Goal: Task Accomplishment & Management: Manage account settings

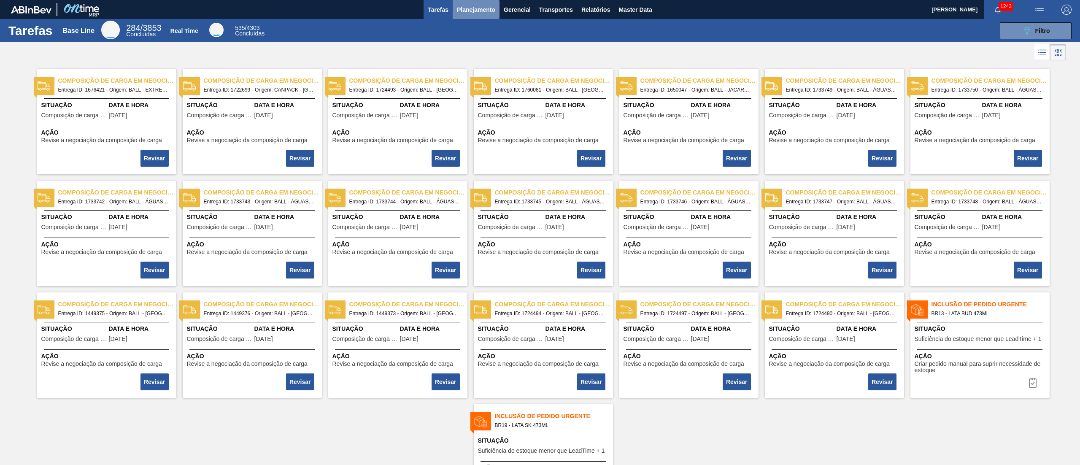
click at [480, 16] on button "Planejamento" at bounding box center [476, 9] width 47 height 19
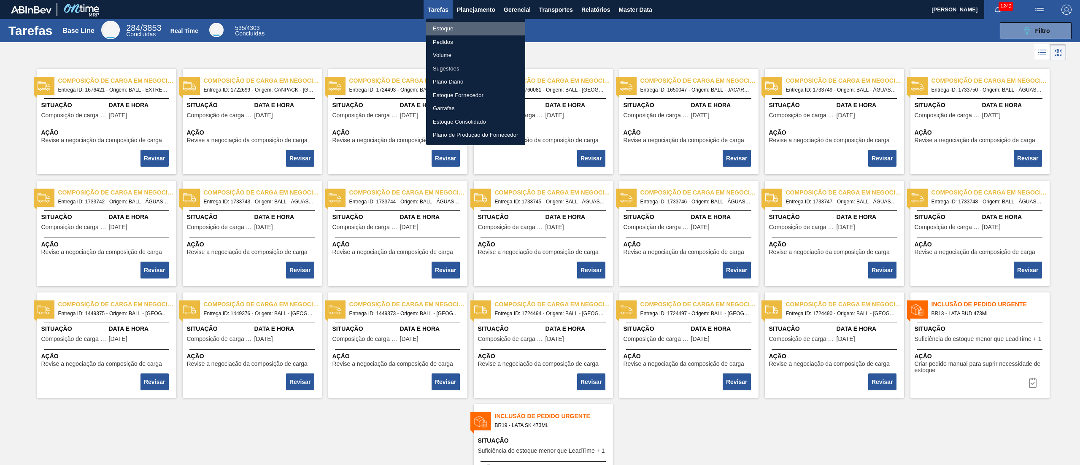
click at [452, 30] on li "Estoque" at bounding box center [475, 29] width 99 height 14
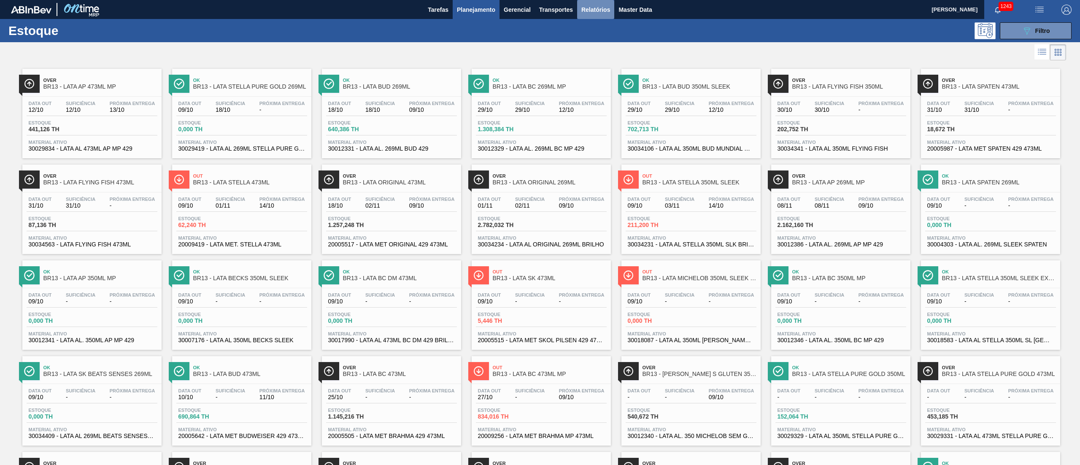
click at [601, 11] on span "Relatórios" at bounding box center [596, 10] width 29 height 10
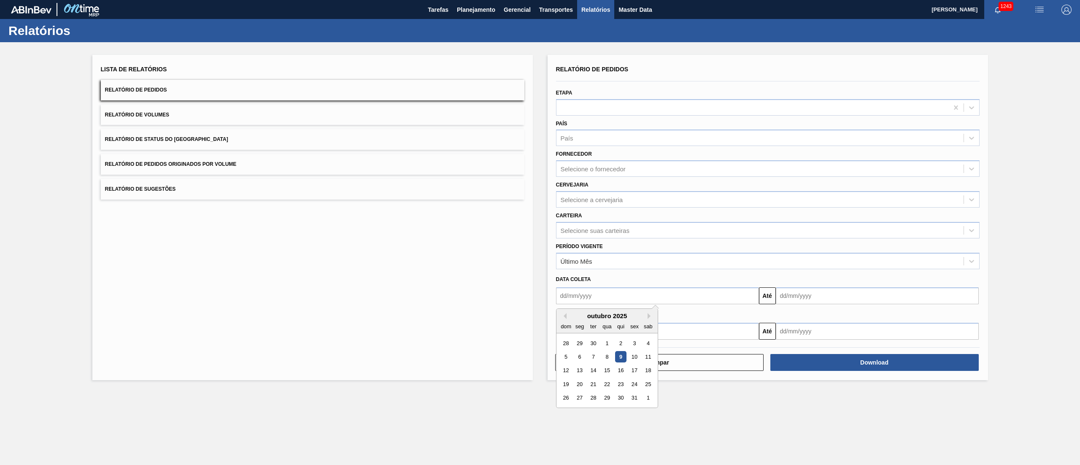
click at [583, 293] on input "text" at bounding box center [657, 295] width 203 height 17
click at [563, 342] on div "28" at bounding box center [566, 343] width 11 height 11
type input "28/09/2025"
click at [801, 302] on input "text" at bounding box center [877, 295] width 203 height 17
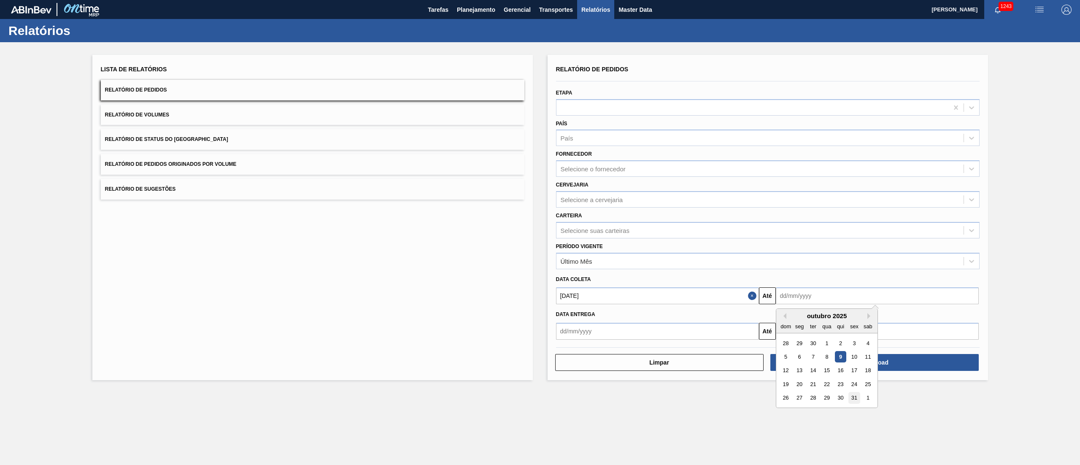
click at [859, 397] on div "31" at bounding box center [854, 398] width 11 height 11
type input "31/10/2025"
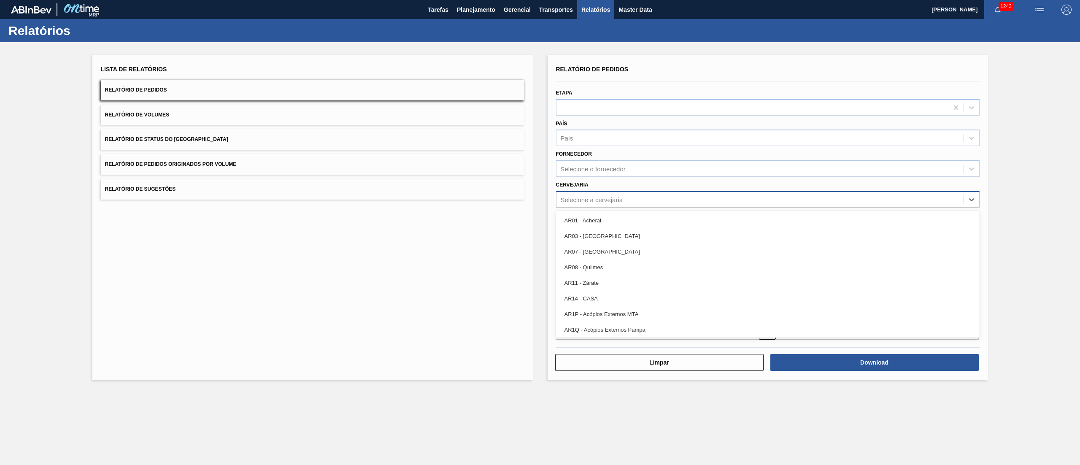
click at [584, 200] on div "Selecione a cervejaria" at bounding box center [592, 199] width 62 height 7
type input "13"
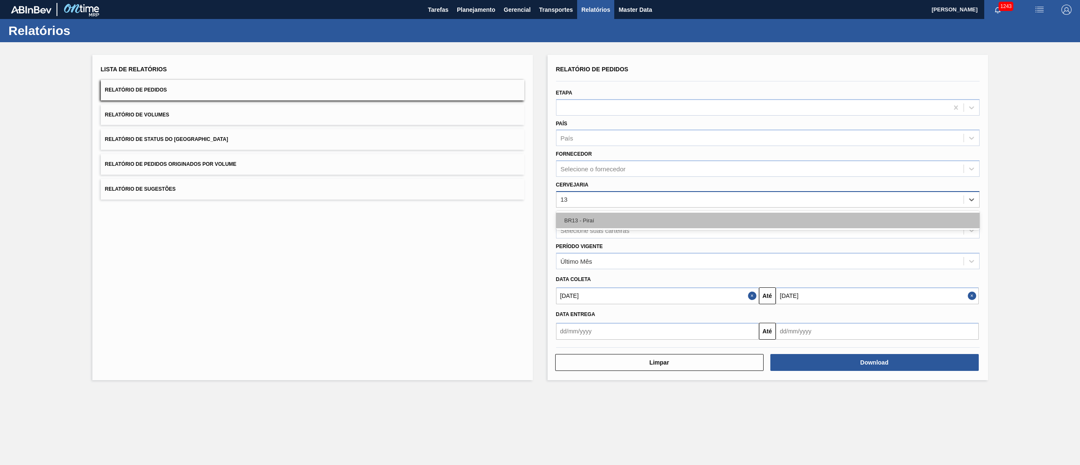
click at [603, 219] on div "BR13 - Piraí" at bounding box center [768, 221] width 424 height 16
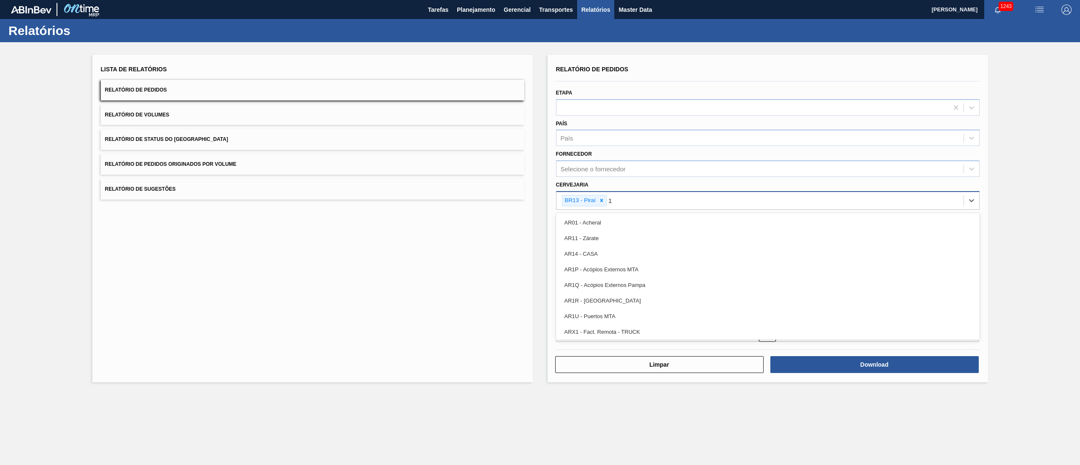
type input "19"
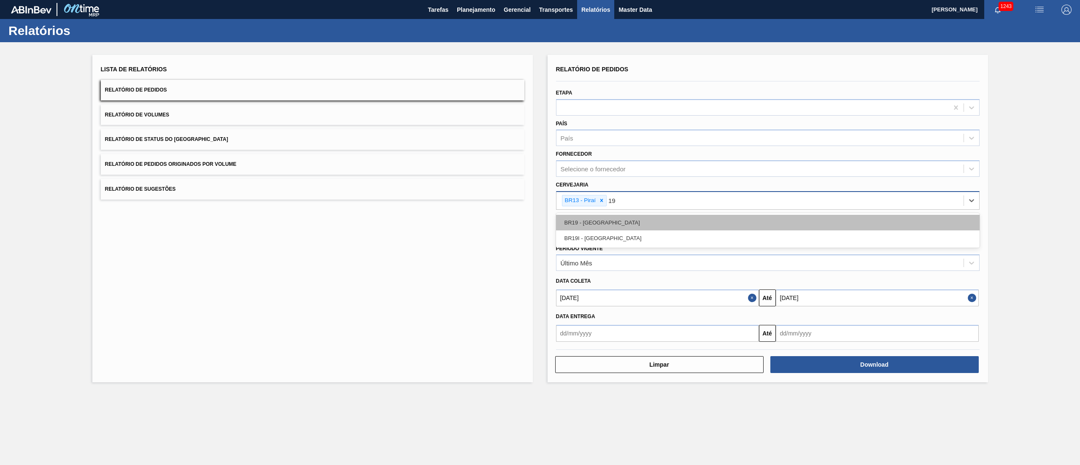
click at [607, 223] on div "BR19 - Nova Rio" at bounding box center [768, 223] width 424 height 16
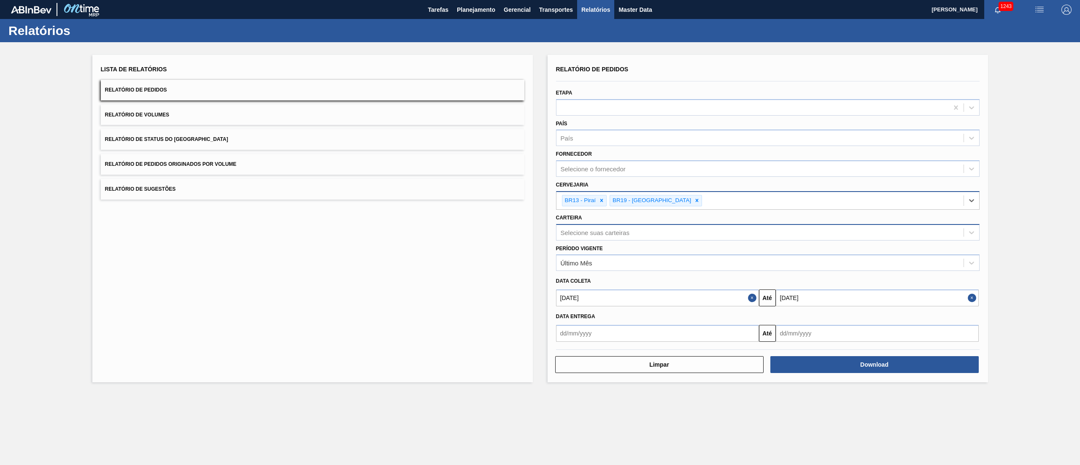
click at [630, 236] on div "Selecione suas carteiras" at bounding box center [760, 232] width 407 height 12
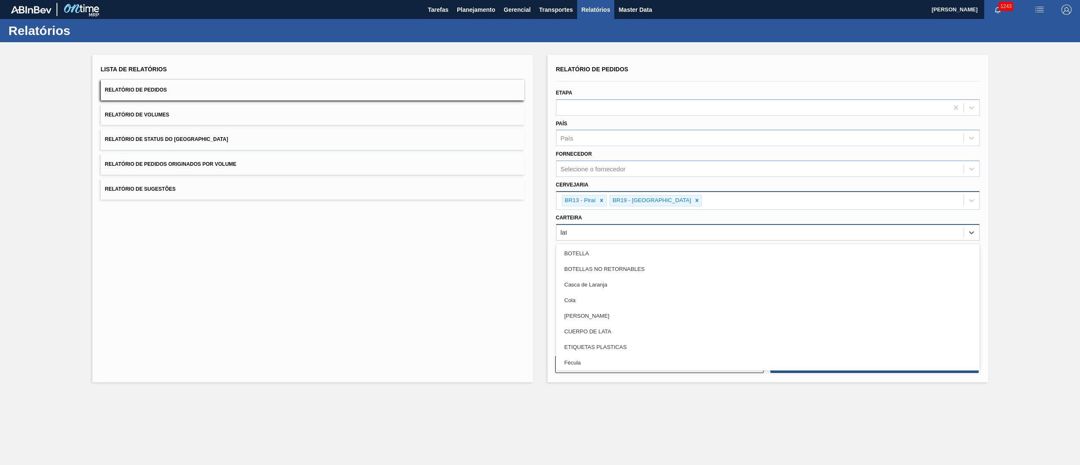
type input "lata"
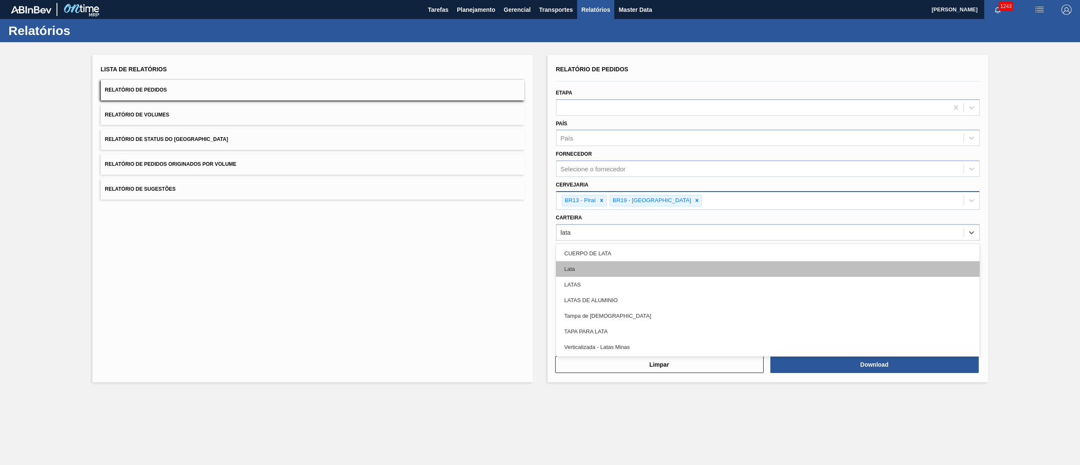
click at [590, 268] on div "Lata" at bounding box center [768, 269] width 424 height 16
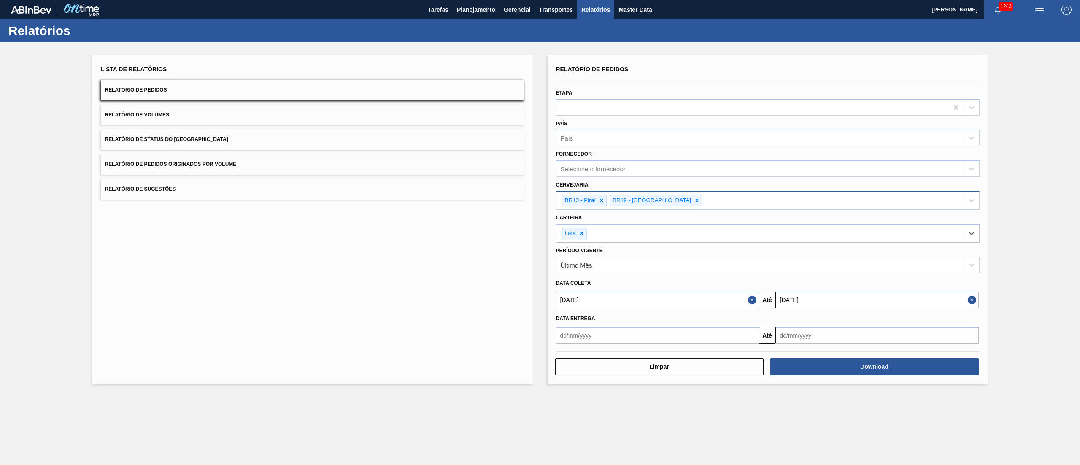
click at [590, 268] on div "Último Mês" at bounding box center [760, 265] width 407 height 12
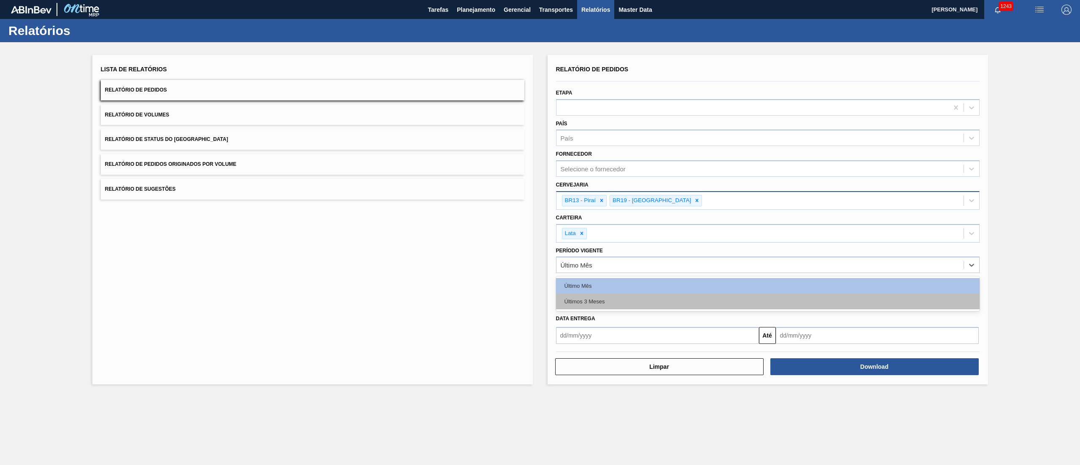
click at [590, 305] on div "Últimos 3 Meses" at bounding box center [768, 302] width 424 height 16
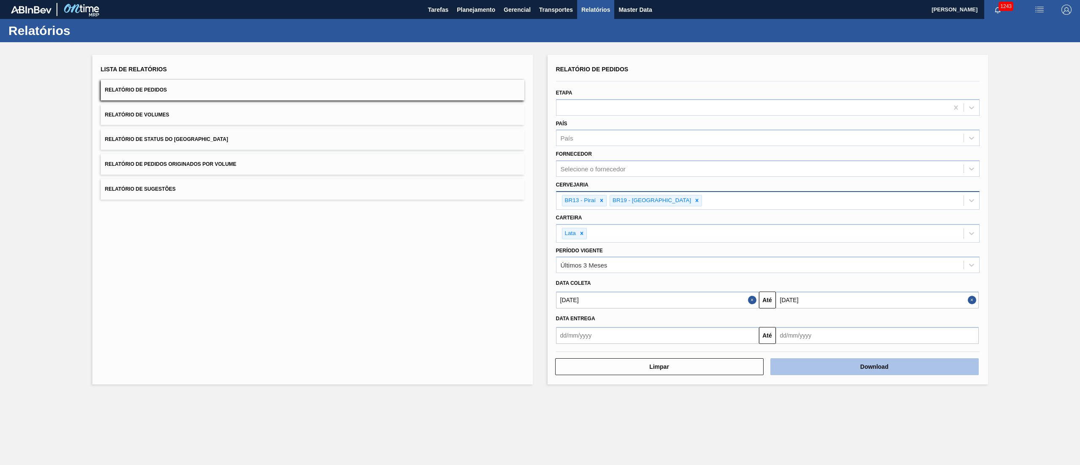
click at [850, 370] on button "Download" at bounding box center [875, 366] width 209 height 17
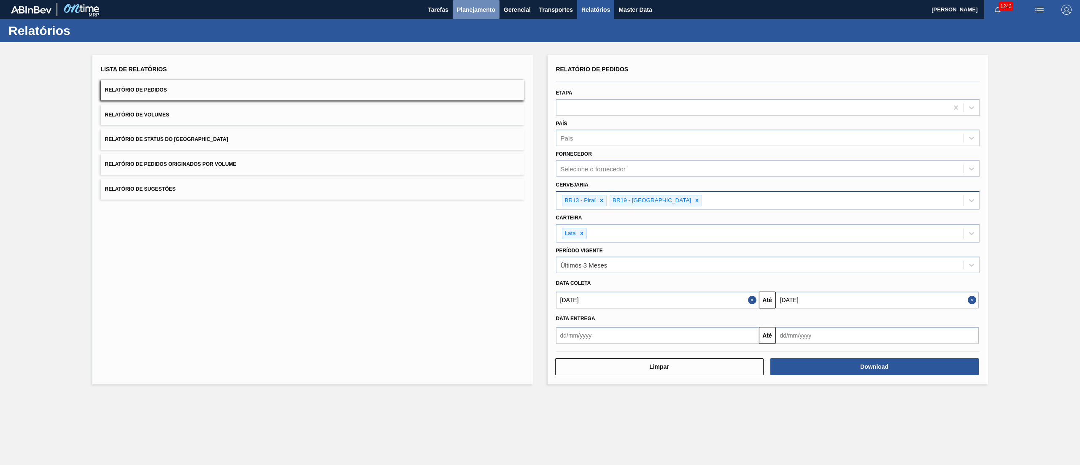
click at [485, 13] on span "Planejamento" at bounding box center [476, 10] width 38 height 10
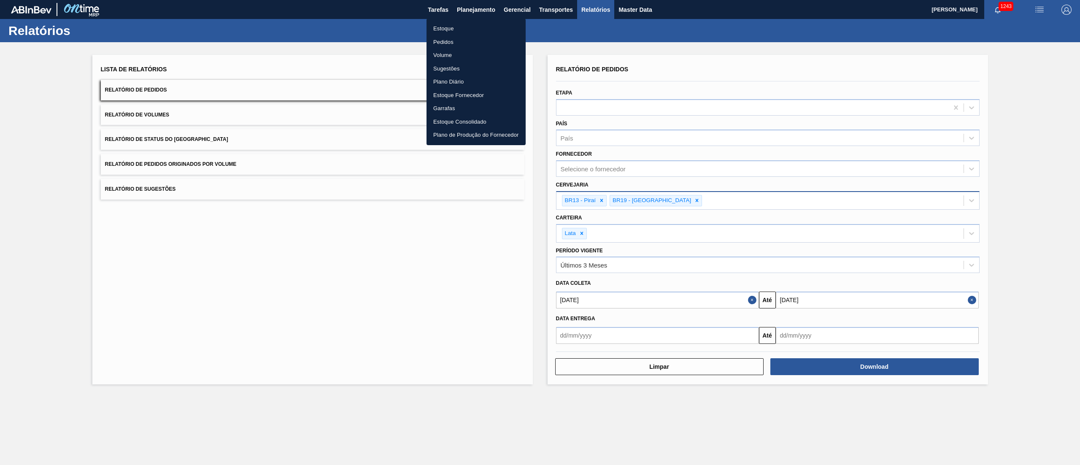
click at [452, 33] on li "Estoque" at bounding box center [476, 29] width 99 height 14
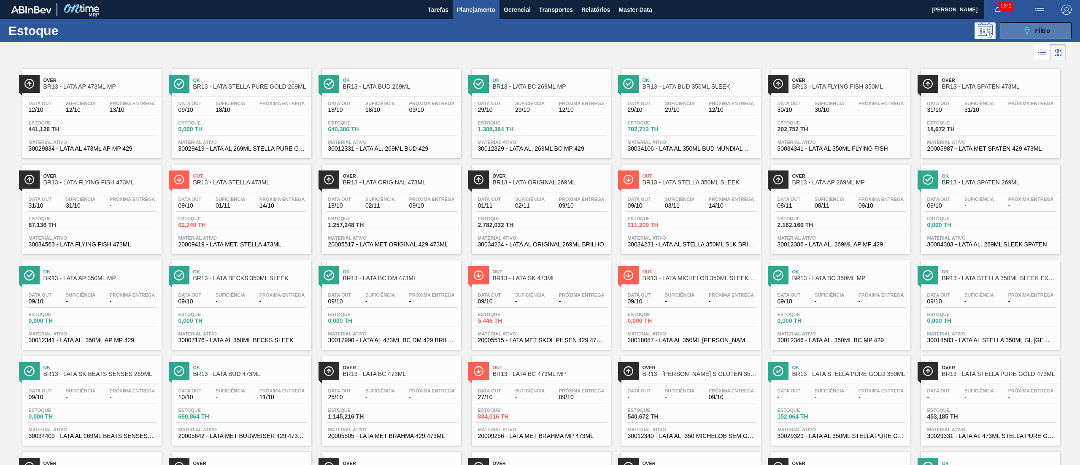
click at [1013, 24] on button "089F7B8B-B2A5-4AFE-B5C0-19BA573D28AC Filtro" at bounding box center [1036, 30] width 72 height 17
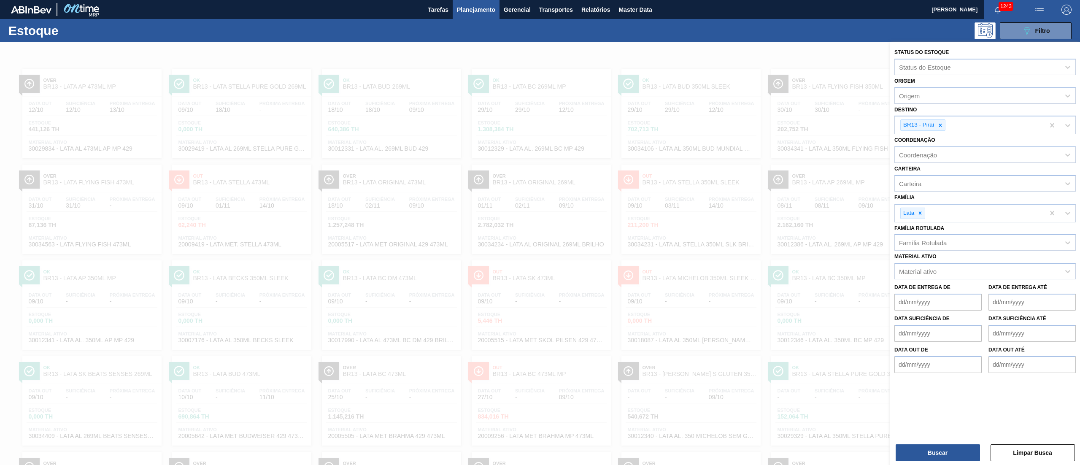
click at [609, 288] on div at bounding box center [540, 274] width 1080 height 465
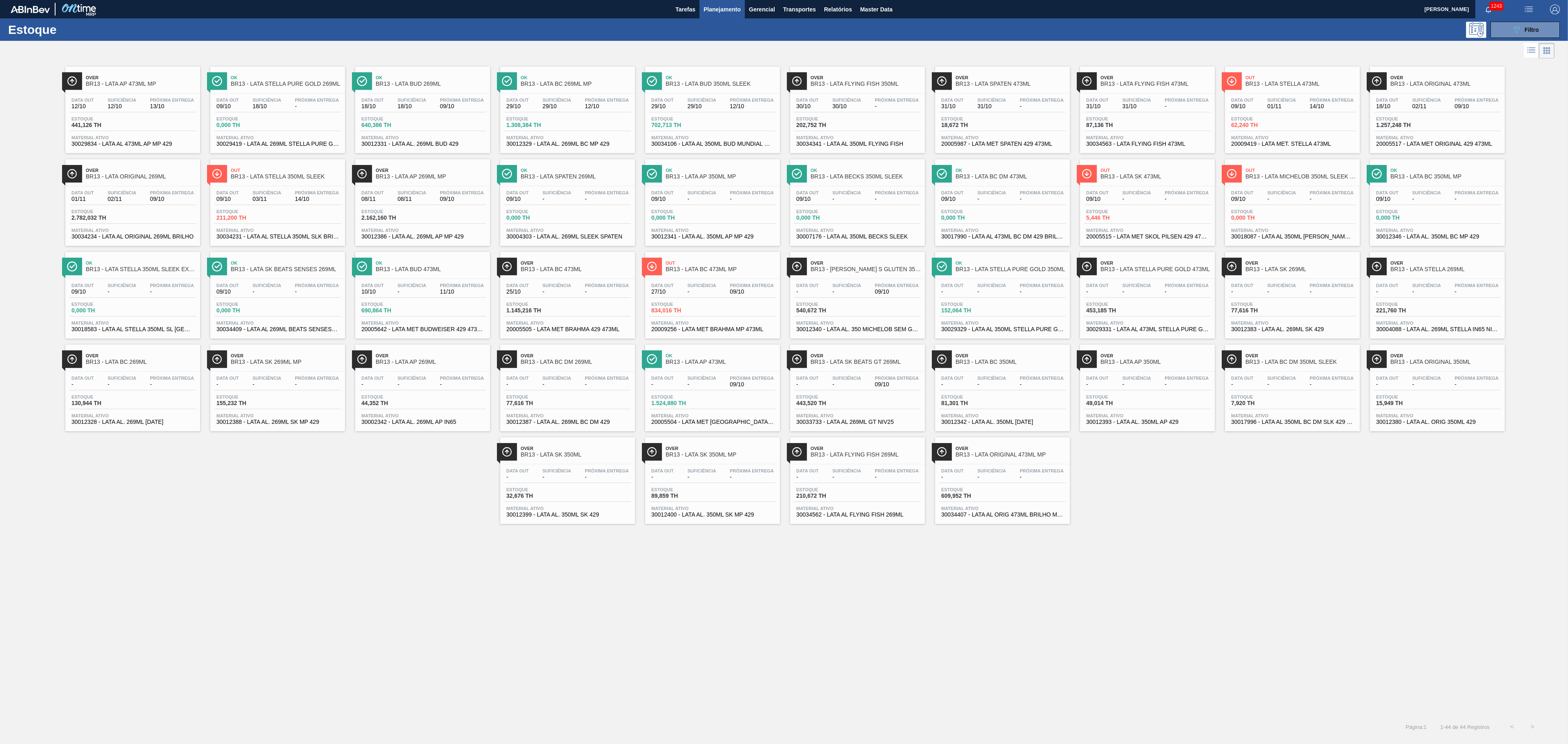
click at [881, 387] on span "09/10" at bounding box center [897, 384] width 44 height 6
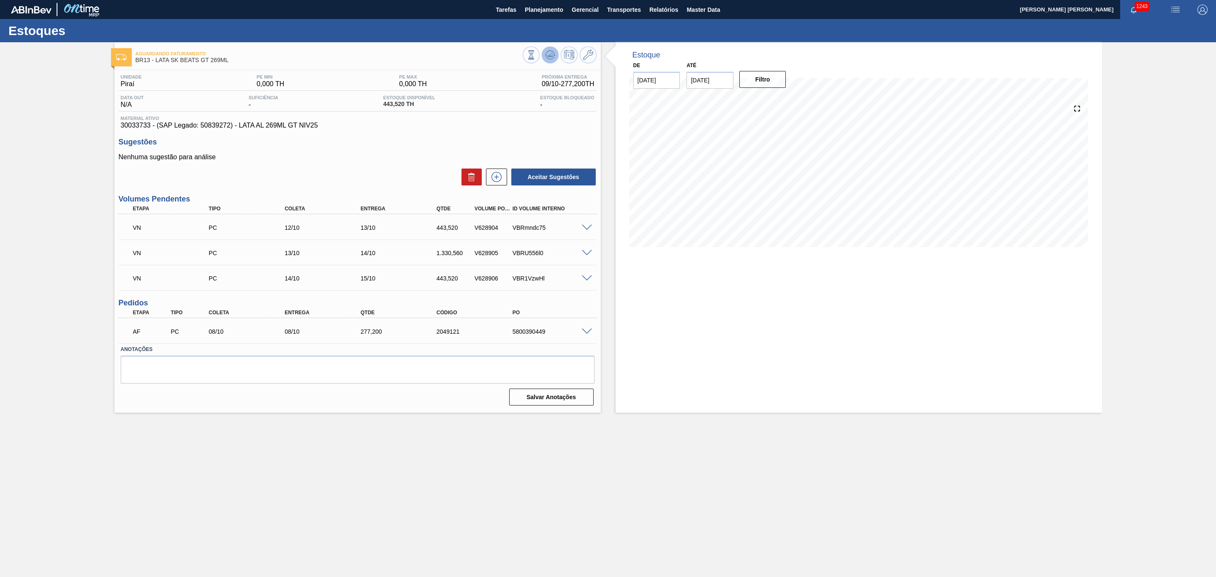
click at [546, 60] on icon at bounding box center [550, 55] width 10 height 10
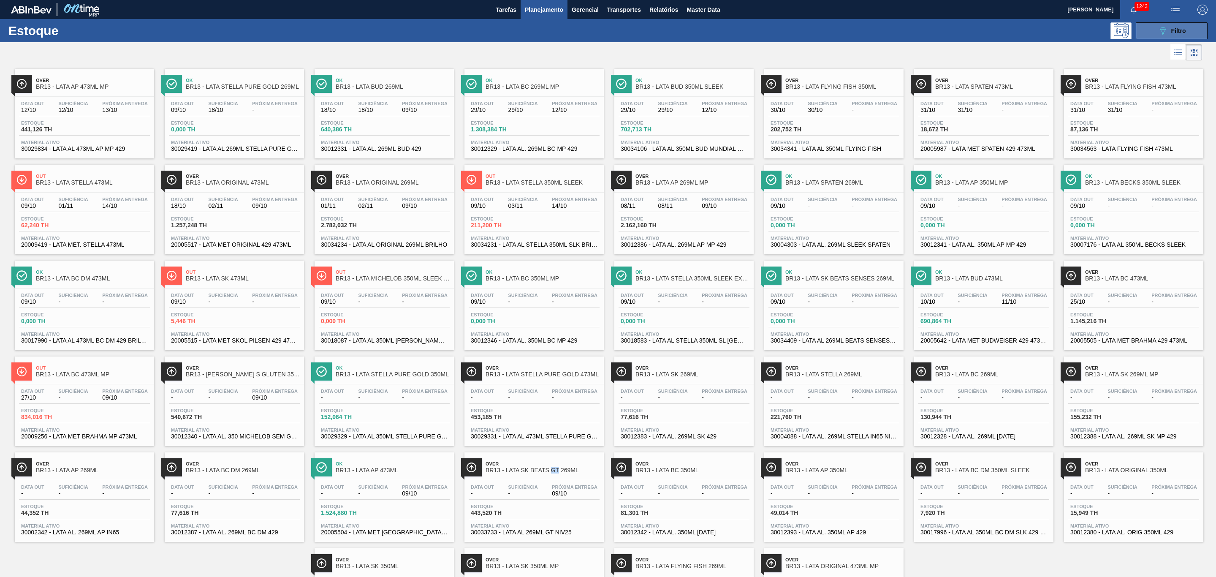
click at [1153, 31] on button "089F7B8B-B2A5-4AFE-B5C0-19BA573D28AC Filtro" at bounding box center [1171, 30] width 72 height 17
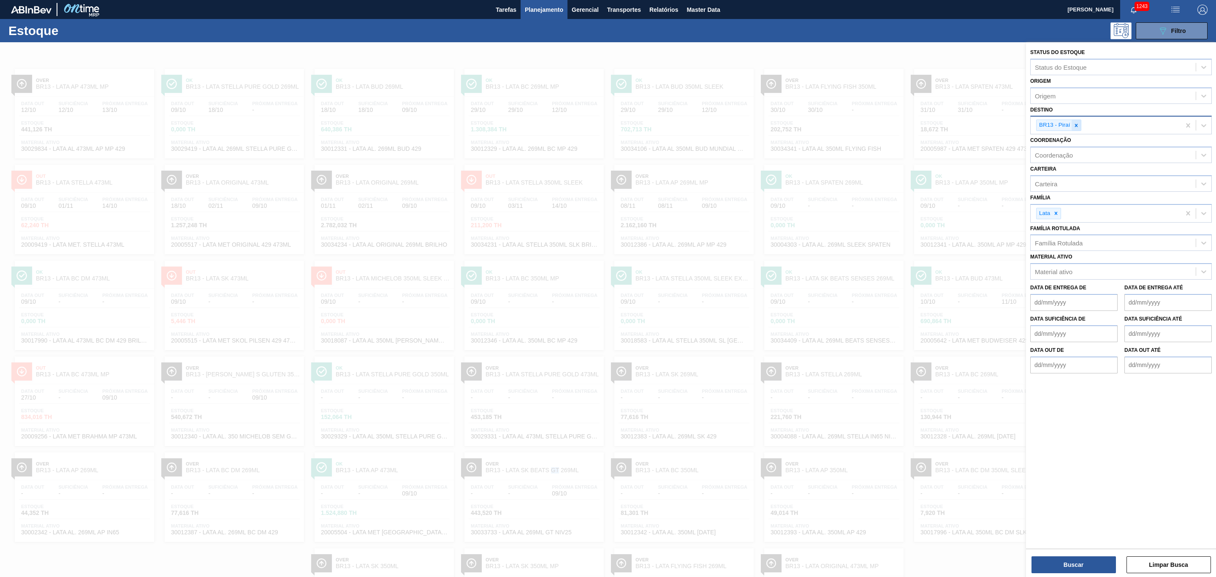
click at [1078, 125] on icon at bounding box center [1076, 125] width 6 height 6
type input "19"
click at [1060, 148] on div "BR19 - Nova Rio" at bounding box center [1120, 145] width 181 height 16
click at [1057, 567] on button "Buscar" at bounding box center [1073, 564] width 84 height 17
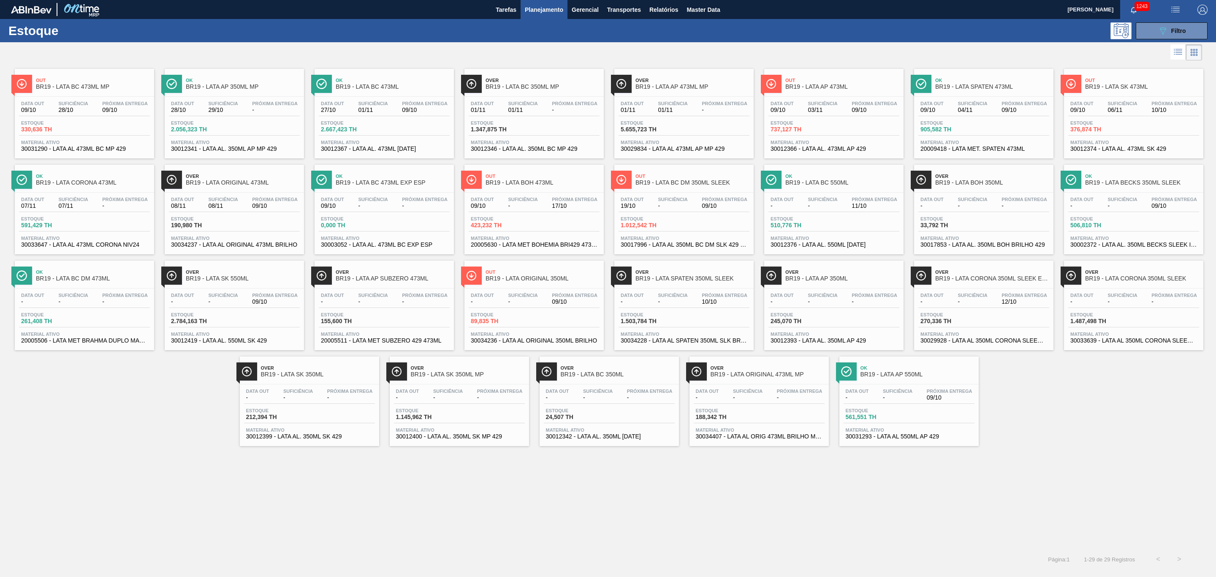
click at [554, 208] on span "17/10" at bounding box center [575, 206] width 46 height 6
click at [381, 96] on div at bounding box center [384, 96] width 125 height 0
click at [66, 100] on div "Data out 09/10 Suficiência 28/10 Próxima Entrega 09/10 Estoque 330,636 TH Mater…" at bounding box center [84, 125] width 139 height 57
click at [852, 119] on div "Data out 09/10 Suficiência 03/11 Próxima Entrega 09/10 Estoque 737,127 TH Mater…" at bounding box center [833, 125] width 139 height 57
click at [1181, 32] on span "Filtro" at bounding box center [1178, 30] width 15 height 7
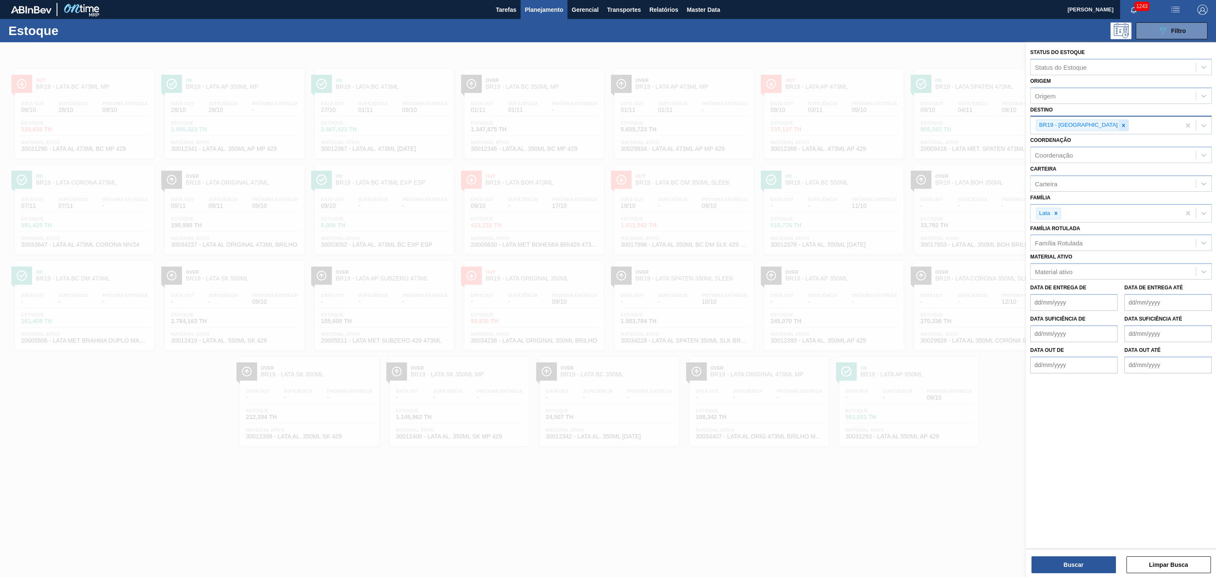
click at [1118, 123] on div at bounding box center [1122, 125] width 9 height 11
type input "13"
click at [1085, 140] on div "BR13 - Piraí" at bounding box center [1120, 145] width 181 height 16
click at [1089, 561] on button "Buscar" at bounding box center [1073, 564] width 84 height 17
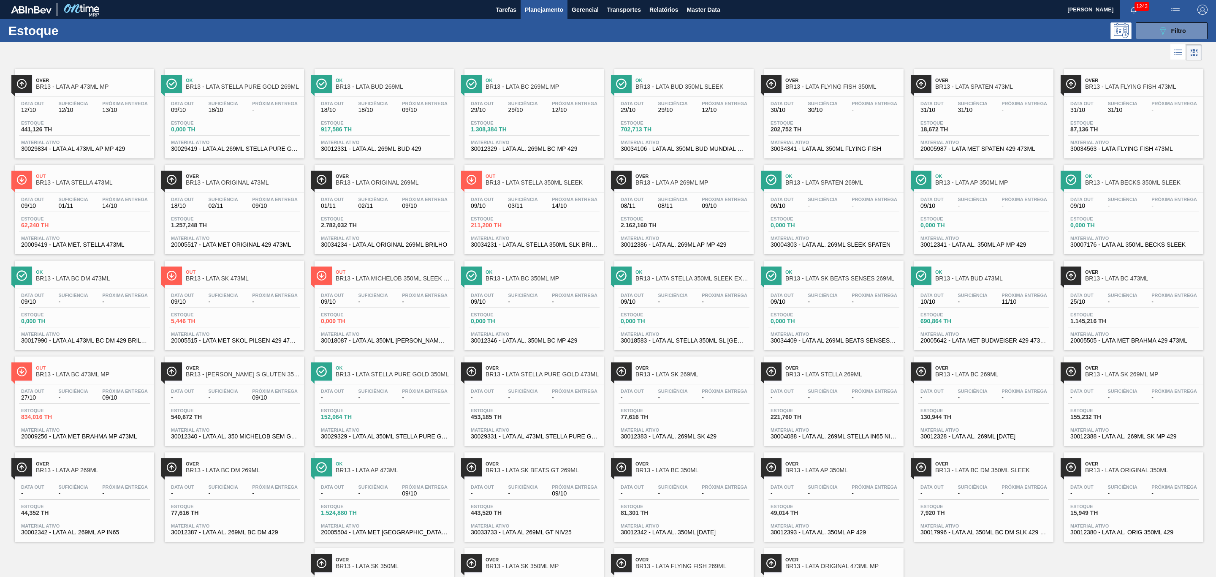
click at [95, 104] on div "Data out 12/10 Suficiência 12/10 Próxima Entrega 13/10" at bounding box center [84, 108] width 131 height 15
click at [116, 202] on span "Próxima Entrega" at bounding box center [125, 199] width 46 height 5
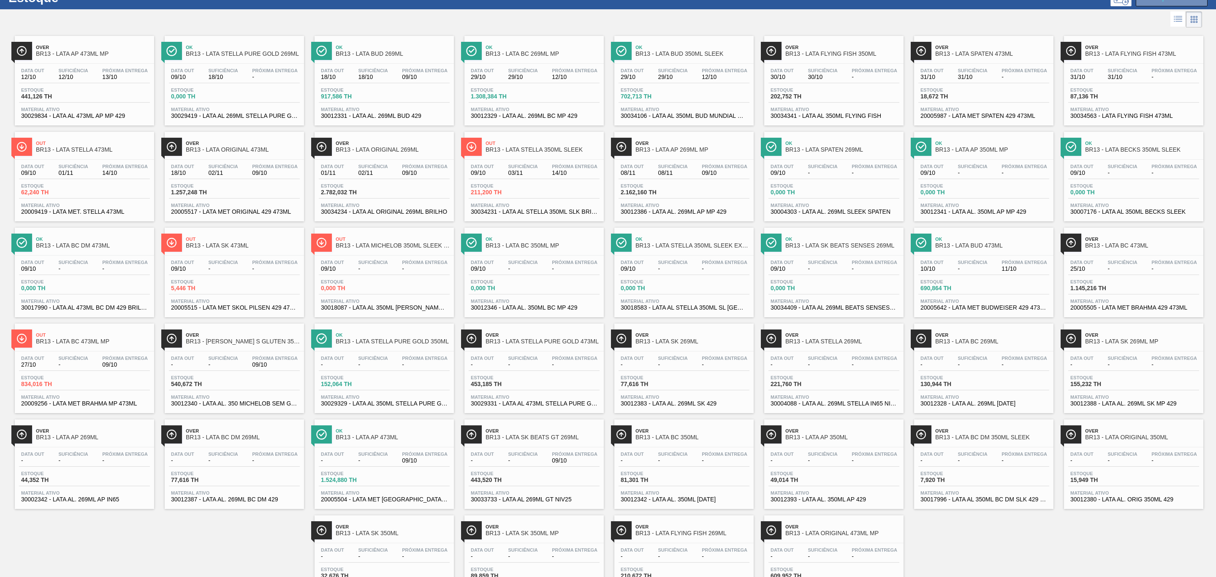
scroll to position [95, 0]
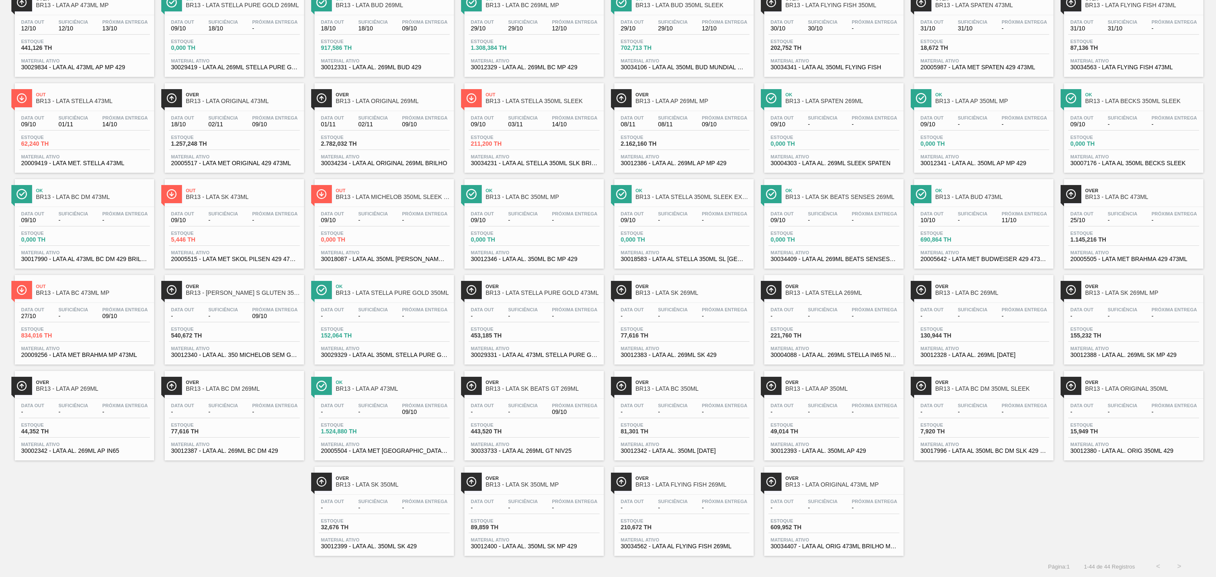
click at [1006, 230] on div "Estoque 690,864 TH" at bounding box center [983, 237] width 131 height 15
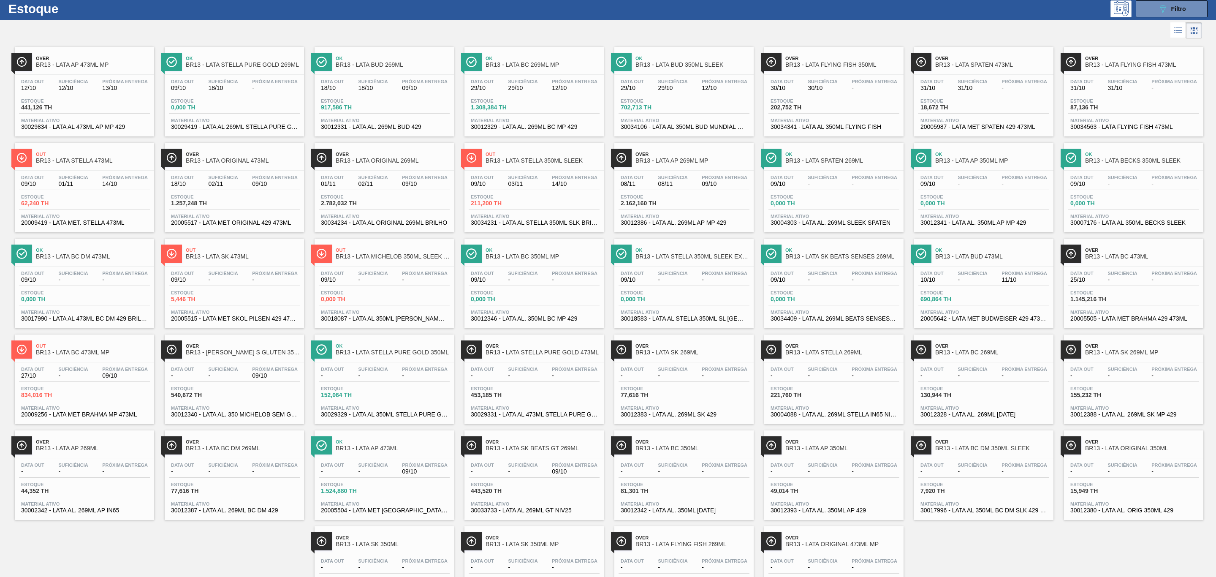
scroll to position [0, 0]
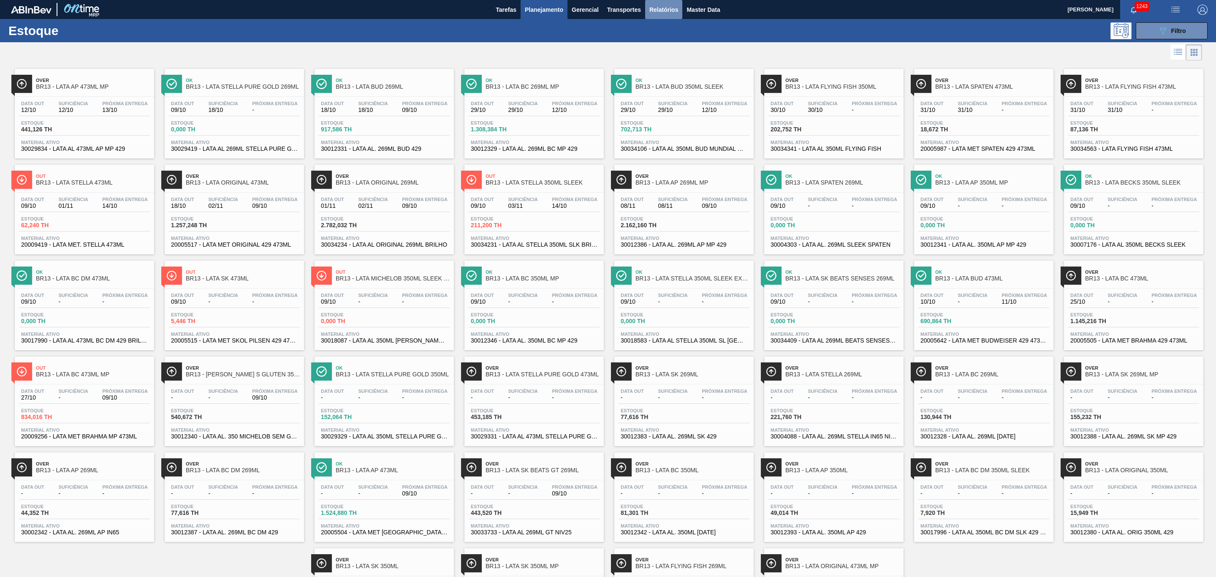
click at [649, 6] on span "Relatórios" at bounding box center [663, 10] width 29 height 10
click at [417, 33] on div "089F7B8B-B2A5-4AFE-B5C0-19BA573D28AC Filtro" at bounding box center [677, 30] width 1070 height 17
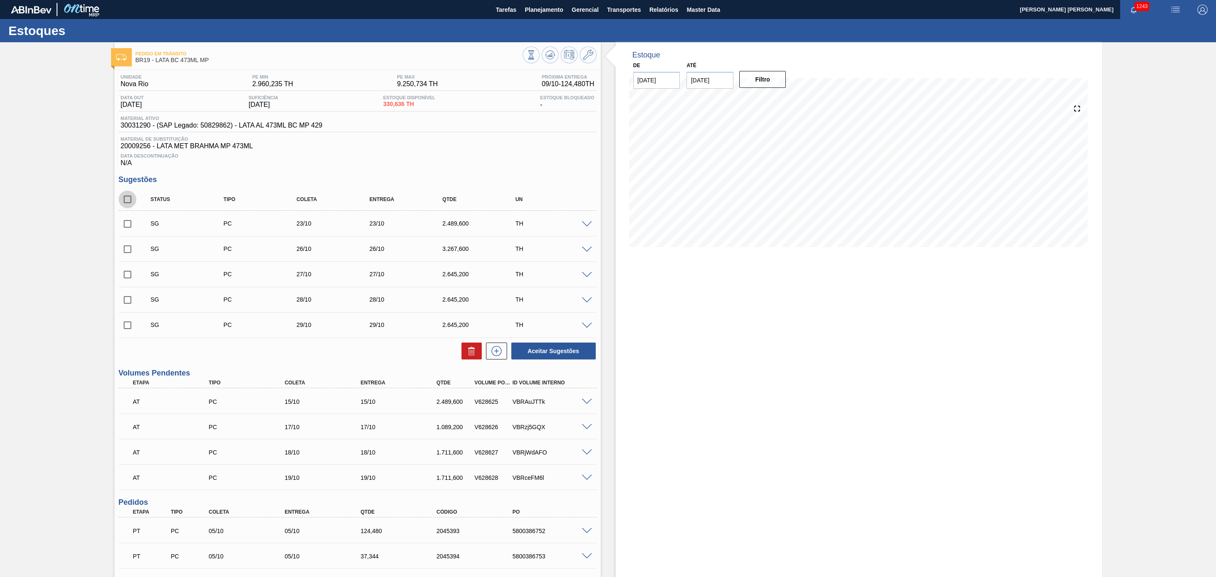
click at [127, 198] on input "checkbox" at bounding box center [128, 199] width 18 height 18
checkbox input "true"
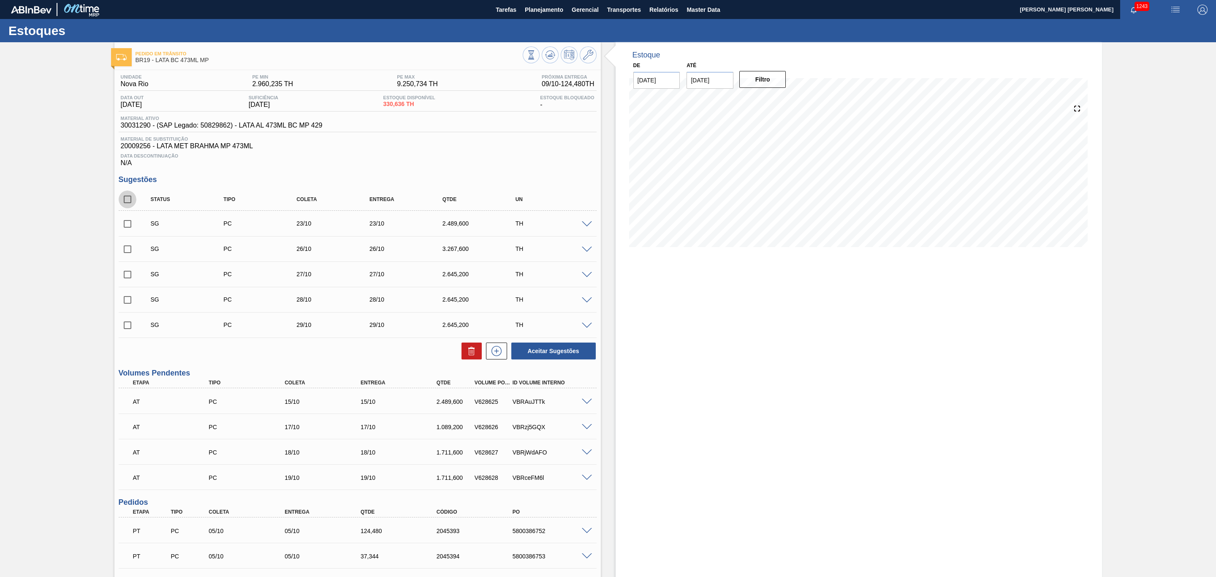
checkbox input "true"
click at [470, 349] on button at bounding box center [471, 350] width 20 height 17
checkbox input "false"
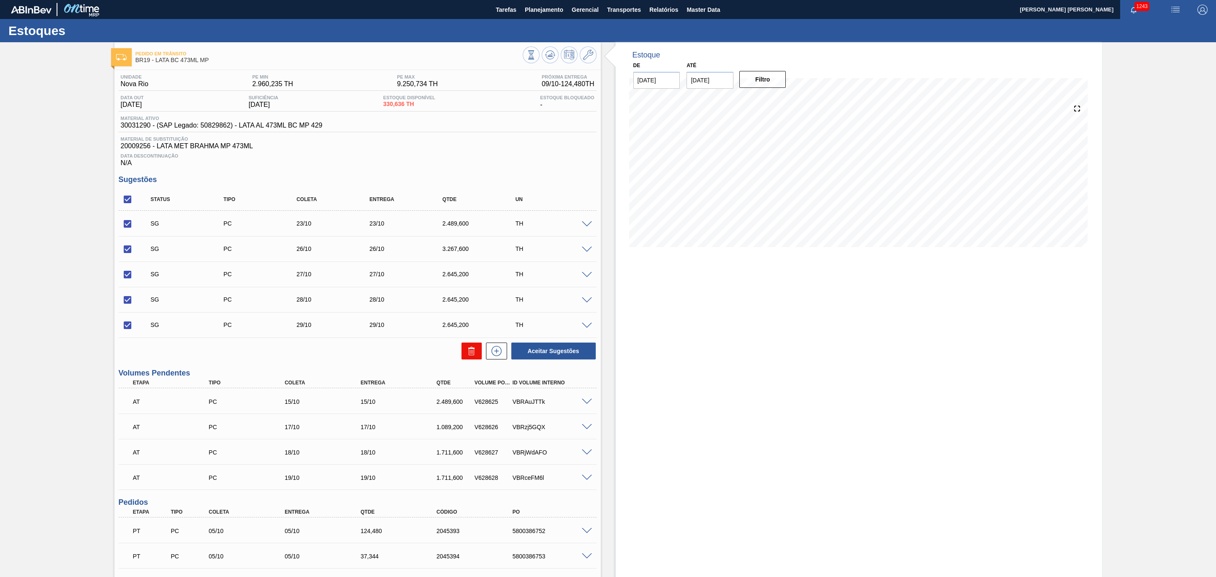
checkbox input "false"
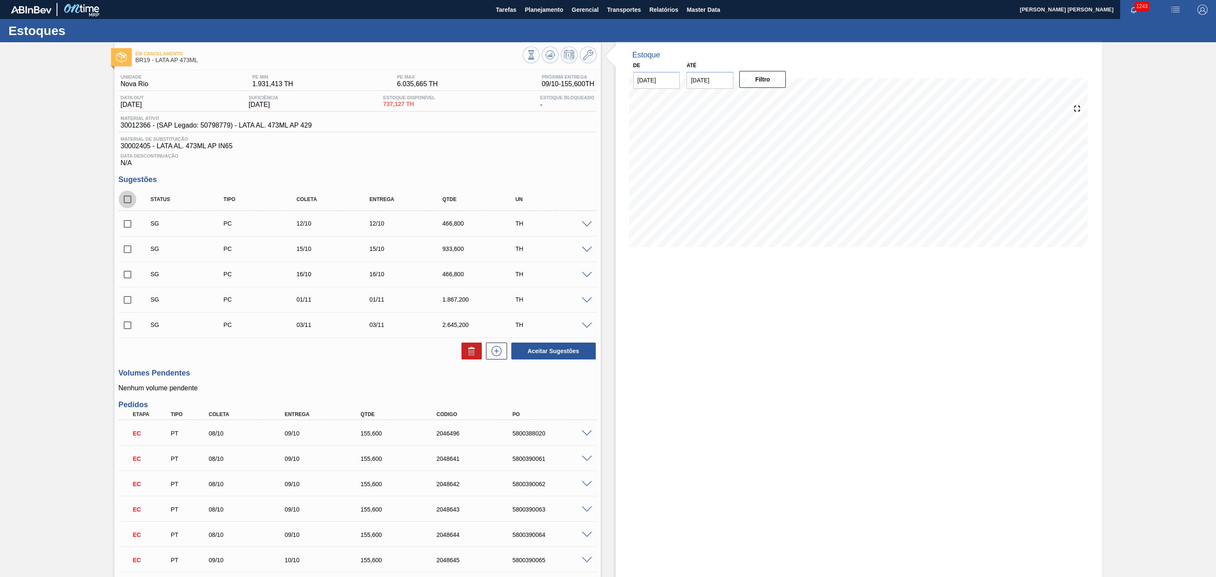
click at [128, 203] on input "checkbox" at bounding box center [128, 199] width 18 height 18
checkbox input "true"
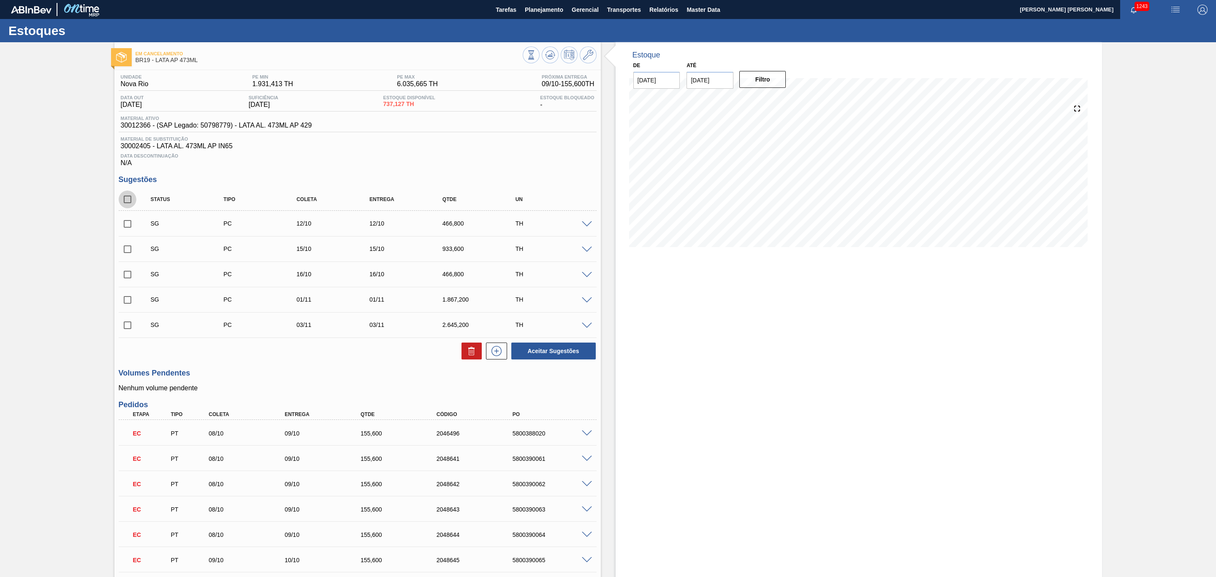
checkbox input "true"
click at [471, 356] on icon at bounding box center [471, 351] width 10 height 10
checkbox input "false"
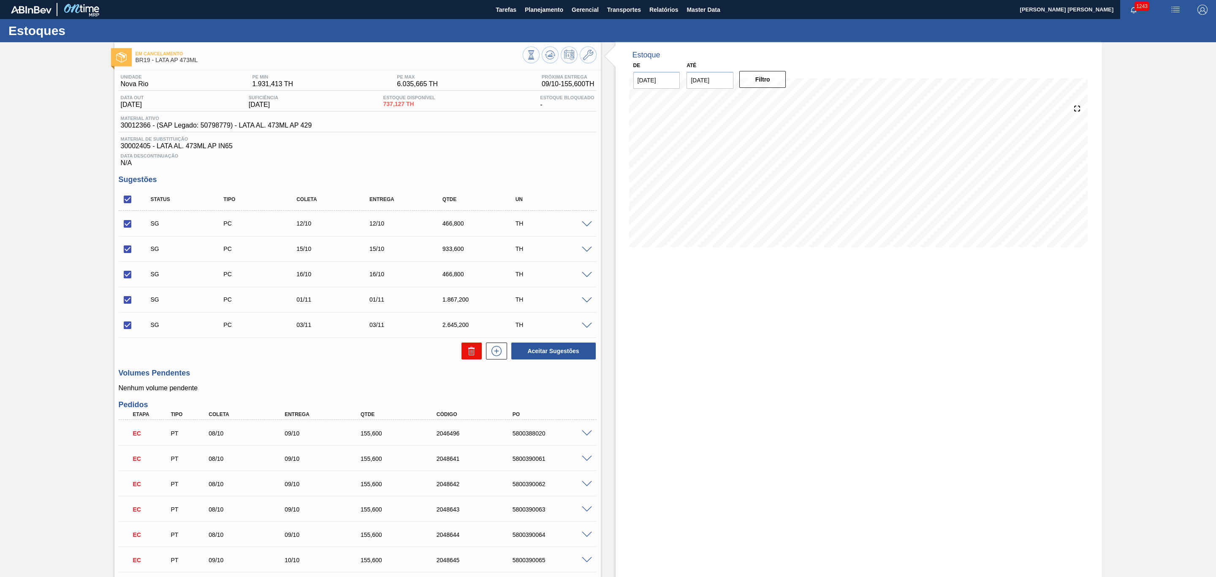
checkbox input "false"
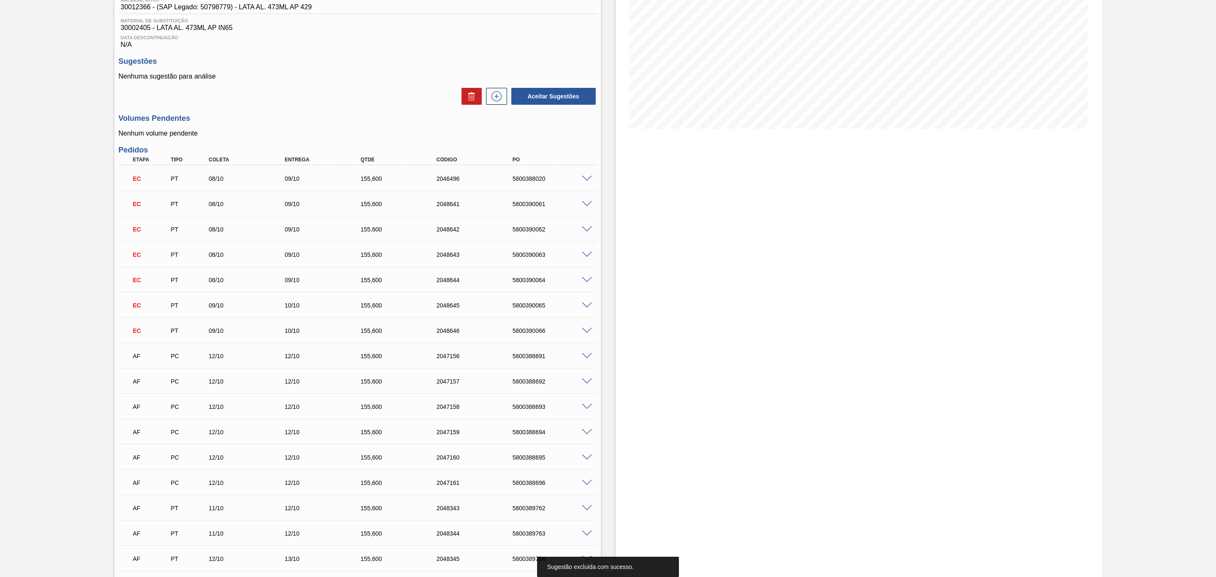
scroll to position [127, 0]
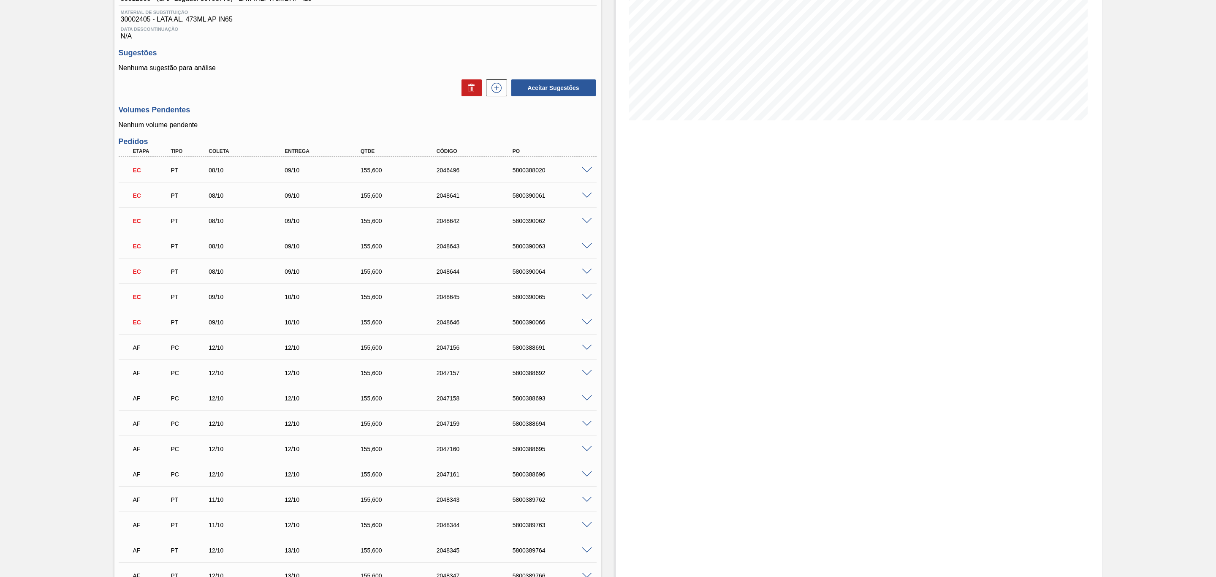
click at [584, 171] on span at bounding box center [587, 170] width 10 height 6
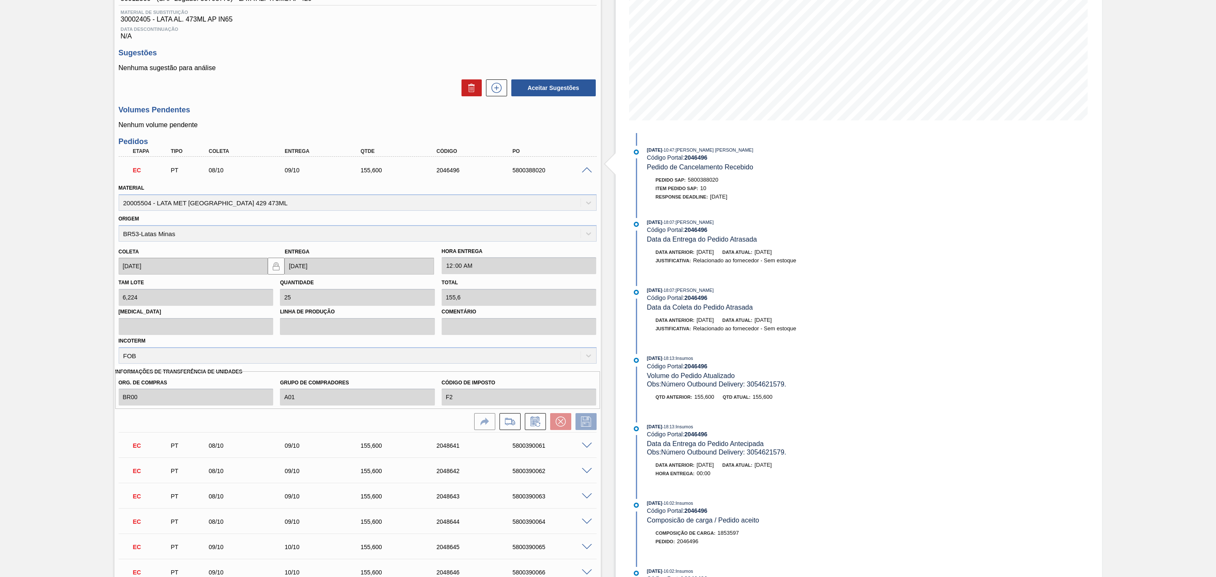
click at [584, 171] on span at bounding box center [587, 170] width 10 height 6
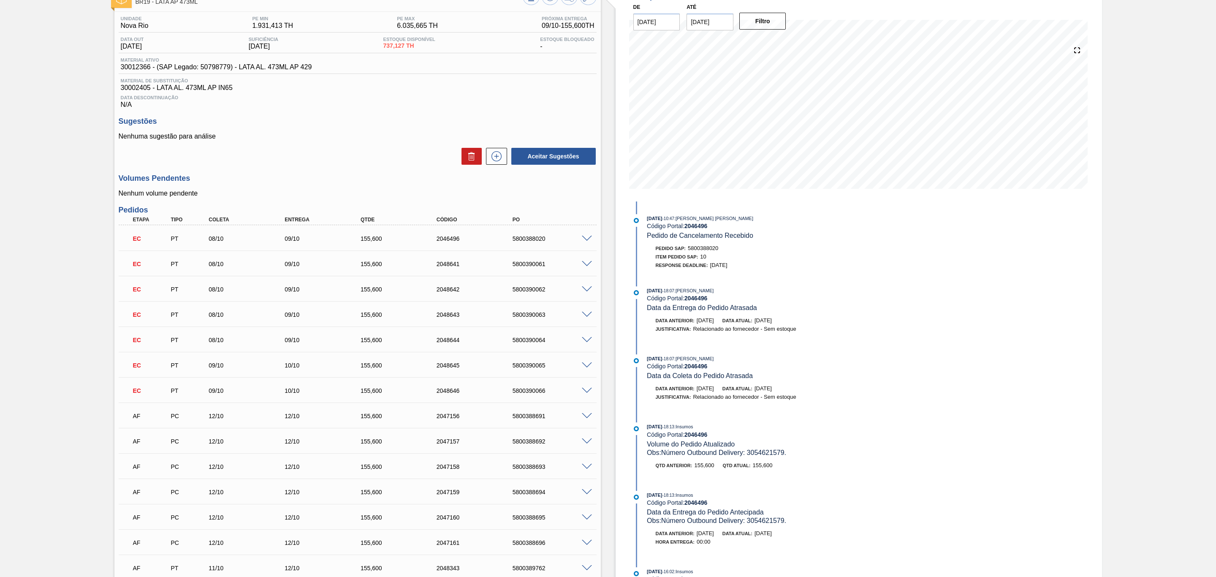
scroll to position [57, 0]
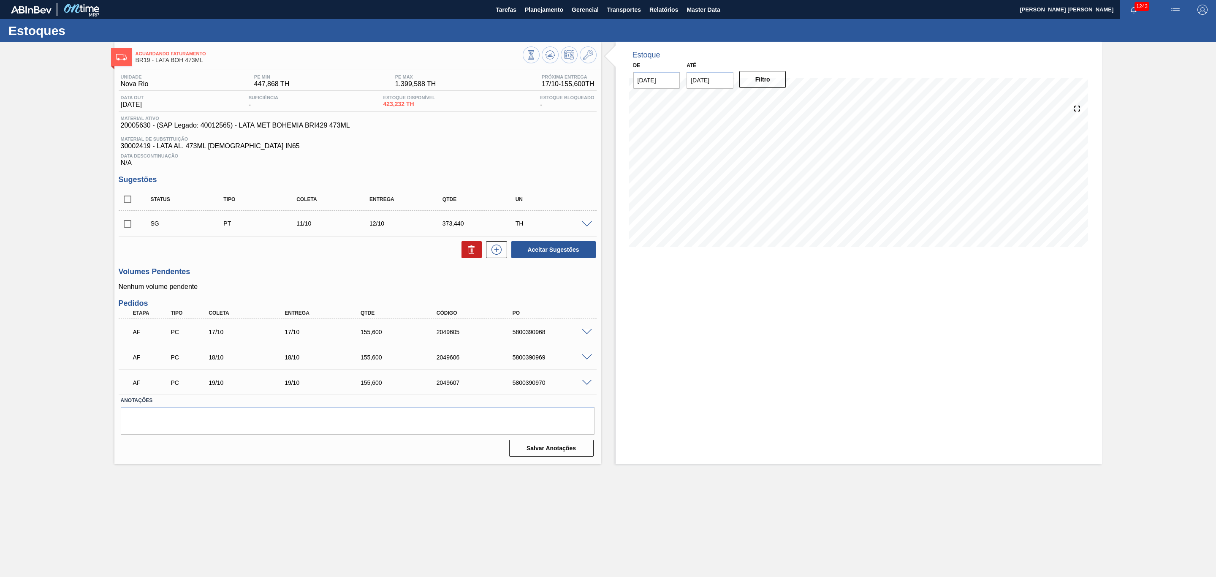
click at [121, 200] on input "checkbox" at bounding box center [128, 199] width 18 height 18
checkbox input "true"
click at [466, 250] on icon at bounding box center [471, 249] width 10 height 10
checkbox input "false"
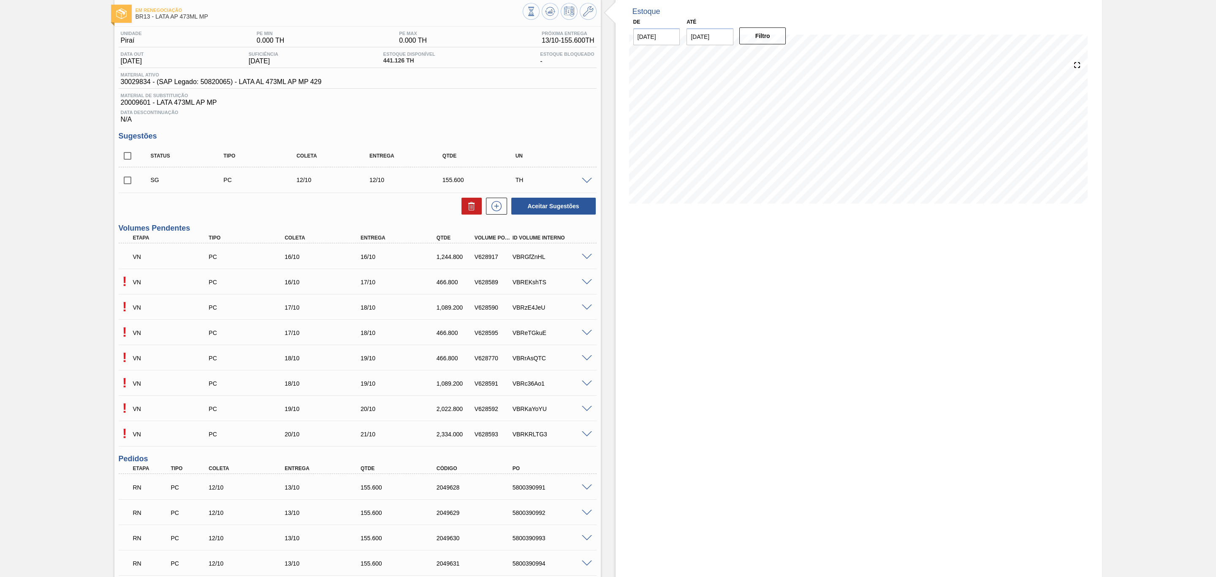
scroll to position [63, 0]
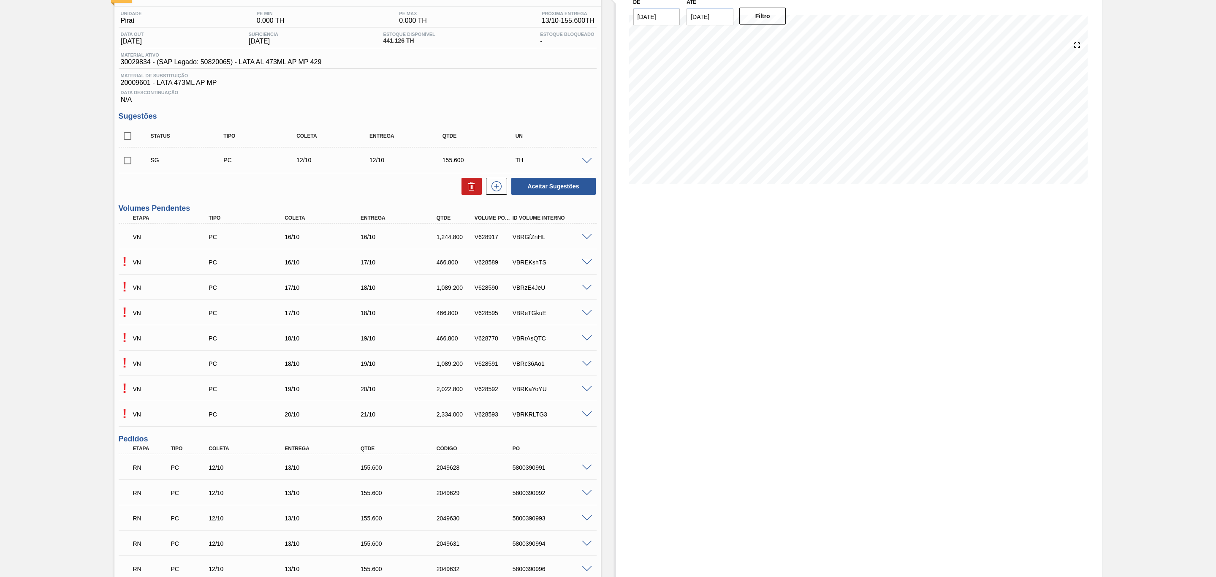
click at [585, 265] on span at bounding box center [587, 262] width 10 height 6
type input "6,224"
type input "466,8"
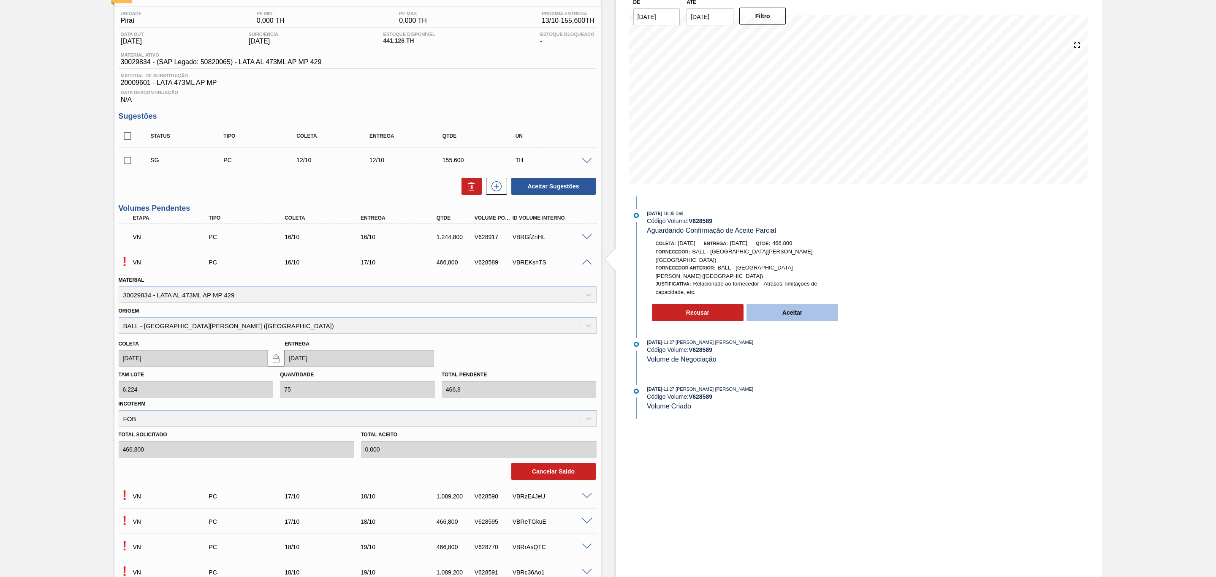
click at [788, 306] on button "Aceitar" at bounding box center [792, 312] width 92 height 17
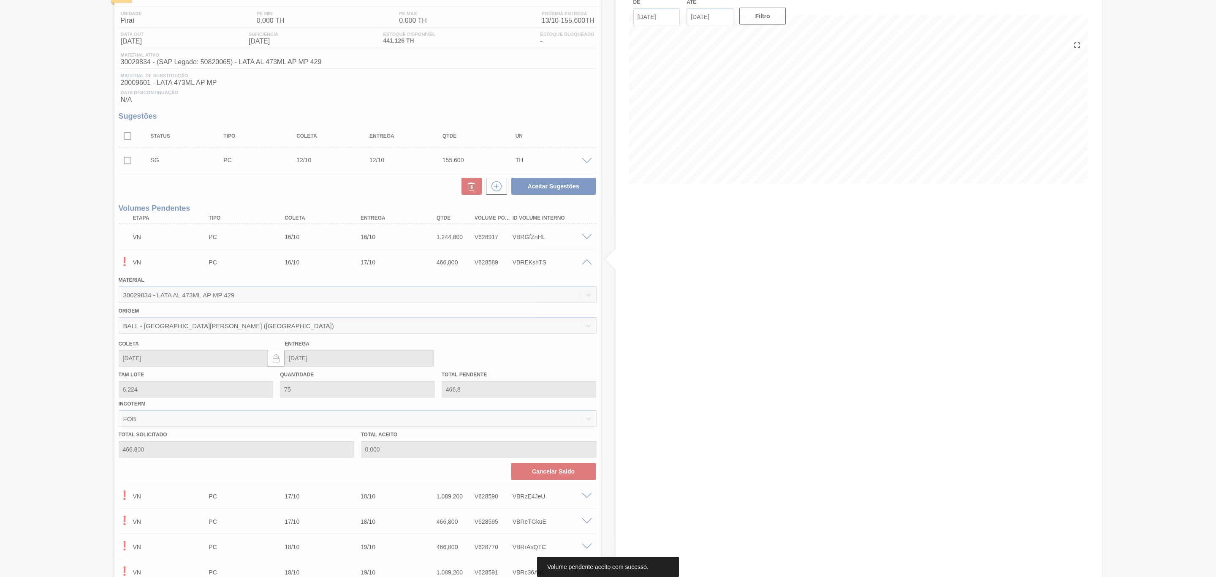
type input "466,800"
type input "[DATE]"
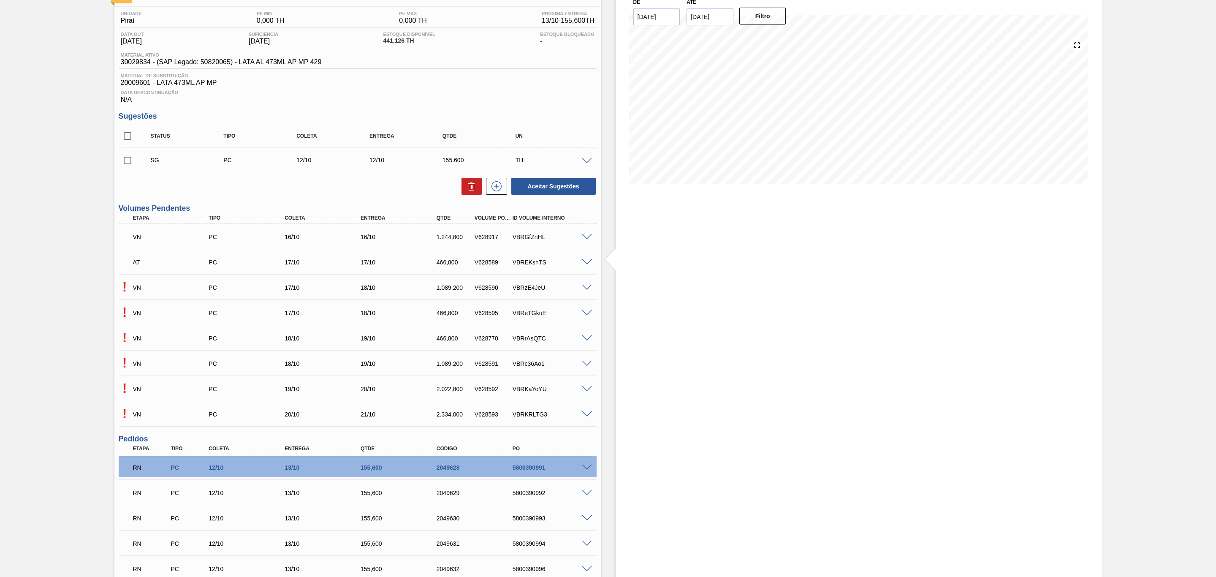
click at [582, 291] on span at bounding box center [587, 287] width 10 height 6
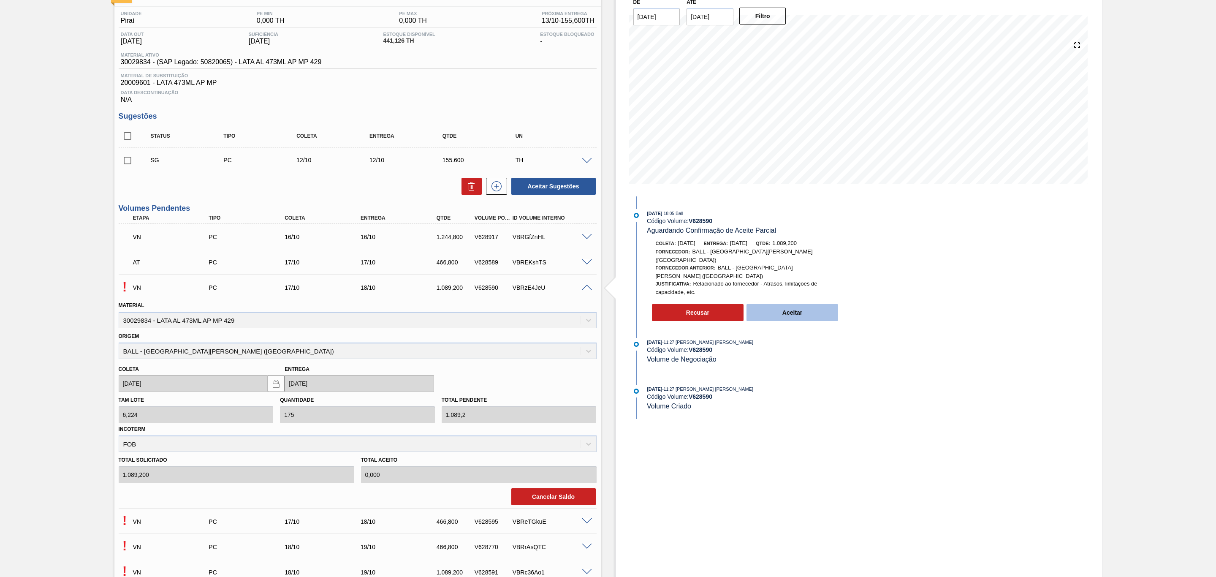
click at [817, 304] on button "Aceitar" at bounding box center [792, 312] width 92 height 17
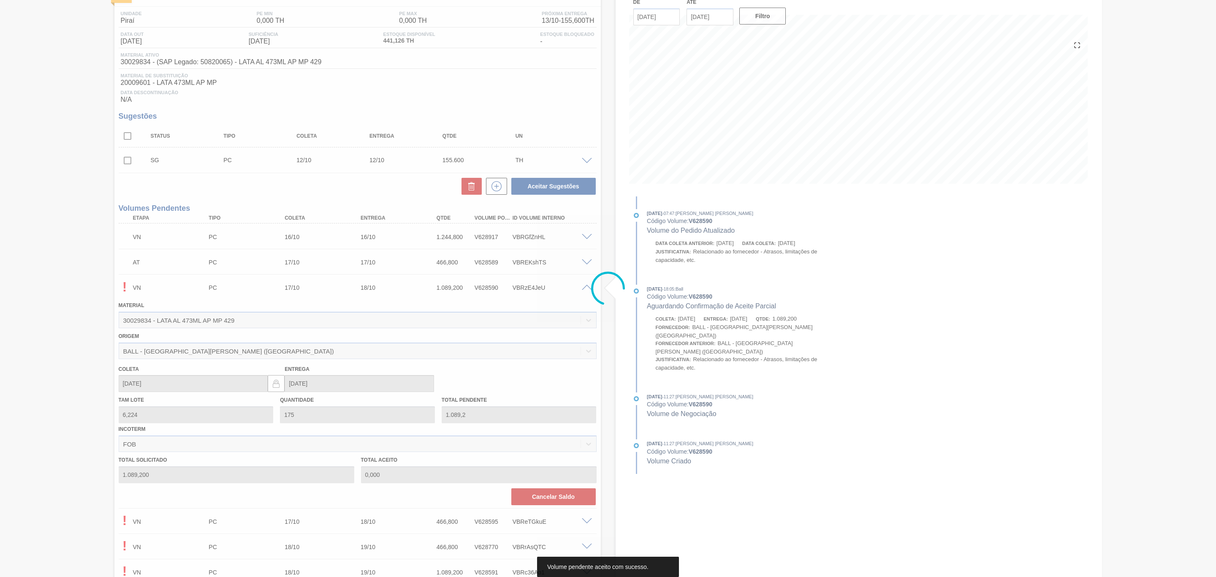
type input "1.089,200"
type input "18/10/2025"
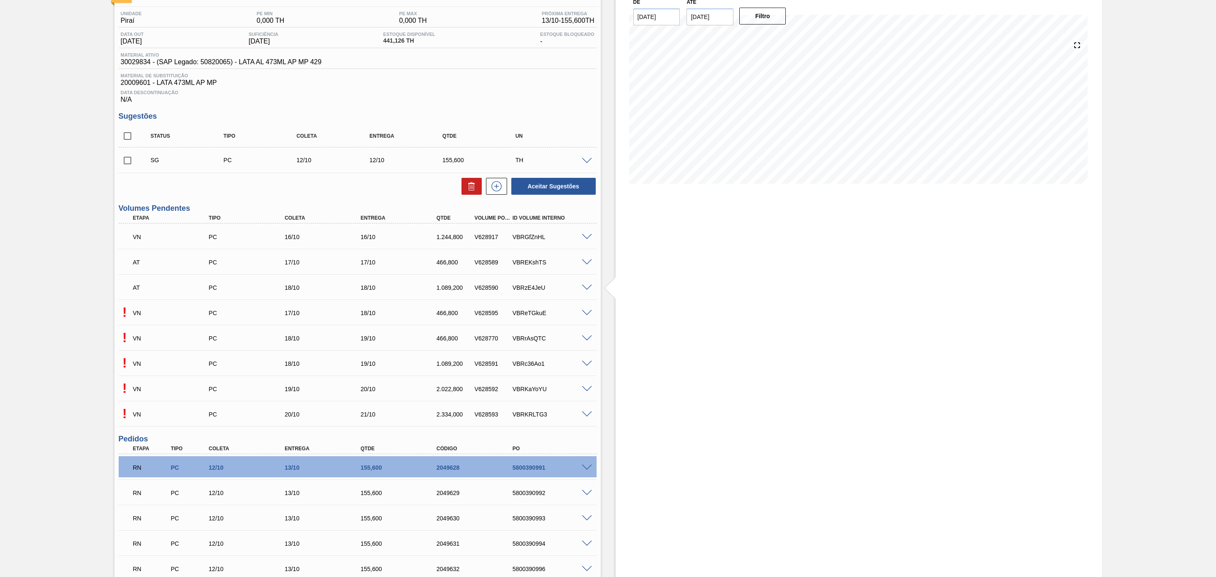
click at [584, 316] on span at bounding box center [587, 313] width 10 height 6
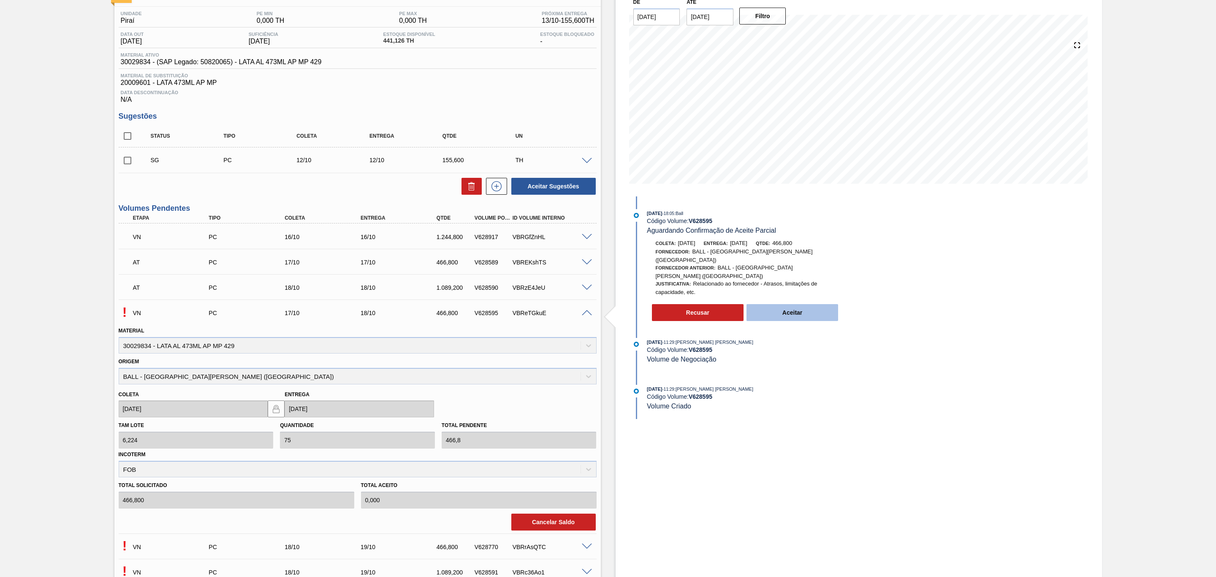
click at [781, 304] on button "Aceitar" at bounding box center [792, 312] width 92 height 17
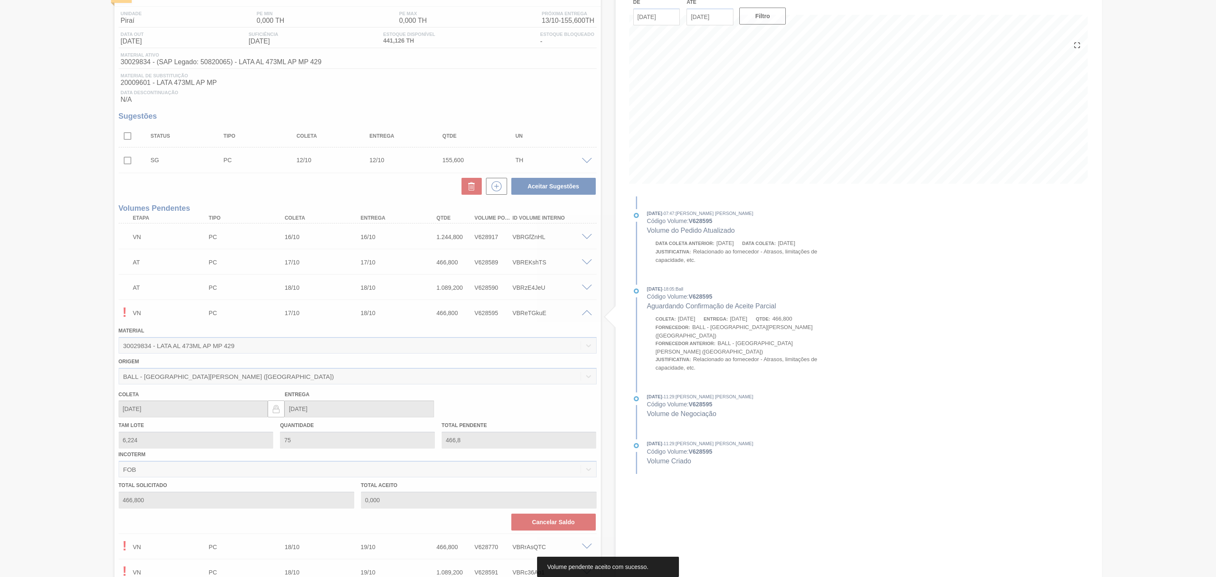
type input "466,800"
type input "[DATE]"
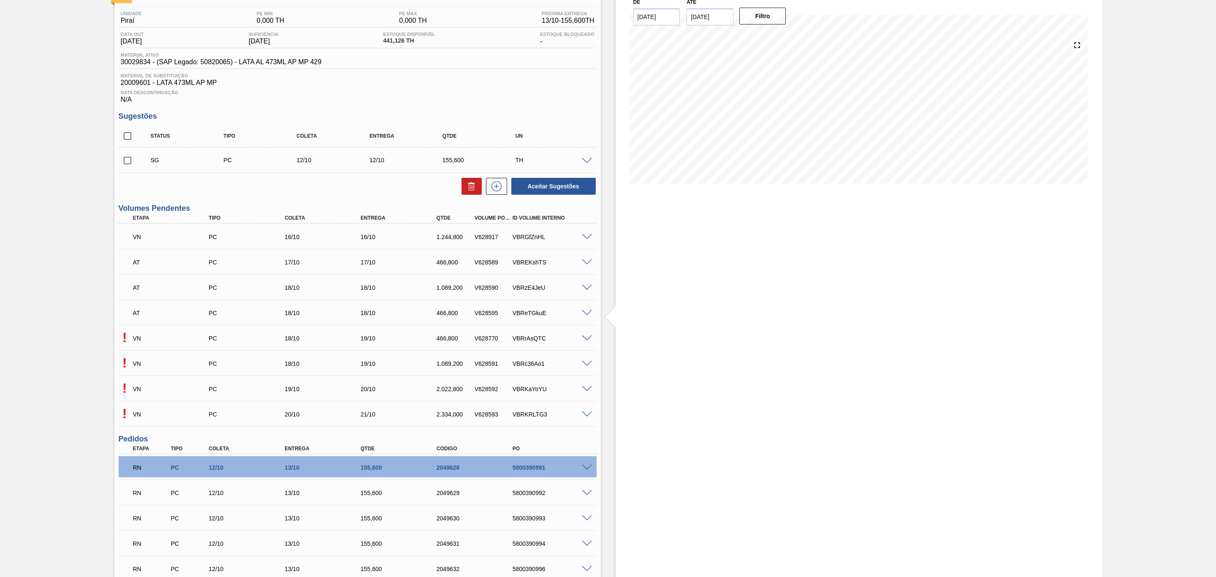
click at [580, 341] on div at bounding box center [587, 337] width 17 height 6
click at [585, 340] on span at bounding box center [587, 338] width 10 height 6
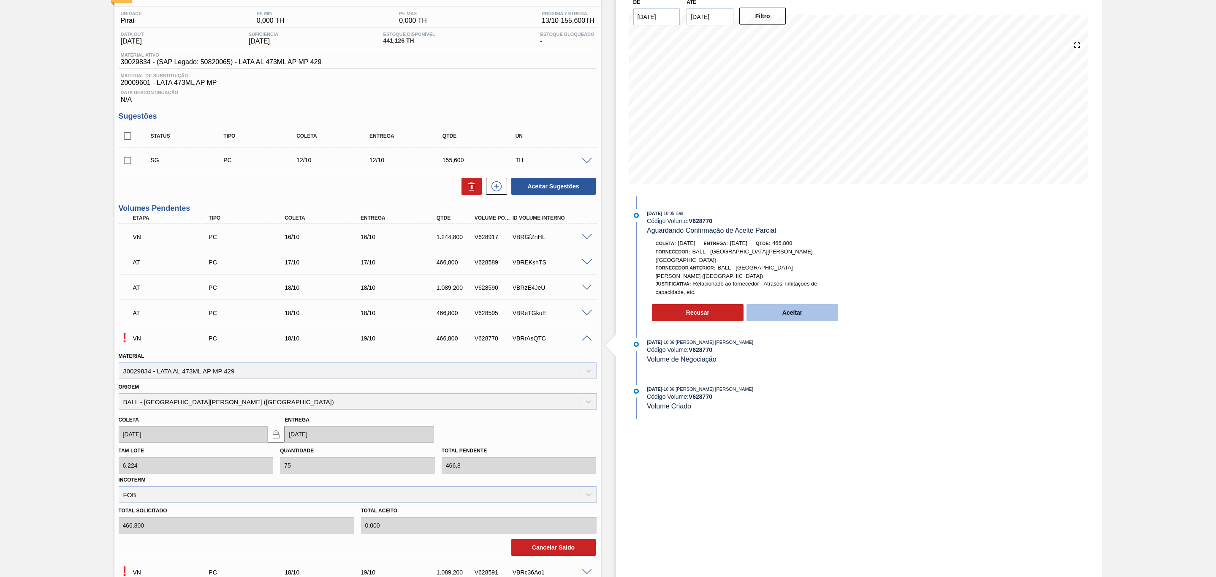
click at [790, 304] on button "Aceitar" at bounding box center [792, 312] width 92 height 17
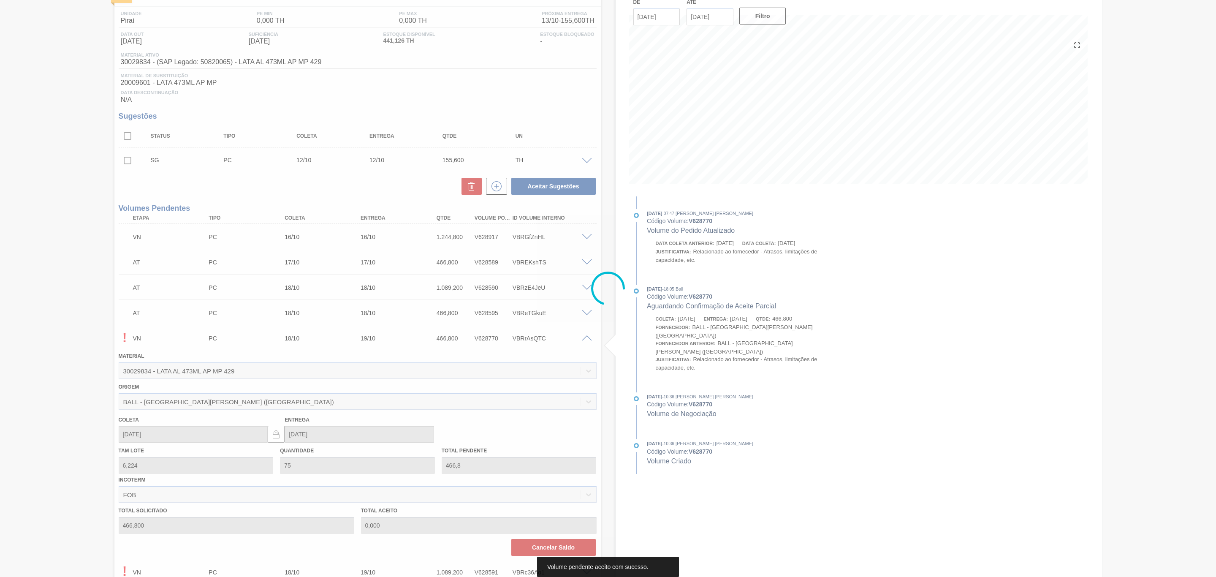
type input "466,800"
type input "[DATE]"
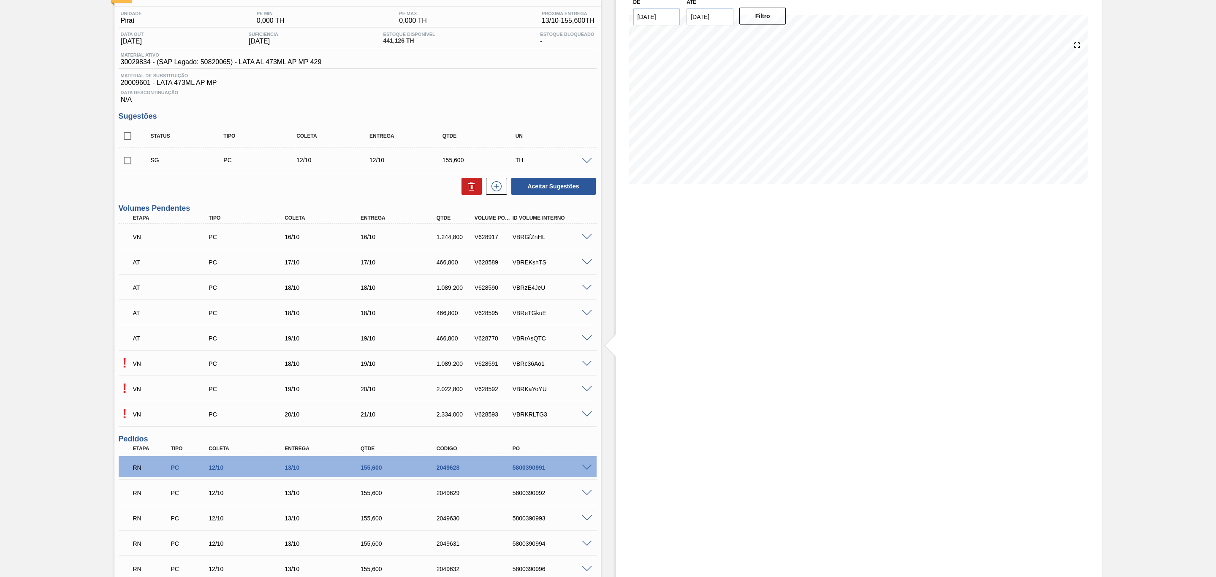
click at [585, 366] on span at bounding box center [587, 363] width 10 height 6
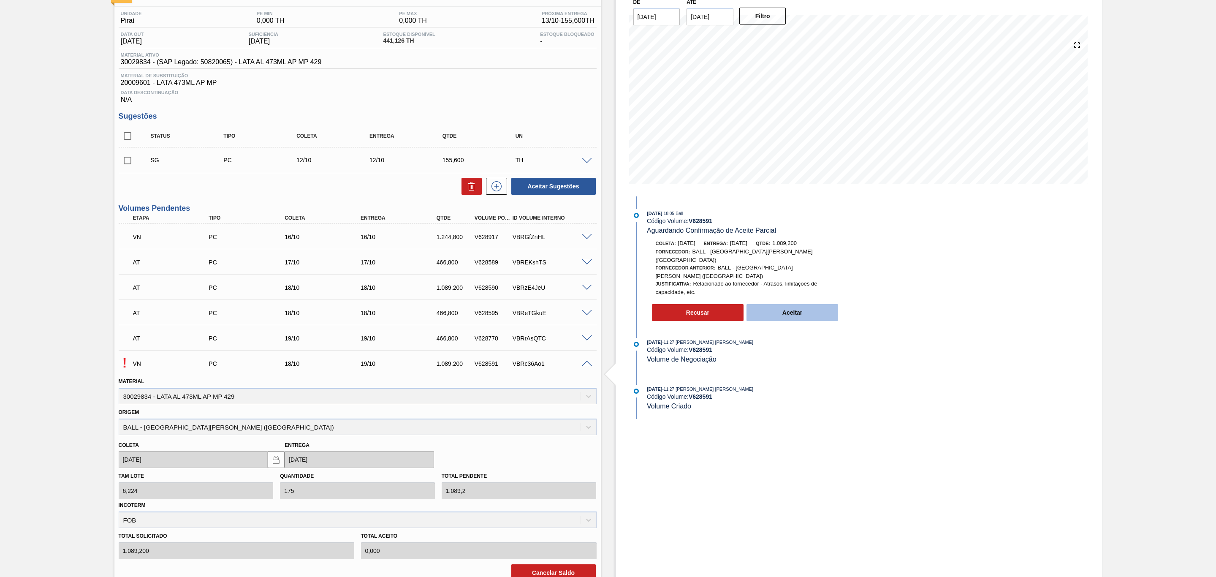
click at [765, 306] on button "Aceitar" at bounding box center [792, 312] width 92 height 17
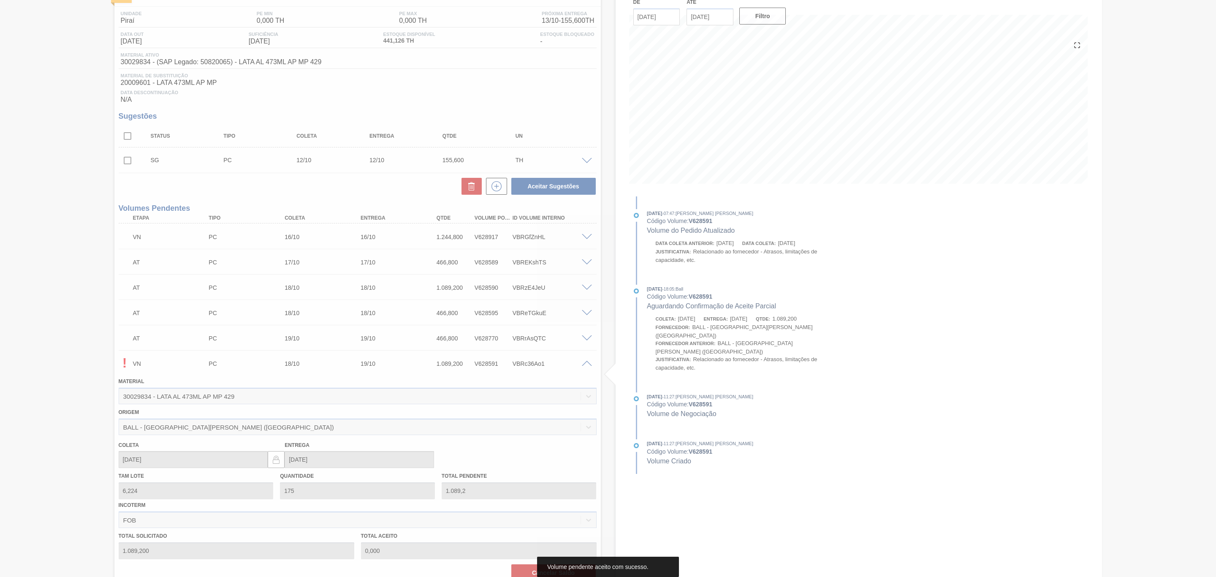
type input "1.089,200"
type input "[DATE]"
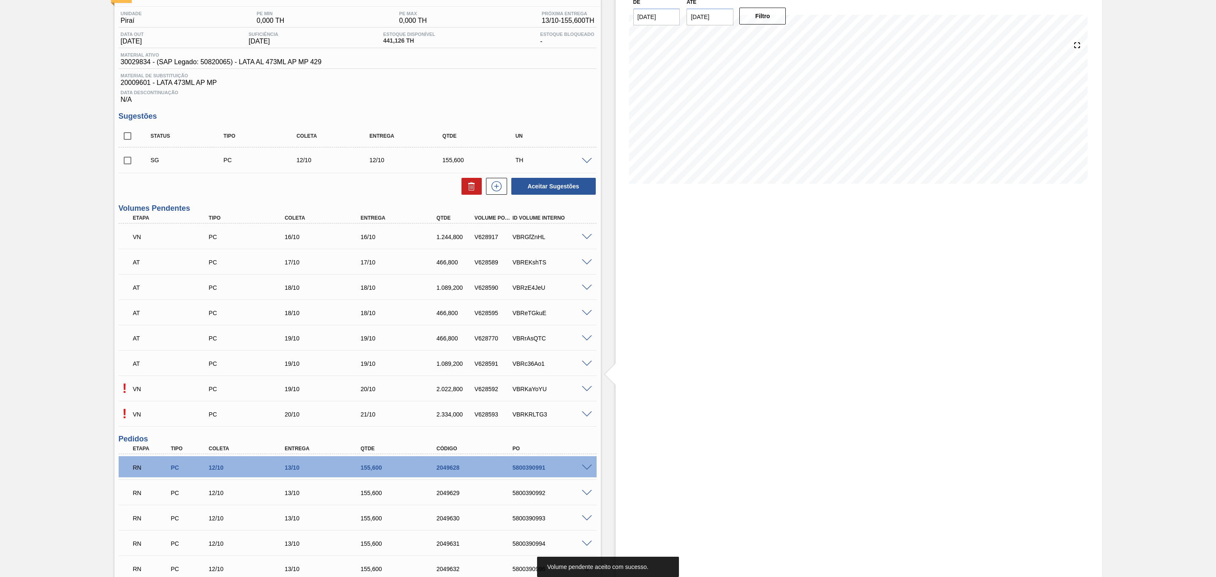
scroll to position [127, 0]
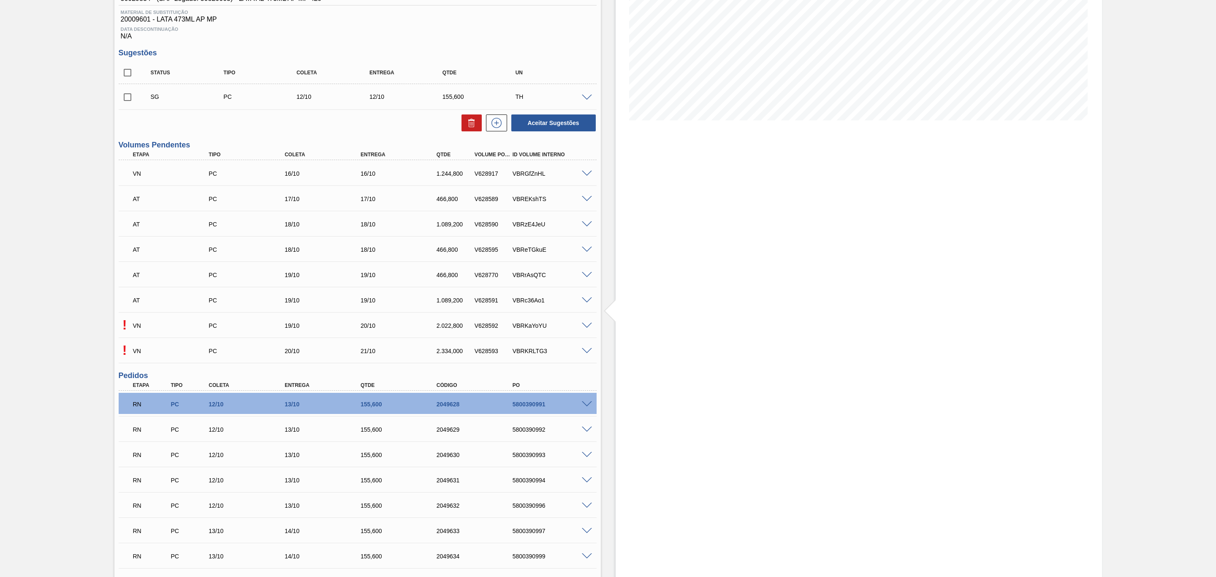
click at [584, 328] on span at bounding box center [587, 325] width 10 height 6
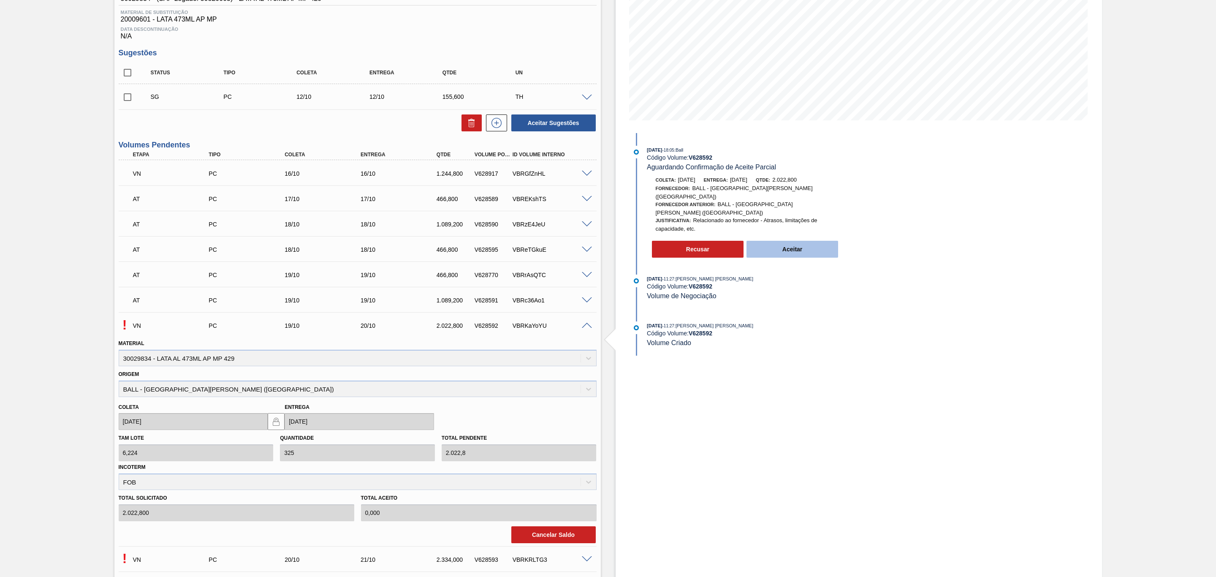
click at [756, 241] on button "Aceitar" at bounding box center [792, 249] width 92 height 17
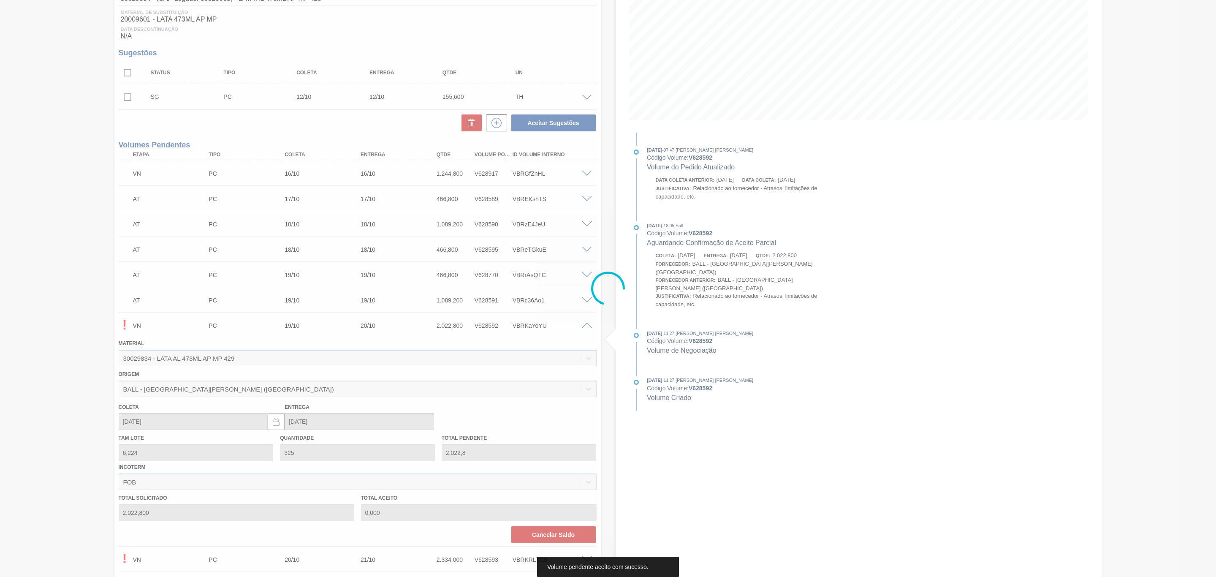
type input "2.022,800"
type input "[DATE]"
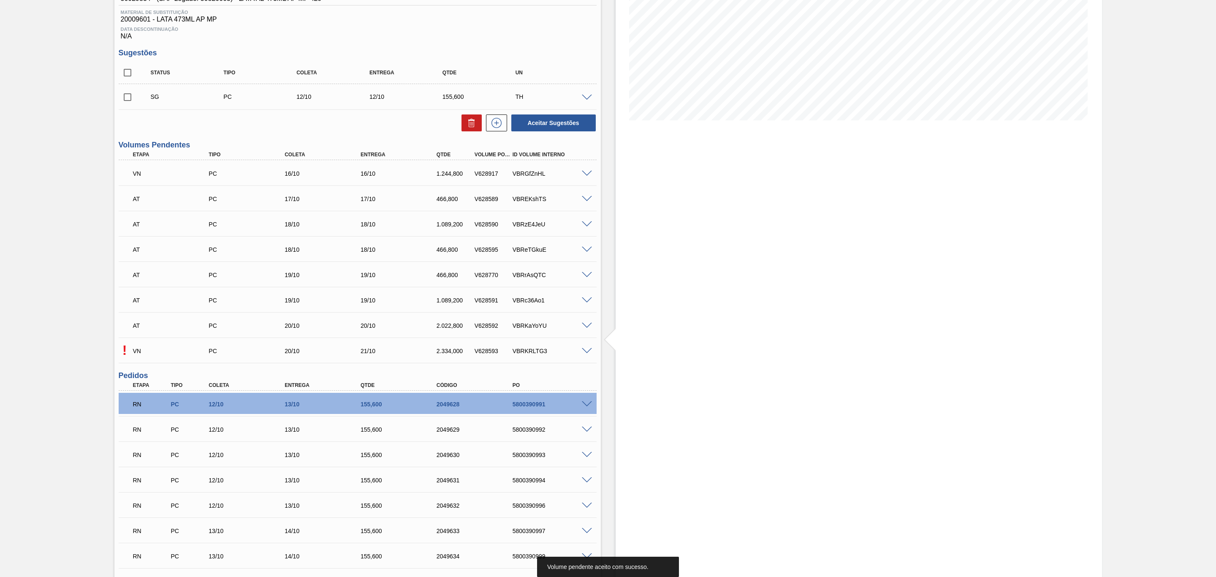
click at [585, 354] on span at bounding box center [587, 351] width 10 height 6
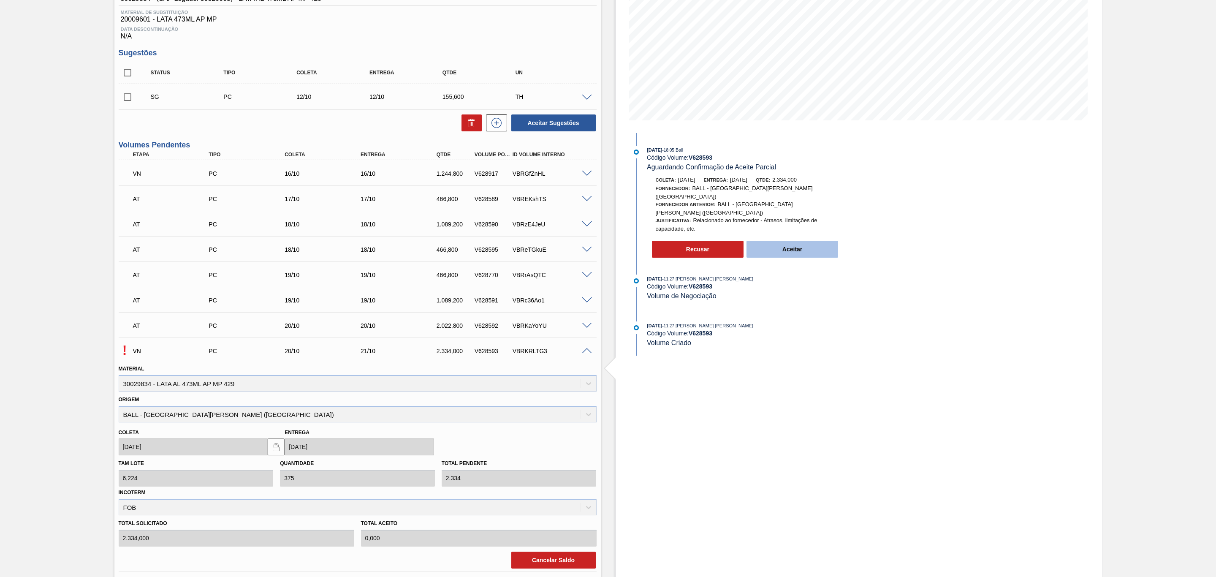
click at [775, 241] on button "Aceitar" at bounding box center [792, 249] width 92 height 17
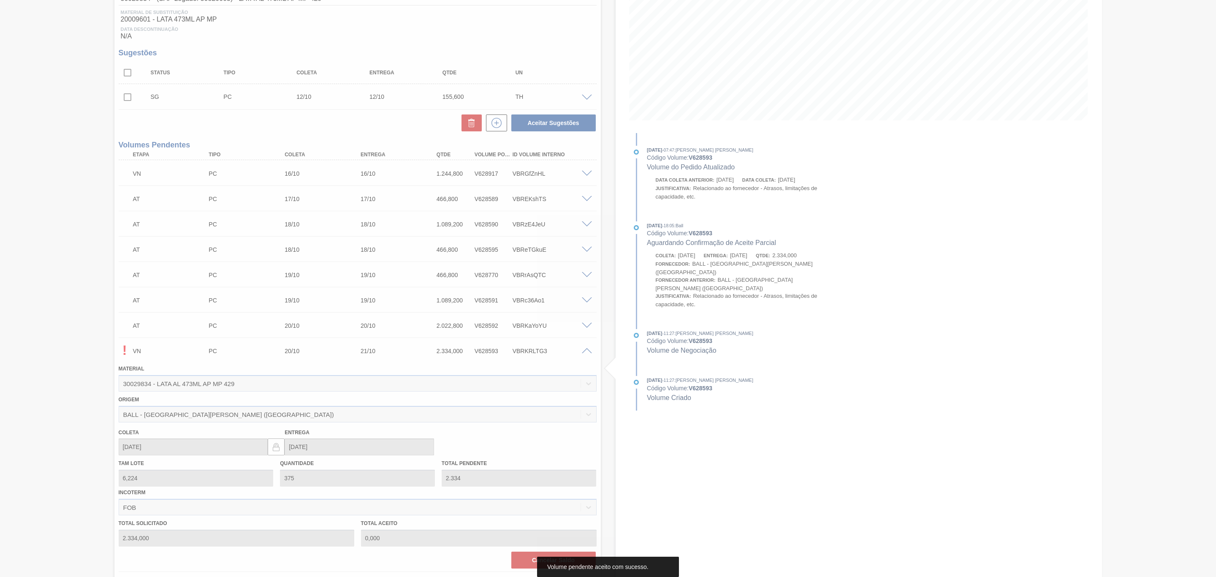
type input "2.334,000"
type input "[DATE]"
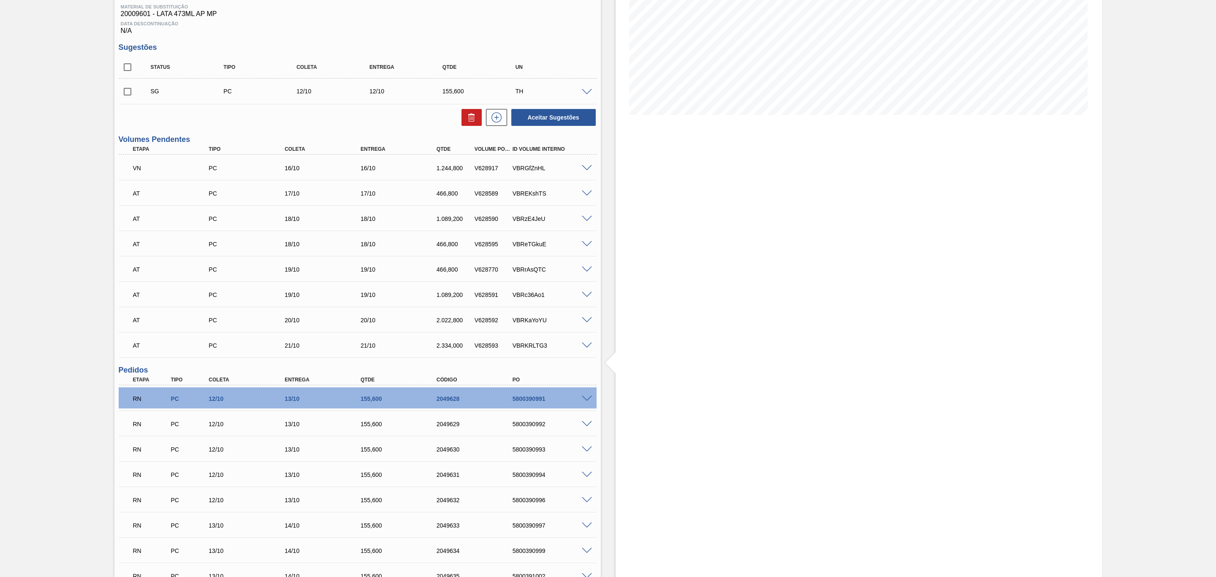
scroll to position [0, 0]
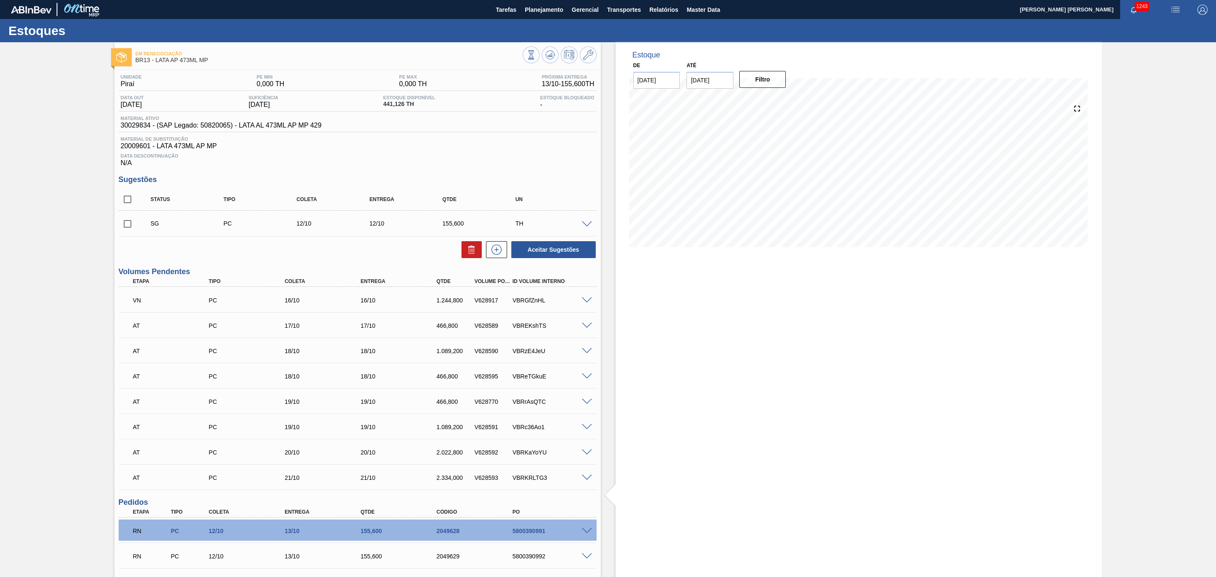
click at [584, 299] on div at bounding box center [587, 299] width 17 height 6
click at [584, 303] on span at bounding box center [587, 300] width 10 height 6
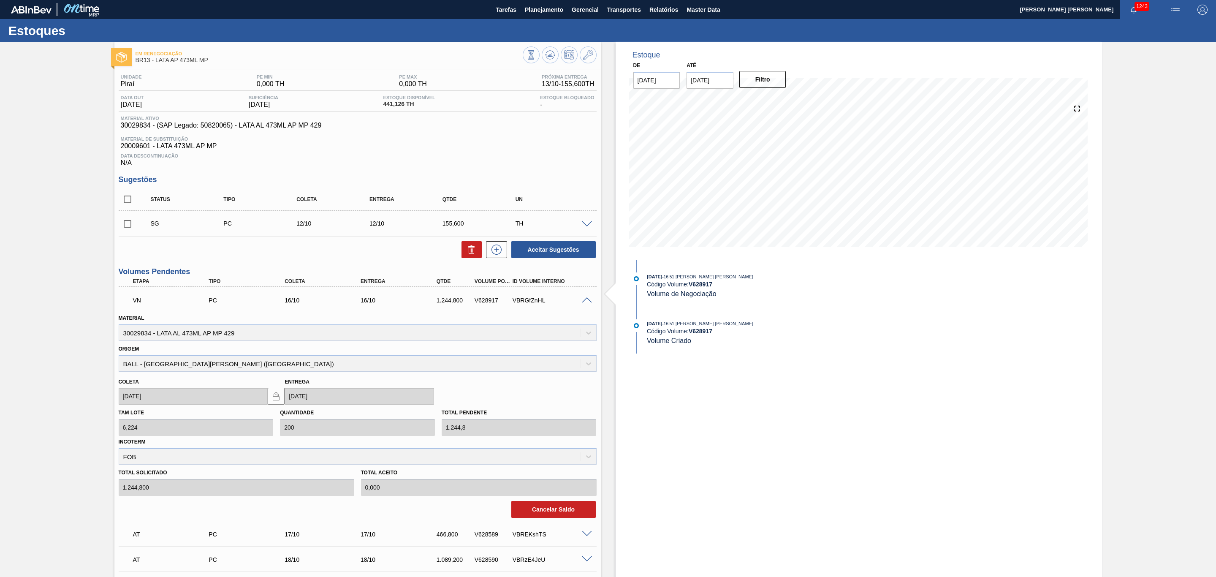
click at [130, 198] on input "checkbox" at bounding box center [128, 199] width 18 height 18
checkbox input "true"
click at [466, 255] on icon at bounding box center [471, 249] width 10 height 10
checkbox input "false"
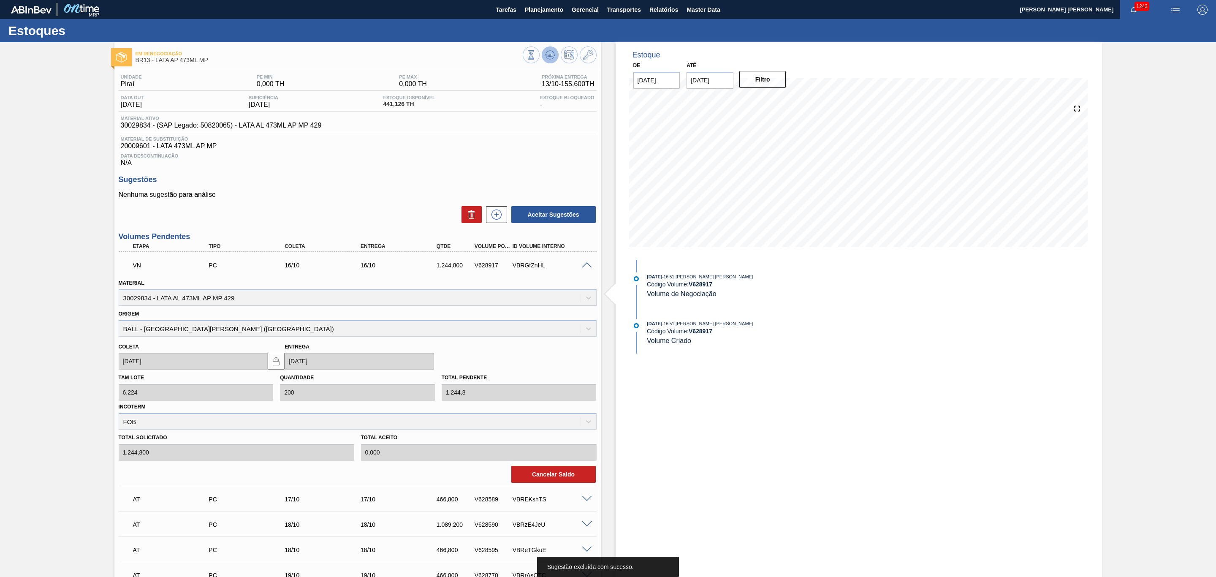
click at [550, 54] on icon at bounding box center [550, 54] width 0 height 0
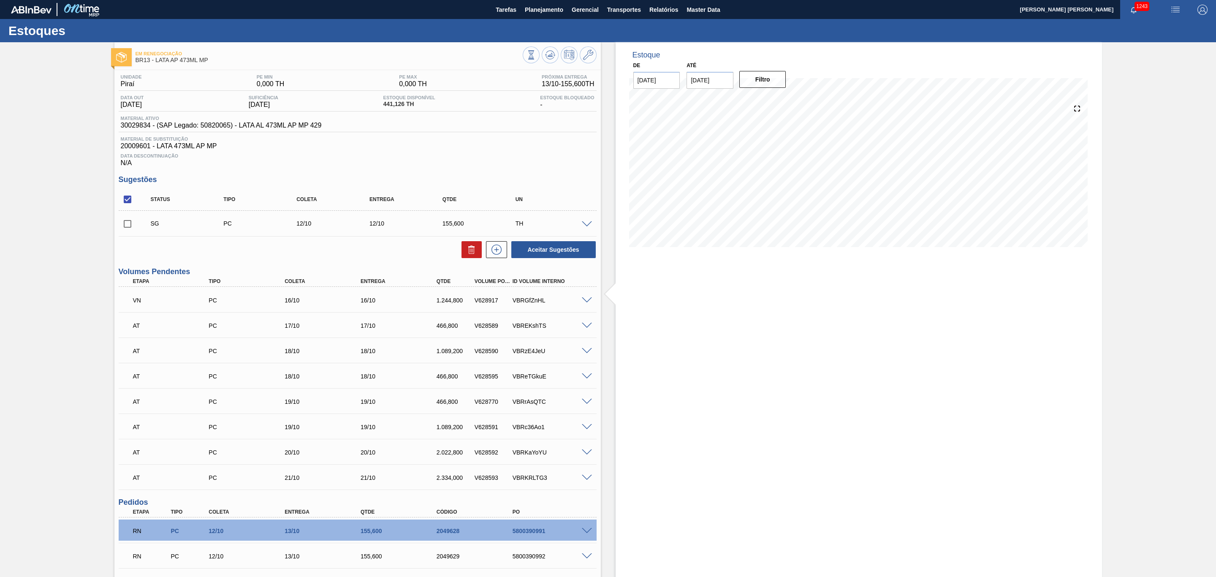
click at [137, 227] on span at bounding box center [142, 223] width 12 height 17
click at [132, 227] on input "checkbox" at bounding box center [128, 224] width 18 height 18
checkbox input "true"
click at [463, 255] on button at bounding box center [471, 249] width 20 height 17
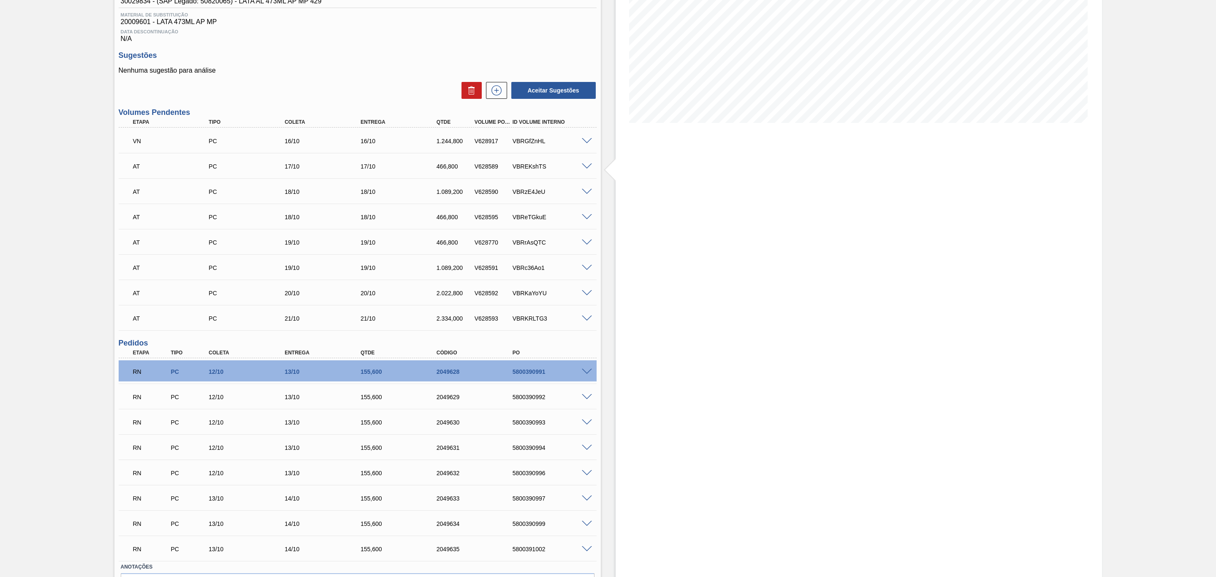
scroll to position [180, 0]
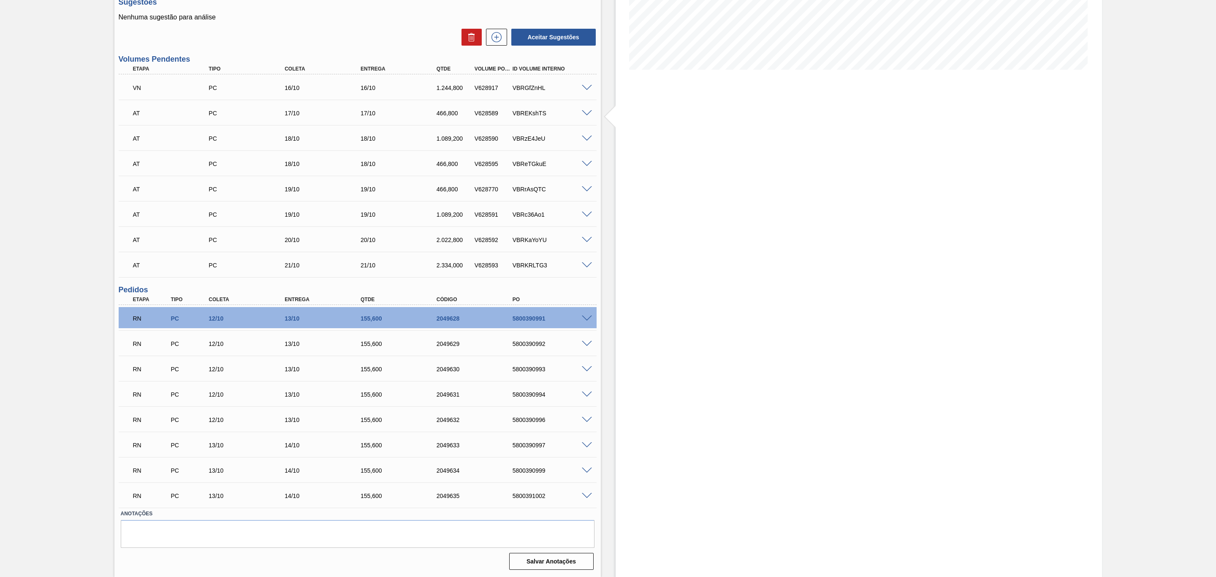
click at [585, 320] on span at bounding box center [587, 318] width 10 height 6
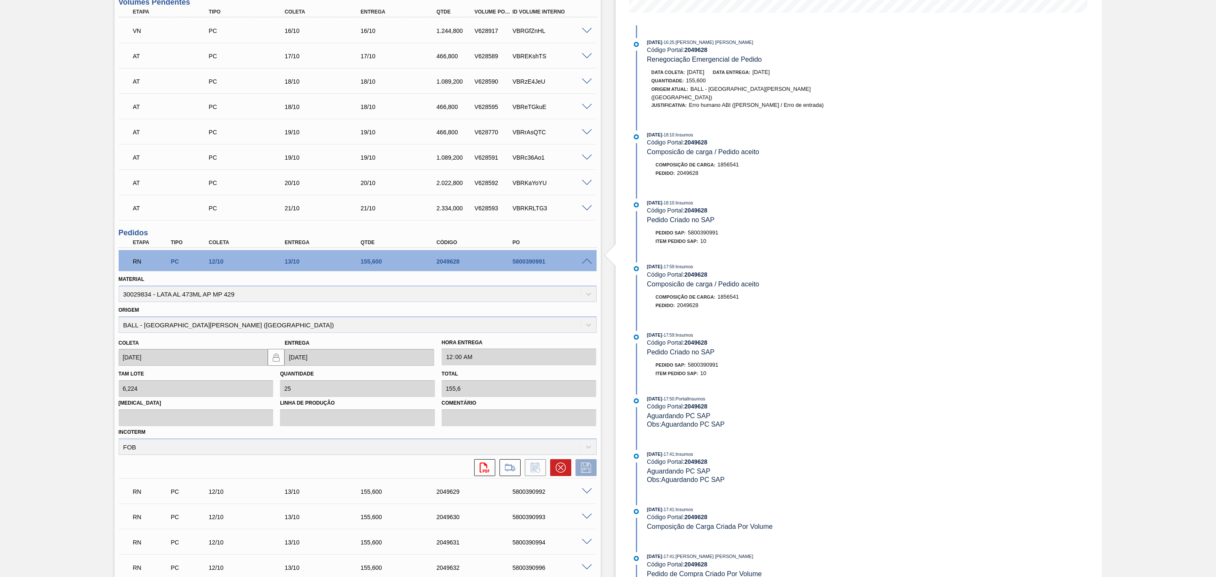
scroll to position [307, 0]
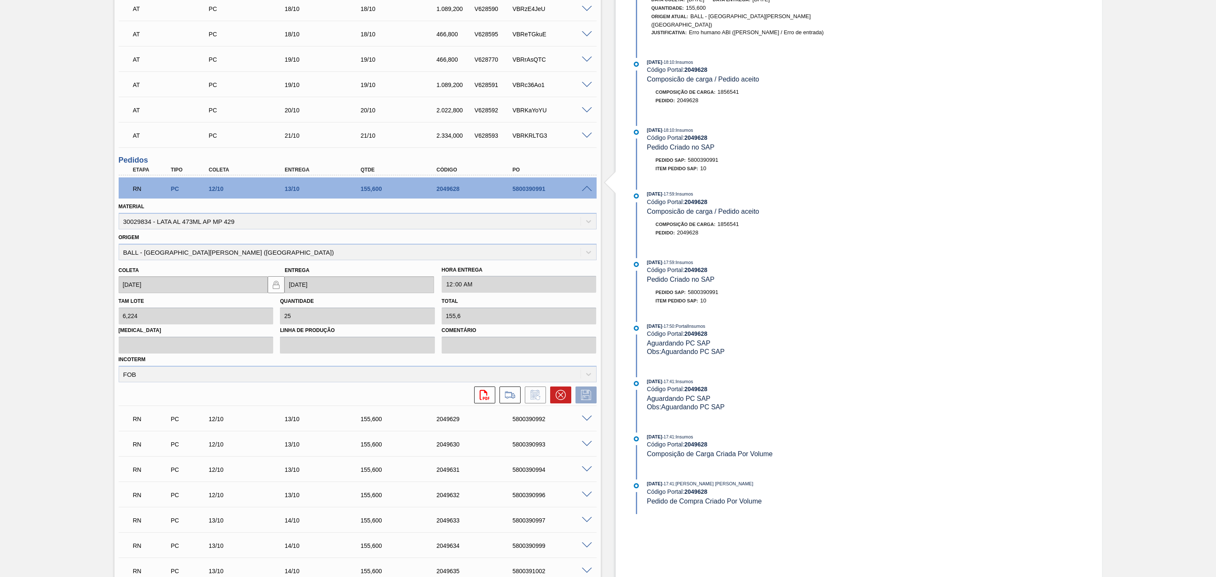
click at [587, 191] on span at bounding box center [587, 189] width 10 height 6
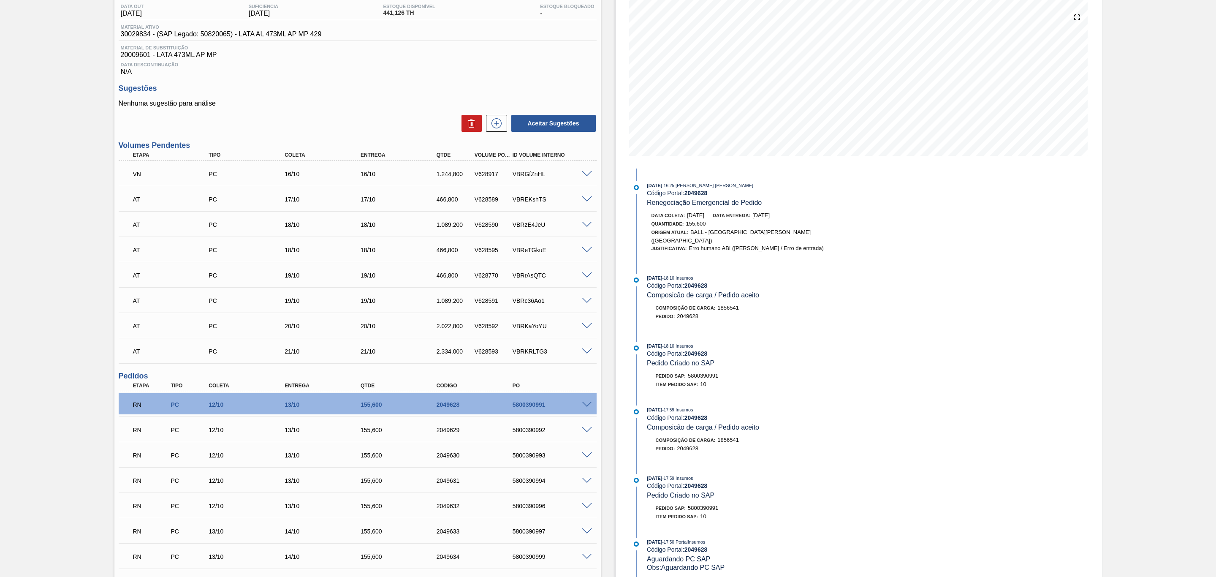
scroll to position [0, 0]
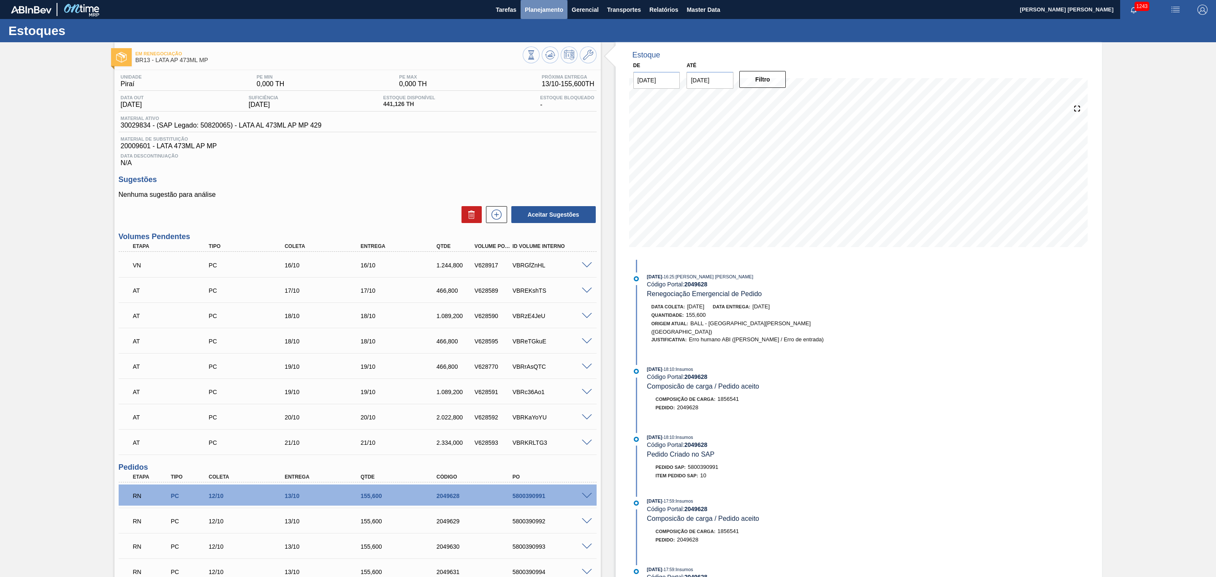
click at [542, 7] on span "Planejamento" at bounding box center [544, 10] width 38 height 10
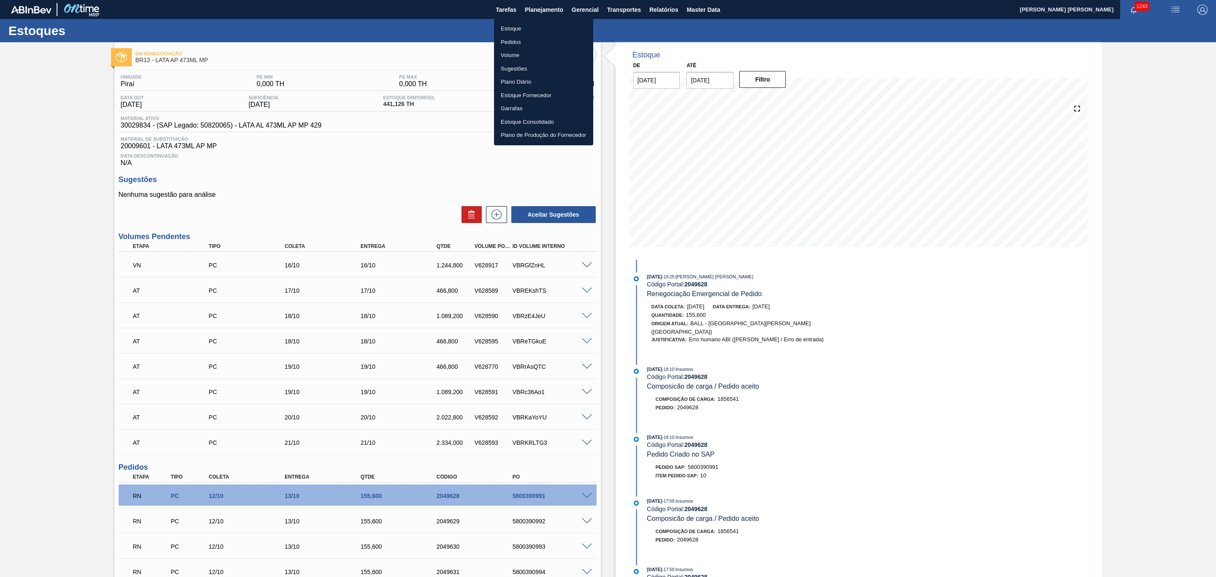
click at [660, 8] on div at bounding box center [608, 288] width 1216 height 577
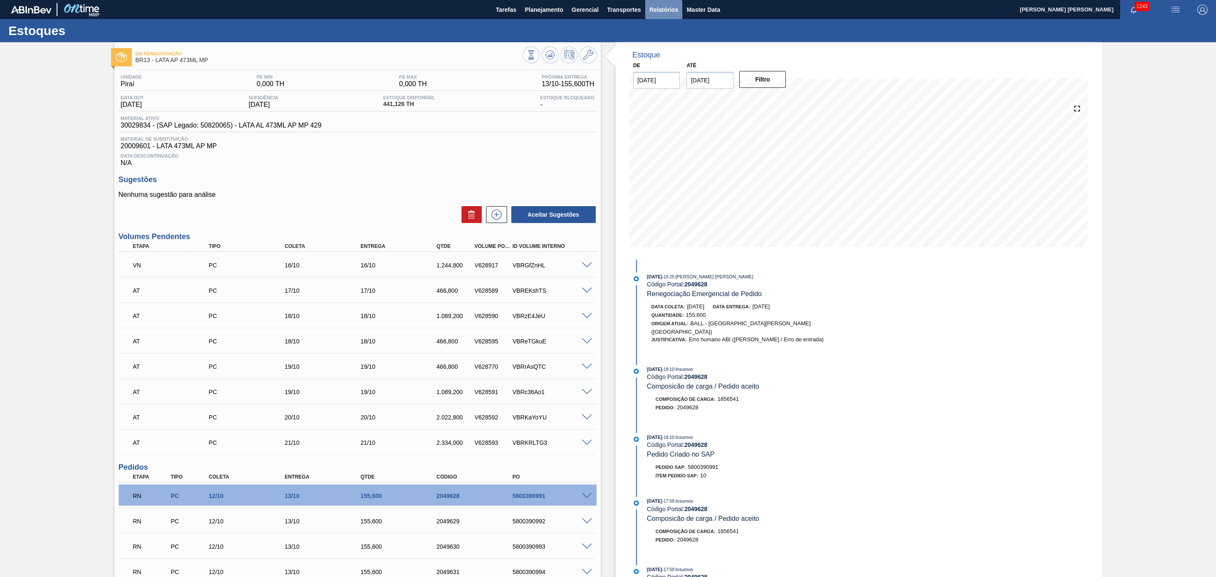
click at [661, 9] on span "Relatórios" at bounding box center [663, 10] width 29 height 10
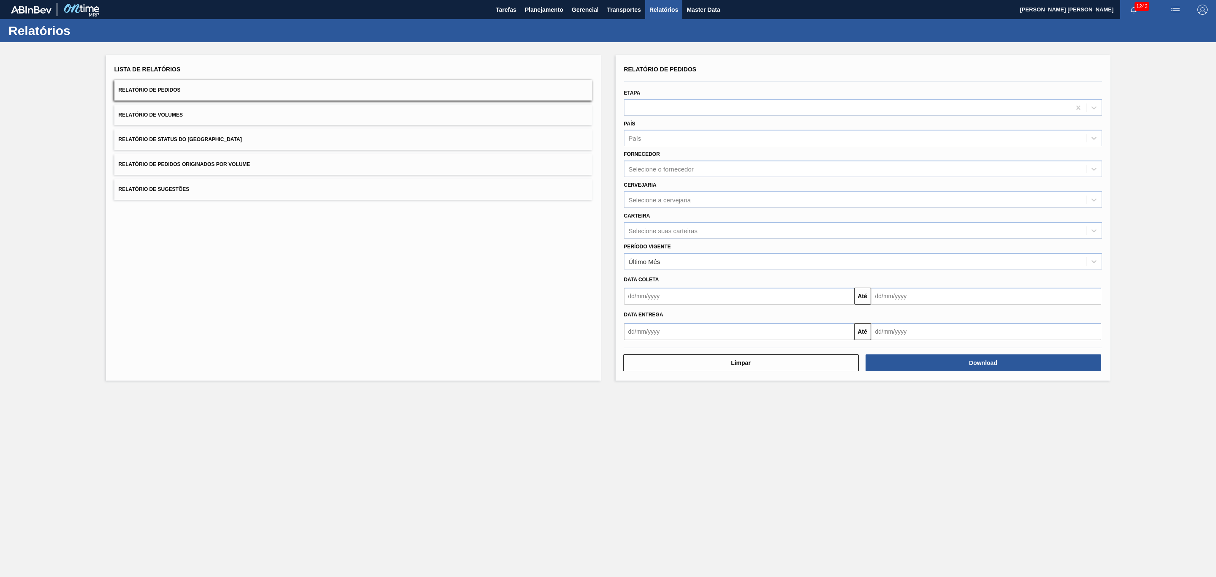
click at [672, 299] on input "text" at bounding box center [739, 295] width 230 height 17
click at [673, 360] on div "8" at bounding box center [674, 356] width 11 height 11
type input "[DATE]"
click at [887, 292] on input "text" at bounding box center [986, 295] width 230 height 17
click at [923, 356] on div "8" at bounding box center [921, 356] width 11 height 11
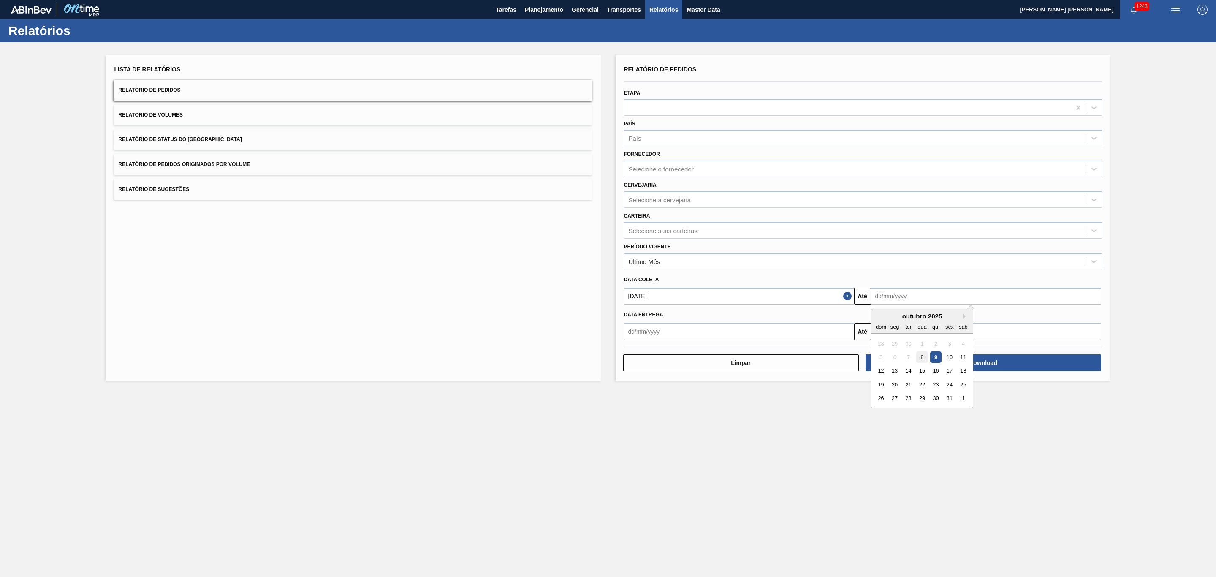
type input "[DATE]"
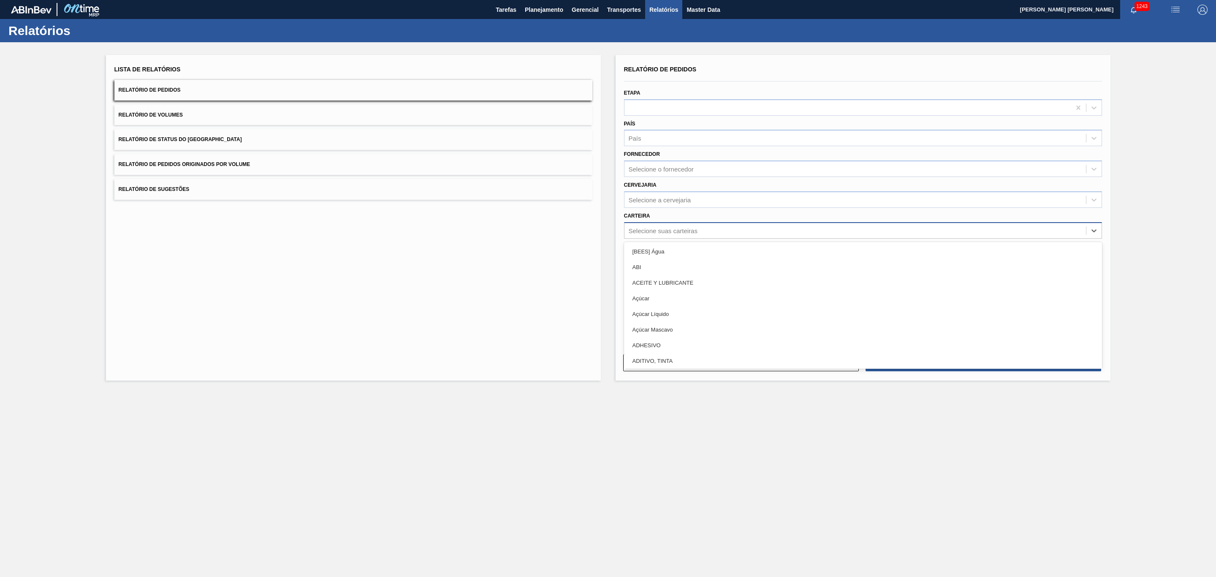
click at [650, 225] on div "Selecione suas carteiras" at bounding box center [854, 230] width 461 height 12
type input "lata"
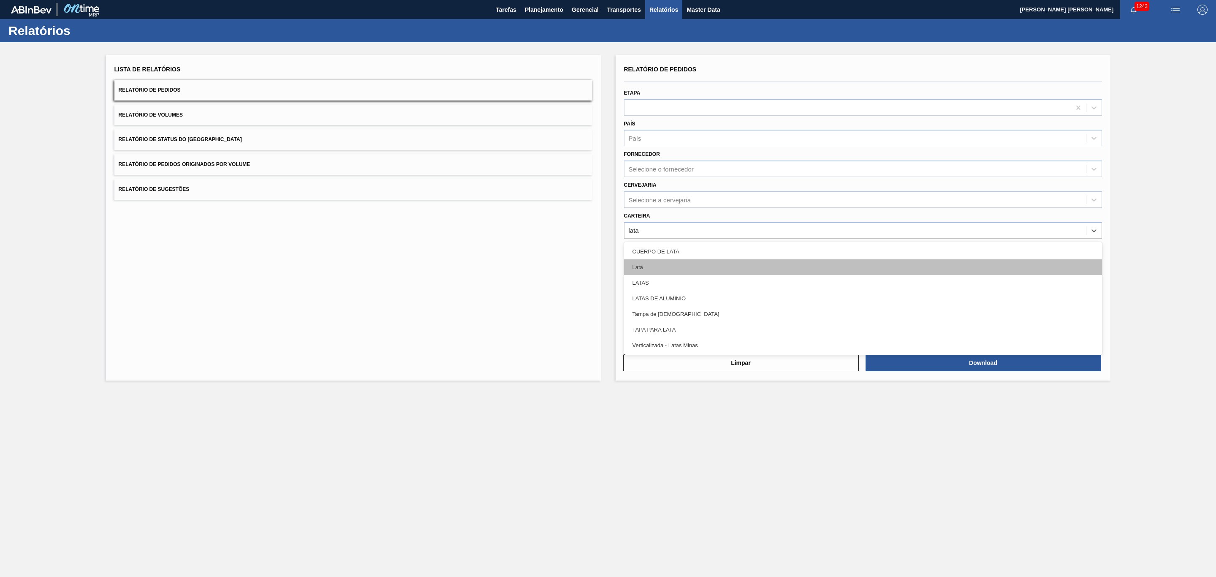
click at [636, 266] on div "Lata" at bounding box center [863, 267] width 478 height 16
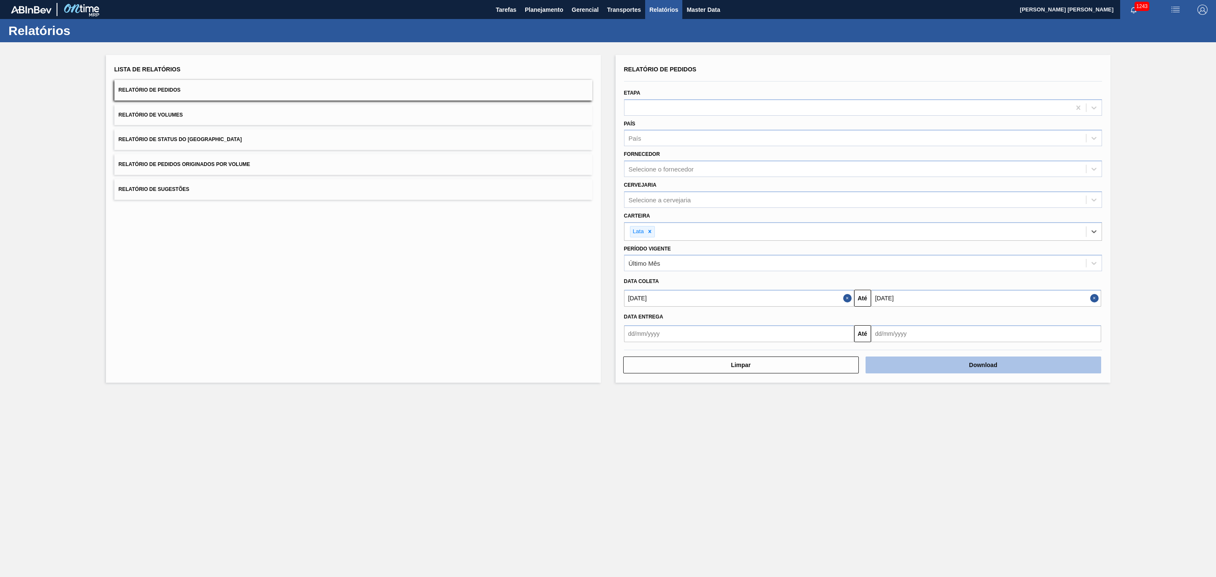
click at [979, 363] on button "Download" at bounding box center [983, 364] width 236 height 17
click at [552, 11] on span "Planejamento" at bounding box center [544, 10] width 38 height 10
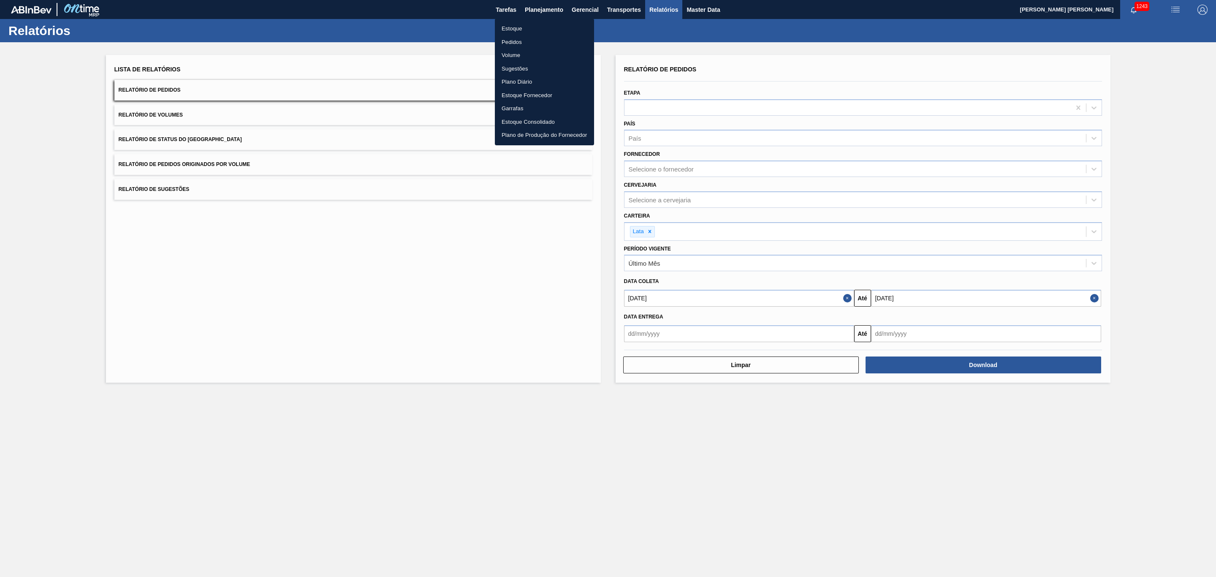
click at [621, 4] on div at bounding box center [608, 288] width 1216 height 577
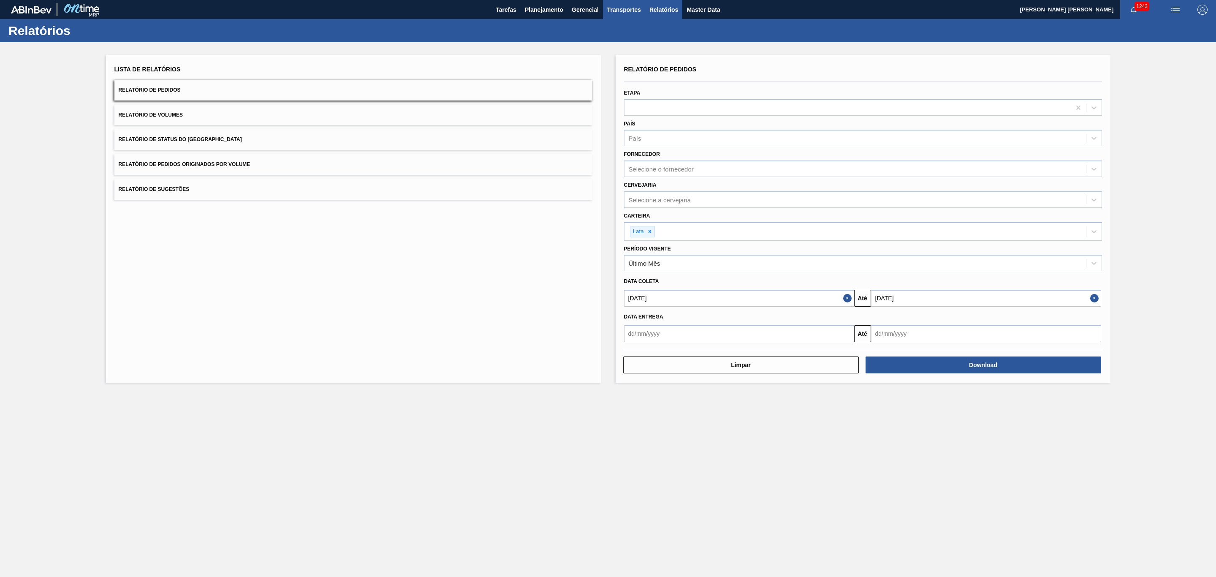
click at [631, 11] on span "Transportes" at bounding box center [624, 10] width 34 height 10
click at [536, 11] on div at bounding box center [608, 288] width 1216 height 577
click at [532, 9] on span "Planejamento" at bounding box center [544, 10] width 38 height 10
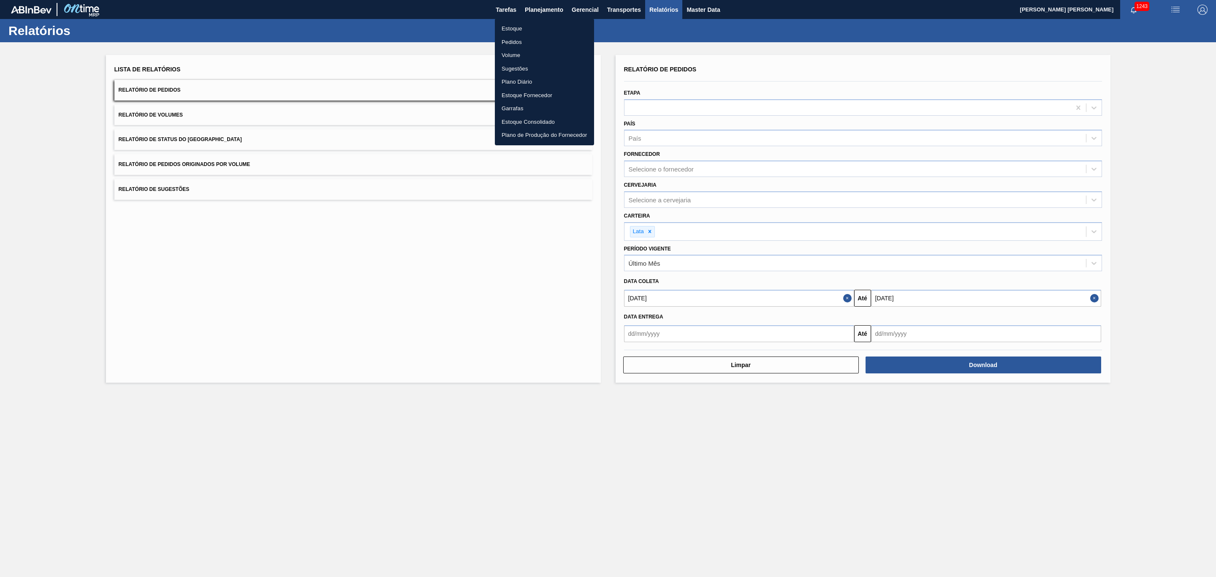
click at [531, 40] on li "Pedidos" at bounding box center [544, 42] width 99 height 14
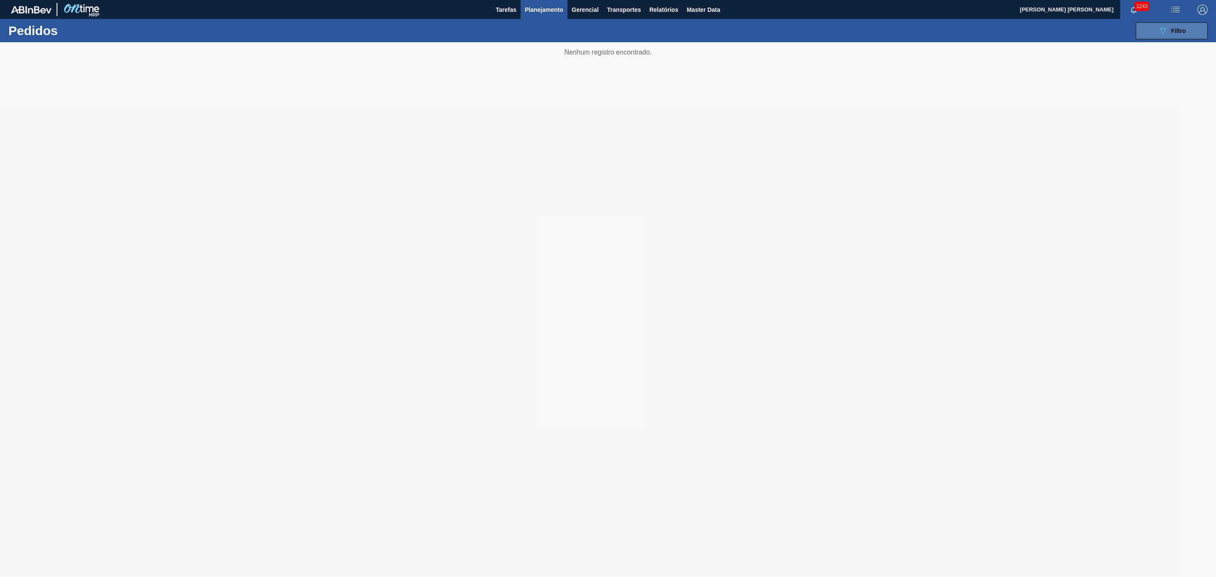
click at [1145, 34] on button "089F7B8B-B2A5-4AFE-B5C0-19BA573D28AC Filtro" at bounding box center [1171, 30] width 72 height 17
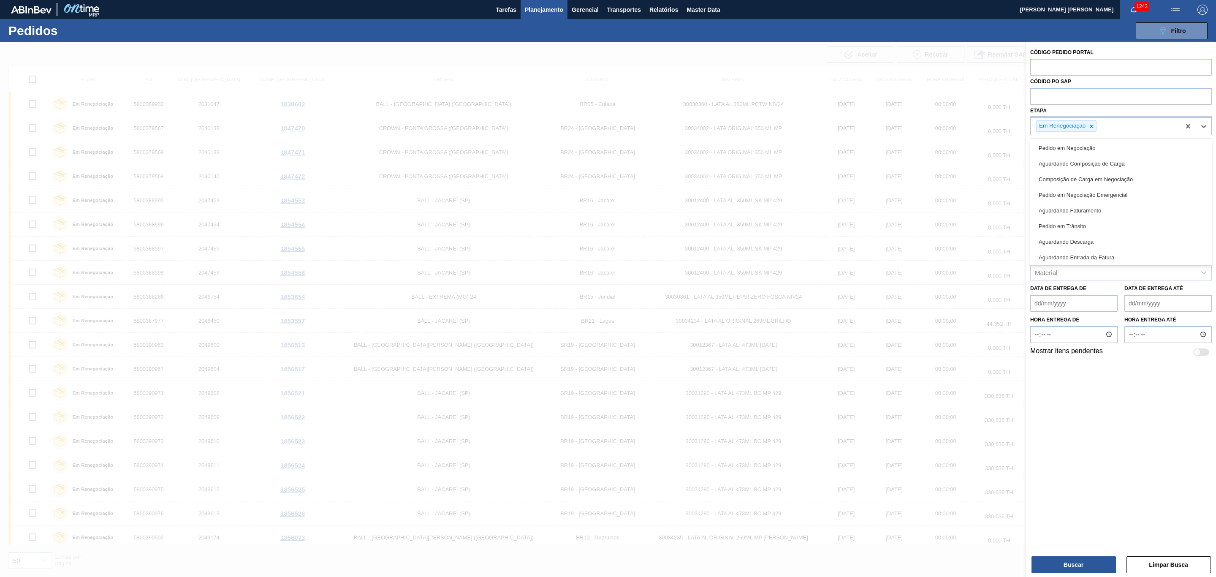
click at [1085, 128] on div "Em Renegociação" at bounding box center [1061, 126] width 50 height 11
click at [1089, 128] on icon at bounding box center [1091, 126] width 6 height 6
click at [1060, 97] on input "text" at bounding box center [1120, 96] width 181 height 16
paste input "text"
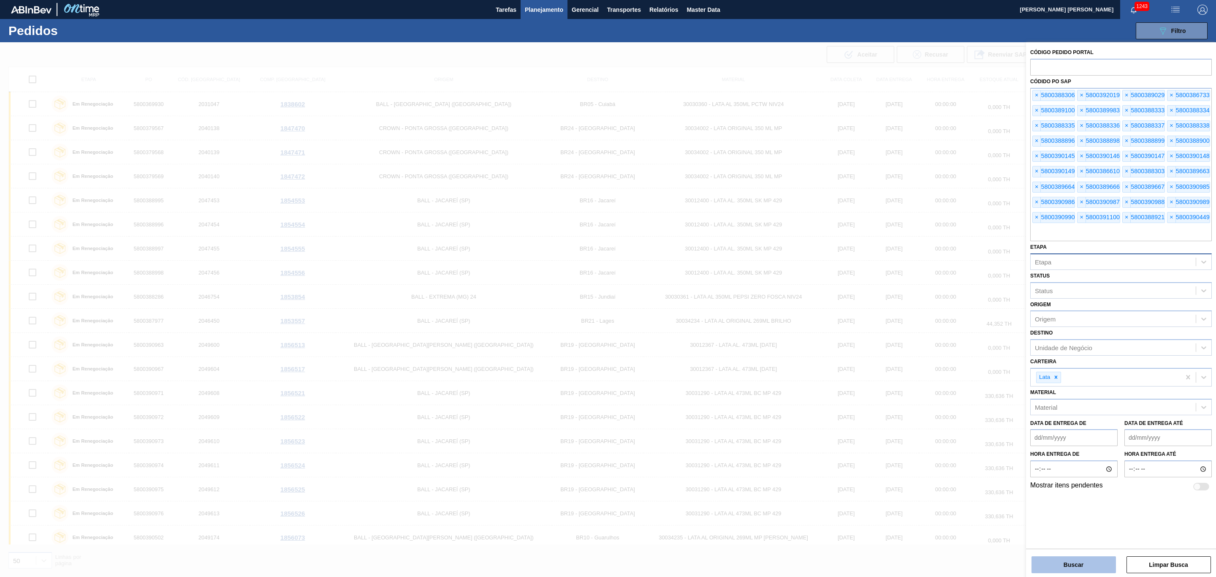
click at [1075, 568] on button "Buscar" at bounding box center [1073, 564] width 84 height 17
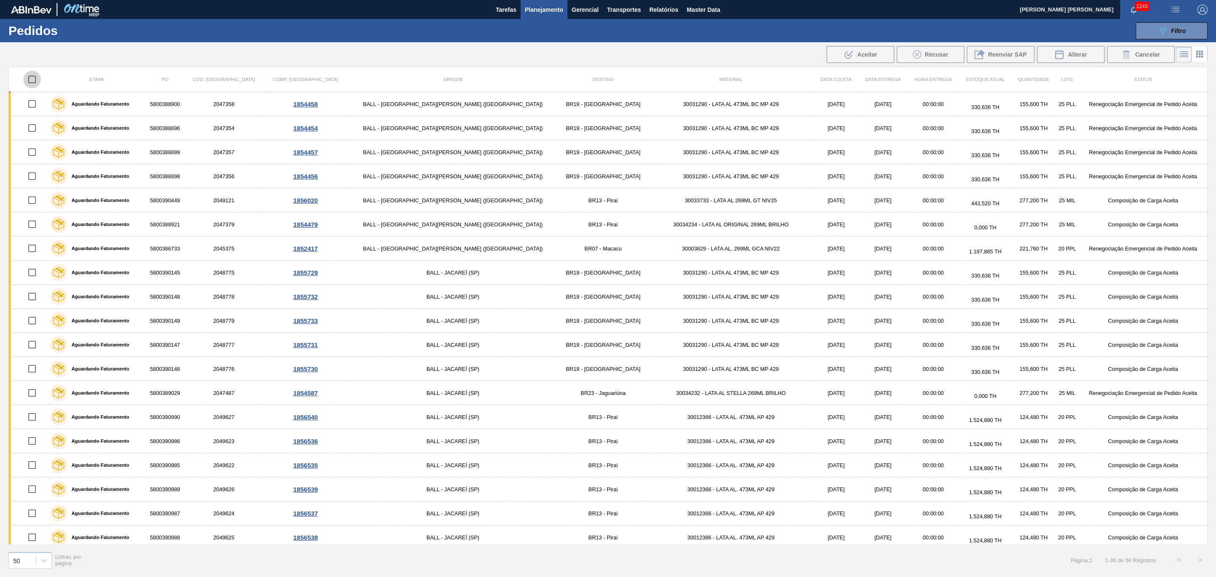
click at [40, 79] on input "checkbox" at bounding box center [32, 79] width 18 height 18
checkbox input "true"
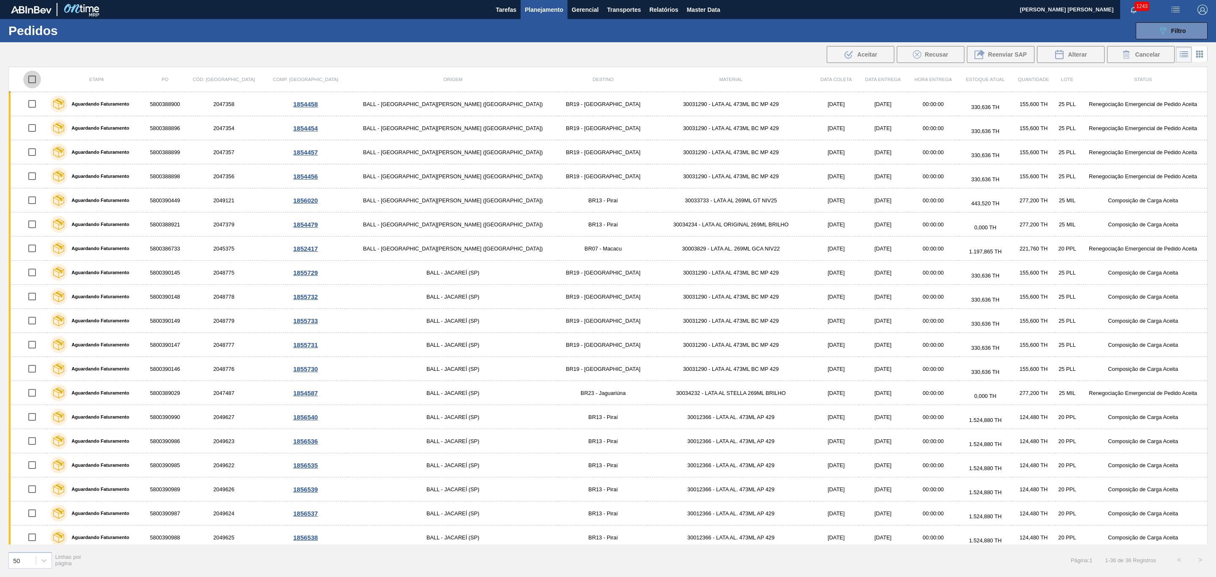
checkbox input "true"
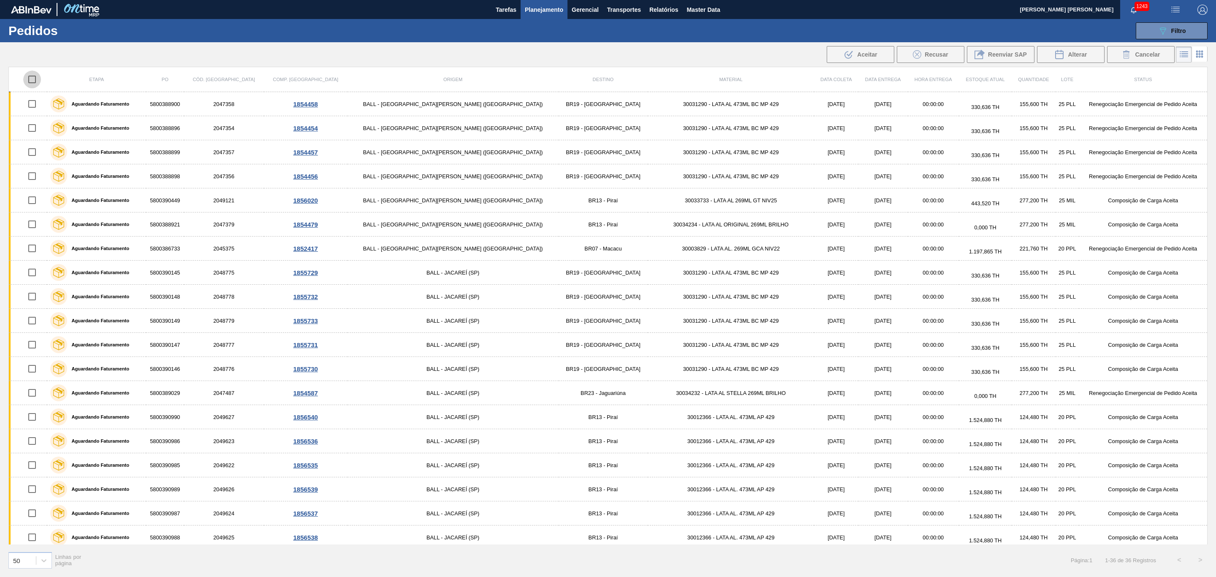
checkbox input "true"
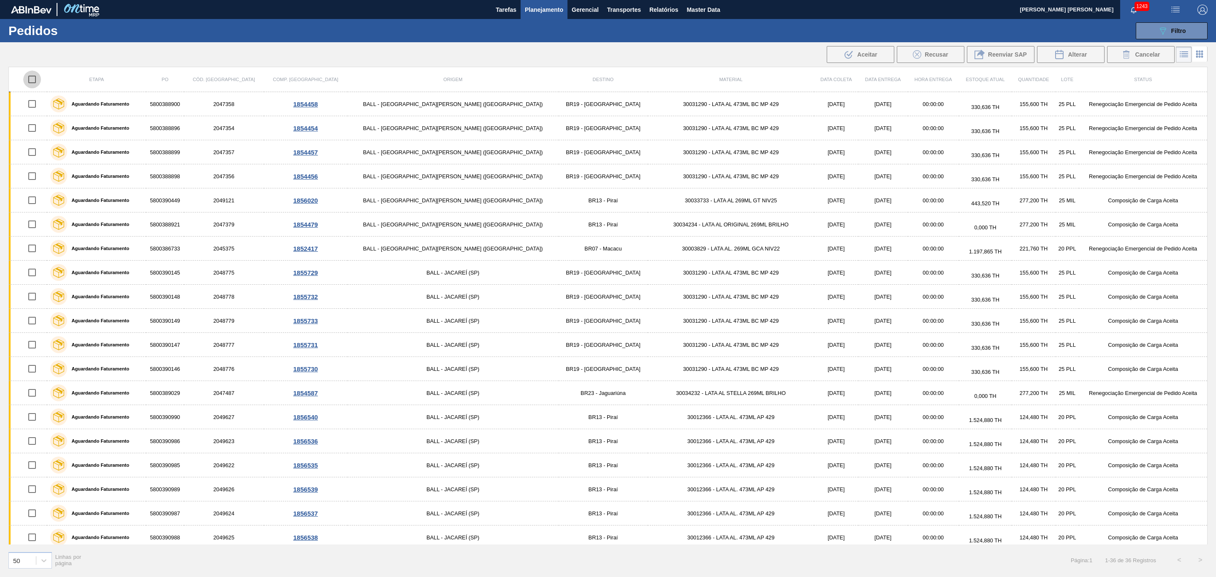
checkbox input "true"
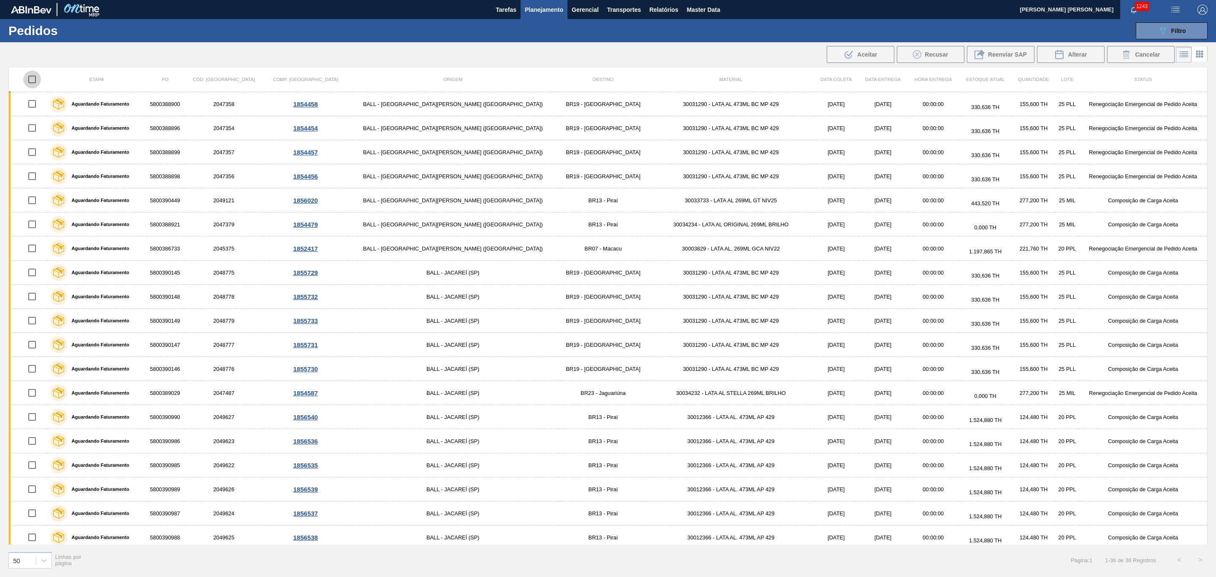
checkbox input "true"
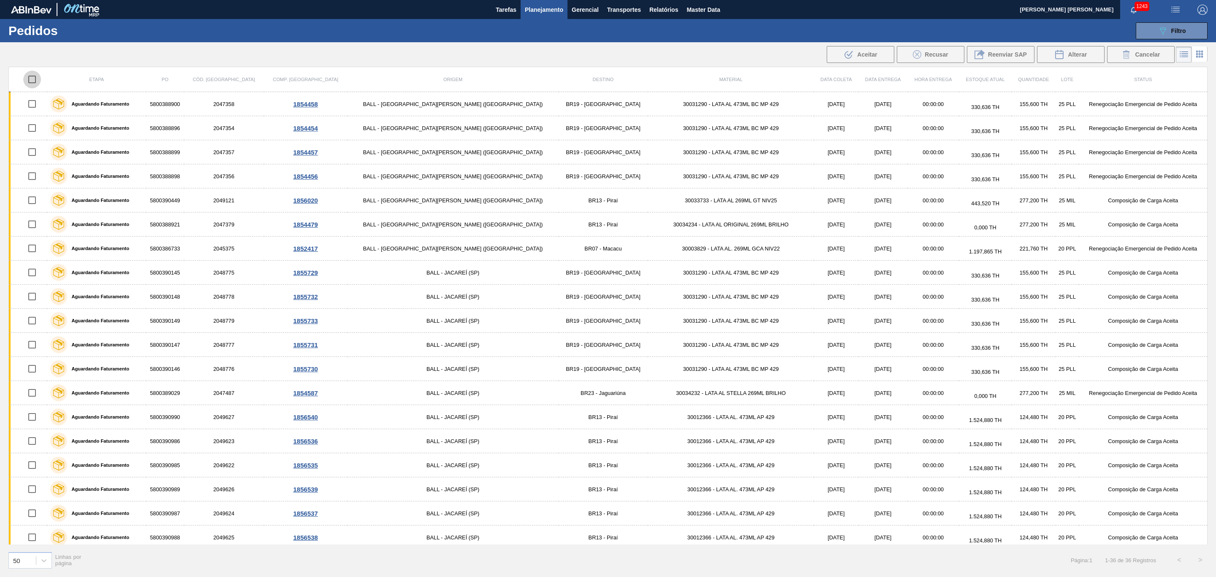
checkbox input "true"
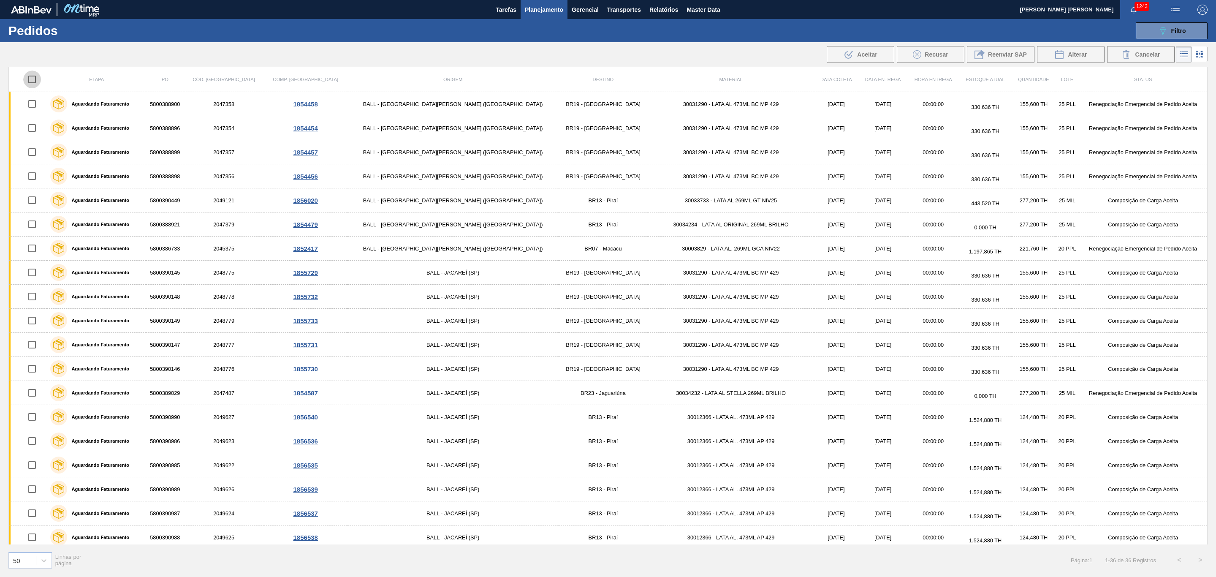
checkbox input "true"
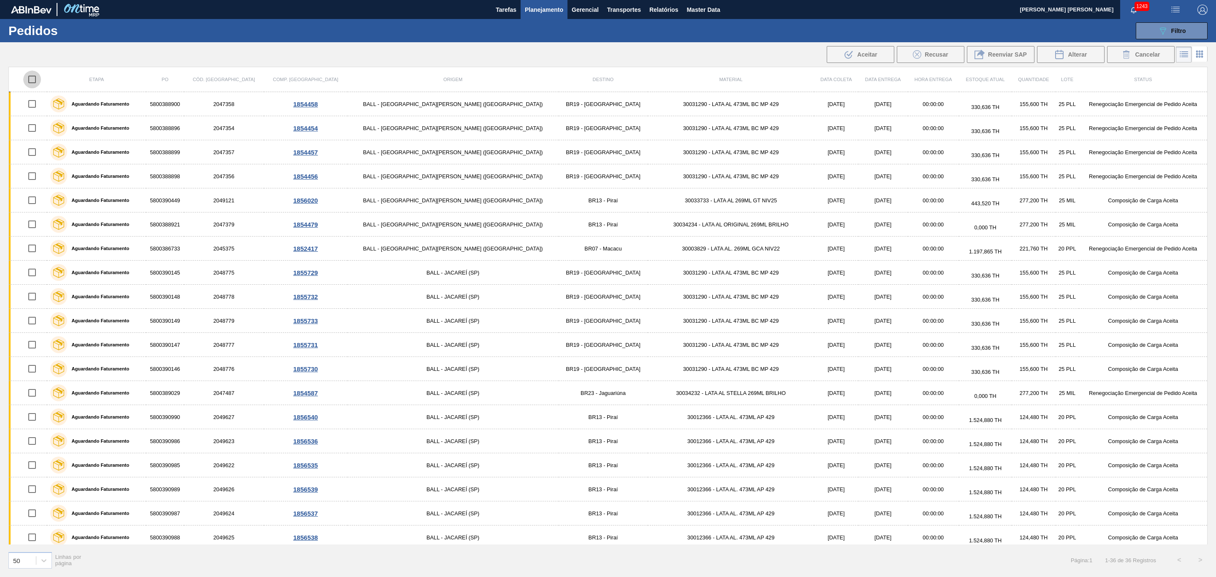
checkbox input "true"
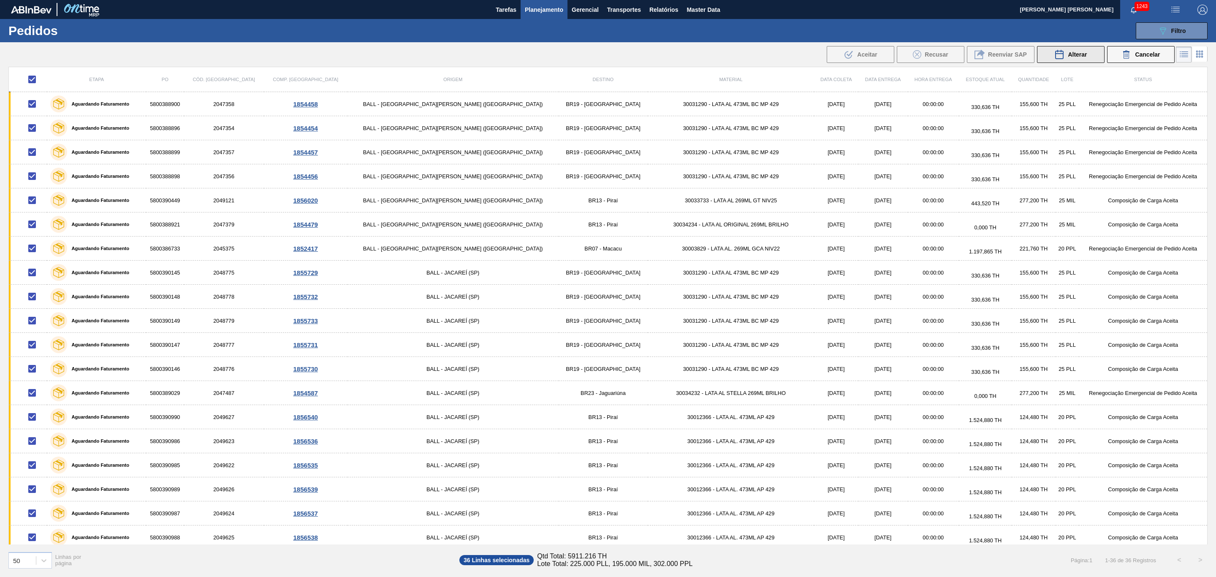
click at [1054, 60] on icon at bounding box center [1059, 54] width 10 height 10
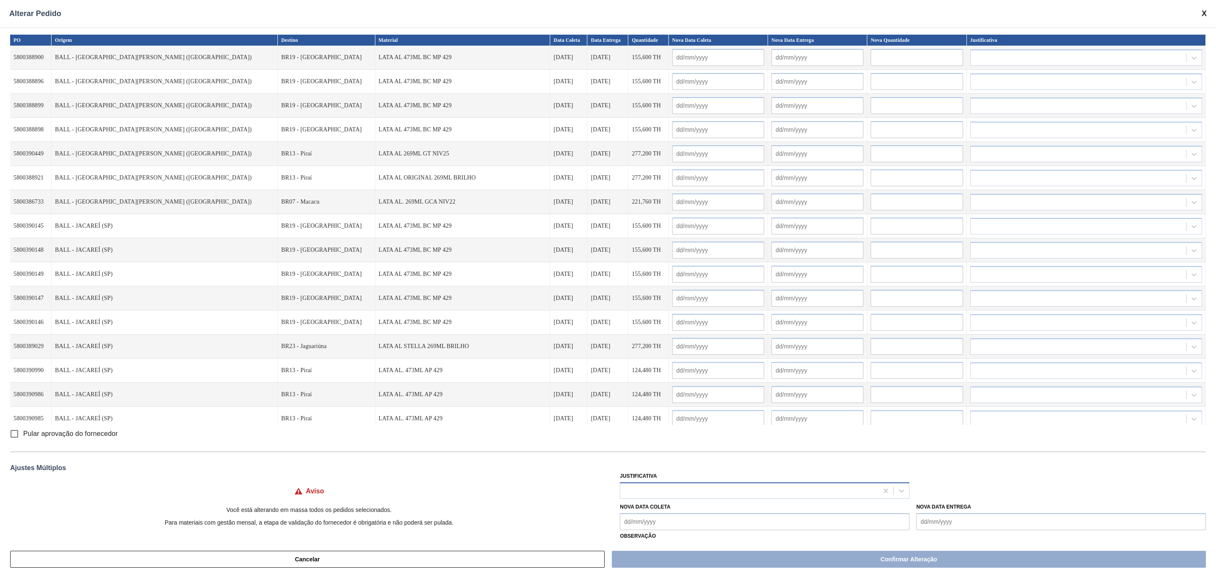
click at [671, 488] on div at bounding box center [749, 490] width 258 height 12
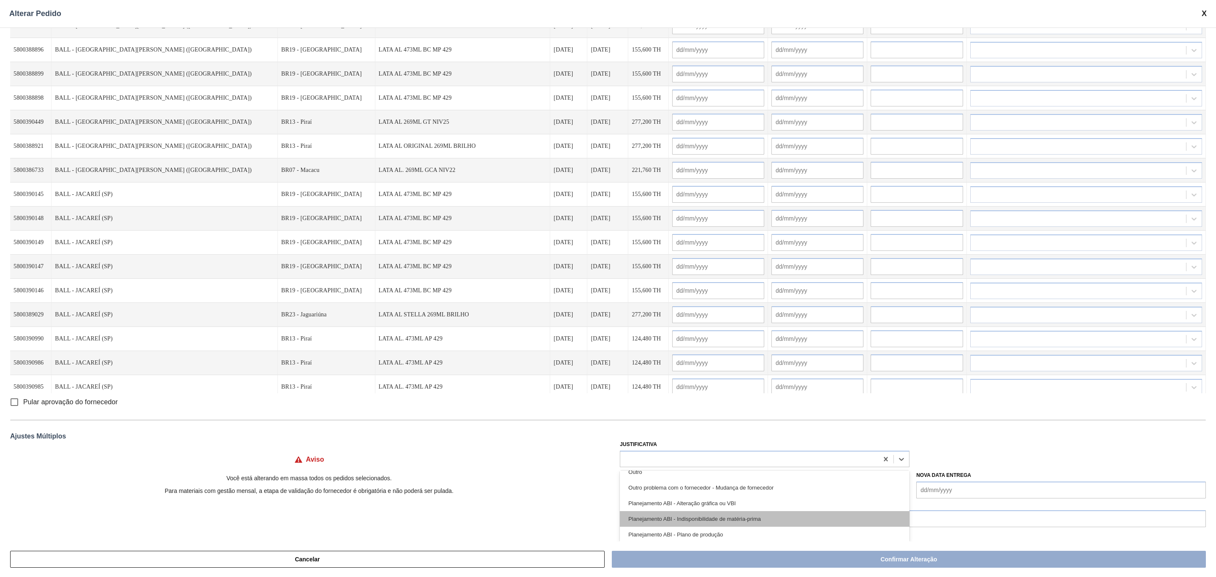
scroll to position [149, 0]
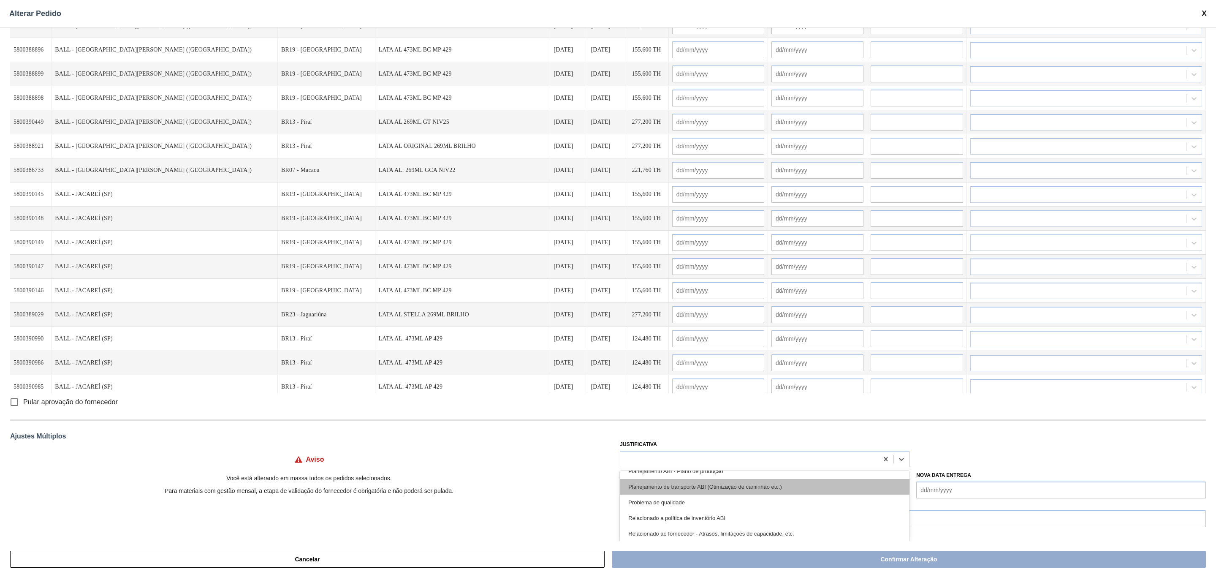
click at [697, 493] on div "Planejamento de transporte ABI (Otimização de caminhão etc.)" at bounding box center [765, 487] width 290 height 16
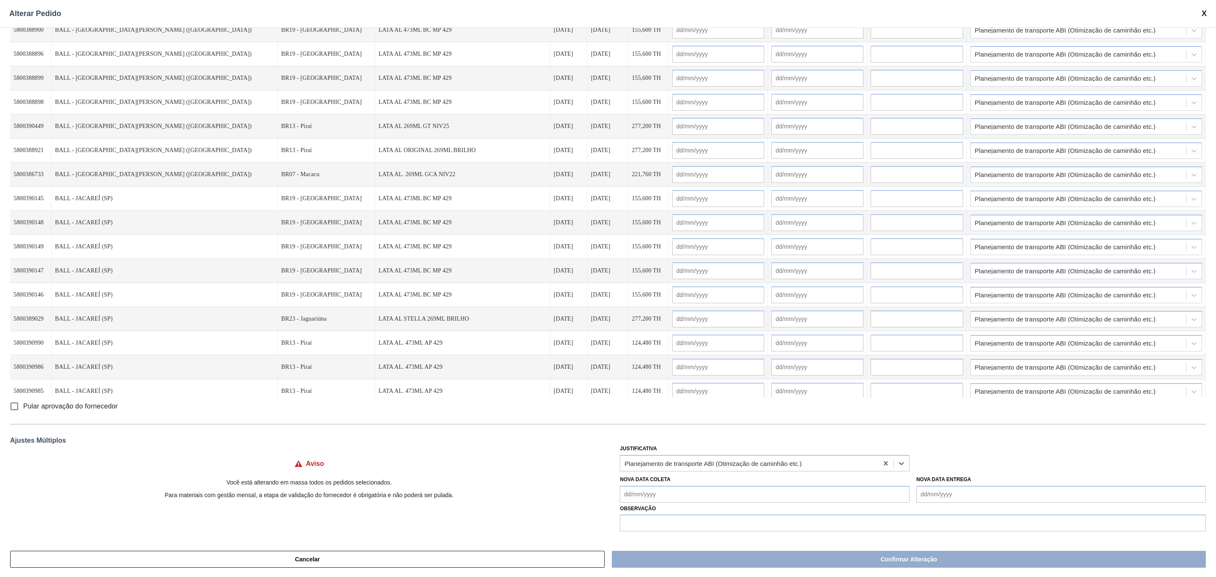
scroll to position [27, 0]
click at [701, 498] on Coleta "Nova Data Coleta" at bounding box center [765, 494] width 290 height 17
type Coleta "09/10/2025"
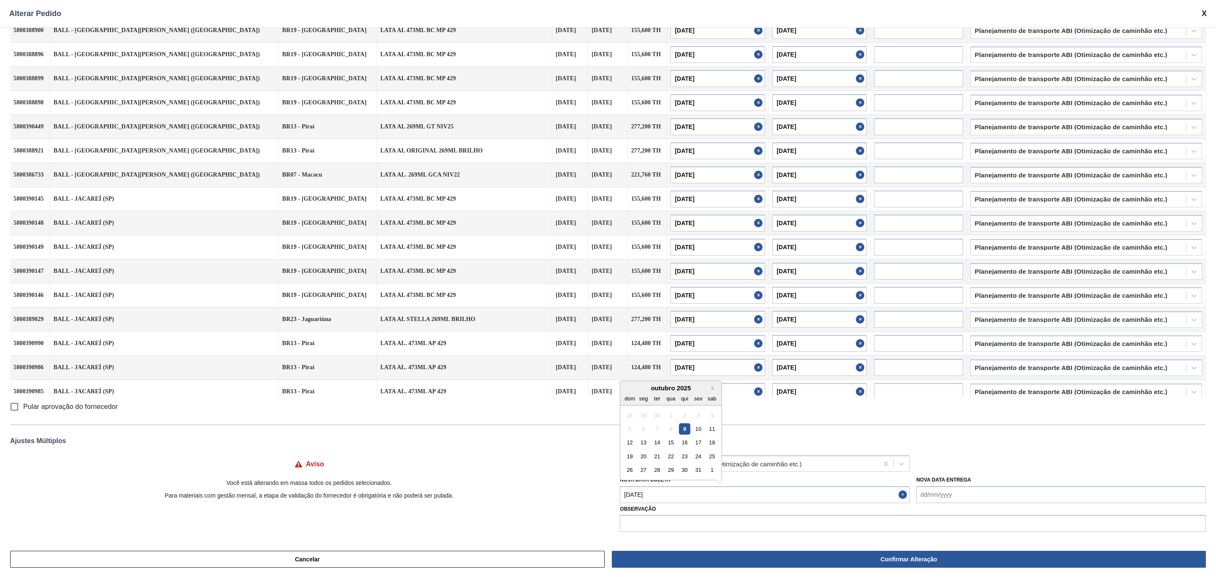
type input "09/10/2025"
type input "[DATE]"
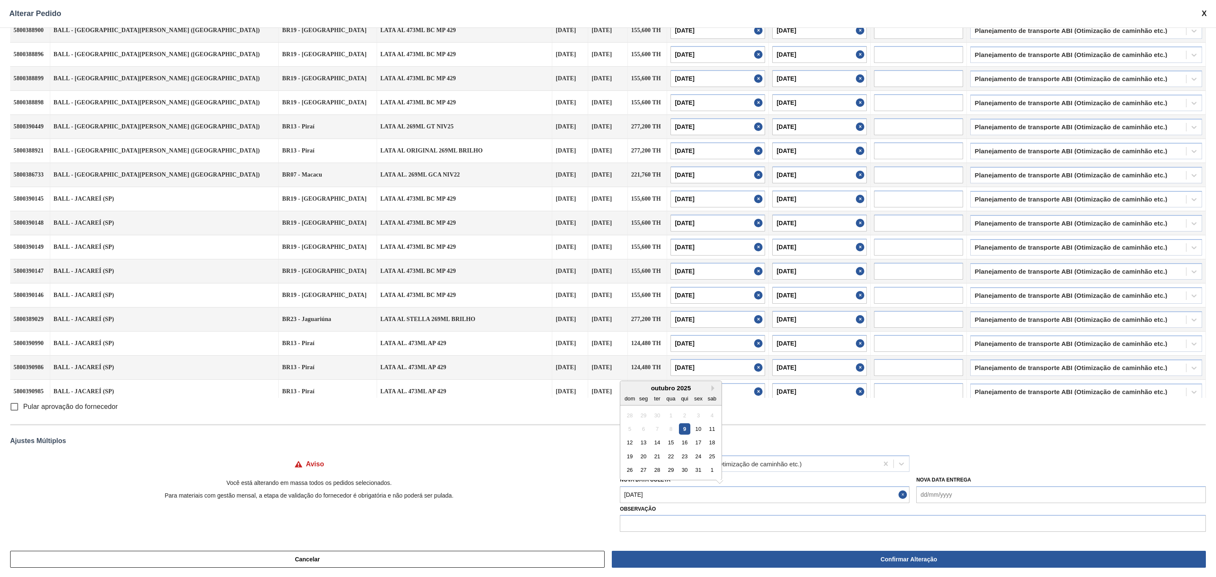
type input "[DATE]"
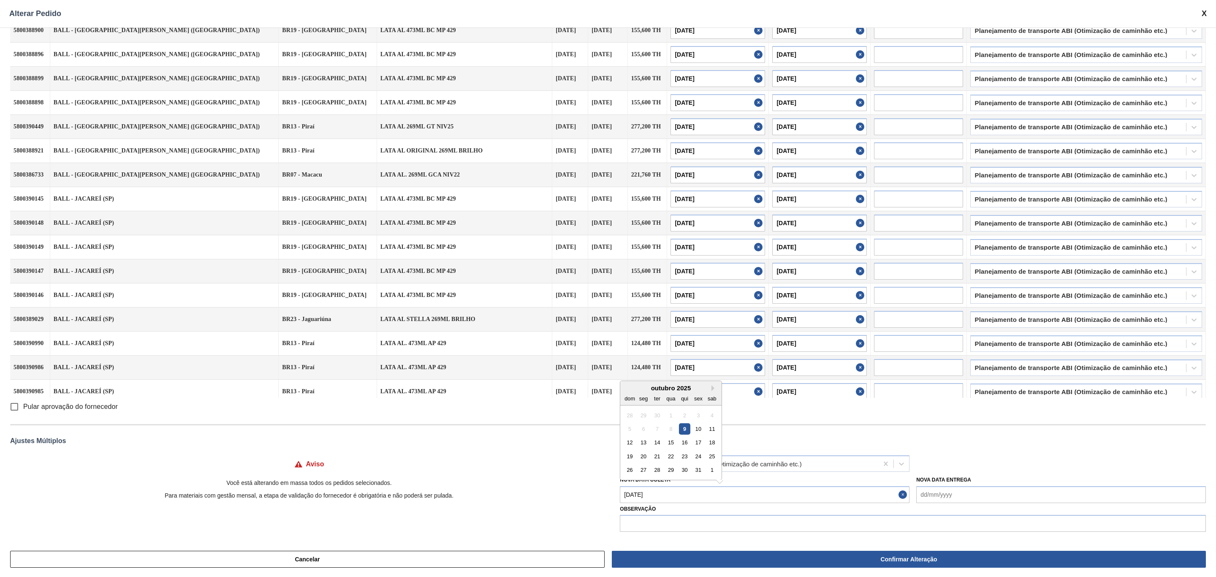
type input "[DATE]"
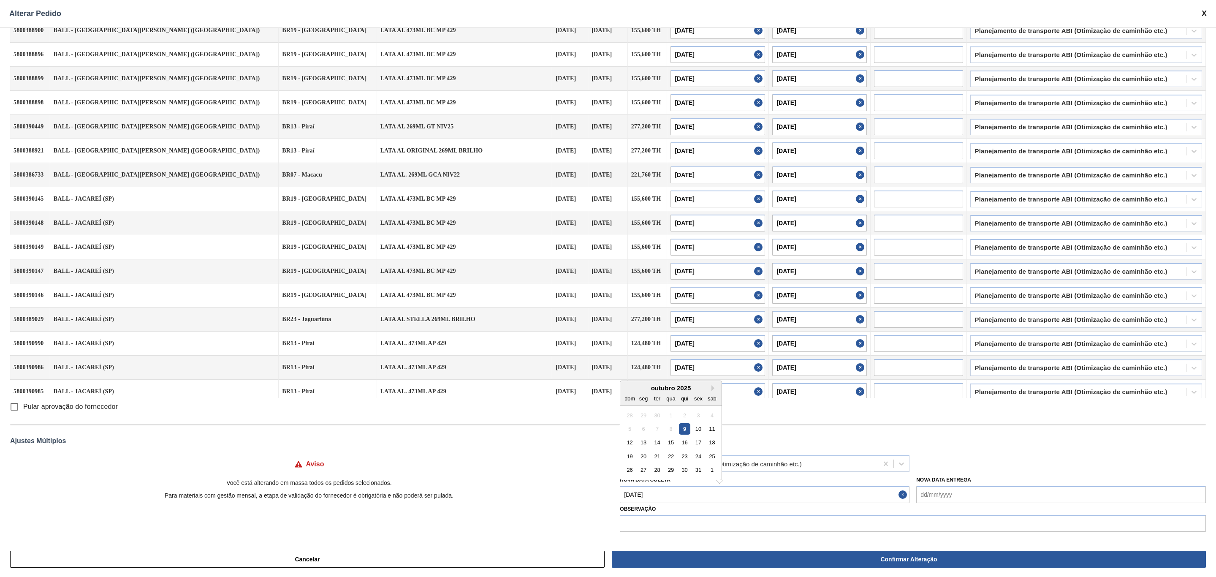
type input "10/10/2025"
type input "[DATE]"
type input "10/10/2025"
type input "[DATE]"
type input "10/10/2025"
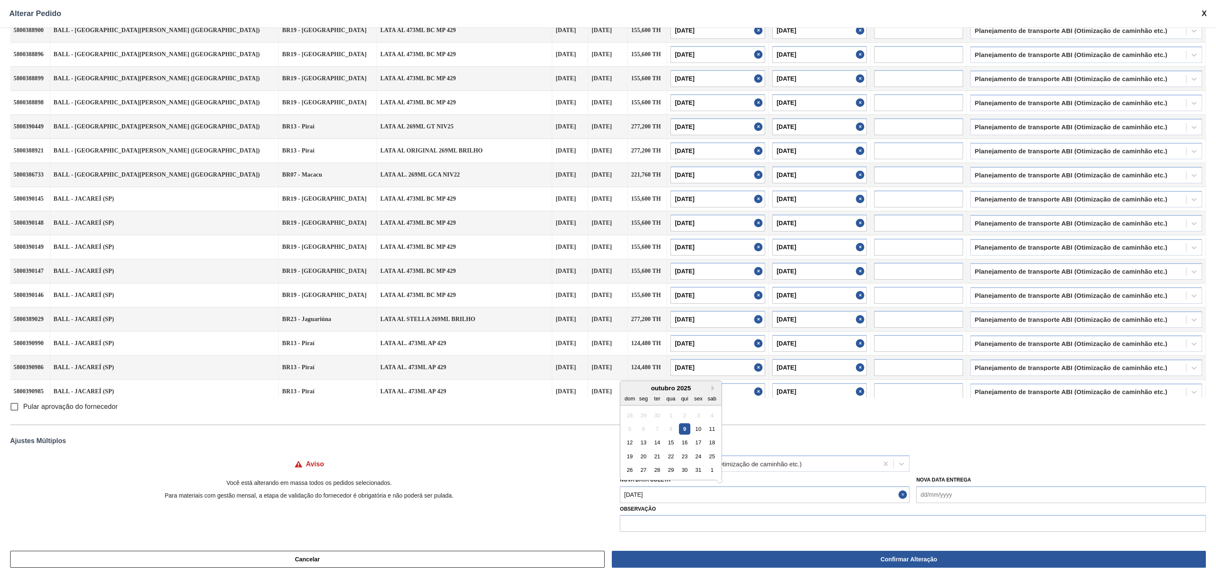
type input "[DATE]"
type input "10/10/2025"
type input "[DATE]"
type input "10/10/2025"
type input "[DATE]"
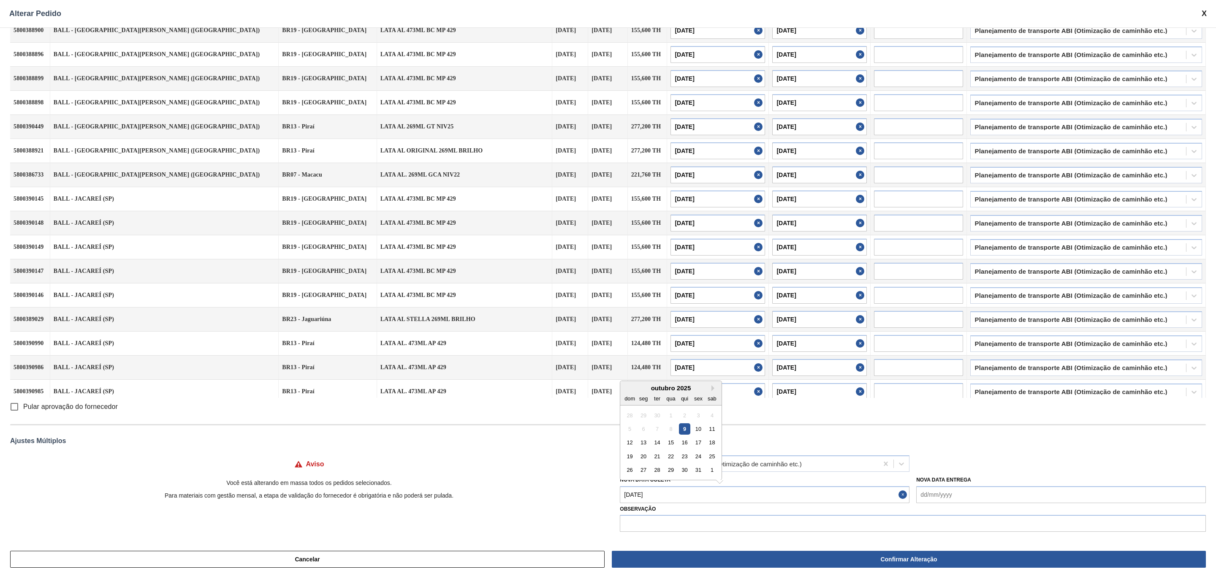
type input "10/10/2025"
type input "[DATE]"
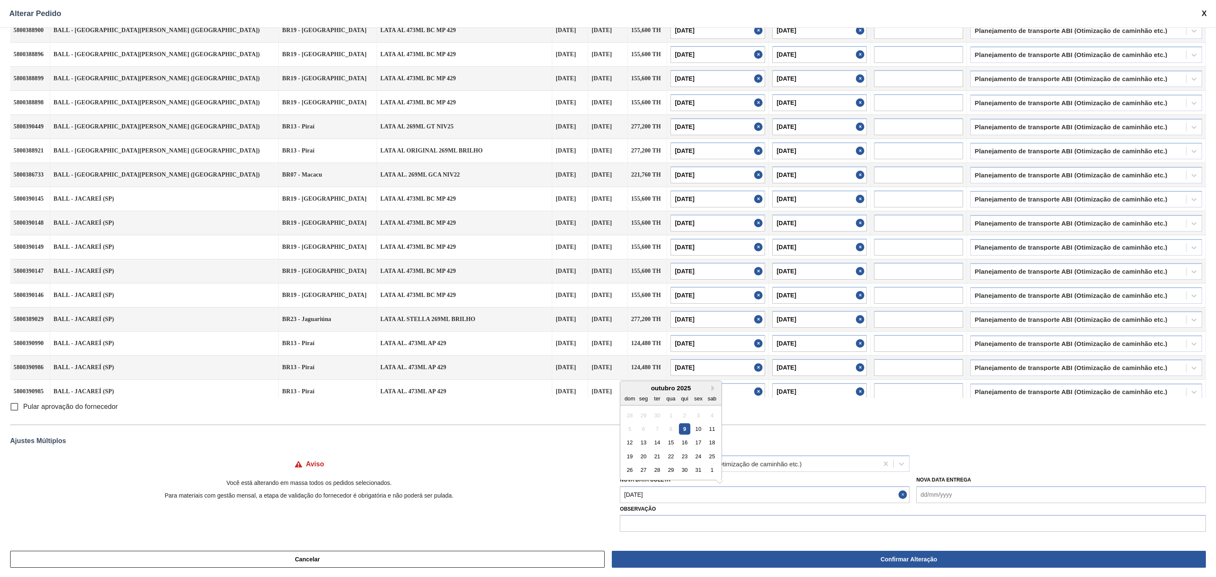
type input "[DATE]"
type input "09/10/2025"
type input "10/10/2025"
type input "09/10/2025"
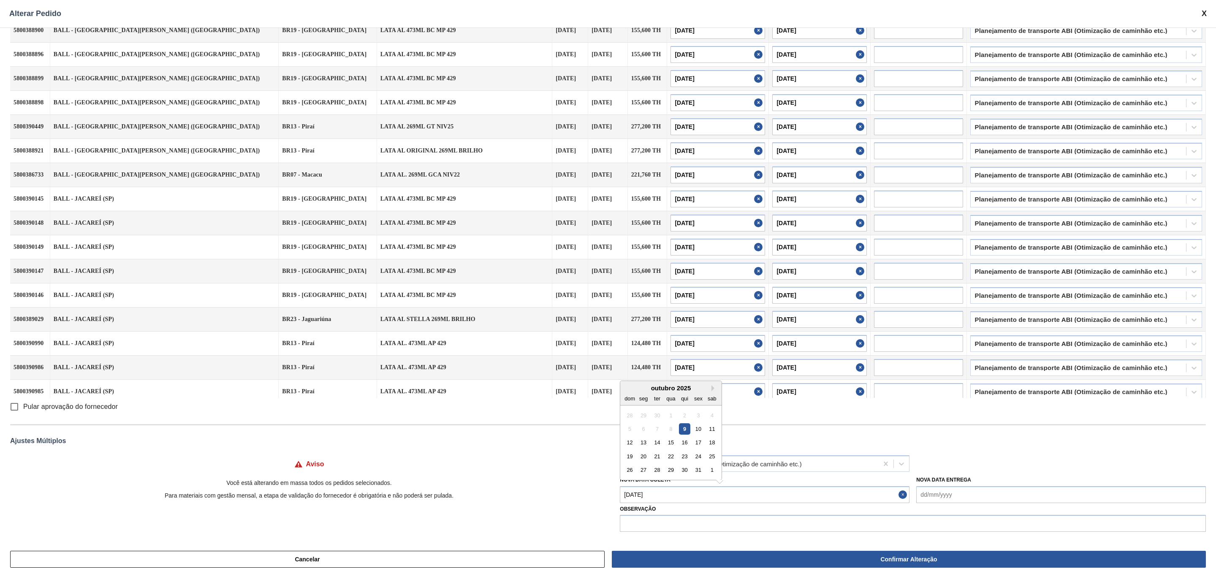
type input "10/10/2025"
type input "09/10/2025"
type input "10/10/2025"
type input "[DATE]"
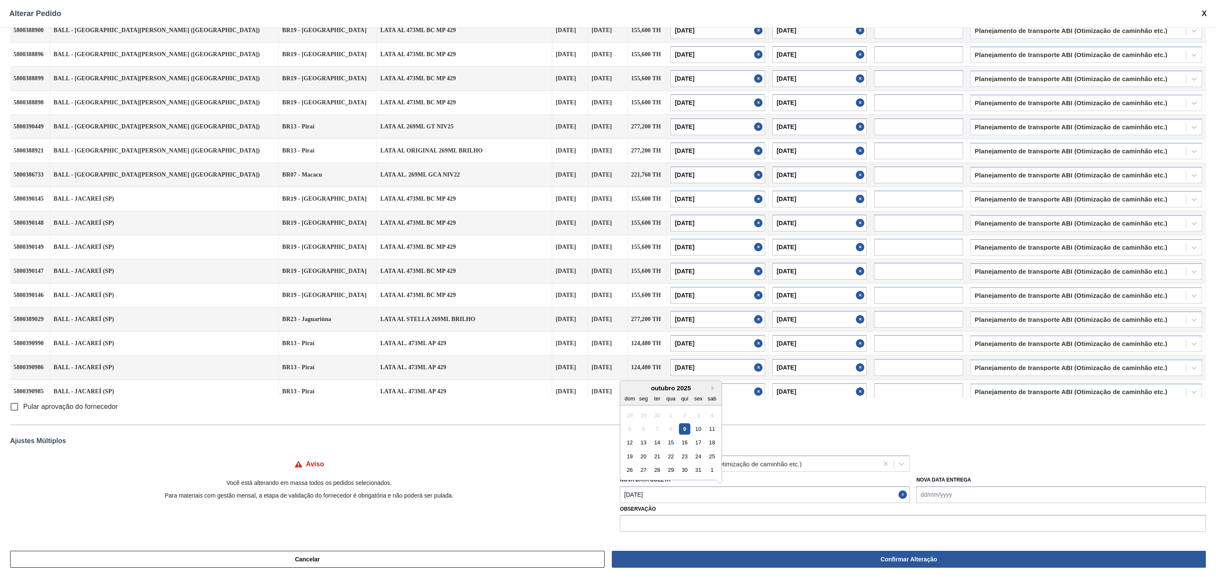
type input "[DATE]"
type input "11/10/2025"
type input "[DATE]"
type input "11/10/2025"
type input "[DATE]"
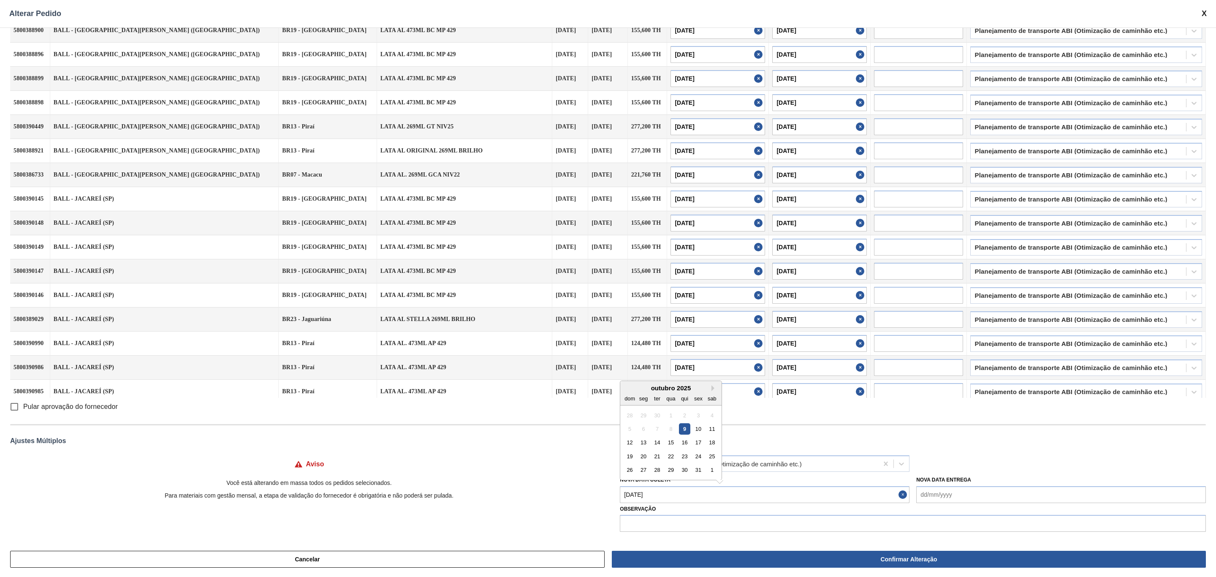
type input "11/10/2025"
type input "[DATE]"
type input "11/10/2025"
type input "[DATE]"
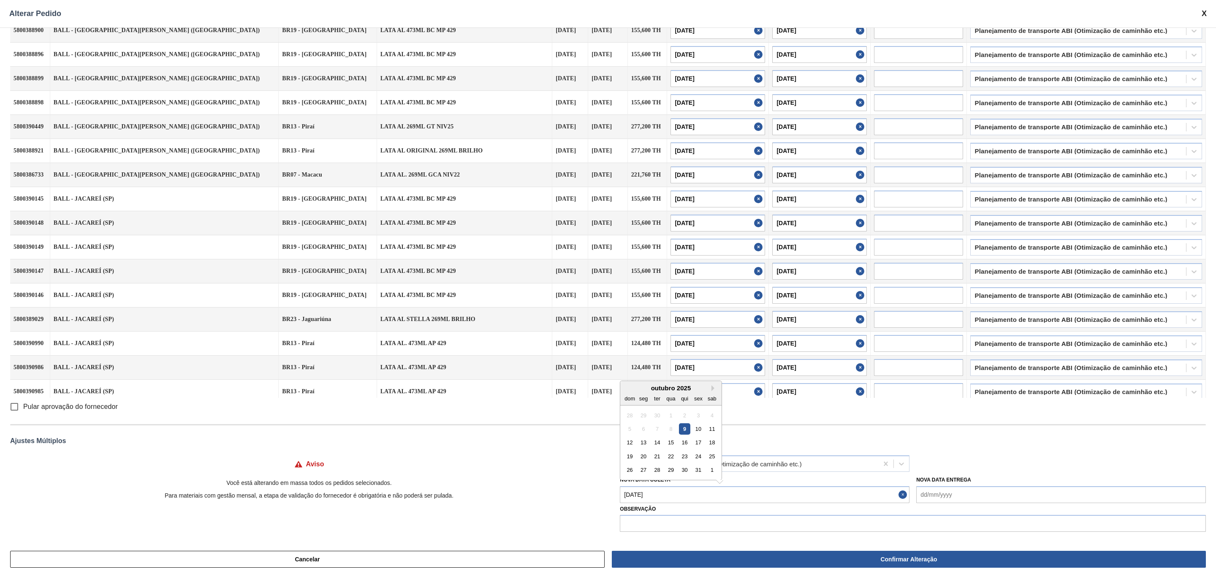
type input "09/10/2025"
type input "[DATE]"
type input "09/10/2025"
type input "[DATE]"
type input "09/10/2025"
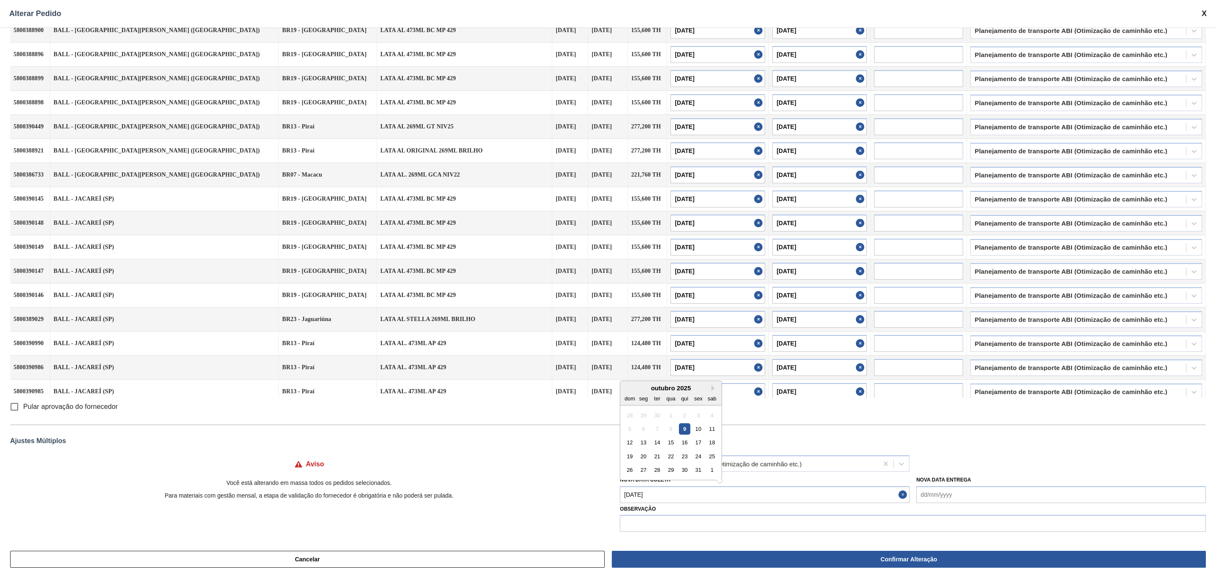
type input "[DATE]"
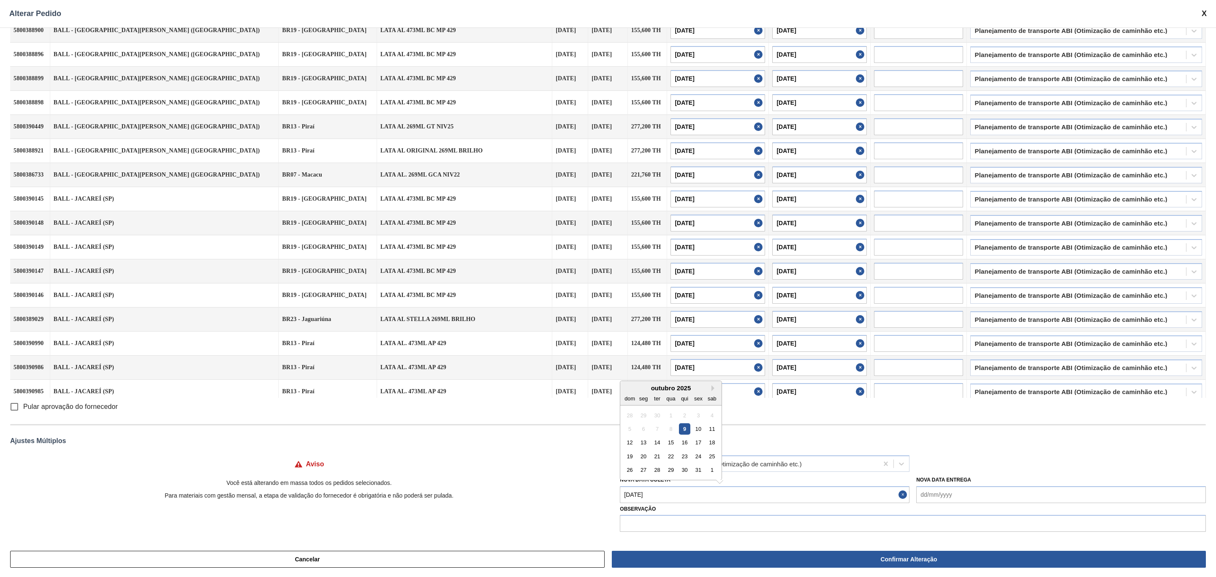
type input "[DATE]"
type input "11/10/2025"
type input "[DATE]"
type input "11/10/2025"
type input "[DATE]"
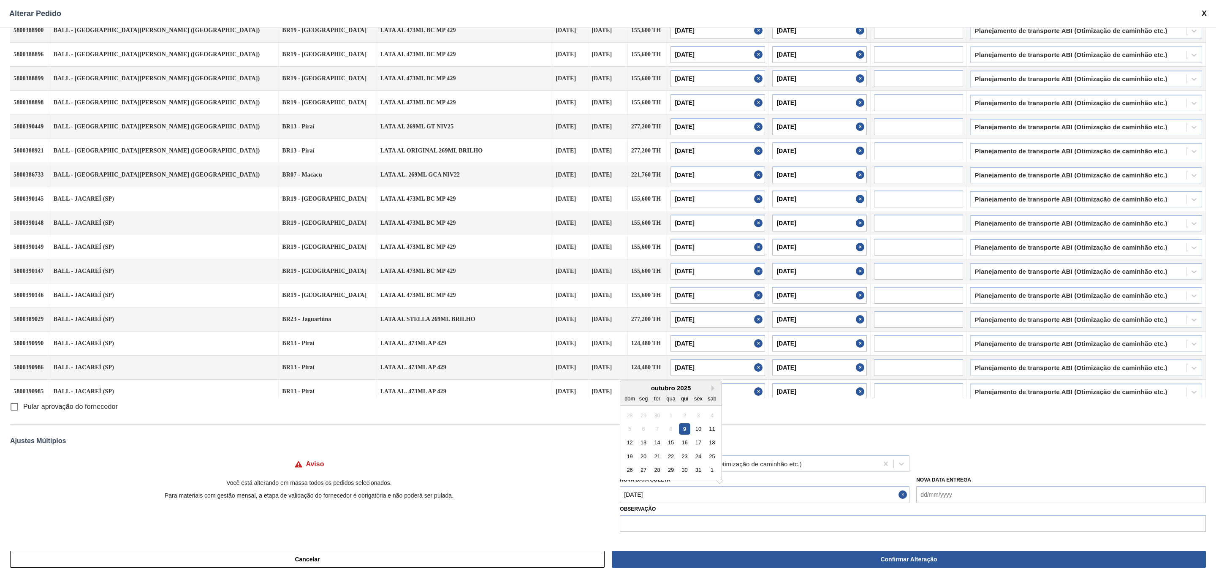
type input "11/10/2025"
type input "[DATE]"
type input "11/10/2025"
type input "09/10/2025"
type input "17/10/2025"
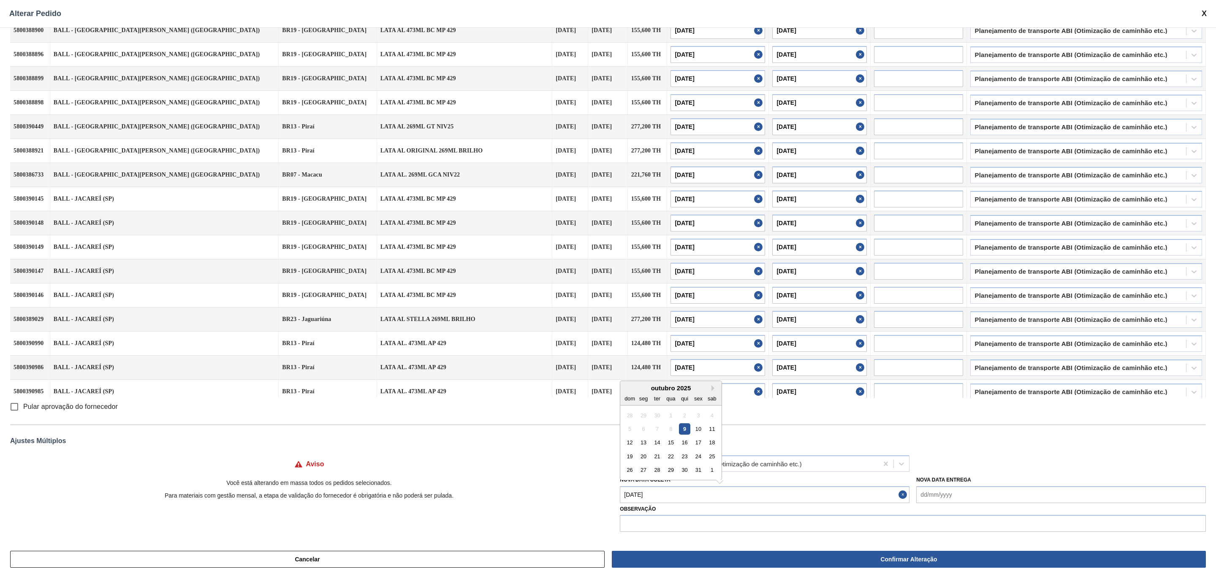
type input "09/10/2025"
type input "17/10/2025"
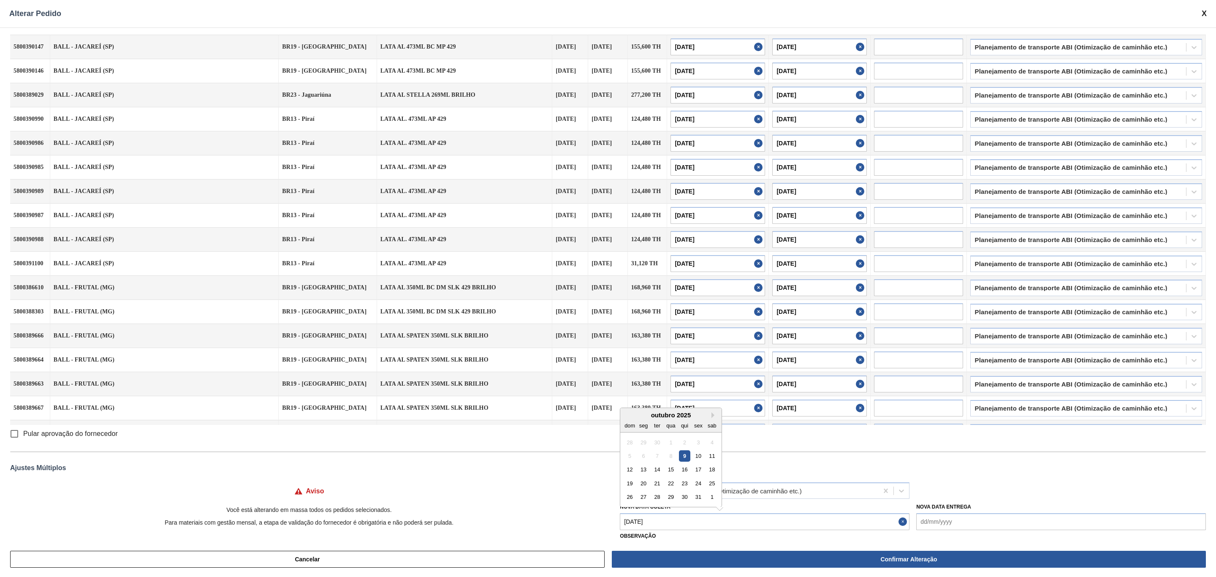
scroll to position [253, 0]
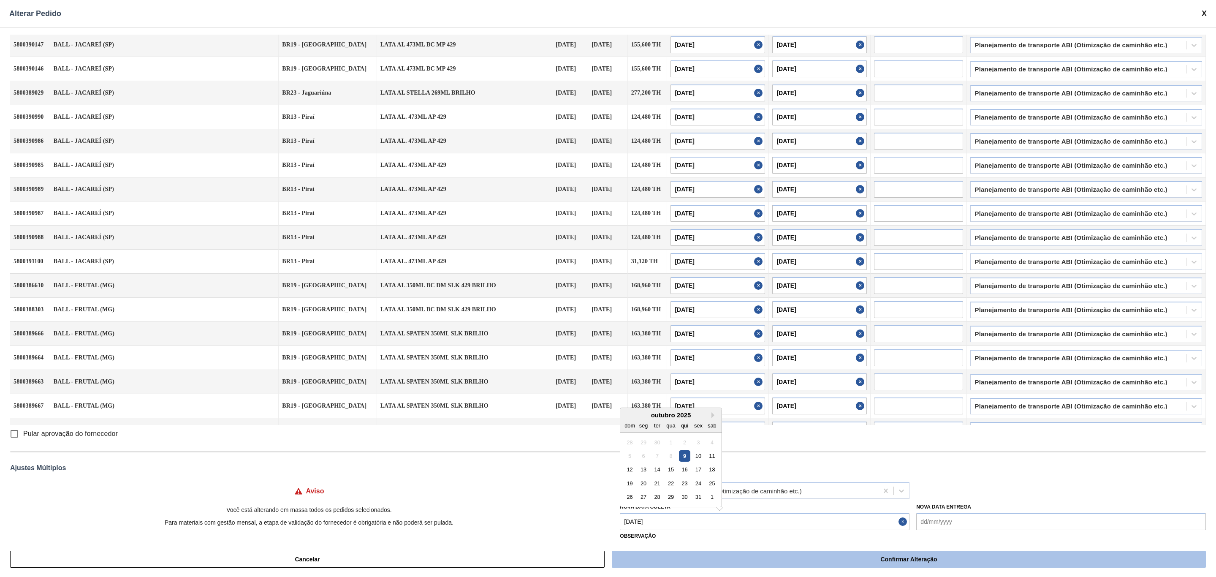
click at [802, 550] on button "Confirmar Alteração" at bounding box center [909, 558] width 594 height 17
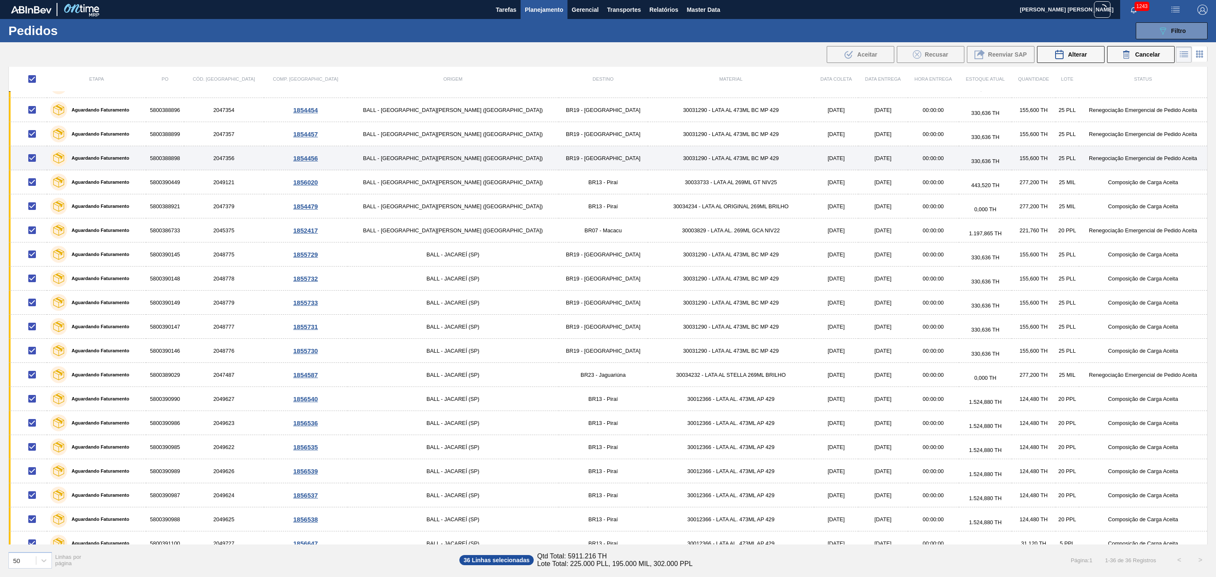
scroll to position [0, 0]
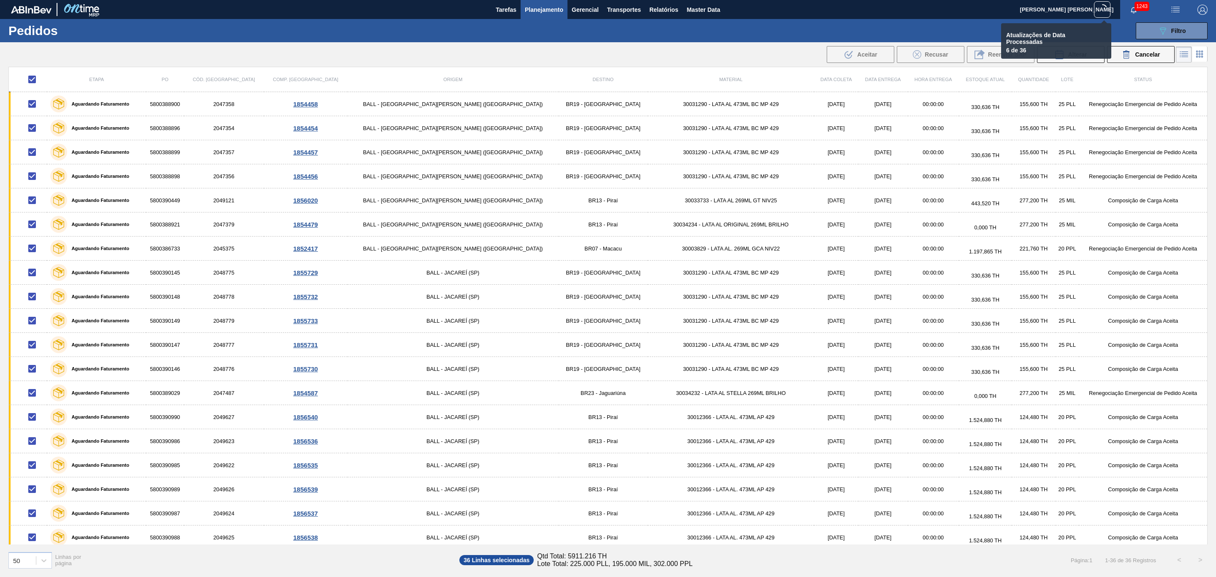
click at [1099, 13] on icon at bounding box center [1102, 9] width 11 height 11
click at [1104, 2] on div at bounding box center [1102, 9] width 16 height 16
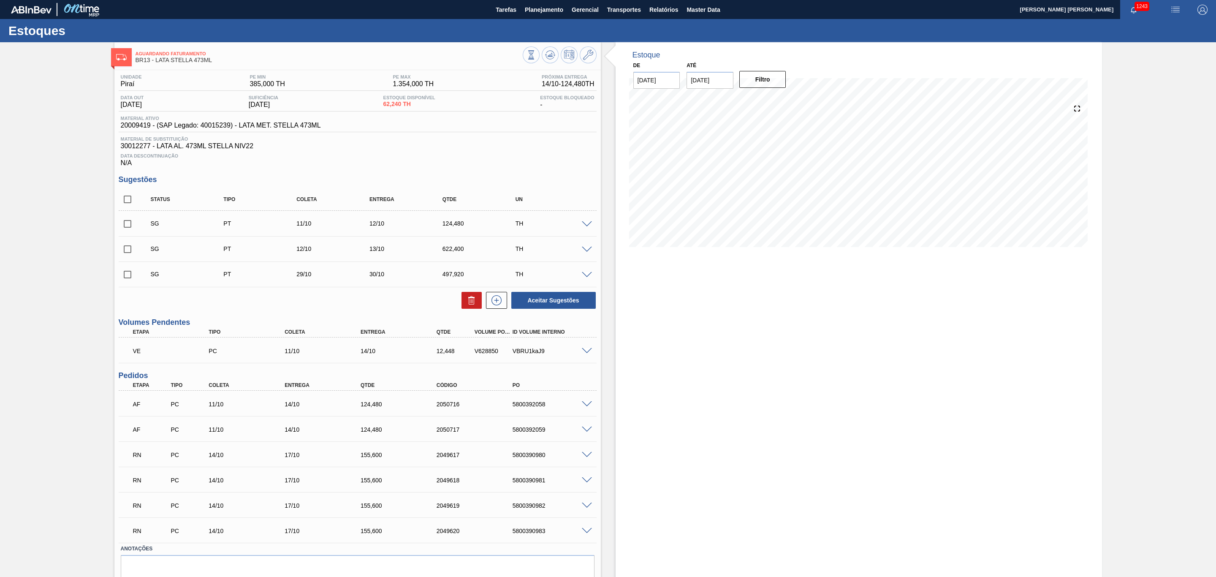
click at [129, 199] on input "checkbox" at bounding box center [128, 199] width 18 height 18
checkbox input "true"
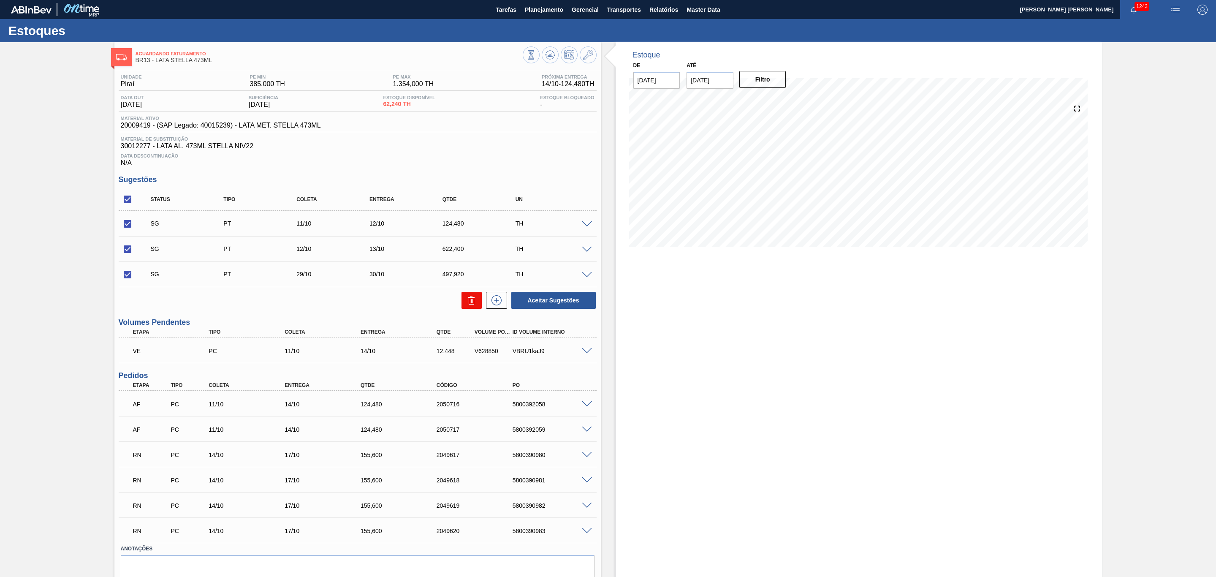
click at [472, 303] on icon at bounding box center [471, 300] width 10 height 10
checkbox input "false"
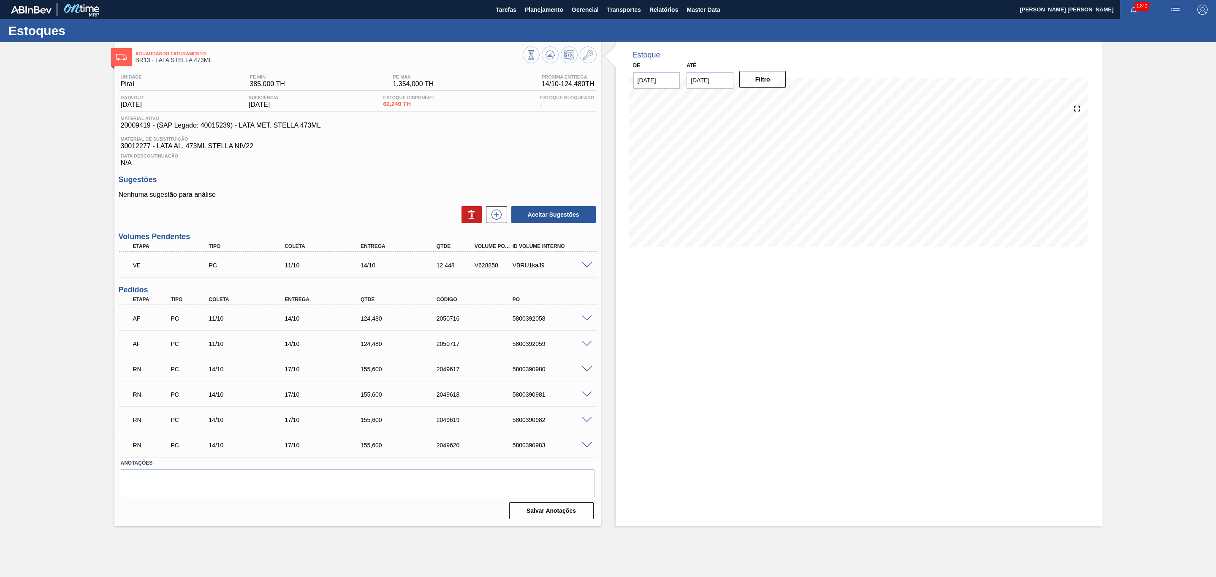
click at [585, 371] on span at bounding box center [587, 369] width 10 height 6
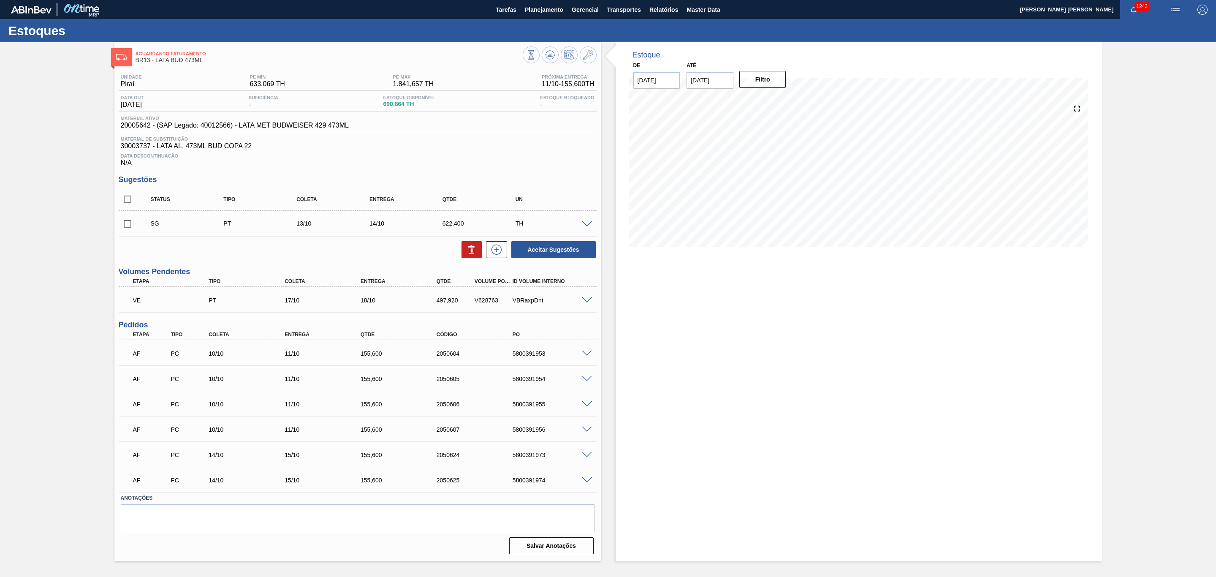
click at [128, 207] on input "checkbox" at bounding box center [128, 199] width 18 height 18
checkbox input "true"
click at [463, 252] on button at bounding box center [471, 249] width 20 height 17
checkbox input "false"
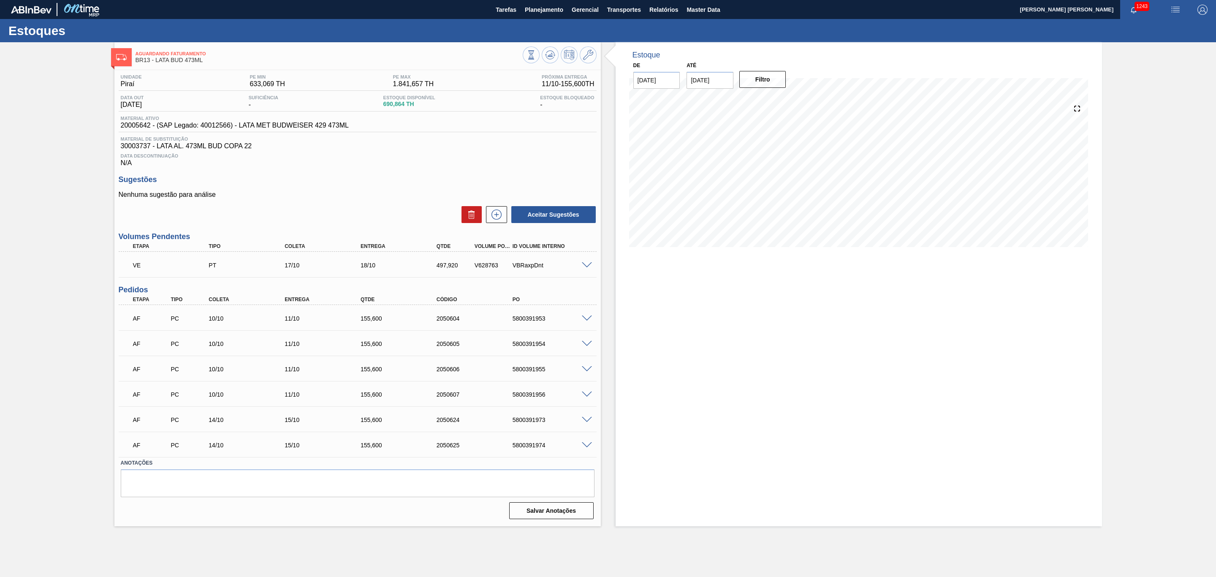
click at [585, 268] on span at bounding box center [587, 265] width 10 height 6
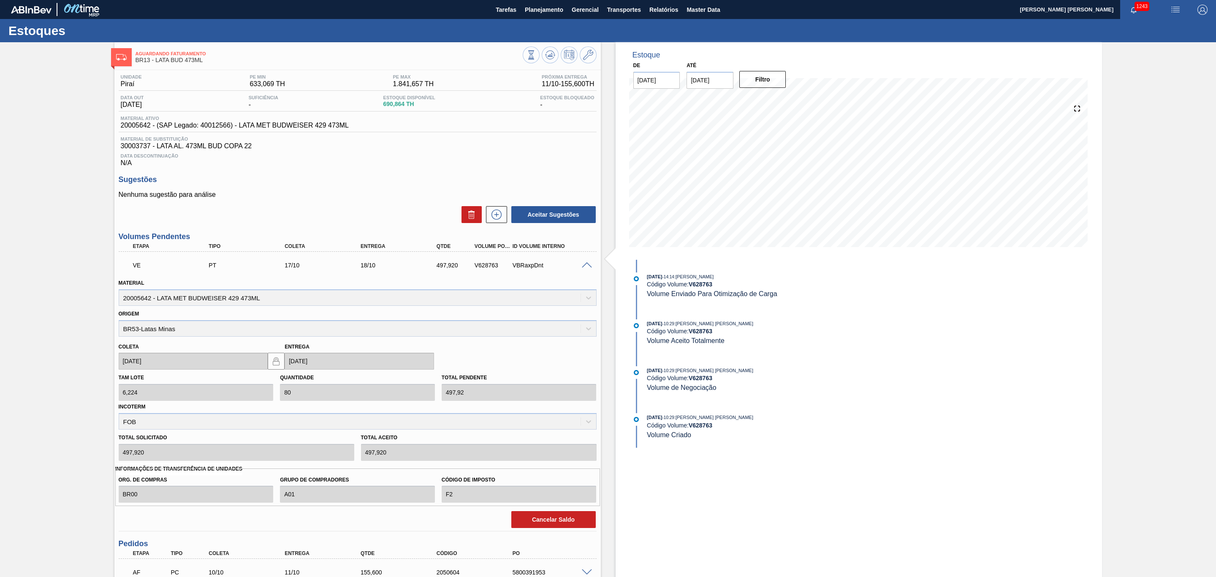
click at [585, 268] on span at bounding box center [587, 265] width 10 height 6
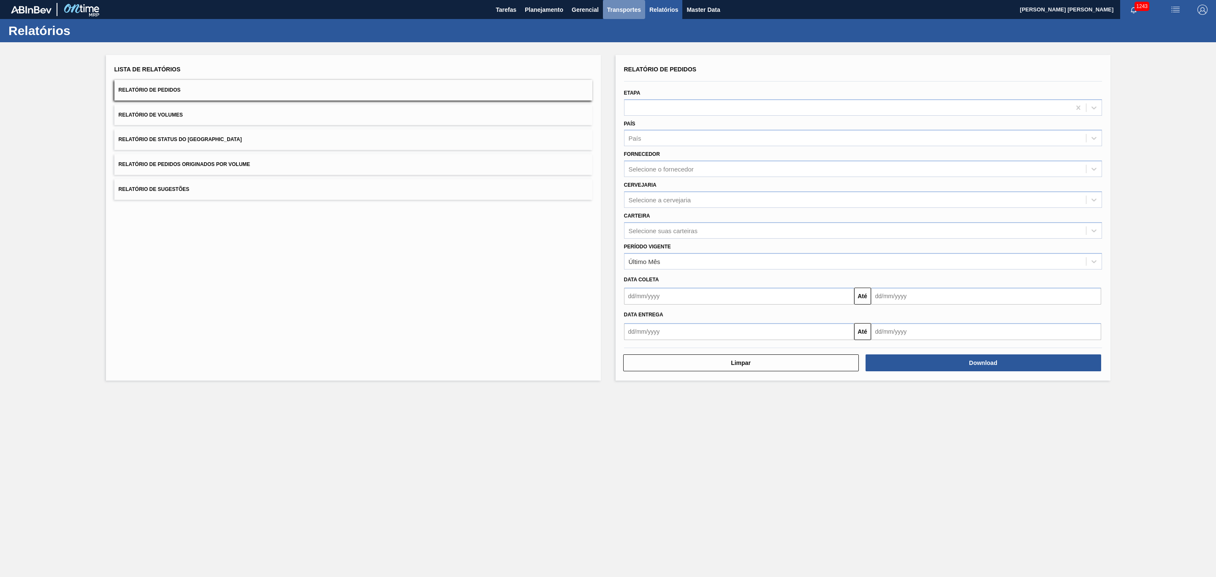
click at [608, 9] on span "Transportes" at bounding box center [624, 10] width 34 height 10
click at [617, 43] on li "Otimização de Carga" at bounding box center [623, 42] width 69 height 14
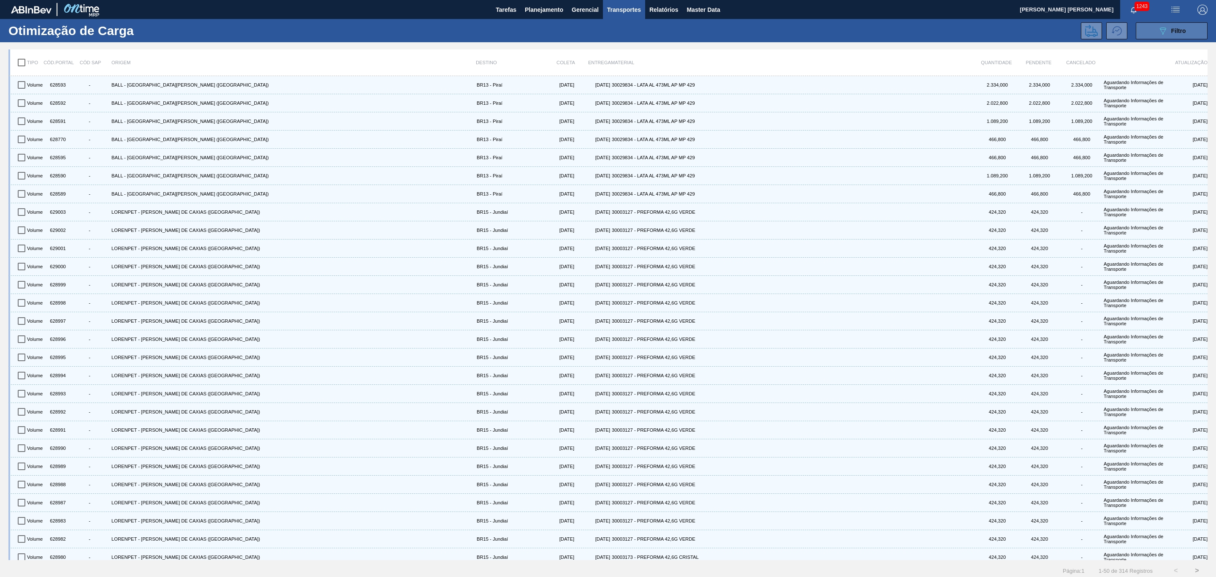
click at [1165, 38] on button "089F7B8B-B2A5-4AFE-B5C0-19BA573D28AC Filtro" at bounding box center [1171, 30] width 72 height 17
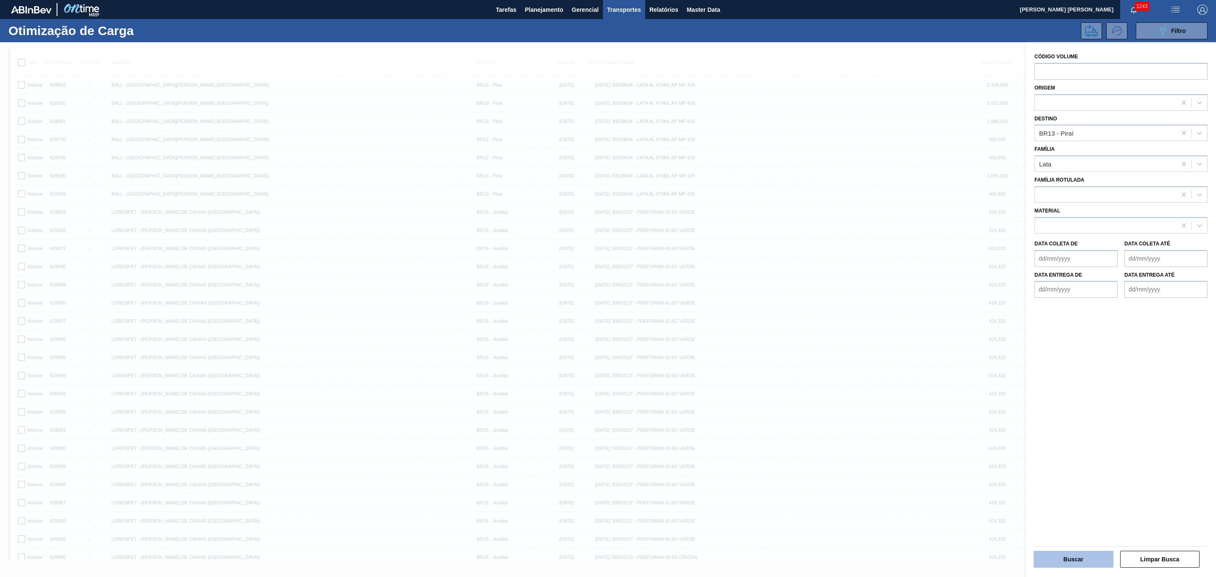
click at [1085, 565] on button "Buscar" at bounding box center [1073, 558] width 80 height 17
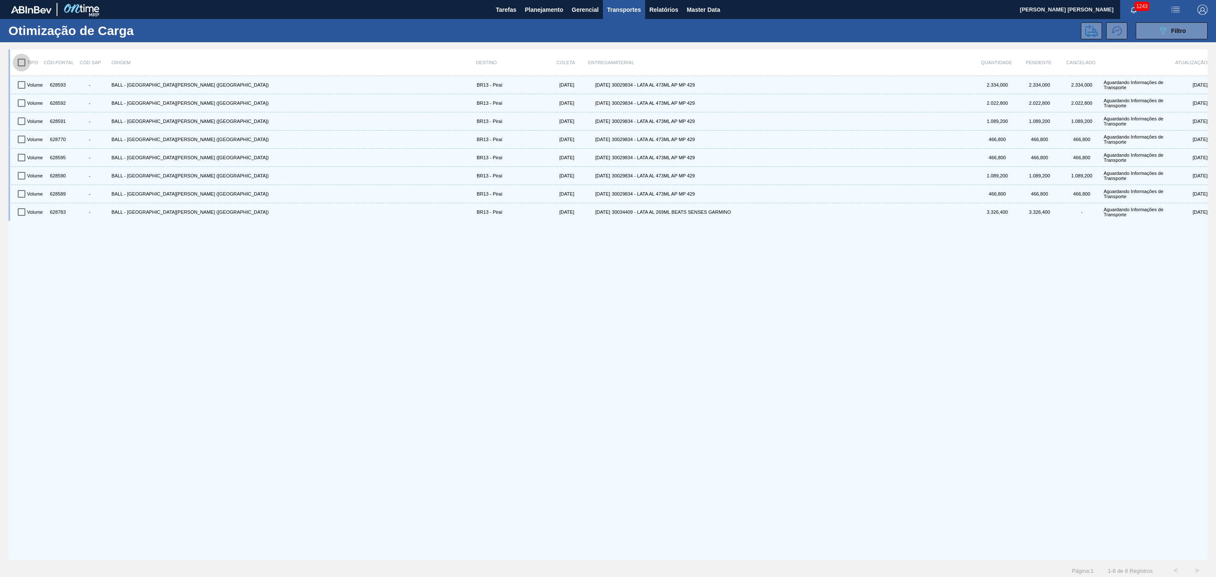
click at [27, 66] on input "checkbox" at bounding box center [22, 63] width 18 height 18
checkbox input "true"
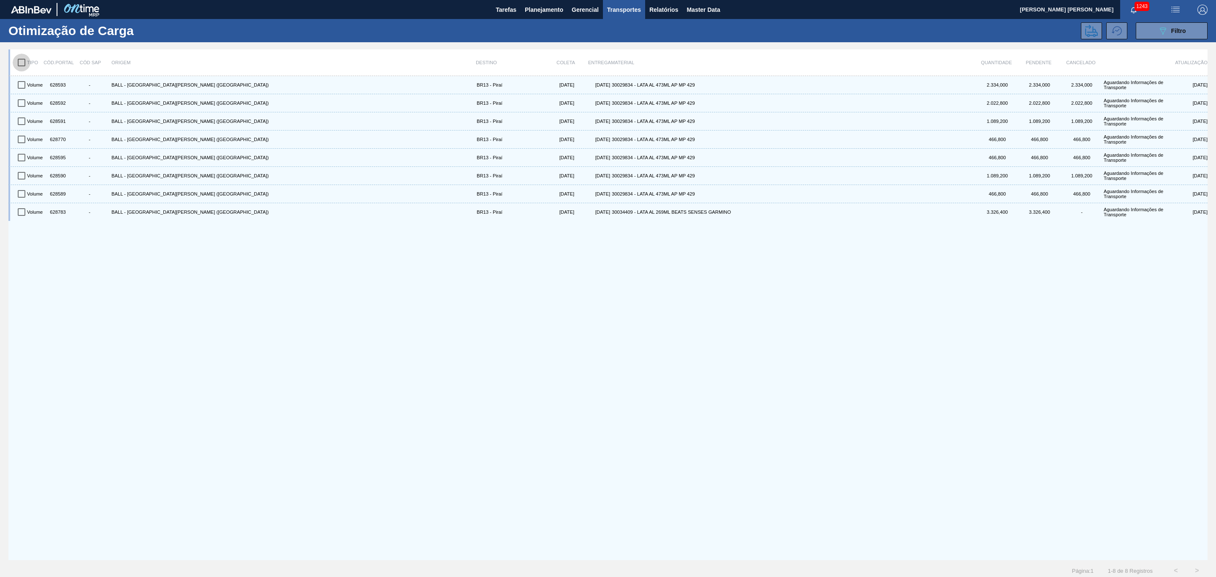
checkbox input "true"
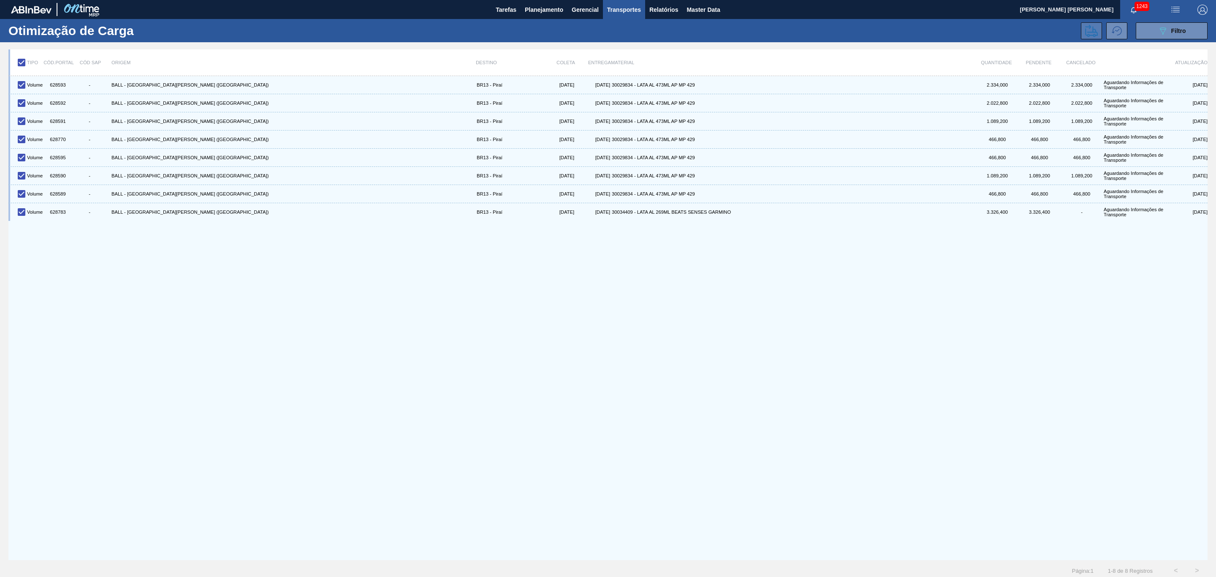
click at [1086, 33] on icon at bounding box center [1091, 30] width 13 height 13
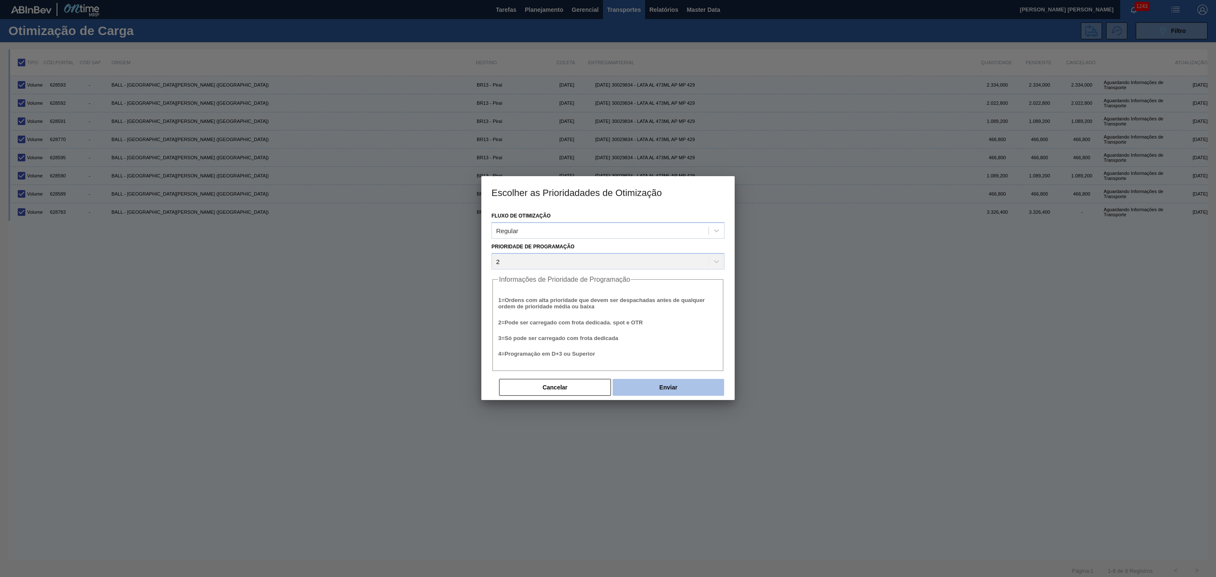
click at [661, 391] on button "Enviar" at bounding box center [667, 387] width 111 height 17
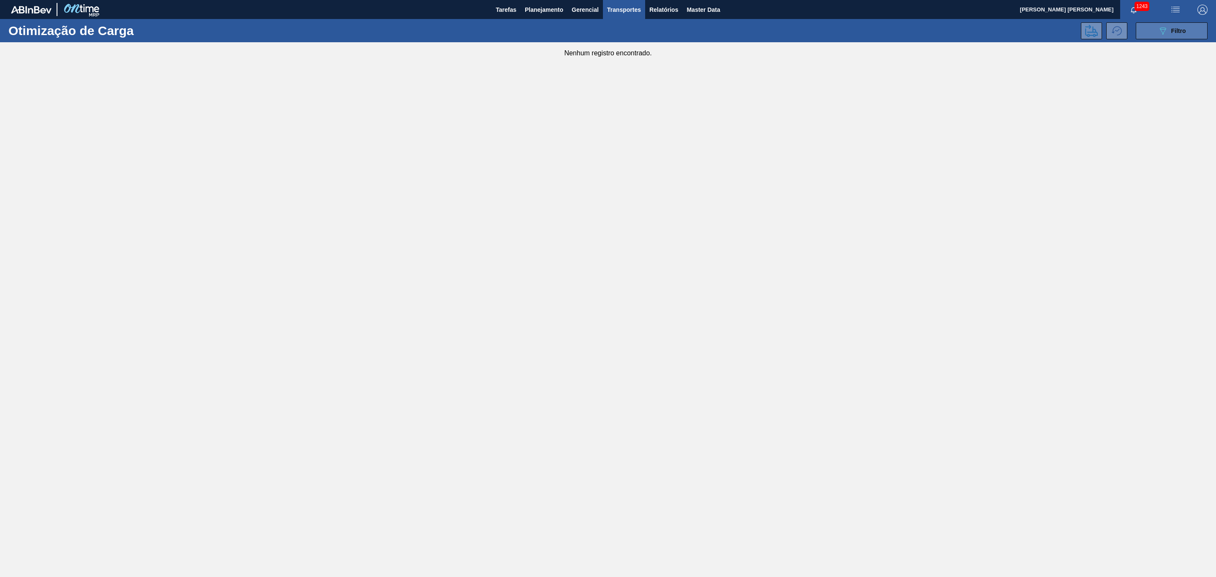
click at [1150, 30] on button "089F7B8B-B2A5-4AFE-B5C0-19BA573D28AC Filtro" at bounding box center [1171, 30] width 72 height 17
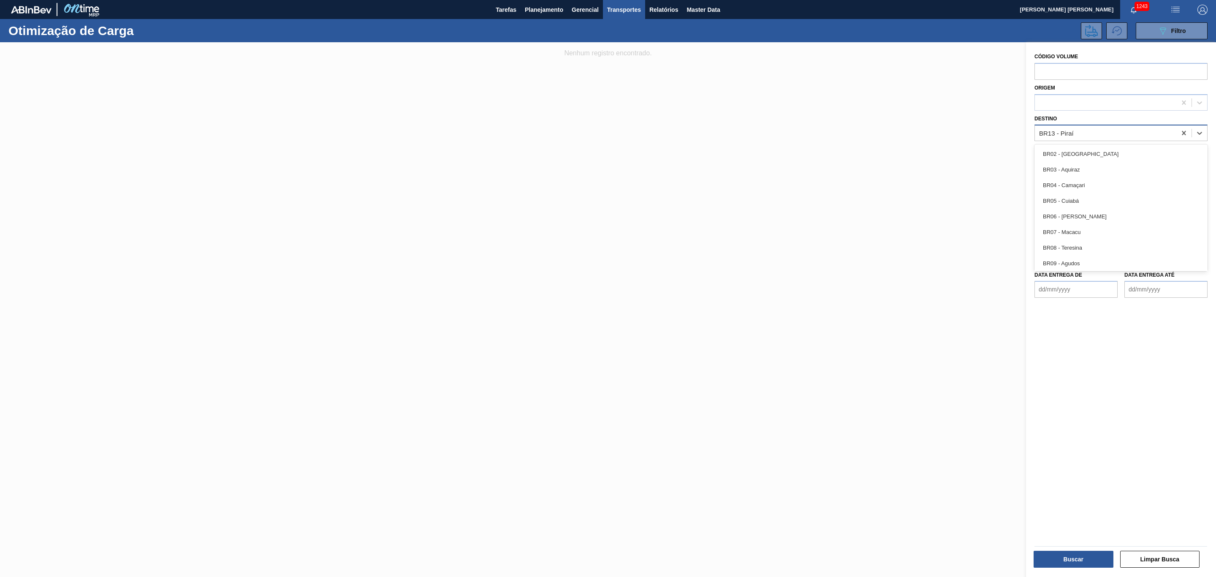
click at [1093, 138] on div "BR13 - Piraí" at bounding box center [1104, 133] width 141 height 12
type input "19"
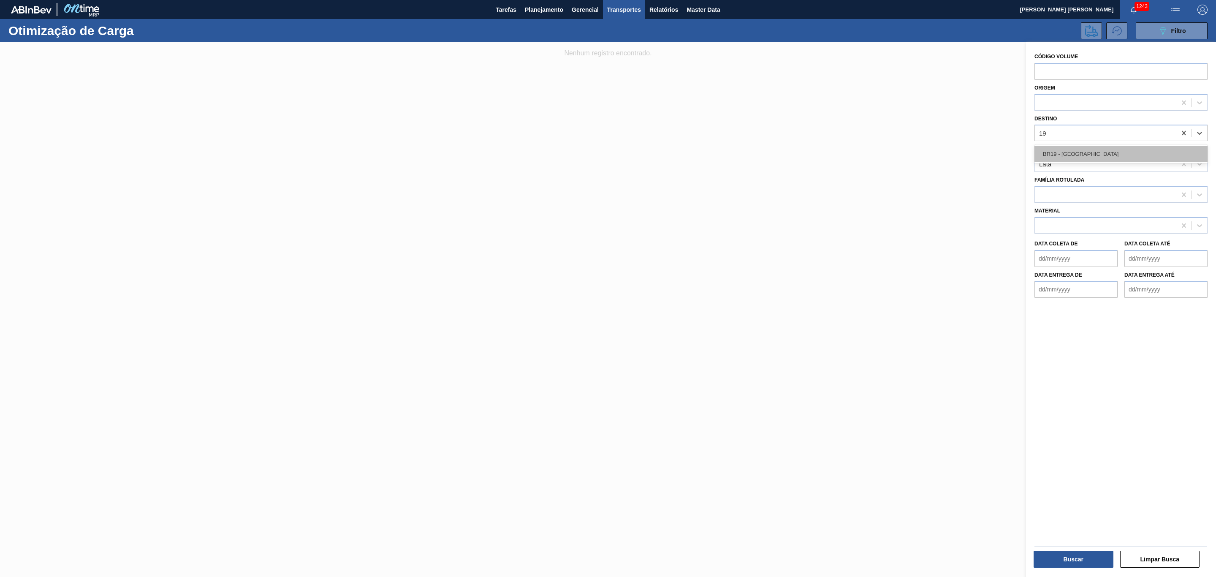
click at [1089, 154] on div "BR19 - [GEOGRAPHIC_DATA]" at bounding box center [1120, 154] width 173 height 16
click at [1091, 561] on button "Buscar" at bounding box center [1073, 558] width 80 height 17
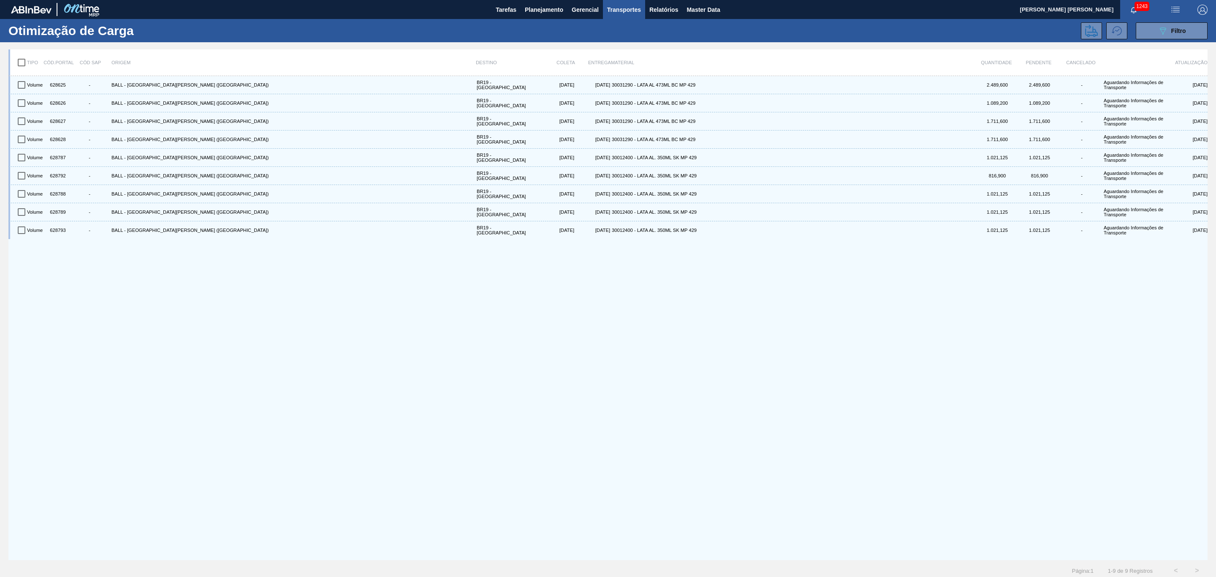
click at [25, 62] on input "checkbox" at bounding box center [22, 63] width 18 height 18
checkbox input "true"
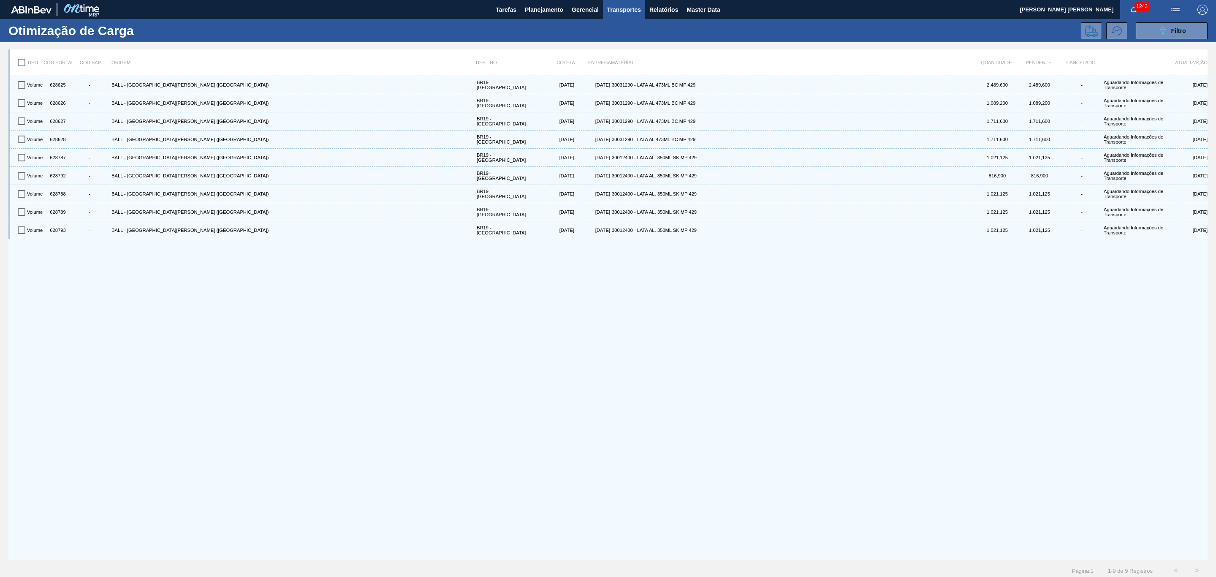
checkbox input "true"
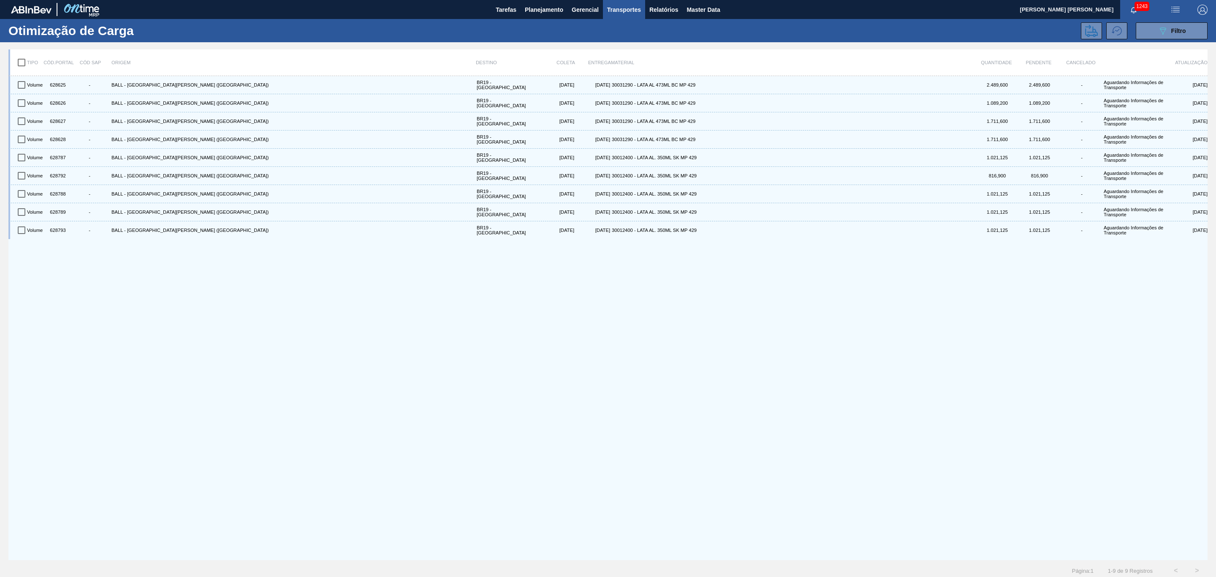
checkbox input "true"
click at [1093, 32] on icon at bounding box center [1091, 30] width 13 height 12
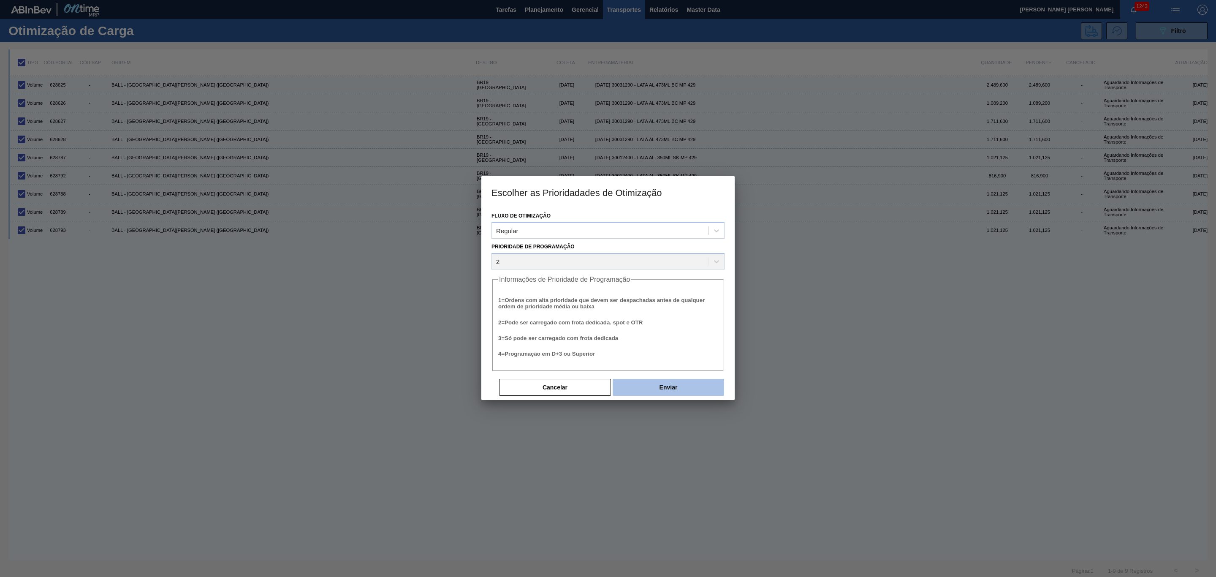
click at [703, 382] on button "Enviar" at bounding box center [667, 387] width 111 height 17
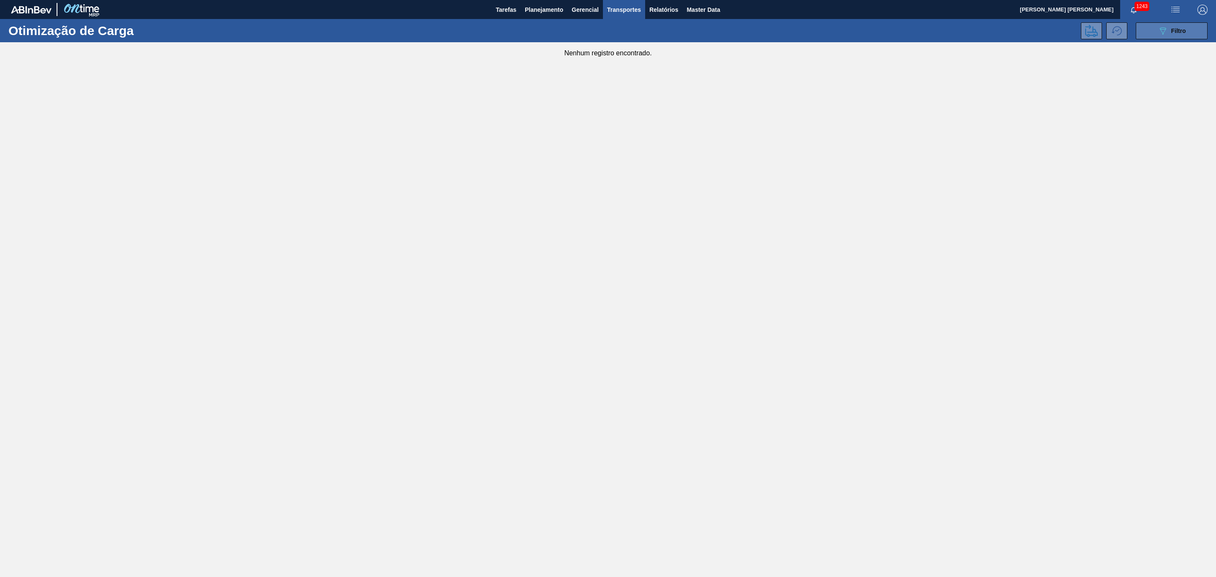
click at [1160, 26] on icon "089F7B8B-B2A5-4AFE-B5C0-19BA573D28AC" at bounding box center [1162, 31] width 10 height 10
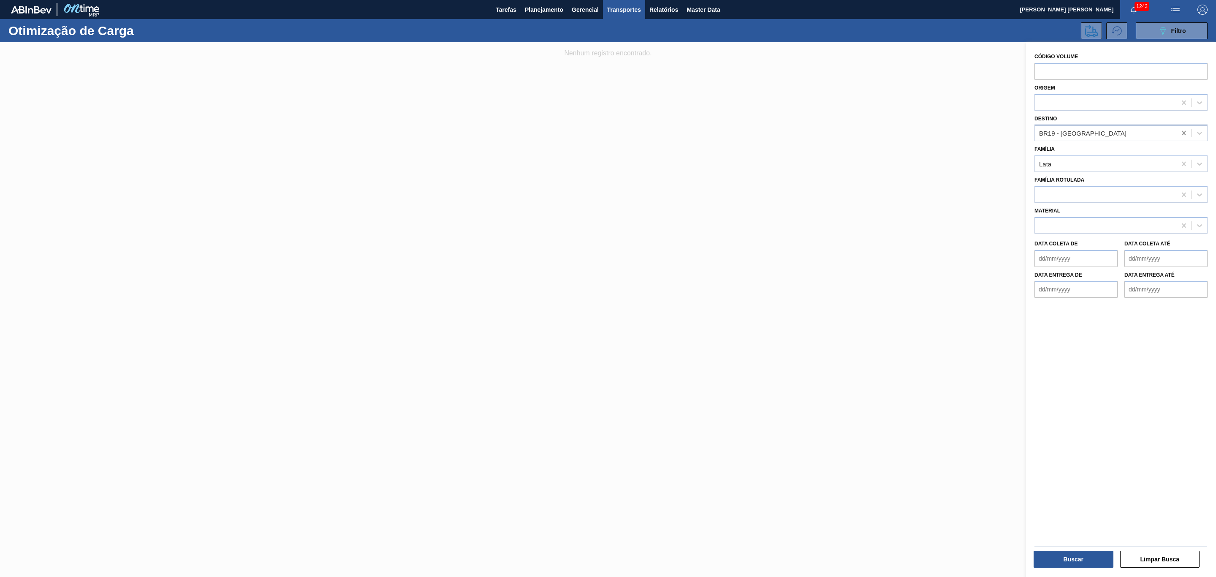
click at [1183, 134] on icon at bounding box center [1183, 133] width 4 height 4
type input "10"
click at [1156, 144] on div "BR10 - Guarulhos" at bounding box center [1120, 153] width 173 height 19
click at [1140, 152] on div "BR10 - Guarulhos" at bounding box center [1120, 154] width 173 height 16
click at [1071, 563] on button "Buscar" at bounding box center [1073, 558] width 80 height 17
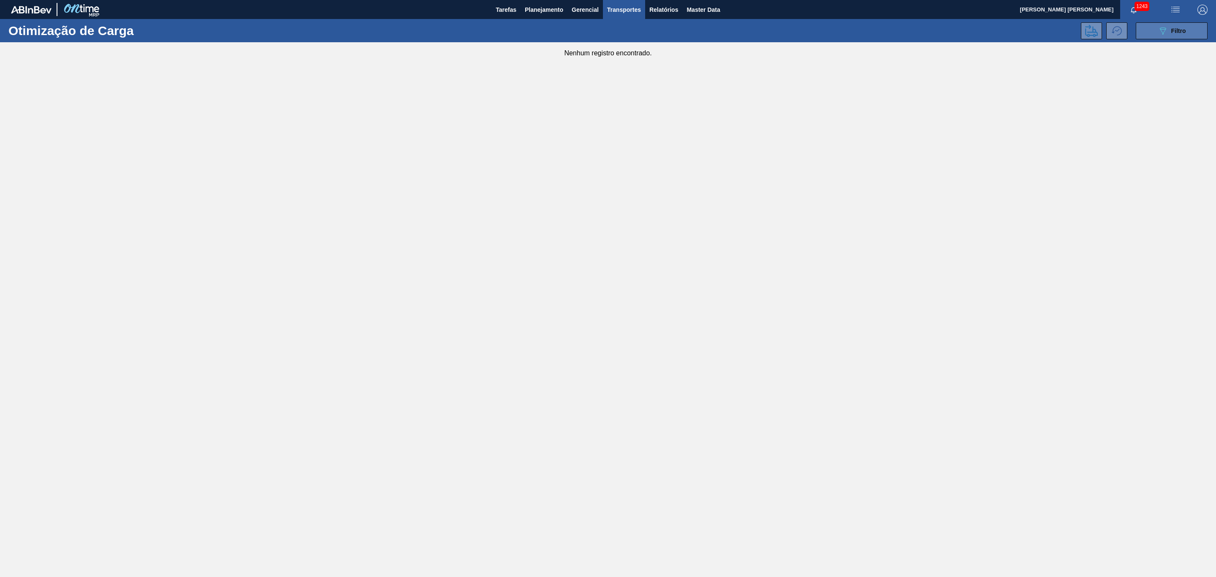
click at [1178, 35] on div "089F7B8B-B2A5-4AFE-B5C0-19BA573D28AC Filtro" at bounding box center [1171, 31] width 28 height 10
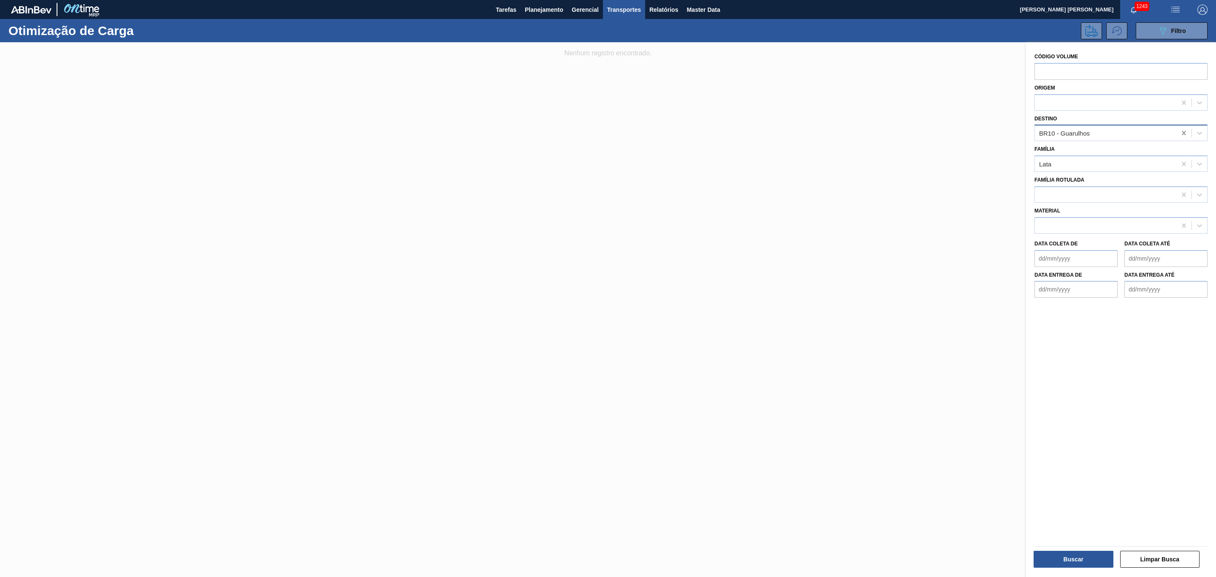
click at [1183, 135] on icon at bounding box center [1183, 133] width 8 height 8
type input "23"
click at [1165, 148] on div "BR23 - Jaguariúna" at bounding box center [1120, 154] width 173 height 16
click at [1070, 559] on button "Buscar" at bounding box center [1073, 558] width 80 height 17
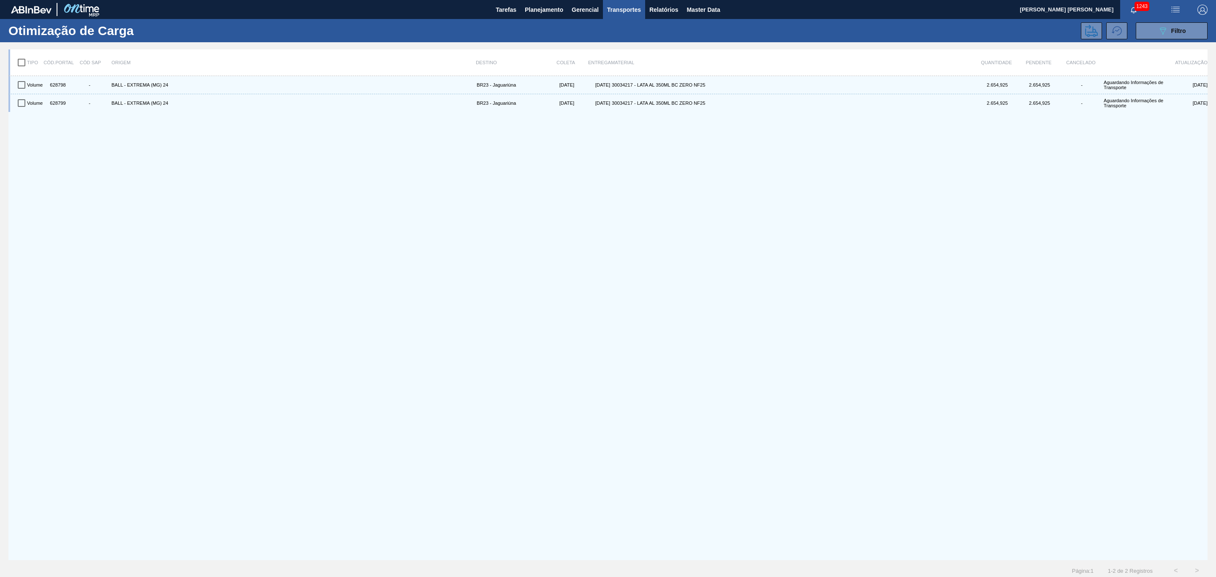
click at [21, 65] on input "checkbox" at bounding box center [22, 63] width 18 height 18
checkbox input "true"
click at [1091, 31] on icon at bounding box center [1091, 30] width 13 height 12
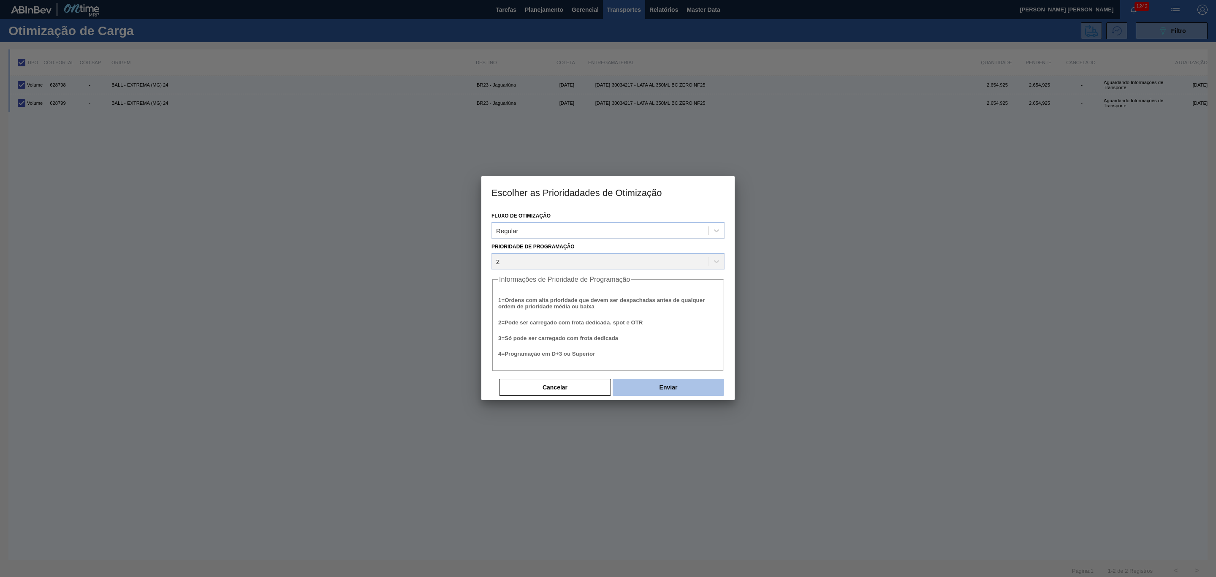
click at [646, 385] on button "Enviar" at bounding box center [667, 387] width 111 height 17
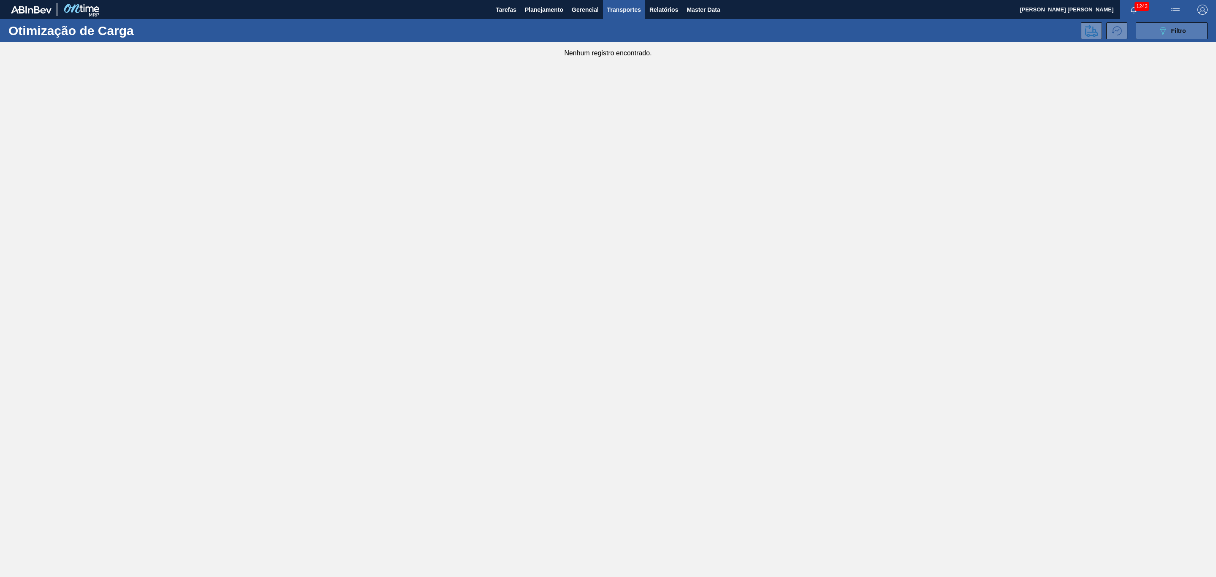
click at [1157, 23] on button "089F7B8B-B2A5-4AFE-B5C0-19BA573D28AC Filtro" at bounding box center [1171, 30] width 72 height 17
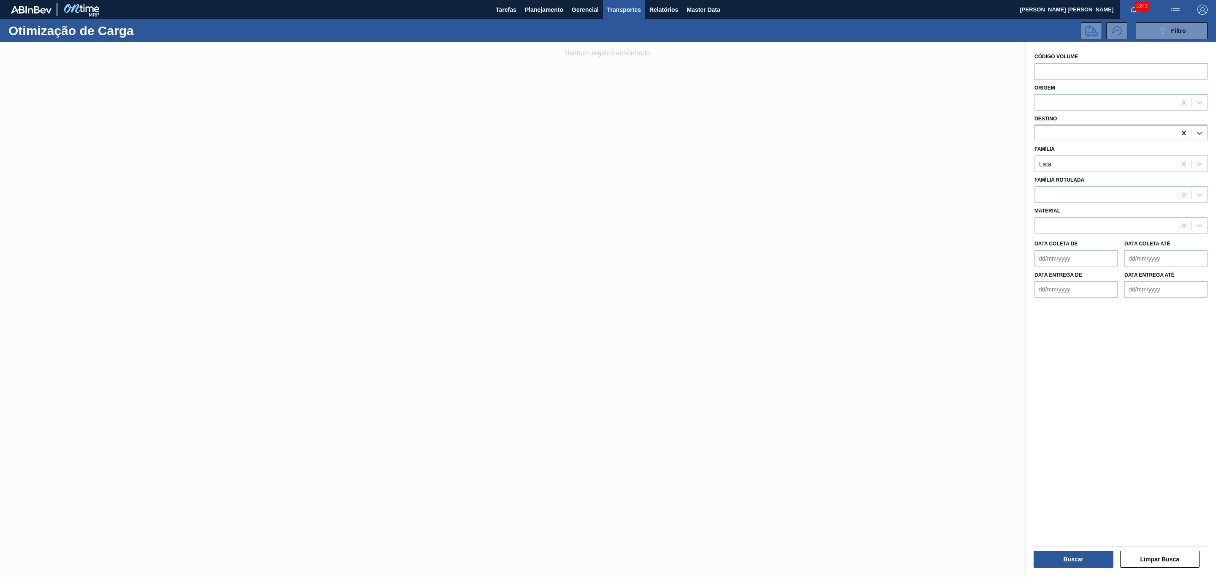
click at [1179, 130] on icon at bounding box center [1183, 133] width 8 height 8
click at [1043, 135] on div at bounding box center [1104, 133] width 141 height 12
click at [586, 160] on div at bounding box center [608, 330] width 1216 height 577
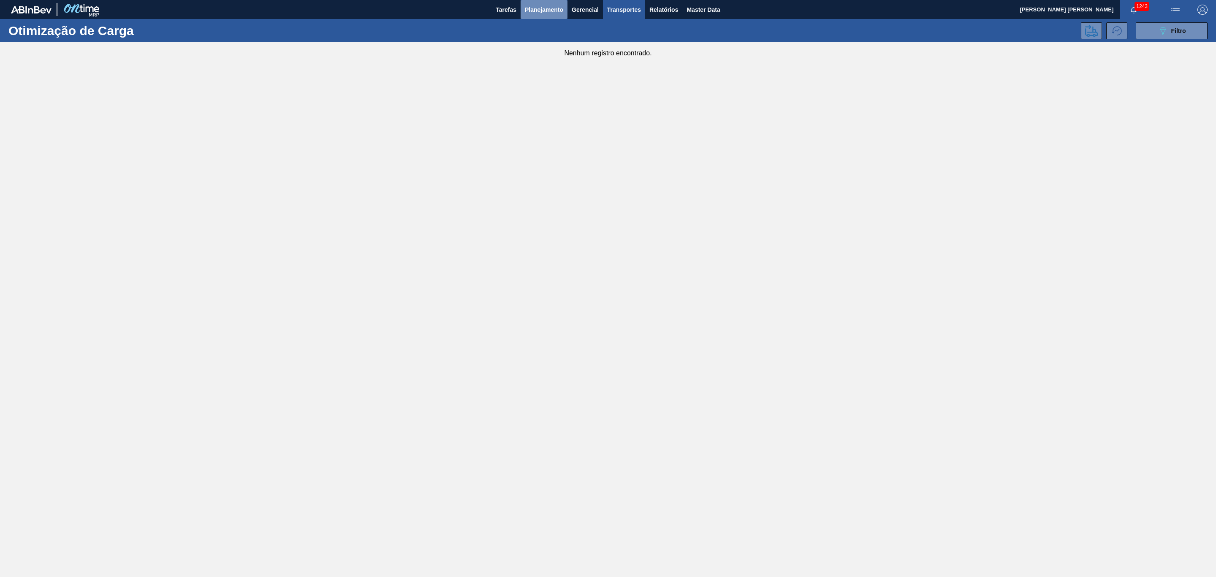
click at [531, 10] on span "Planejamento" at bounding box center [544, 10] width 38 height 10
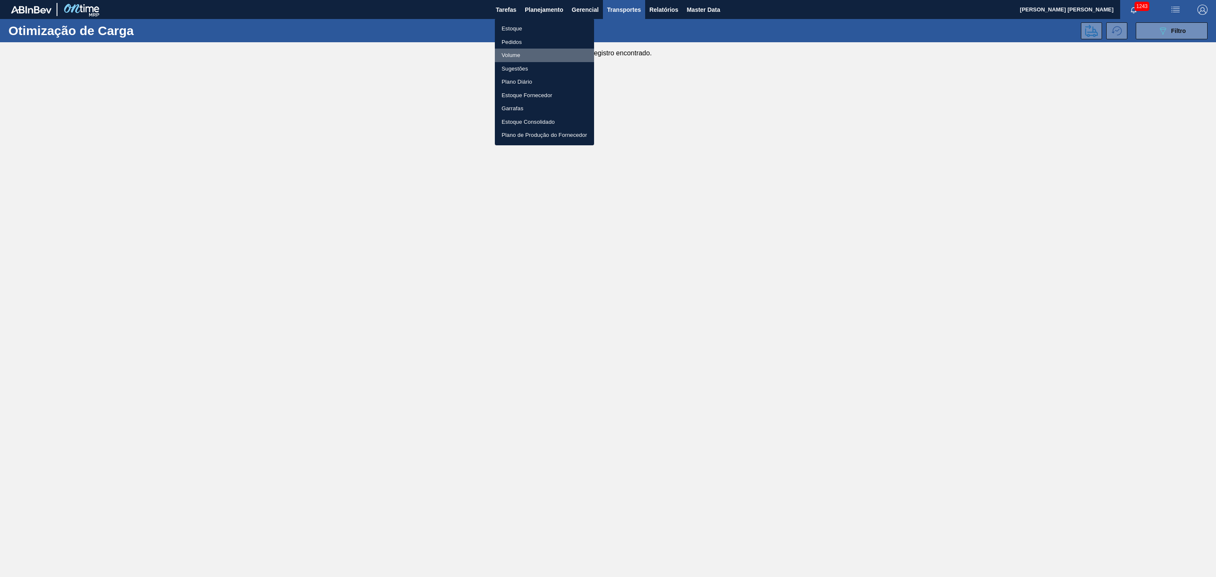
click at [516, 49] on li "Volume" at bounding box center [544, 56] width 99 height 14
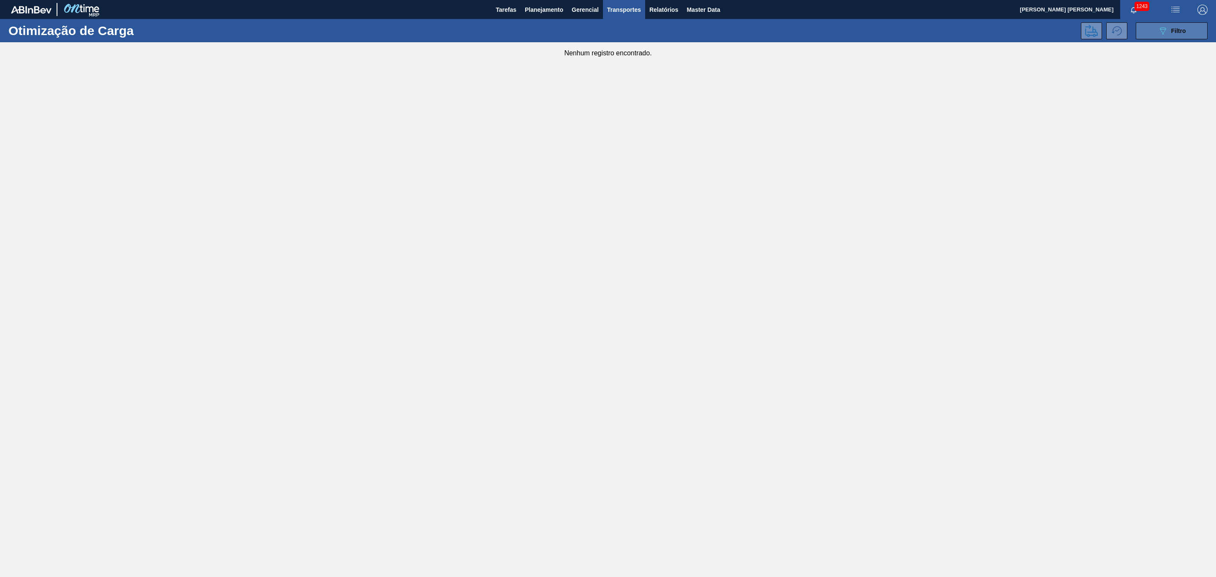
click at [1184, 28] on span "Filtro" at bounding box center [1178, 30] width 15 height 7
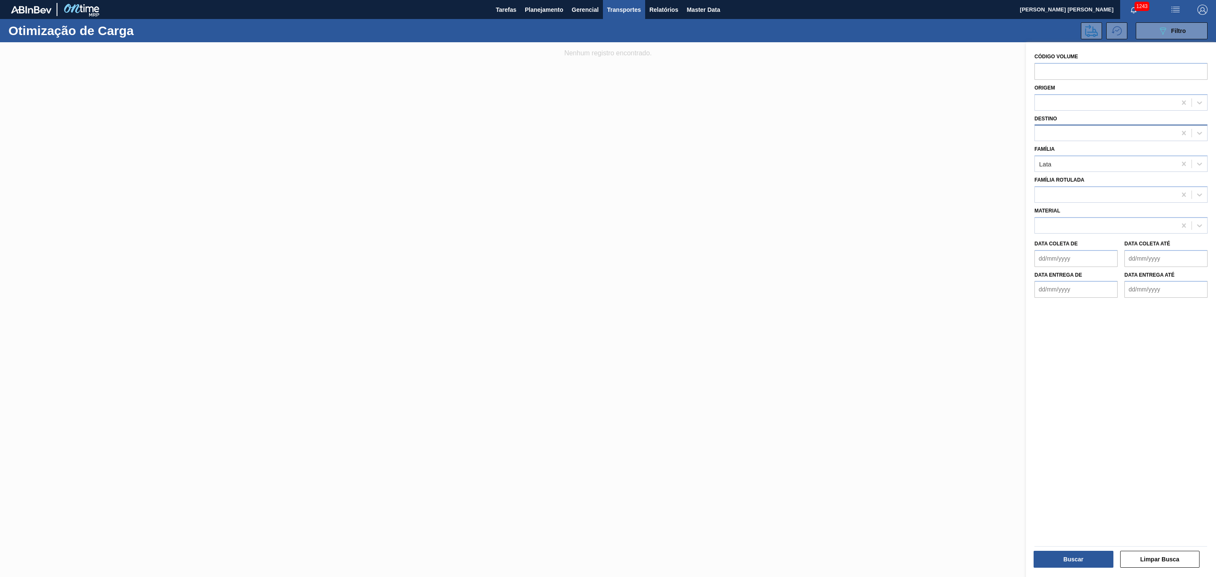
click at [1065, 139] on div at bounding box center [1120, 133] width 173 height 16
type input "10"
click at [1061, 147] on div "BR10 - Guarulhos" at bounding box center [1120, 154] width 173 height 16
click at [1056, 555] on button "Buscar" at bounding box center [1073, 558] width 80 height 17
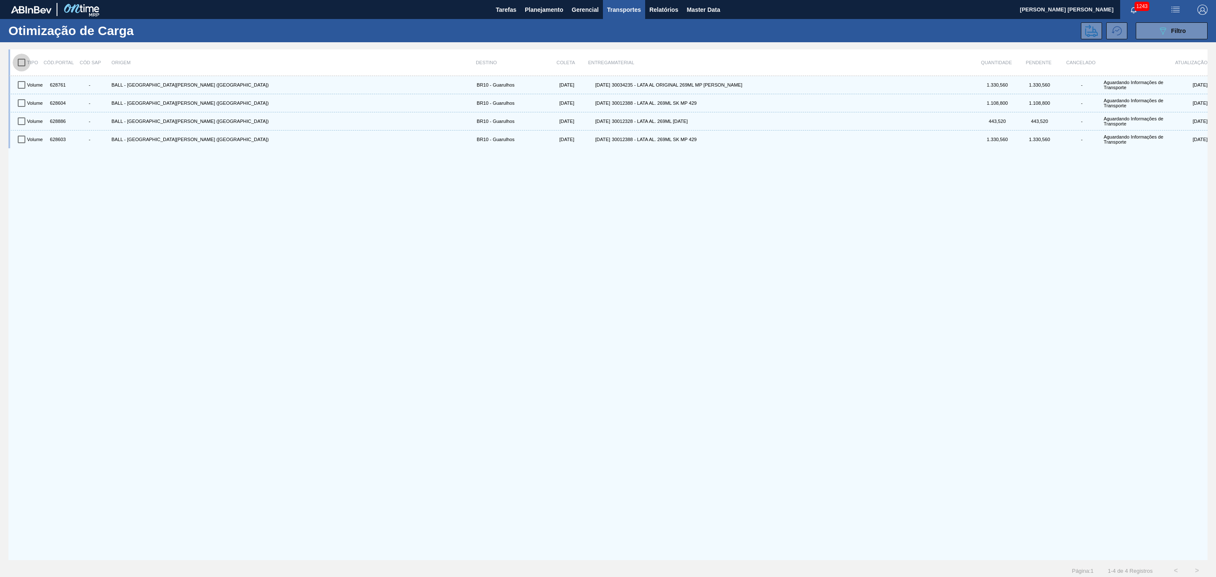
click at [14, 59] on input "checkbox" at bounding box center [22, 63] width 18 height 18
checkbox input "true"
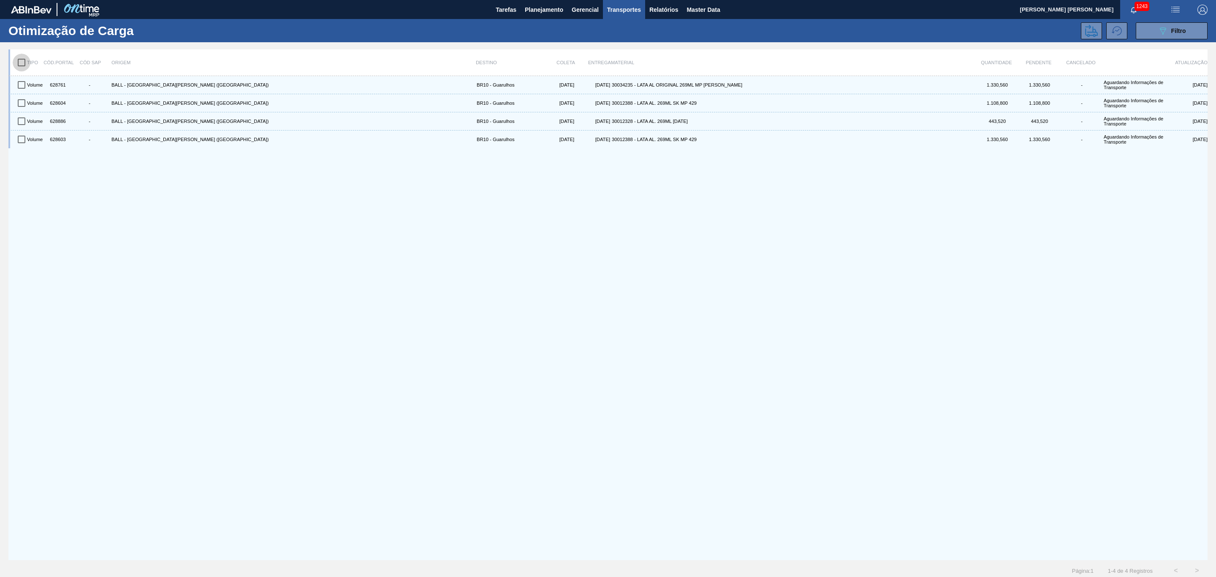
checkbox input "true"
click at [1091, 35] on icon at bounding box center [1091, 30] width 13 height 12
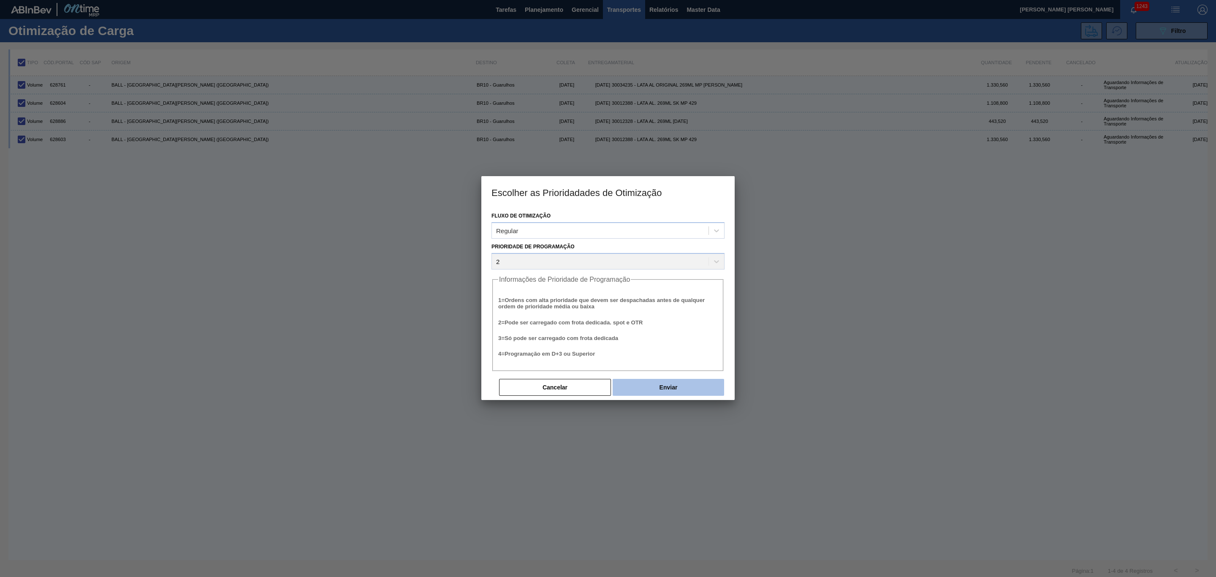
click at [653, 394] on button "Enviar" at bounding box center [667, 387] width 111 height 17
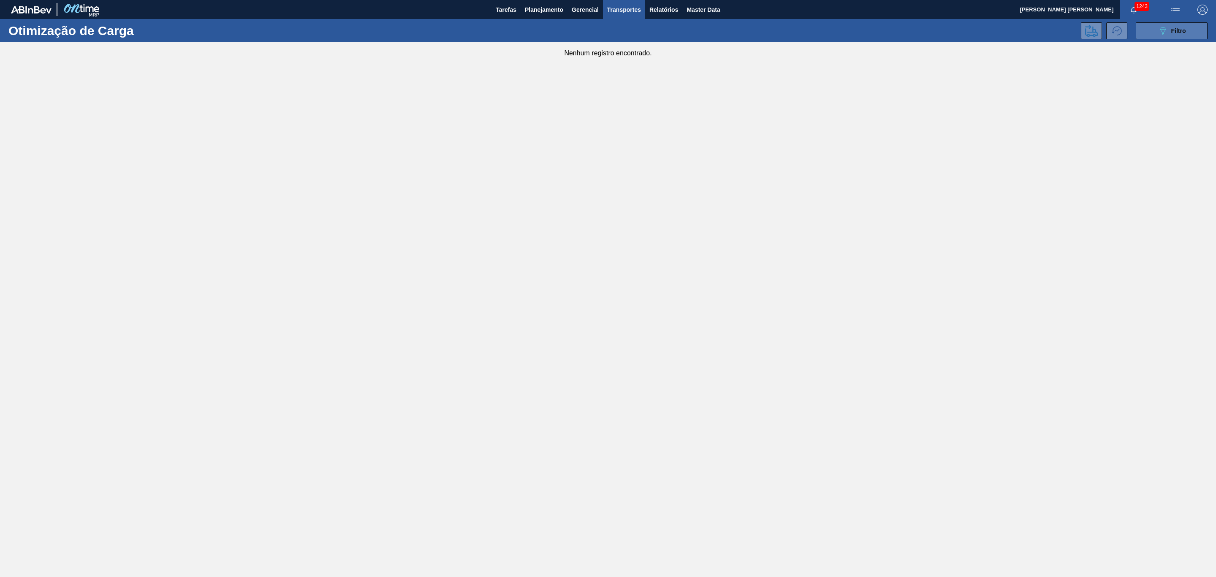
click at [1171, 30] on span "Filtro" at bounding box center [1178, 30] width 15 height 7
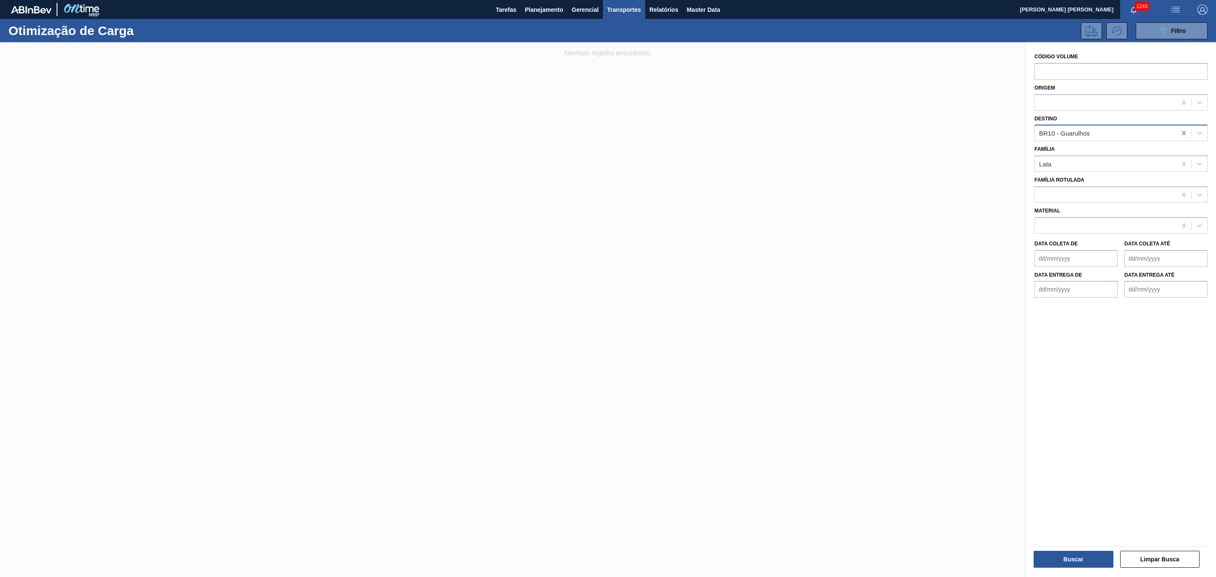
click at [1177, 133] on div at bounding box center [1183, 132] width 15 height 15
type input "23"
click at [1094, 151] on div "BR23 - Jaguariúna" at bounding box center [1120, 154] width 173 height 16
click at [1068, 551] on button "Buscar" at bounding box center [1073, 558] width 80 height 17
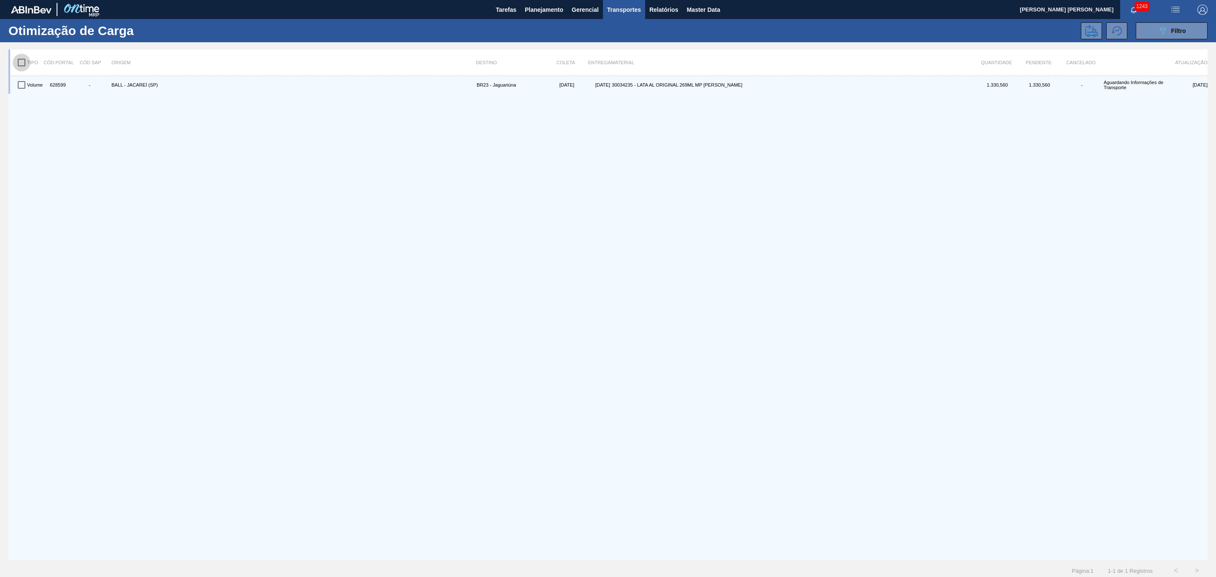
click at [22, 62] on input "checkbox" at bounding box center [22, 63] width 18 height 18
checkbox input "true"
click at [1082, 29] on button at bounding box center [1090, 30] width 21 height 17
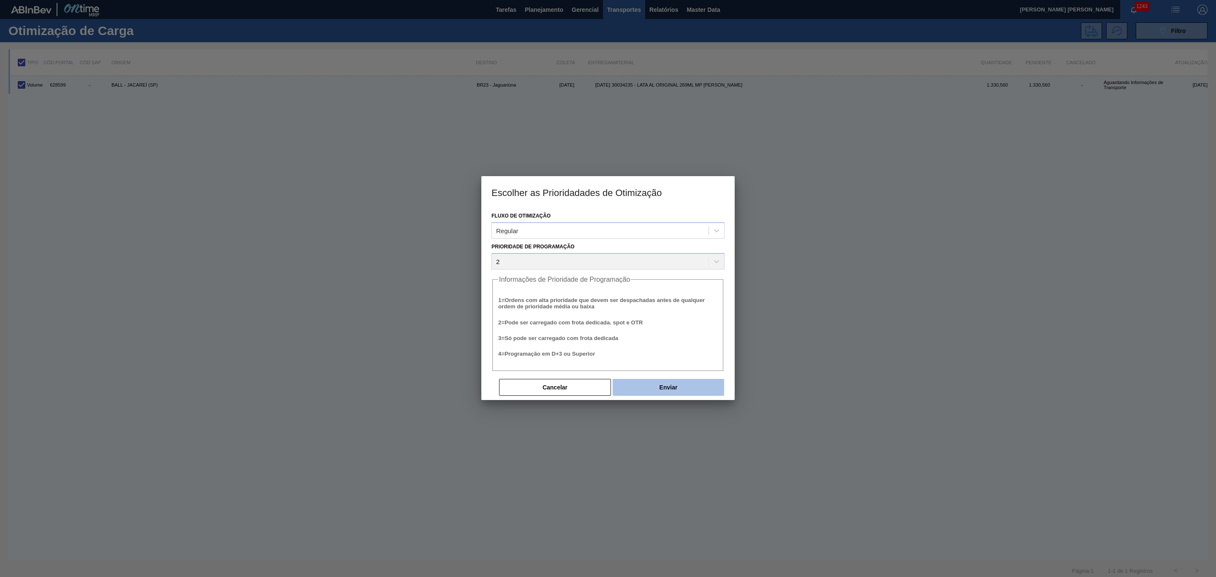
click at [669, 387] on button "Enviar" at bounding box center [667, 387] width 111 height 17
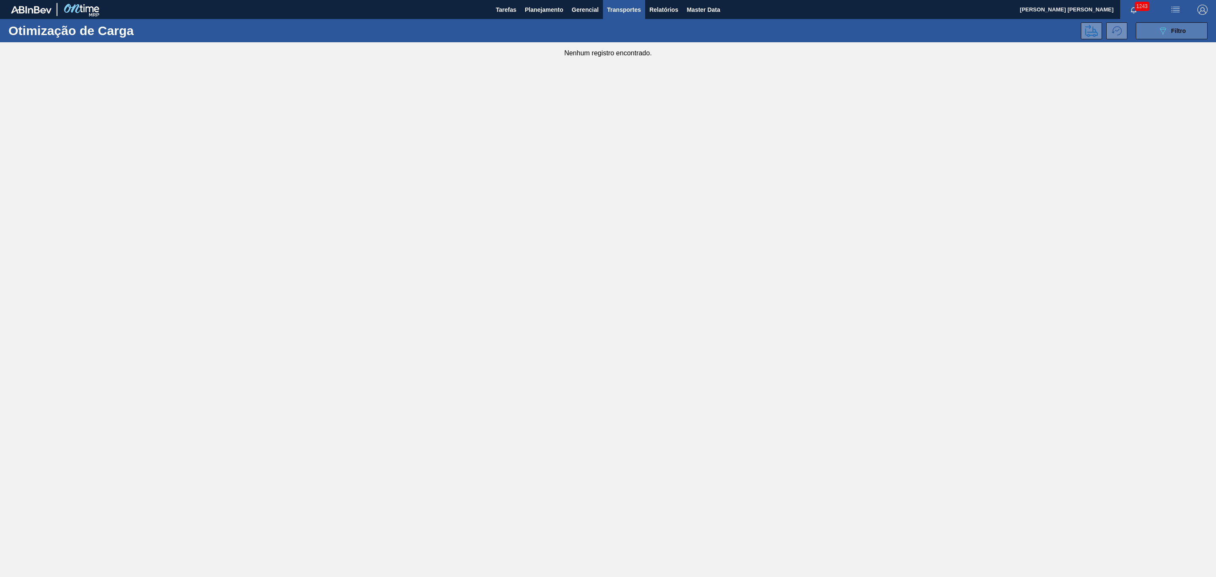
click at [1160, 24] on button "089F7B8B-B2A5-4AFE-B5C0-19BA573D28AC Filtro" at bounding box center [1171, 30] width 72 height 17
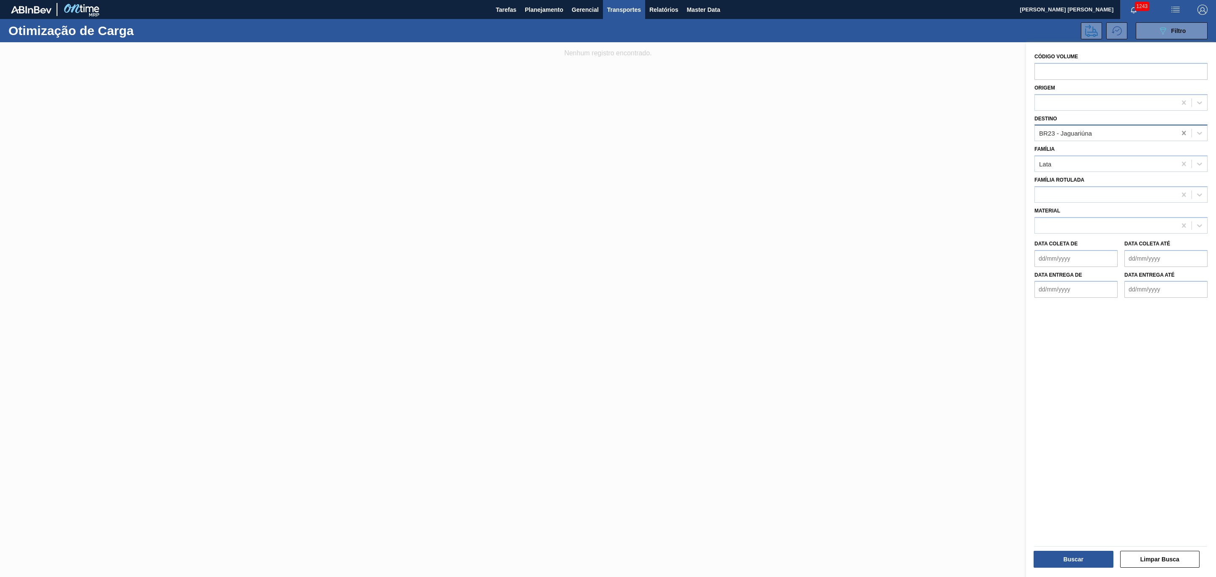
click at [1183, 130] on icon at bounding box center [1183, 133] width 8 height 8
click at [1143, 132] on div at bounding box center [1104, 133] width 141 height 12
type input "19"
click at [1120, 147] on div "BR19 - Nova Rio" at bounding box center [1120, 154] width 173 height 16
click at [1068, 556] on button "Buscar" at bounding box center [1073, 558] width 80 height 17
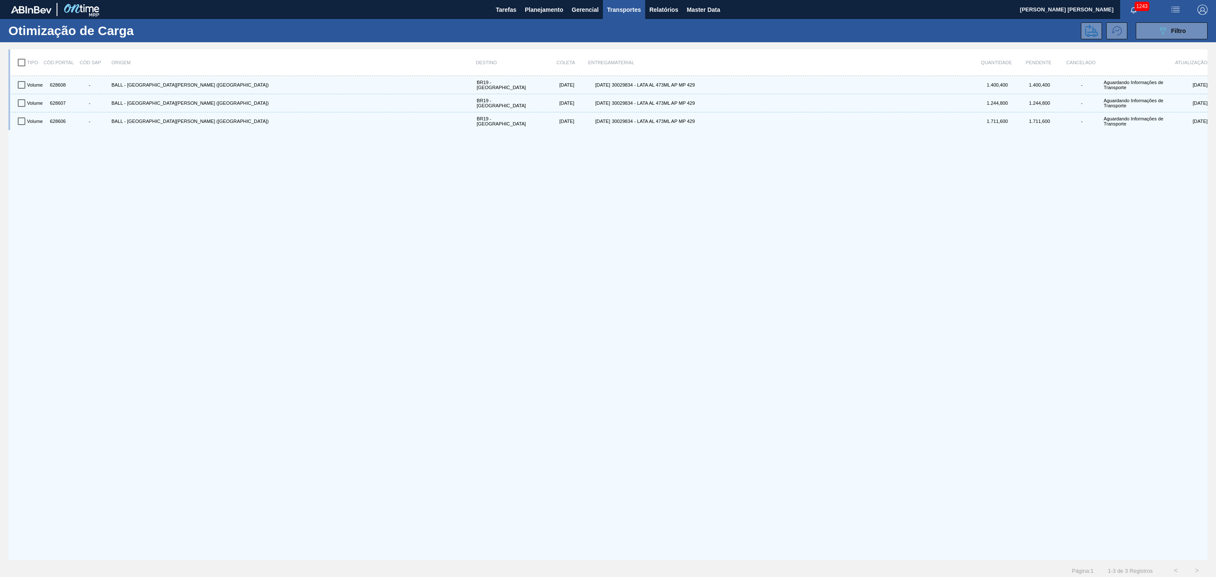
click at [20, 64] on input "checkbox" at bounding box center [22, 63] width 18 height 18
checkbox input "true"
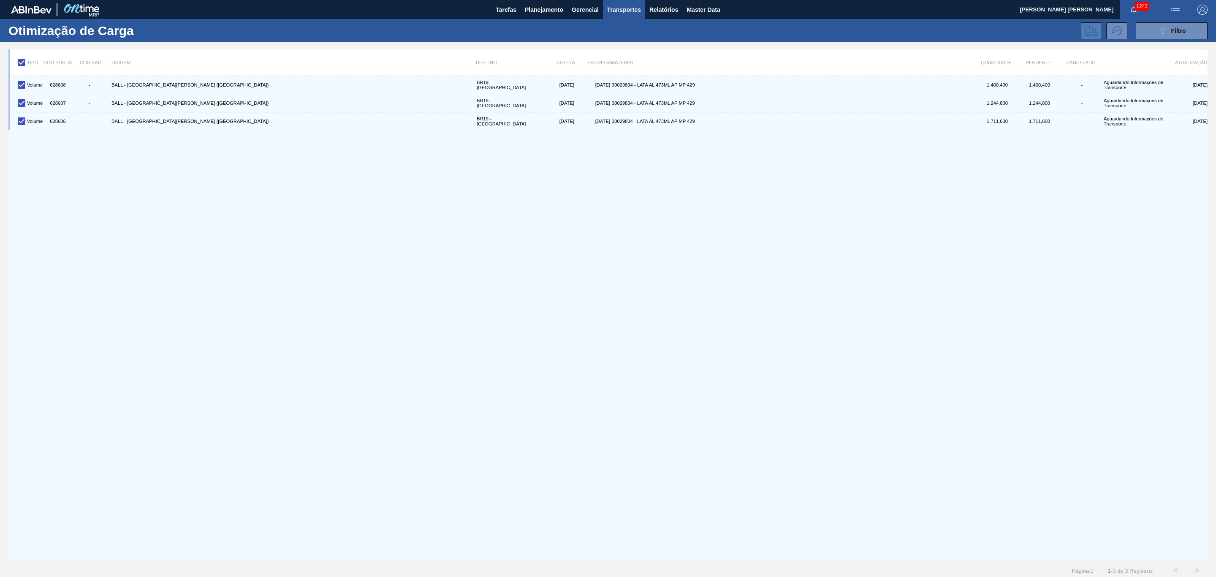
click at [1092, 27] on icon at bounding box center [1091, 30] width 13 height 13
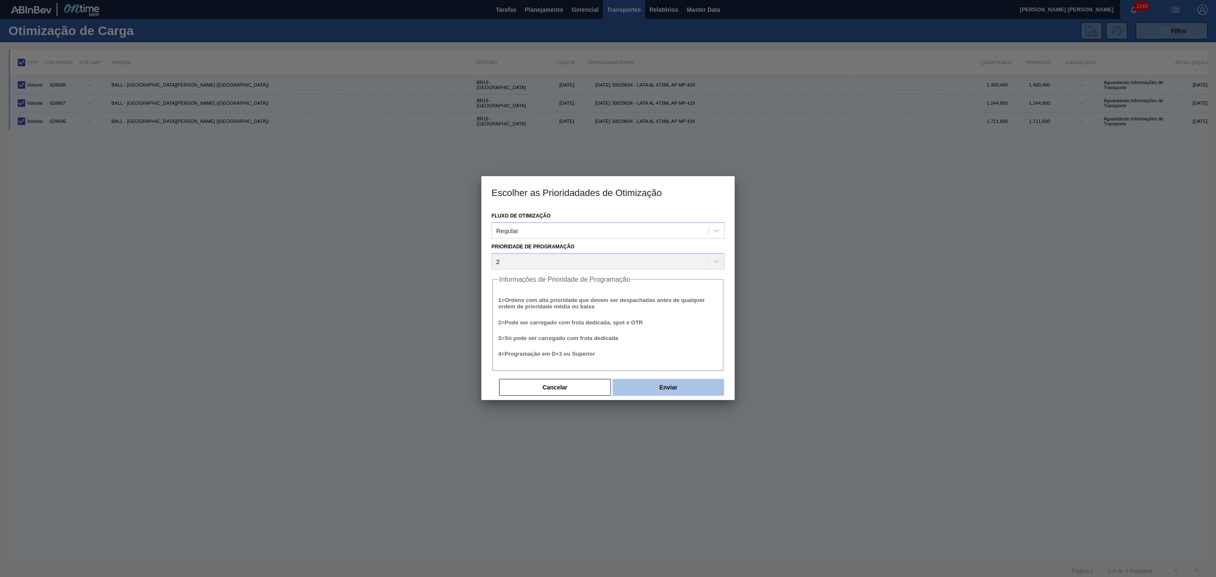
click at [660, 390] on button "Enviar" at bounding box center [667, 387] width 111 height 17
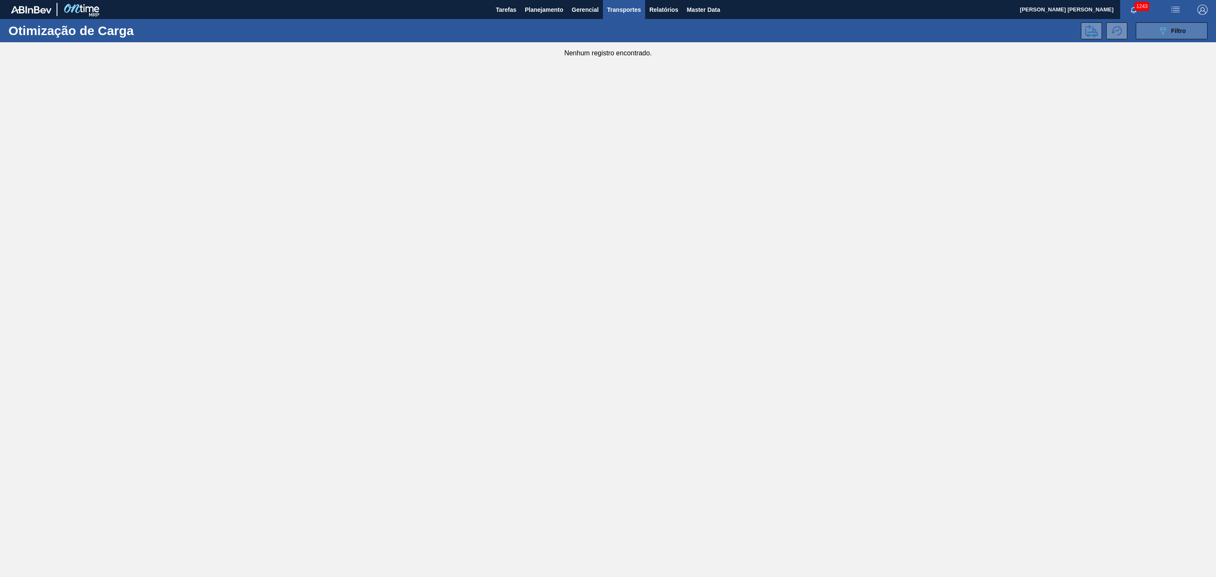
click at [1175, 29] on span "Filtro" at bounding box center [1178, 30] width 15 height 7
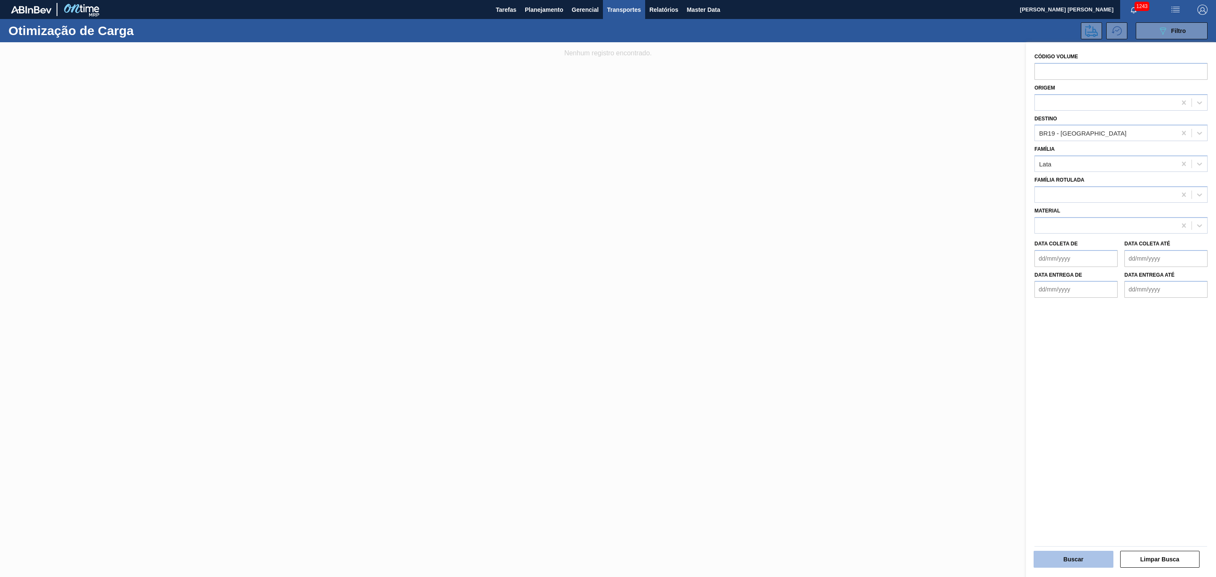
click at [1059, 565] on button "Buscar" at bounding box center [1073, 558] width 80 height 17
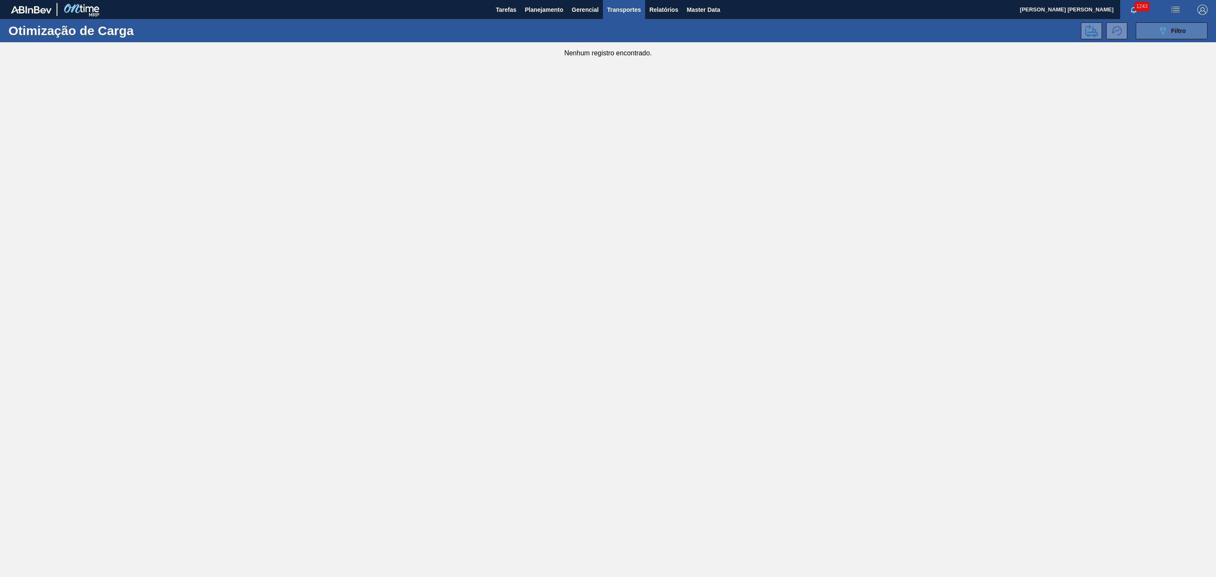
click at [1175, 27] on div "089F7B8B-B2A5-4AFE-B5C0-19BA573D28AC Filtro" at bounding box center [1171, 31] width 28 height 10
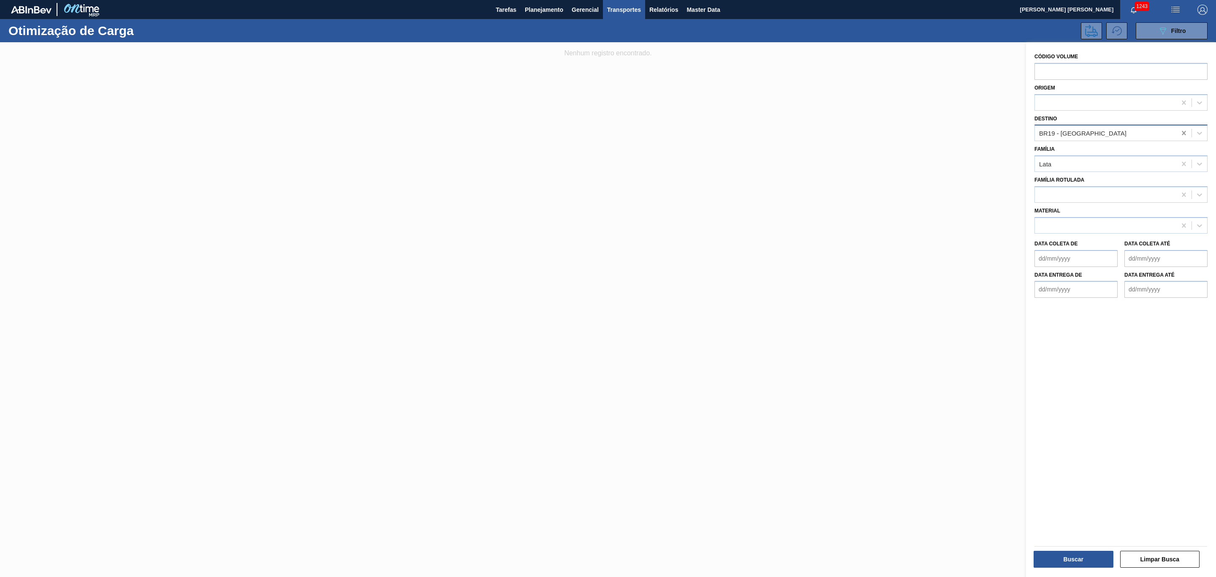
click at [1180, 133] on icon at bounding box center [1183, 133] width 8 height 8
type input "13"
click at [1145, 152] on div "BR13 - Piraí" at bounding box center [1120, 154] width 173 height 16
click at [1086, 564] on button "Buscar" at bounding box center [1073, 558] width 80 height 17
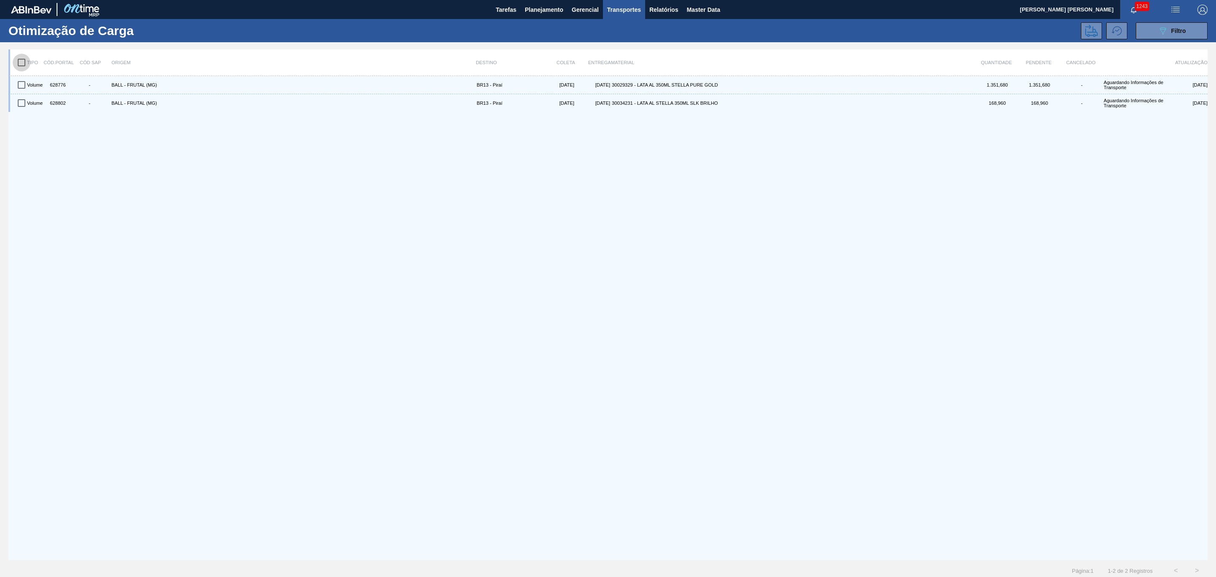
click at [22, 62] on input "checkbox" at bounding box center [22, 63] width 18 height 18
checkbox input "true"
click at [1086, 30] on icon at bounding box center [1091, 30] width 13 height 13
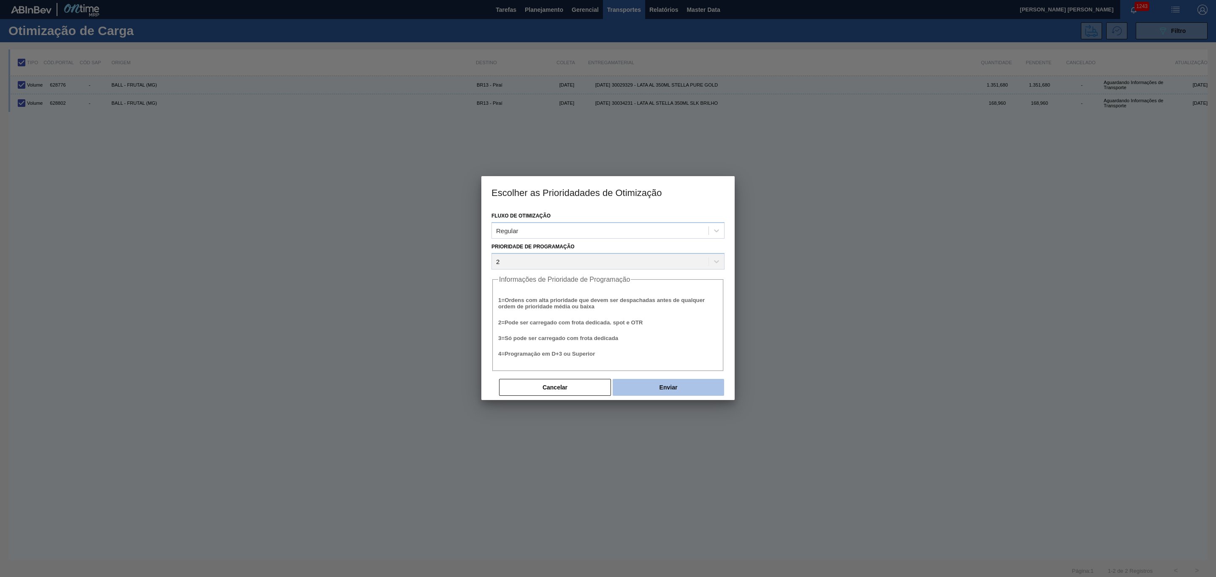
click at [674, 385] on button "Enviar" at bounding box center [667, 387] width 111 height 17
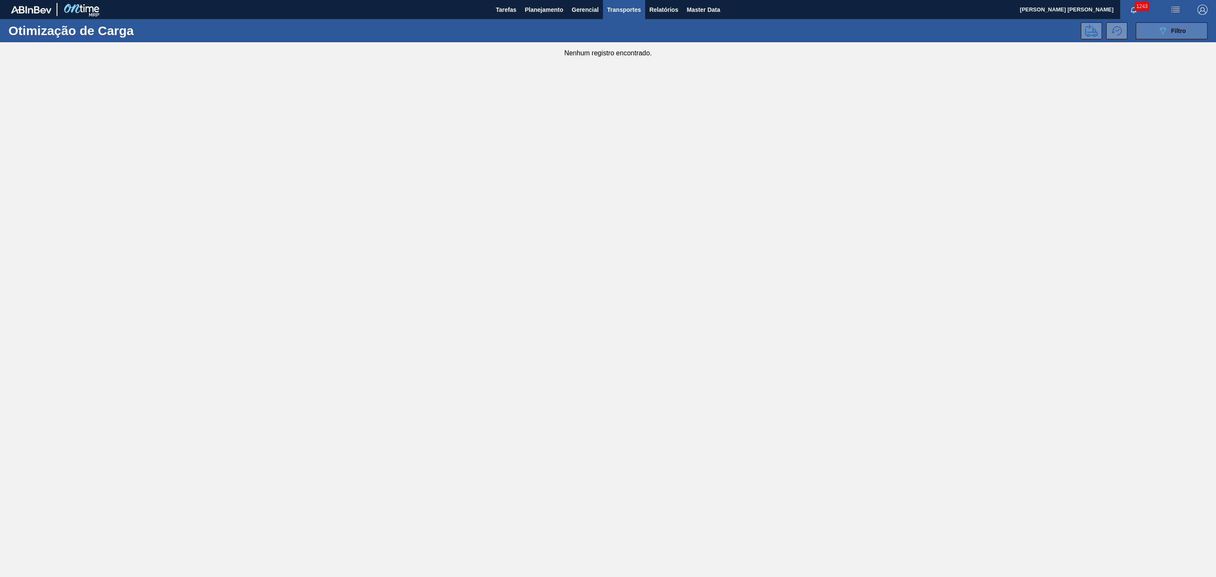
click at [1169, 28] on div "089F7B8B-B2A5-4AFE-B5C0-19BA573D28AC Filtro" at bounding box center [1171, 31] width 28 height 10
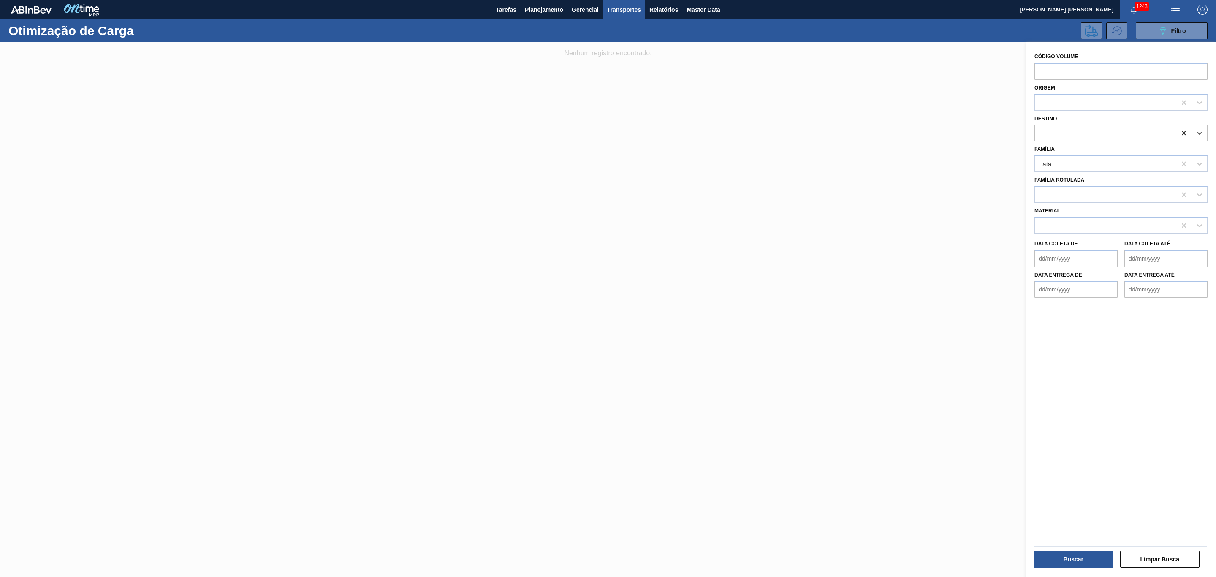
click at [1180, 132] on icon at bounding box center [1183, 133] width 8 height 8
type input "07"
click at [1127, 153] on div "BR07 - Macacu" at bounding box center [1120, 154] width 173 height 16
click at [1069, 551] on button "Buscar" at bounding box center [1073, 558] width 80 height 17
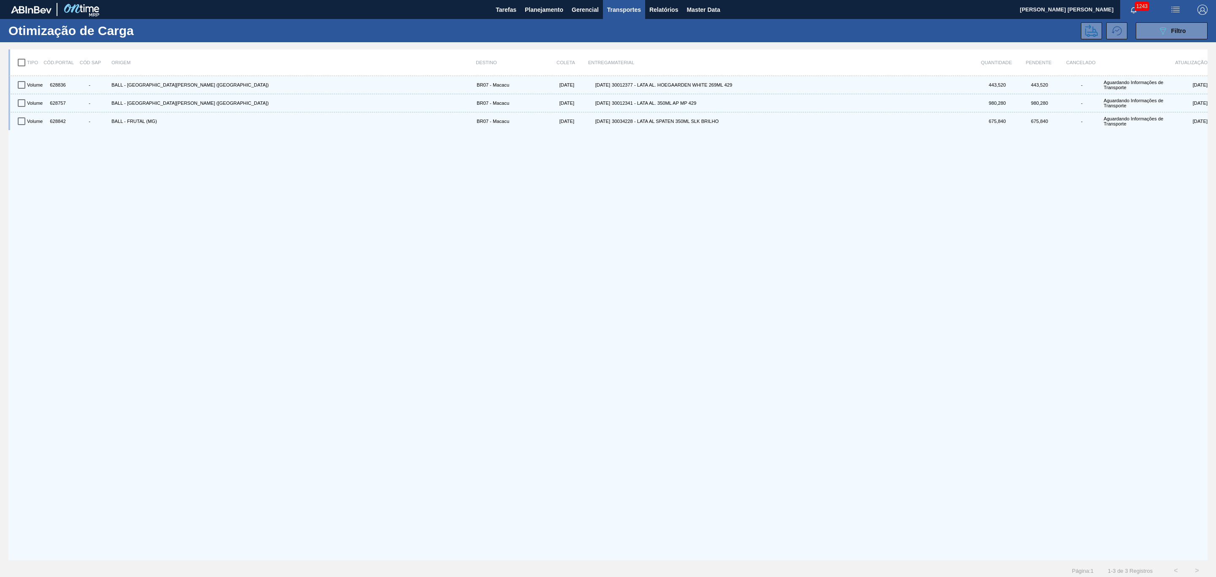
click at [22, 61] on input "checkbox" at bounding box center [22, 63] width 18 height 18
checkbox input "true"
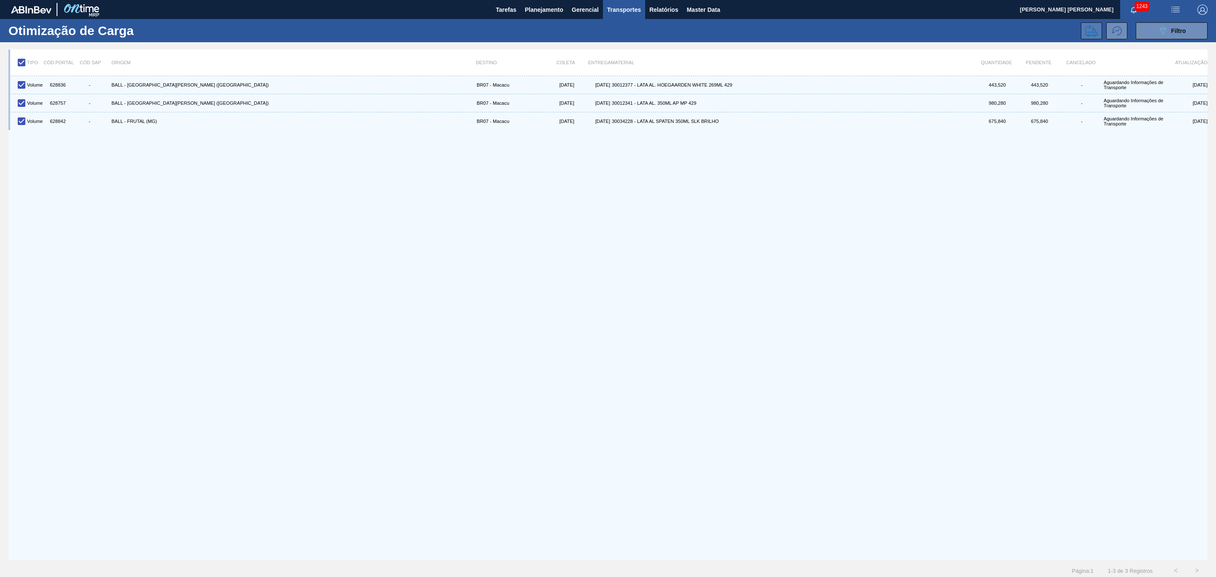
click at [1086, 32] on icon at bounding box center [1091, 30] width 13 height 12
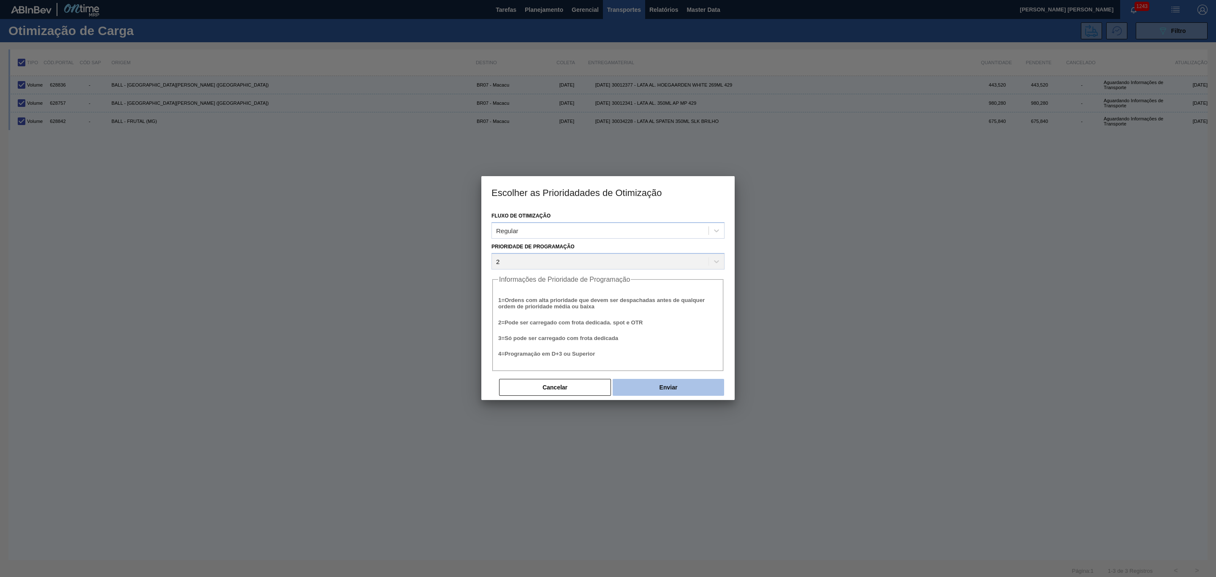
click at [684, 382] on button "Enviar" at bounding box center [667, 387] width 111 height 17
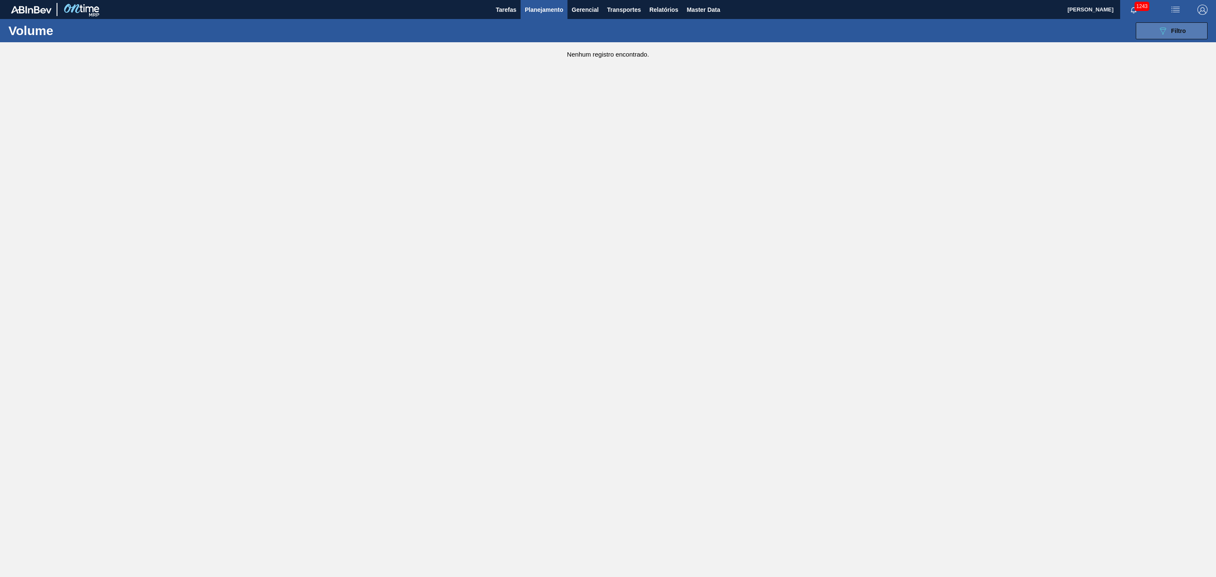
click at [1170, 27] on div "089F7B8B-B2A5-4AFE-B5C0-19BA573D28AC Filtro" at bounding box center [1171, 31] width 28 height 10
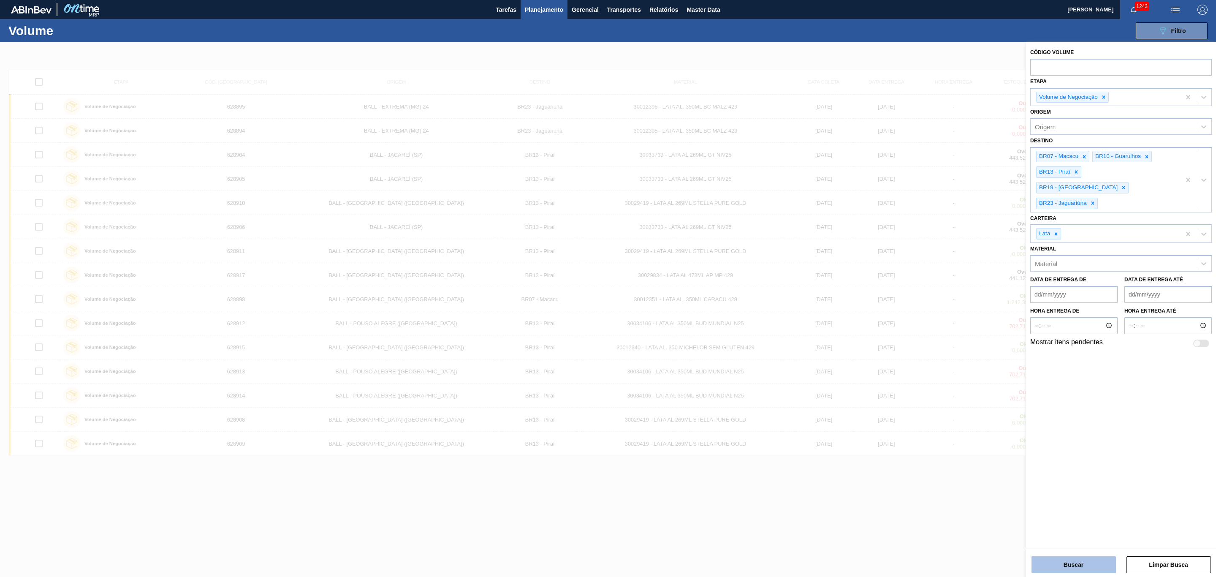
click at [1093, 559] on button "Buscar" at bounding box center [1073, 564] width 84 height 17
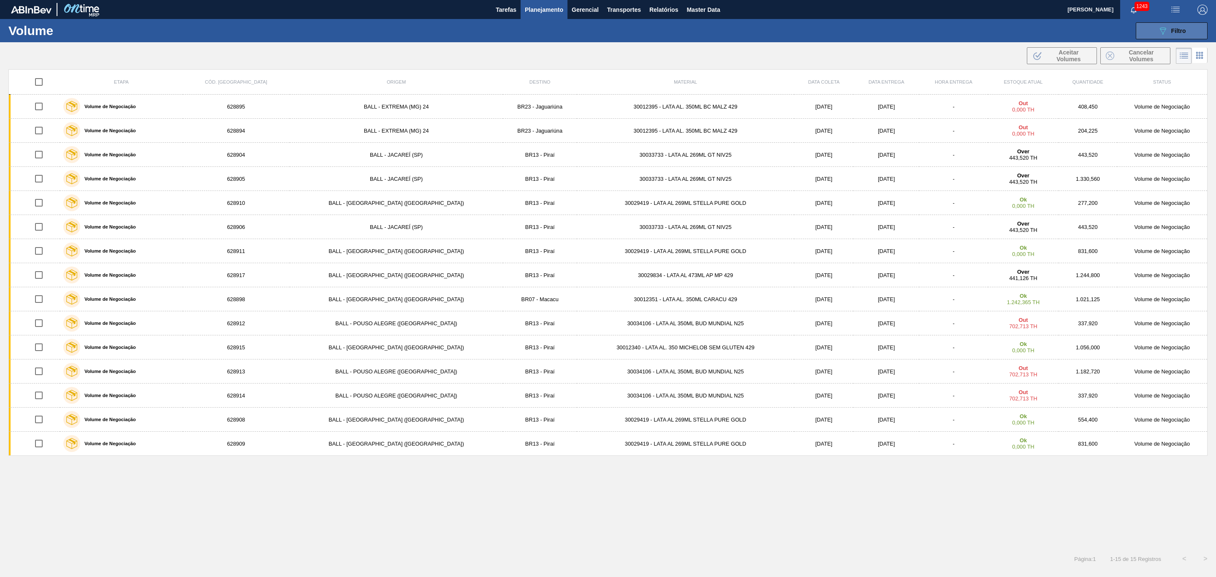
click at [1152, 27] on button "089F7B8B-B2A5-4AFE-B5C0-19BA573D28AC Filtro" at bounding box center [1171, 30] width 72 height 17
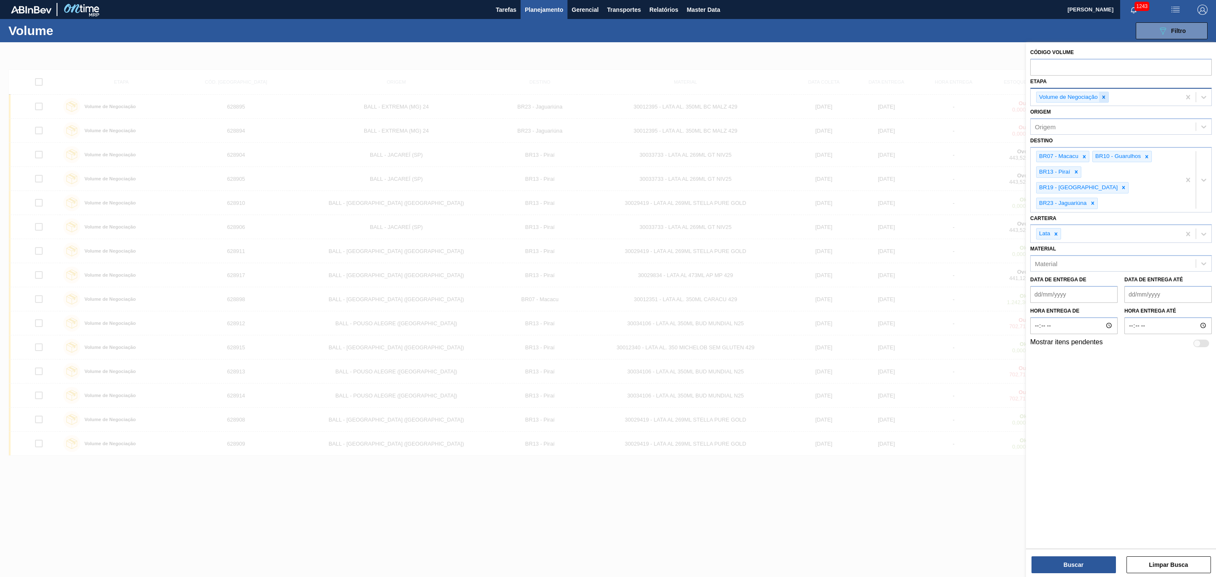
click at [1105, 99] on icon at bounding box center [1103, 97] width 6 height 6
click at [1105, 99] on div "Etapa" at bounding box center [1112, 96] width 165 height 12
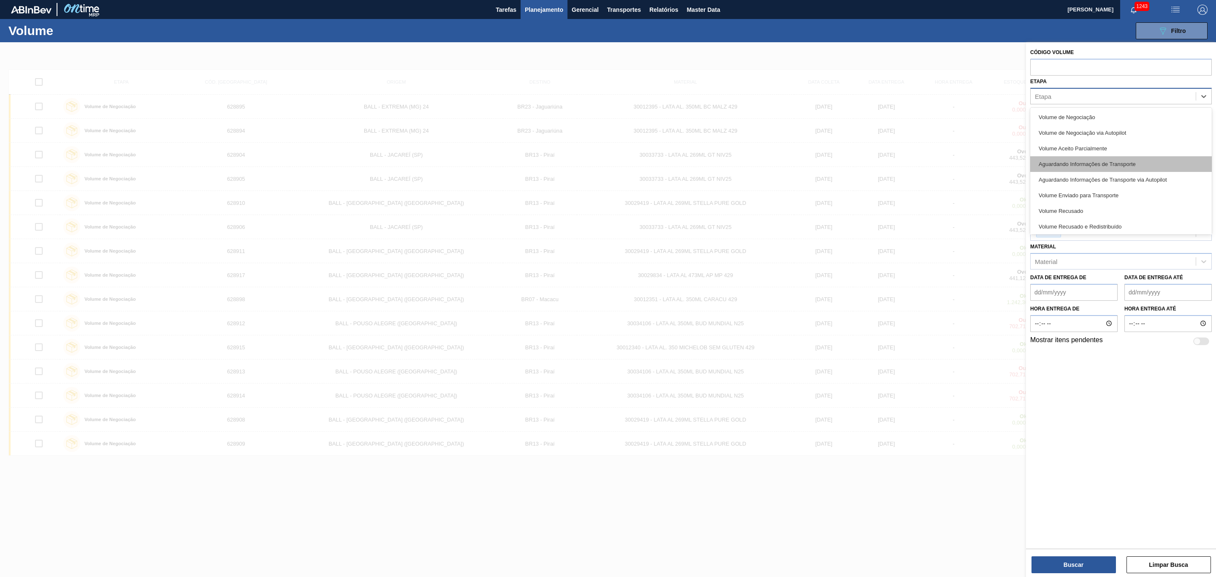
scroll to position [17, 0]
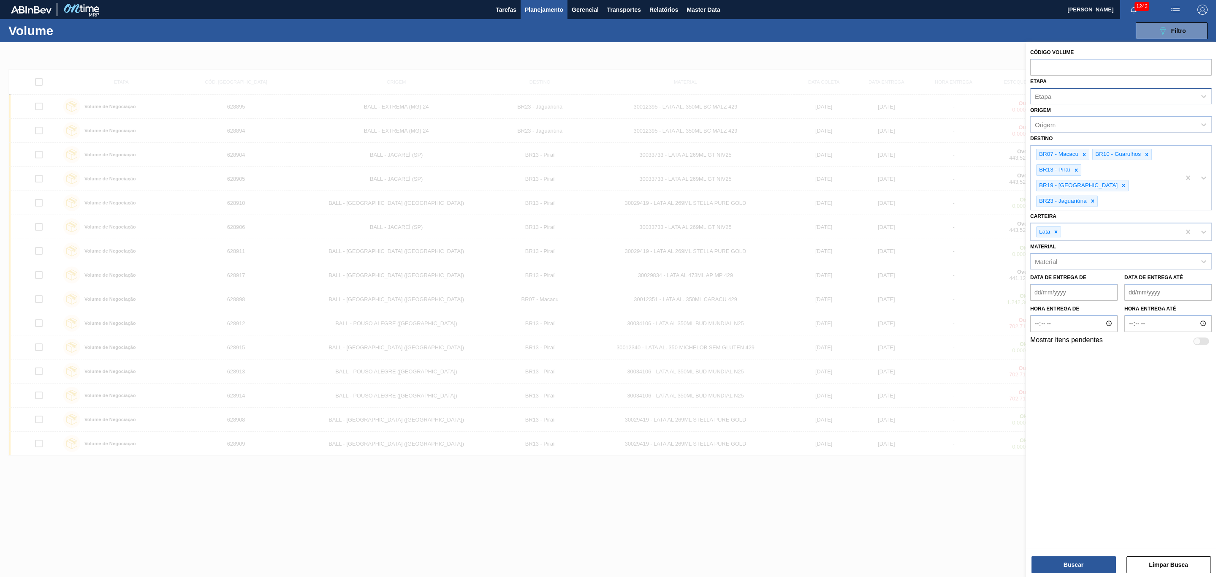
click at [1118, 370] on div "Código Volume Etapa Etapa Origem Origem Destino BR07 - Macacu BR10 - Guarulhos …" at bounding box center [1121, 294] width 190 height 504
click at [1105, 556] on button "Buscar" at bounding box center [1073, 564] width 84 height 17
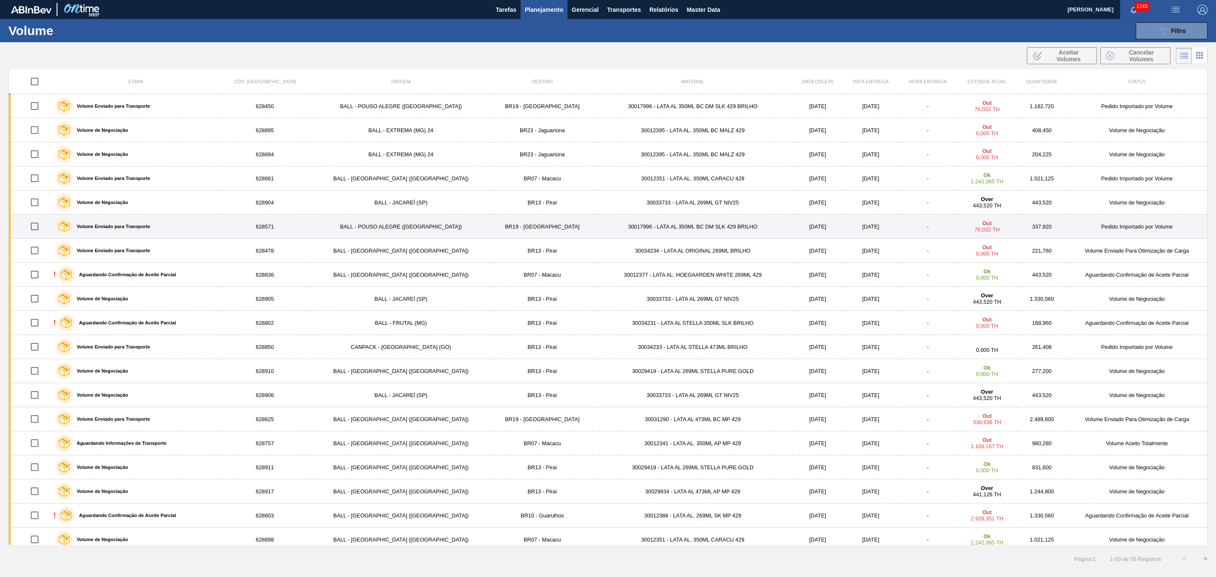
scroll to position [0, 0]
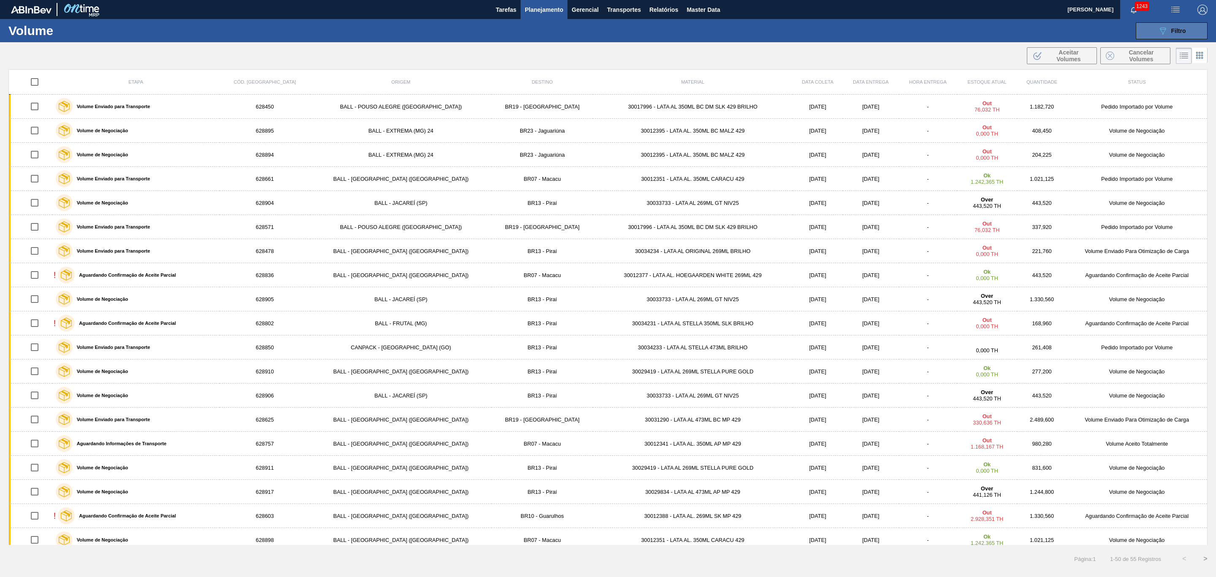
click at [1162, 24] on button "089F7B8B-B2A5-4AFE-B5C0-19BA573D28AC Filtro" at bounding box center [1171, 30] width 72 height 17
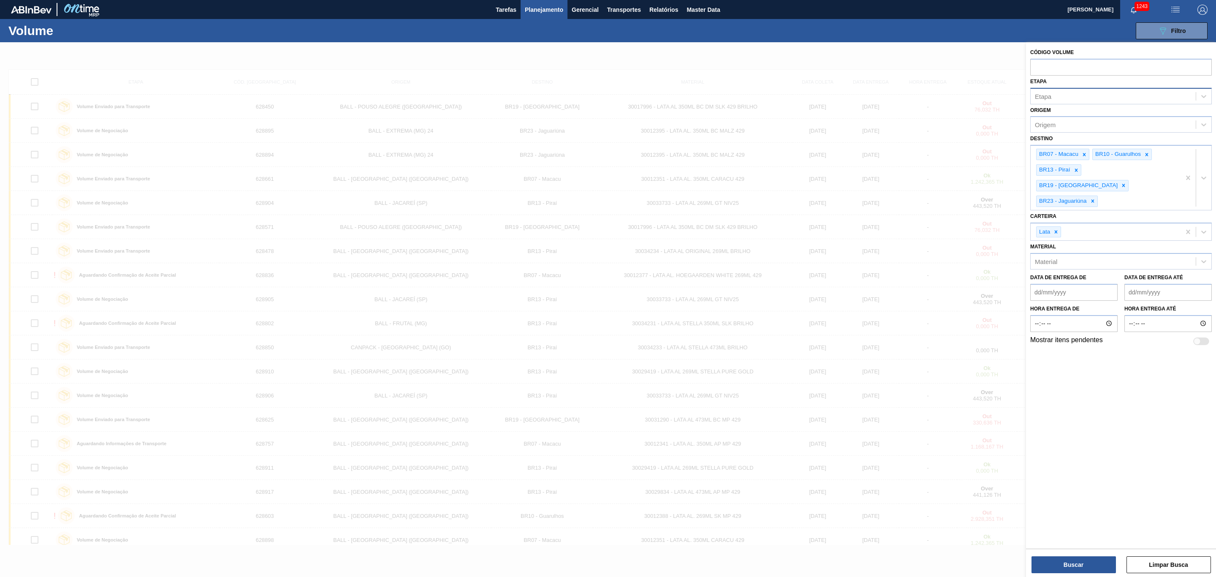
click at [1106, 99] on div "Etapa" at bounding box center [1112, 96] width 165 height 12
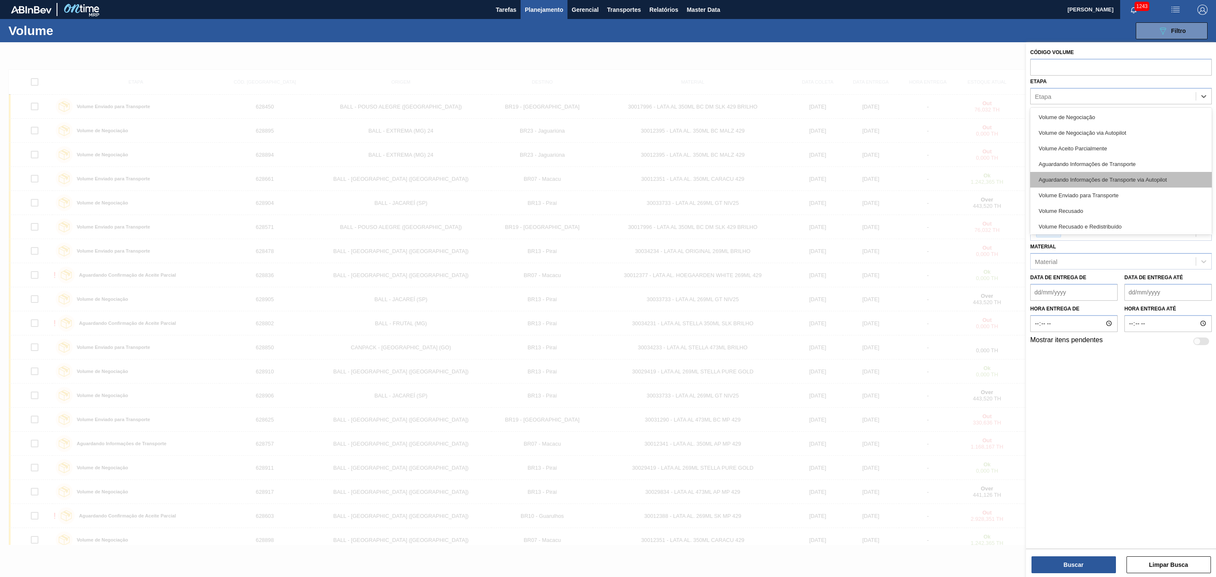
scroll to position [17, 0]
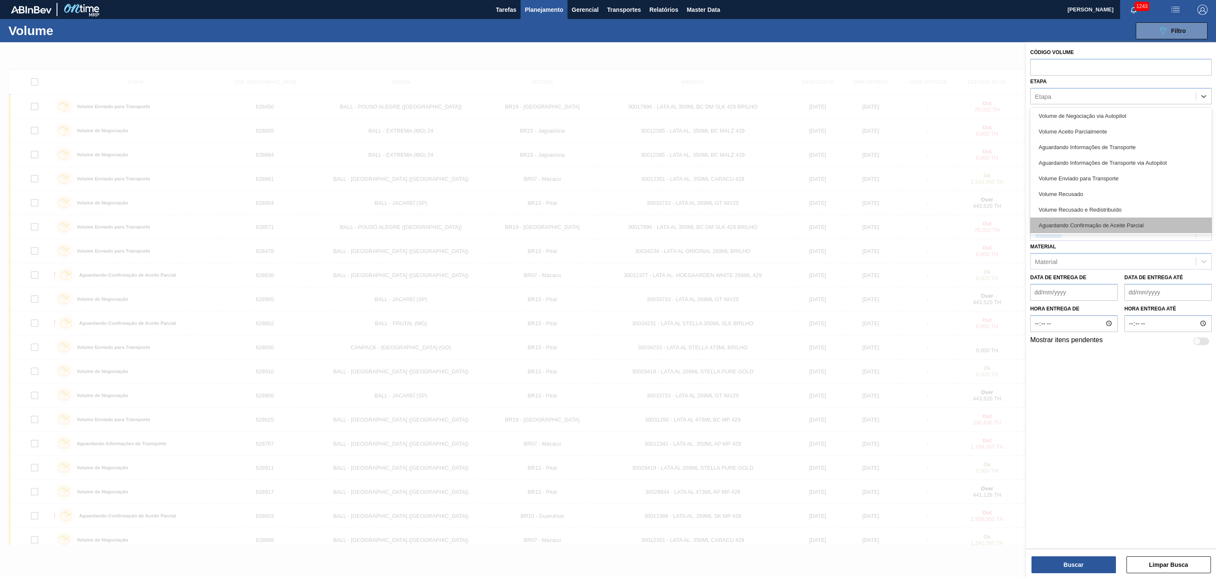
click at [1124, 219] on div "Aguardando Confirmação de Aceite Parcial" at bounding box center [1120, 225] width 181 height 16
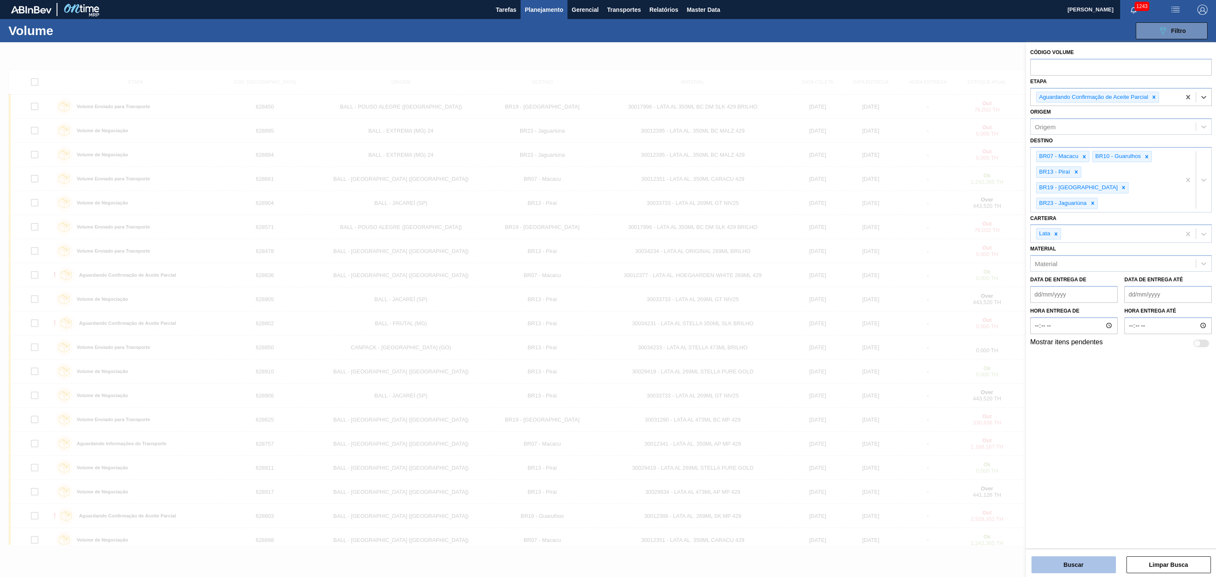
click at [1084, 571] on button "Buscar" at bounding box center [1073, 564] width 84 height 17
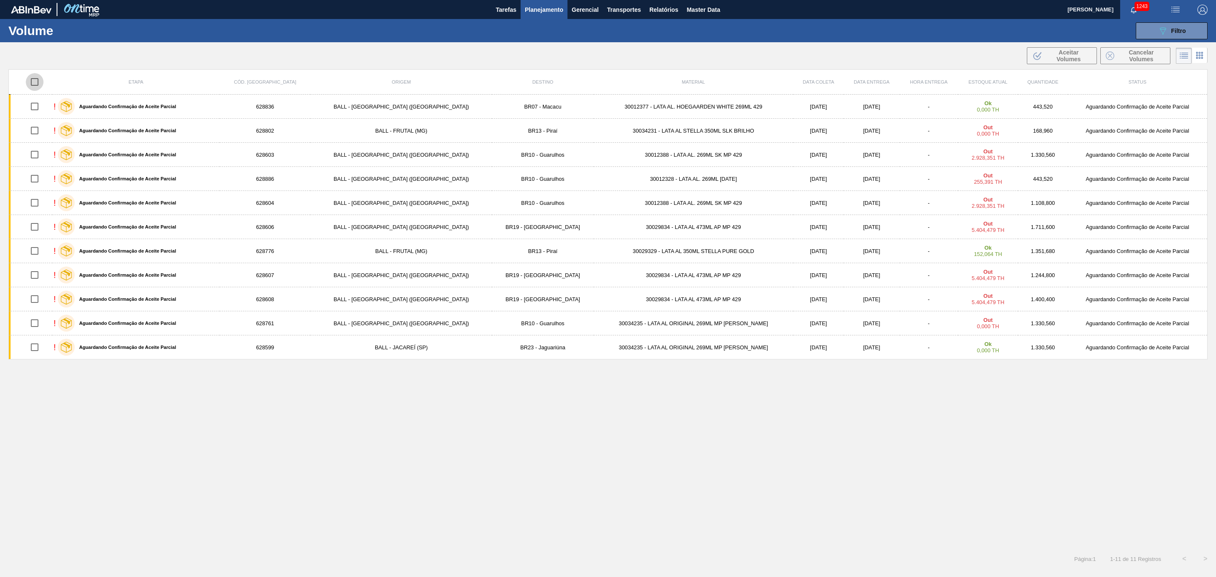
click at [42, 85] on input "checkbox" at bounding box center [35, 82] width 18 height 18
checkbox input "true"
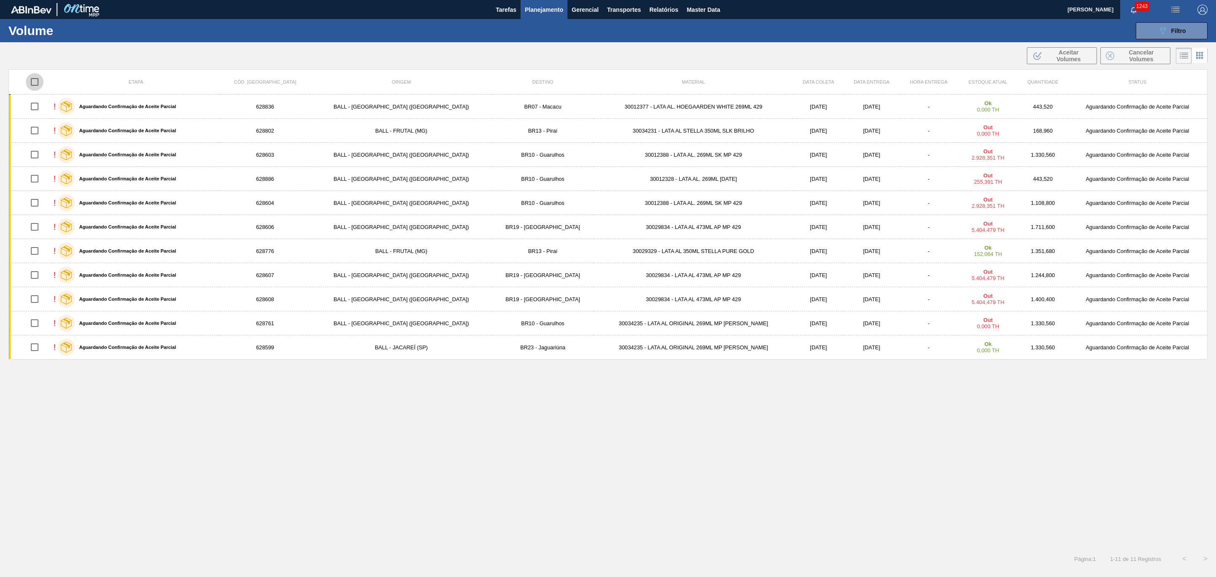
checkbox input "true"
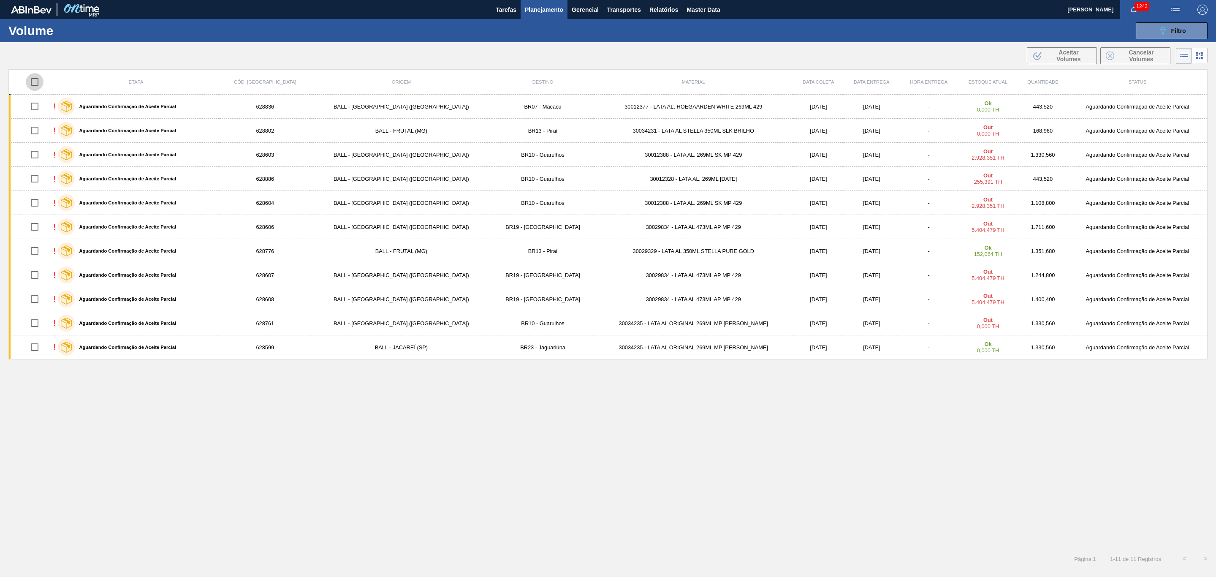
checkbox input "true"
click at [1069, 56] on span "Aceitar Volumes" at bounding box center [1068, 56] width 46 height 14
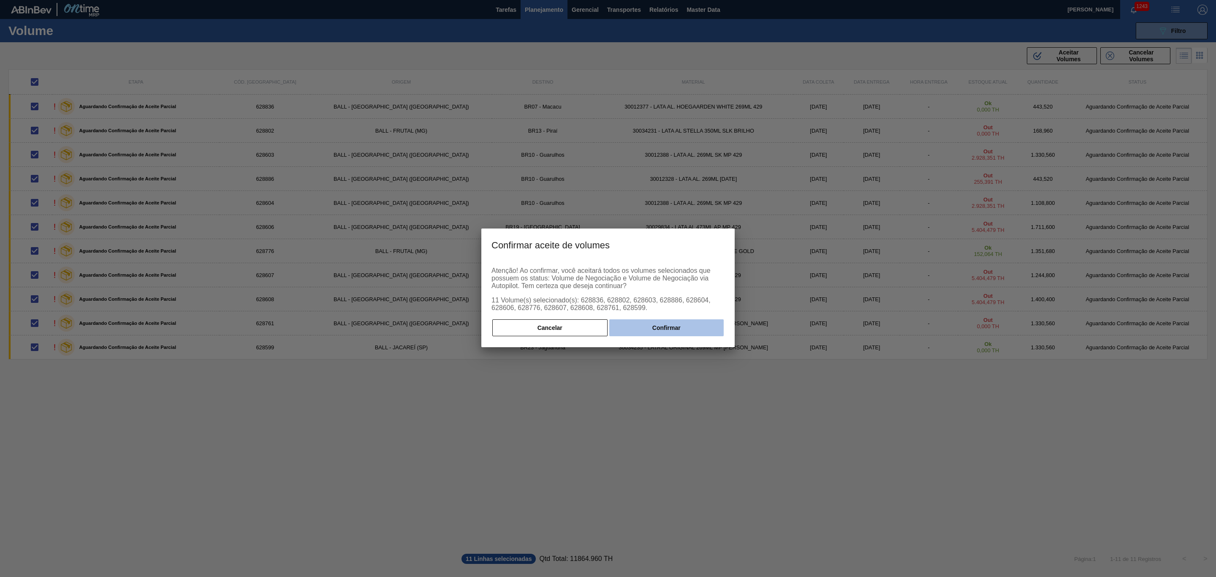
click at [686, 324] on button "Confirmar" at bounding box center [666, 327] width 114 height 17
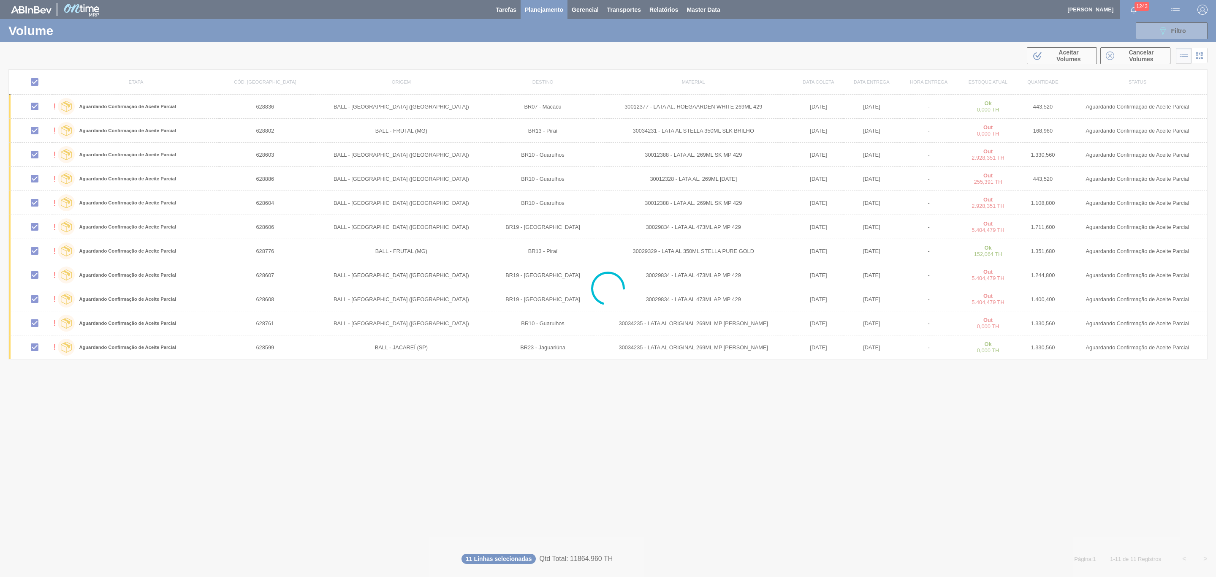
checkbox input "false"
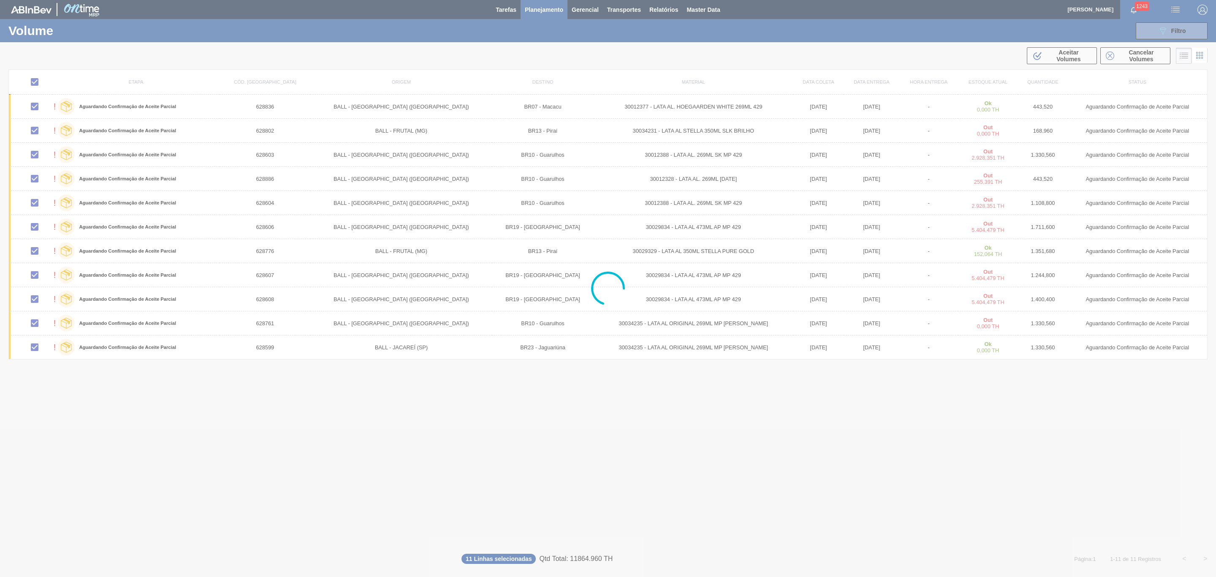
checkbox input "false"
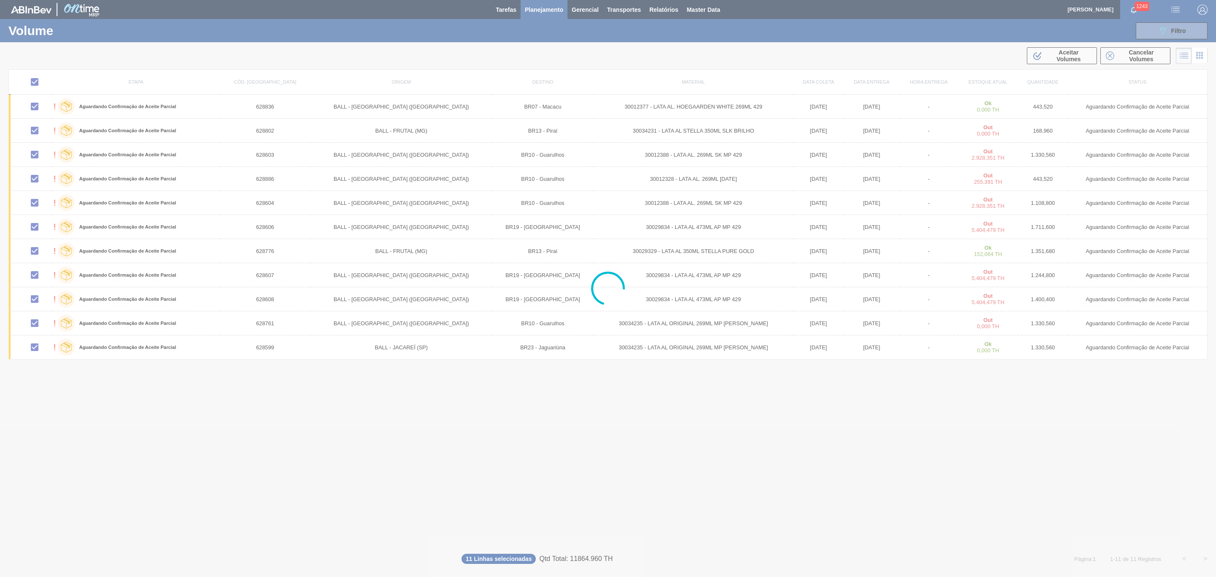
checkbox input "false"
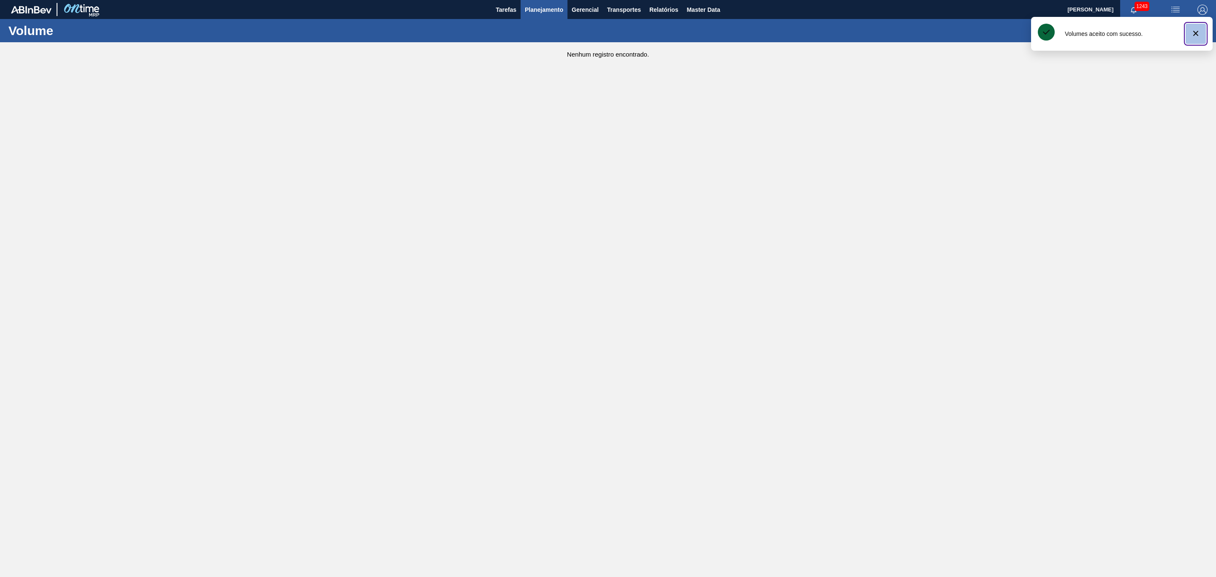
click at [1193, 34] on icon "botão de ícone" at bounding box center [1195, 33] width 10 height 10
click at [634, 12] on span "Transportes" at bounding box center [624, 10] width 34 height 10
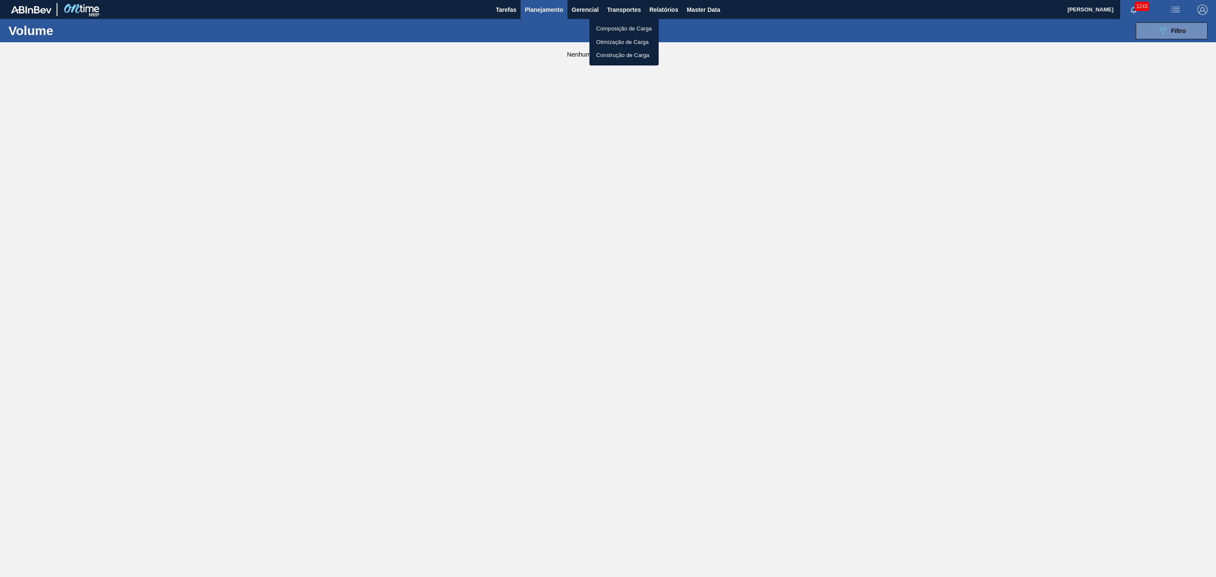
click at [1177, 35] on div at bounding box center [608, 288] width 1216 height 577
click at [1149, 24] on button "089F7B8B-B2A5-4AFE-B5C0-19BA573D28AC Filtro" at bounding box center [1171, 30] width 72 height 17
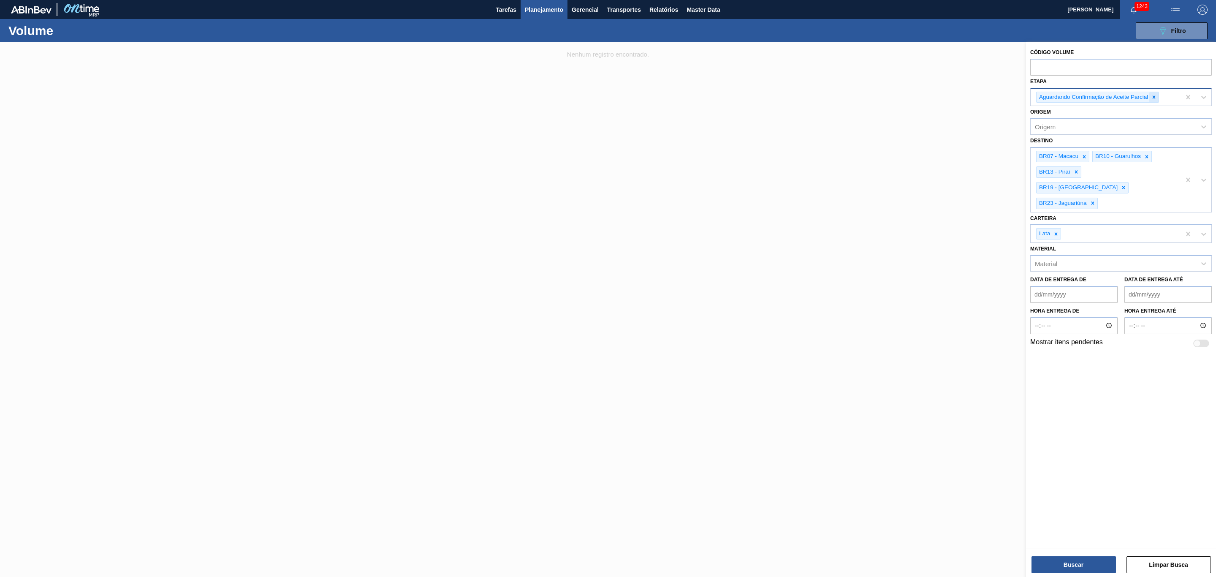
click at [1154, 100] on div at bounding box center [1153, 97] width 9 height 11
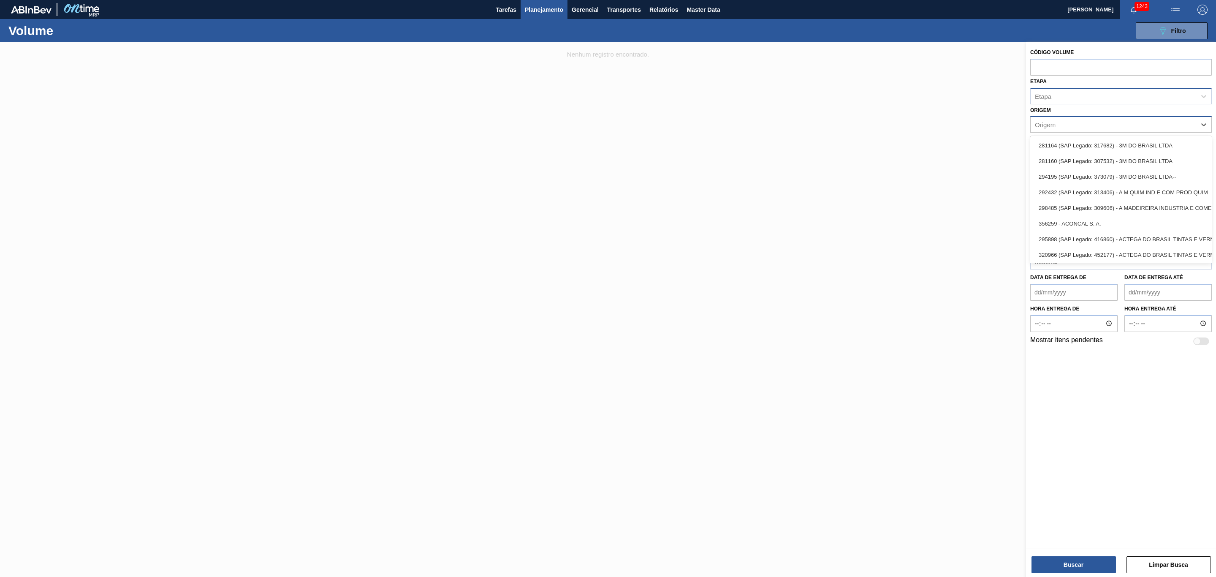
click at [1065, 122] on div "Origem" at bounding box center [1112, 125] width 165 height 12
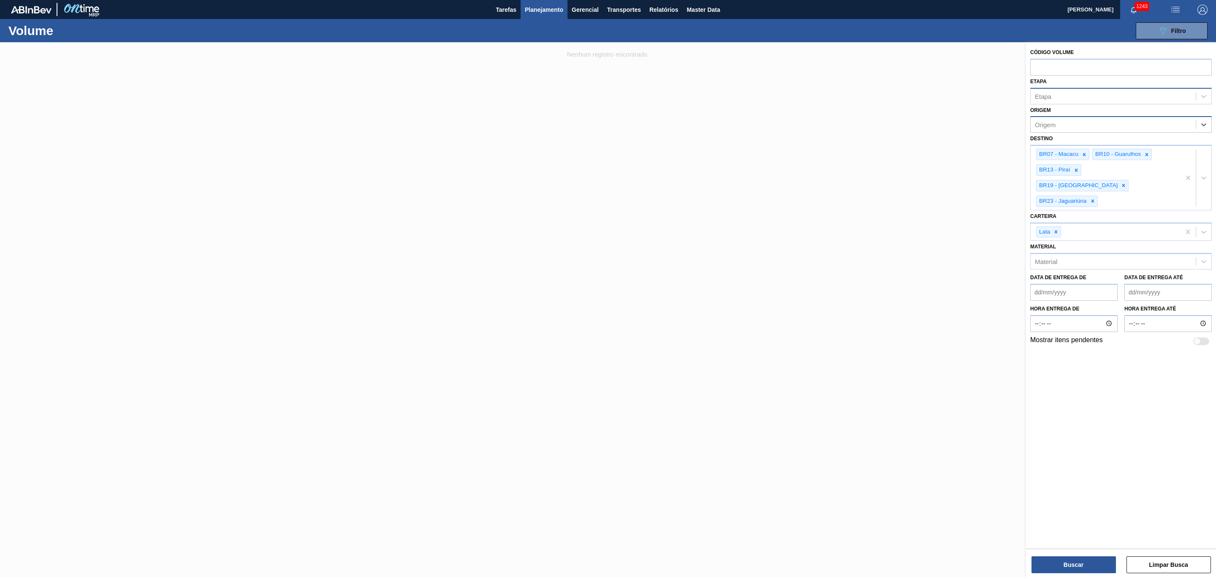
click at [1065, 122] on div "Origem" at bounding box center [1112, 125] width 165 height 12
click at [1061, 70] on input "text" at bounding box center [1120, 67] width 181 height 16
paste input "628607"
type input "628607"
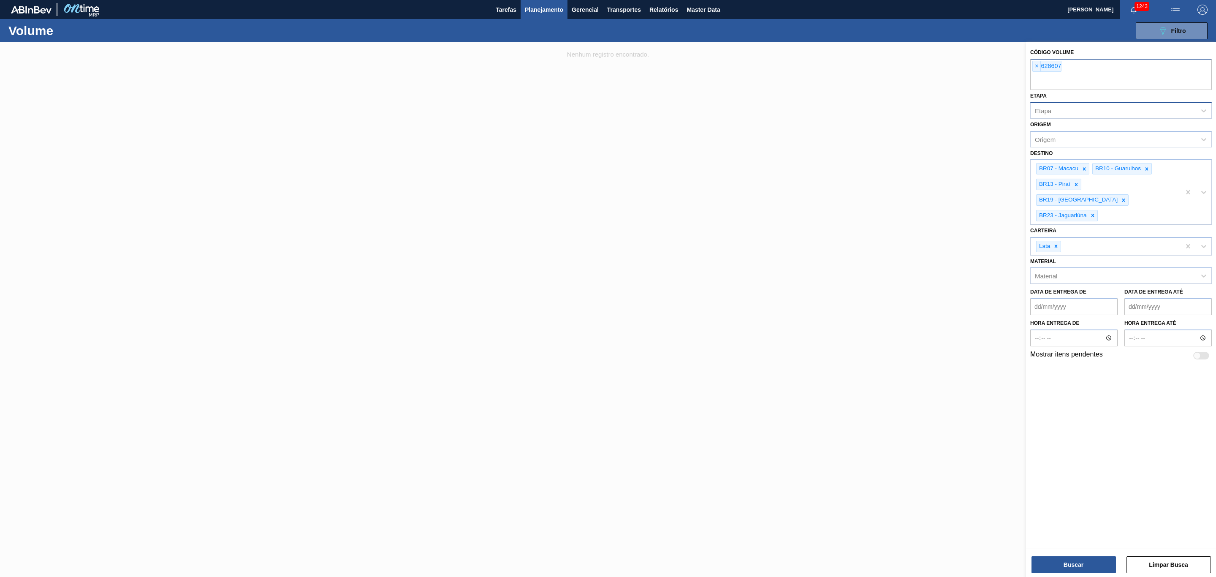
click at [1088, 66] on div "× 628607" at bounding box center [1120, 74] width 181 height 31
paste input "628836"
type input "628836"
click at [1135, 76] on input "text" at bounding box center [1120, 82] width 181 height 16
paste input "628608"
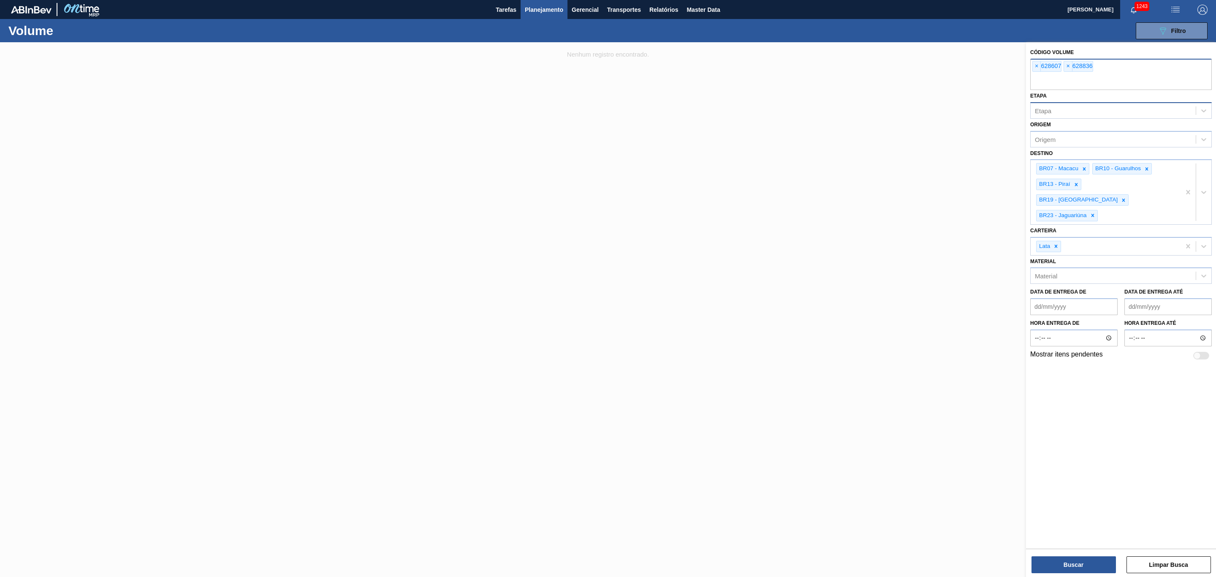
type input "628608"
click at [1142, 71] on div "× 628607 × 628836 × 628608" at bounding box center [1120, 74] width 181 height 31
paste input "628606"
type input "628606"
click at [1070, 566] on button "Buscar" at bounding box center [1073, 564] width 84 height 17
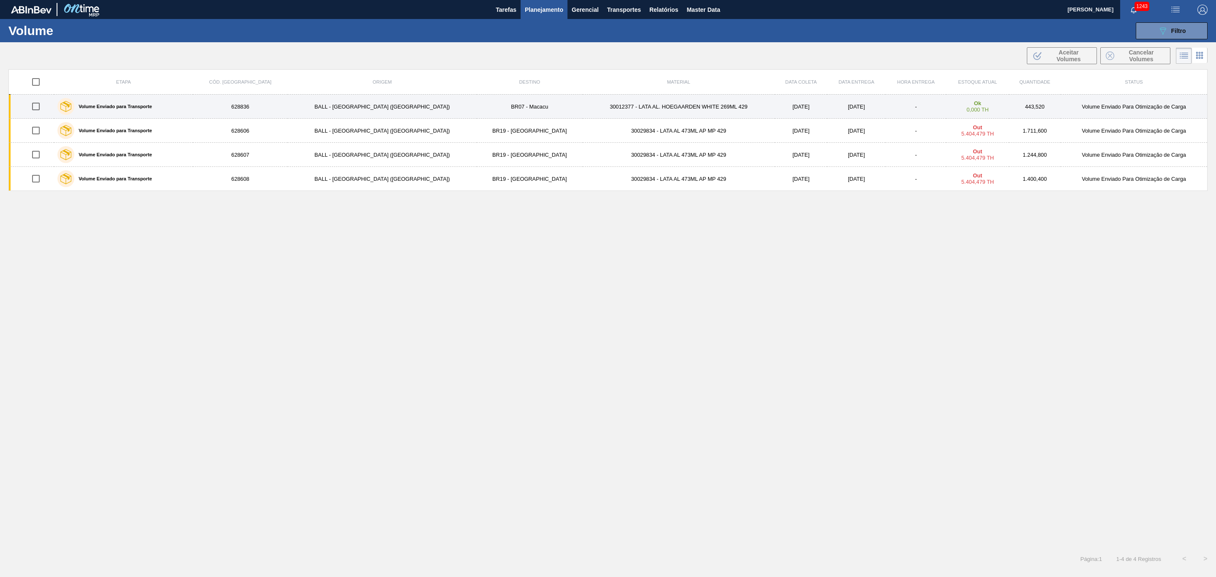
click at [582, 110] on td "30012377 - LATA AL. HOEGAARDEN WHITE 269ML 429" at bounding box center [678, 107] width 192 height 24
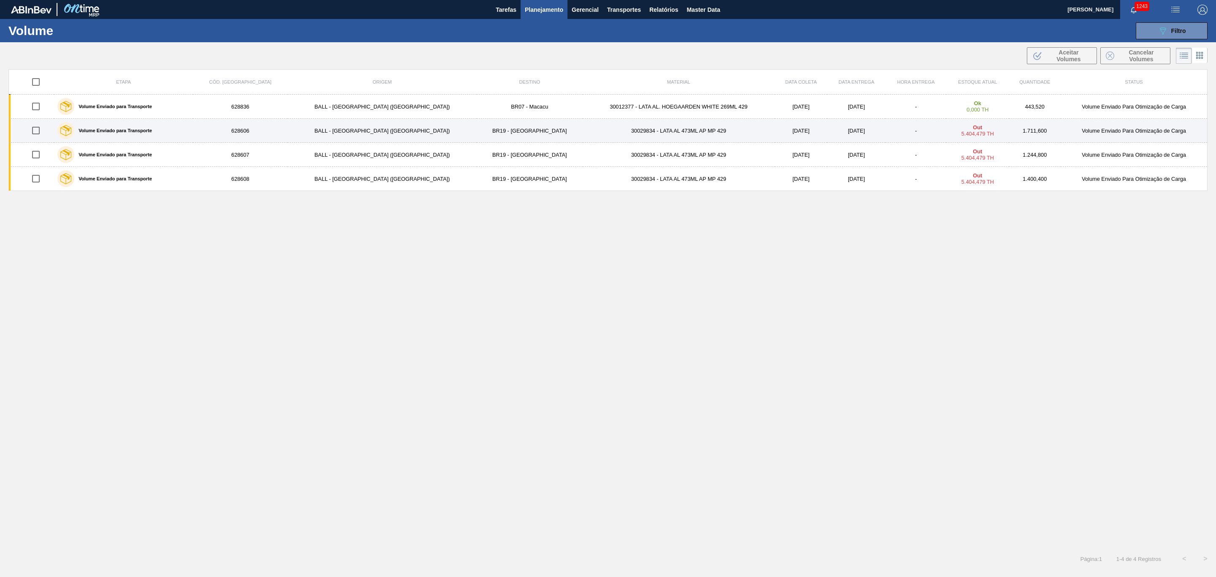
click at [582, 133] on td "30029834 - LATA AL 473ML AP MP 429" at bounding box center [678, 131] width 192 height 24
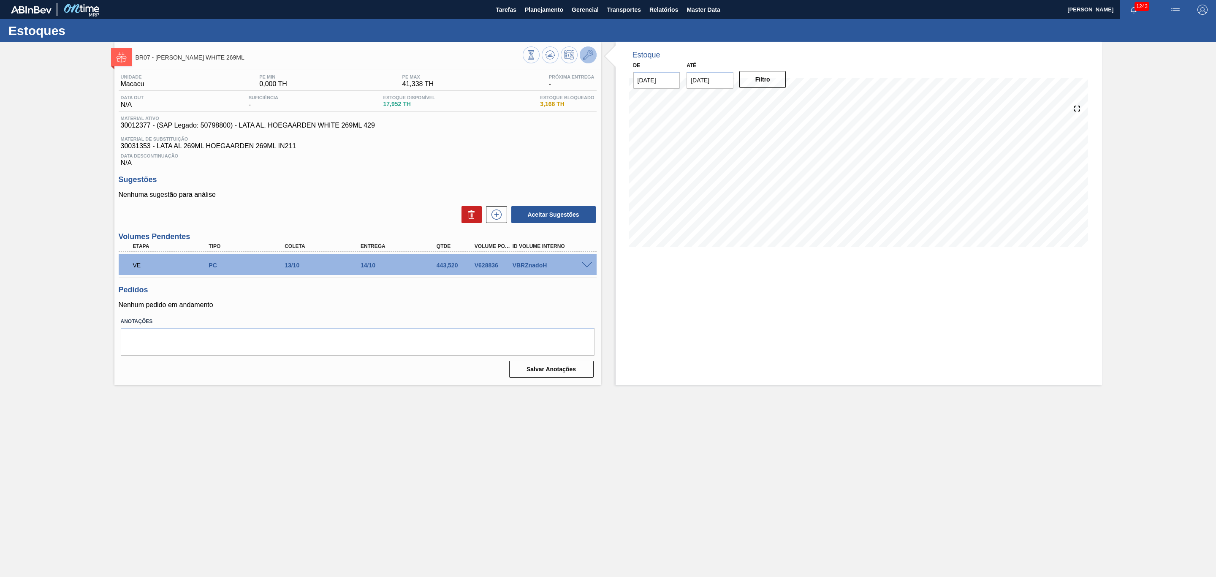
click at [585, 56] on icon at bounding box center [588, 55] width 10 height 10
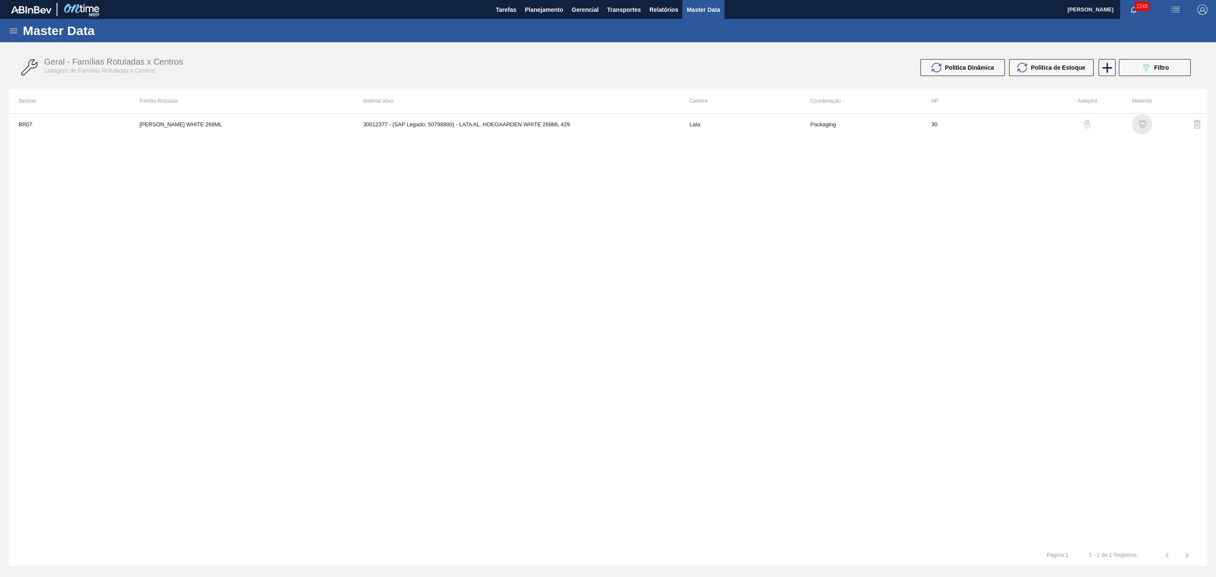
click at [1140, 126] on img "button" at bounding box center [1141, 124] width 8 height 8
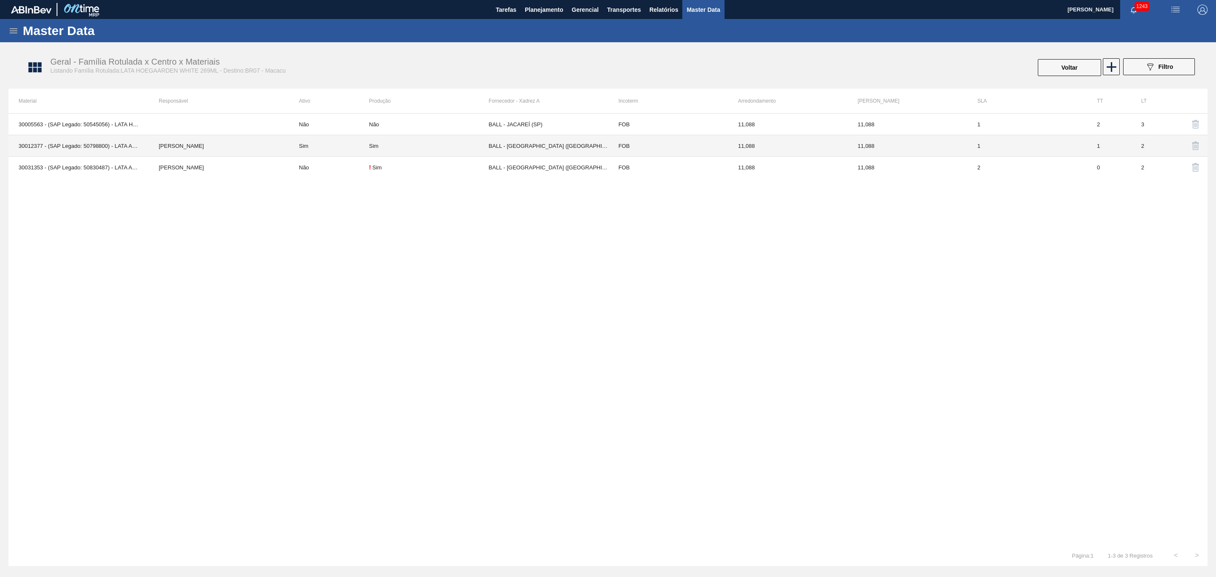
click at [765, 152] on td "11,088" at bounding box center [787, 146] width 119 height 22
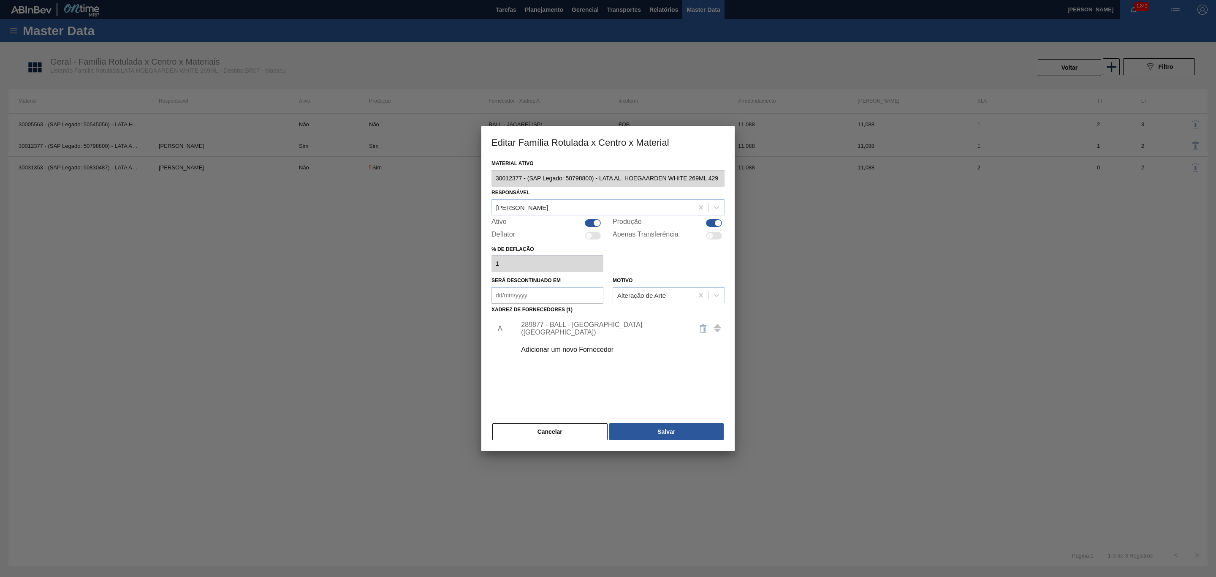
click at [594, 328] on div "289877 - BALL - [GEOGRAPHIC_DATA] ([GEOGRAPHIC_DATA])" at bounding box center [603, 328] width 165 height 15
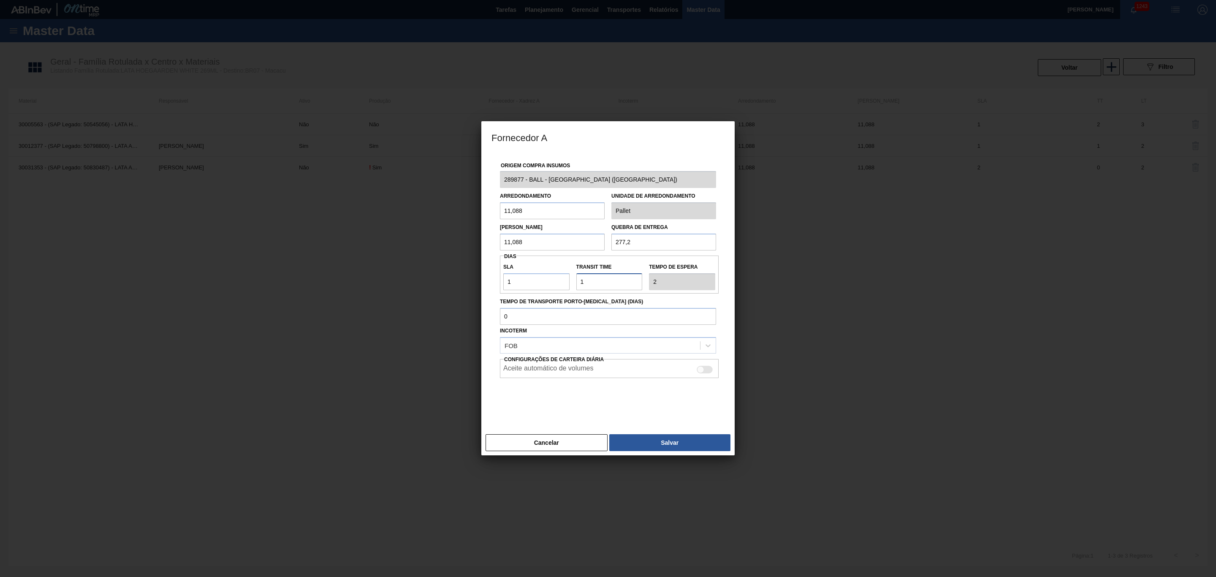
drag, startPoint x: 601, startPoint y: 285, endPoint x: 557, endPoint y: 282, distance: 43.6
click at [557, 282] on div "SLA 1 Transit Time Tempo de espera 2" at bounding box center [609, 274] width 219 height 31
type input "0"
type input "1"
type input "0"
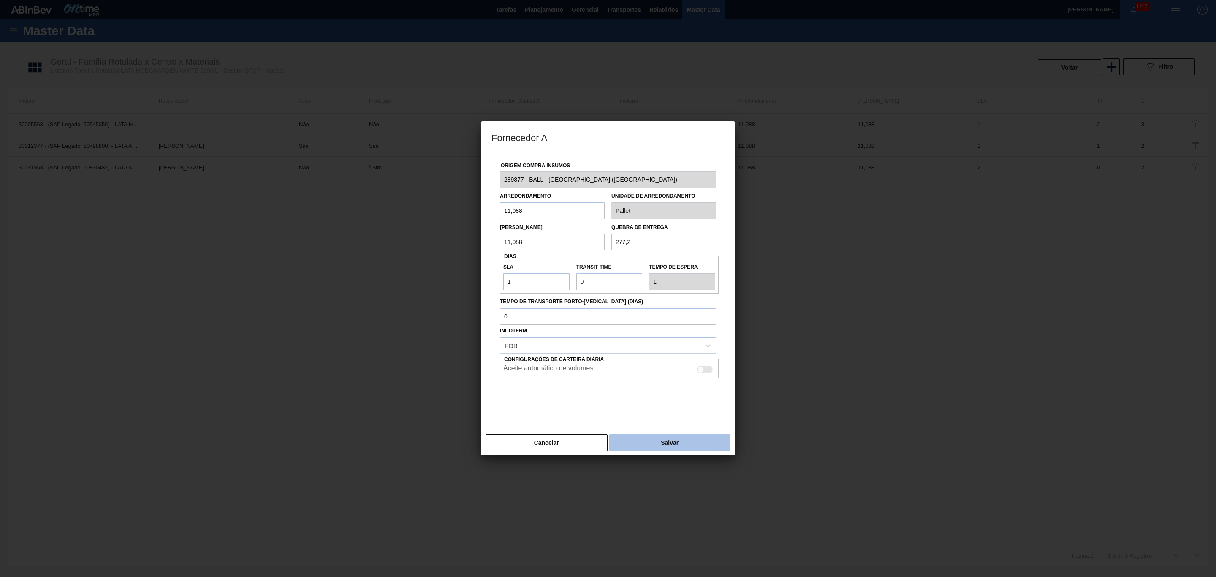
click at [672, 436] on button "Salvar" at bounding box center [669, 442] width 121 height 17
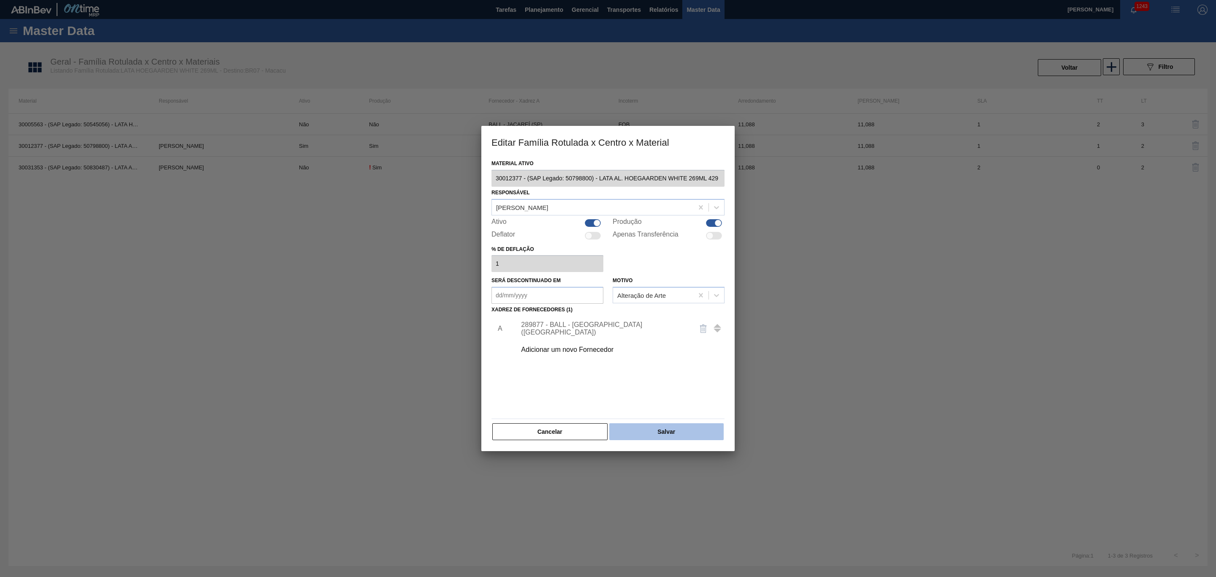
click at [671, 427] on button "Salvar" at bounding box center [666, 431] width 114 height 17
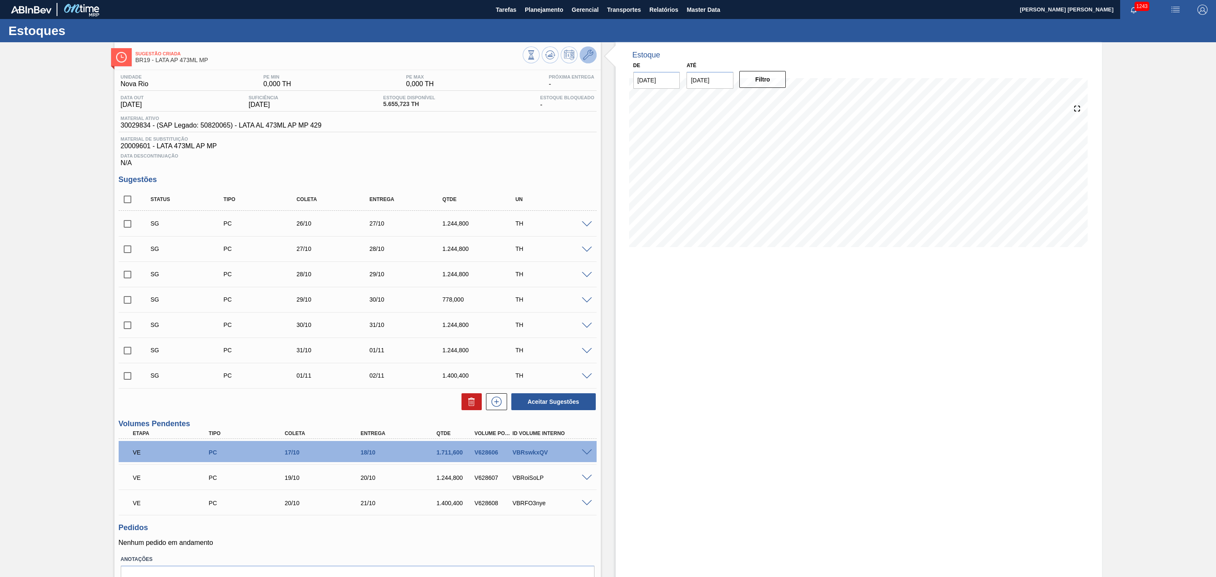
click at [586, 52] on icon at bounding box center [588, 55] width 10 height 10
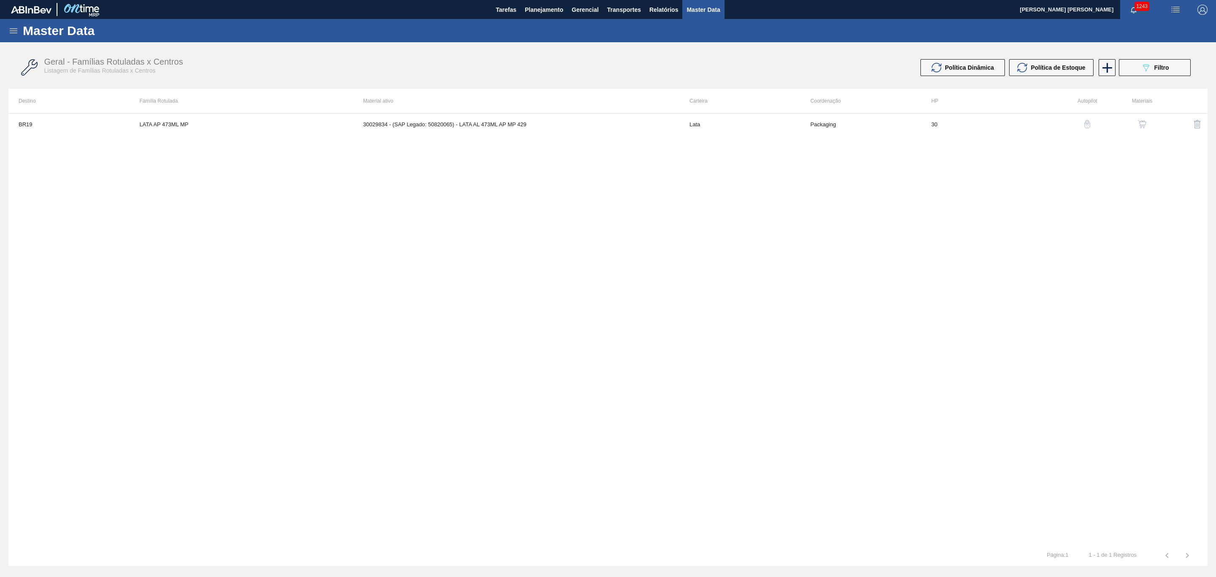
click at [1145, 122] on img "button" at bounding box center [1141, 124] width 8 height 8
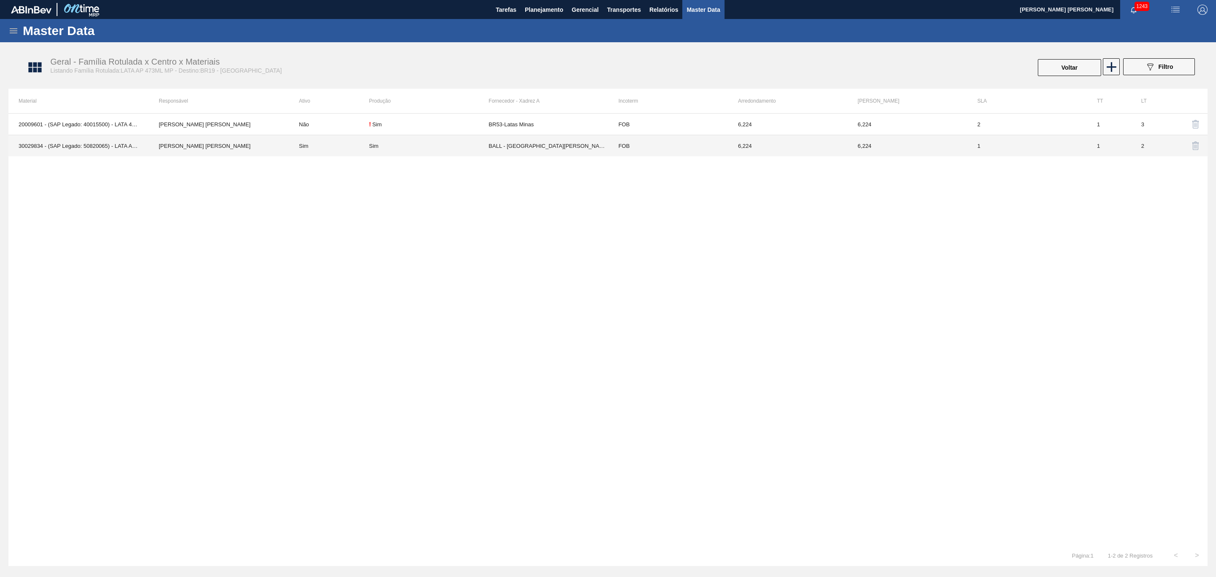
click at [523, 147] on td "BALL - [GEOGRAPHIC_DATA][PERSON_NAME] ([GEOGRAPHIC_DATA])" at bounding box center [547, 146] width 119 height 22
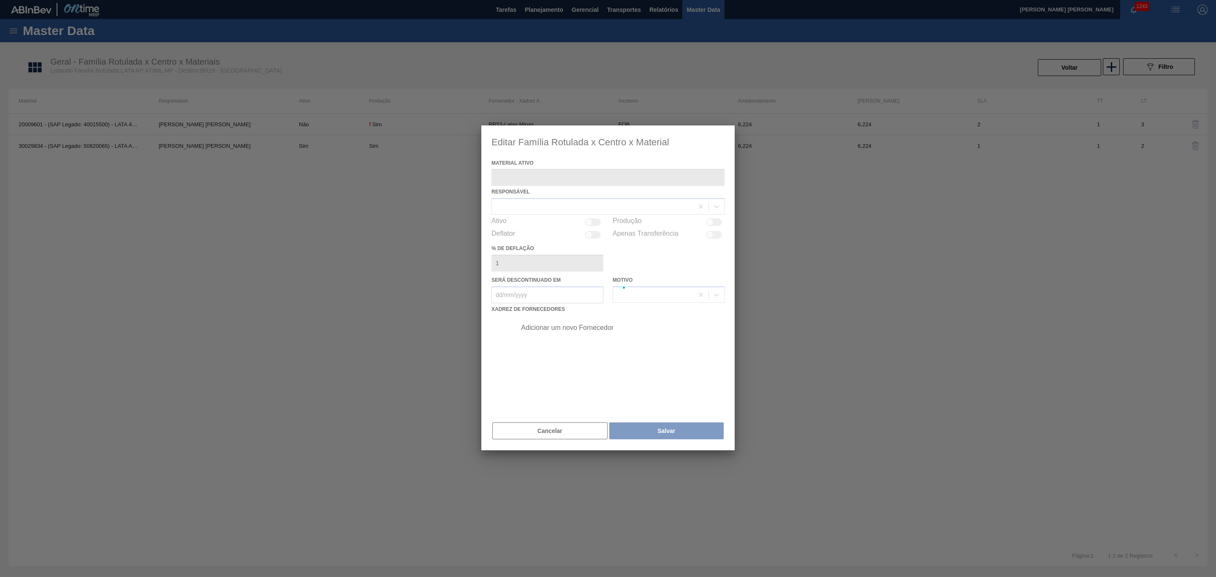
type ativo "30029834 - (SAP Legado: 50820065) - LATA AL 473ML AP MP 429"
checkbox input "true"
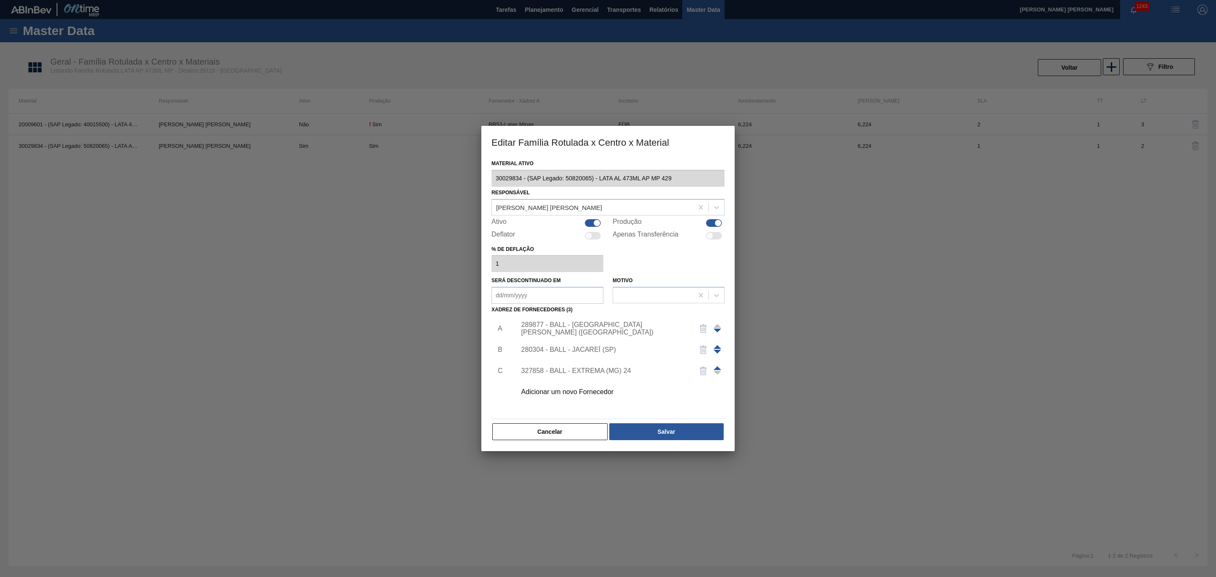
click at [568, 328] on div "289877 - BALL - [GEOGRAPHIC_DATA][PERSON_NAME] ([GEOGRAPHIC_DATA])" at bounding box center [603, 328] width 165 height 15
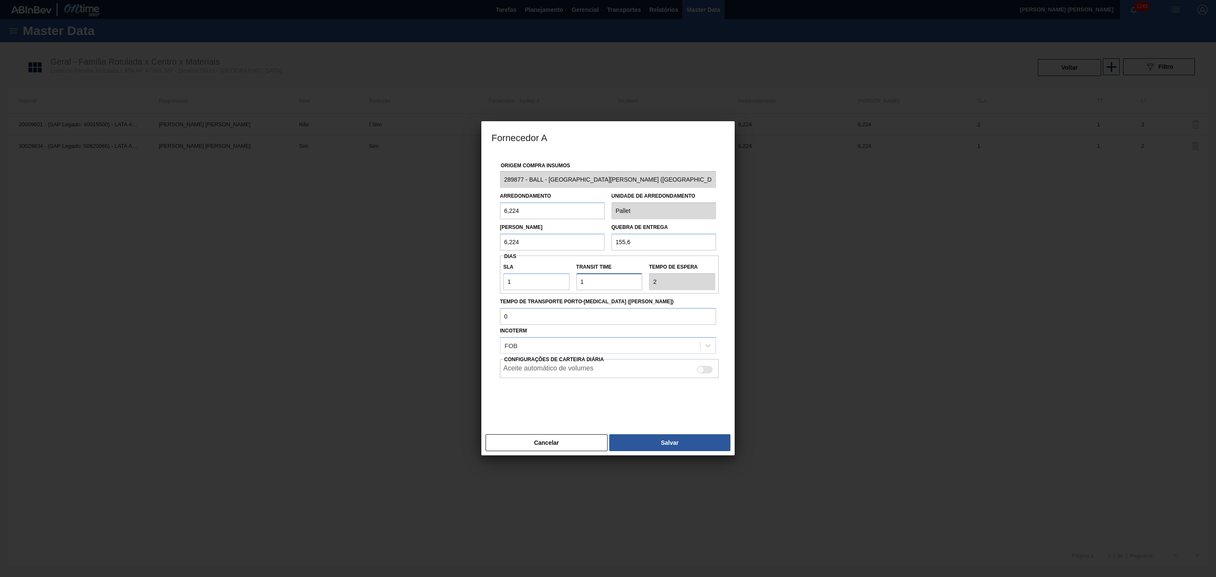
drag, startPoint x: 590, startPoint y: 285, endPoint x: 568, endPoint y: 280, distance: 22.8
click at [568, 280] on div "SLA 1 Transit Time Tempo de espera 2" at bounding box center [609, 274] width 219 height 31
type input "0"
type input "1"
type input "0"
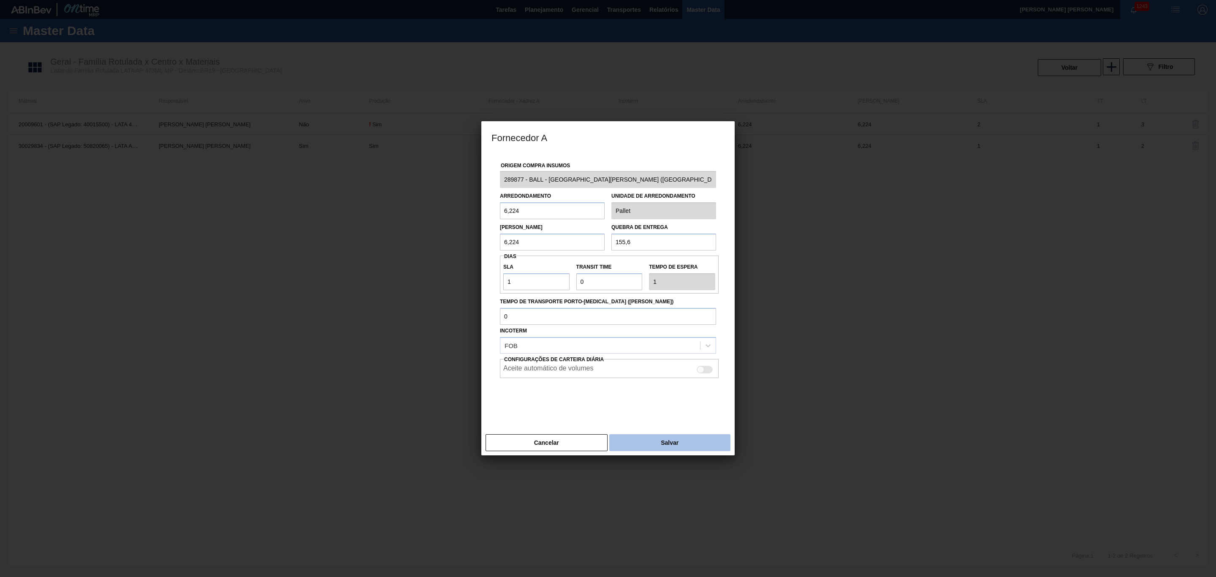
click at [666, 444] on button "Salvar" at bounding box center [669, 442] width 121 height 17
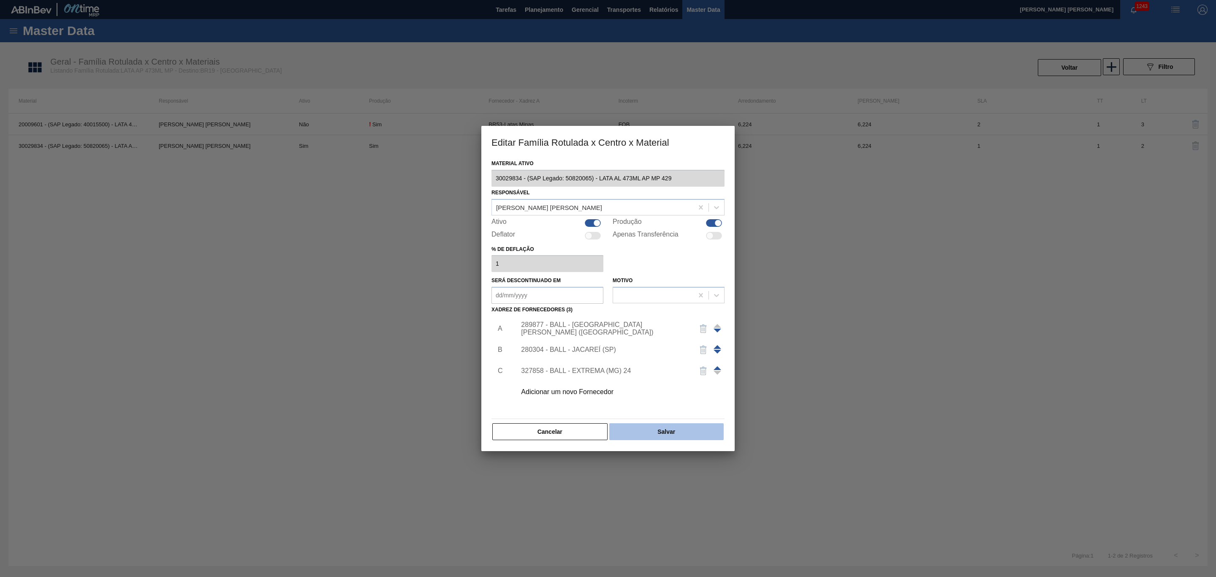
click at [669, 433] on button "Salvar" at bounding box center [666, 431] width 114 height 17
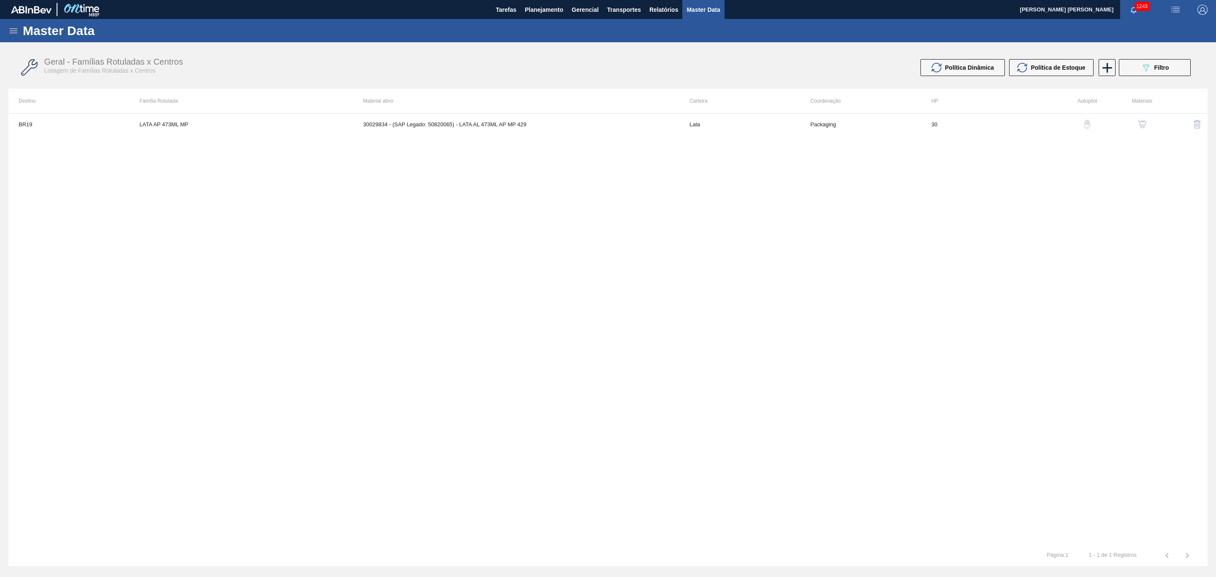
click at [1141, 131] on button "button" at bounding box center [1142, 124] width 20 height 20
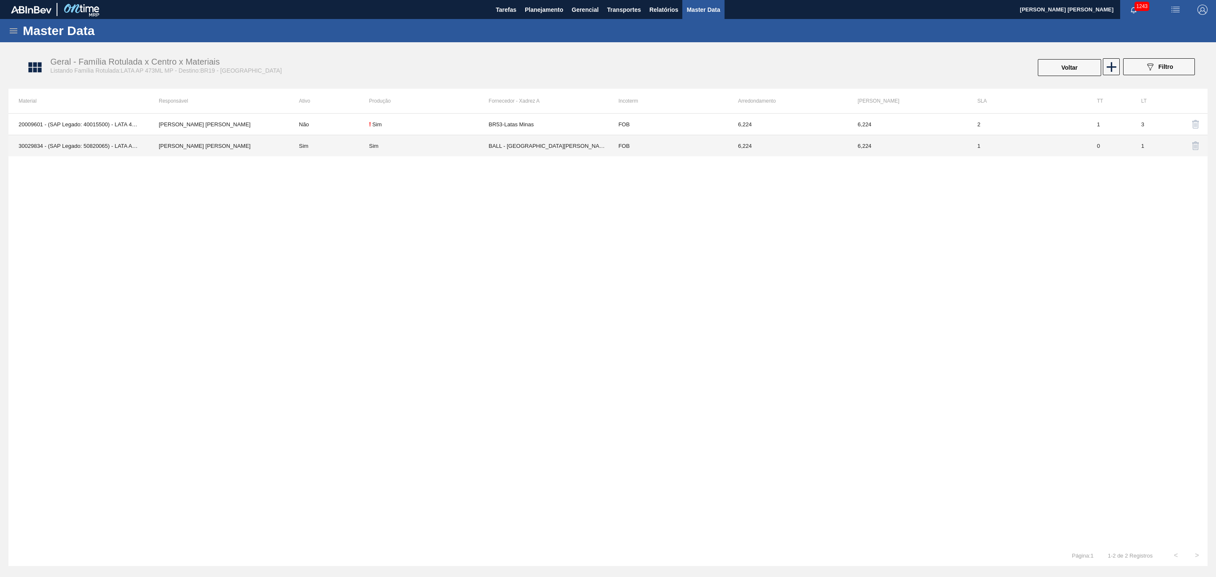
click at [527, 143] on td "BALL - [GEOGRAPHIC_DATA][PERSON_NAME] ([GEOGRAPHIC_DATA])" at bounding box center [547, 146] width 119 height 22
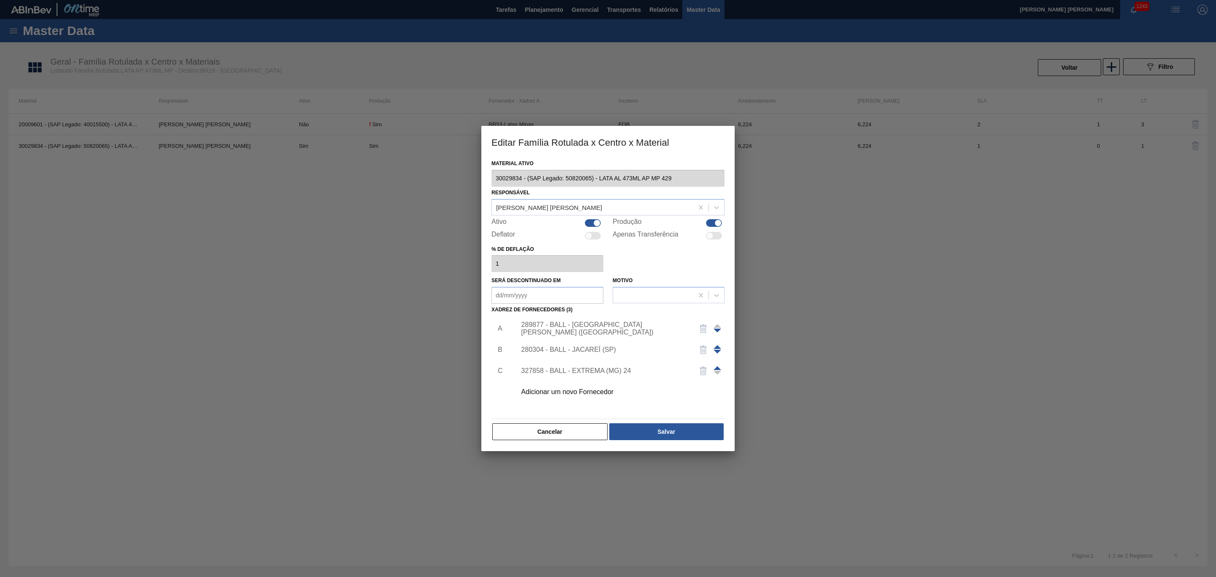
click at [603, 330] on div "289877 - BALL - [GEOGRAPHIC_DATA][PERSON_NAME] ([GEOGRAPHIC_DATA])" at bounding box center [603, 328] width 165 height 15
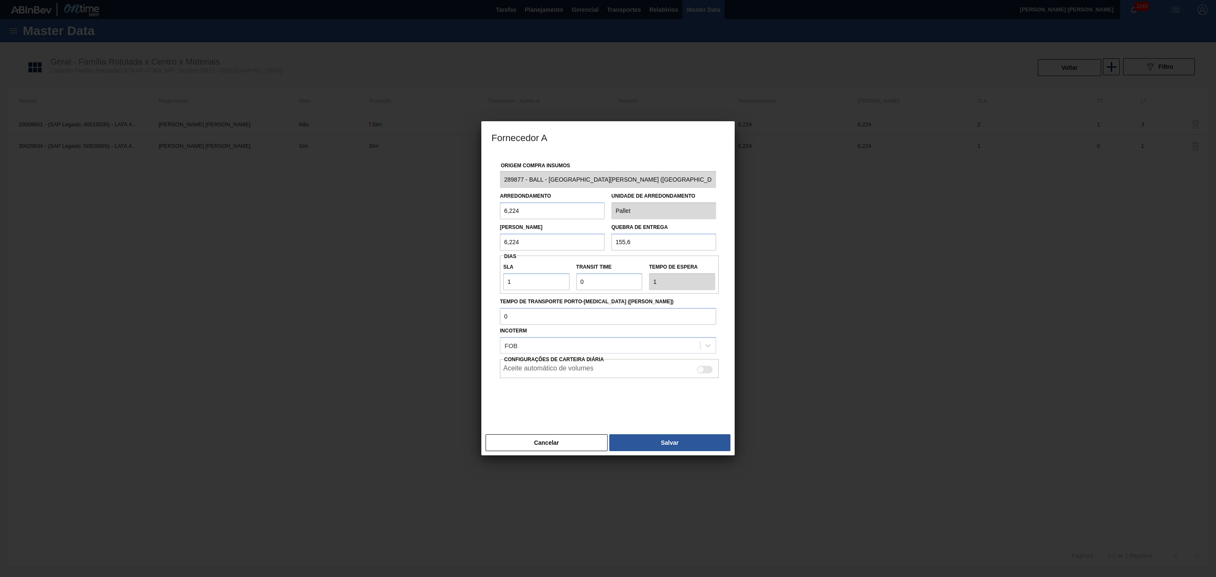
click at [313, 350] on div at bounding box center [608, 288] width 1216 height 577
click at [544, 446] on button "Cancelar" at bounding box center [546, 442] width 122 height 17
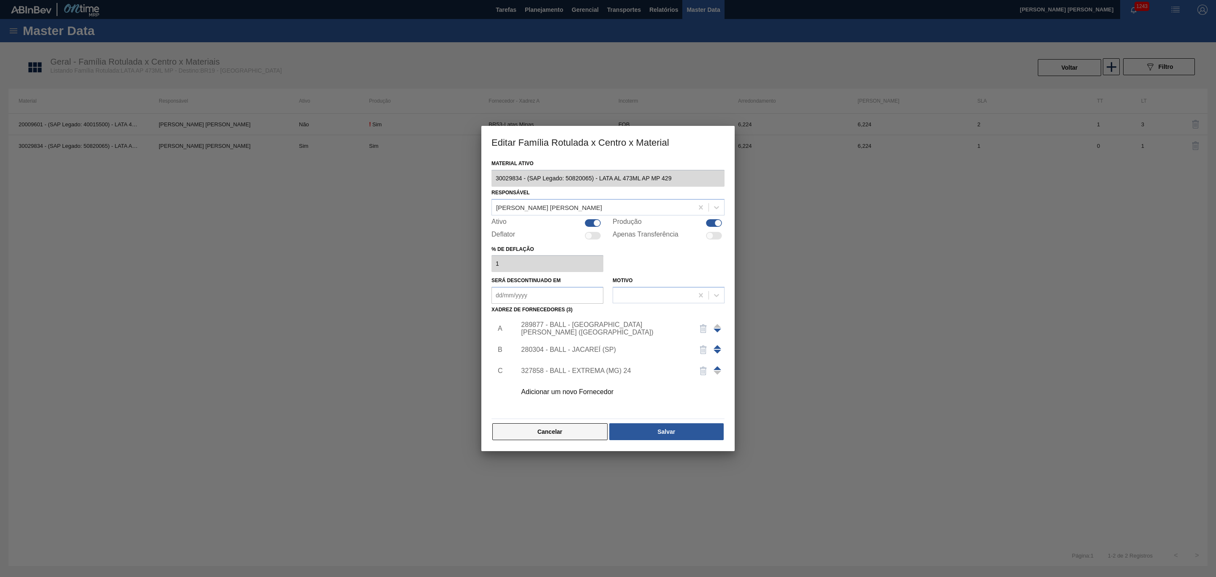
click at [540, 428] on button "Cancelar" at bounding box center [549, 431] width 115 height 17
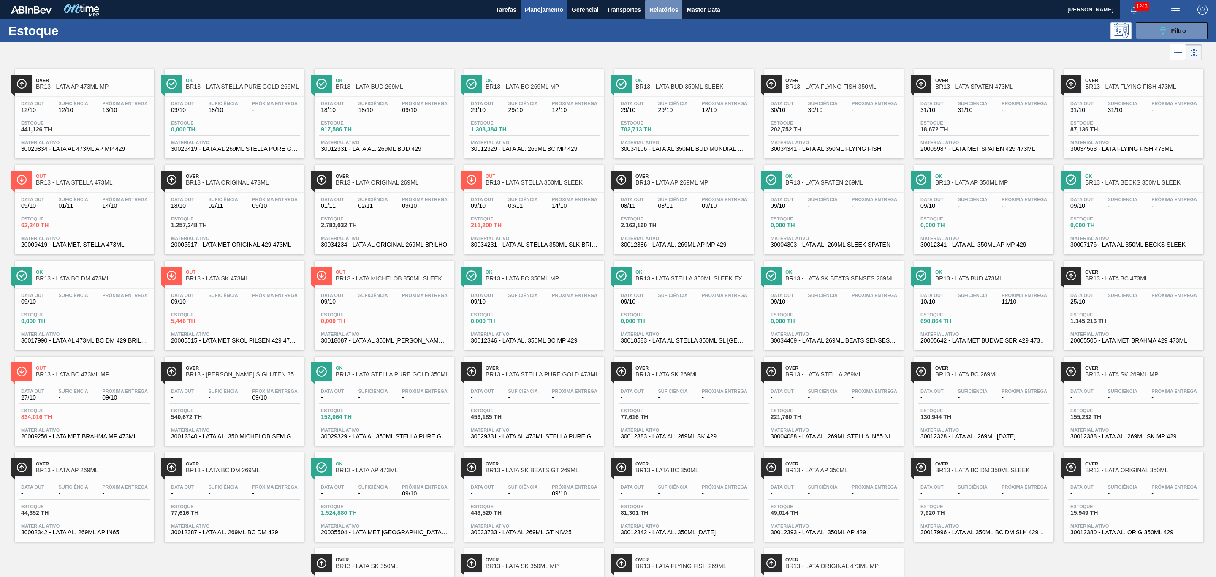
click at [672, 7] on span "Relatórios" at bounding box center [663, 10] width 29 height 10
click at [550, 4] on button "Planejamento" at bounding box center [543, 9] width 47 height 19
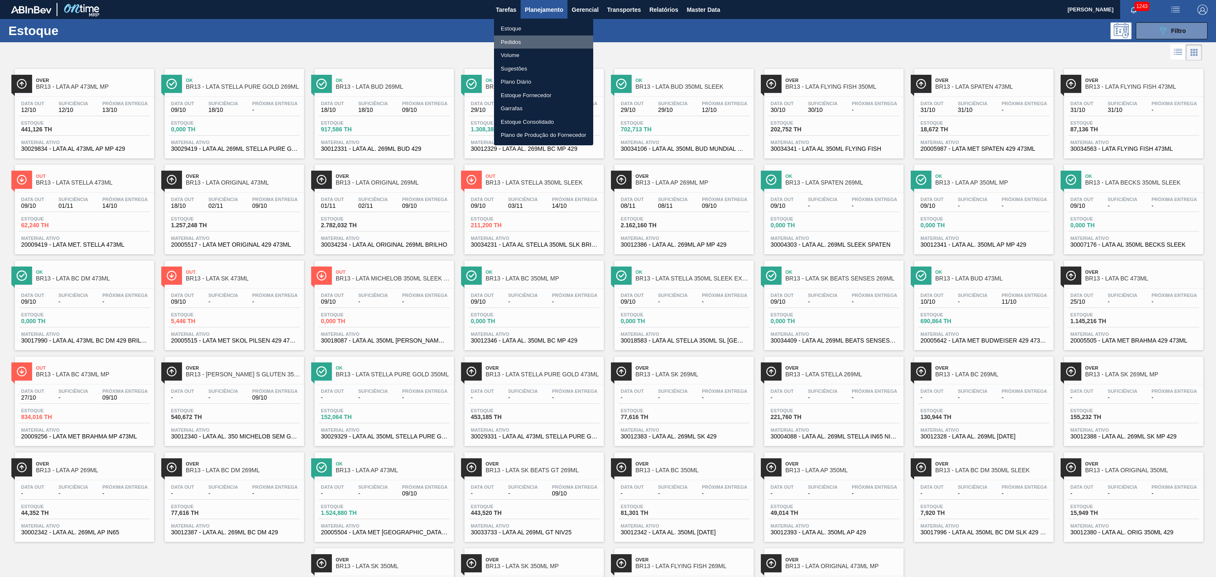
click at [514, 41] on li "Pedidos" at bounding box center [543, 42] width 99 height 14
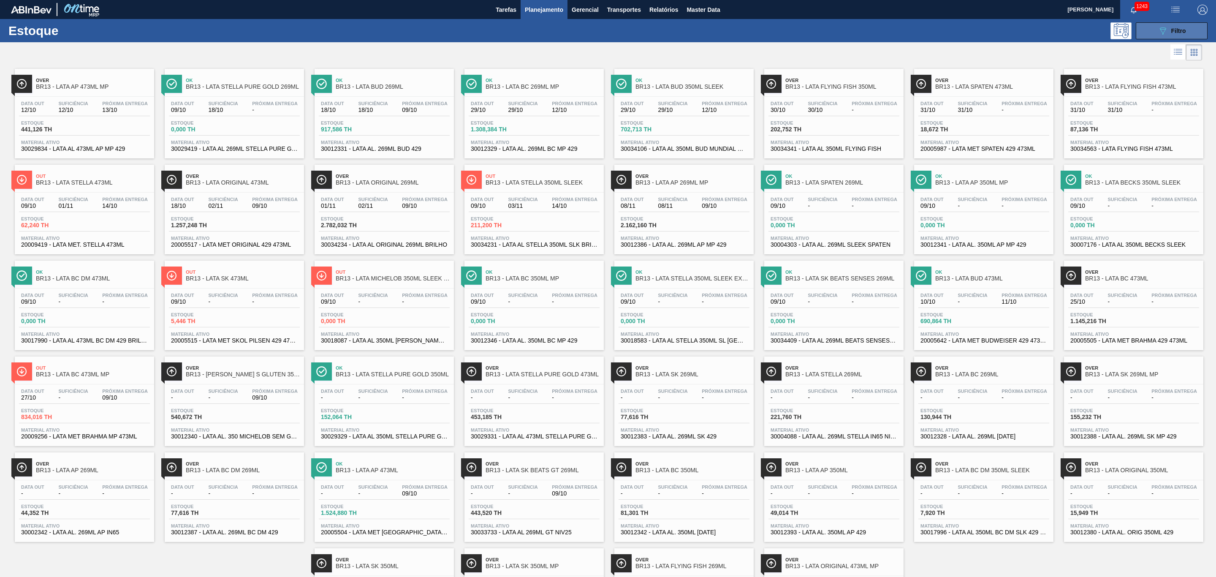
click at [1172, 31] on span "Filtro" at bounding box center [1178, 30] width 15 height 7
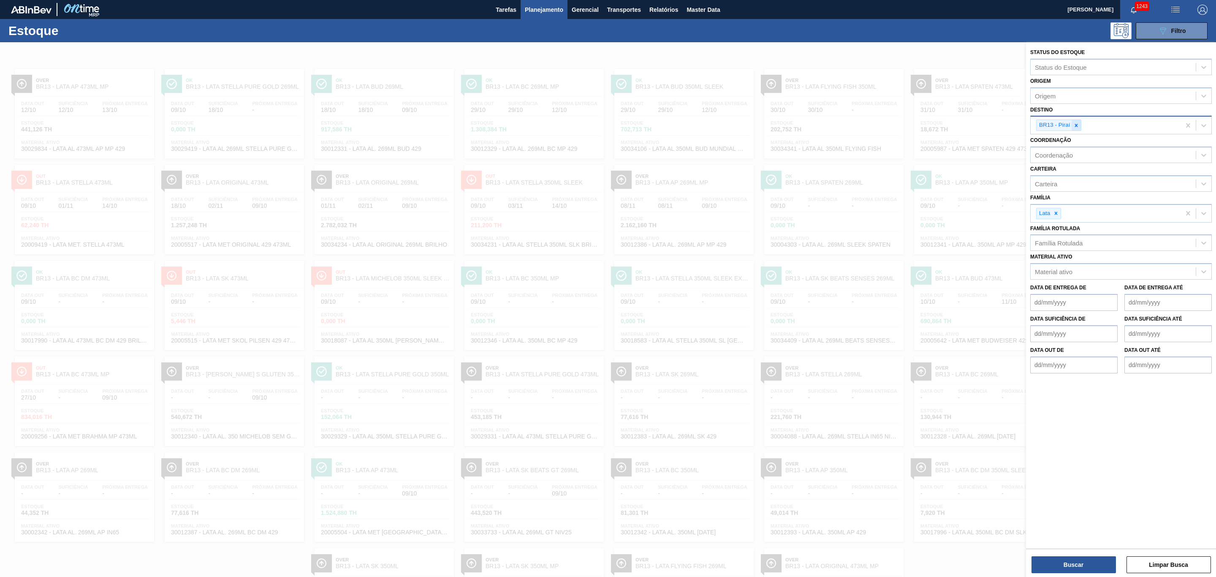
click at [1079, 123] on icon at bounding box center [1076, 125] width 6 height 6
click at [1072, 268] on div "Material ativo" at bounding box center [1112, 269] width 165 height 12
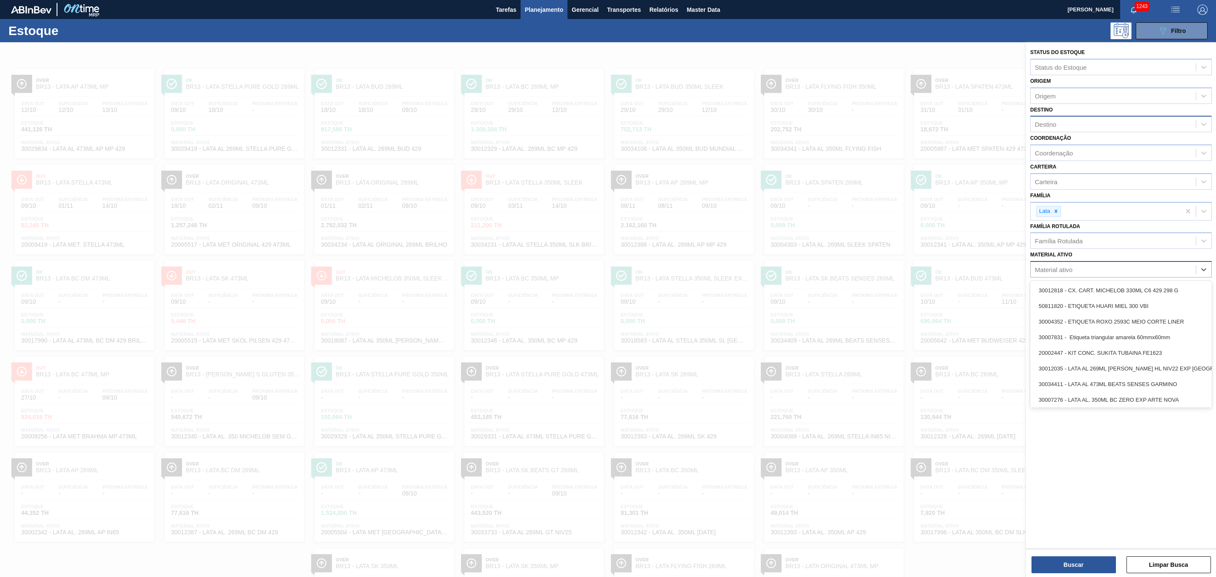
paste ativo "30034341"
type ativo "30034341"
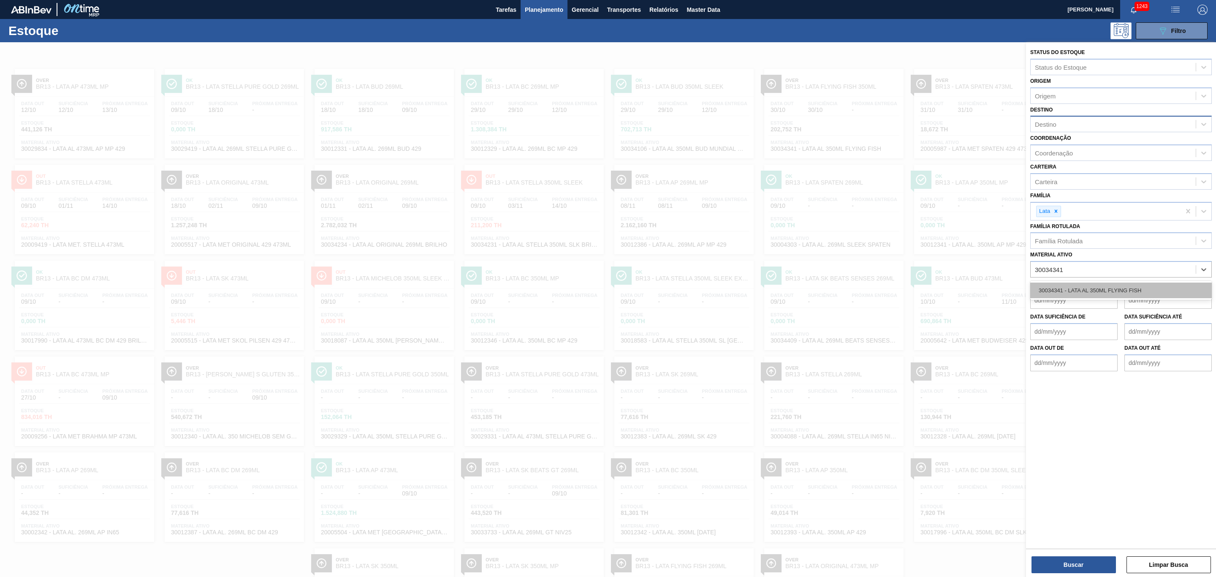
click at [1083, 287] on div "30034341 - LATA AL 350ML FLYING FISH" at bounding box center [1120, 290] width 181 height 16
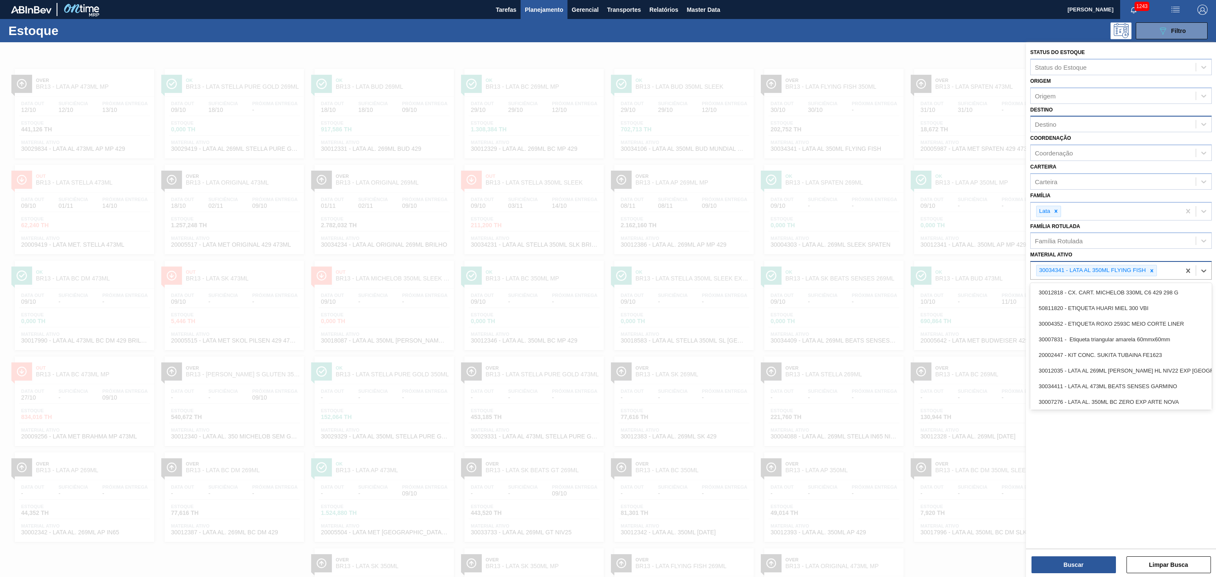
click at [1170, 267] on div "30034341 - LATA AL 350ML FLYING FISH" at bounding box center [1105, 270] width 150 height 17
paste ativo "30034563"
type ativo "30034563"
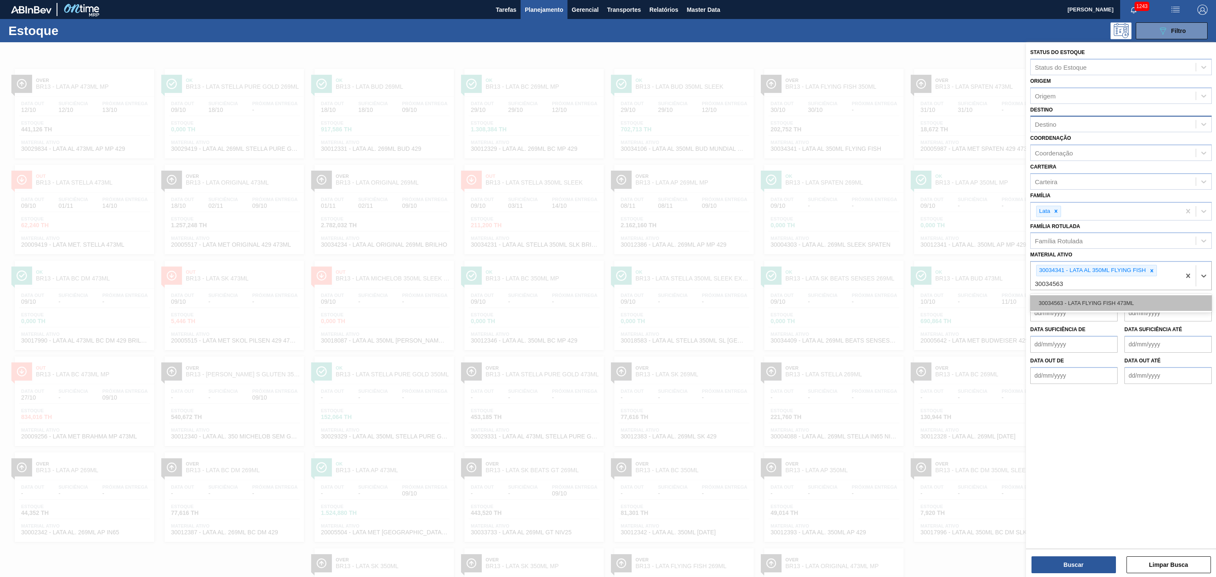
click at [1156, 296] on div "30034563 - LATA FLYING FISH 473ML" at bounding box center [1120, 303] width 181 height 16
click at [1074, 562] on button "Buscar" at bounding box center [1073, 564] width 84 height 17
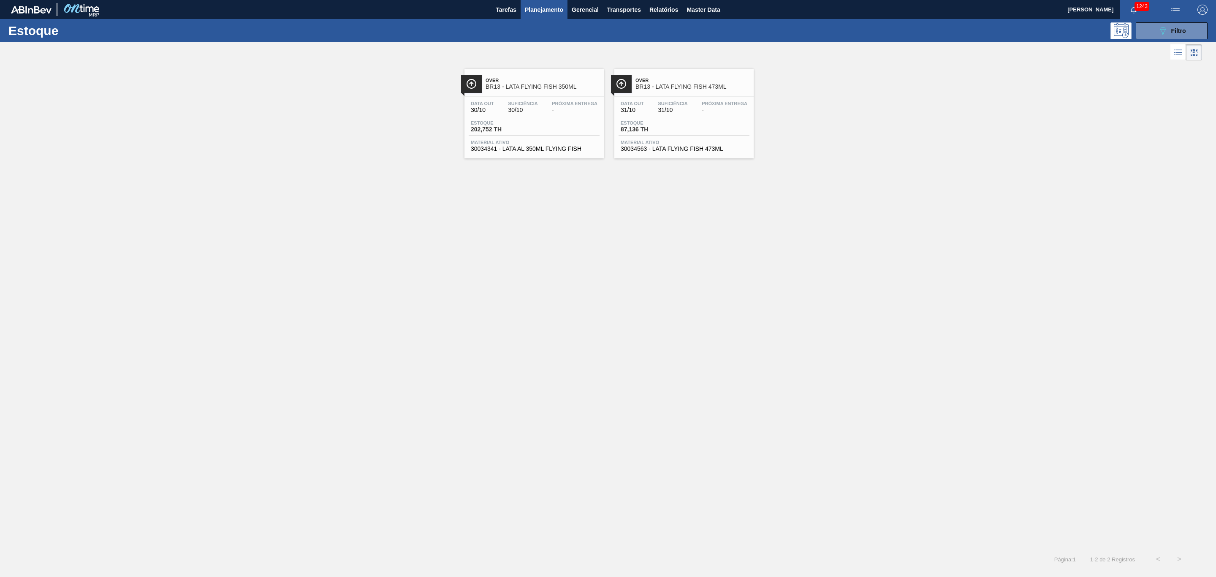
click at [530, 116] on div "Data out 30/10 Suficiência 30/10 Próxima Entrega -" at bounding box center [533, 108] width 131 height 15
click at [707, 120] on div "Data out 31/10 Suficiência 31/10 Próxima Entrega - Estoque 87,136 TH Material a…" at bounding box center [683, 125] width 139 height 57
click at [522, 0] on button "Planejamento" at bounding box center [543, 9] width 47 height 19
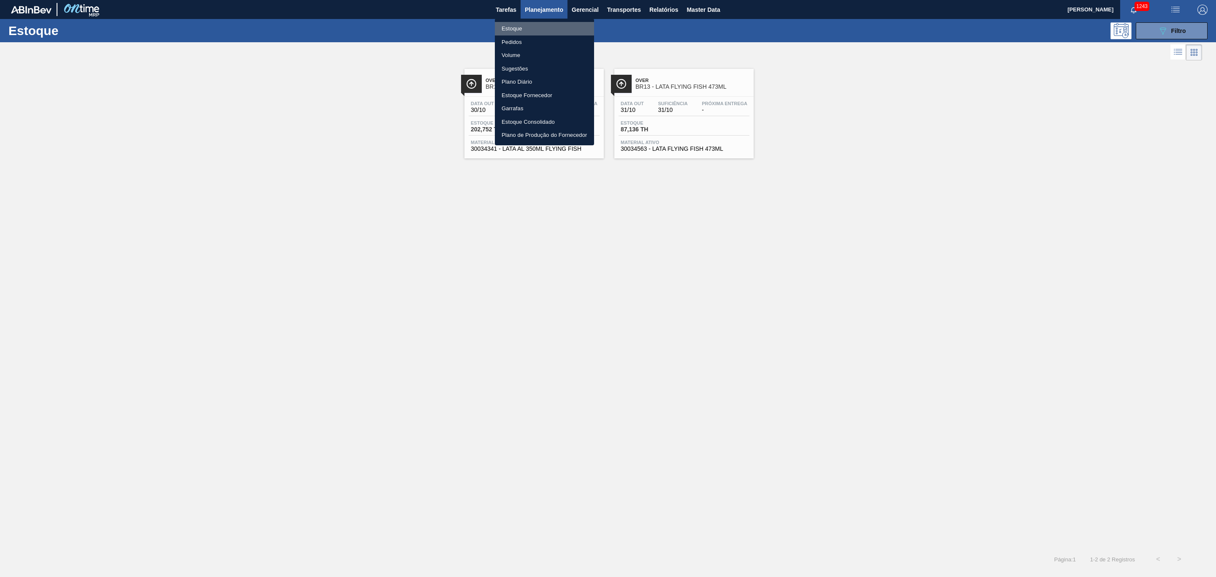
click at [532, 28] on li "Estoque" at bounding box center [544, 29] width 99 height 14
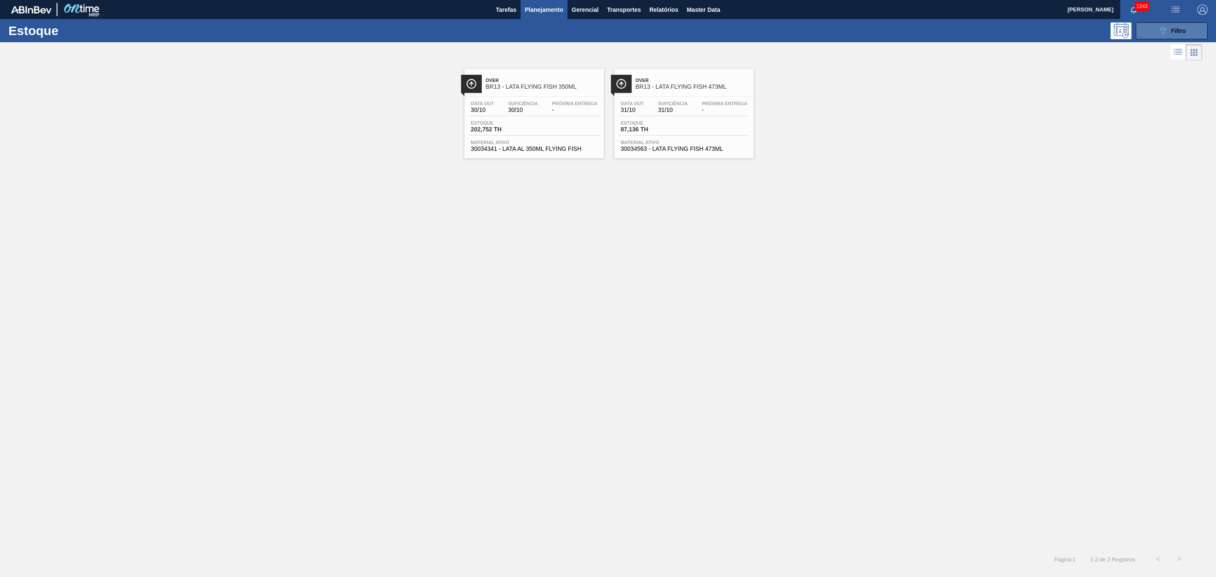
click at [1166, 28] on icon "089F7B8B-B2A5-4AFE-B5C0-19BA573D28AC" at bounding box center [1162, 31] width 10 height 10
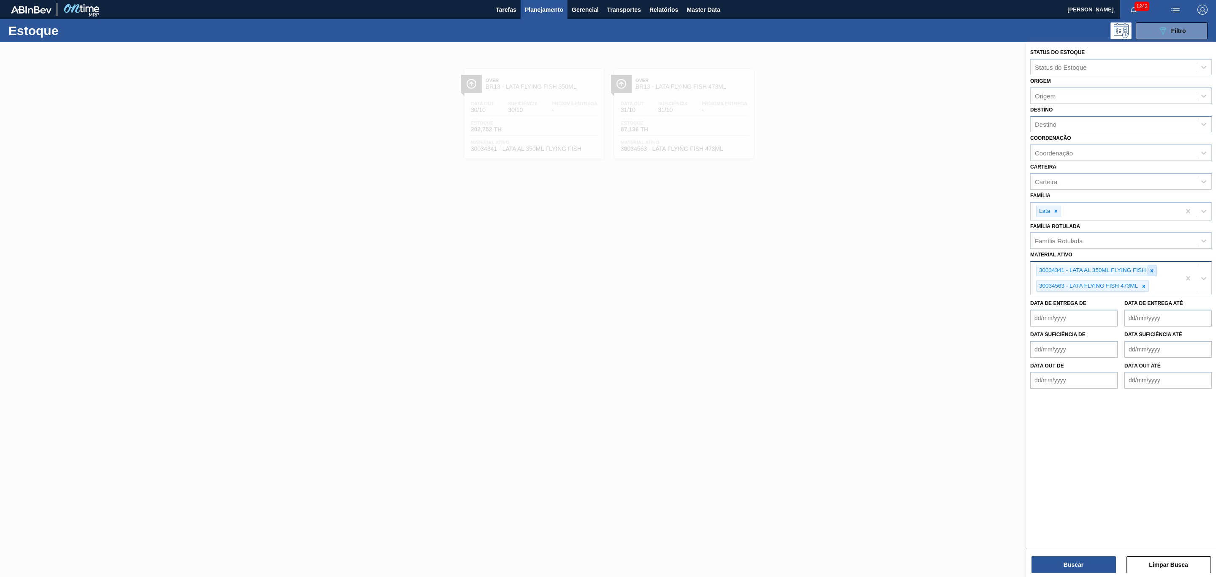
click at [1150, 265] on div at bounding box center [1151, 270] width 9 height 11
click at [1146, 272] on icon at bounding box center [1143, 271] width 6 height 6
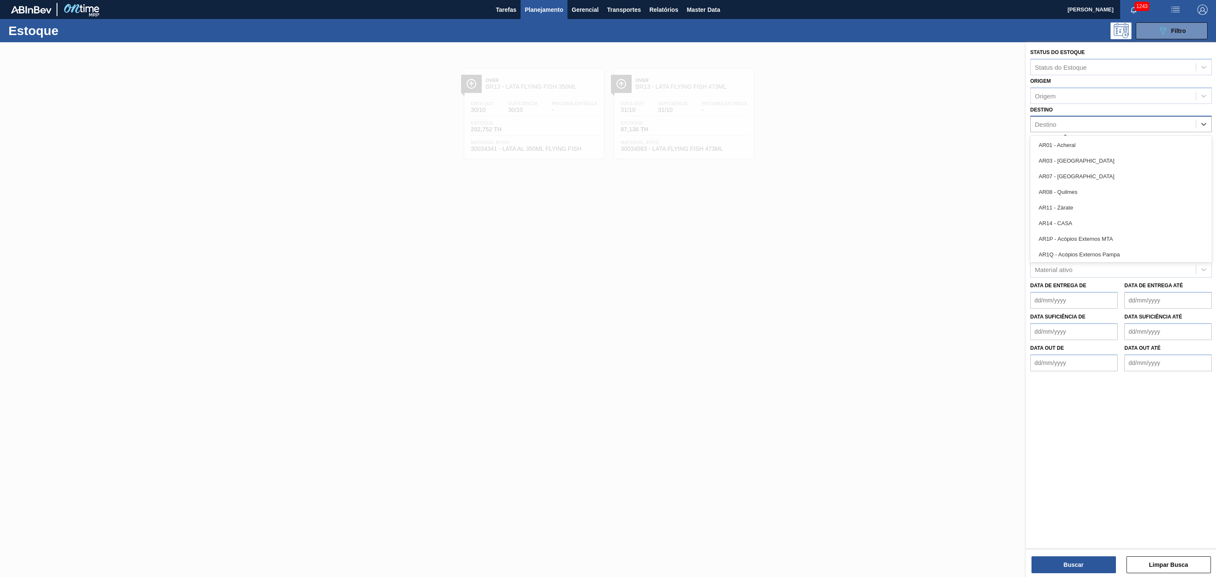
click at [1065, 118] on div "Destino" at bounding box center [1112, 124] width 165 height 12
type input "13"
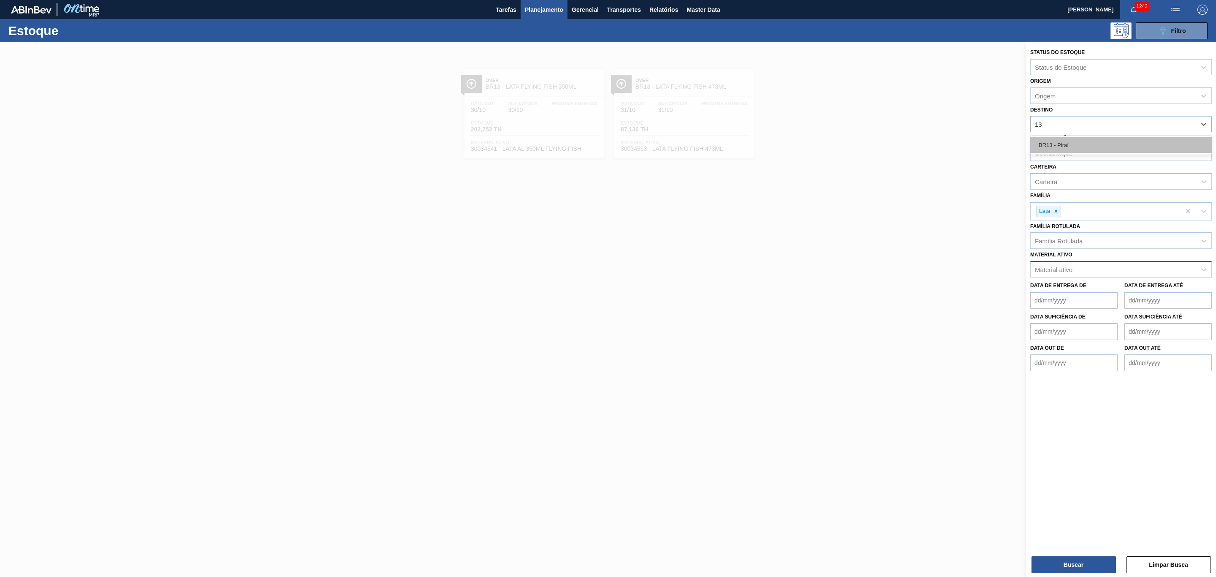
click at [1069, 144] on div "BR13 - Piraí" at bounding box center [1120, 145] width 181 height 16
click at [1078, 562] on button "Buscar" at bounding box center [1073, 564] width 84 height 17
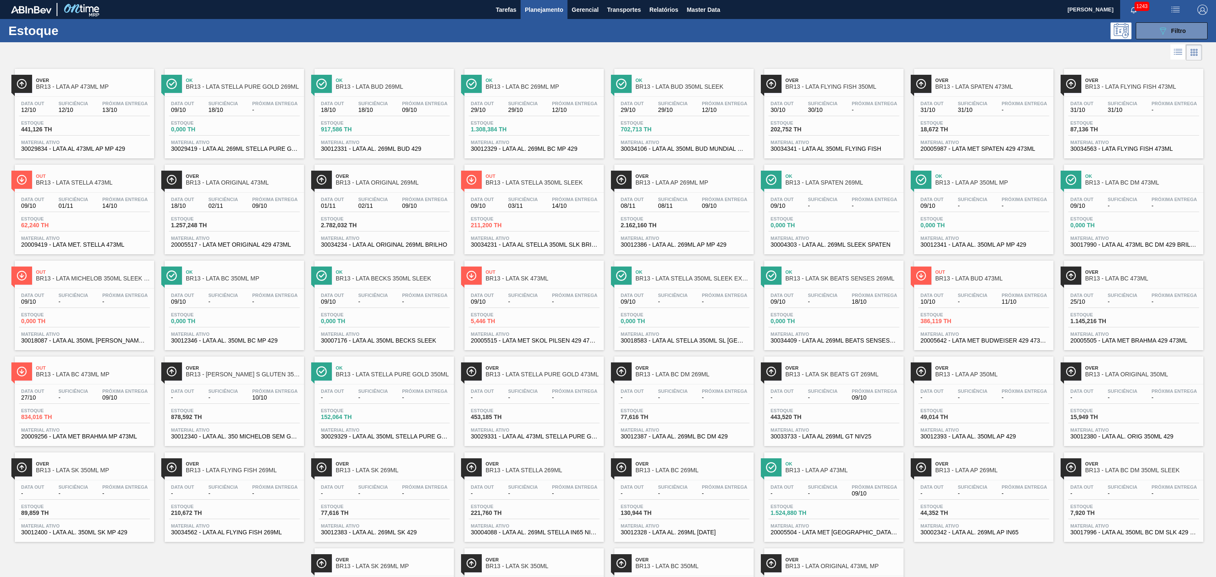
click at [65, 104] on span "Suficiência" at bounding box center [73, 103] width 30 height 5
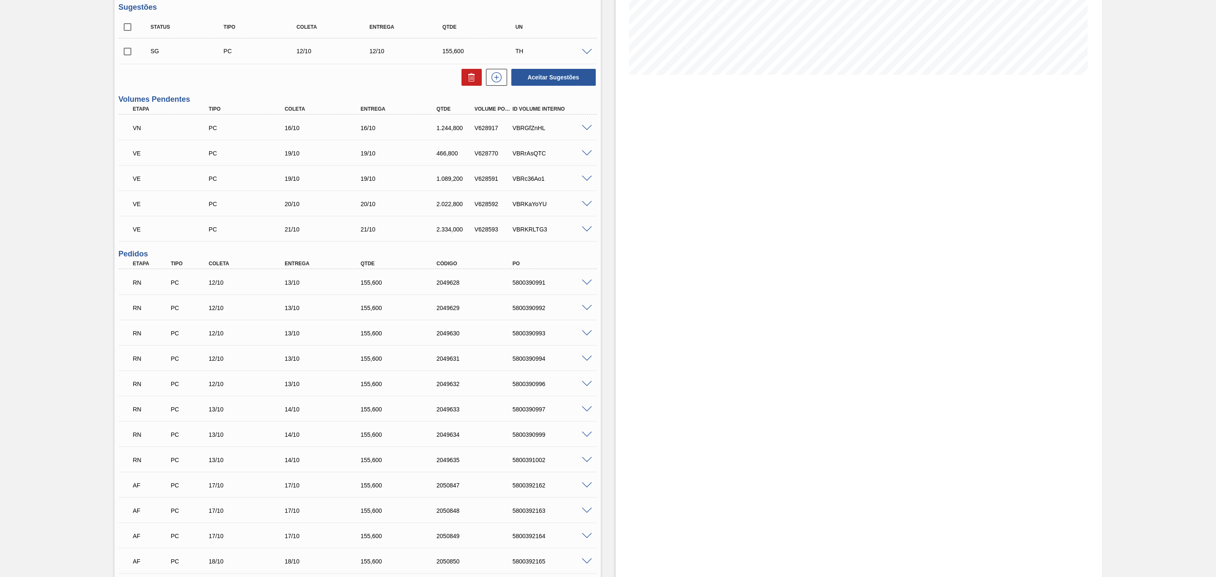
scroll to position [253, 0]
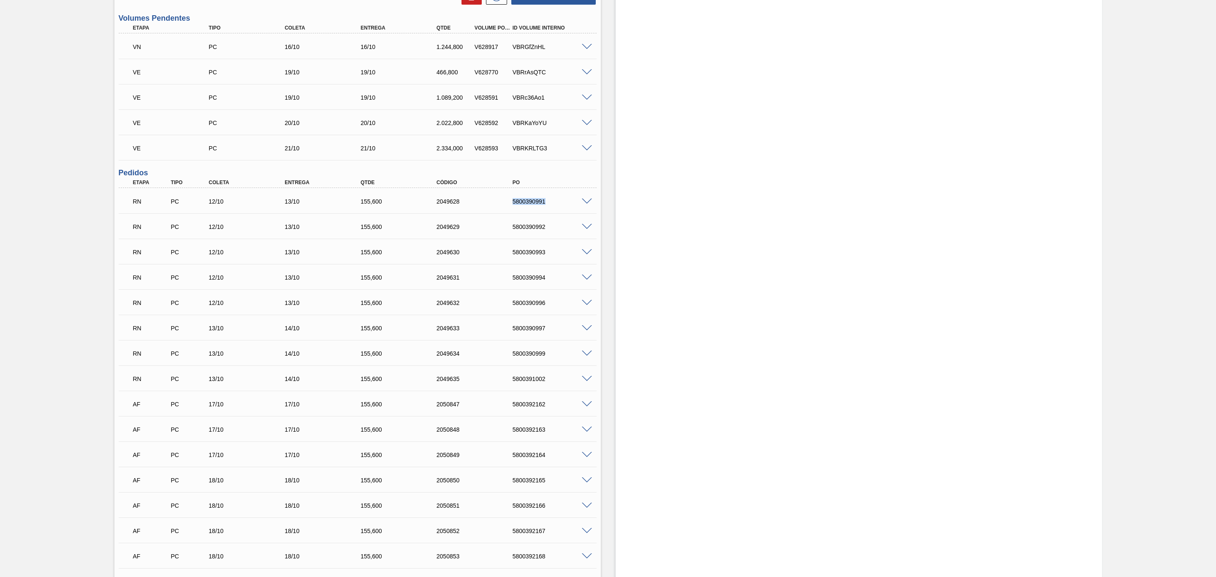
drag, startPoint x: 525, startPoint y: 207, endPoint x: 551, endPoint y: 206, distance: 26.6
click at [551, 205] on div "5800390991" at bounding box center [545, 201] width 76 height 7
copy div "5800390991"
drag, startPoint x: 509, startPoint y: 230, endPoint x: 551, endPoint y: 235, distance: 42.4
click at [551, 234] on div "RN PC 12/10 13/10 155,600 2049629 5800390992" at bounding box center [354, 225] width 455 height 17
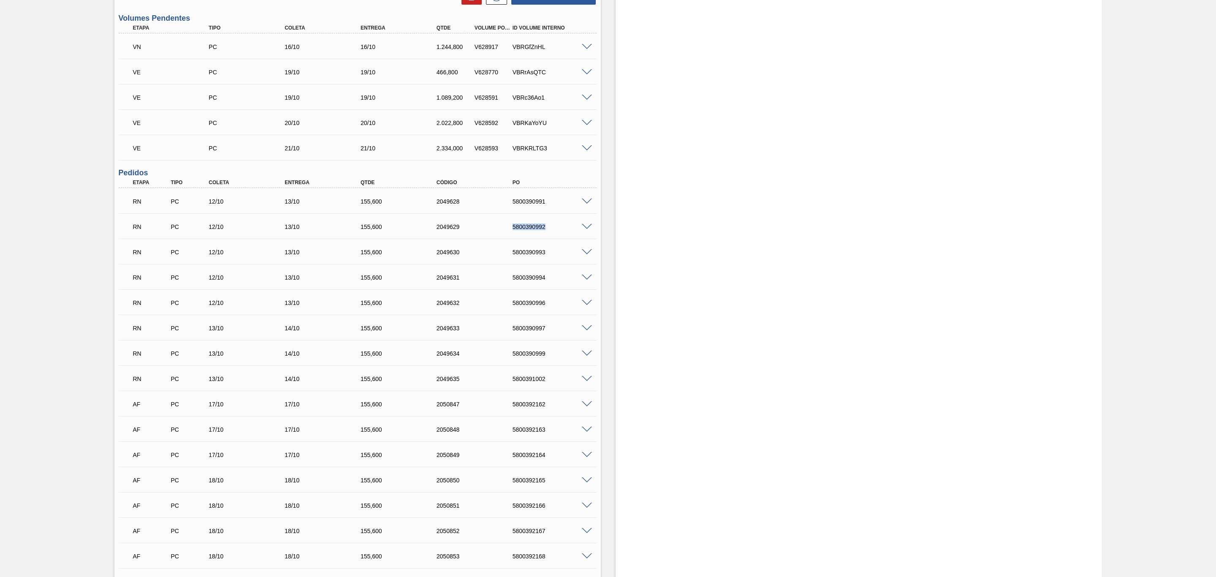
copy div "5800390992"
drag, startPoint x: 509, startPoint y: 251, endPoint x: 555, endPoint y: 247, distance: 45.3
click at [555, 247] on div "RN PC 12/10 13/10 155,600 2049630 5800390993" at bounding box center [354, 251] width 455 height 17
copy div "5800390993"
drag, startPoint x: 529, startPoint y: 279, endPoint x: 551, endPoint y: 279, distance: 22.0
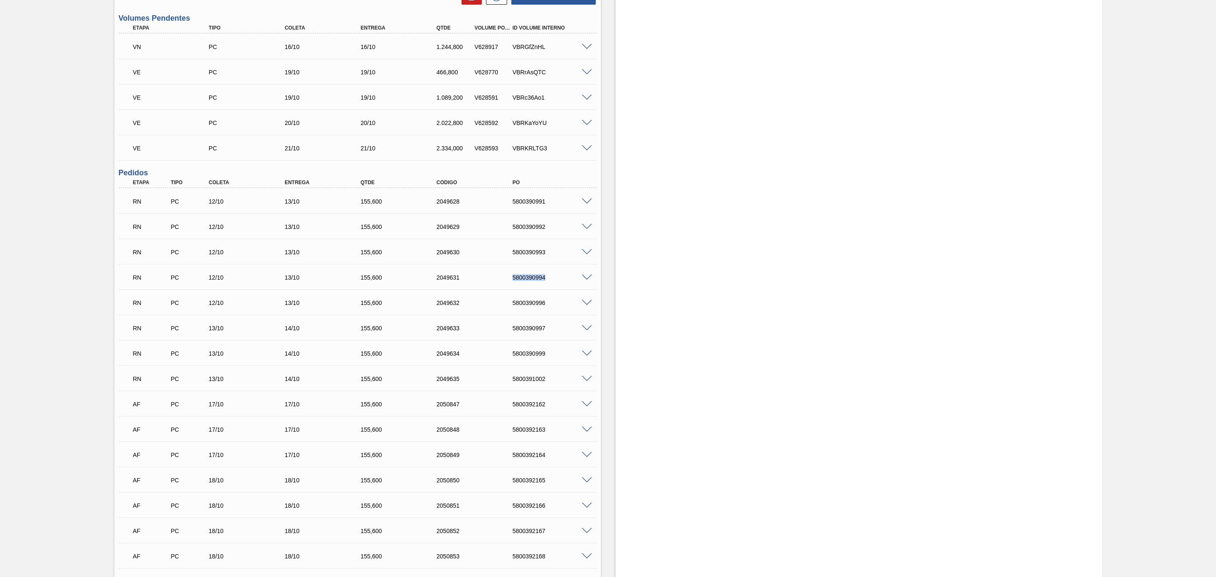
click at [551, 279] on div "5800390994" at bounding box center [545, 277] width 76 height 7
copy div "5800390994"
drag, startPoint x: 506, startPoint y: 309, endPoint x: 556, endPoint y: 306, distance: 49.9
click at [556, 306] on div "5800390996" at bounding box center [545, 302] width 76 height 7
copy div "5800390996"
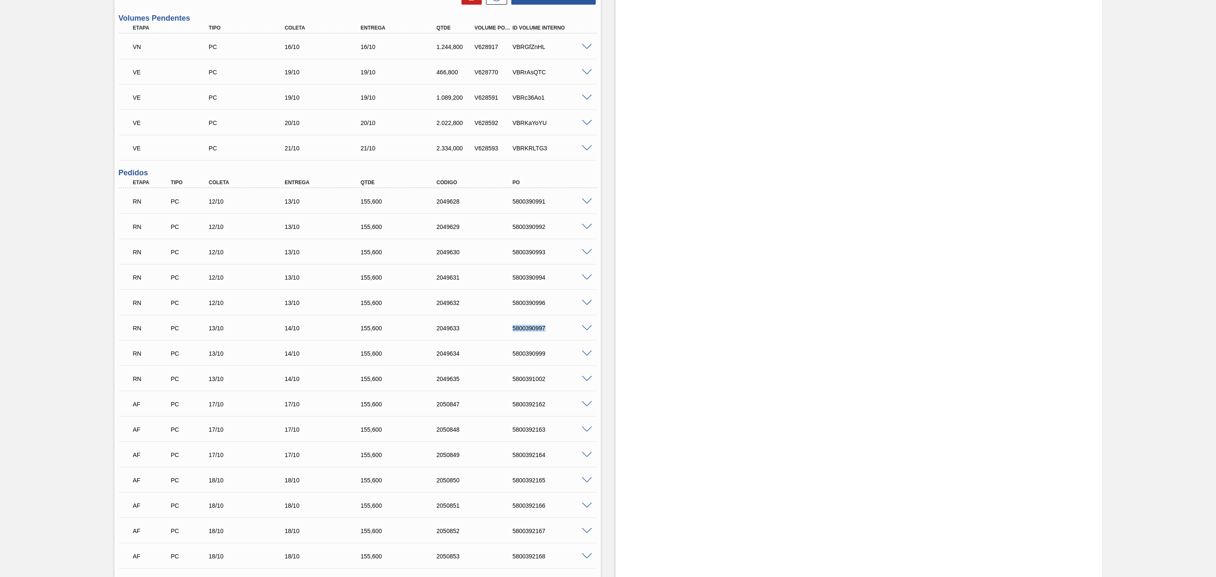
drag, startPoint x: 509, startPoint y: 333, endPoint x: 556, endPoint y: 330, distance: 46.5
click at [556, 330] on div "5800390997" at bounding box center [553, 328] width 87 height 7
copy div "5800390997"
drag, startPoint x: 508, startPoint y: 362, endPoint x: 545, endPoint y: 353, distance: 38.2
click at [545, 353] on div "RN PC 13/10 14/10 155,600 2049634 5800390999" at bounding box center [354, 352] width 455 height 17
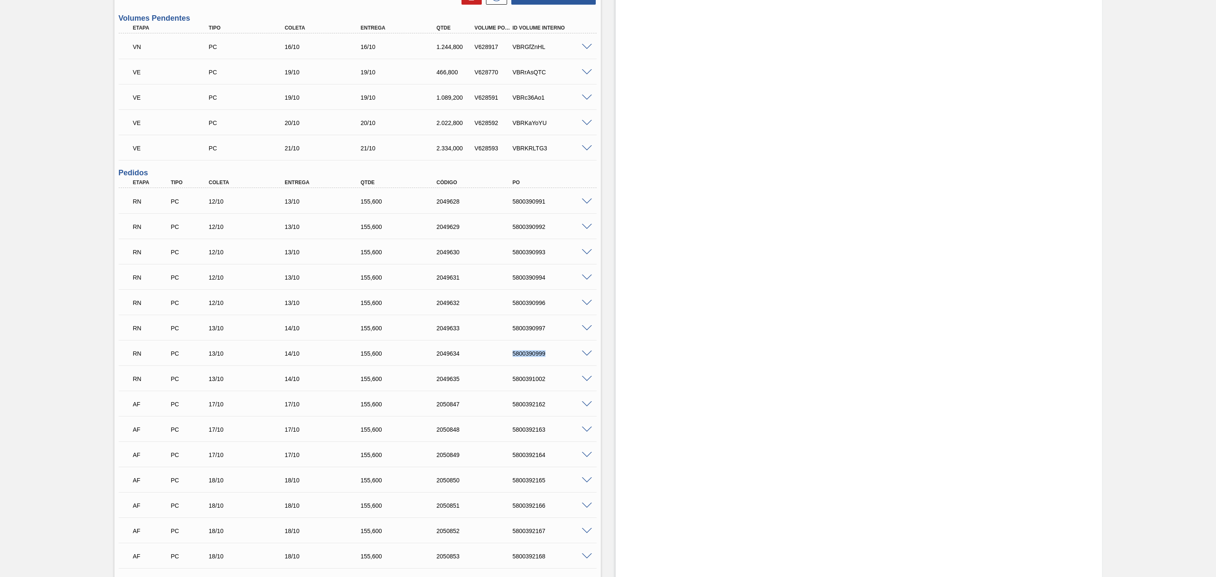
copy div "5800390999"
drag, startPoint x: 509, startPoint y: 383, endPoint x: 551, endPoint y: 386, distance: 41.9
click at [551, 386] on div "RN PC 13/10 14/10 155,600 2049635 5800391002" at bounding box center [354, 377] width 455 height 17
copy div "5800391002"
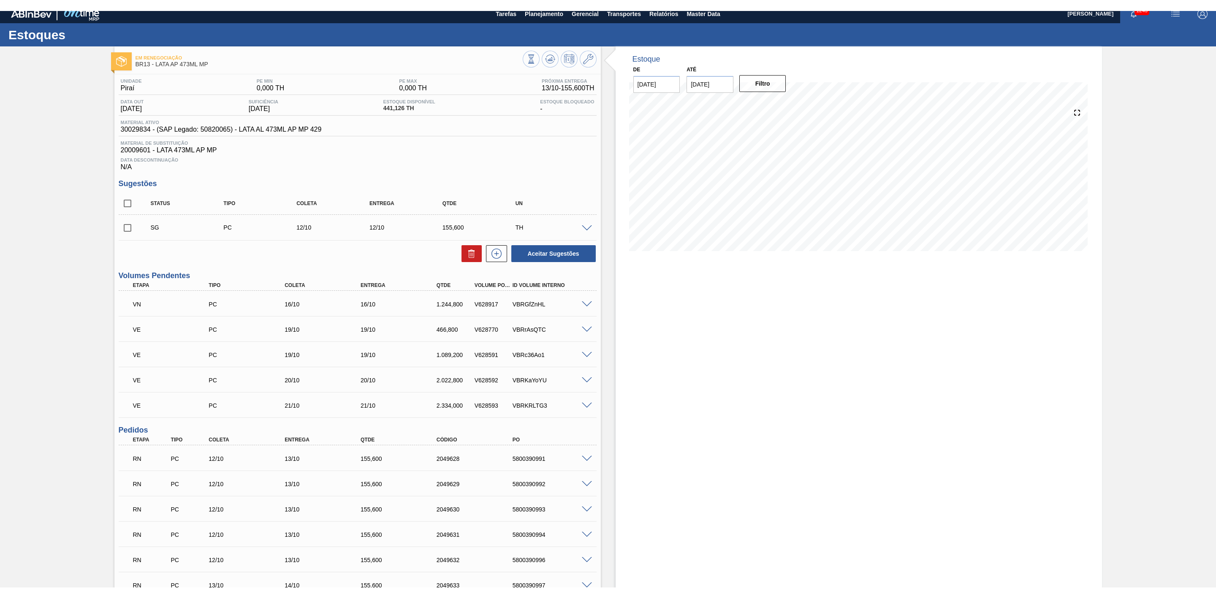
scroll to position [0, 0]
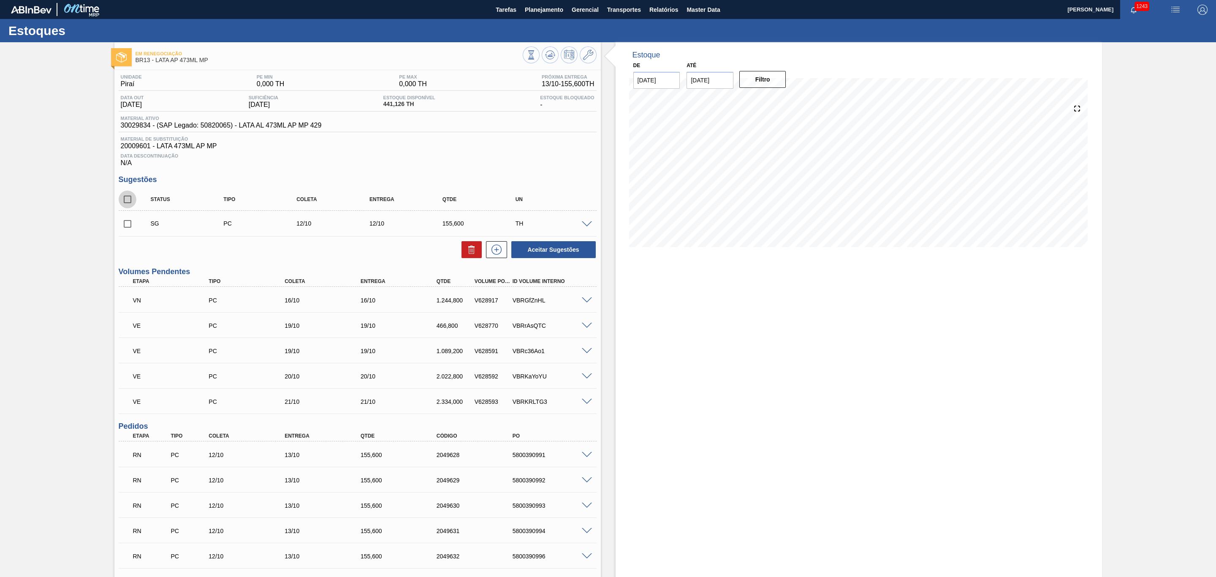
click at [127, 203] on input "checkbox" at bounding box center [128, 199] width 18 height 18
checkbox input "true"
click at [468, 255] on icon at bounding box center [471, 249] width 10 height 10
checkbox input "false"
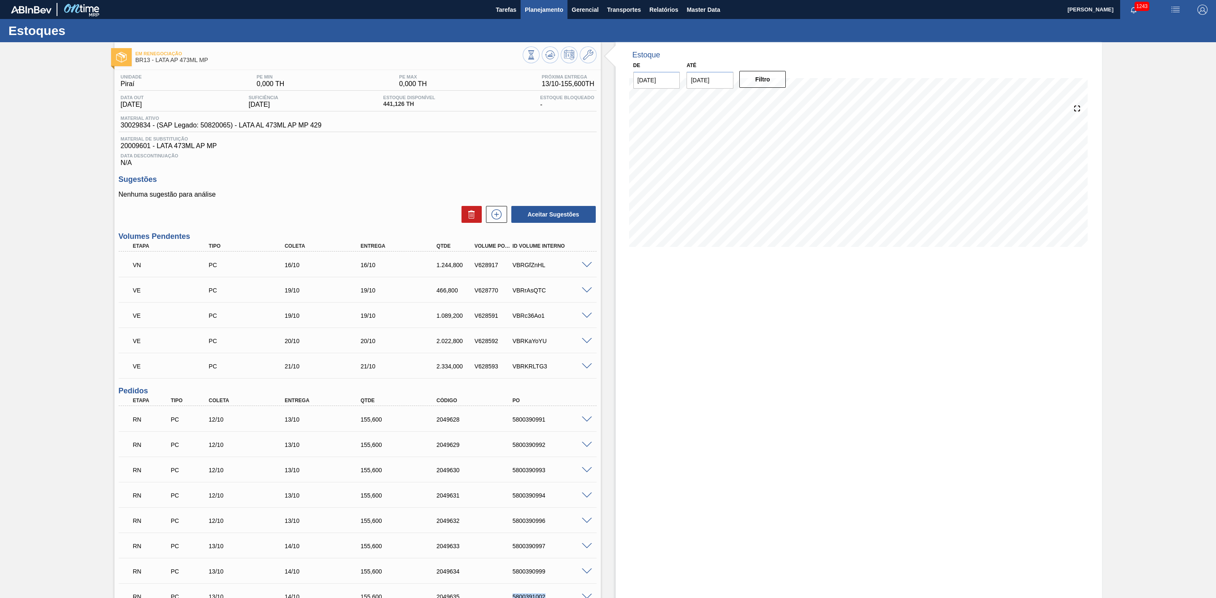
click at [541, 9] on span "Planejamento" at bounding box center [544, 10] width 38 height 10
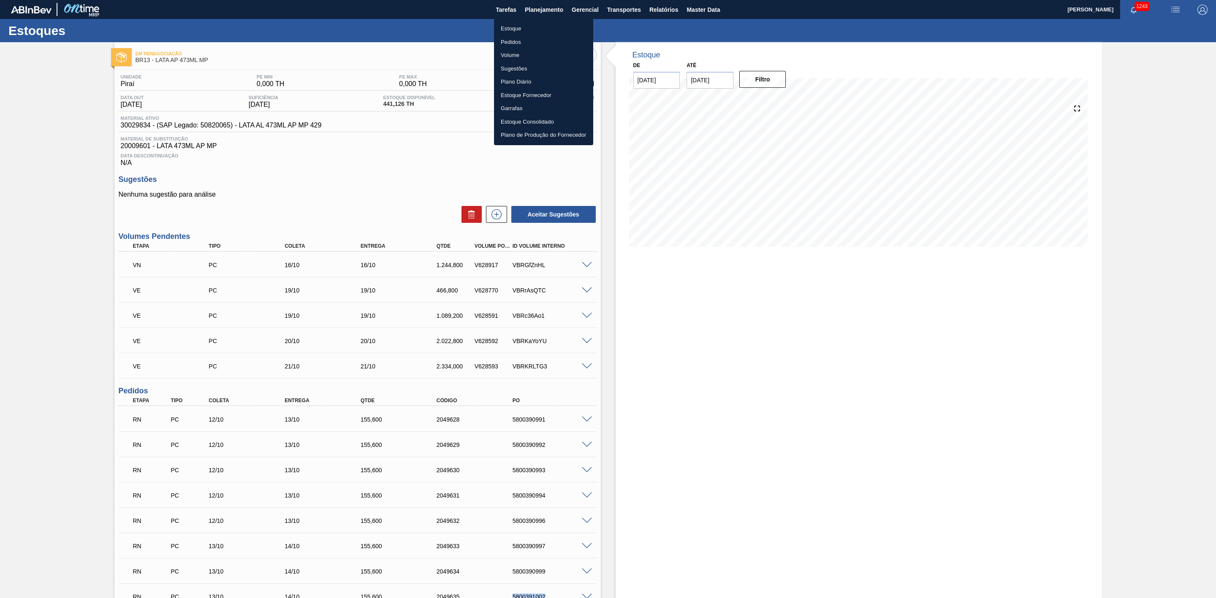
click at [511, 30] on li "Estoque" at bounding box center [543, 29] width 99 height 14
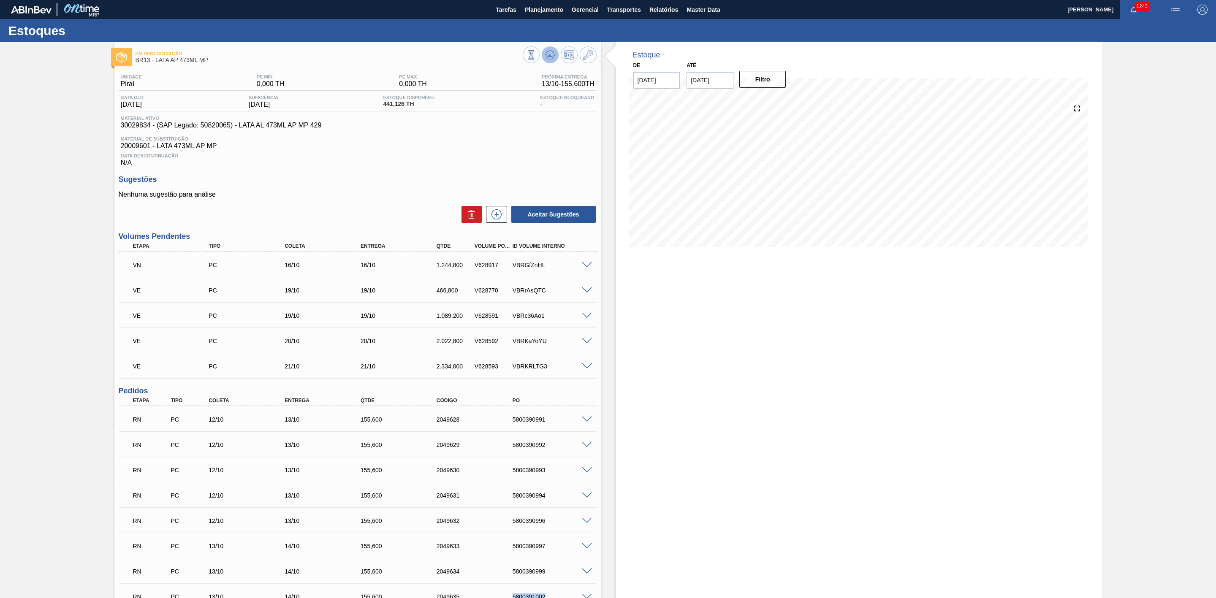
click at [554, 56] on icon at bounding box center [550, 55] width 10 height 10
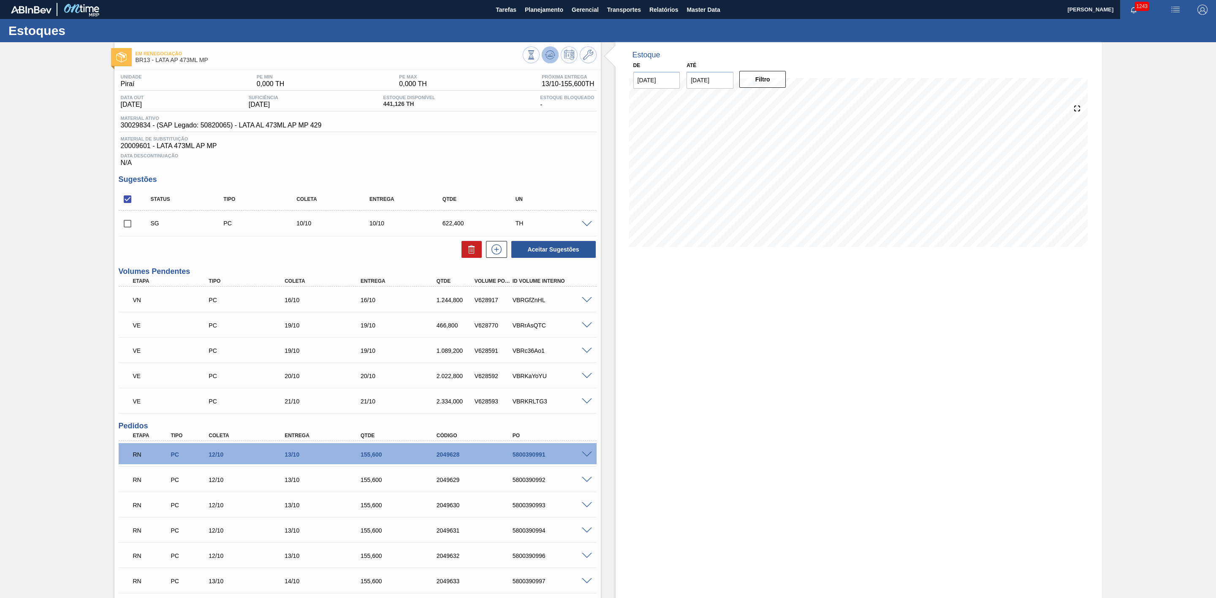
click at [551, 55] on icon at bounding box center [550, 55] width 10 height 10
click at [552, 57] on icon at bounding box center [550, 55] width 10 height 10
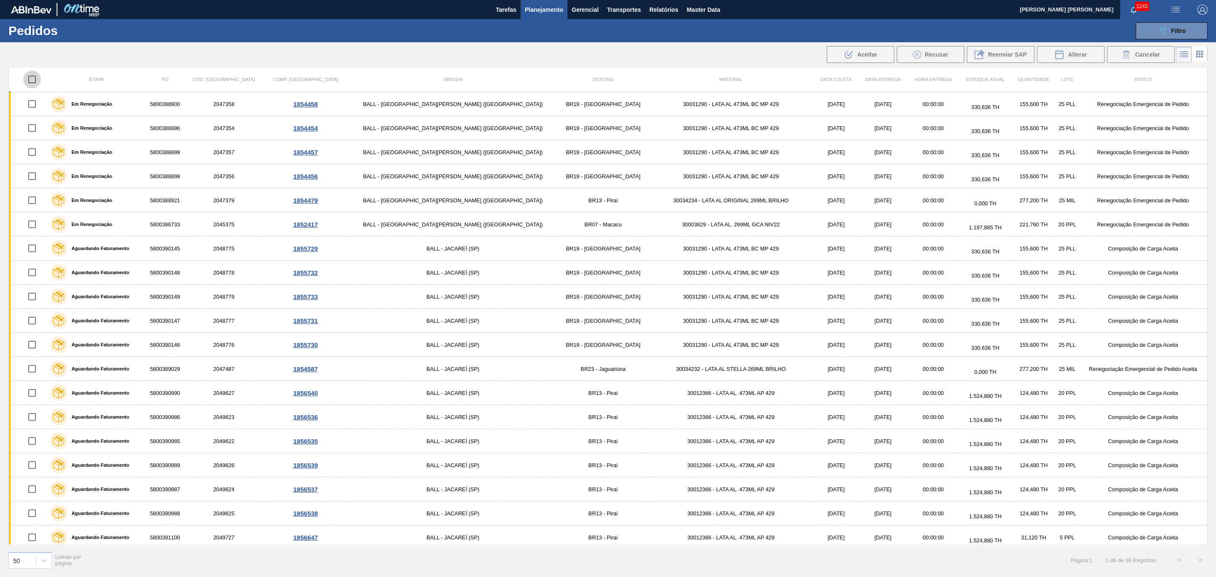
click at [34, 78] on input "checkbox" at bounding box center [32, 79] width 18 height 18
checkbox input "true"
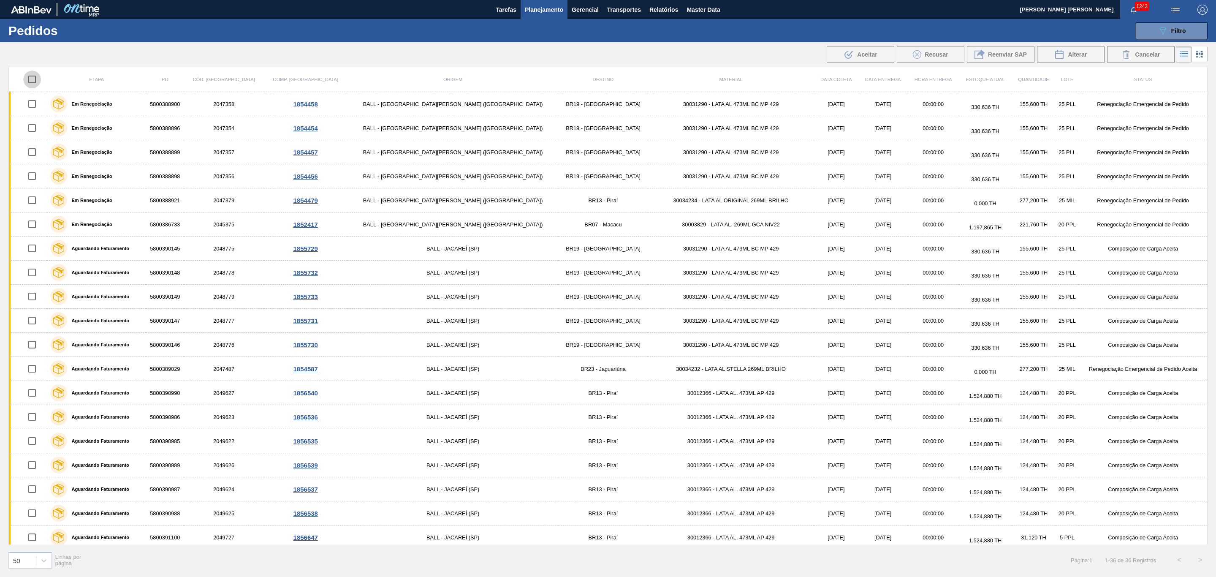
checkbox input "true"
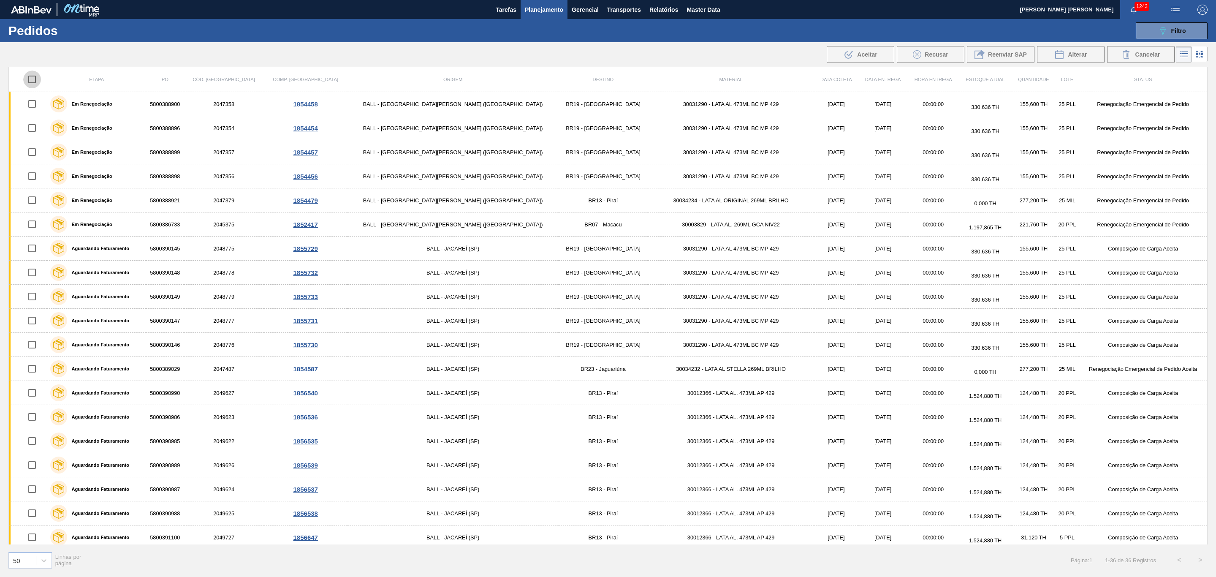
checkbox input "true"
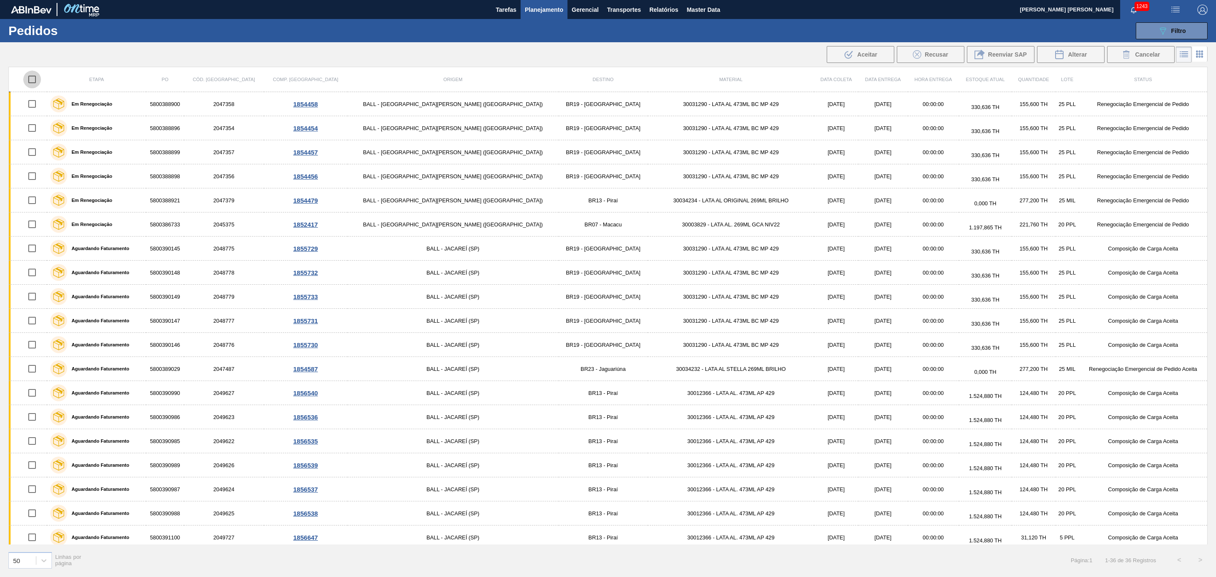
checkbox input "true"
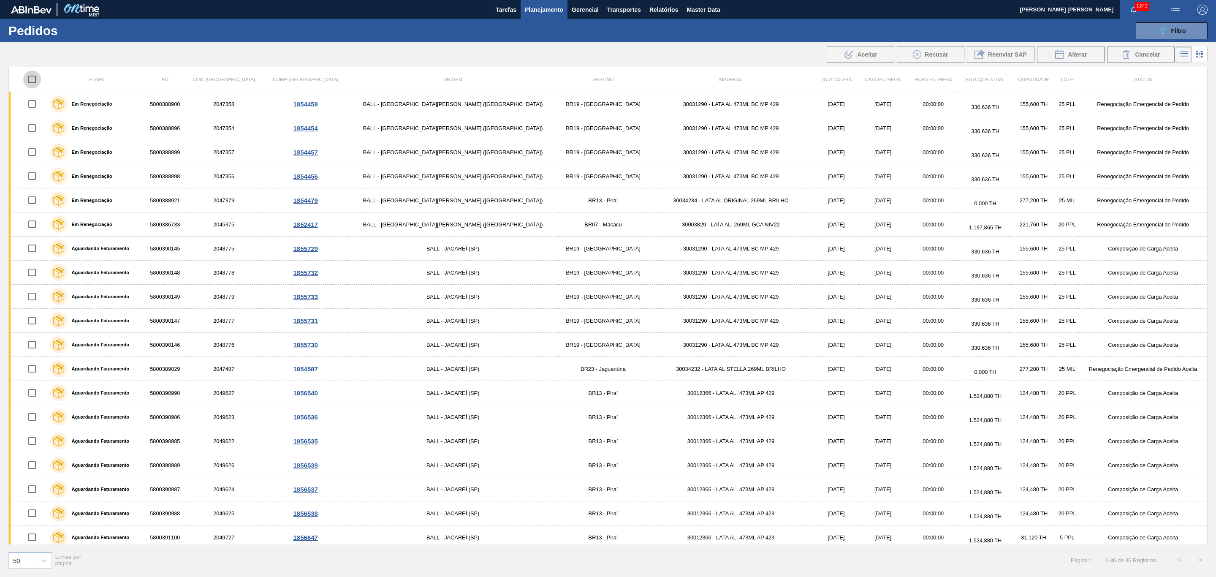
checkbox input "true"
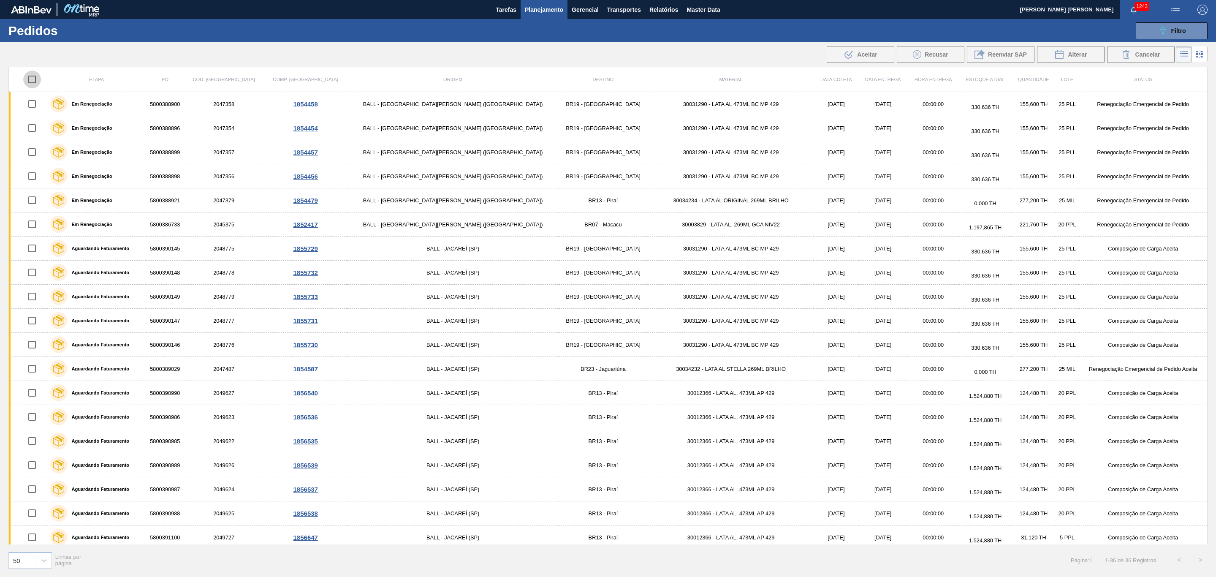
checkbox input "true"
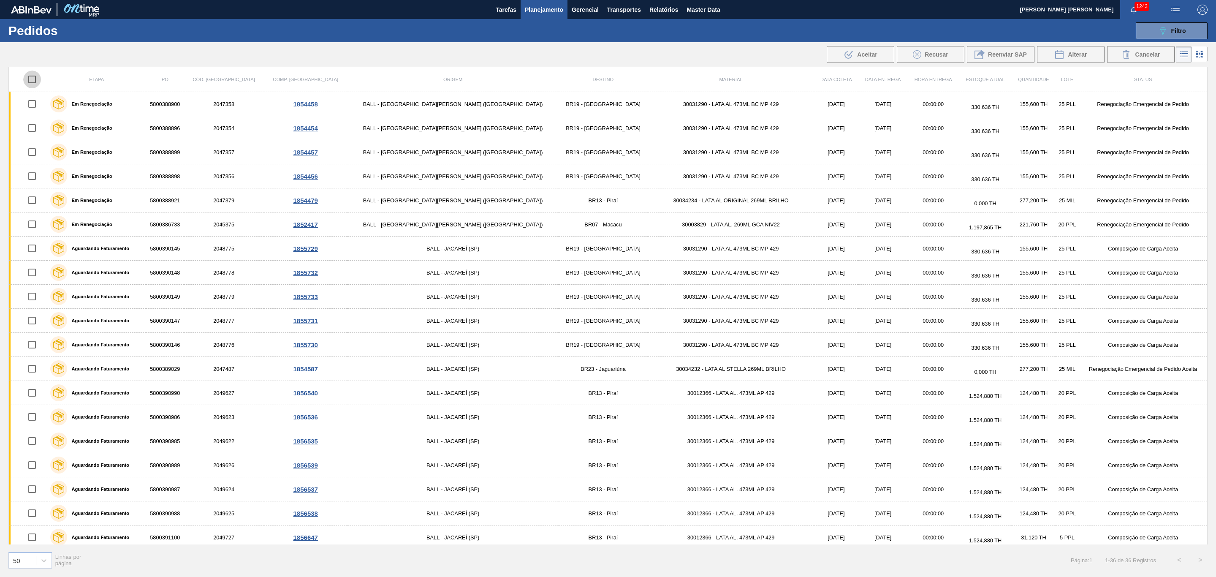
checkbox input "true"
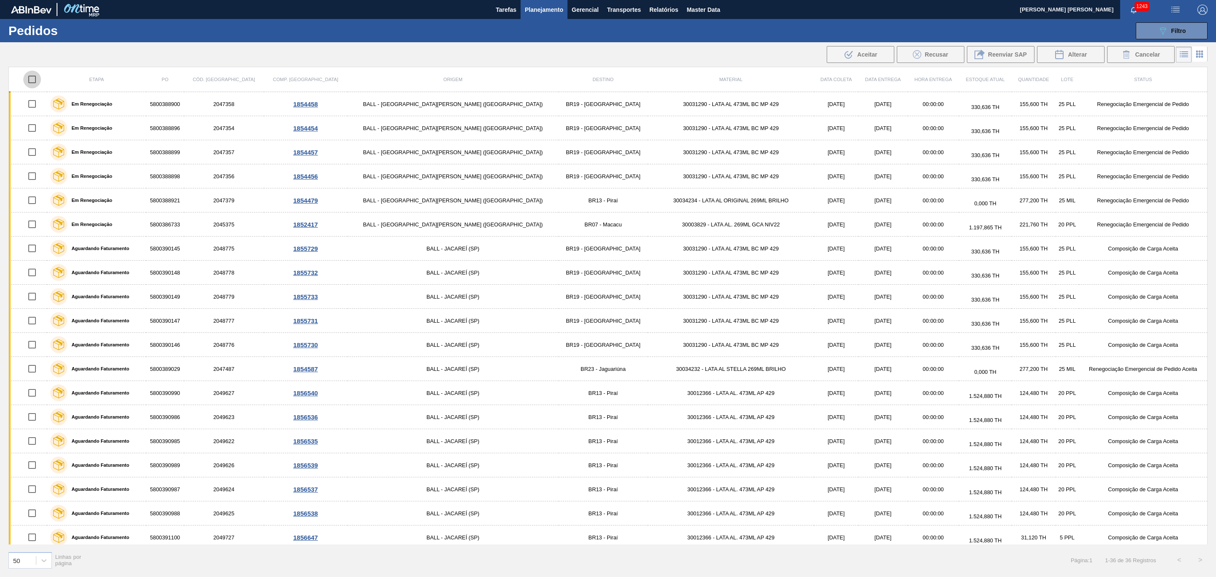
checkbox input "true"
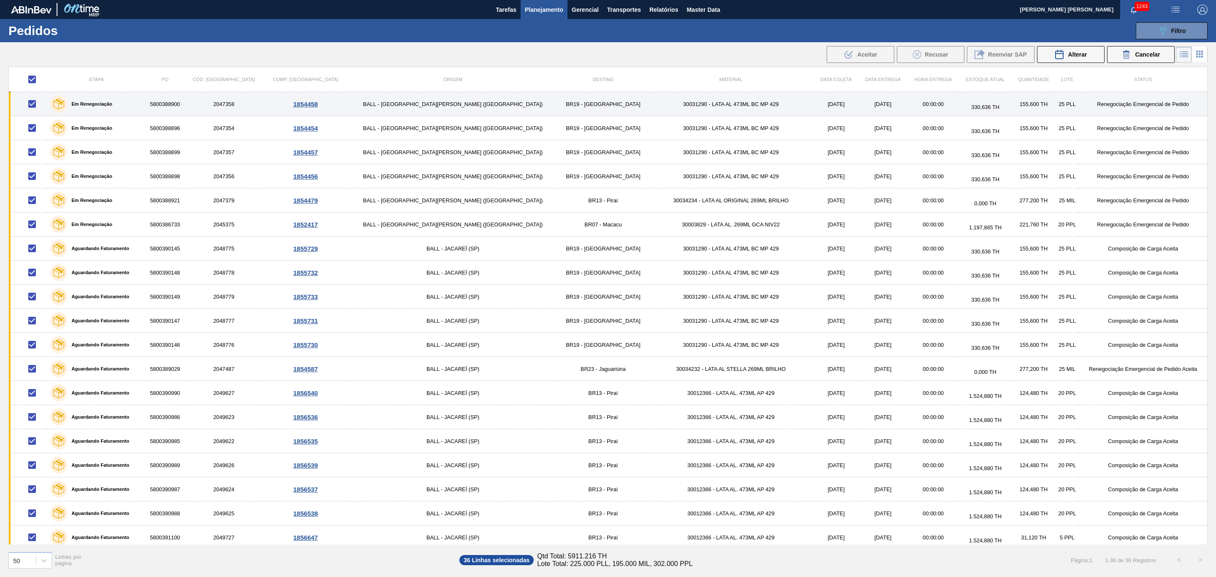
click at [38, 107] on input "checkbox" at bounding box center [32, 104] width 18 height 18
checkbox input "false"
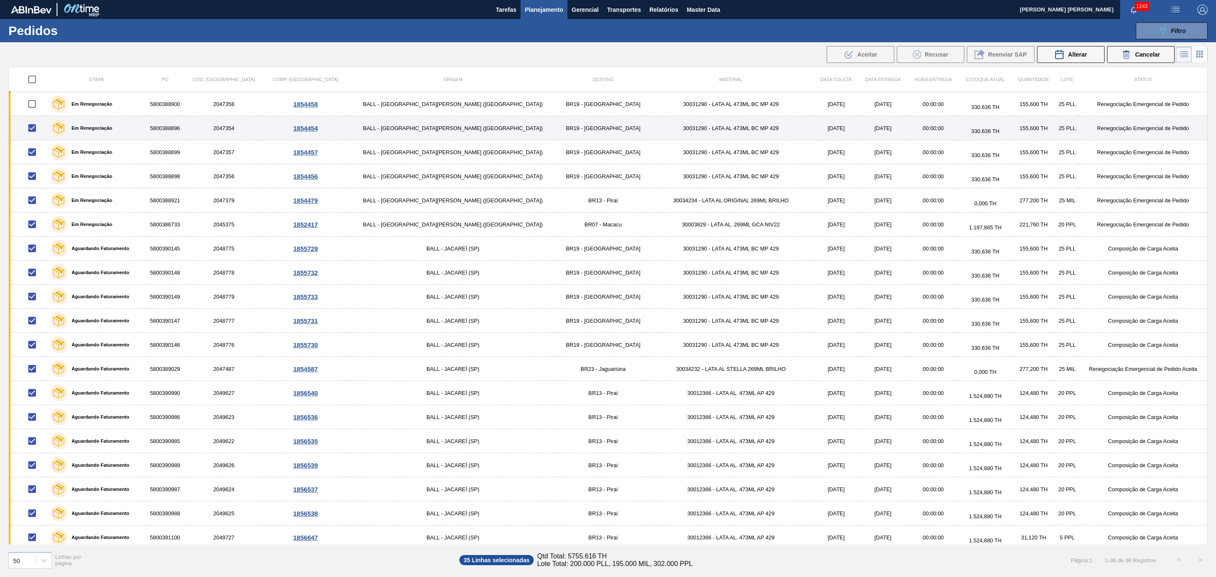
click at [38, 130] on input "checkbox" at bounding box center [32, 128] width 18 height 18
checkbox input "false"
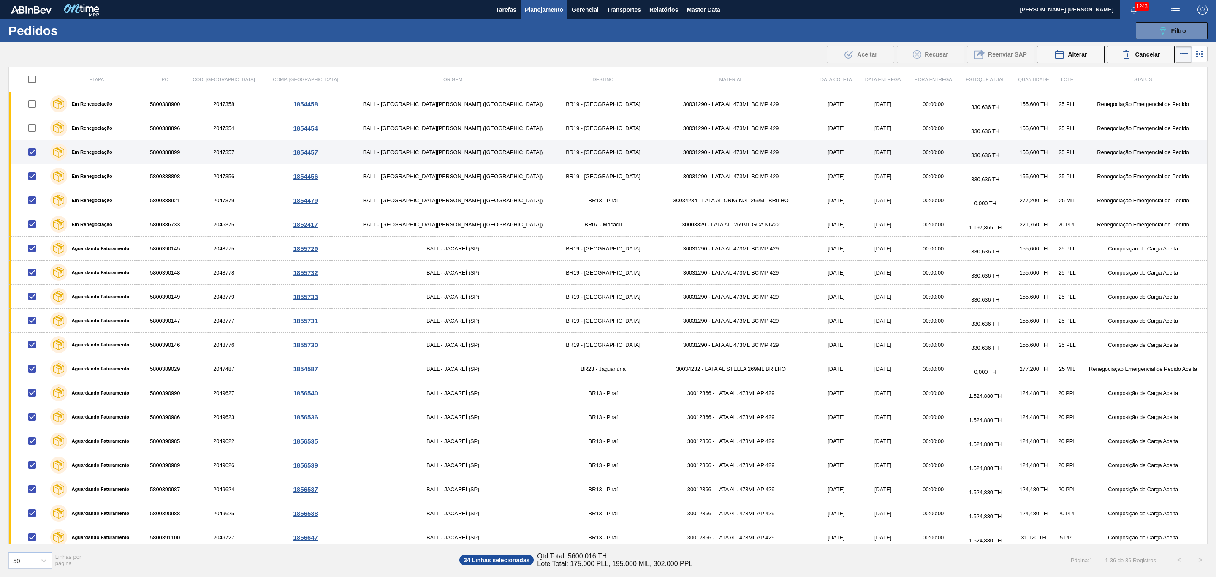
click at [36, 160] on input "checkbox" at bounding box center [32, 152] width 18 height 18
checkbox input "false"
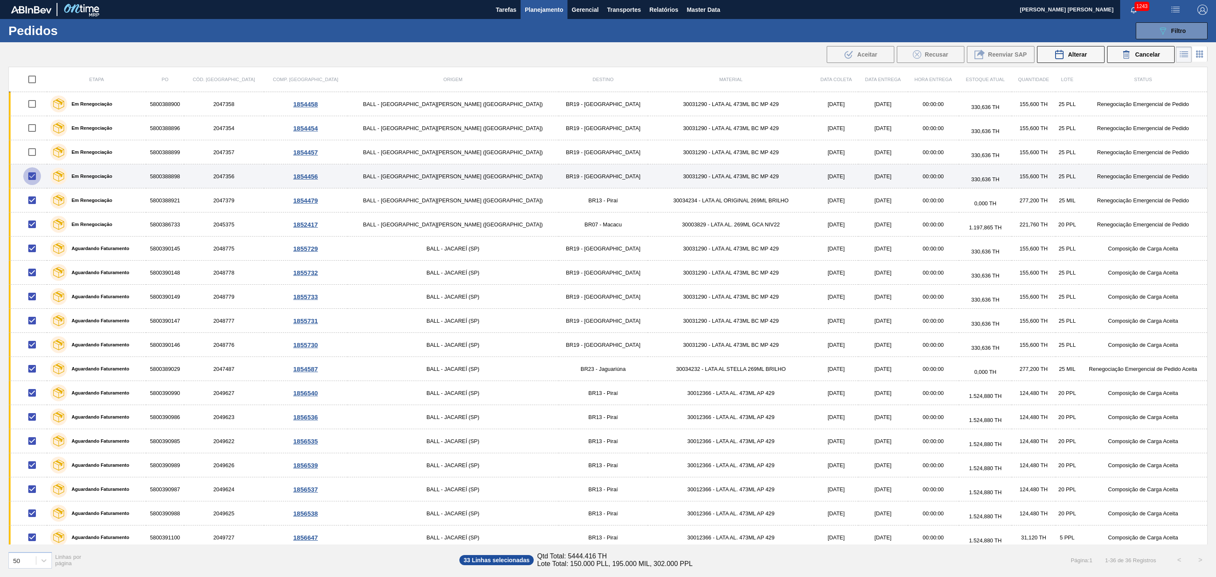
click at [36, 173] on input "checkbox" at bounding box center [32, 176] width 18 height 18
checkbox input "false"
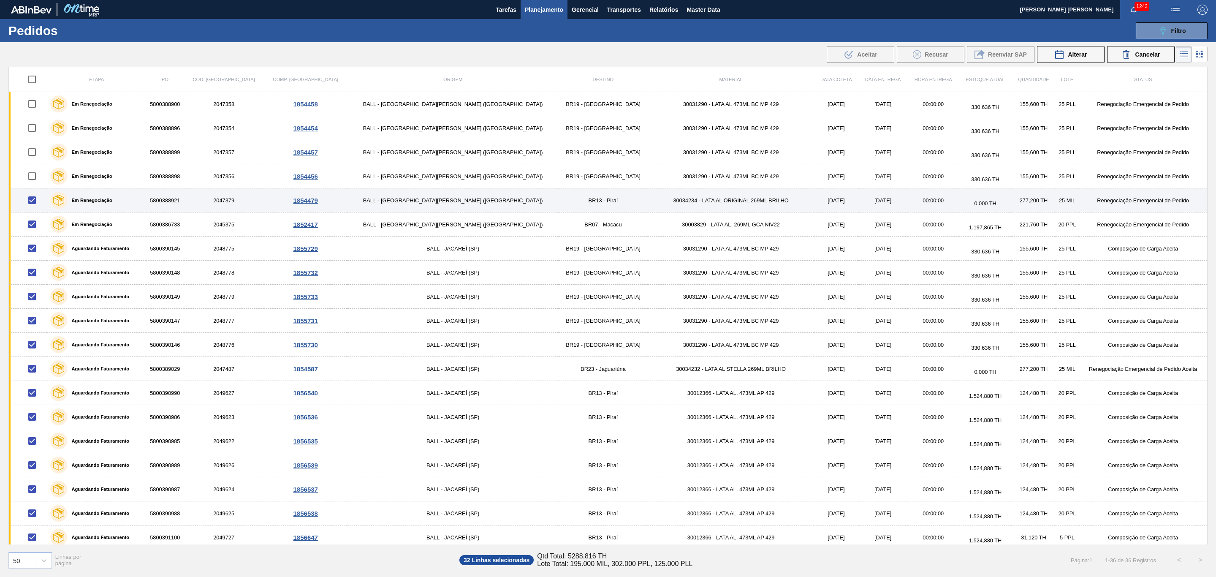
click at [37, 204] on input "checkbox" at bounding box center [32, 200] width 18 height 18
checkbox input "false"
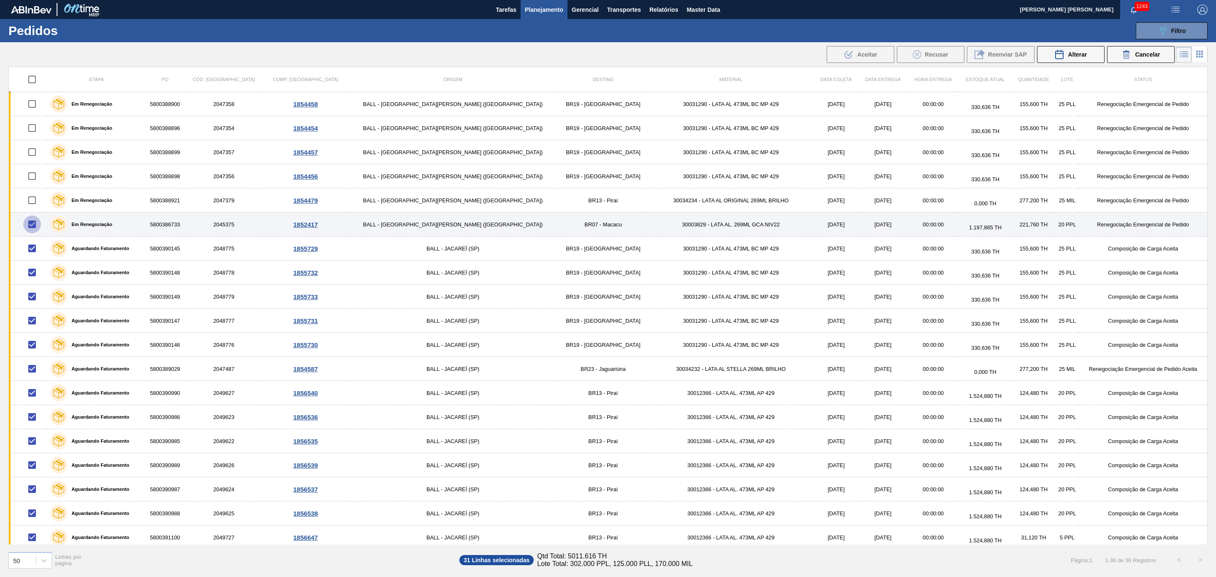
click at [39, 226] on input "checkbox" at bounding box center [32, 224] width 18 height 18
checkbox input "false"
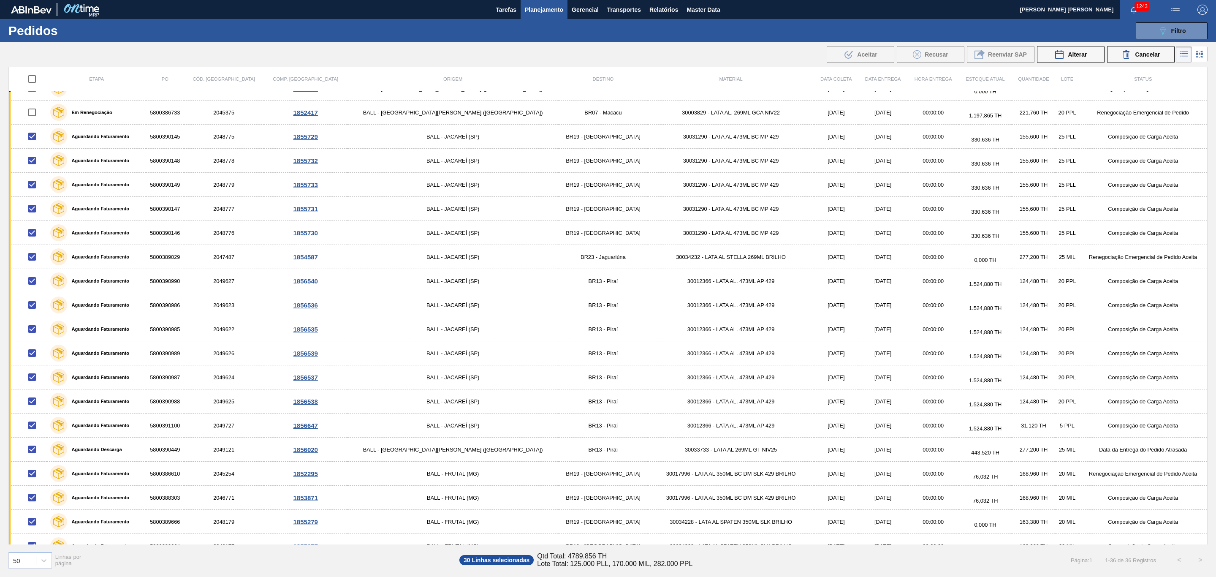
scroll to position [105, 0]
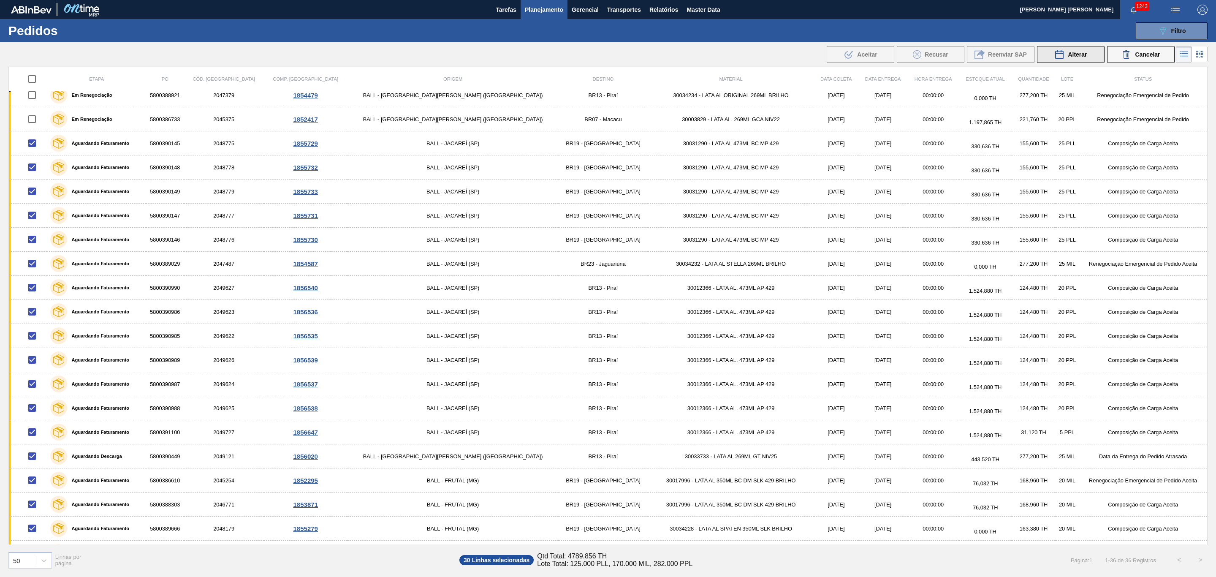
click at [1045, 51] on button "Alterar" at bounding box center [1071, 54] width 68 height 17
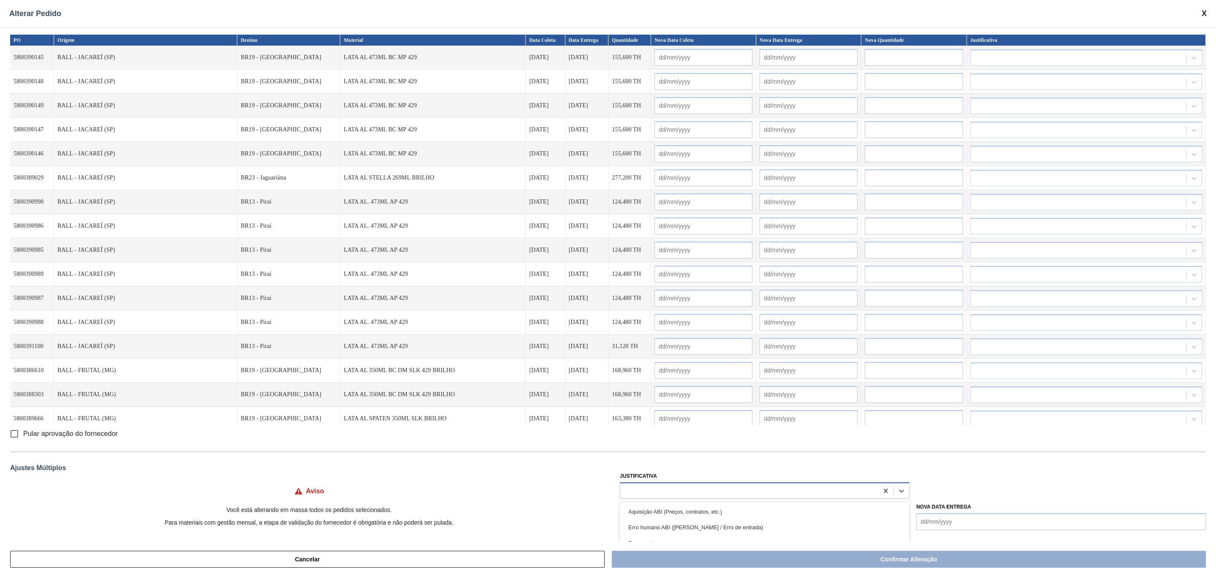
click at [705, 484] on div at bounding box center [749, 490] width 258 height 12
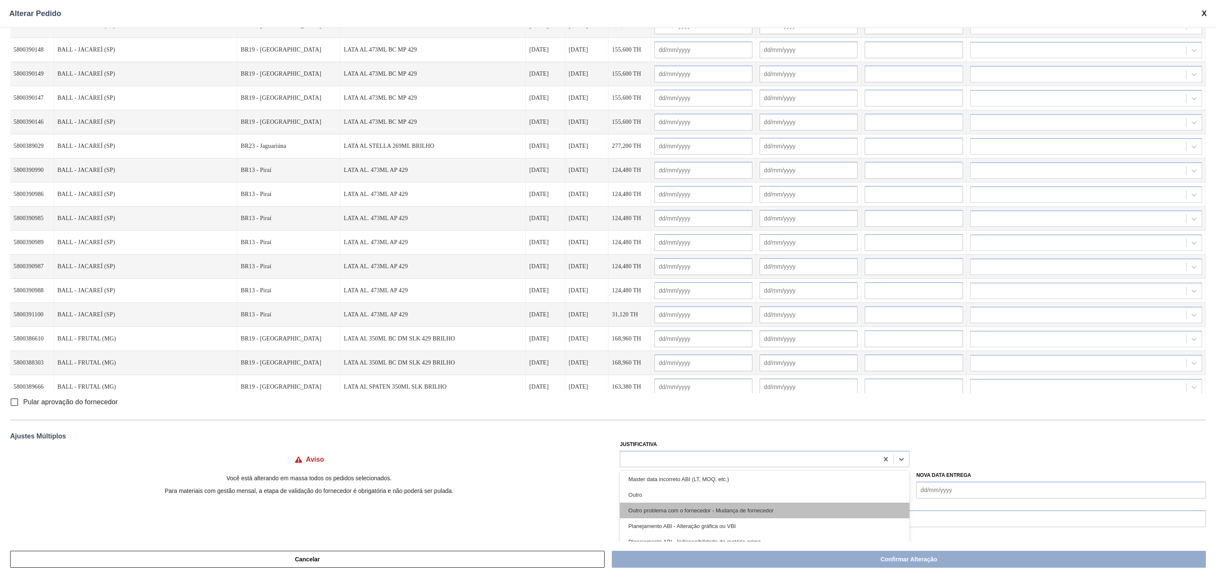
scroll to position [127, 0]
click at [715, 514] on div "Planejamento de transporte ABI (Otimização de caminhão etc.)" at bounding box center [765, 509] width 290 height 16
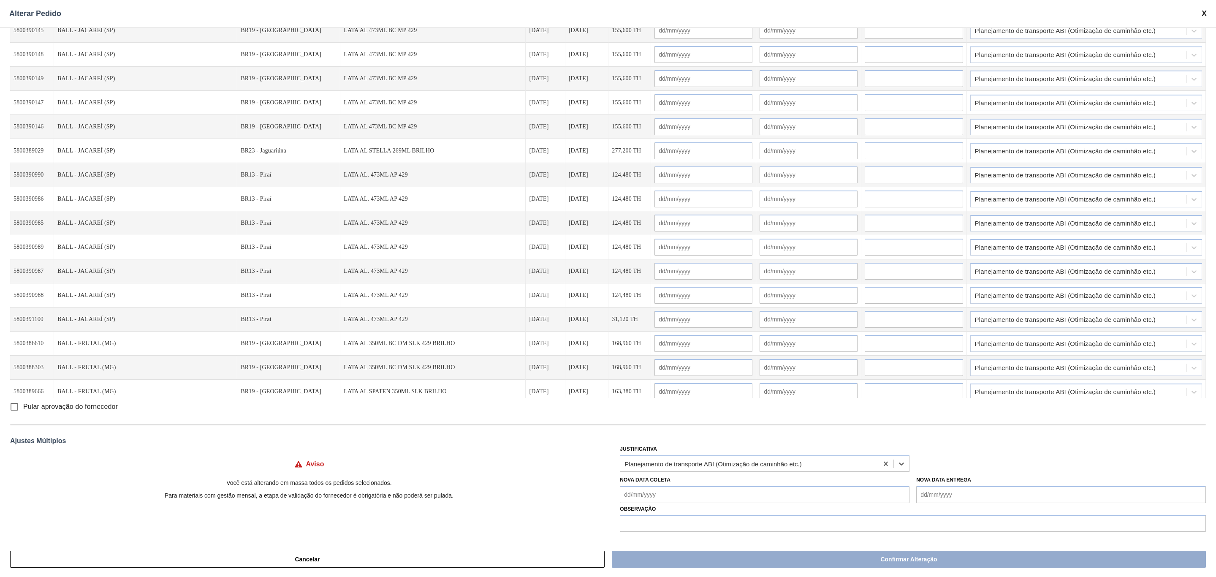
click at [698, 494] on Coleta "Nova Data Coleta" at bounding box center [765, 494] width 290 height 17
type Coleta "[DATE]"
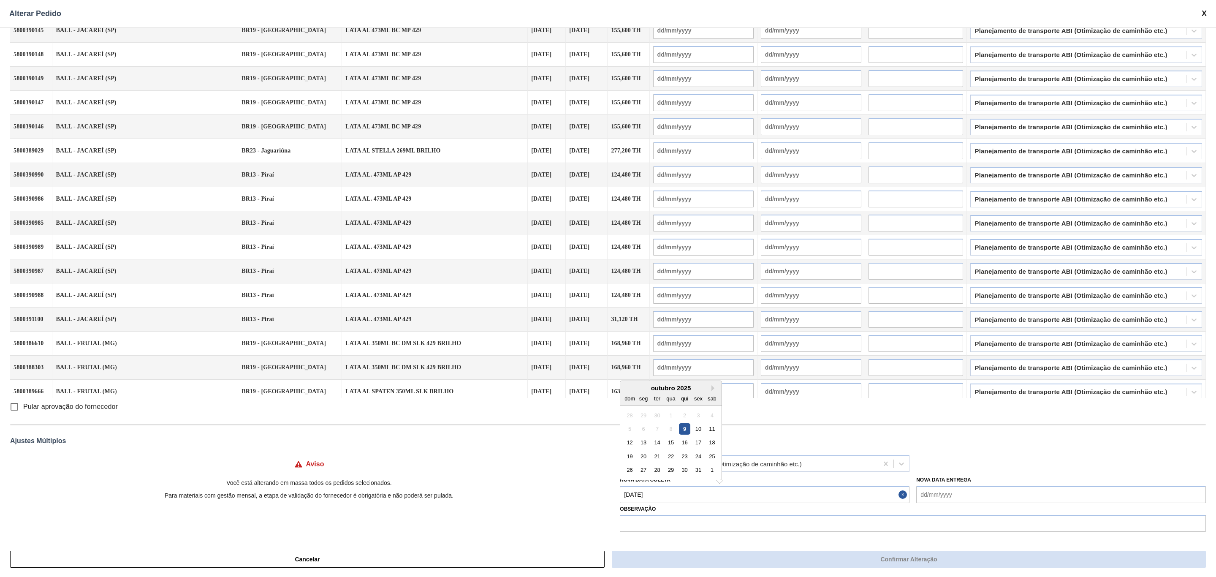
type input "[DATE]"
type input "10/10/2025"
type input "[DATE]"
type input "10/10/2025"
type input "[DATE]"
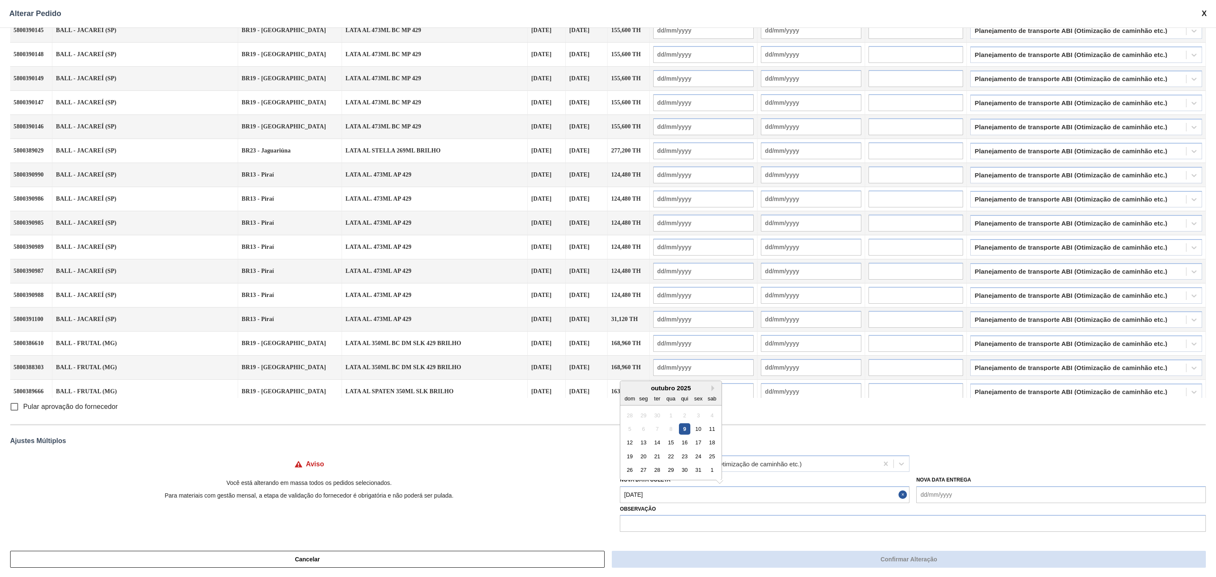
type input "10/10/2025"
type input "[DATE]"
type input "10/10/2025"
type input "[DATE]"
type input "10/10/2025"
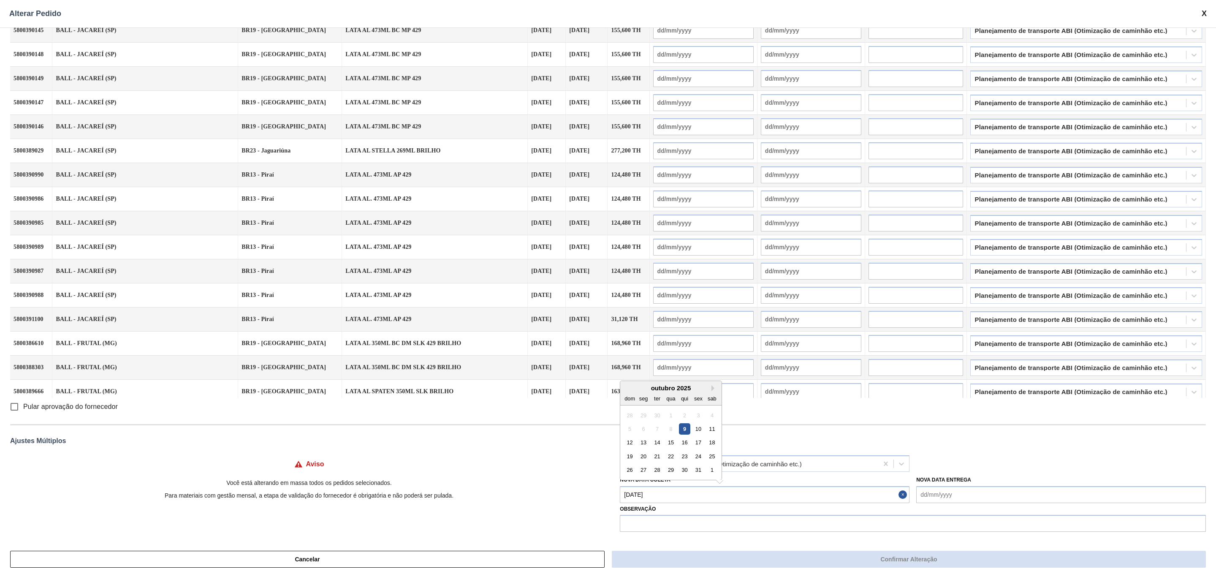
type input "09/10/2025"
type input "10/10/2025"
type input "09/10/2025"
type input "10/10/2025"
type input "09/10/2025"
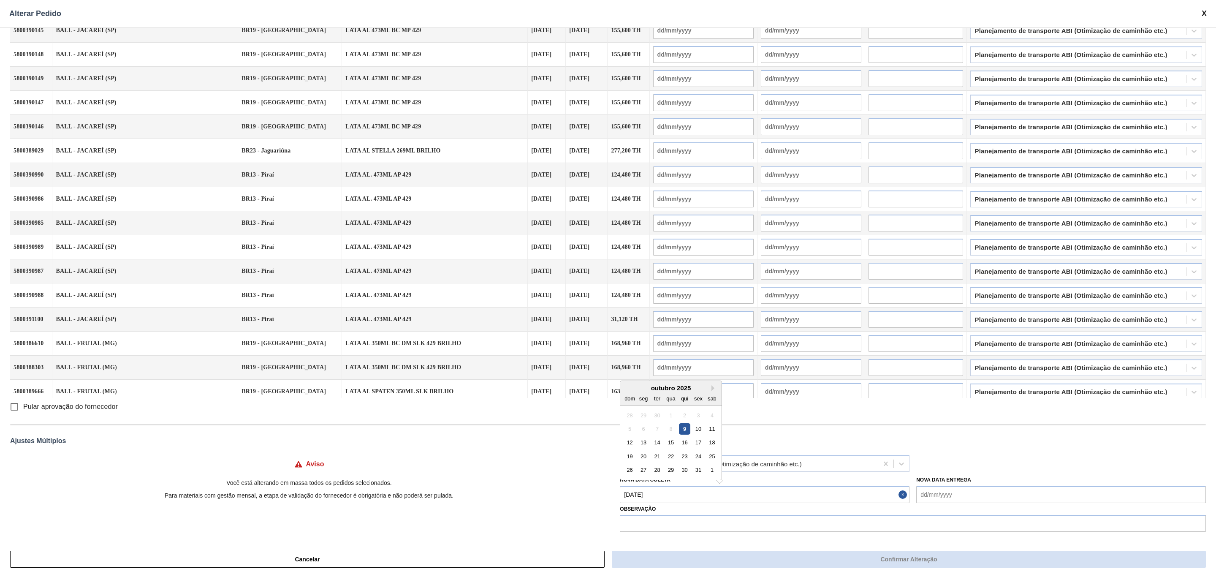
type input "10/10/2025"
type input "09/10/2025"
type input "10/10/2025"
type input "09/10/2025"
type input "10/10/2025"
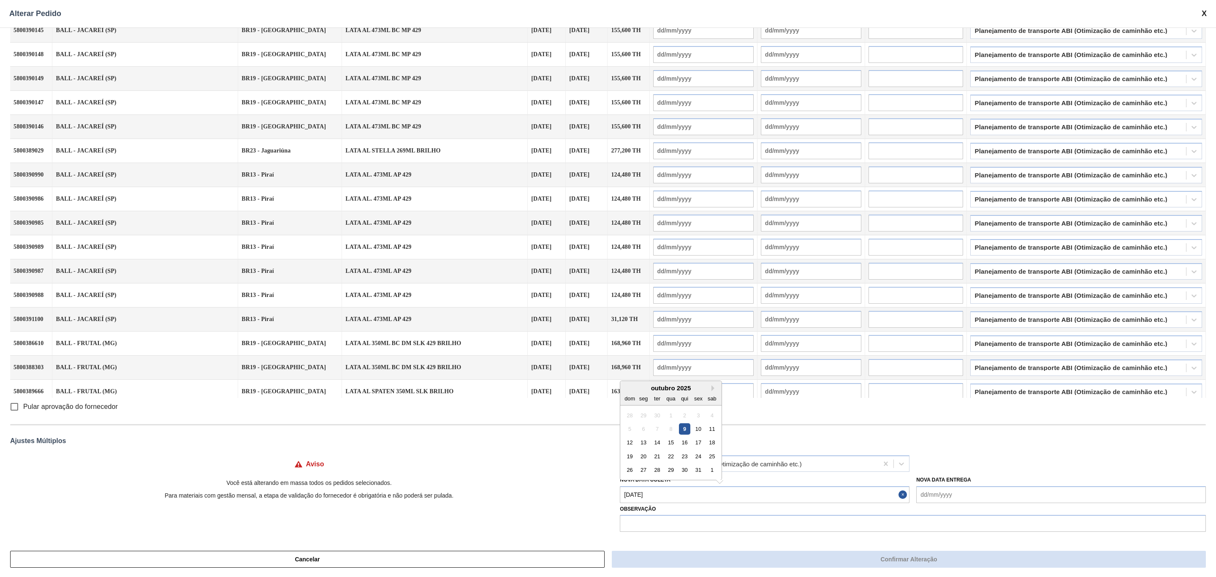
type input "09/10/2025"
type input "10/10/2025"
type input "09/10/2025"
type input "10/10/2025"
type input "09/10/2025"
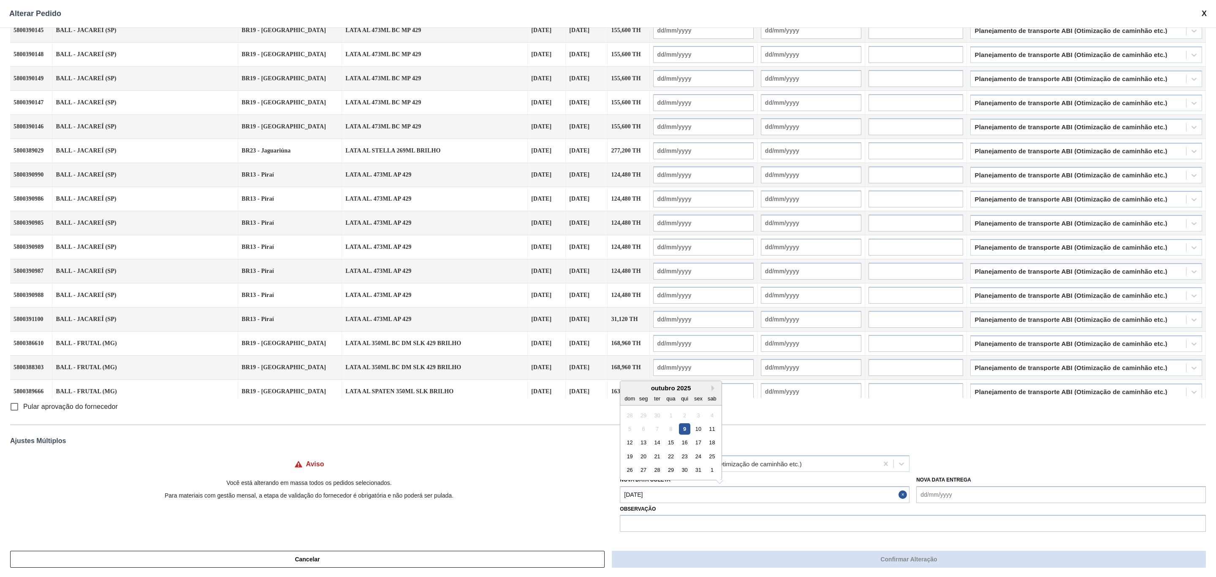
type input "10/10/2025"
type input "[DATE]"
type input "11/10/2025"
type input "[DATE]"
type input "11/10/2025"
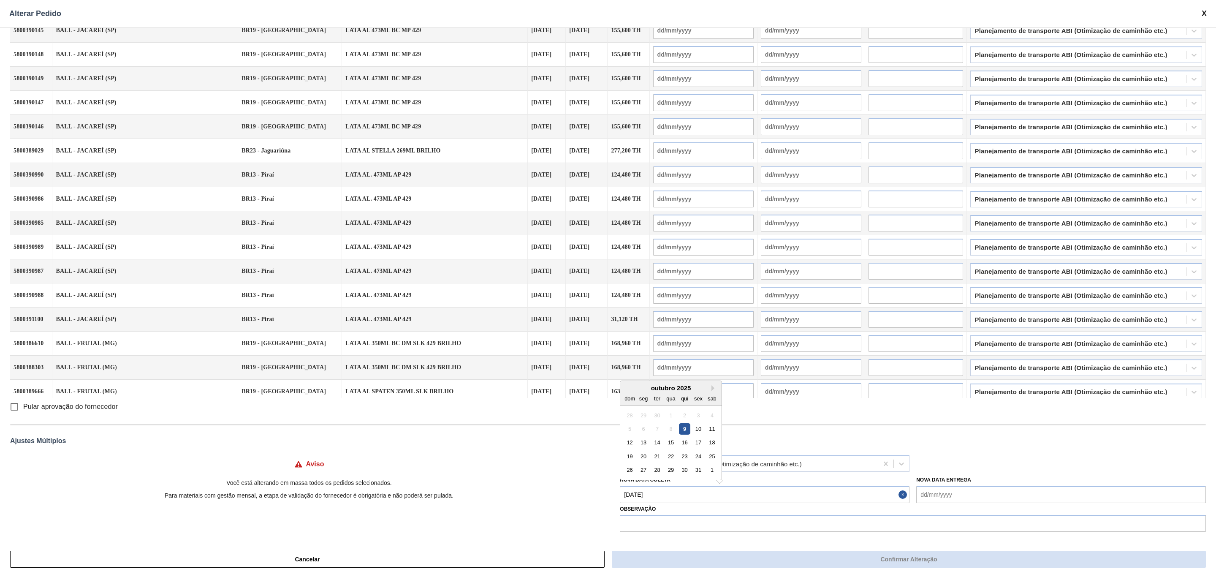
type input "[DATE]"
type input "11/10/2025"
type input "[DATE]"
type input "11/10/2025"
type input "[DATE]"
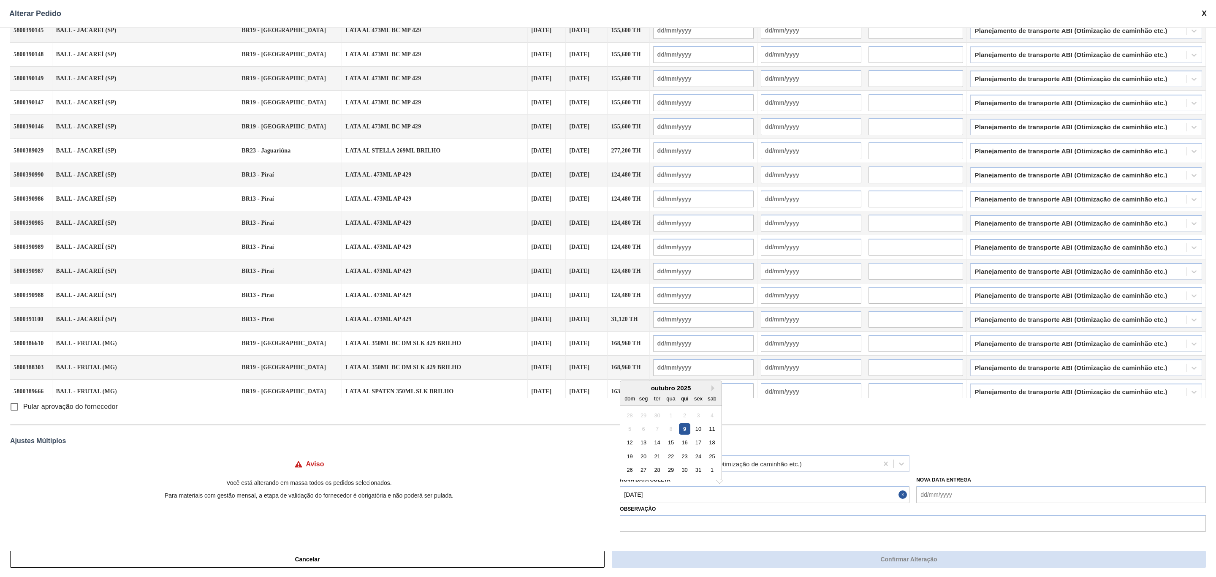
type input "11/10/2025"
type input "[DATE]"
type input "11/10/2025"
type input "[DATE]"
type input "11/10/2025"
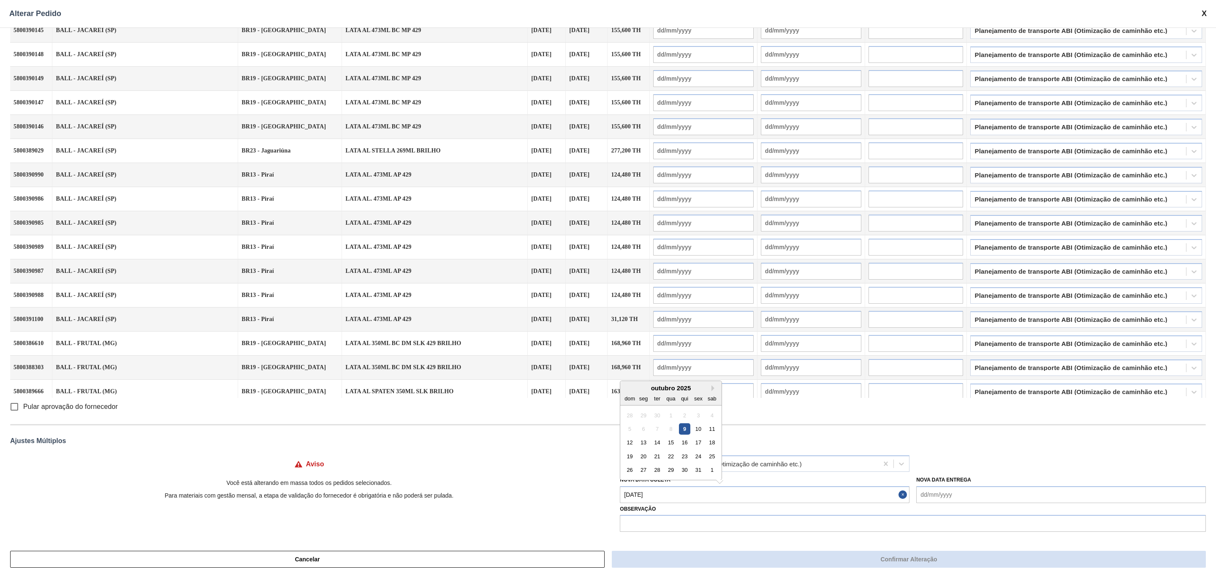
type input "[DATE]"
type input "11/10/2025"
type input "[DATE]"
type input "11/10/2025"
type input "[DATE]"
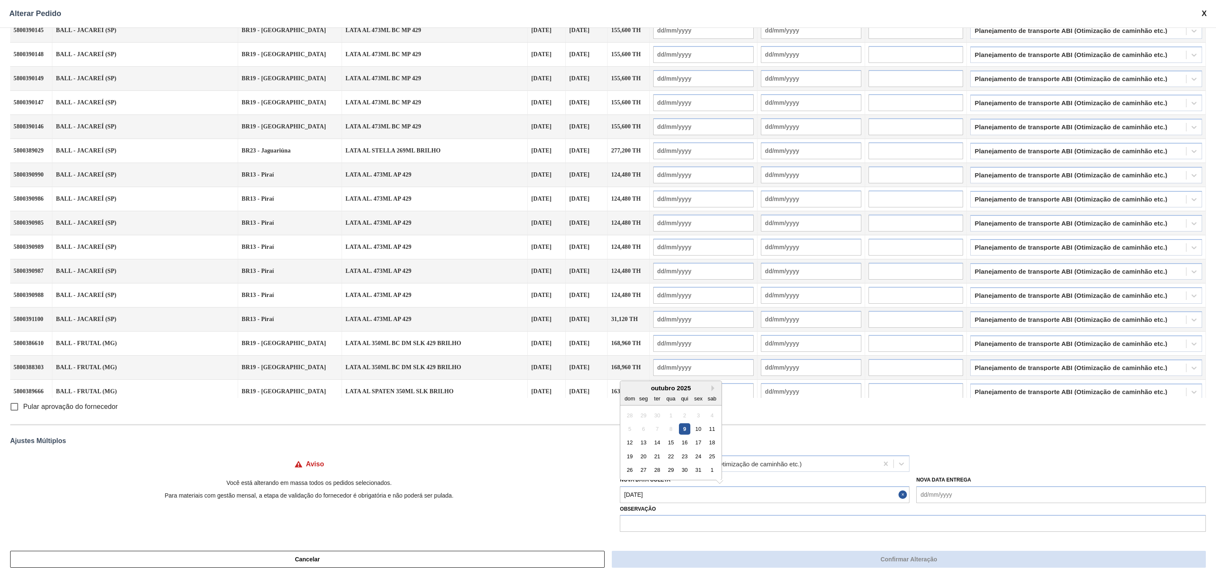
type input "11/10/2025"
type input "[DATE]"
type input "11/10/2025"
type input "[DATE]"
type input "11/10/2025"
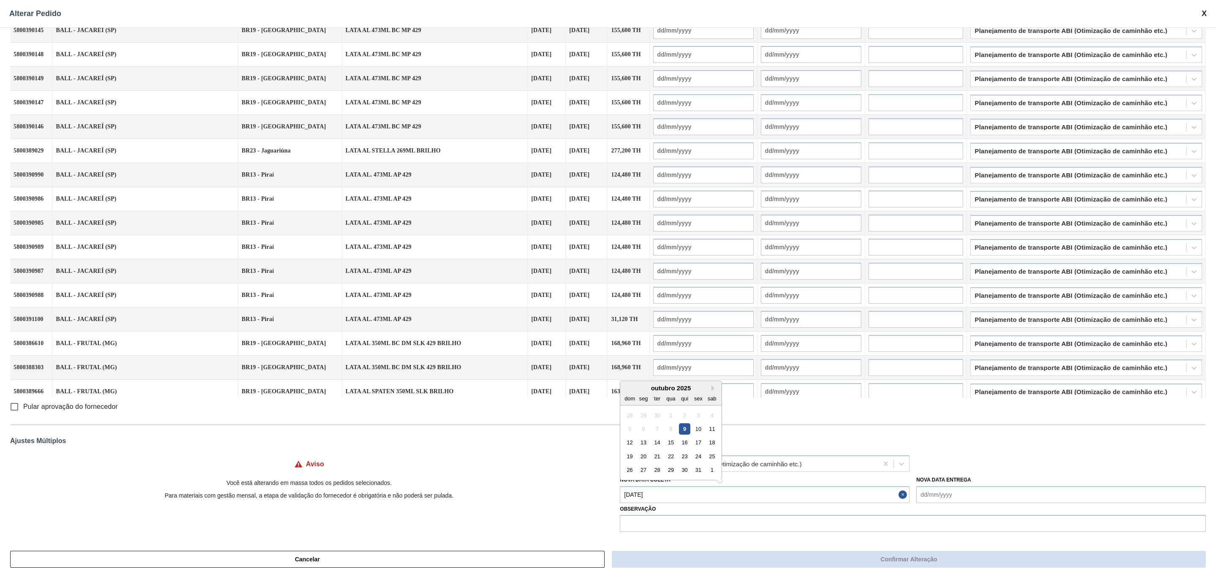
type input "[DATE]"
type input "11/10/2025"
type input "[DATE]"
type input "11/10/2025"
type input "[DATE]"
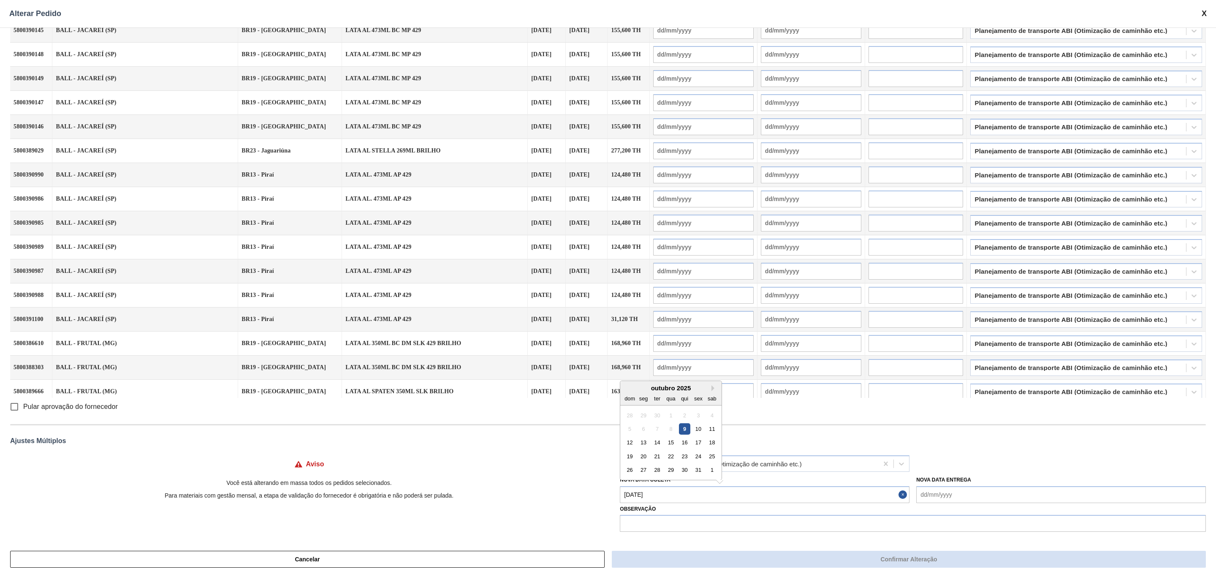
type input "[DATE]"
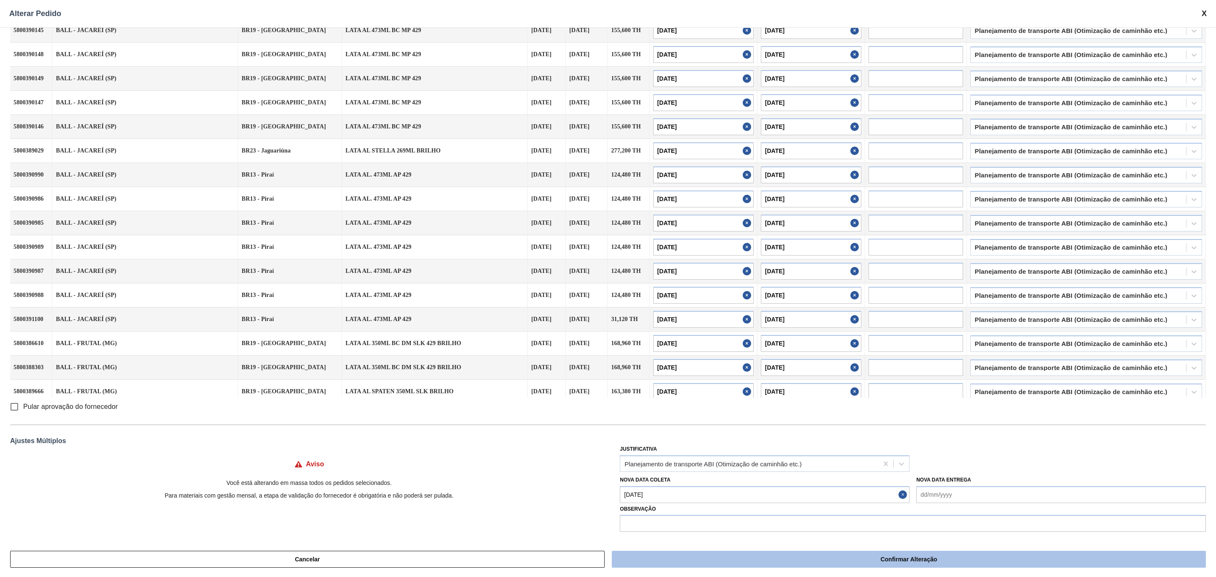
click at [721, 565] on button "Confirmar Alteração" at bounding box center [909, 558] width 594 height 17
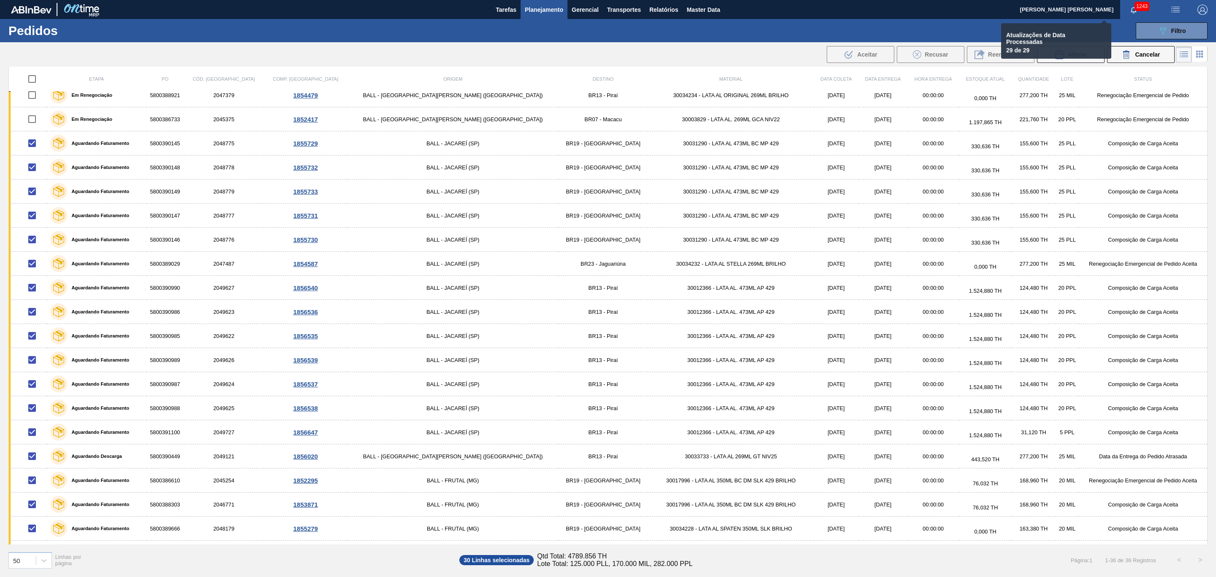
checkbox input "false"
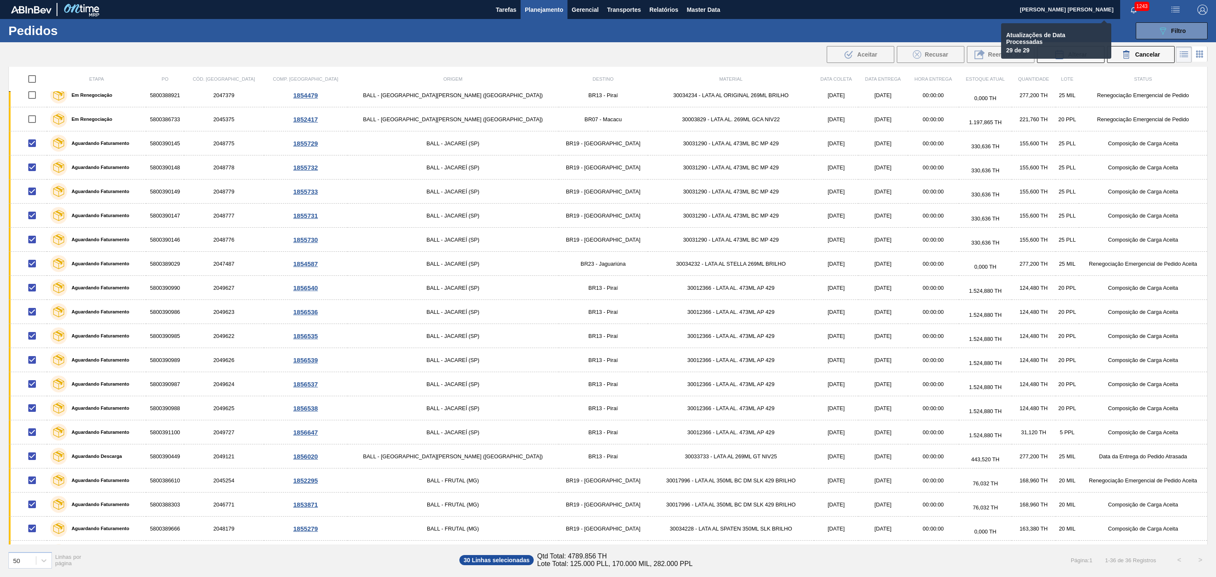
checkbox input "false"
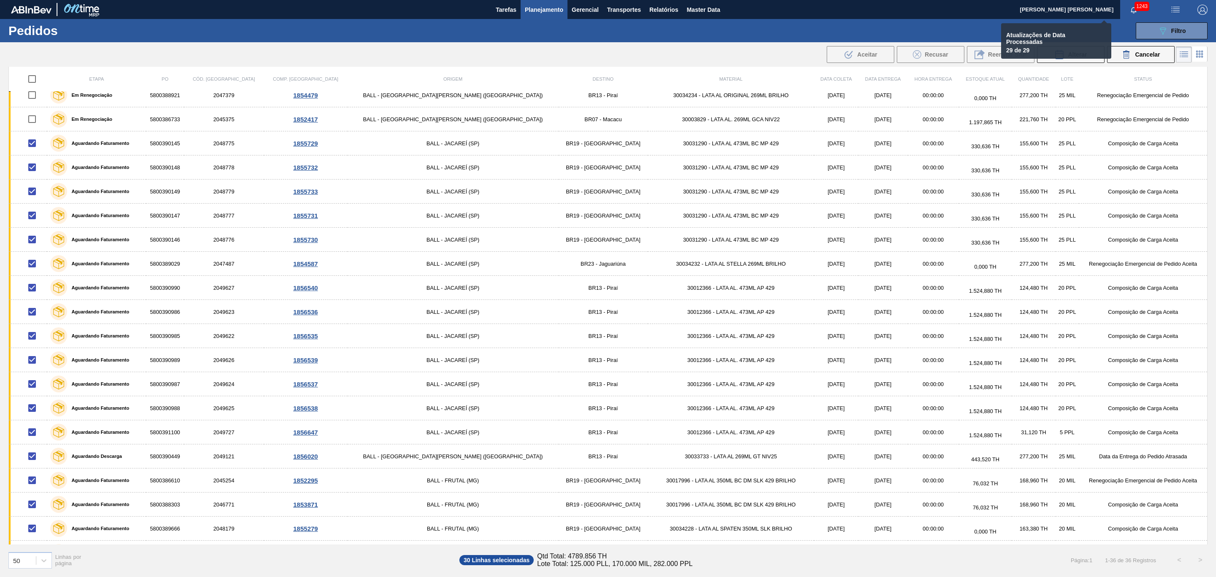
checkbox input "false"
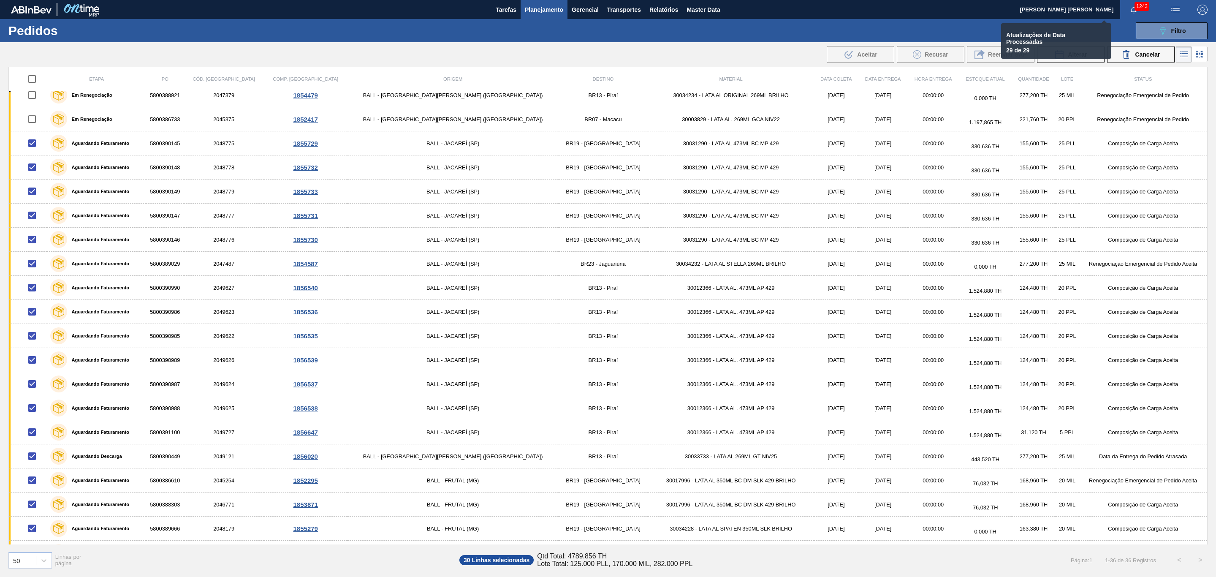
checkbox input "false"
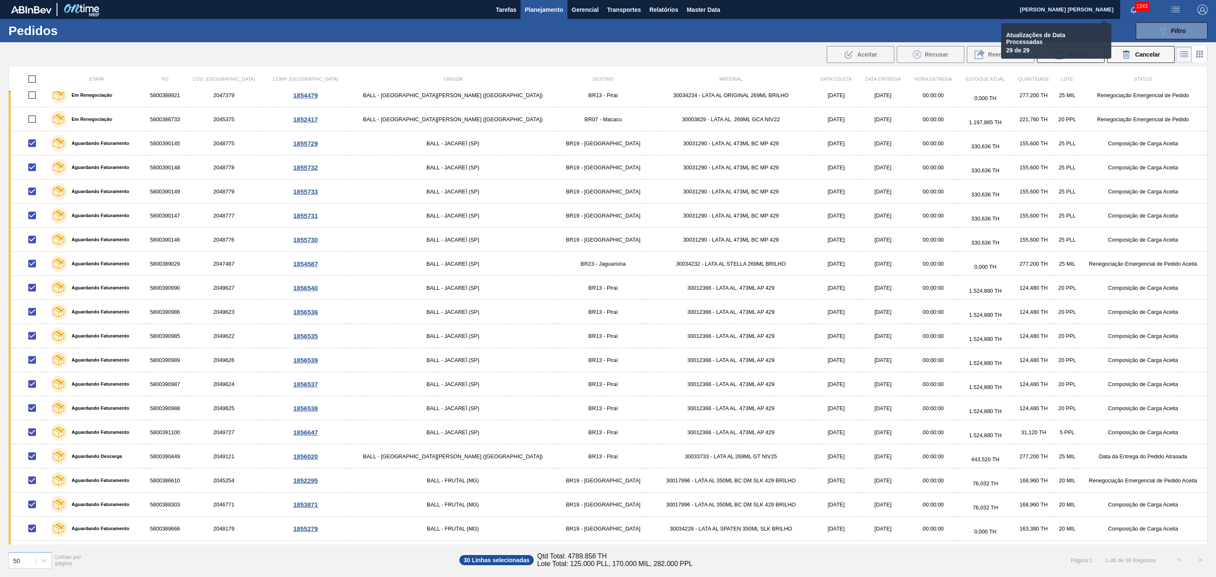
checkbox input "false"
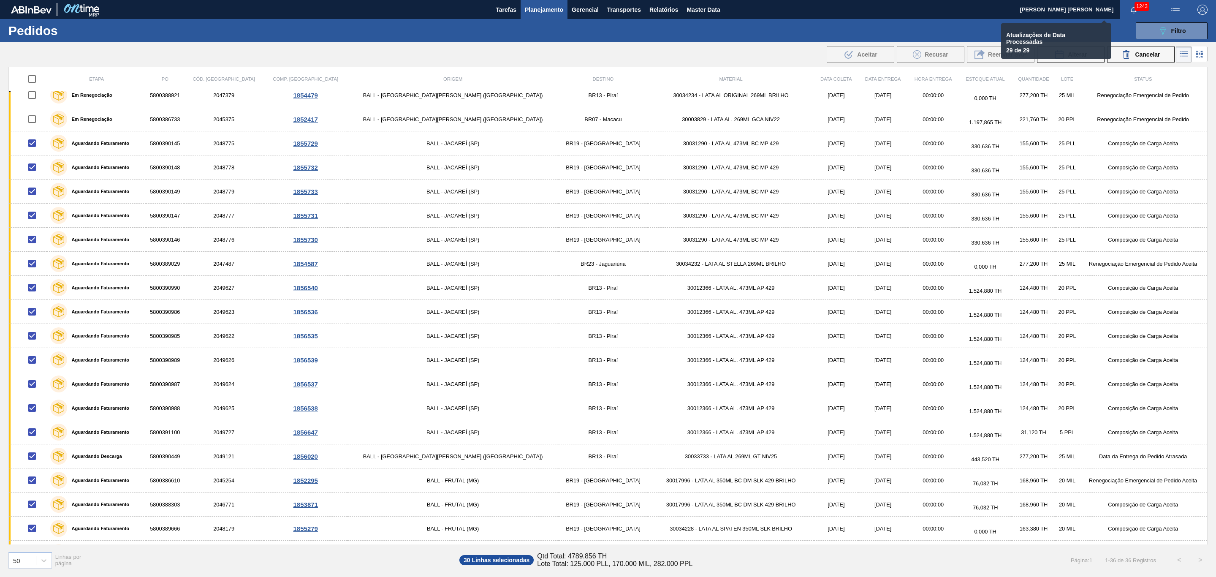
checkbox input "false"
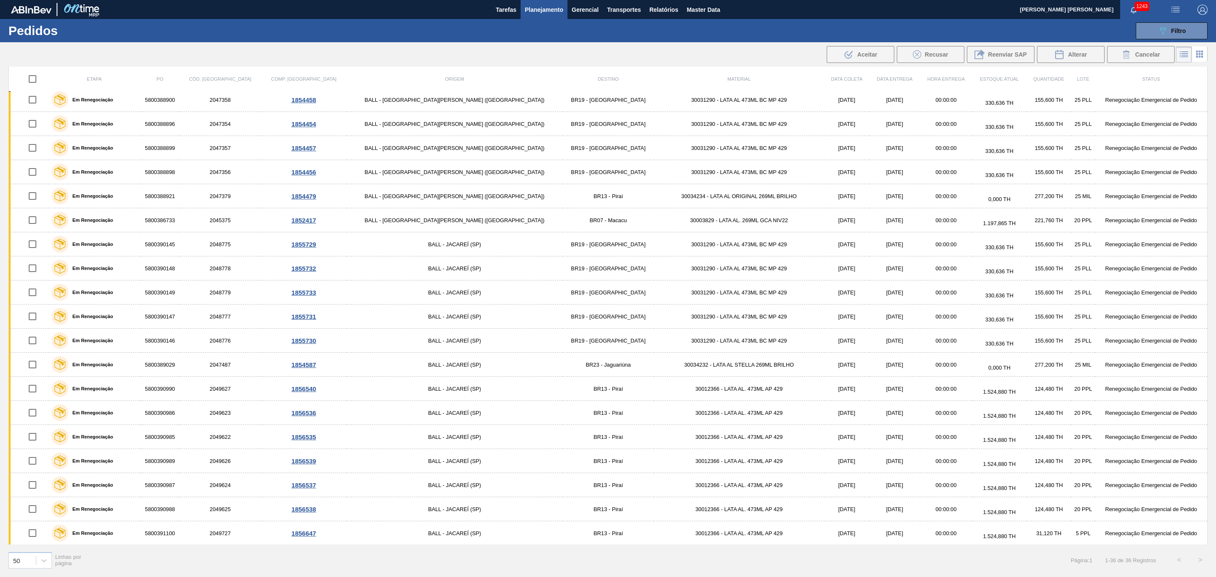
scroll to position [0, 0]
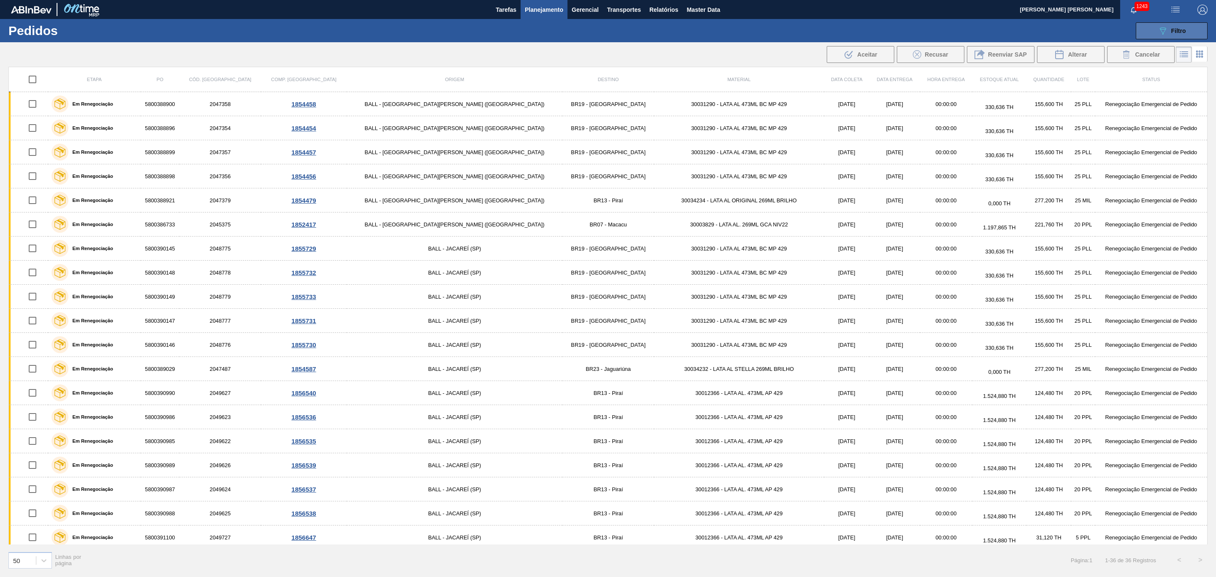
click at [1168, 33] on div "089F7B8B-B2A5-4AFE-B5C0-19BA573D28AC Filtro" at bounding box center [1171, 31] width 28 height 10
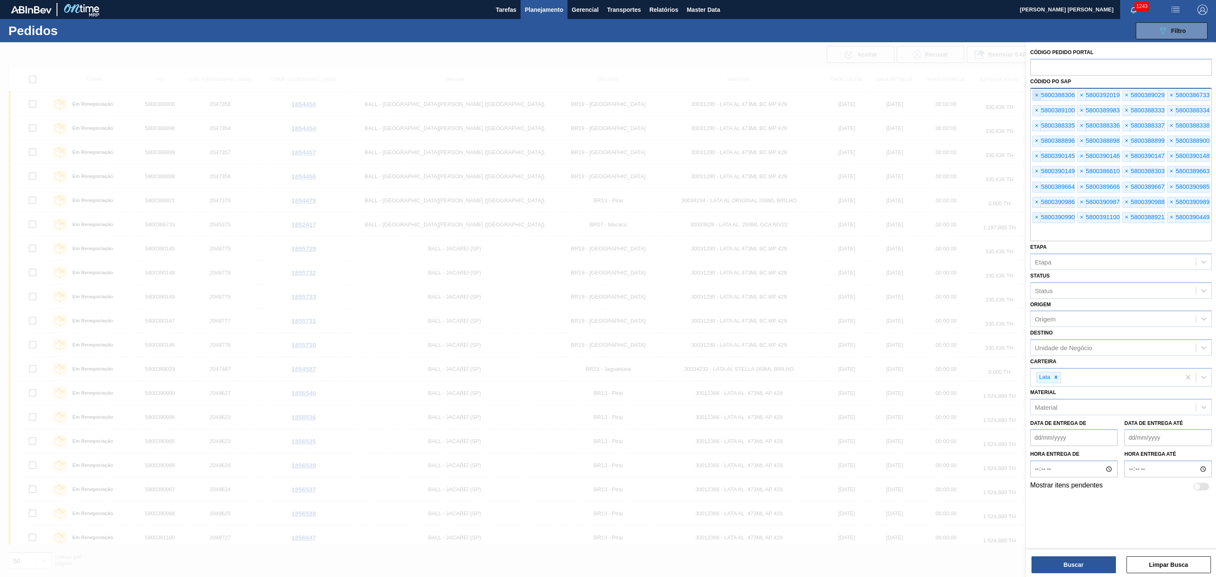
click at [1038, 93] on span "×" at bounding box center [1036, 95] width 8 height 10
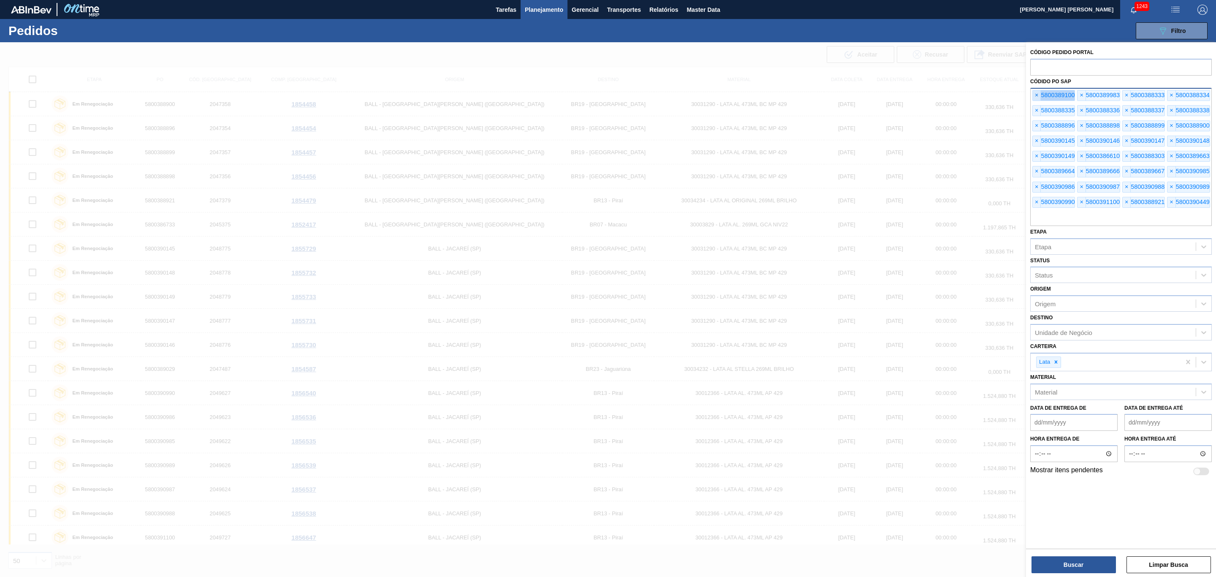
click at [1038, 93] on span "×" at bounding box center [1036, 95] width 8 height 10
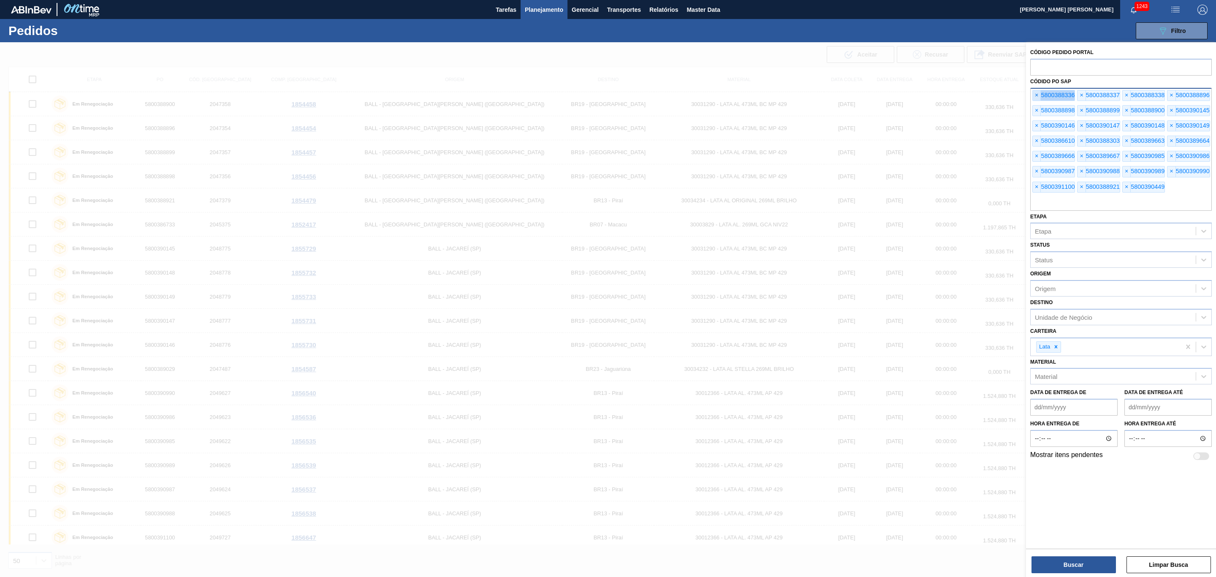
click at [1038, 93] on span "×" at bounding box center [1036, 95] width 8 height 10
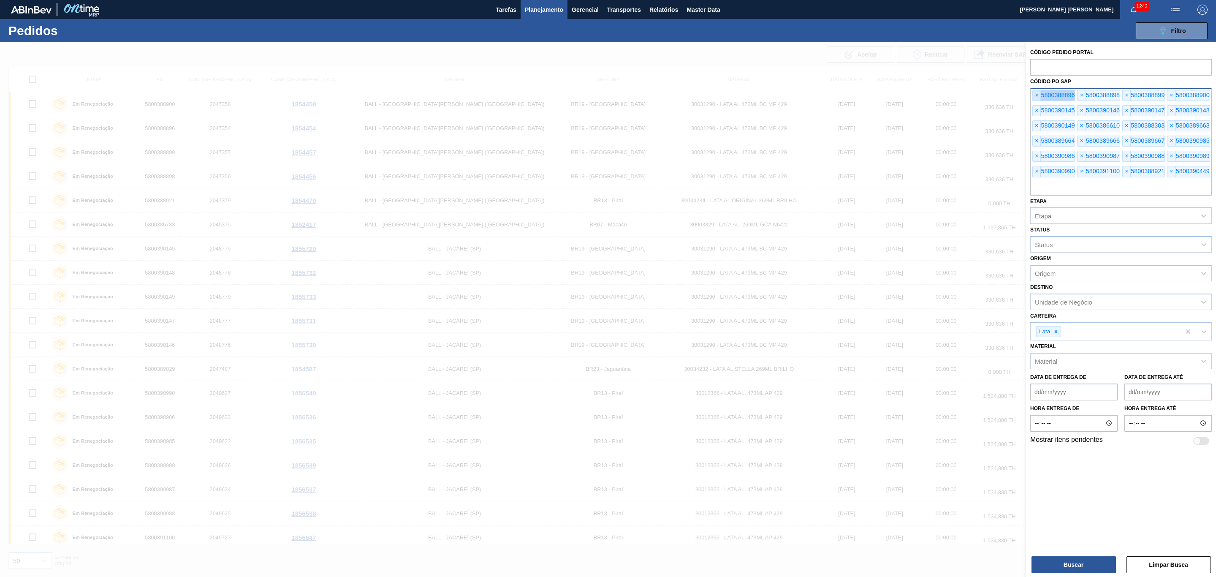
click at [1038, 93] on span "×" at bounding box center [1036, 95] width 8 height 10
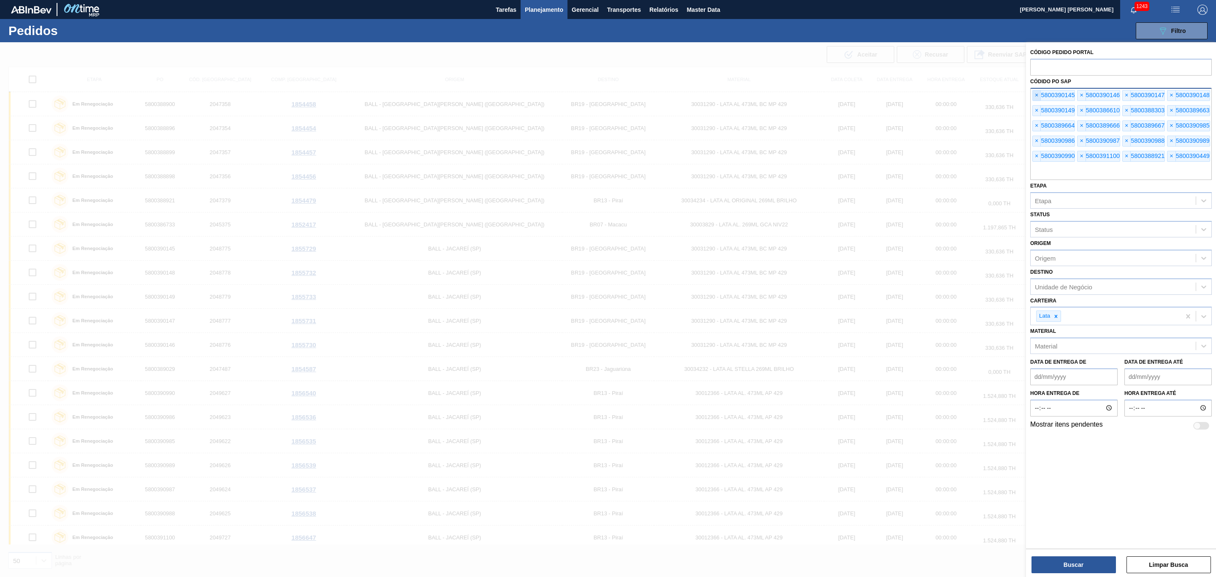
click at [1038, 93] on span "×" at bounding box center [1036, 95] width 8 height 10
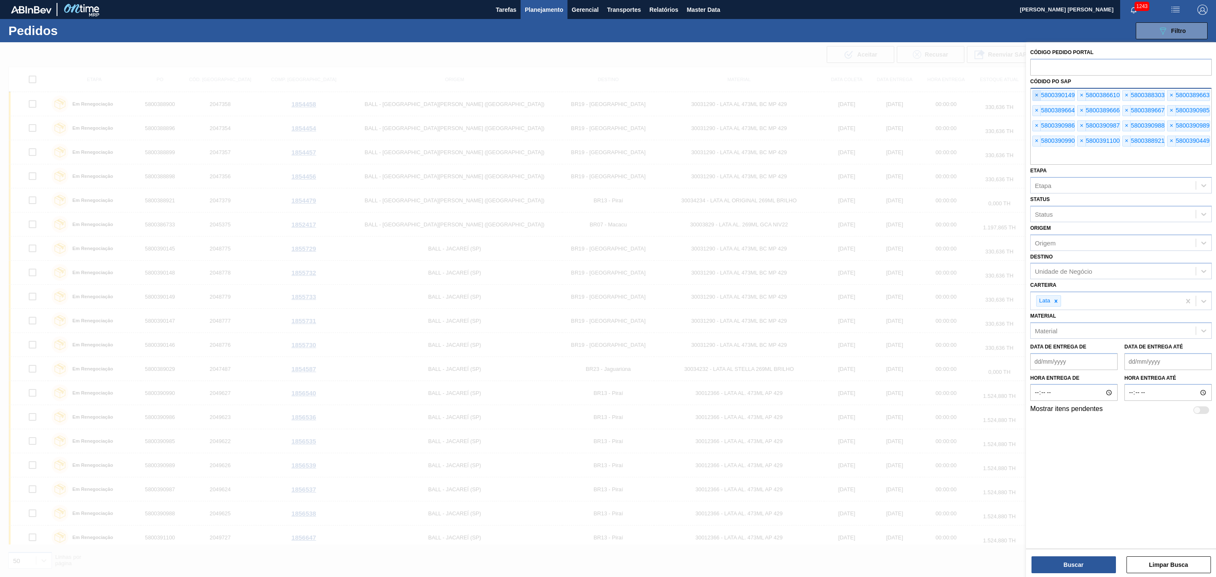
click at [1038, 93] on span "×" at bounding box center [1036, 95] width 8 height 10
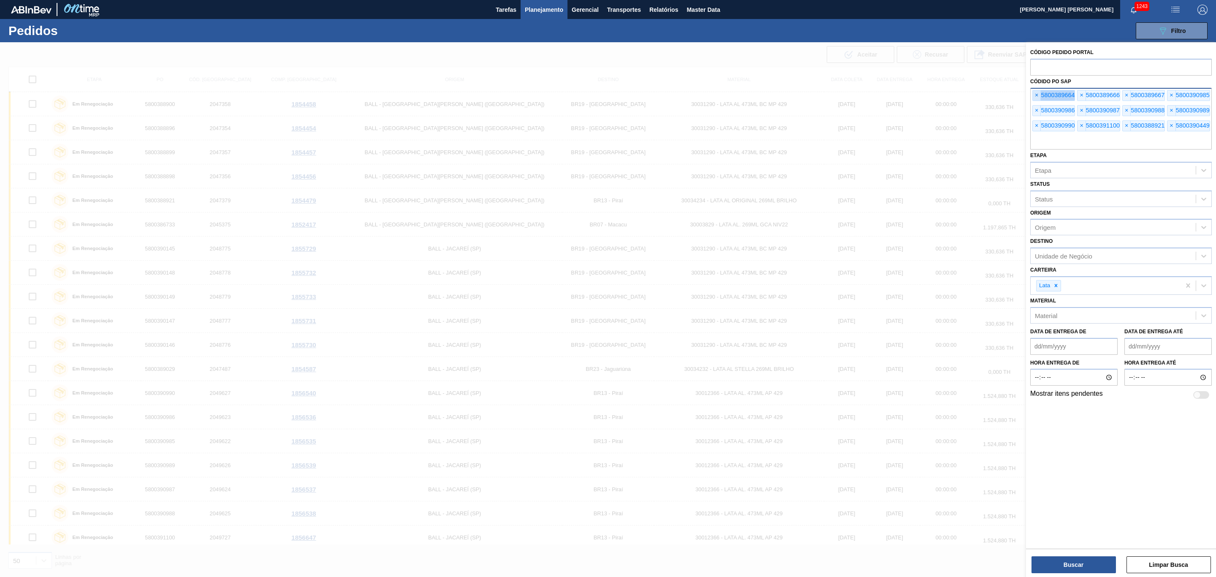
click at [1038, 93] on span "×" at bounding box center [1036, 95] width 8 height 10
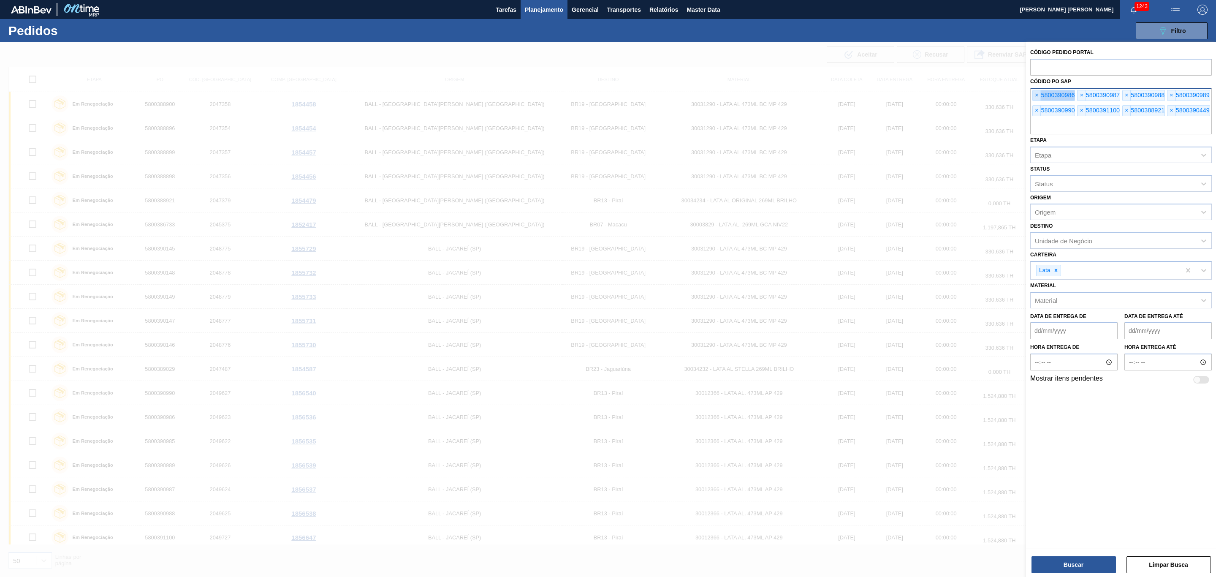
click at [1038, 93] on span "×" at bounding box center [1036, 95] width 8 height 10
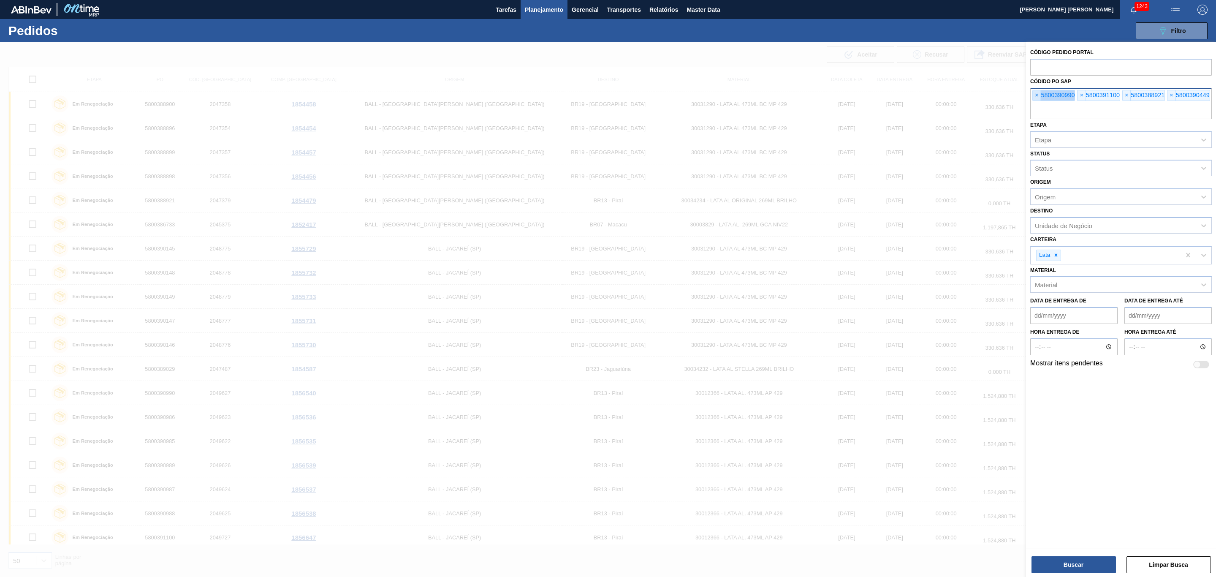
click at [1038, 93] on span "×" at bounding box center [1036, 95] width 8 height 10
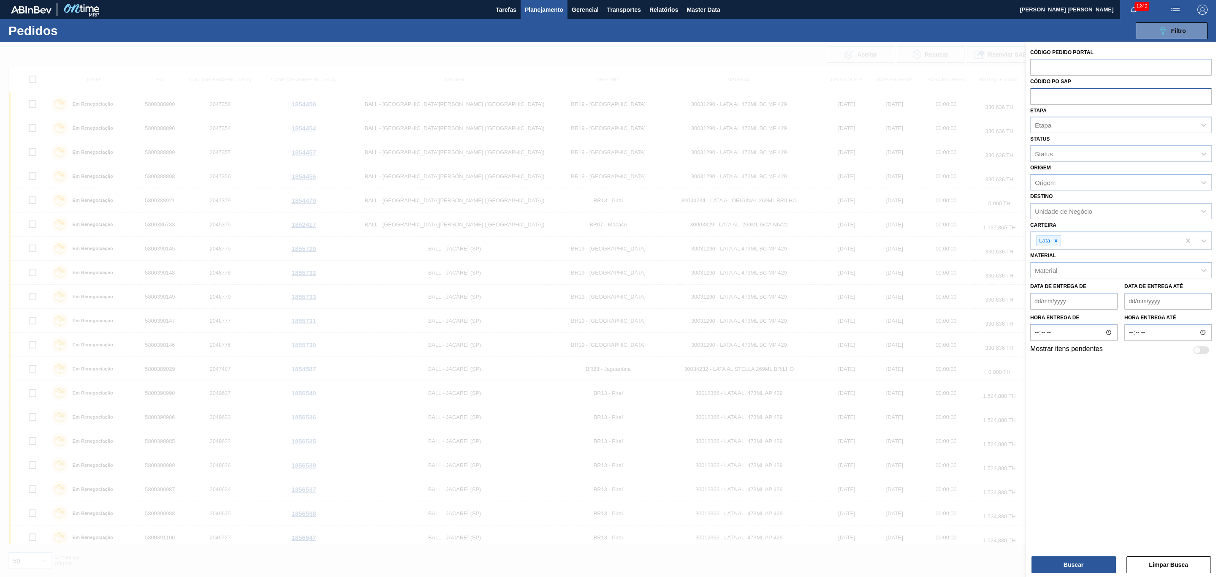
click at [1038, 93] on input "text" at bounding box center [1120, 96] width 181 height 16
click at [1088, 95] on input "text" at bounding box center [1120, 96] width 181 height 16
paste input "text"
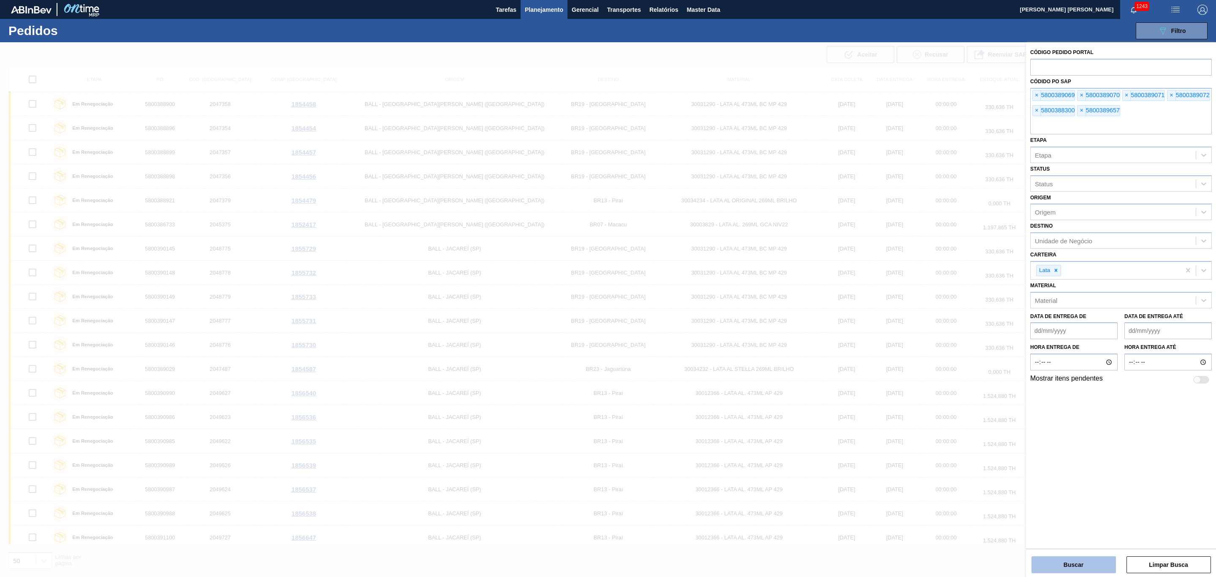
click at [1072, 569] on button "Buscar" at bounding box center [1073, 564] width 84 height 17
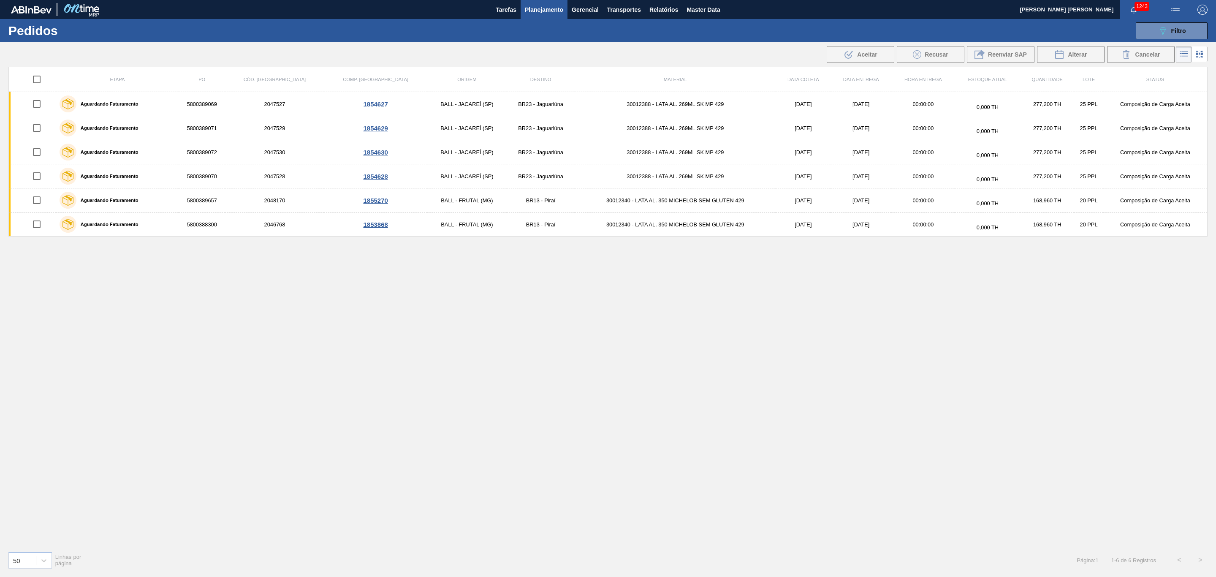
click at [39, 78] on input "checkbox" at bounding box center [37, 79] width 18 height 18
checkbox input "true"
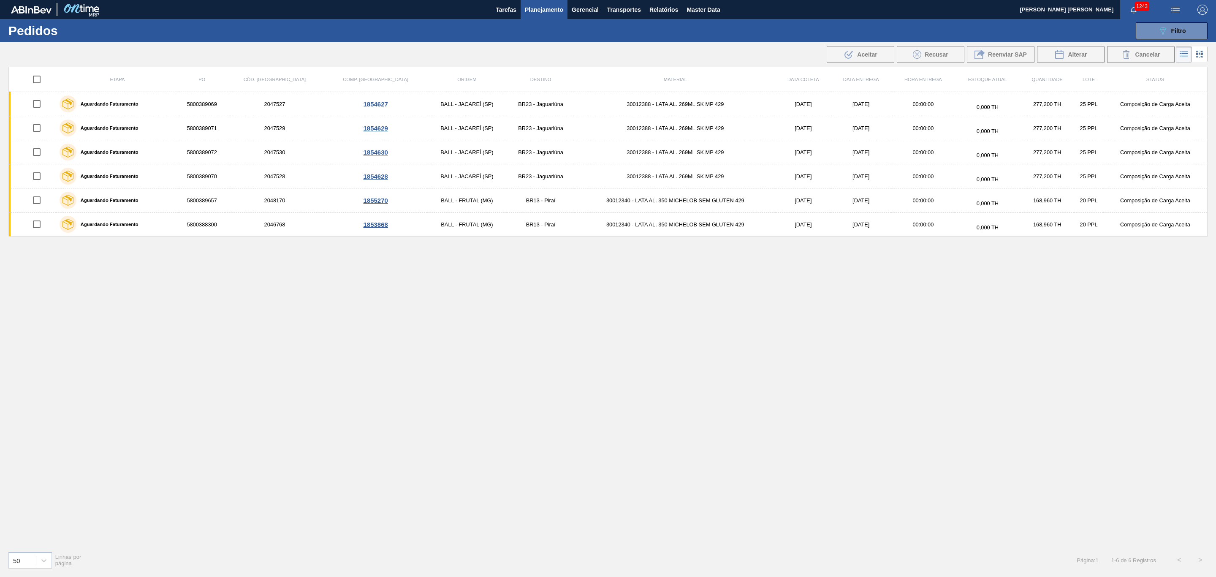
checkbox input "true"
click at [1056, 59] on icon at bounding box center [1059, 54] width 8 height 8
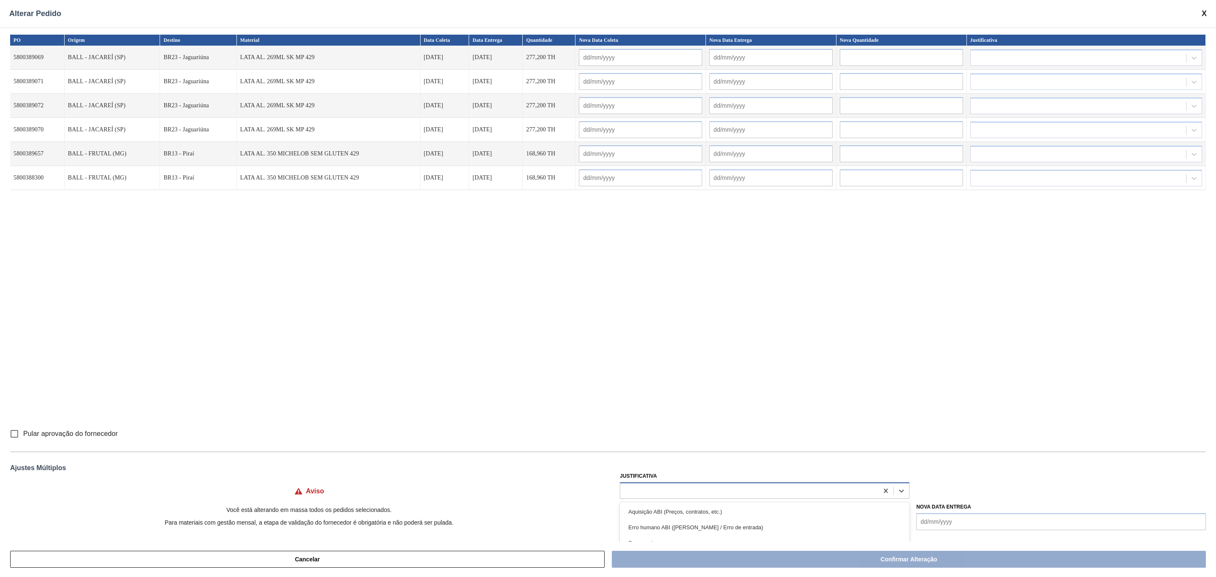
click at [639, 493] on div at bounding box center [749, 490] width 258 height 12
click at [717, 536] on div "Outro problema com o fornecedor - Mudança de fornecedor" at bounding box center [765, 542] width 290 height 16
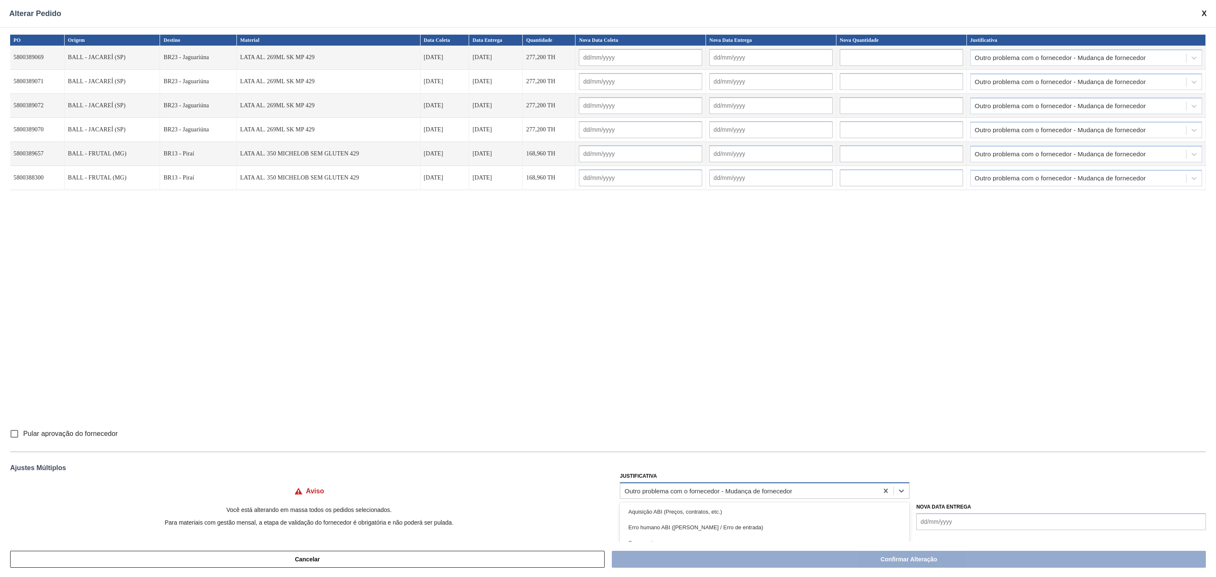
click at [723, 493] on div "Outro problema com o fornecedor - Mudança de fornecedor" at bounding box center [708, 490] width 168 height 7
click at [718, 533] on div "Planejamento de transporte ABI (Otimização de caminhão etc.)" at bounding box center [765, 541] width 290 height 16
click at [665, 526] on Coleta "Nova Data Coleta" at bounding box center [765, 521] width 290 height 17
type Coleta "09/10/2025"
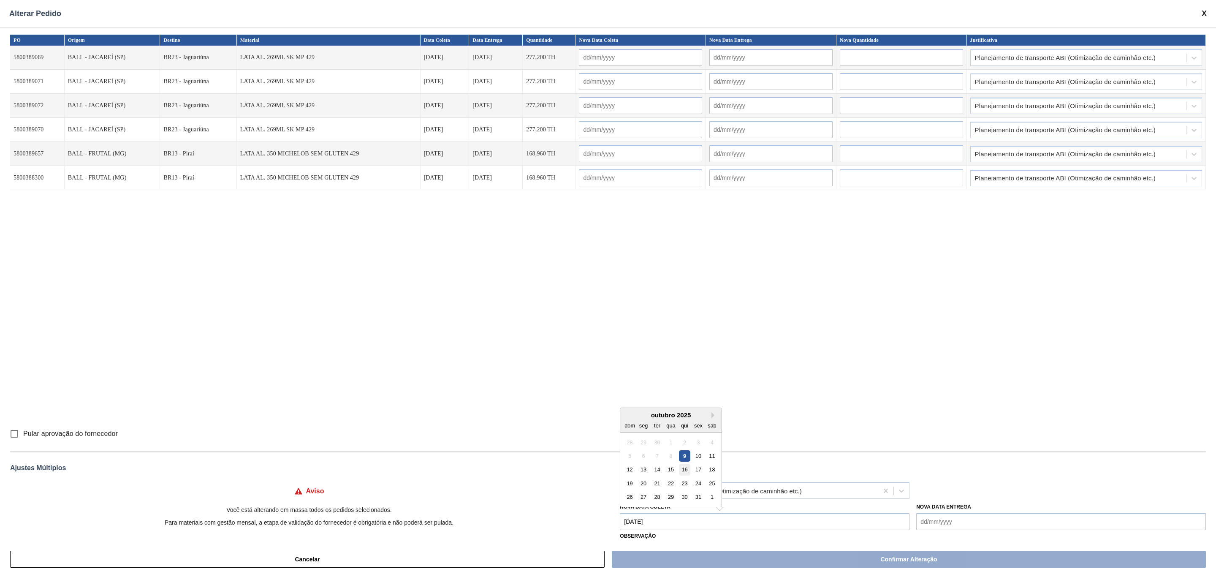
type input "09/10/2025"
type input "10/10/2025"
type input "09/10/2025"
type input "10/10/2025"
type input "09/10/2025"
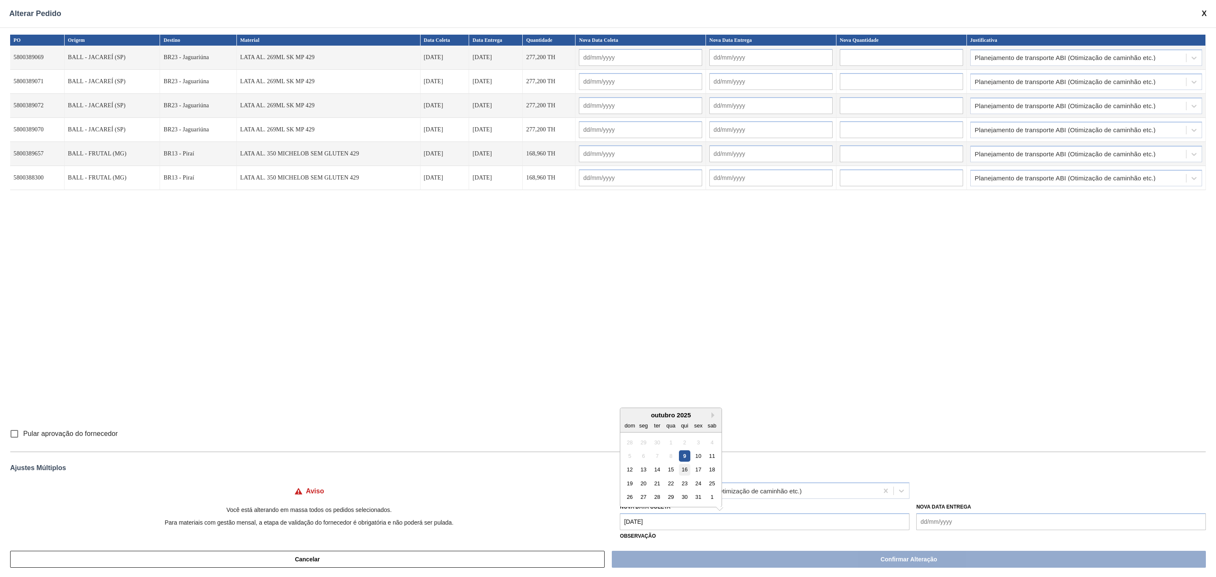
type input "10/10/2025"
type input "09/10/2025"
type input "10/10/2025"
type input "09/10/2025"
type input "11/10/2025"
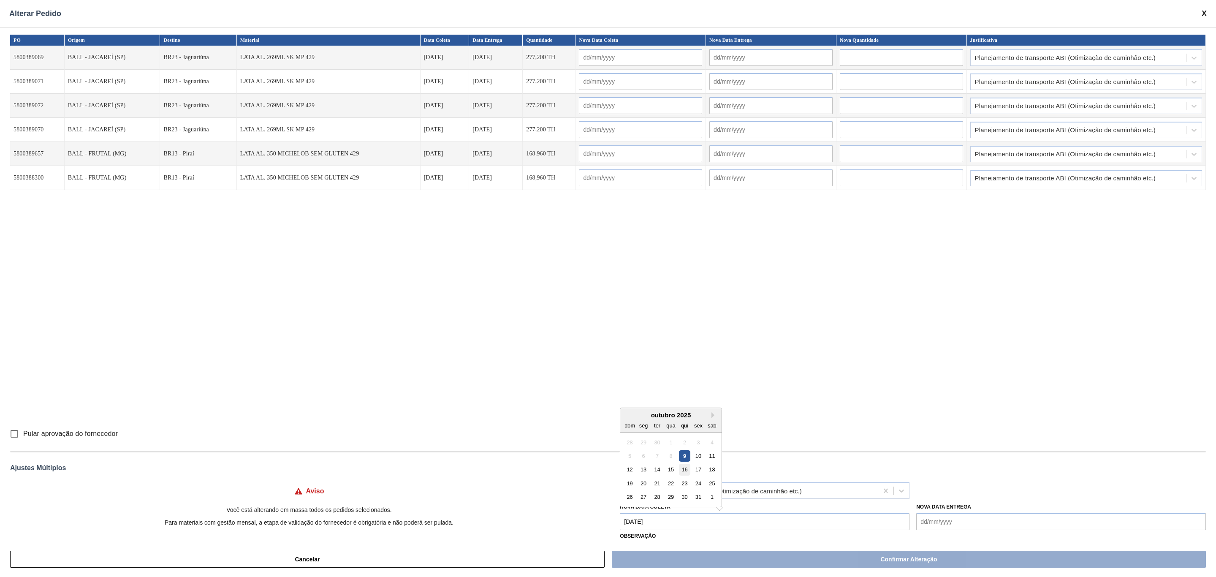
type input "09/10/2025"
type input "11/10/2025"
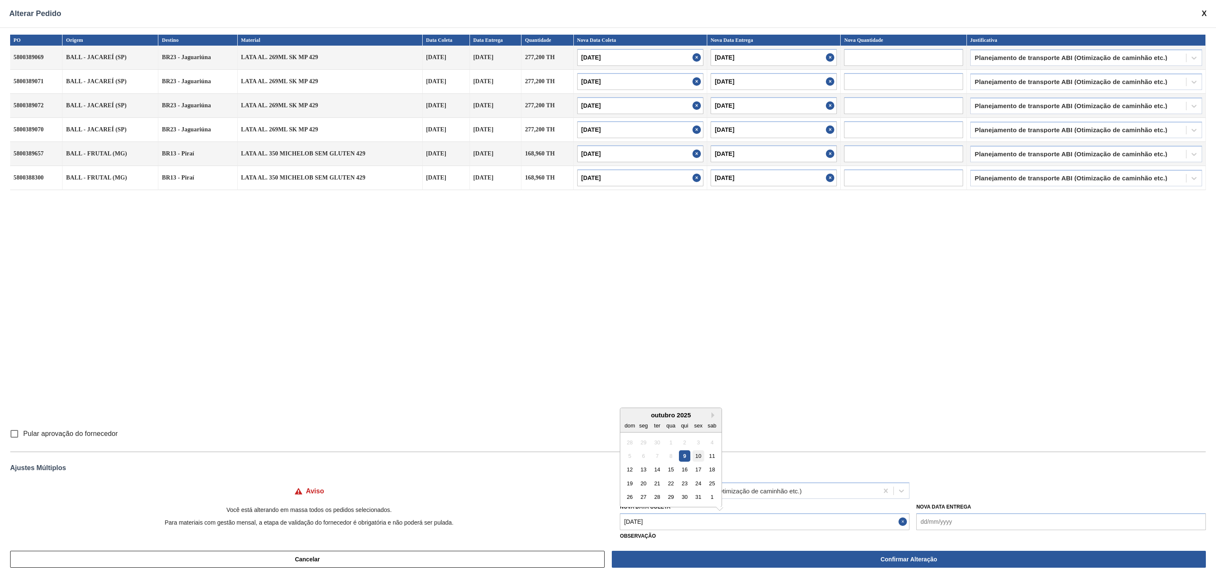
click at [697, 458] on div "10" at bounding box center [698, 455] width 11 height 11
type Coleta "10/10/2025"
type input "10/10/2025"
type input "11/10/2025"
type input "10/10/2025"
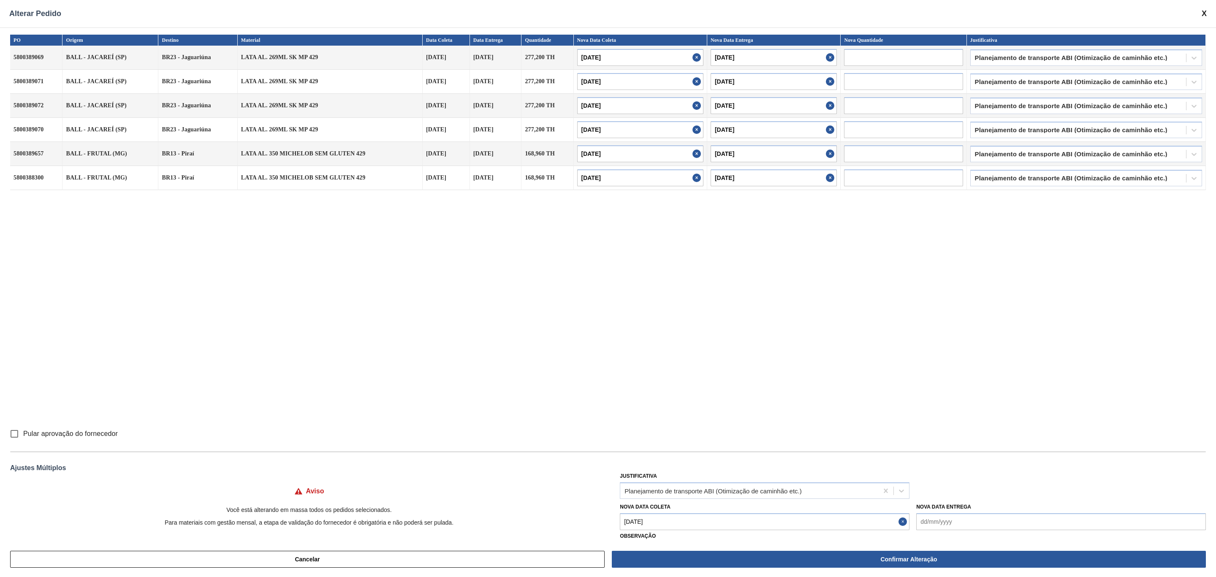
type input "11/10/2025"
type input "10/10/2025"
type input "11/10/2025"
type input "10/10/2025"
type input "11/10/2025"
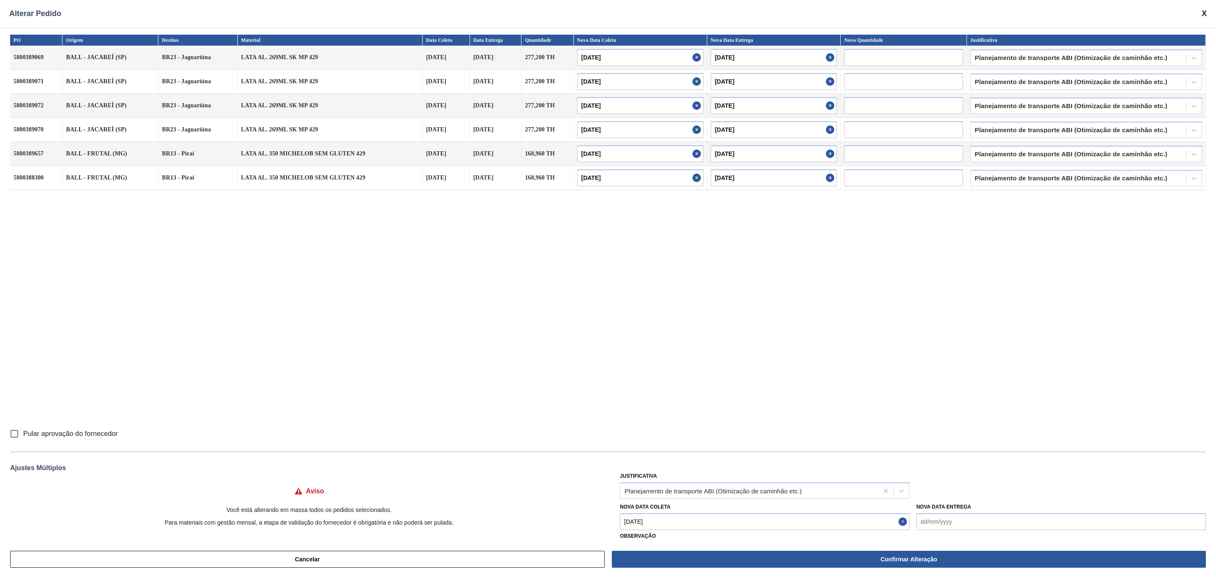
type input "10/10/2025"
type input "12/10/2025"
type input "10/10/2025"
type input "12/10/2025"
click at [693, 158] on button "Close" at bounding box center [697, 153] width 11 height 17
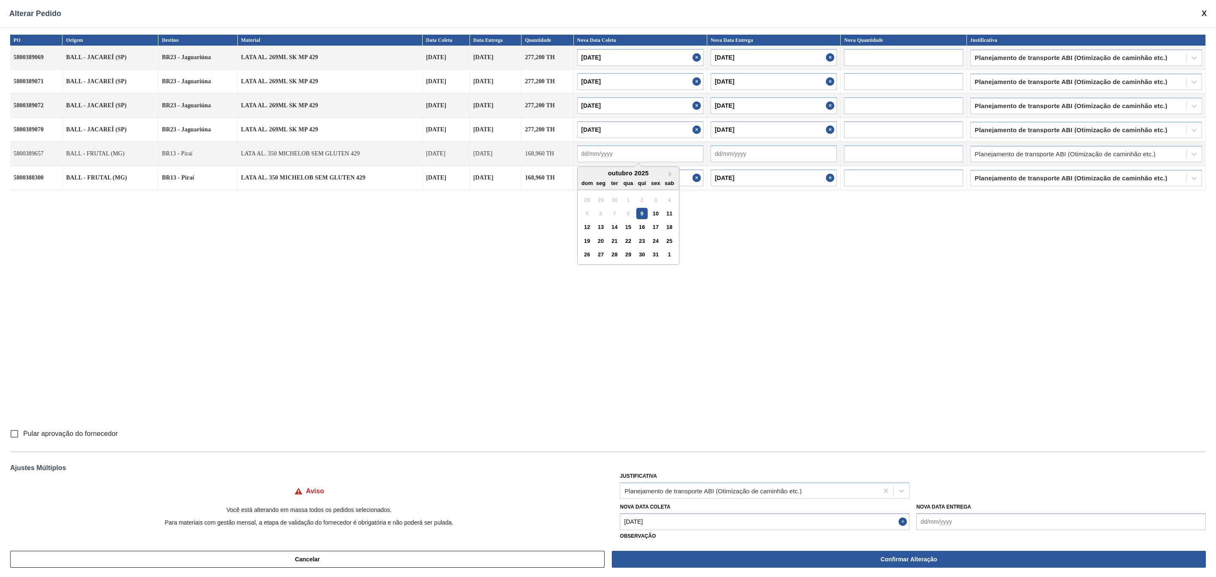
click at [665, 156] on input "text" at bounding box center [640, 153] width 126 height 17
click at [641, 219] on div "9" at bounding box center [641, 213] width 11 height 11
type input "09/10/2025"
type input "11/10/2025"
click at [689, 179] on input "10/10/2025" at bounding box center [640, 177] width 126 height 17
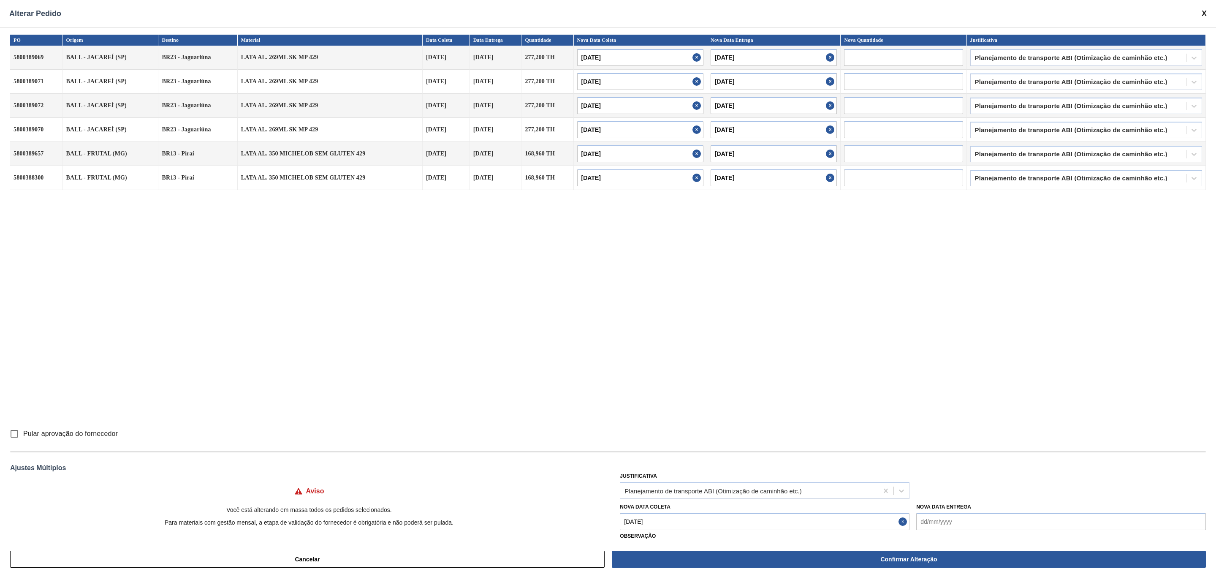
click at [692, 180] on button "Close" at bounding box center [697, 177] width 11 height 17
click at [607, 181] on input "text" at bounding box center [640, 177] width 126 height 17
click at [642, 238] on div "9" at bounding box center [641, 237] width 11 height 11
type input "09/10/2025"
type input "11/10/2025"
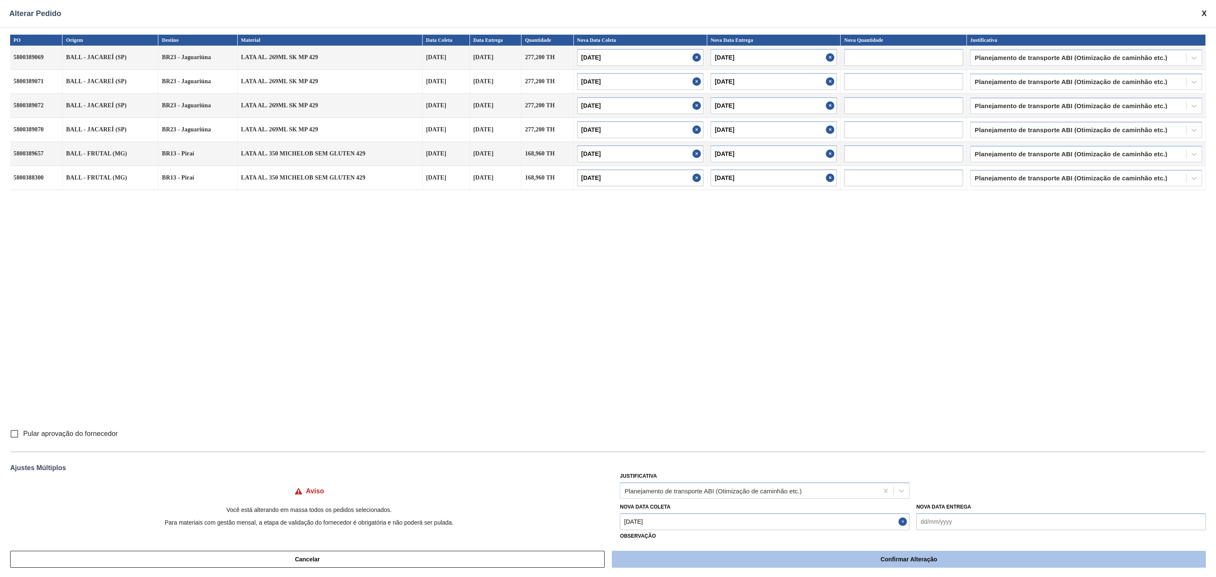
click at [740, 556] on button "Confirmar Alteração" at bounding box center [909, 558] width 594 height 17
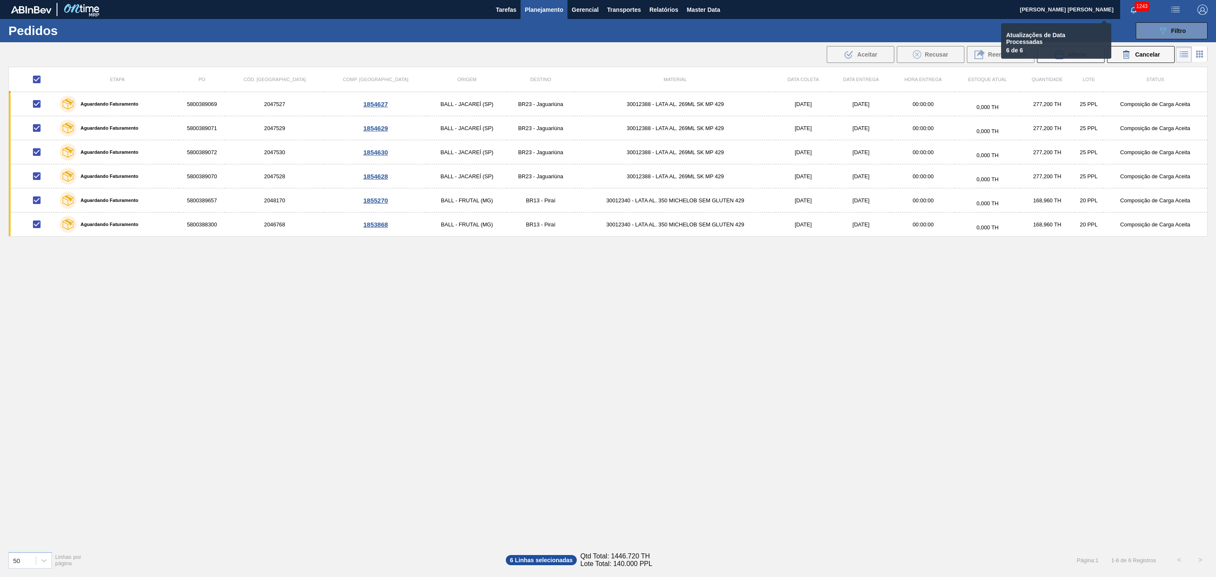
checkbox input "false"
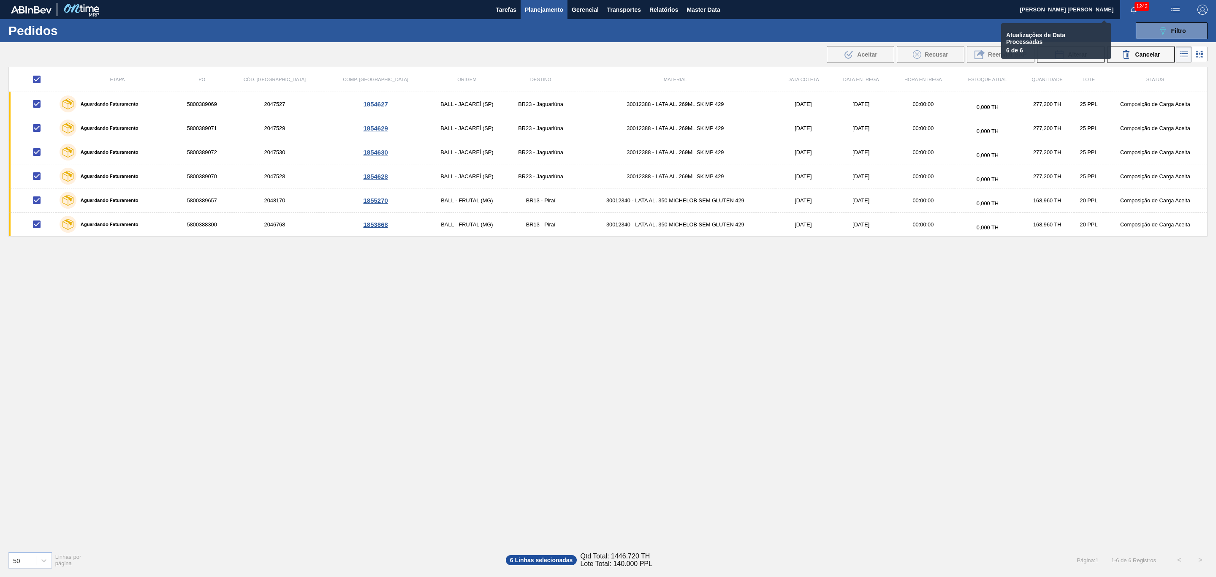
checkbox input "false"
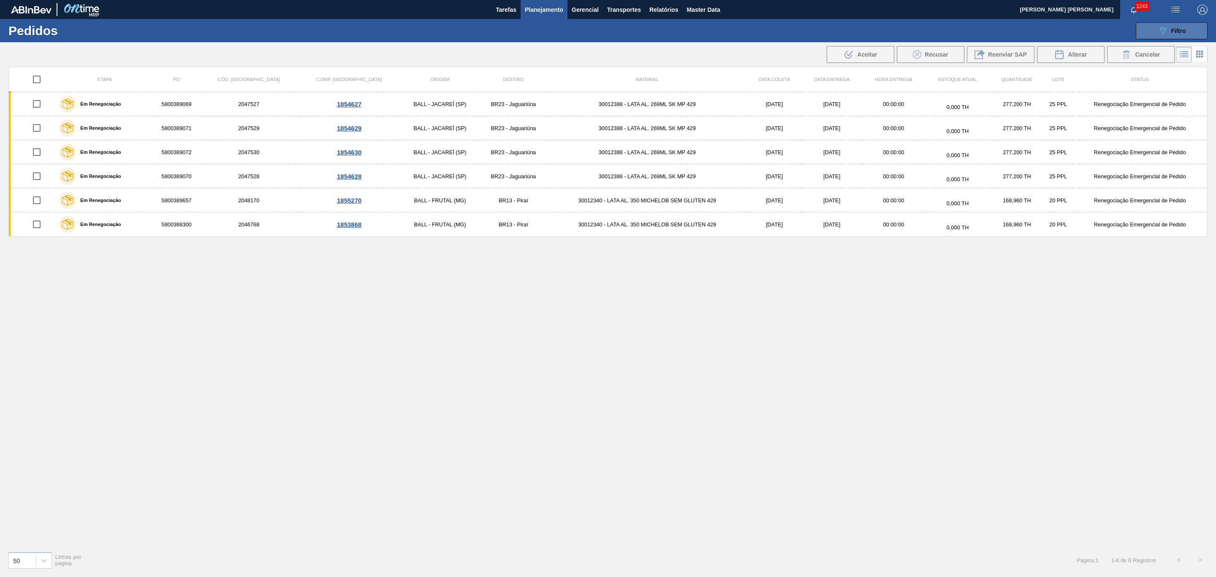
click at [1159, 30] on icon "089F7B8B-B2A5-4AFE-B5C0-19BA573D28AC" at bounding box center [1162, 31] width 10 height 10
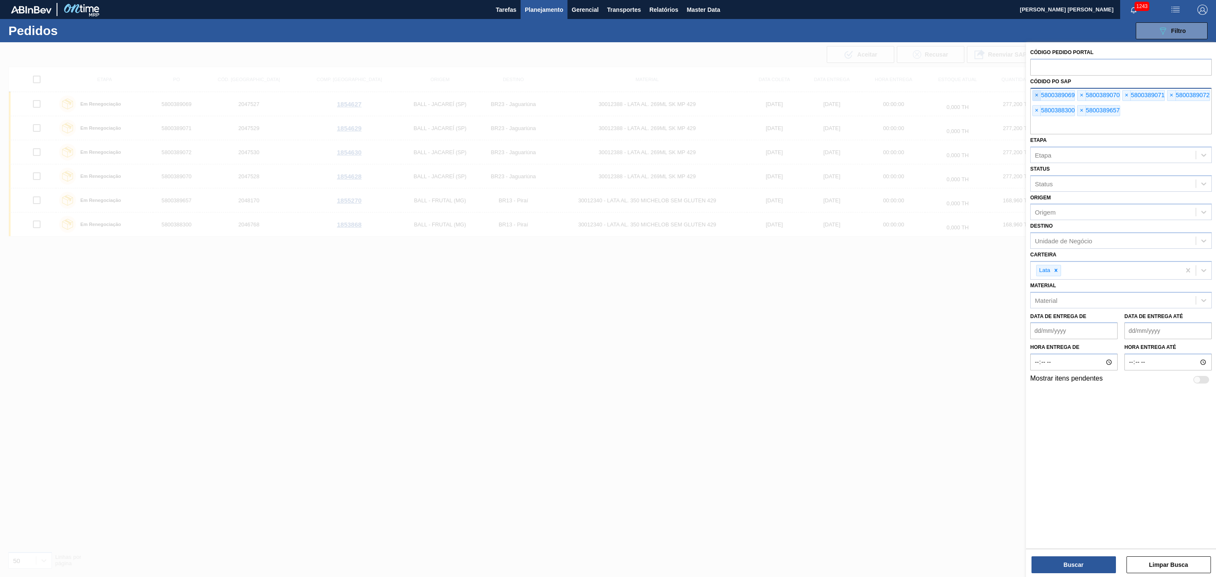
click at [1036, 91] on span "×" at bounding box center [1036, 95] width 8 height 10
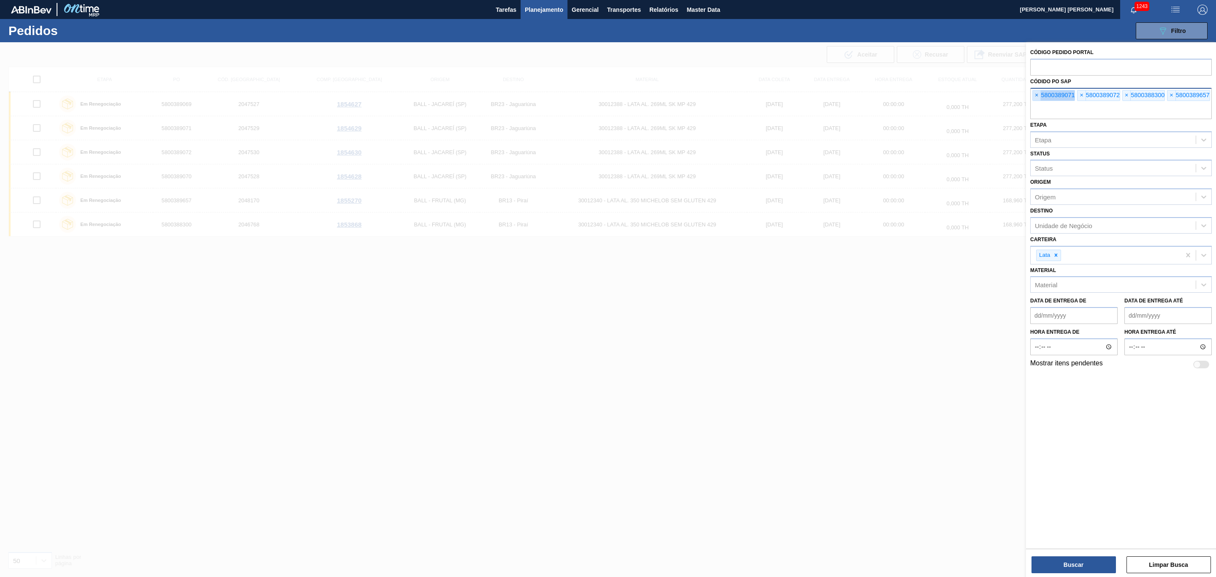
click at [1036, 91] on span "×" at bounding box center [1036, 95] width 8 height 10
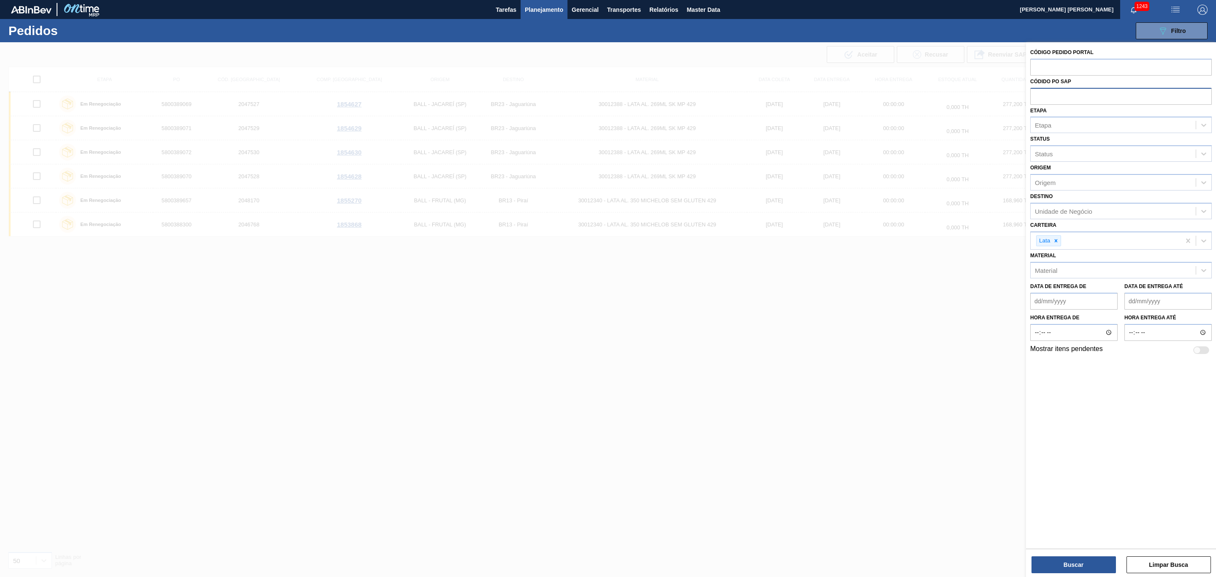
paste input "text"
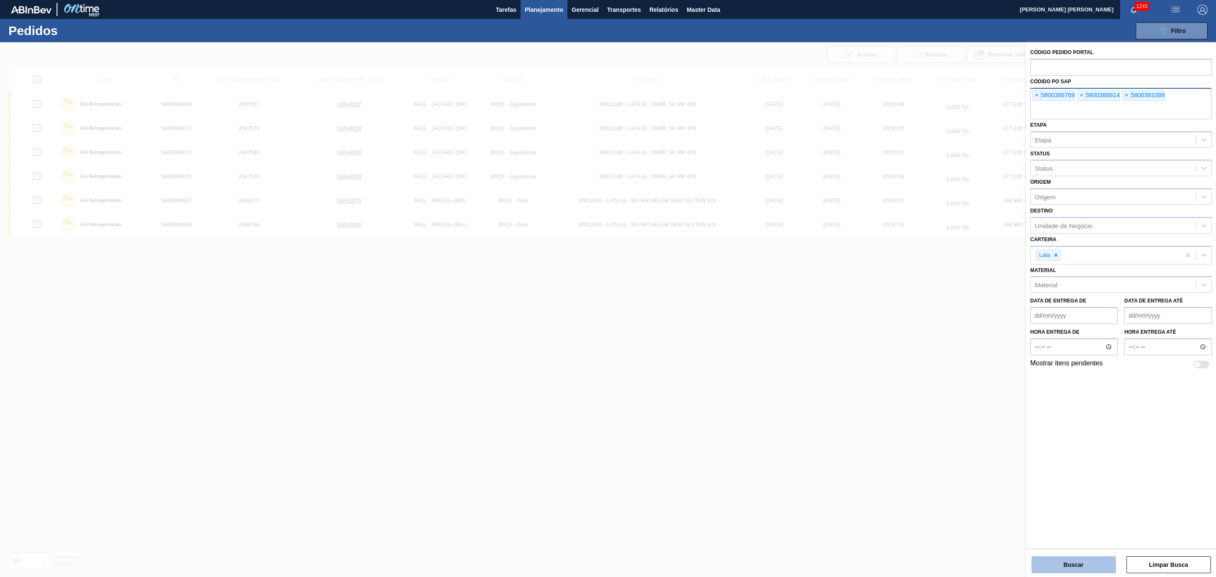
click at [1082, 566] on button "Buscar" at bounding box center [1073, 564] width 84 height 17
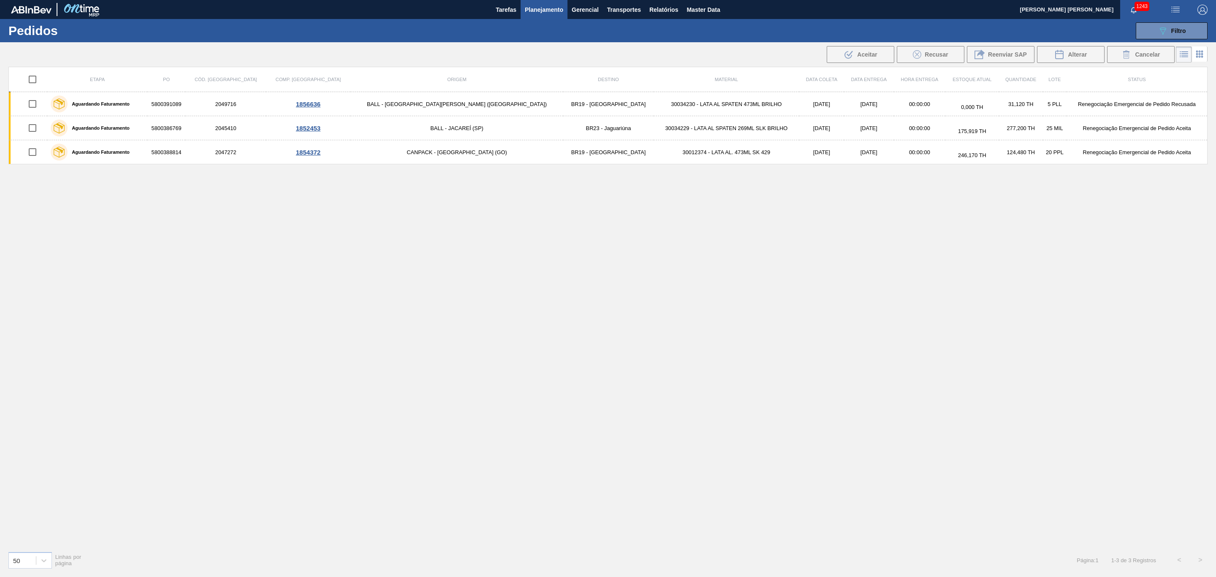
click at [35, 78] on input "checkbox" at bounding box center [33, 79] width 18 height 18
checkbox input "true"
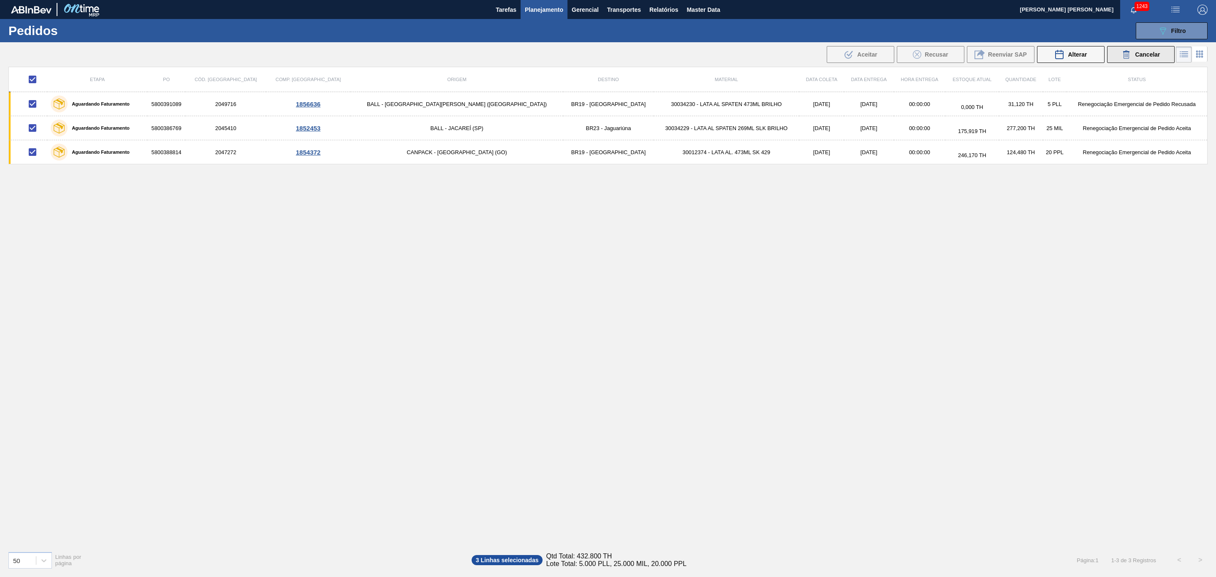
click at [1138, 58] on div "Cancelar" at bounding box center [1140, 54] width 38 height 10
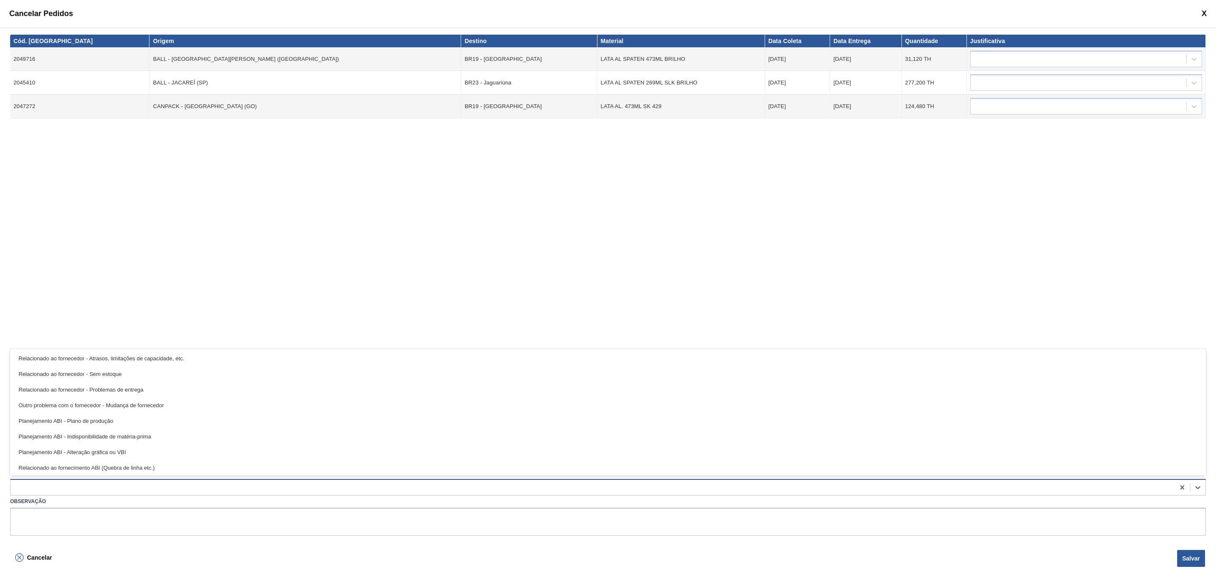
click at [137, 479] on div at bounding box center [607, 487] width 1195 height 16
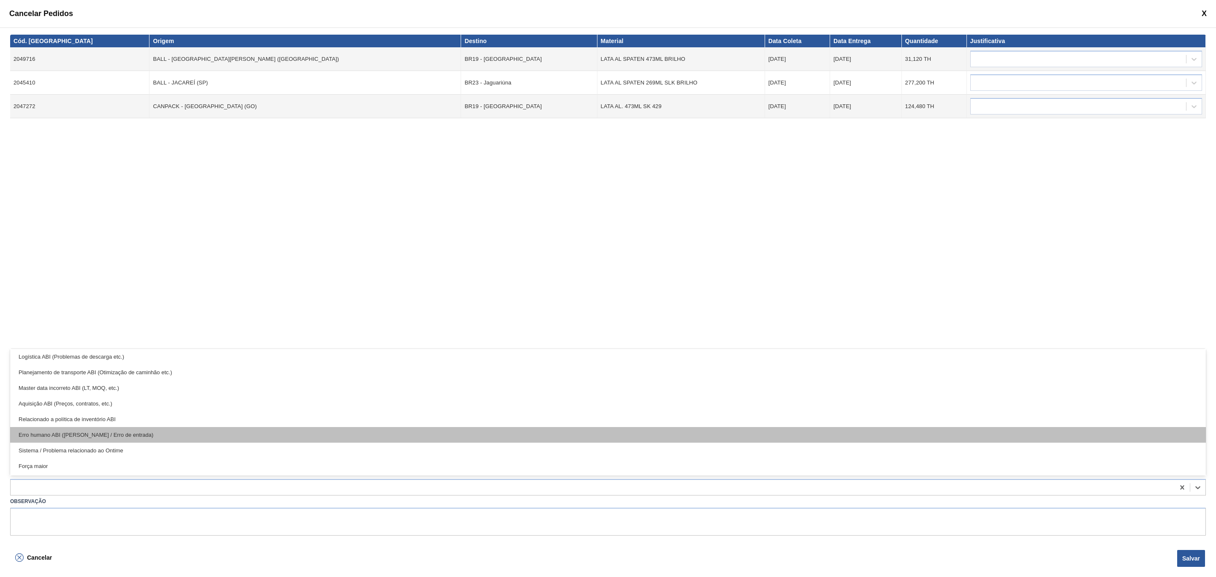
scroll to position [157, 0]
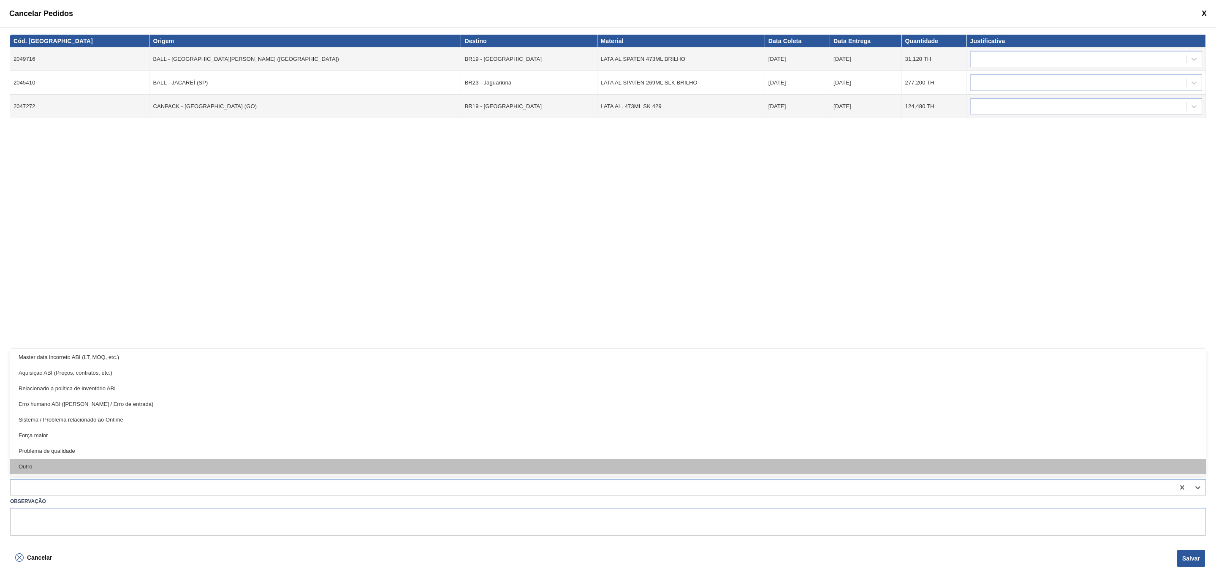
click at [97, 462] on div "Outro" at bounding box center [607, 466] width 1195 height 16
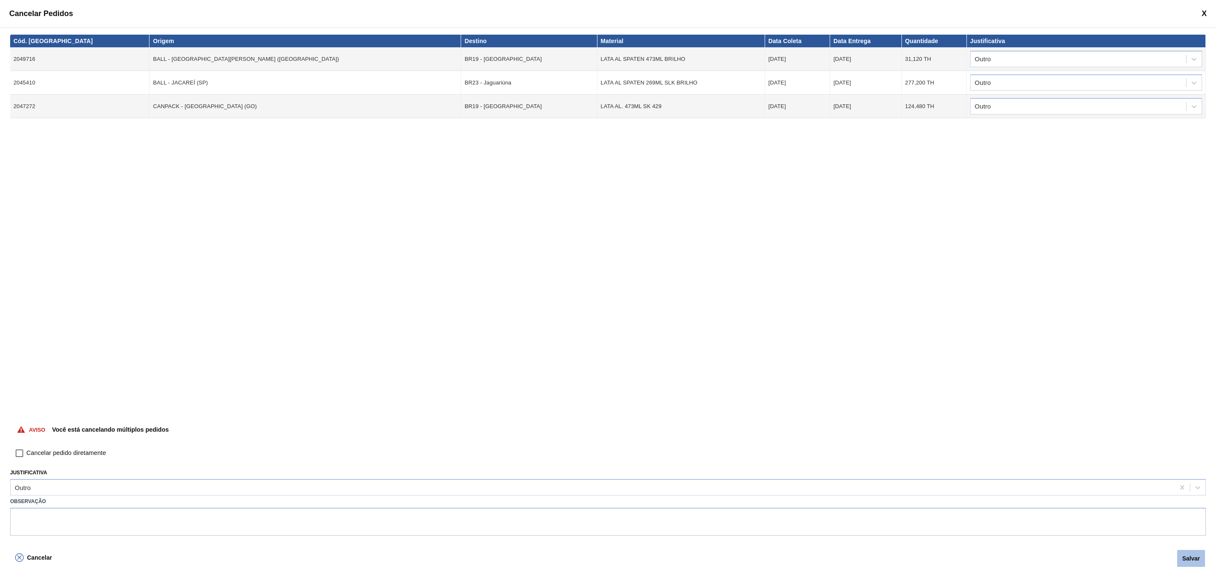
click at [1198, 561] on button "Salvar" at bounding box center [1191, 558] width 28 height 17
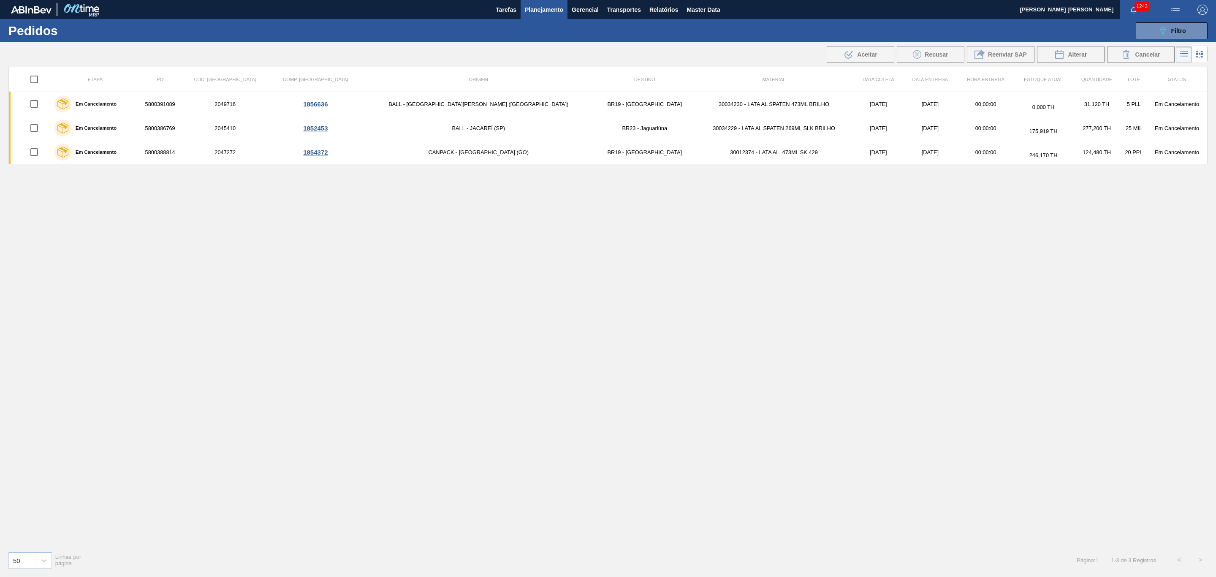
click at [153, 254] on div "Etapa PO Cód. Pedido Comp. Carga Origem Destino Material Data coleta Data Entre…" at bounding box center [607, 305] width 1199 height 477
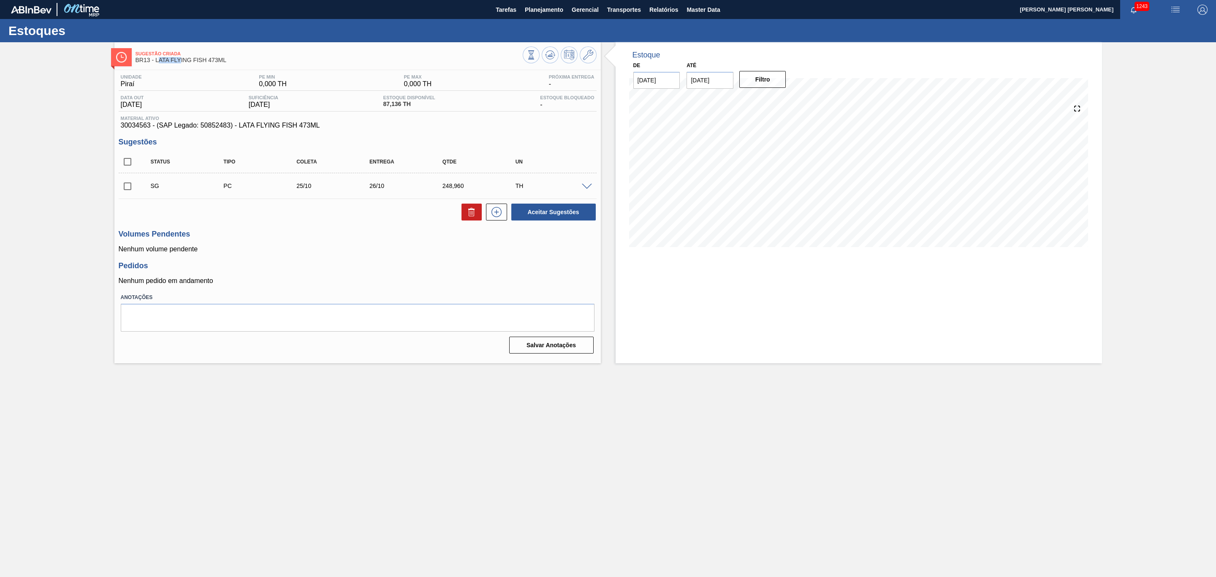
click at [181, 60] on span "BR13 - LATA FLYING FISH 473ML" at bounding box center [328, 60] width 387 height 6
drag, startPoint x: 133, startPoint y: 61, endPoint x: 236, endPoint y: 57, distance: 102.2
click at [236, 57] on div "Sugestão Criada BR13 - LATA FLYING FISH 473ML" at bounding box center [357, 55] width 486 height 19
copy span "BR13 - LATA FLYING FISH 473ML"
click at [311, 220] on div "Aceitar Sugestões" at bounding box center [358, 212] width 478 height 19
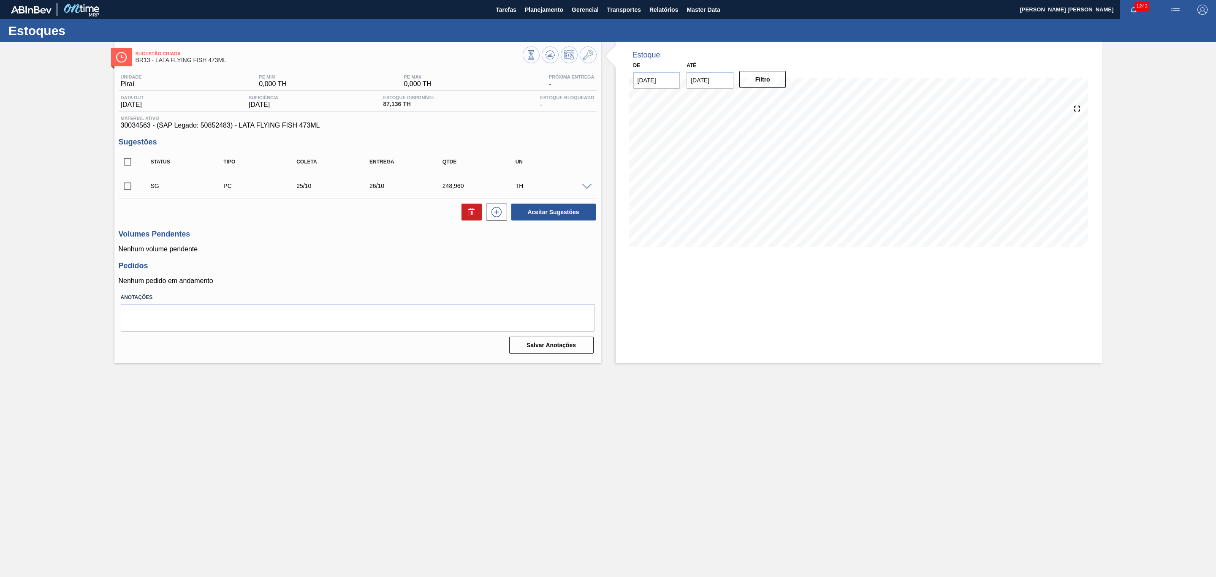
click at [728, 78] on input "[DATE]" at bounding box center [709, 80] width 47 height 17
click at [778, 187] on div "1" at bounding box center [778, 181] width 11 height 11
type input "[DATE]"
click at [760, 75] on button "Filtro" at bounding box center [762, 79] width 47 height 17
drag, startPoint x: 157, startPoint y: 60, endPoint x: 229, endPoint y: 60, distance: 72.2
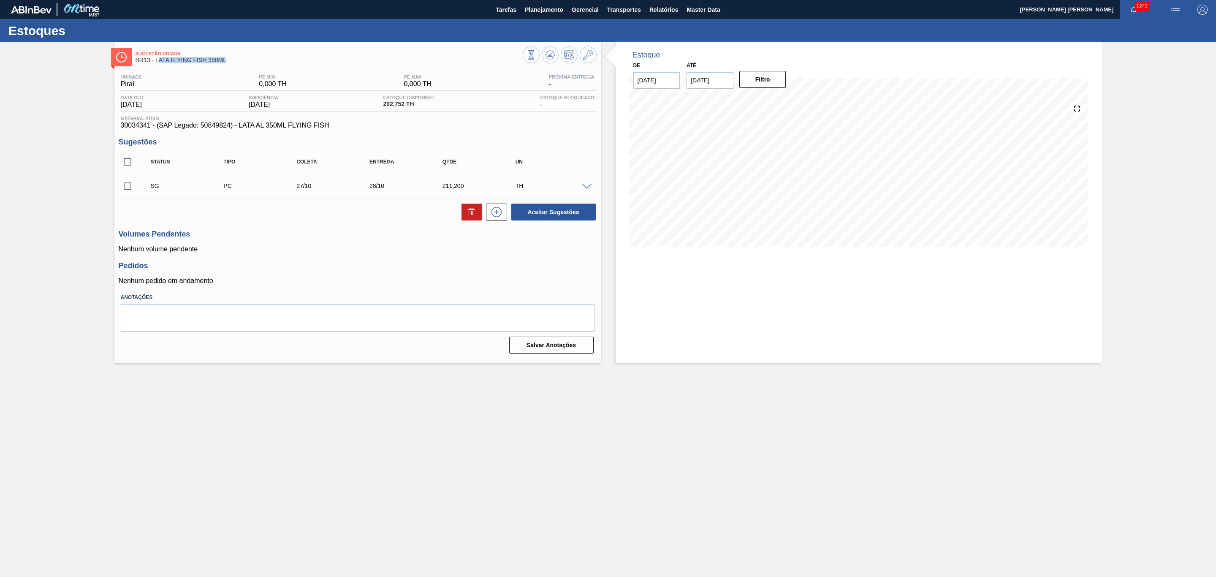
click at [229, 60] on span "BR13 - LATA FLYING FISH 350ML" at bounding box center [328, 60] width 387 height 6
drag, startPoint x: 135, startPoint y: 59, endPoint x: 232, endPoint y: 62, distance: 97.6
click at [232, 62] on span "BR13 - LATA FLYING FISH 350ML" at bounding box center [328, 60] width 387 height 6
copy span "BR13 - LATA FLYING FISH 350ML"
click at [548, 58] on icon at bounding box center [550, 55] width 10 height 10
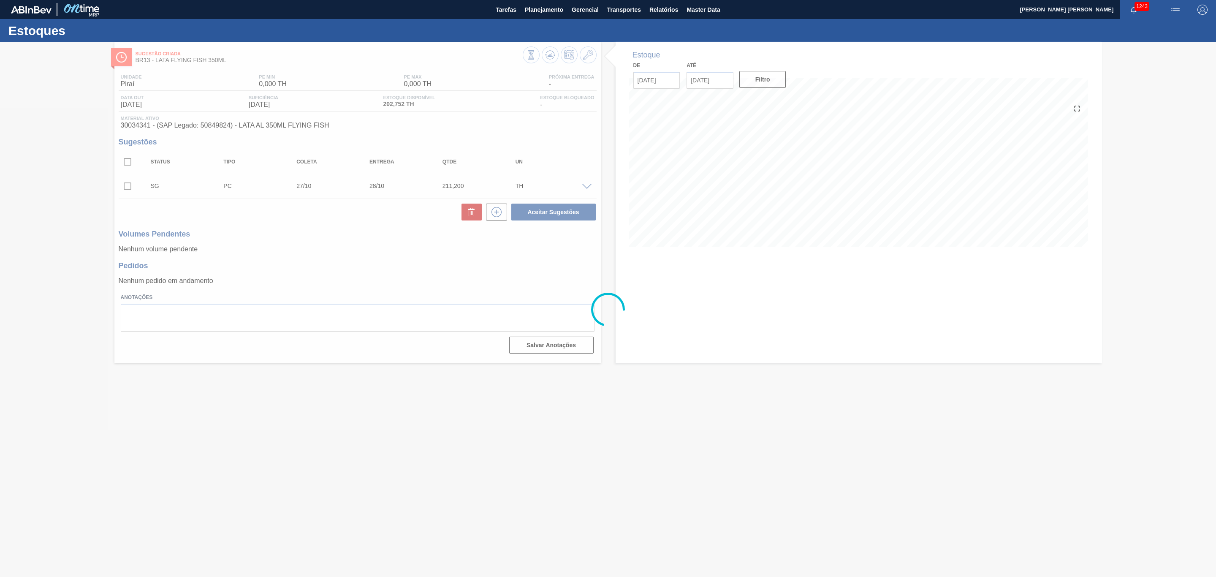
click at [724, 77] on div at bounding box center [608, 309] width 1216 height 534
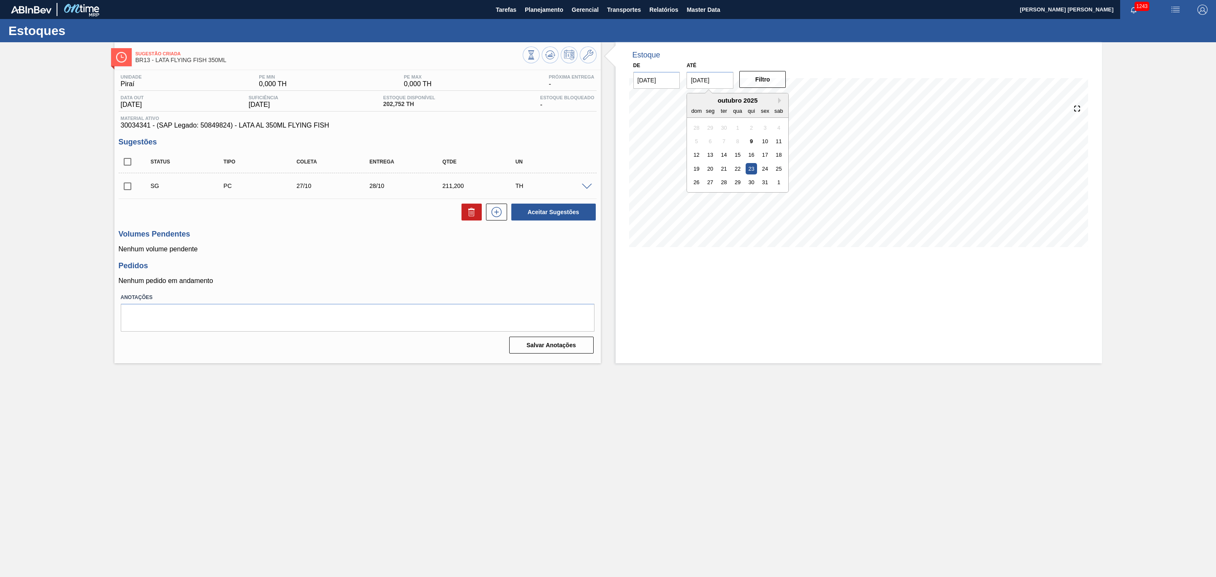
click at [714, 78] on input "[DATE]" at bounding box center [709, 80] width 47 height 17
click at [783, 185] on div "1" at bounding box center [778, 181] width 11 height 11
type input "[DATE]"
click at [758, 75] on button "Filtro" at bounding box center [762, 79] width 47 height 17
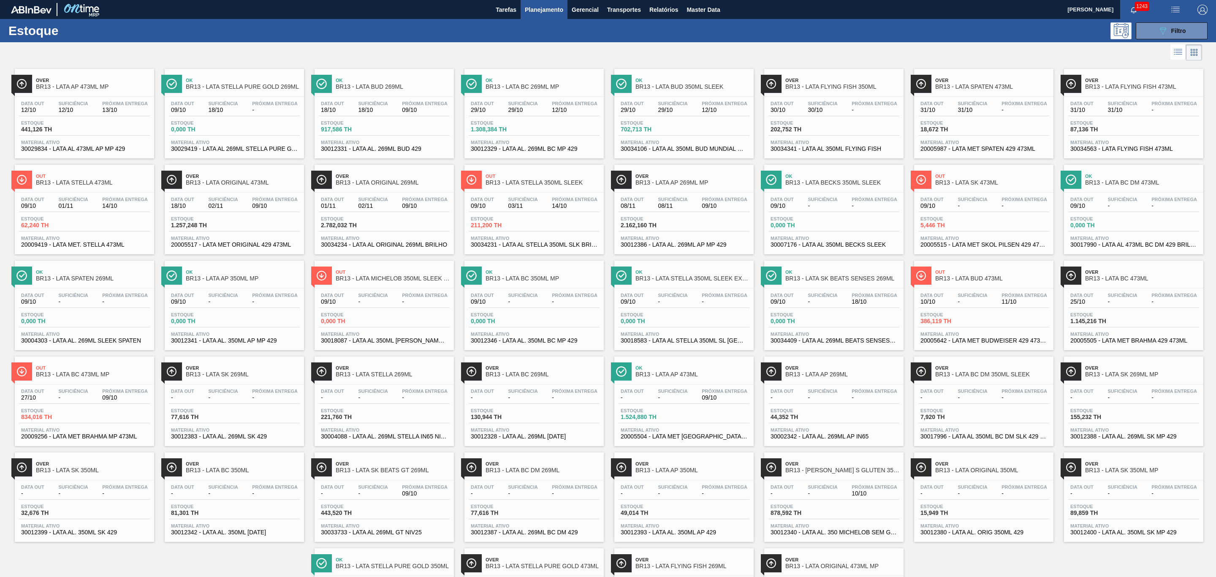
scroll to position [63, 0]
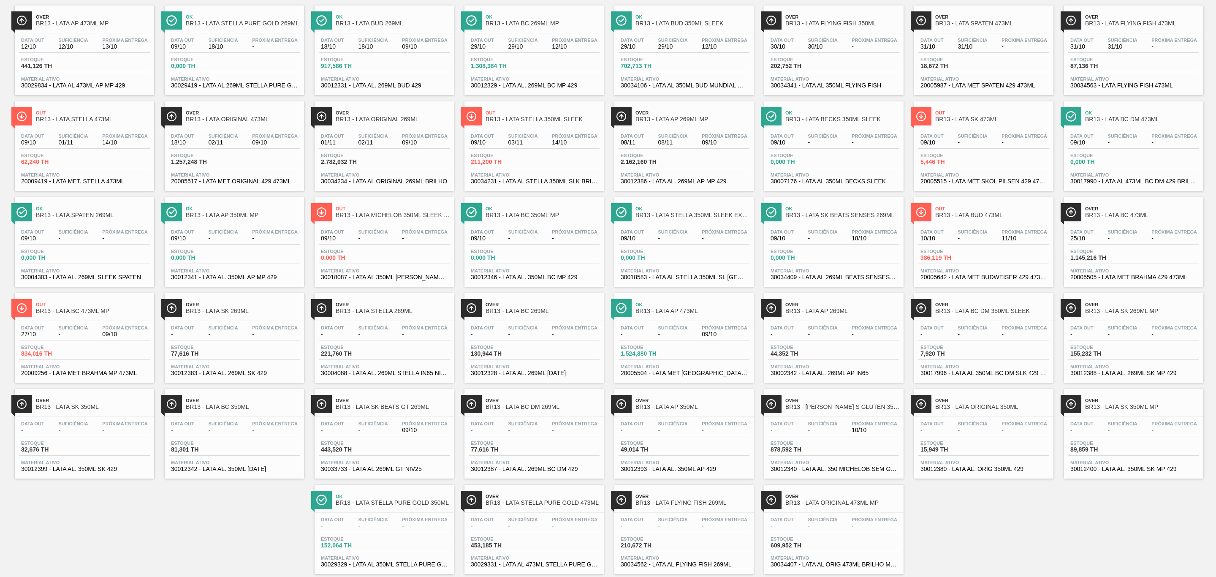
click at [382, 433] on span "-" at bounding box center [373, 430] width 30 height 6
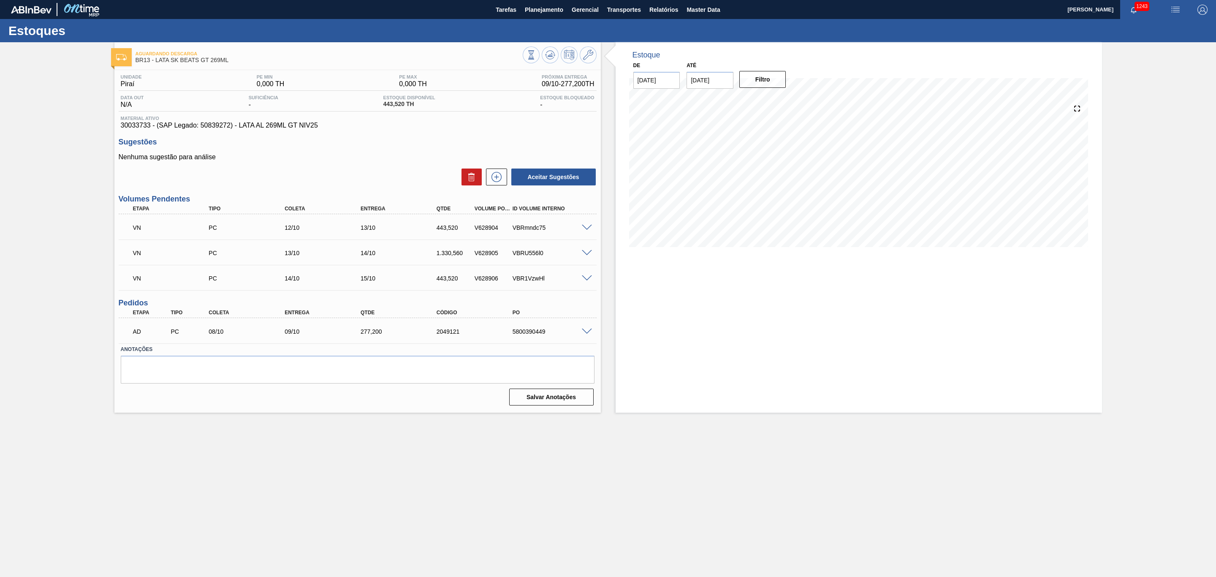
click at [590, 332] on span at bounding box center [587, 331] width 10 height 6
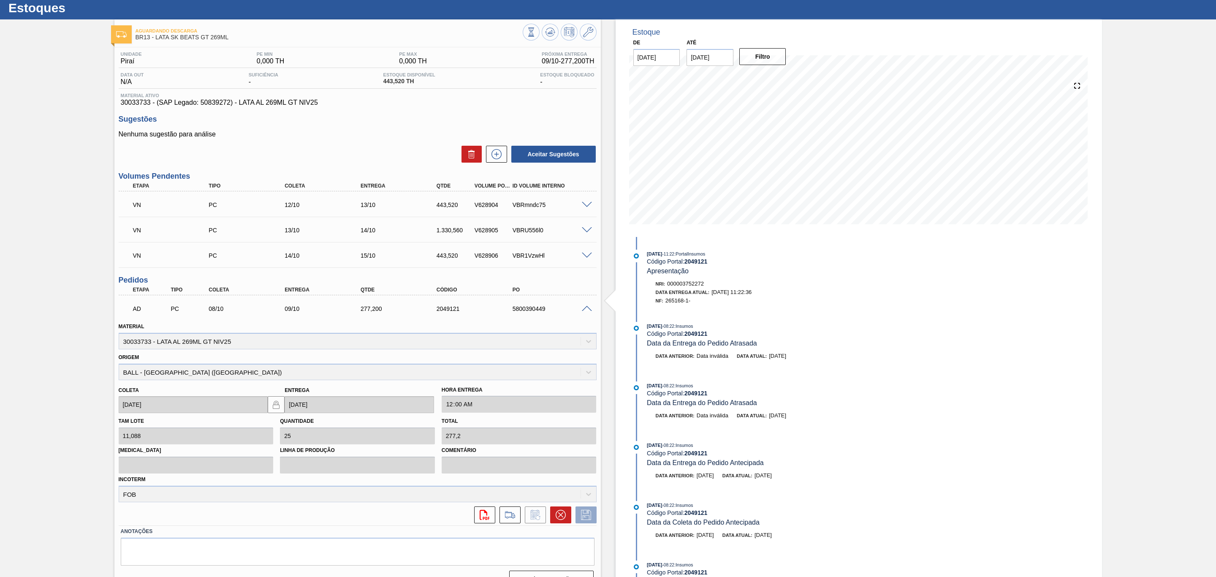
scroll to position [42, 0]
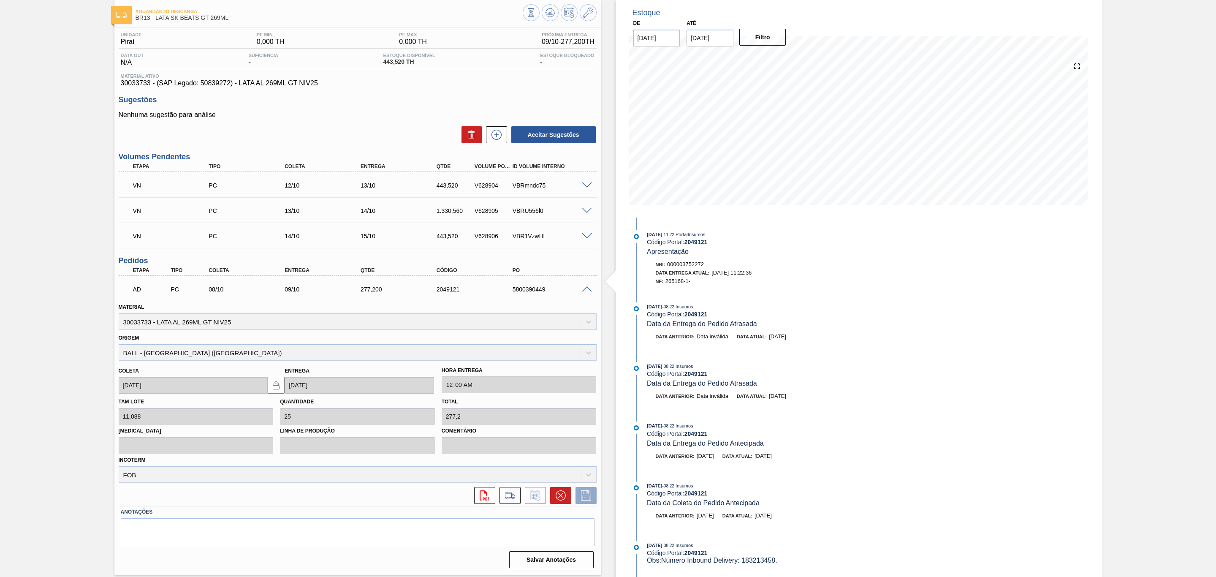
click at [585, 288] on span at bounding box center [587, 289] width 10 height 6
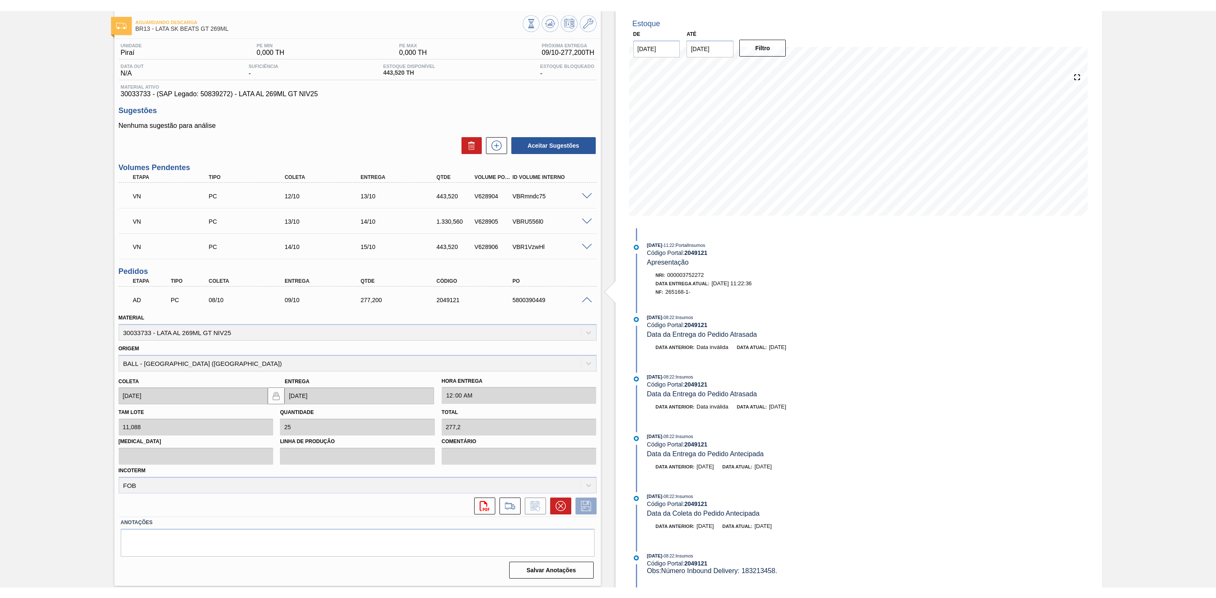
scroll to position [0, 0]
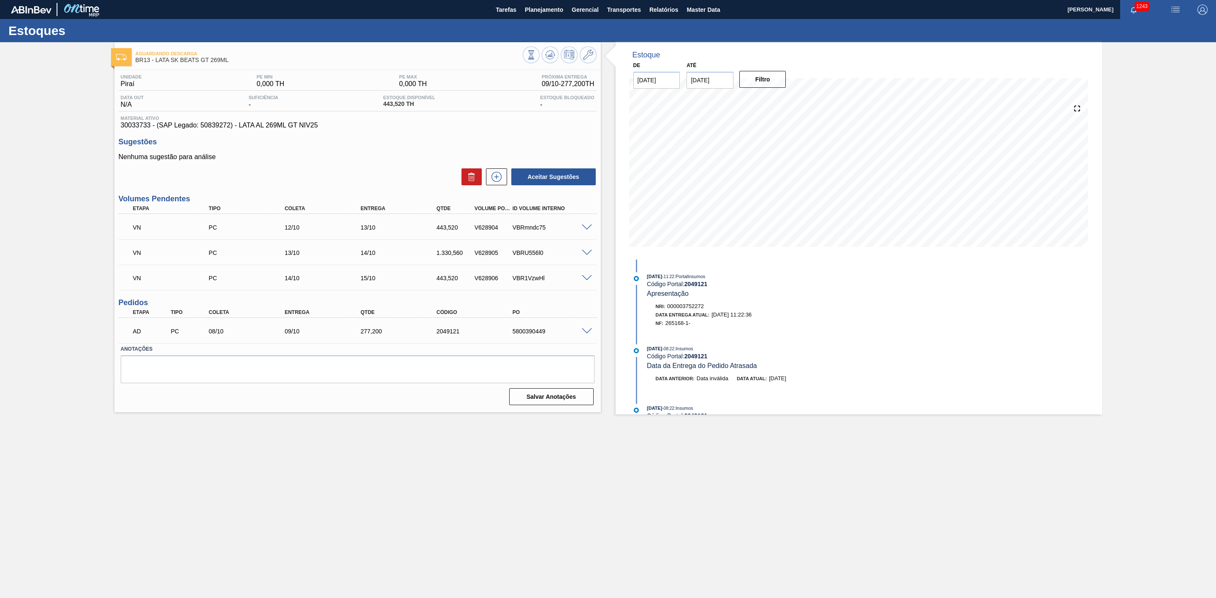
click at [579, 490] on main "Tarefas Planejamento Gerencial Transportes Relatórios Master Data [PERSON_NAME]…" at bounding box center [608, 299] width 1216 height 598
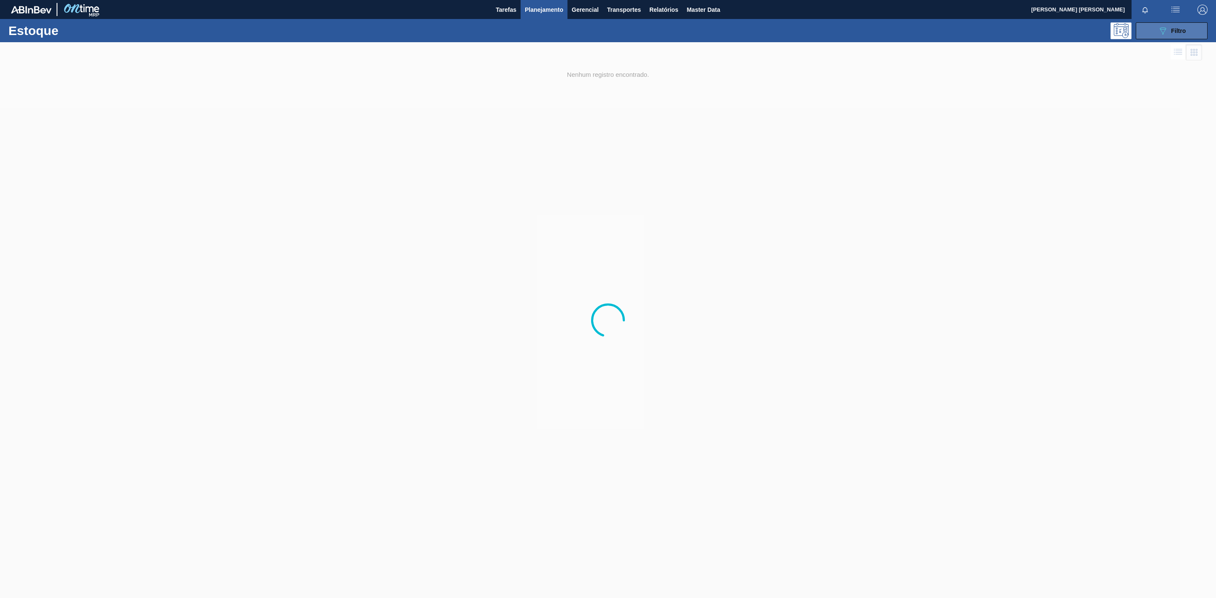
click at [1193, 30] on button "089F7B8B-B2A5-4AFE-B5C0-19BA573D28AC Filtro" at bounding box center [1171, 30] width 72 height 17
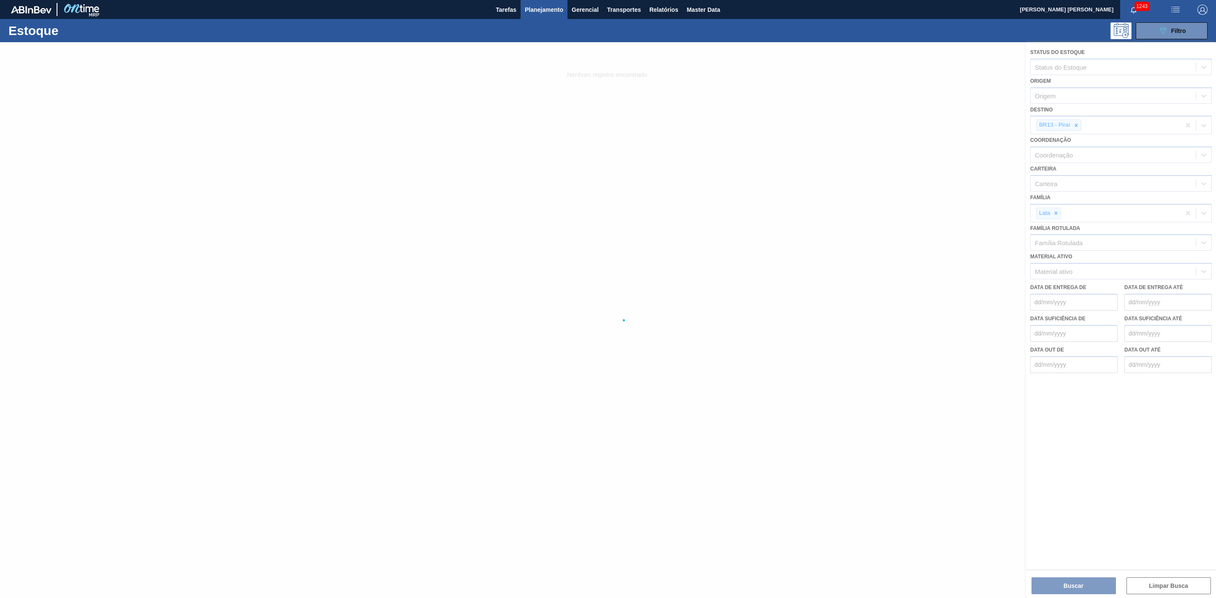
click at [1074, 126] on div at bounding box center [608, 320] width 1216 height 556
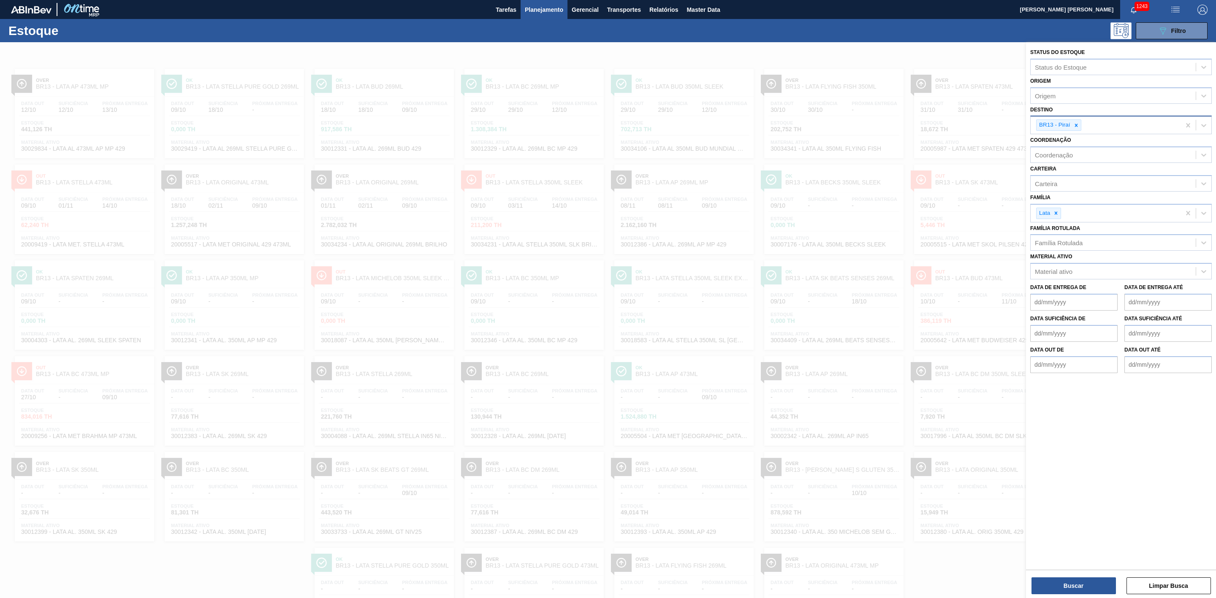
click at [1065, 126] on div "BR13 - Piraí" at bounding box center [1053, 125] width 35 height 11
click at [1079, 123] on icon at bounding box center [1076, 125] width 6 height 6
type input "07"
click at [1075, 168] on div "BO07 - Sacaba" at bounding box center [1120, 161] width 181 height 16
click at [1080, 126] on div at bounding box center [1083, 125] width 9 height 11
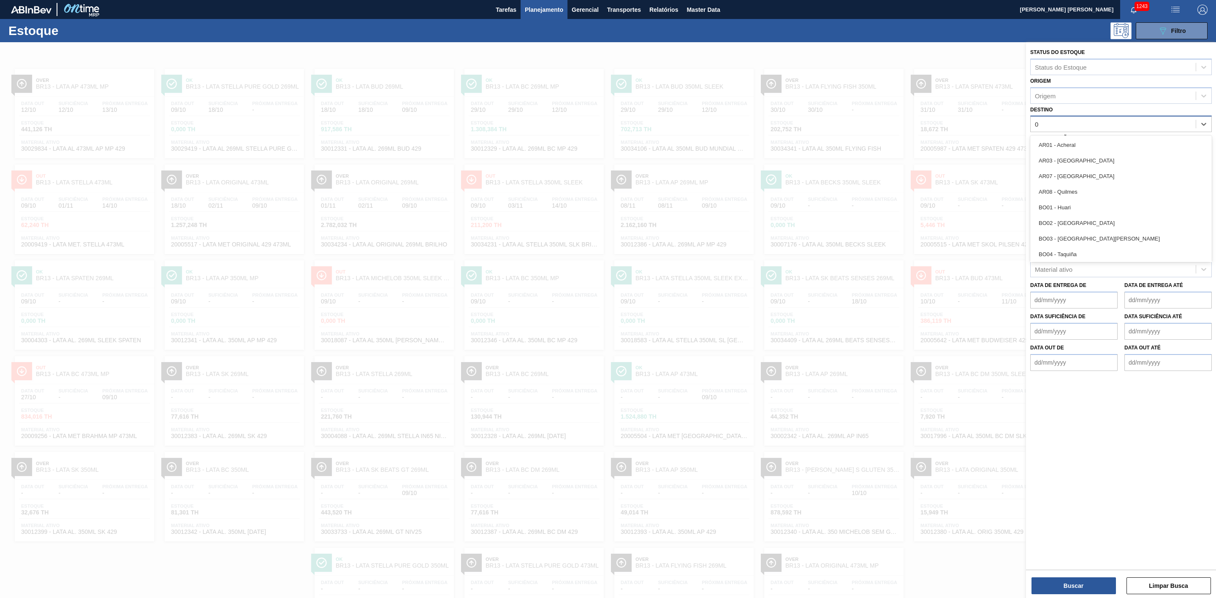
type input "07"
click at [1063, 179] on div "BR07 - Macacu" at bounding box center [1120, 176] width 181 height 16
drag, startPoint x: 1064, startPoint y: 580, endPoint x: 1051, endPoint y: 558, distance: 25.9
click at [1064, 575] on div "Buscar Limpar Busca" at bounding box center [1121, 582] width 190 height 24
click at [1083, 580] on button "Buscar" at bounding box center [1073, 585] width 84 height 17
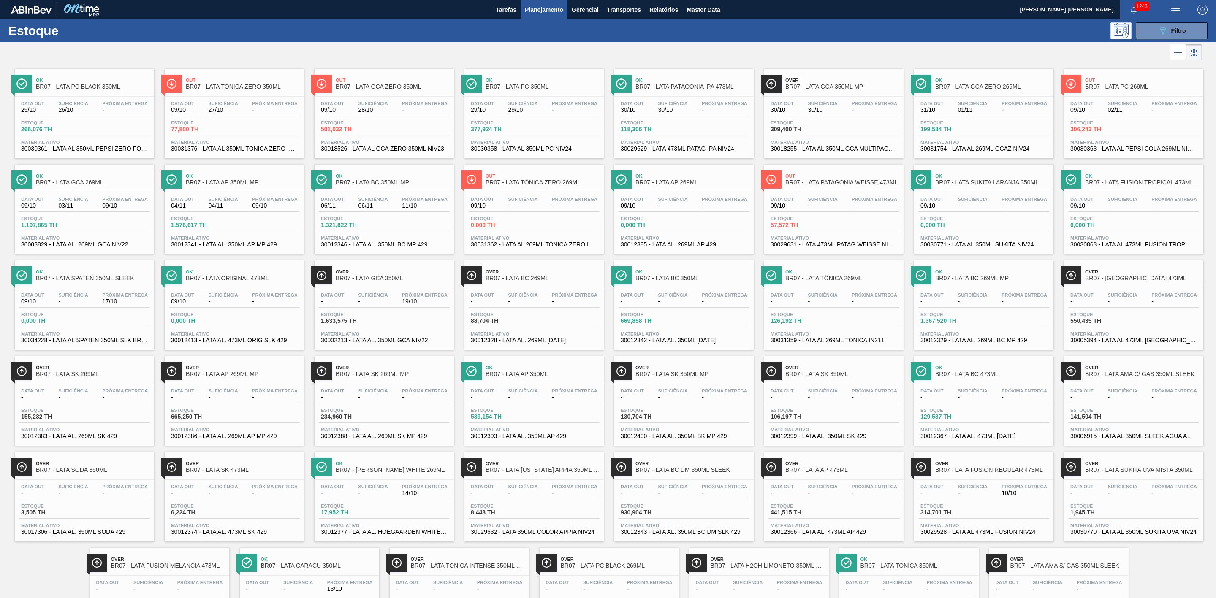
click at [111, 305] on span "17/10" at bounding box center [125, 301] width 46 height 6
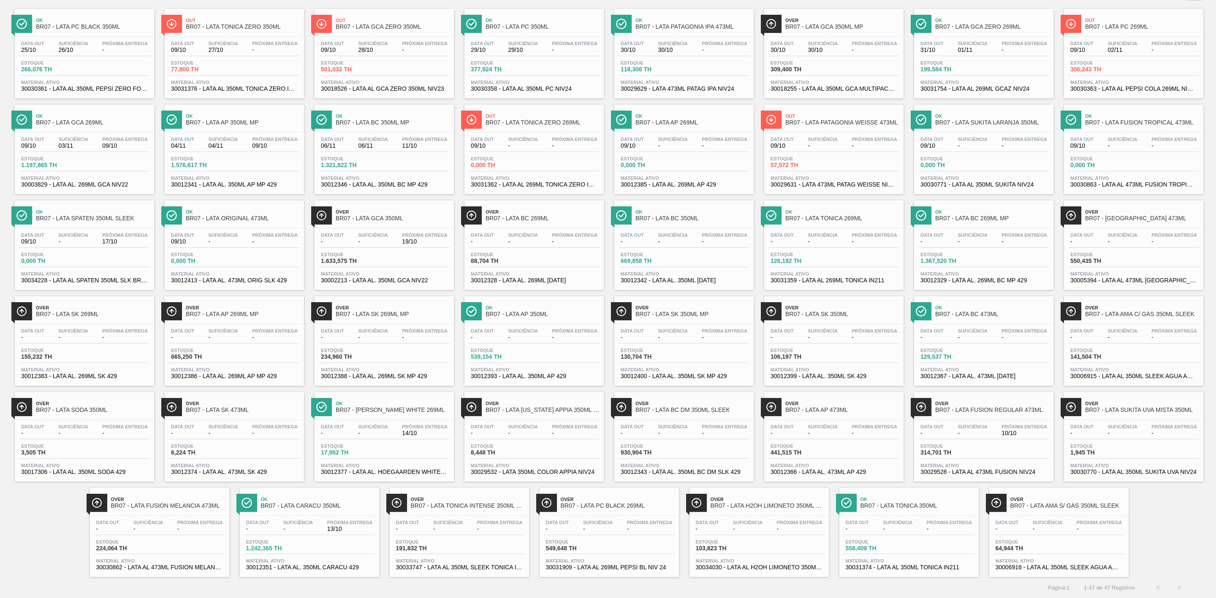
scroll to position [74, 0]
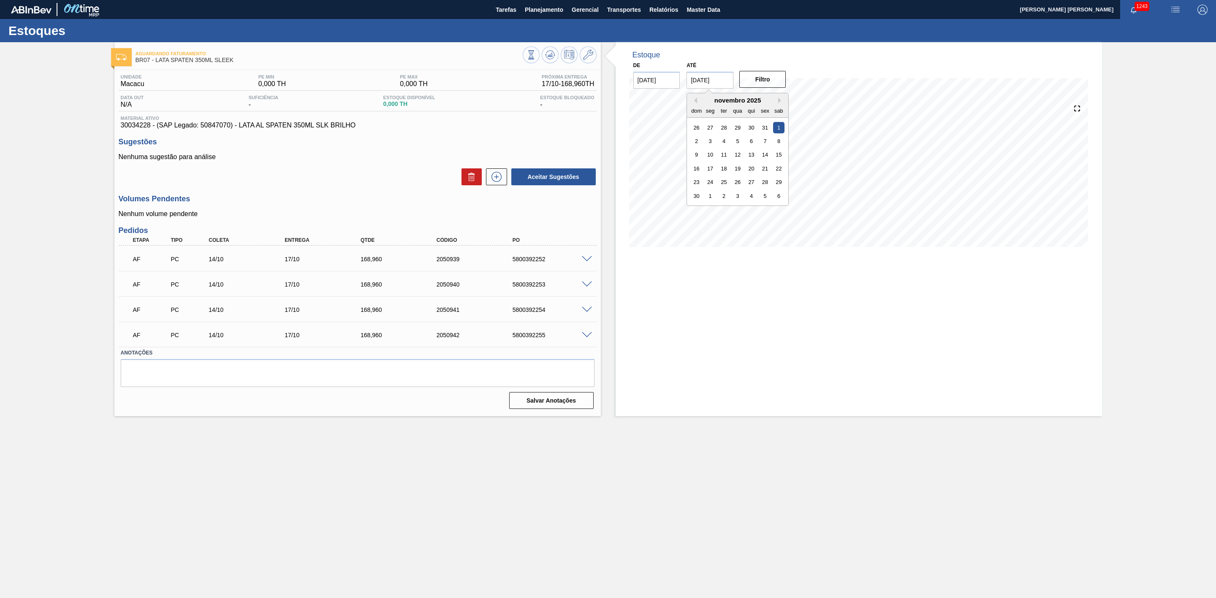
click at [715, 84] on input "[DATE]" at bounding box center [709, 80] width 47 height 17
click at [780, 197] on div "6" at bounding box center [778, 195] width 11 height 11
type input "[DATE]"
click at [761, 79] on button "Filtro" at bounding box center [762, 79] width 47 height 17
click at [582, 257] on span at bounding box center [587, 259] width 10 height 6
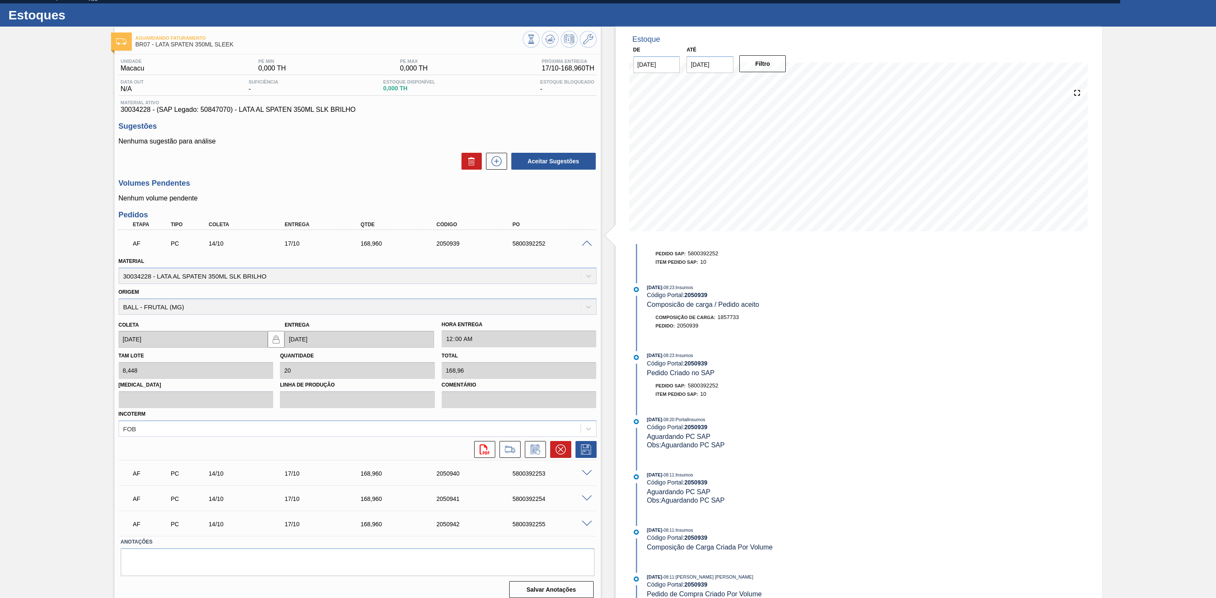
scroll to position [24, 0]
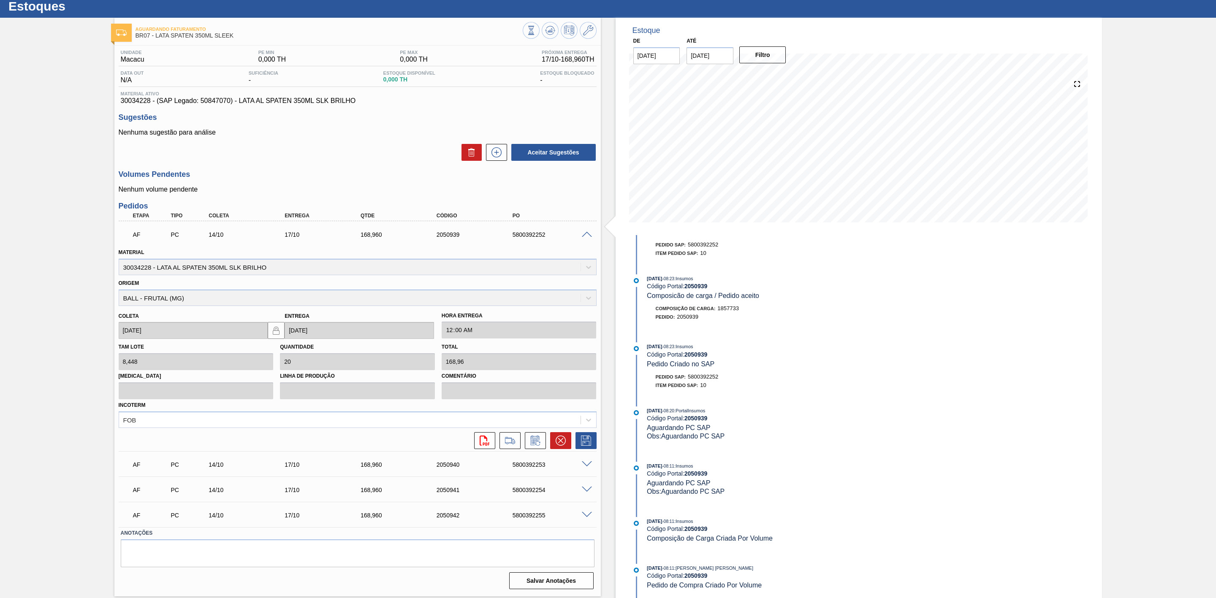
click at [587, 235] on span at bounding box center [587, 235] width 10 height 6
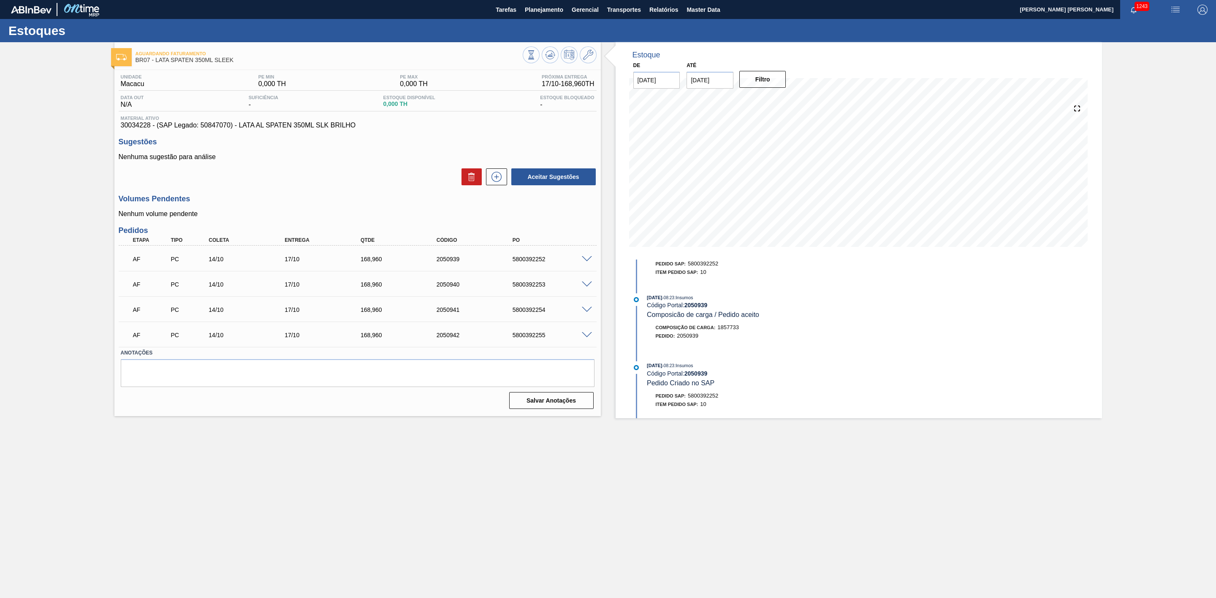
scroll to position [0, 0]
click at [589, 262] on span at bounding box center [587, 259] width 10 height 6
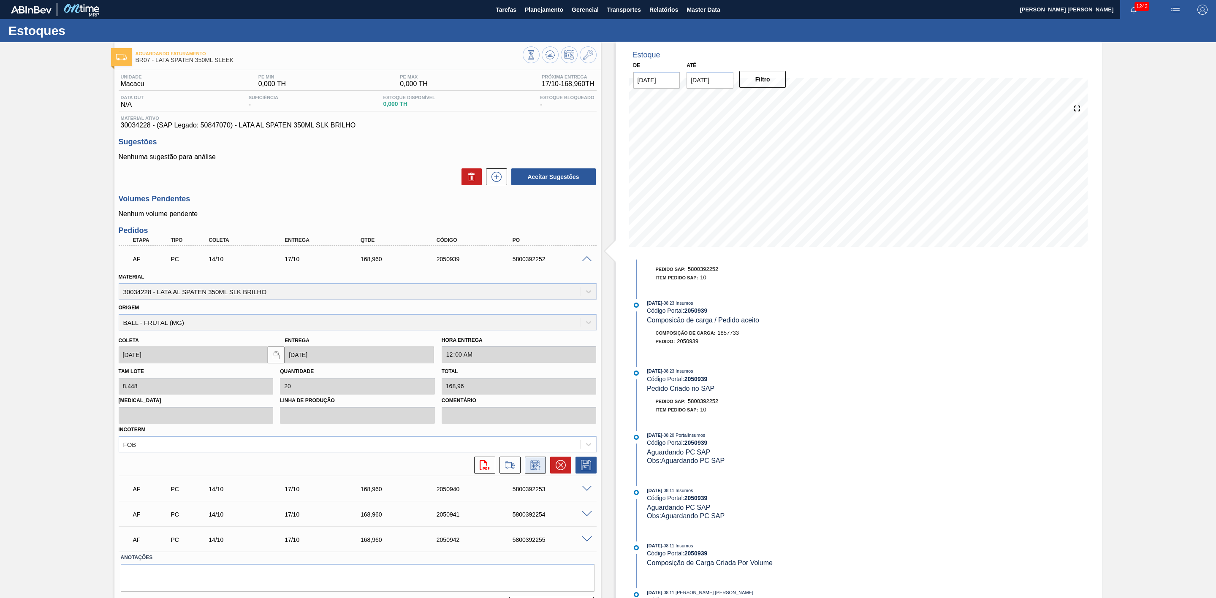
click at [537, 466] on icon at bounding box center [535, 465] width 14 height 10
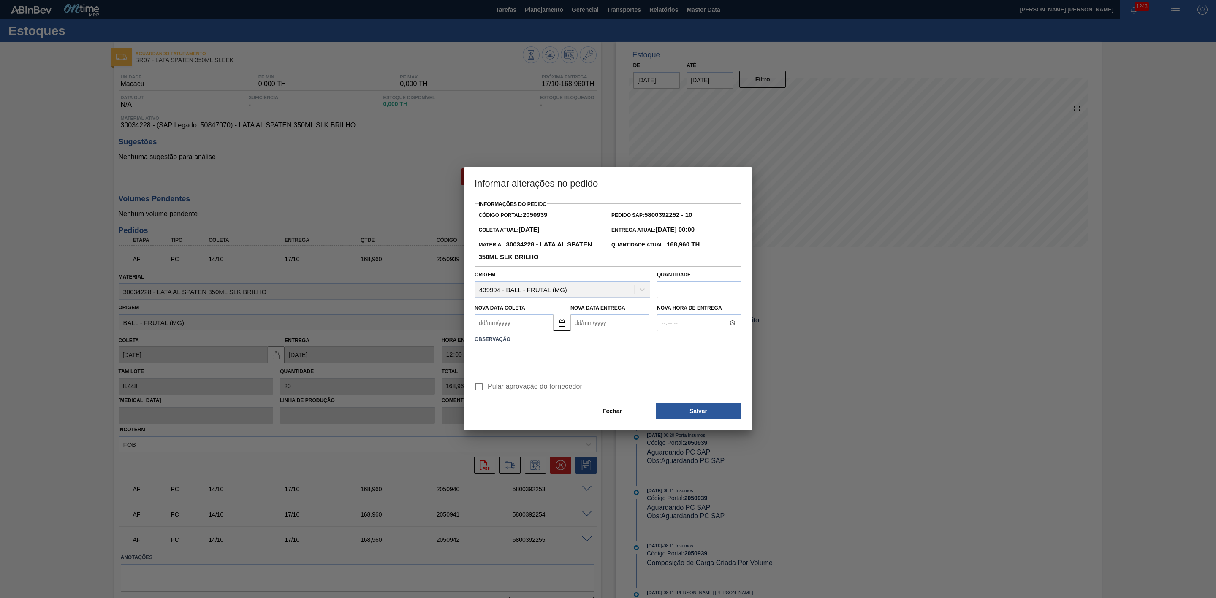
click at [517, 327] on Coleta2050939 "Nova Data Coleta" at bounding box center [513, 322] width 79 height 17
click at [501, 398] on div "13" at bounding box center [498, 397] width 11 height 11
type Coleta2050939 "[DATE]"
type Entrega2050939 "[DATE]"
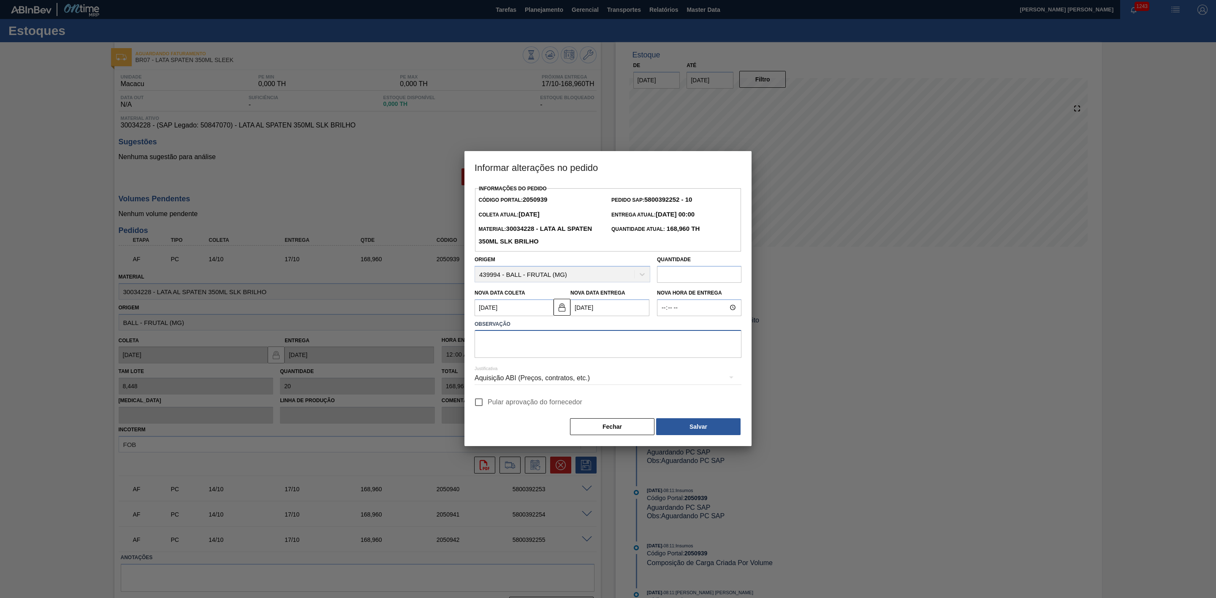
click at [506, 349] on textarea at bounding box center [607, 344] width 267 height 28
type textarea "Unidade pediu para antecipar"
click at [706, 432] on button "Salvar" at bounding box center [698, 426] width 84 height 17
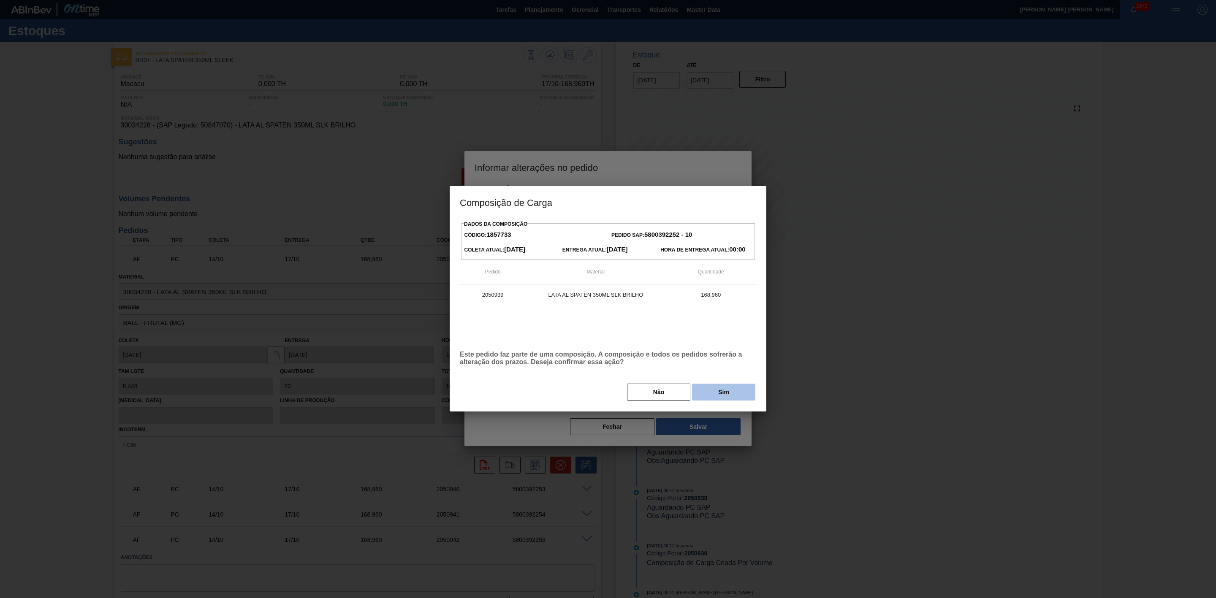
click at [710, 390] on button "Sim" at bounding box center [723, 392] width 63 height 17
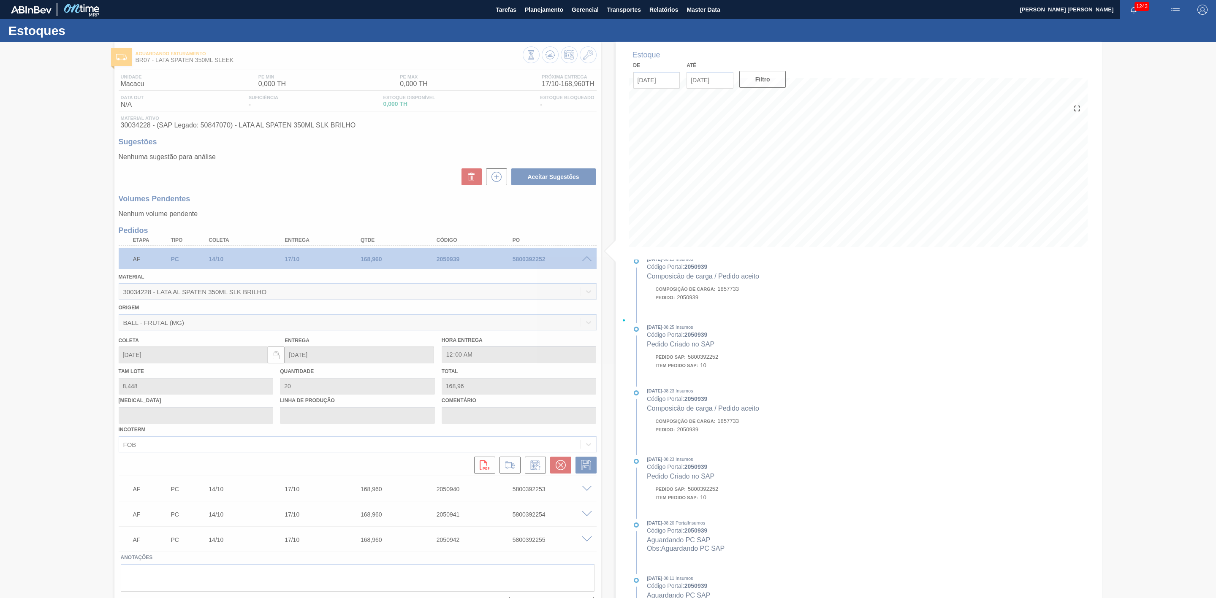
scroll to position [207, 0]
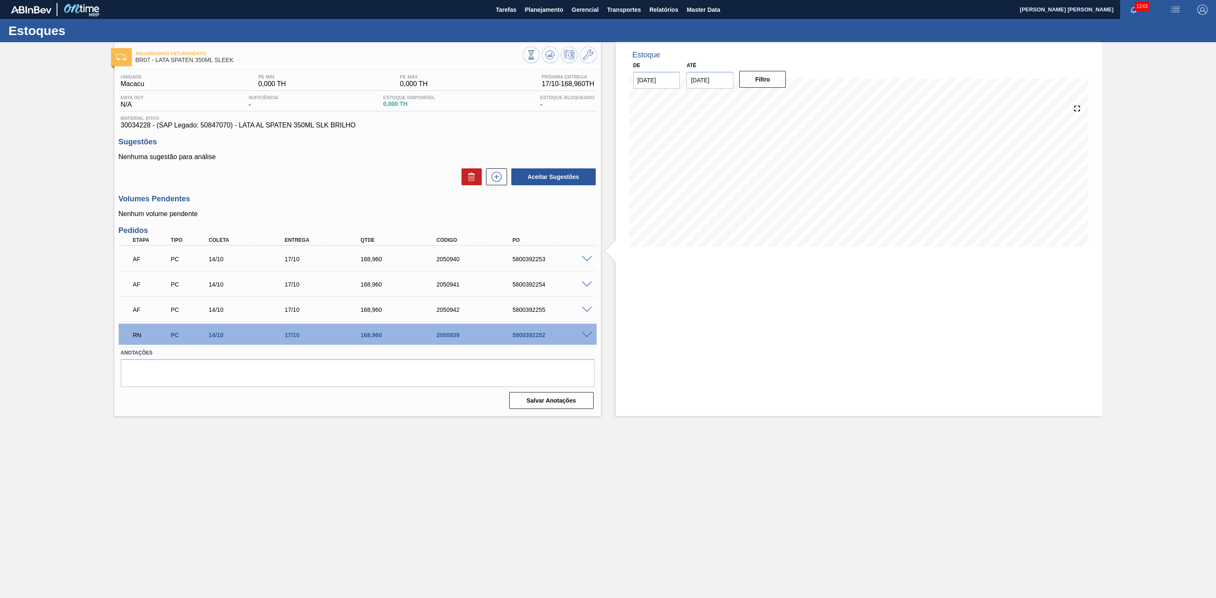
click at [586, 311] on span at bounding box center [587, 310] width 10 height 6
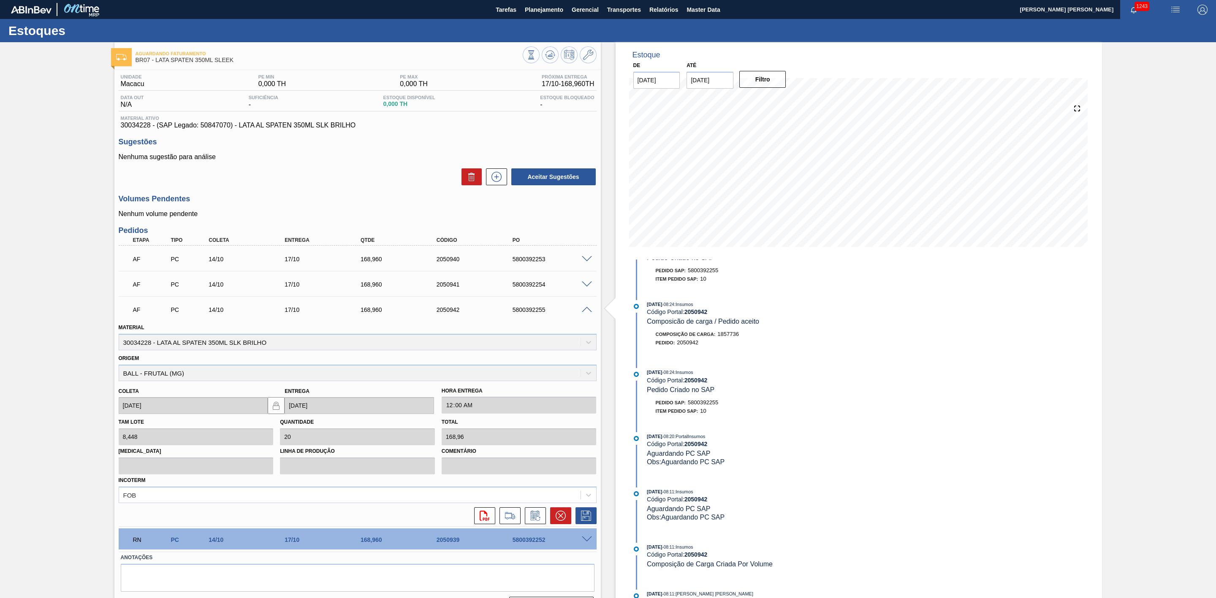
scroll to position [111, 0]
click at [533, 515] on icon at bounding box center [534, 516] width 9 height 10
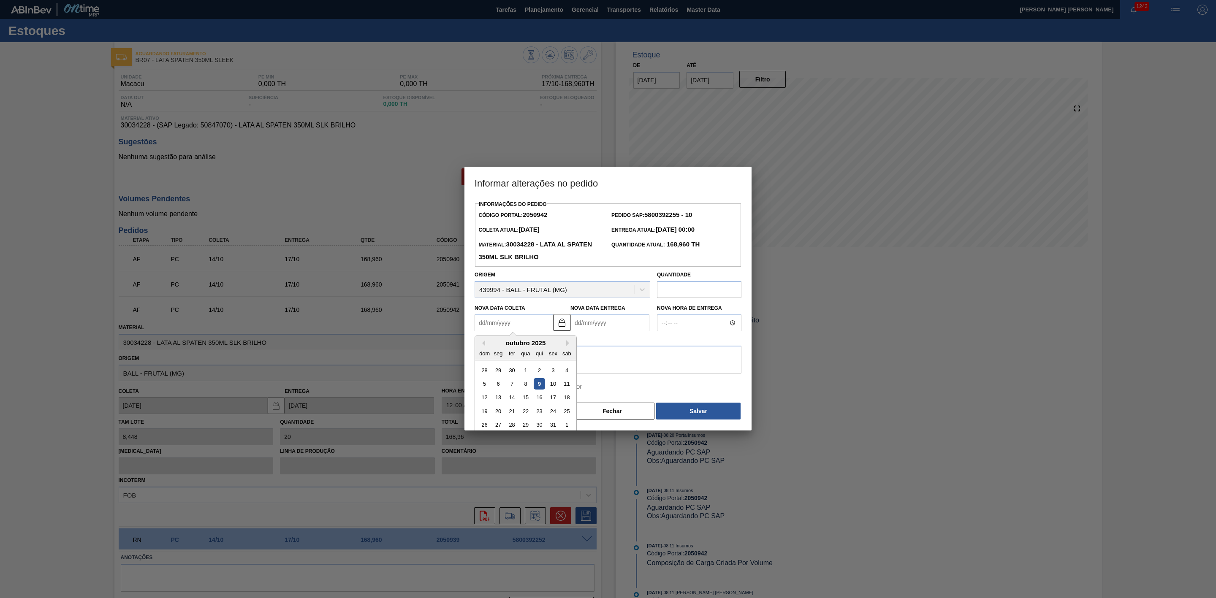
click at [525, 331] on Coleta2050942 "Nova Data Coleta" at bounding box center [513, 322] width 79 height 17
type Coleta2050942 "1"
type Entrega2050942 "[DATE]"
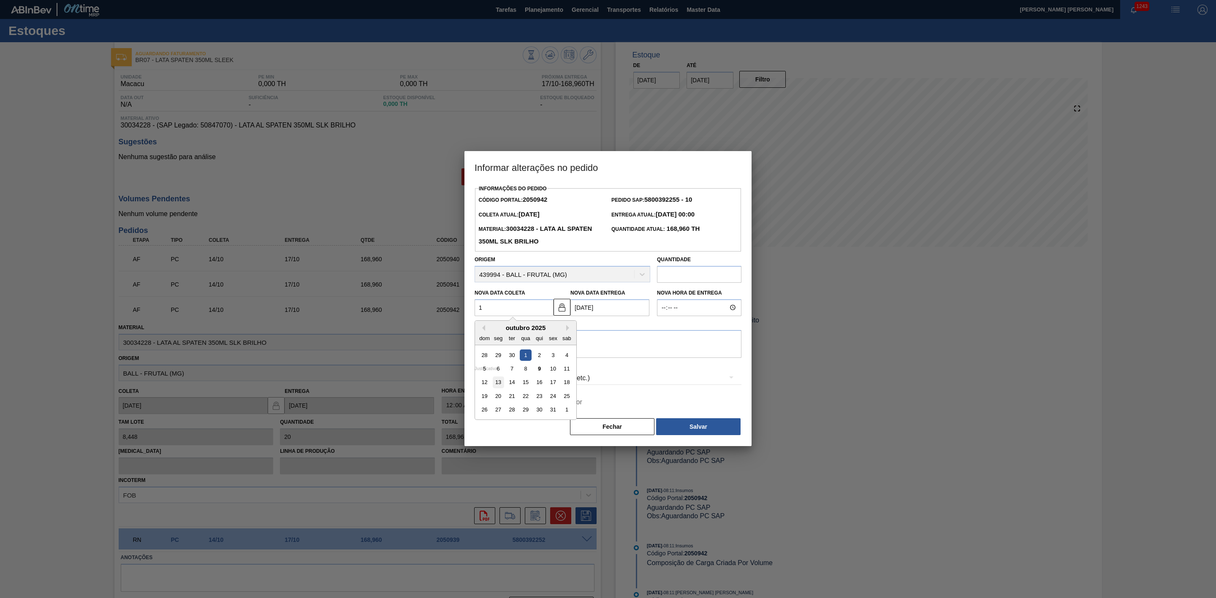
click at [496, 382] on div "13" at bounding box center [498, 381] width 11 height 11
type Coleta2050942 "[DATE]"
type Entrega2050942 "[DATE]"
click at [500, 341] on textarea at bounding box center [607, 344] width 267 height 28
drag, startPoint x: 582, startPoint y: 338, endPoint x: 451, endPoint y: 331, distance: 131.1
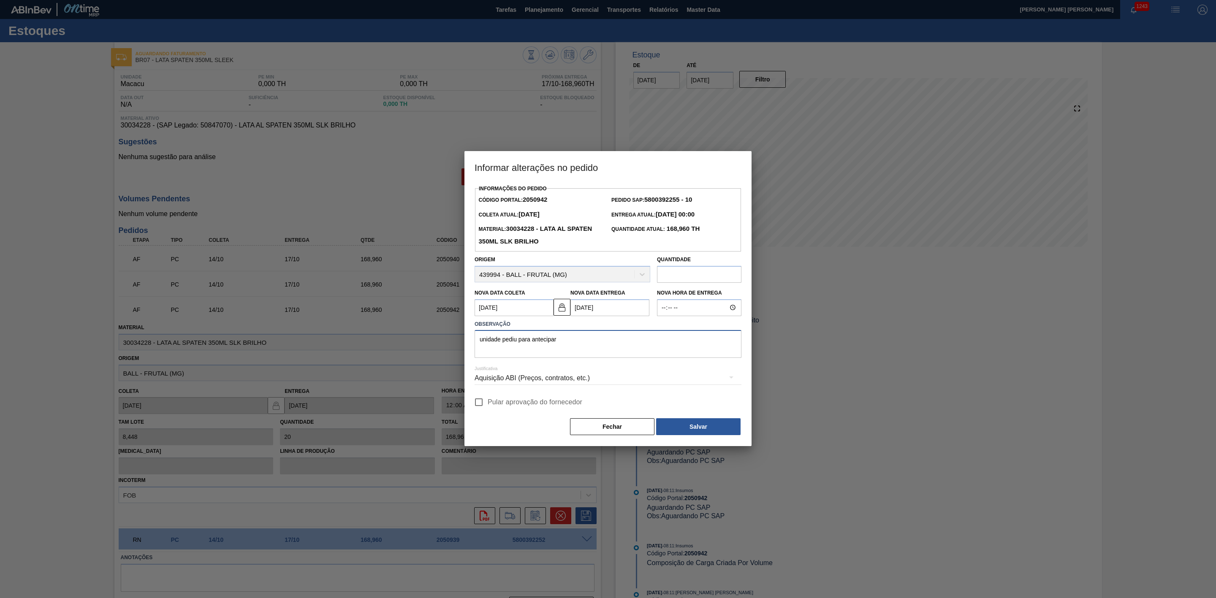
click at [451, 331] on div "Informar alterações no pedido Informações do Pedido Código Portal: 2050942 Pedi…" at bounding box center [608, 299] width 1216 height 598
type textarea "unidade pediu para antecipar"
click at [677, 432] on button "Salvar" at bounding box center [698, 426] width 84 height 17
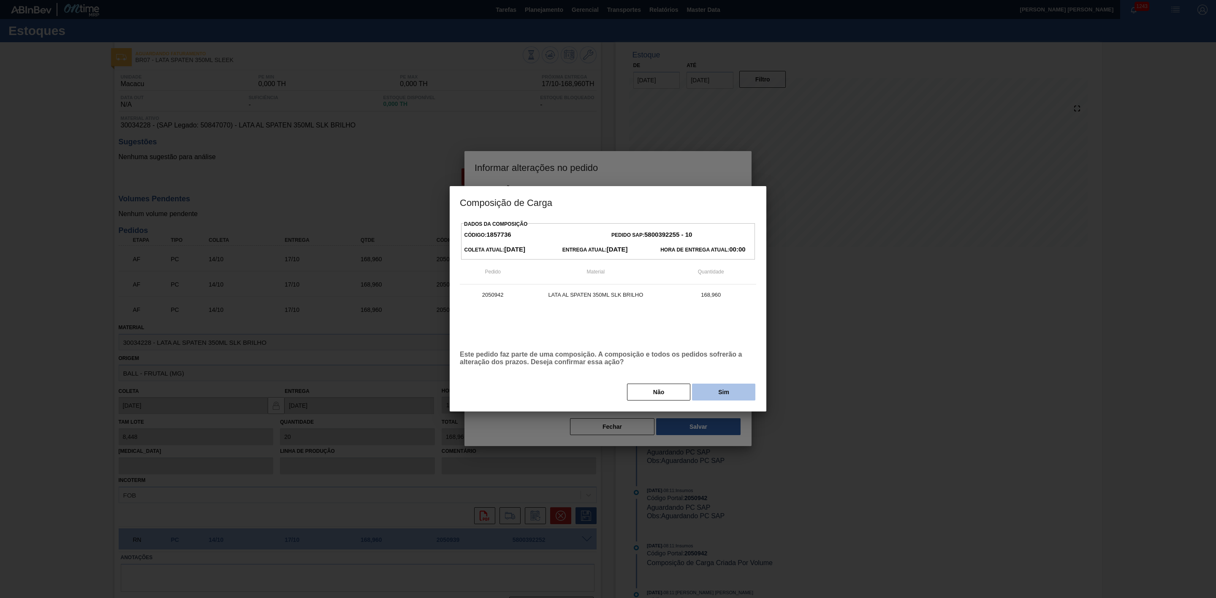
click at [732, 395] on button "Sim" at bounding box center [723, 392] width 63 height 17
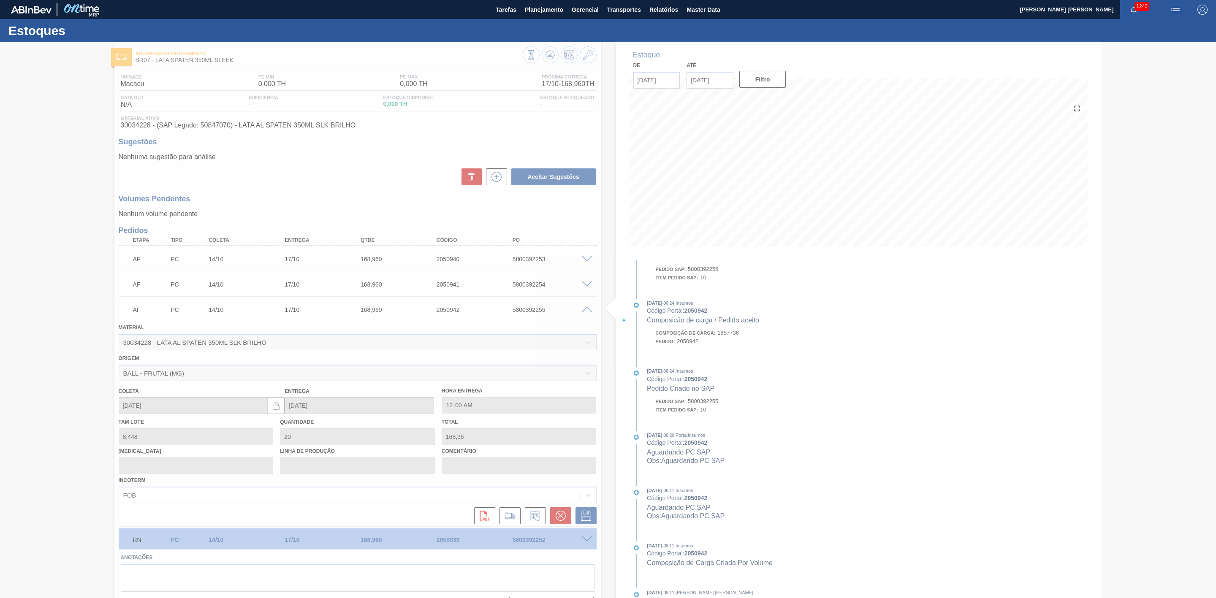
scroll to position [207, 0]
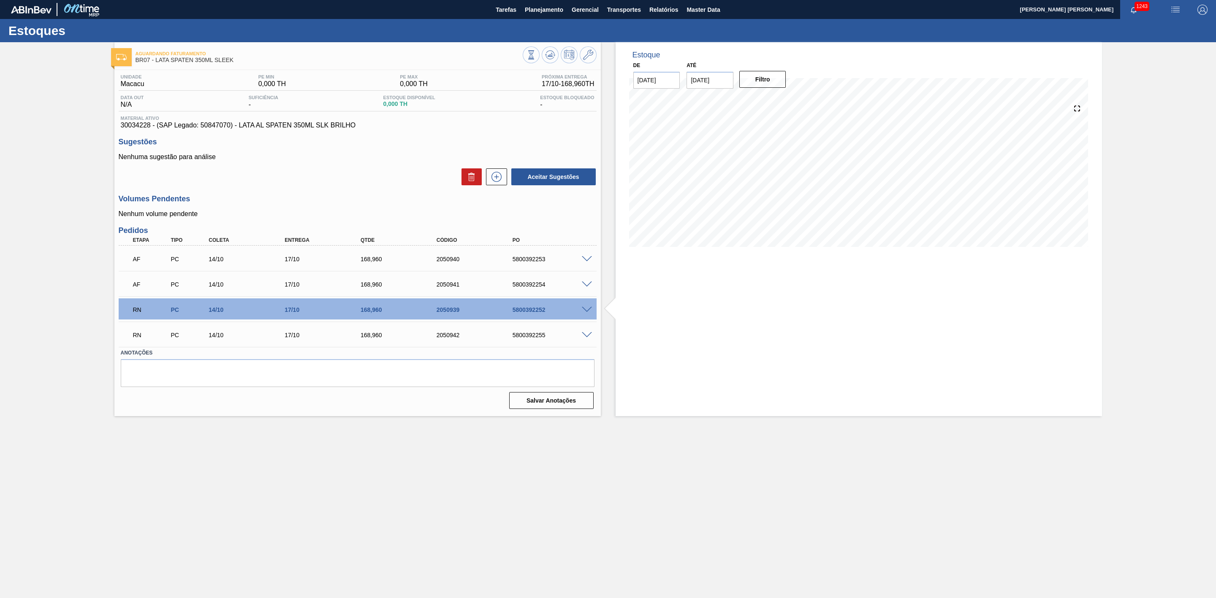
click at [588, 283] on span at bounding box center [587, 285] width 10 height 6
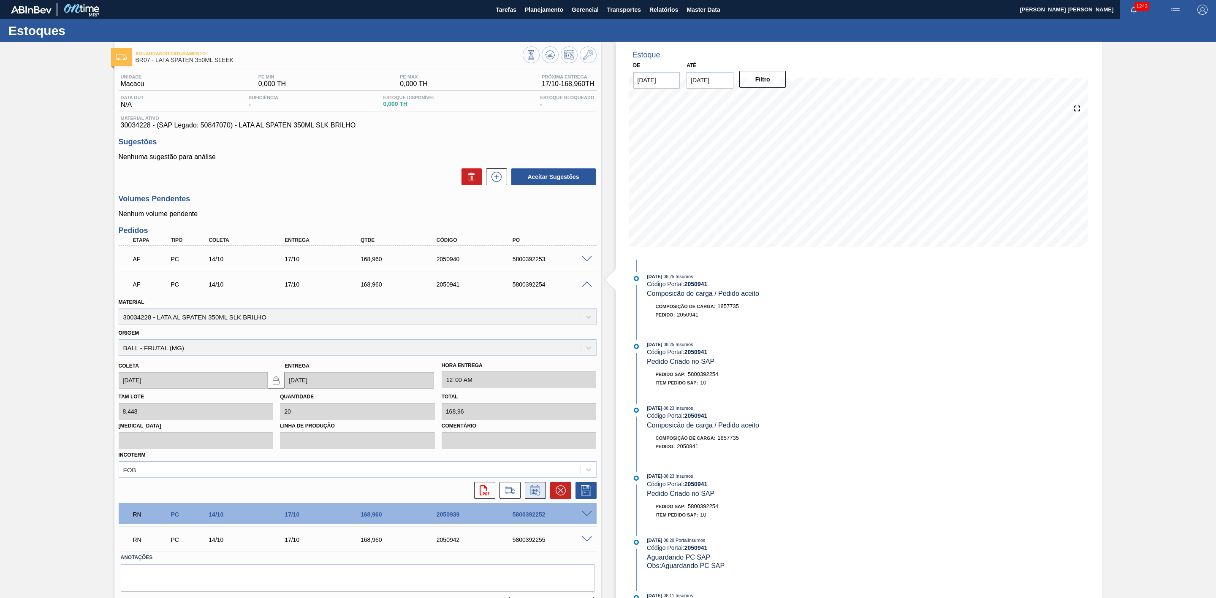
click at [544, 493] on button at bounding box center [535, 490] width 21 height 17
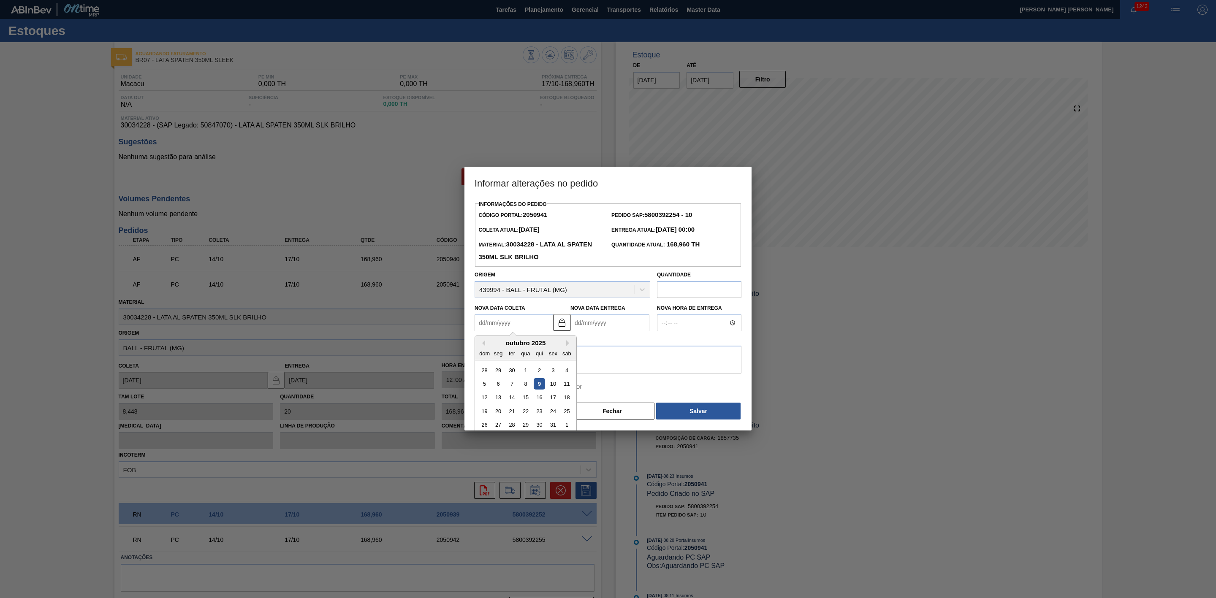
click at [520, 323] on Coleta2050941 "Nova Data Coleta" at bounding box center [513, 322] width 79 height 17
click at [501, 395] on div "13" at bounding box center [498, 397] width 11 height 11
type Coleta2050941 "[DATE]"
type Entrega2050941 "[DATE]"
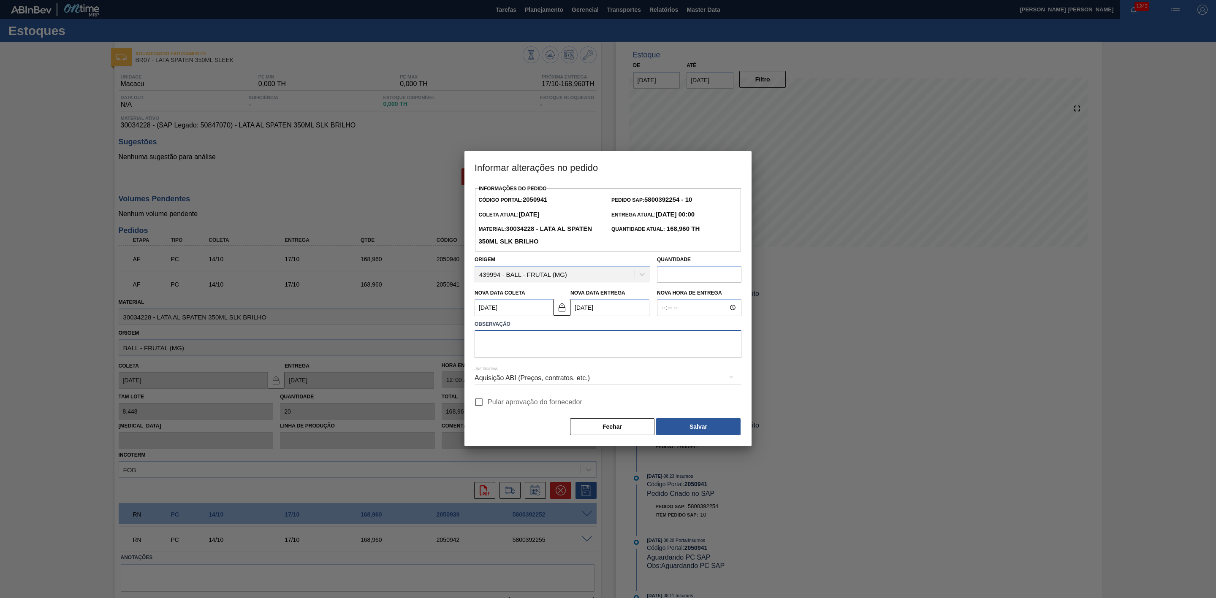
click at [509, 332] on textarea at bounding box center [607, 344] width 267 height 28
paste textarea "unidade pediu para antecipar"
type textarea "unidade pediu para antecipar"
click at [721, 429] on button "Salvar" at bounding box center [698, 426] width 84 height 17
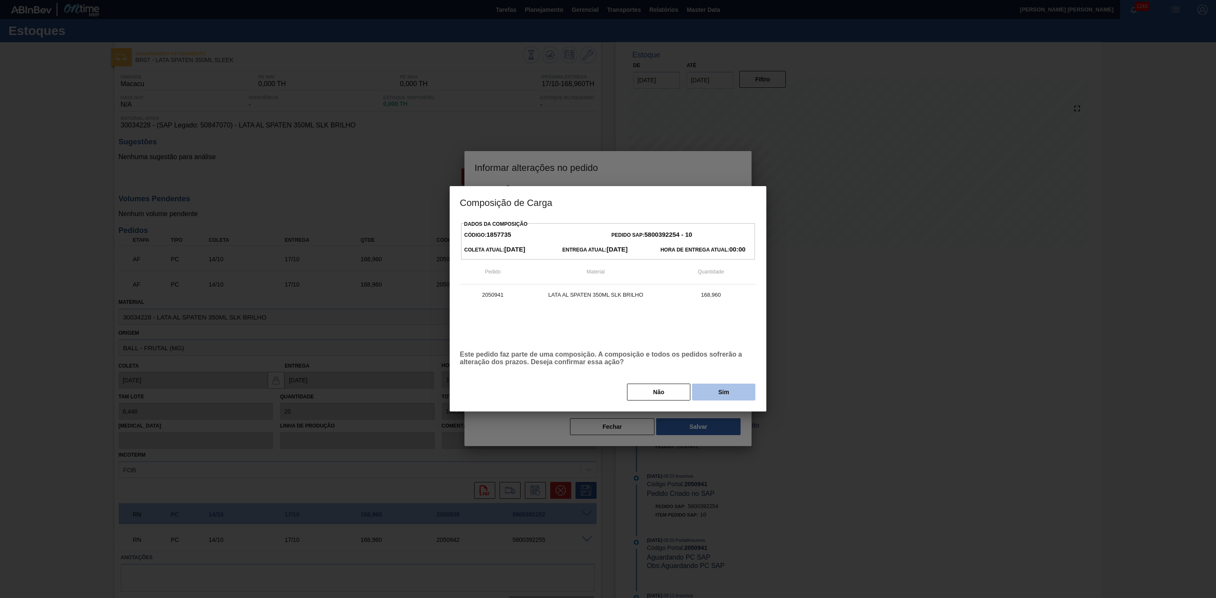
click at [716, 389] on button "Sim" at bounding box center [723, 392] width 63 height 17
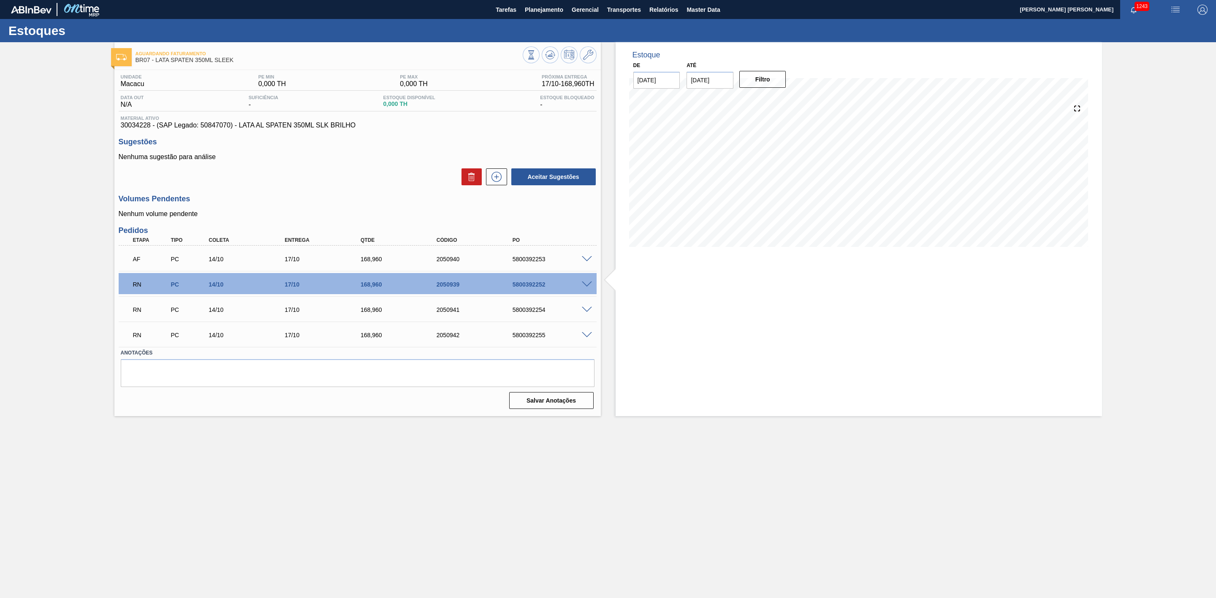
click at [588, 257] on span at bounding box center [587, 259] width 10 height 6
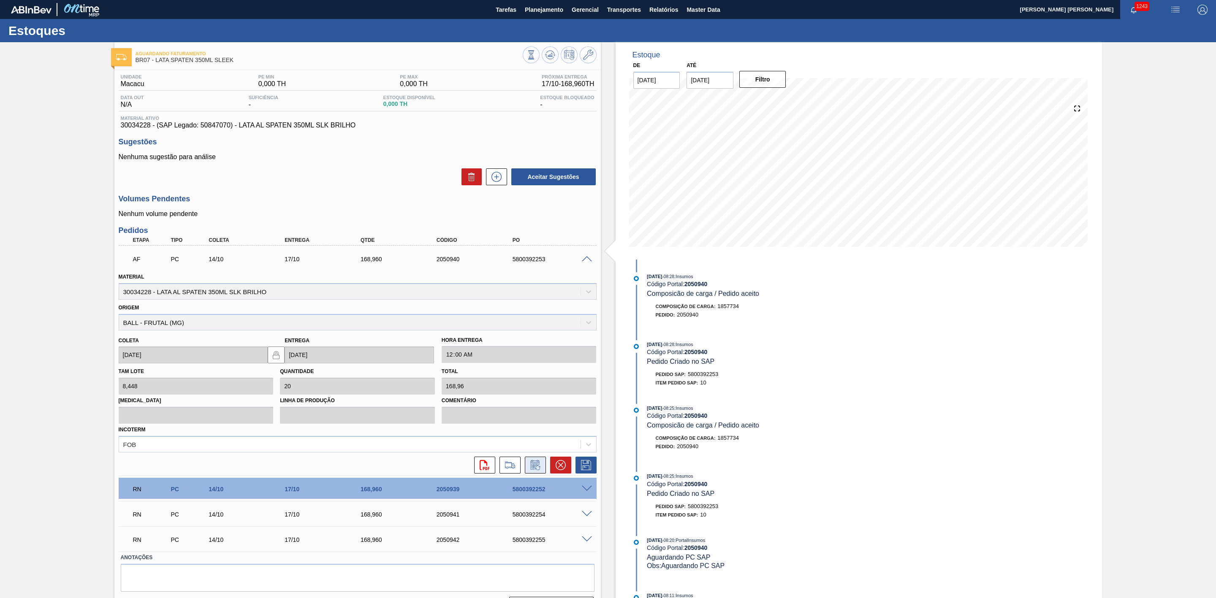
click at [525, 471] on button at bounding box center [535, 465] width 21 height 17
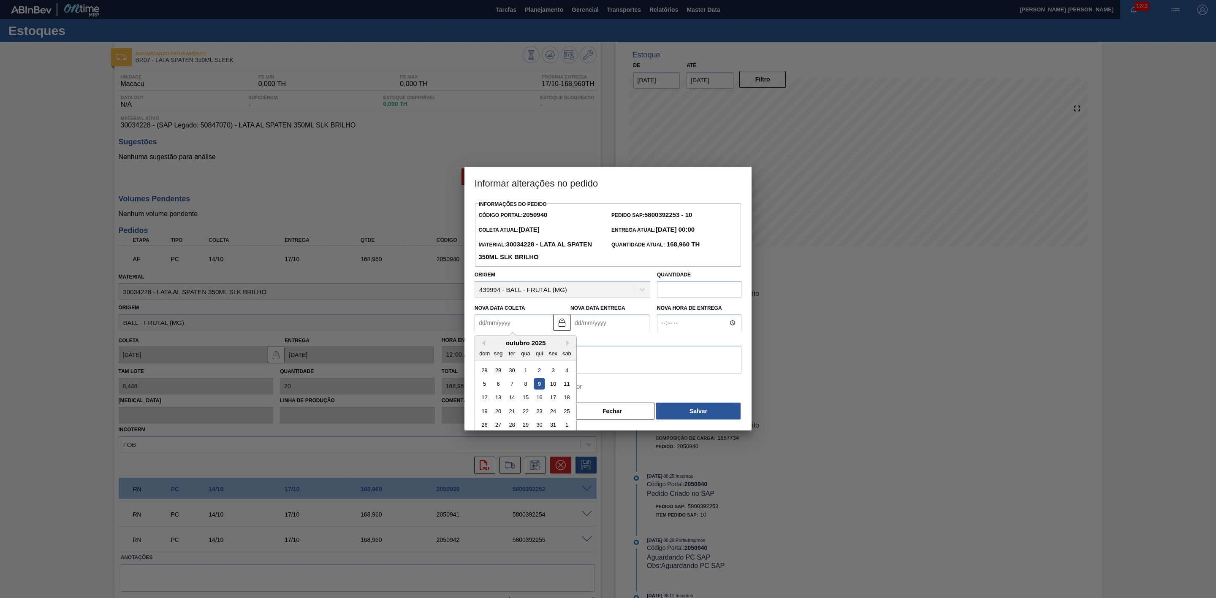
click at [522, 320] on Coleta2050940 "Nova Data Coleta" at bounding box center [513, 322] width 79 height 17
click at [501, 398] on div "13" at bounding box center [498, 397] width 11 height 11
type Coleta2050940 "[DATE]"
type Entrega2050940 "[DATE]"
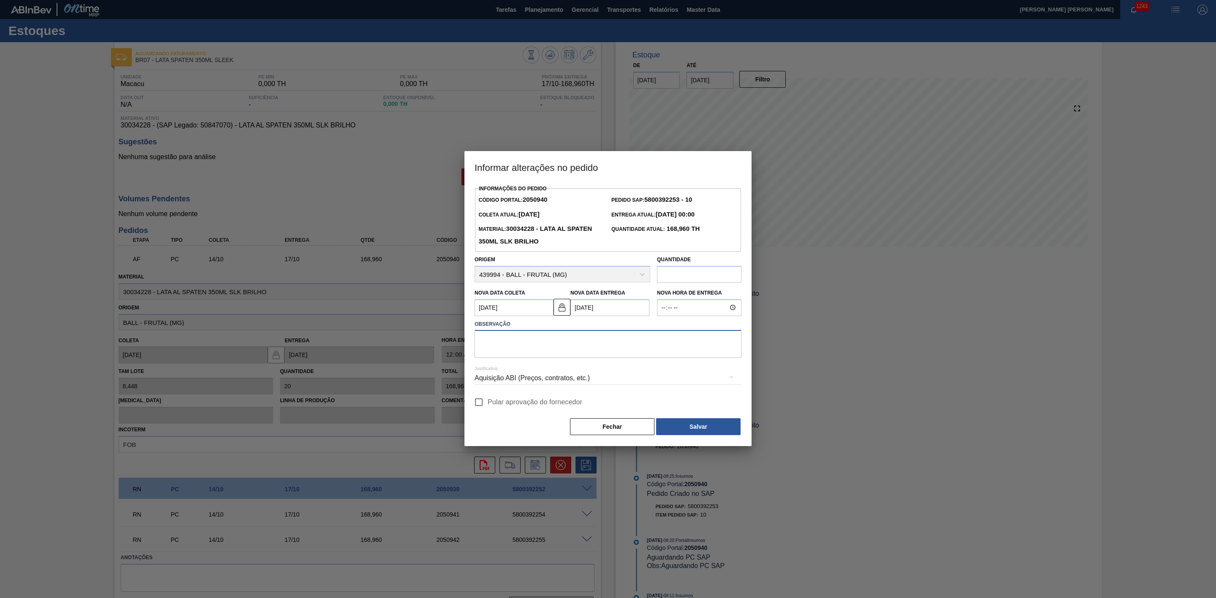
click at [503, 338] on textarea at bounding box center [607, 344] width 267 height 28
paste textarea "unidade pediu para antecipar"
type textarea "unidade pediu para antecipar"
click at [692, 424] on button "Salvar" at bounding box center [698, 426] width 84 height 17
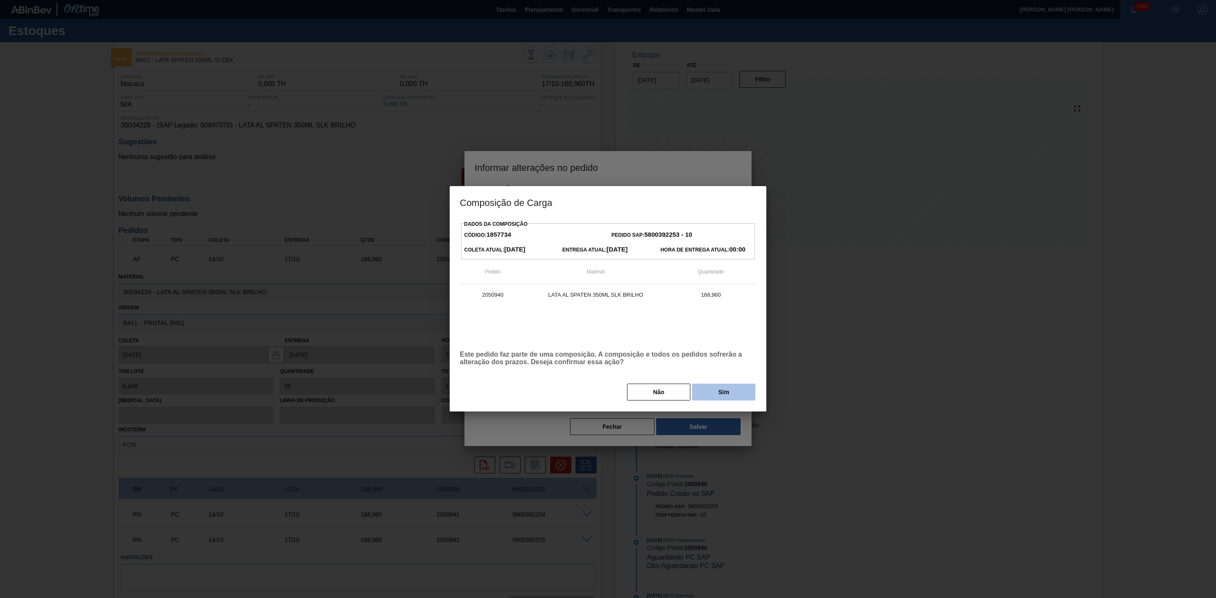
click at [732, 394] on button "Sim" at bounding box center [723, 392] width 63 height 17
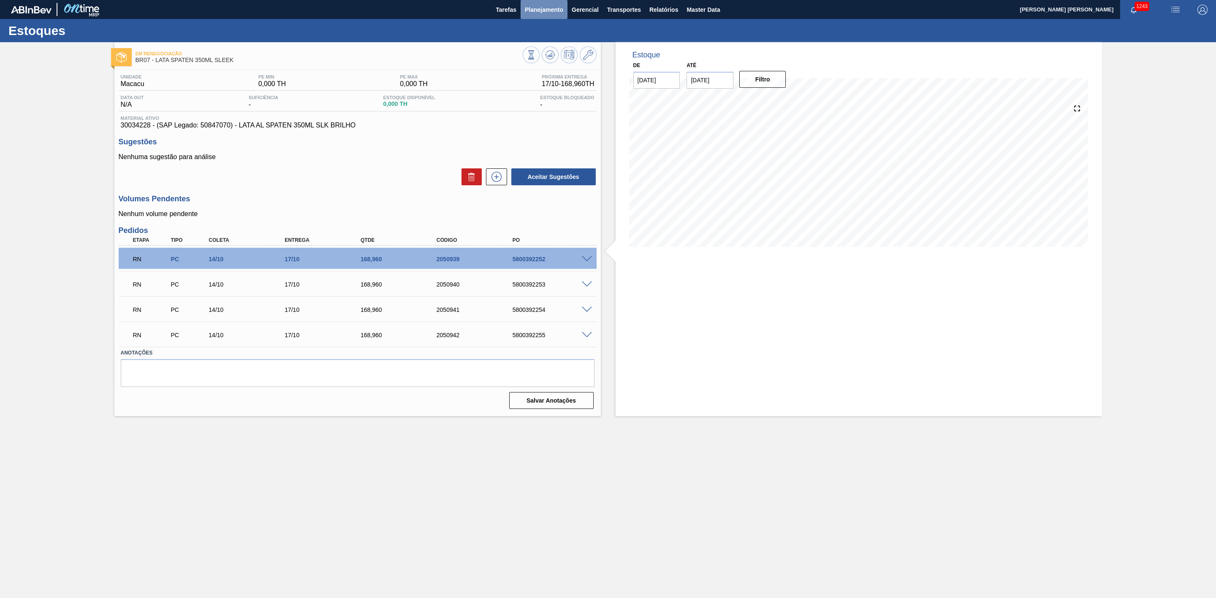
click at [536, 12] on span "Planejamento" at bounding box center [544, 10] width 38 height 10
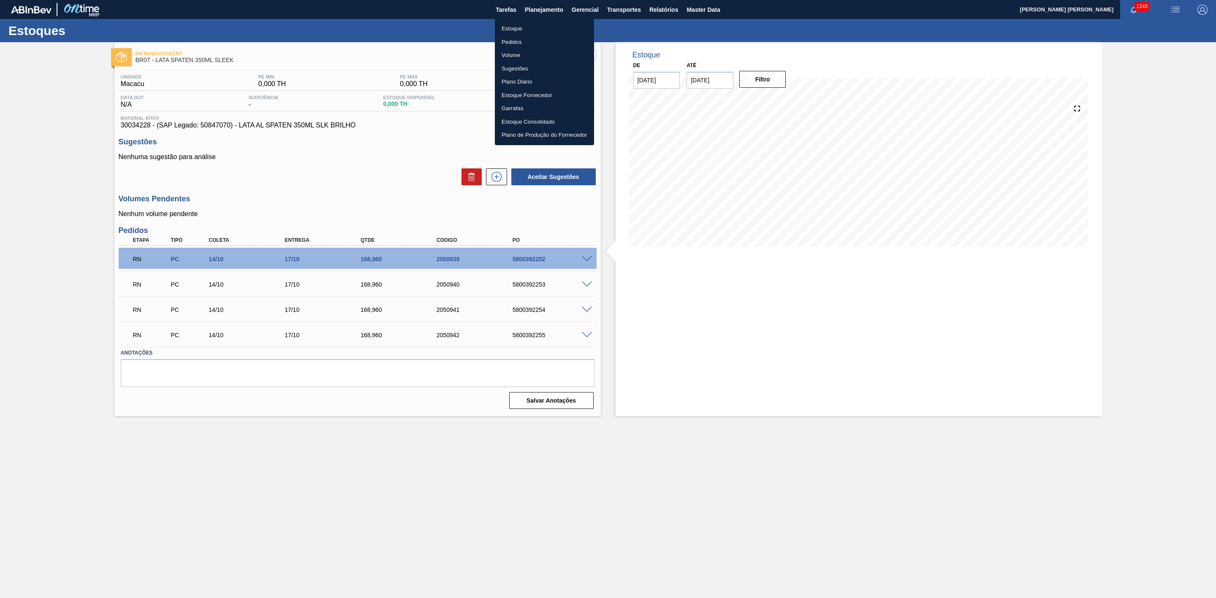
click at [530, 24] on li "Estoque" at bounding box center [544, 29] width 99 height 14
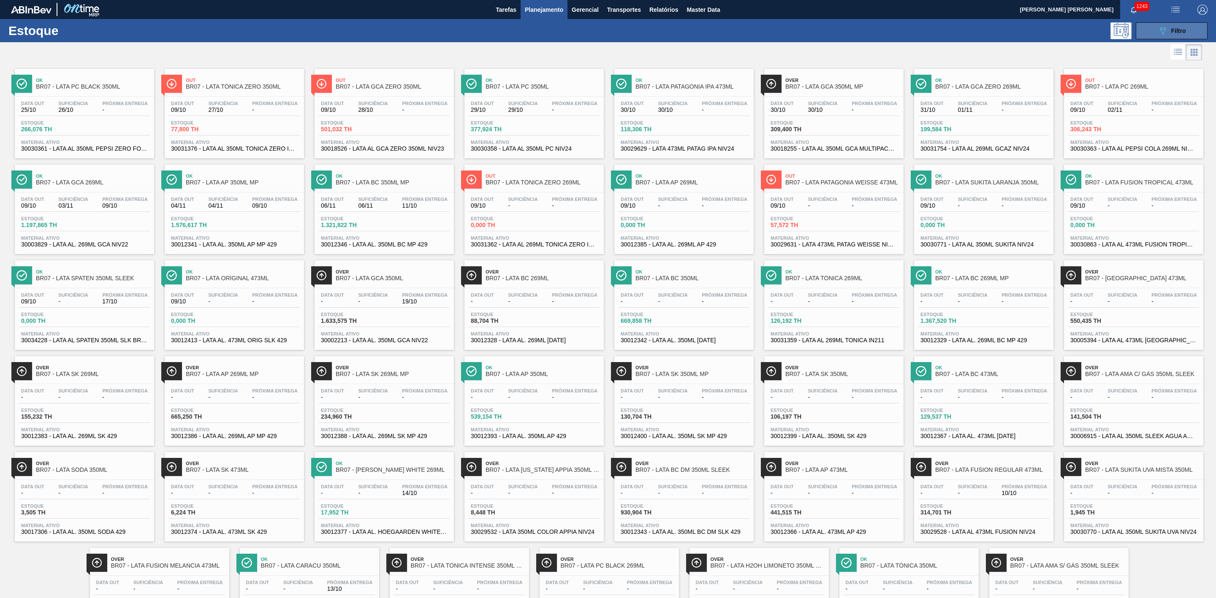
click at [1190, 23] on div "Estoque 089F7B8B-B2A5-4AFE-B5C0-19BA573D28AC Filtro" at bounding box center [608, 30] width 1216 height 23
click at [1187, 24] on button "089F7B8B-B2A5-4AFE-B5C0-19BA573D28AC Filtro" at bounding box center [1171, 30] width 72 height 17
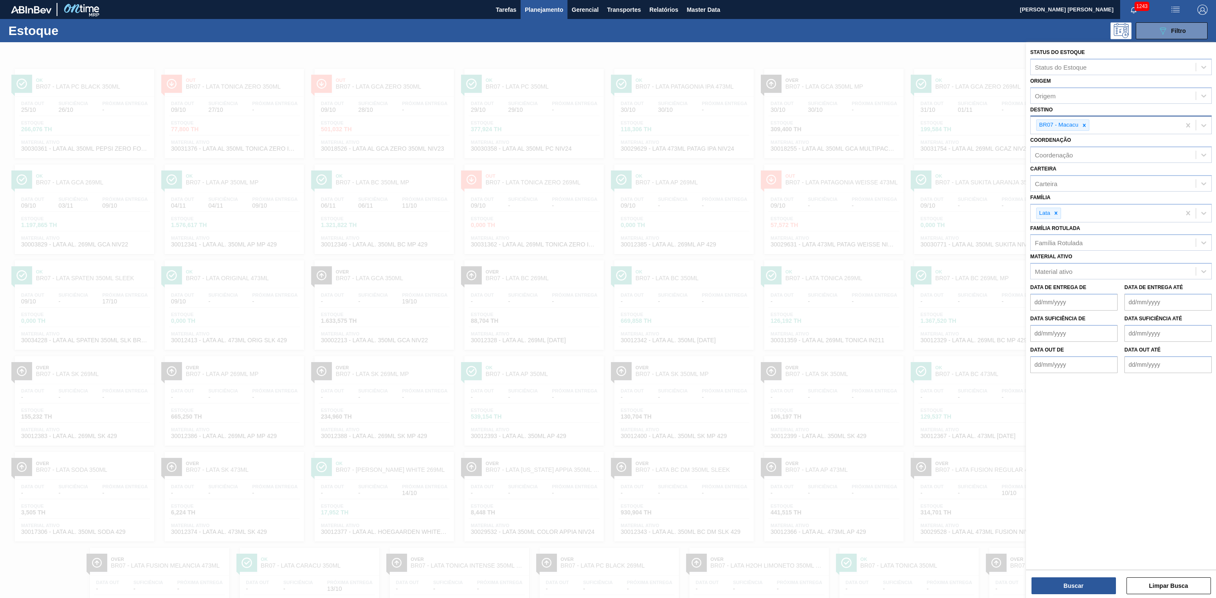
click at [1089, 127] on div "BR07 - Macacu" at bounding box center [1105, 124] width 150 height 17
click at [1087, 127] on icon at bounding box center [1084, 125] width 6 height 6
type input "gua"
click at [1082, 141] on div "BR10 - Guarulhos" at bounding box center [1120, 145] width 181 height 16
click at [1082, 589] on button "Buscar" at bounding box center [1073, 585] width 84 height 17
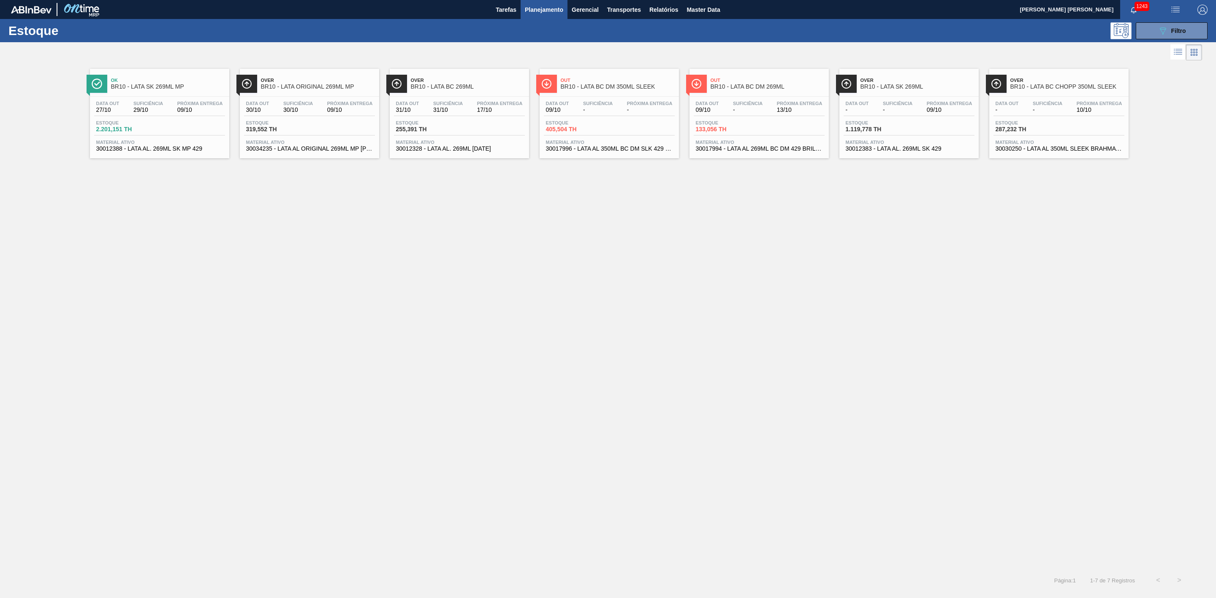
click at [176, 140] on div "Data out 27/10 Suficiência 29/10 Próxima Entrega 09/10 Estoque 2.201,151 TH Mat…" at bounding box center [159, 125] width 139 height 57
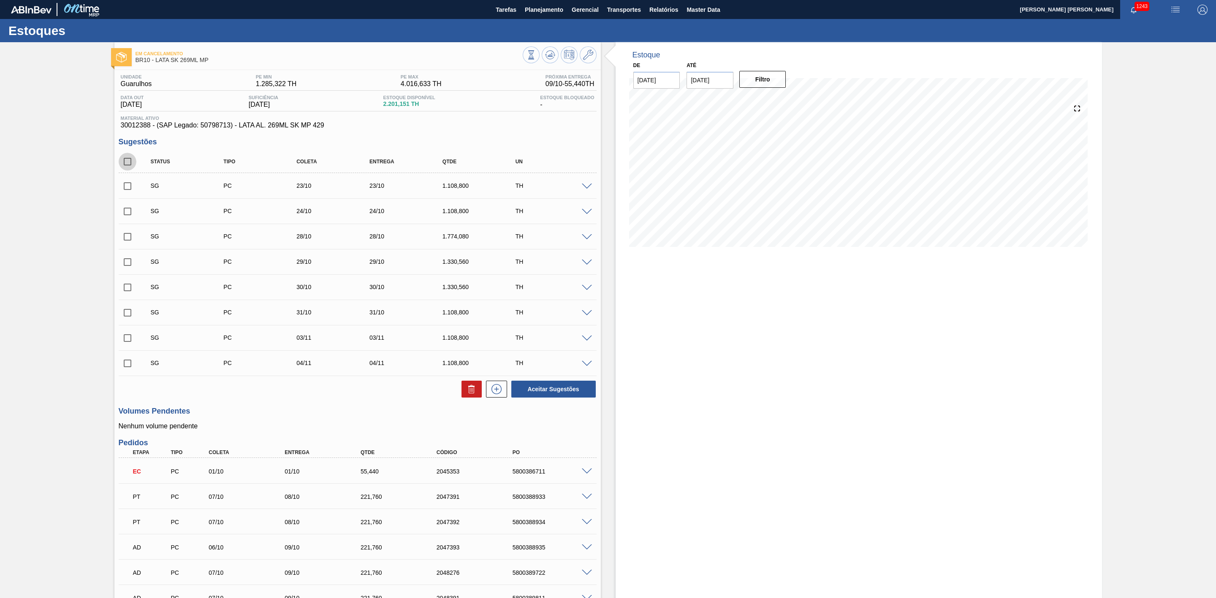
click at [131, 166] on input "checkbox" at bounding box center [128, 162] width 18 height 18
checkbox input "true"
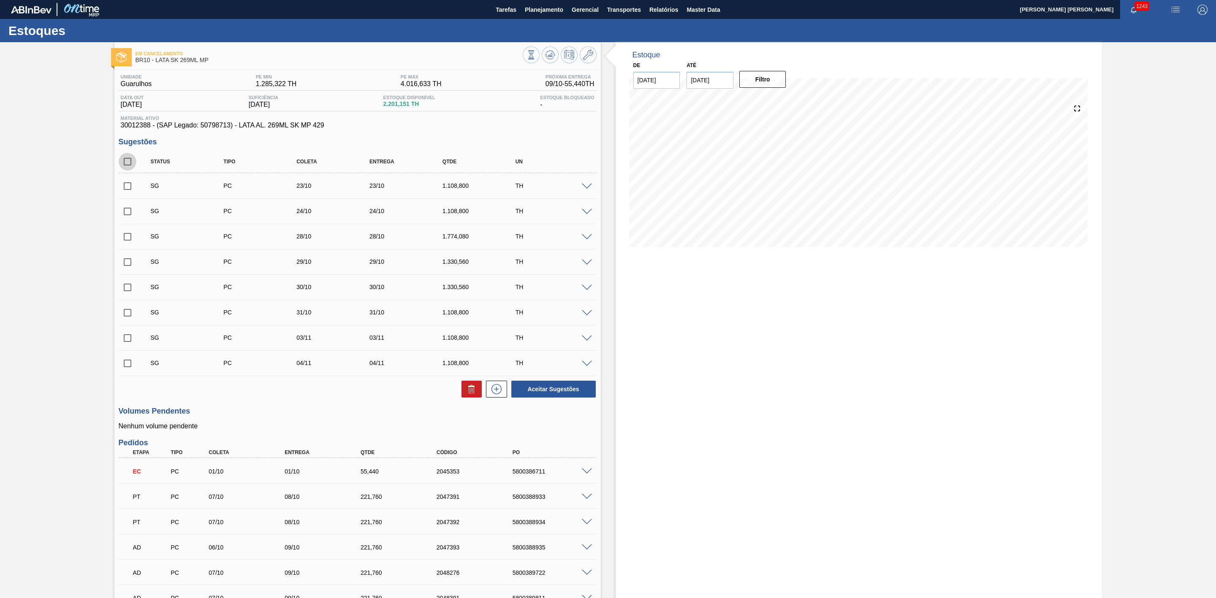
checkbox input "true"
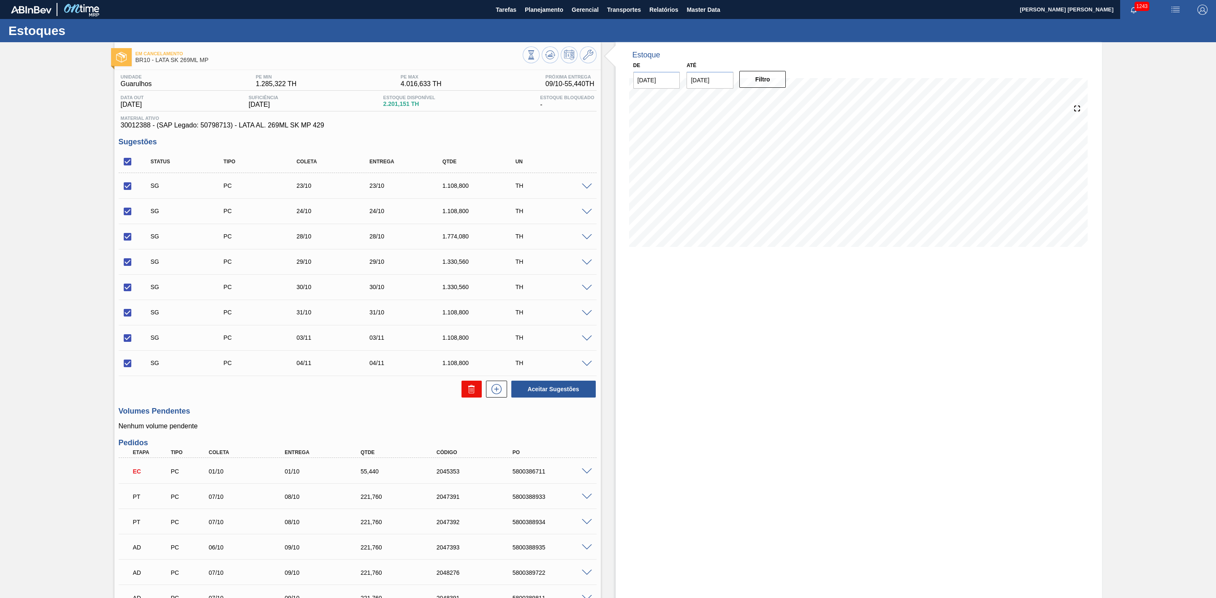
click at [472, 386] on icon at bounding box center [471, 389] width 10 height 10
checkbox input "false"
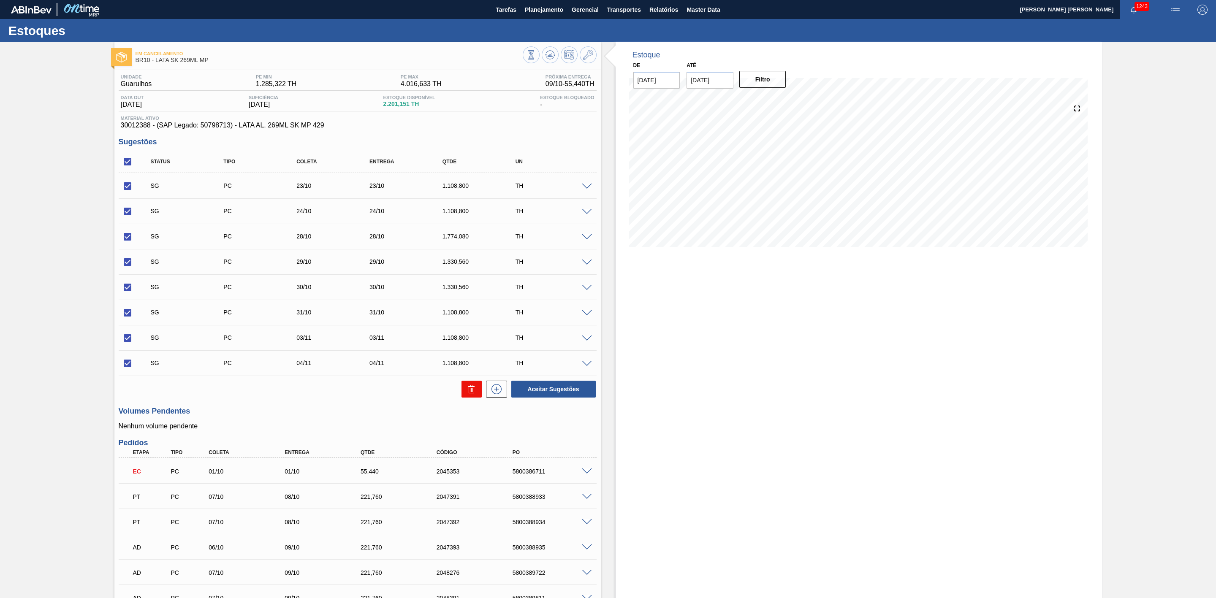
checkbox input "false"
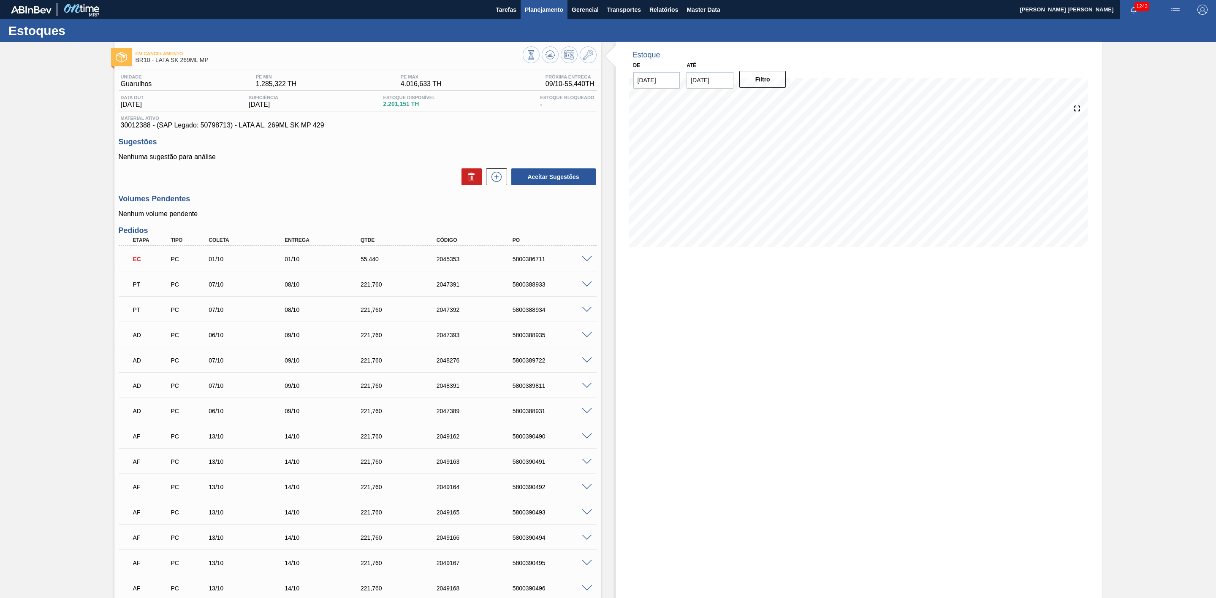
click at [544, 3] on button "Planejamento" at bounding box center [543, 9] width 47 height 19
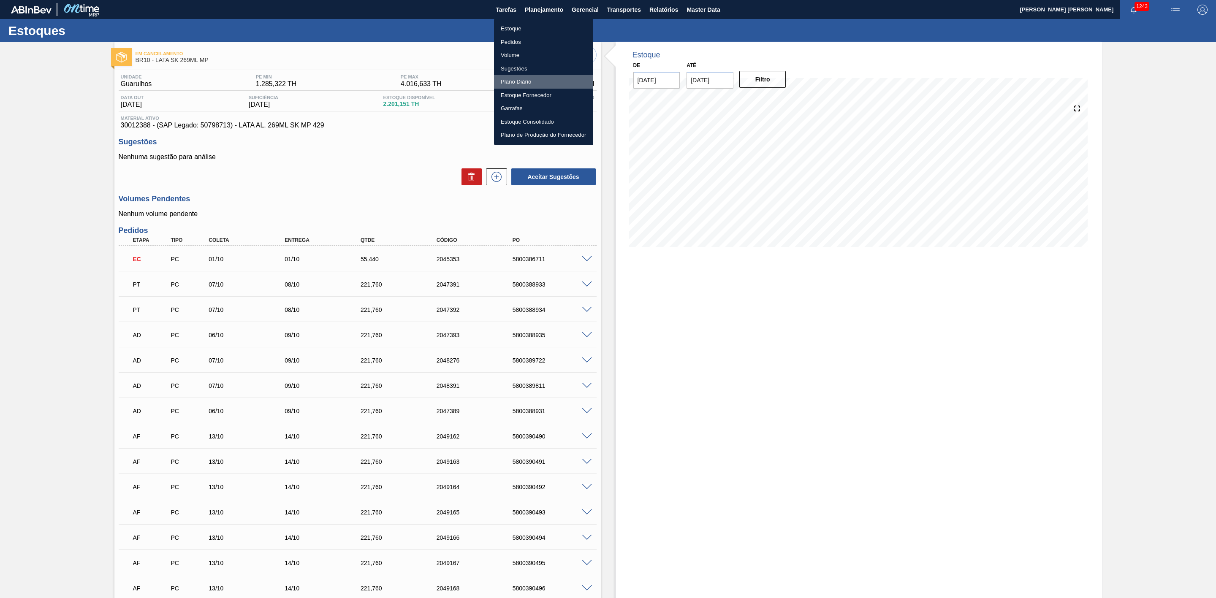
click at [522, 79] on li "Plano Diário" at bounding box center [543, 82] width 99 height 14
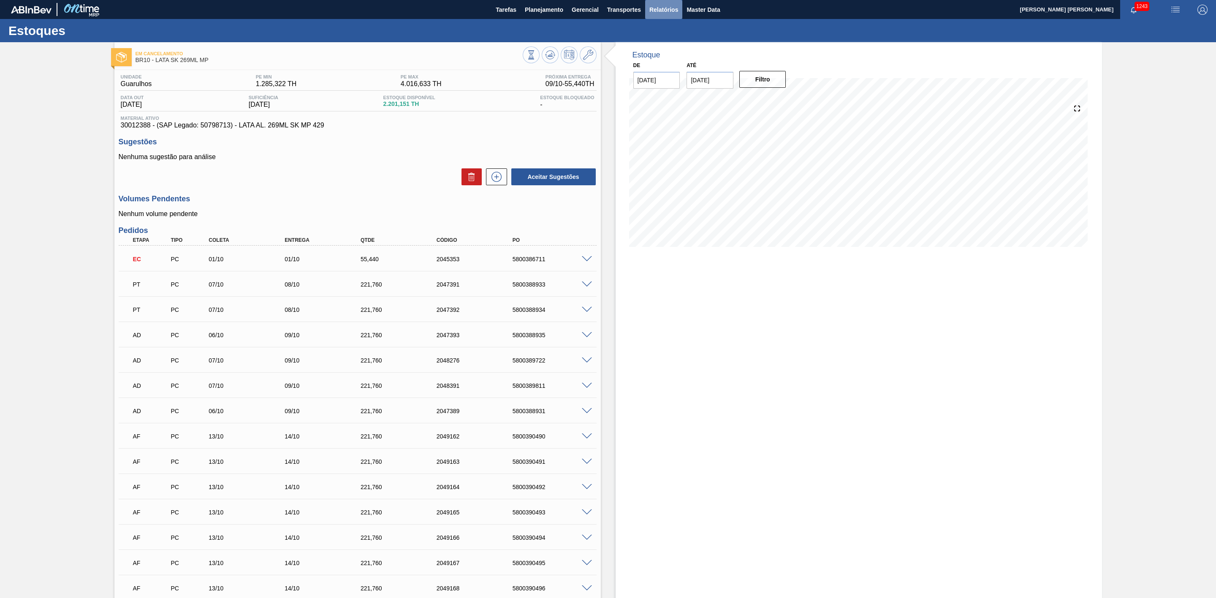
click at [660, 8] on span "Relatórios" at bounding box center [663, 10] width 29 height 10
click at [544, 11] on span "Planejamento" at bounding box center [544, 10] width 38 height 10
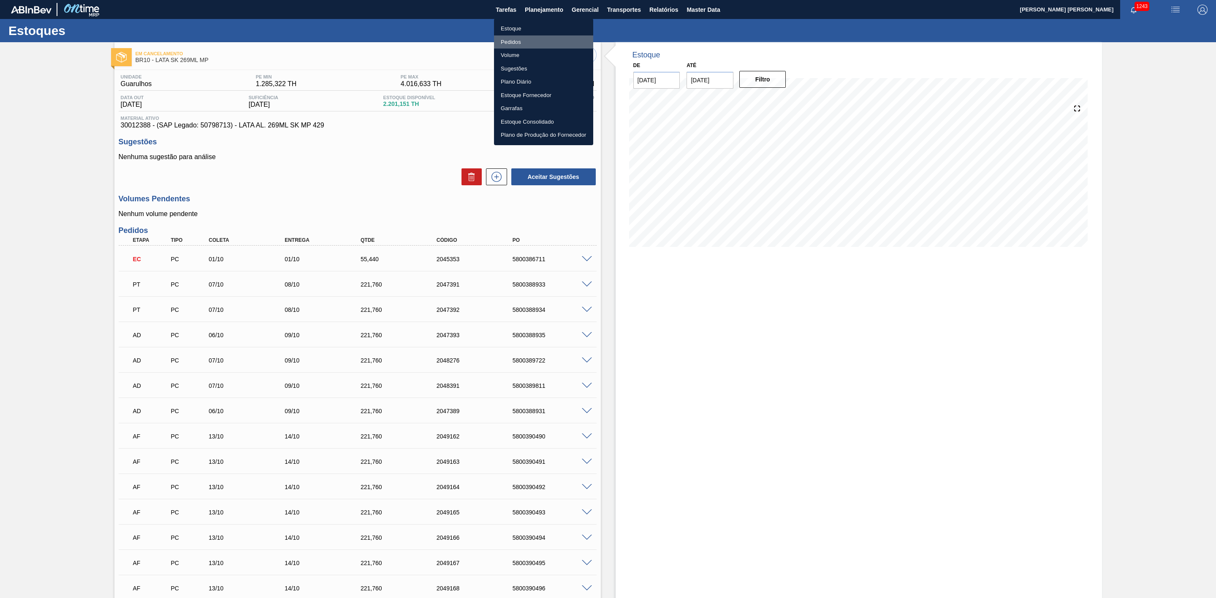
click at [524, 42] on li "Pedidos" at bounding box center [543, 42] width 99 height 14
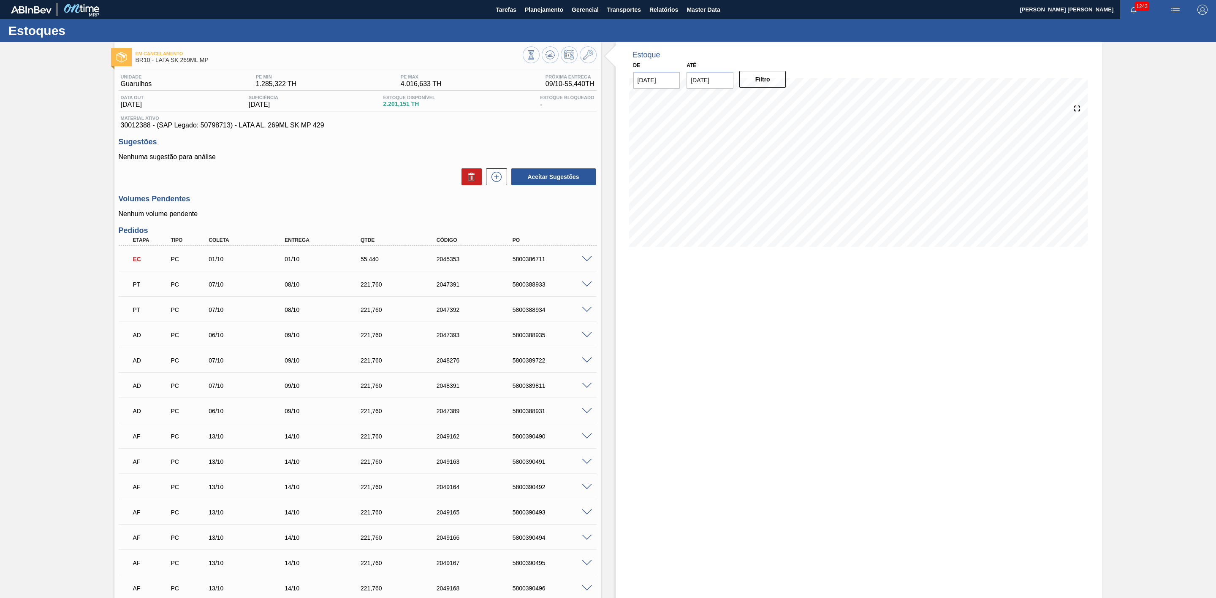
scroll to position [127, 0]
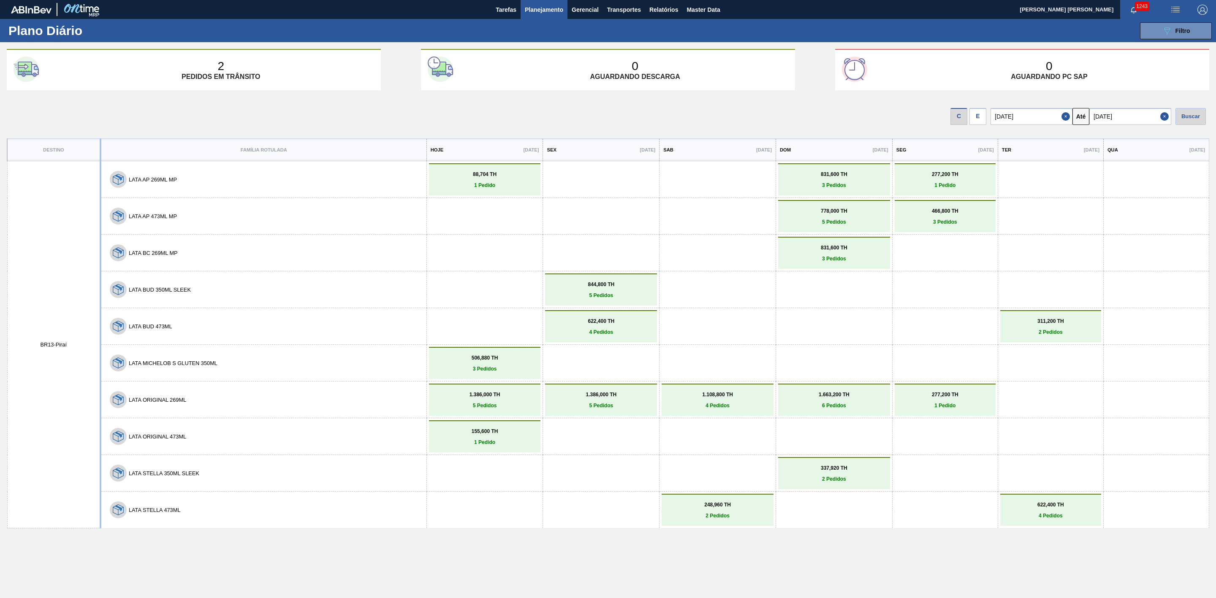
click at [1131, 118] on input "[DATE]" at bounding box center [1130, 116] width 82 height 17
click at [1097, 203] on div "19" at bounding box center [1098, 204] width 11 height 11
type input "[DATE]"
click at [1198, 111] on div "Buscar" at bounding box center [1190, 116] width 30 height 17
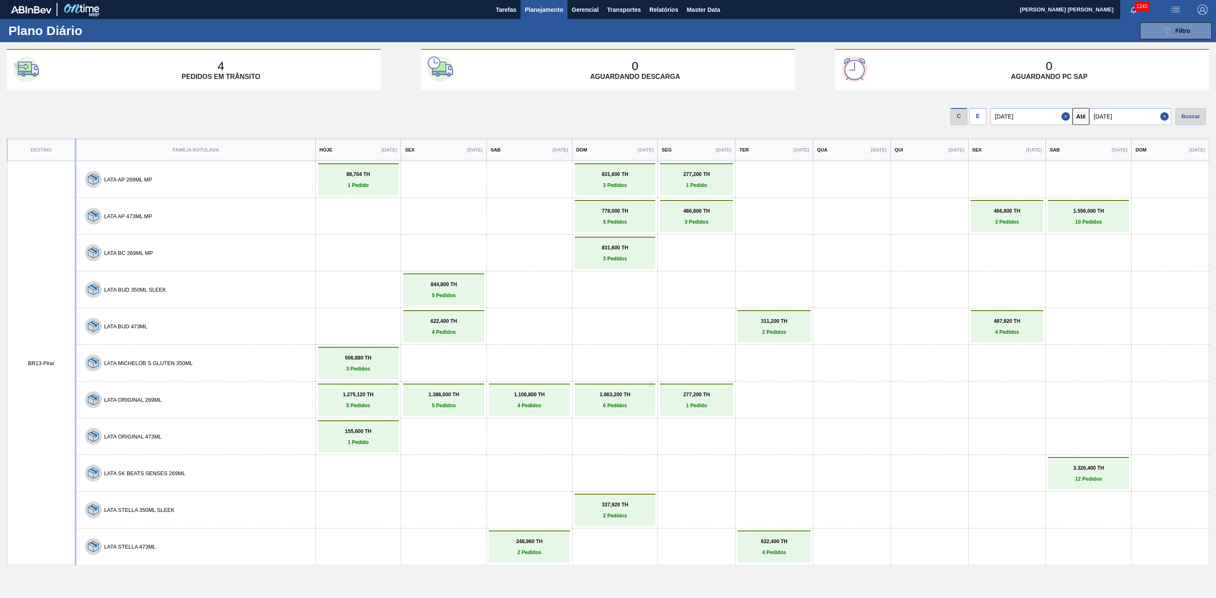
click at [971, 114] on div "E" at bounding box center [977, 116] width 17 height 17
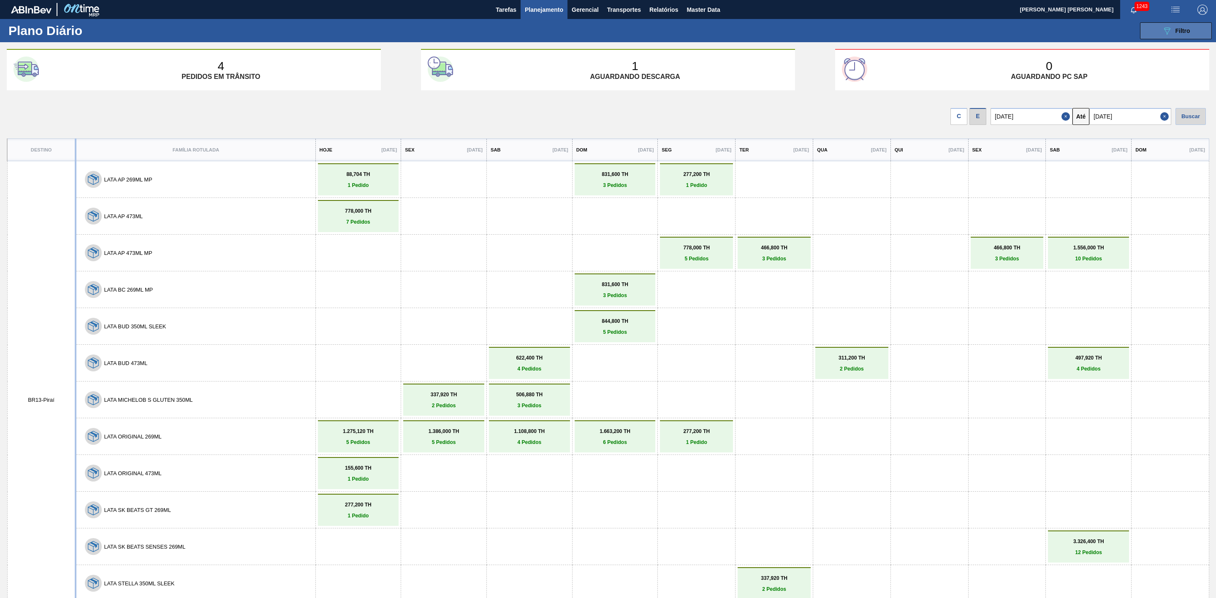
click at [1165, 34] on icon at bounding box center [1167, 30] width 6 height 7
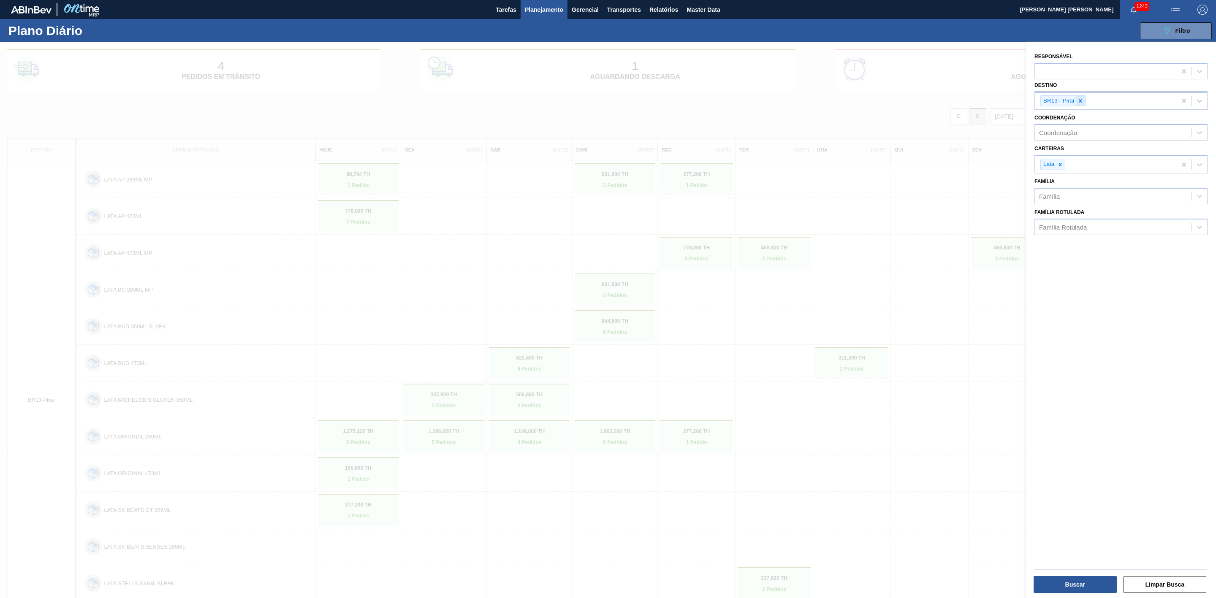
click at [1079, 100] on icon at bounding box center [1079, 100] width 3 height 3
type input "m"
type input "10"
click at [1047, 120] on div "BR10 - Guarulhos" at bounding box center [1120, 121] width 173 height 16
click at [1066, 579] on button "Buscar" at bounding box center [1074, 584] width 83 height 17
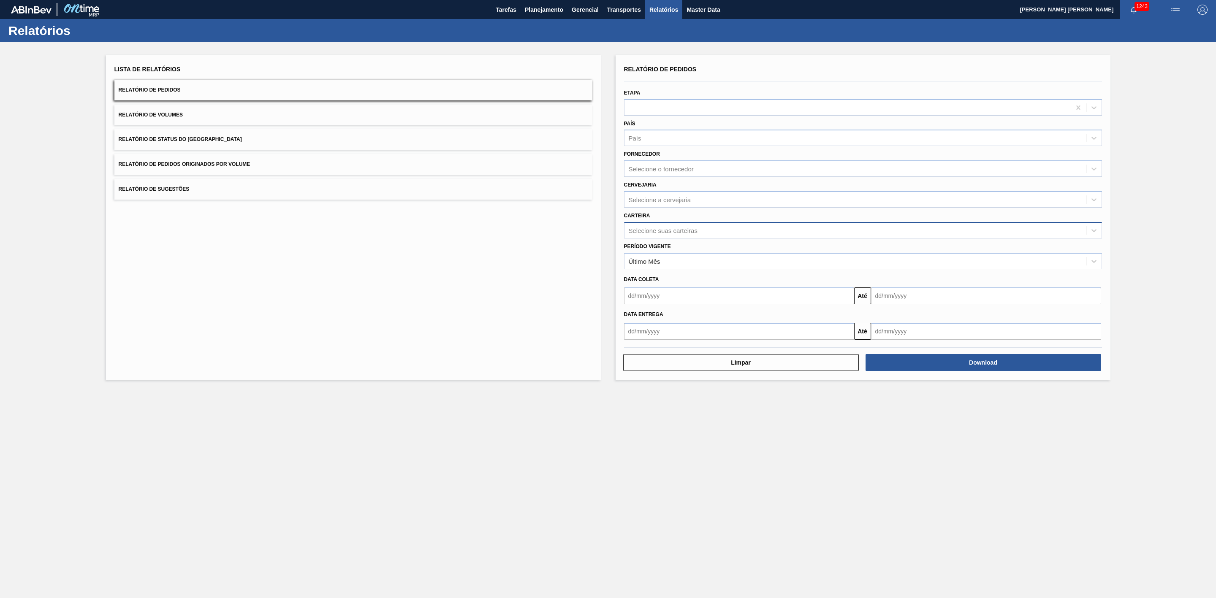
click at [684, 224] on div "Selecione suas carteiras" at bounding box center [854, 230] width 461 height 12
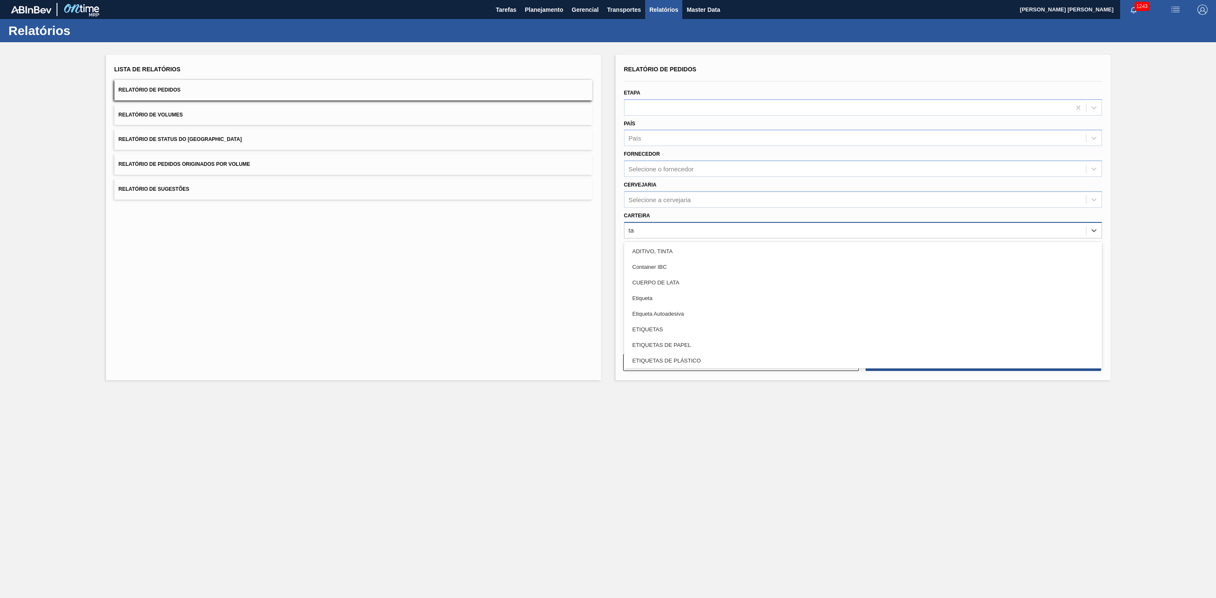
type input "tam"
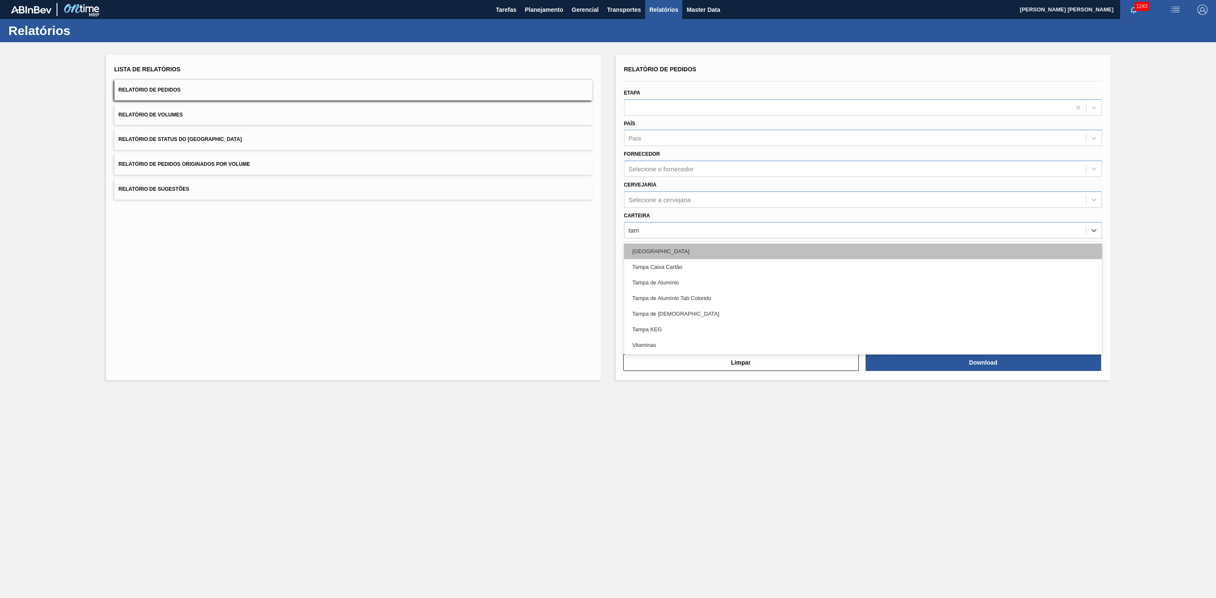
click at [640, 256] on div "[GEOGRAPHIC_DATA]" at bounding box center [863, 252] width 478 height 16
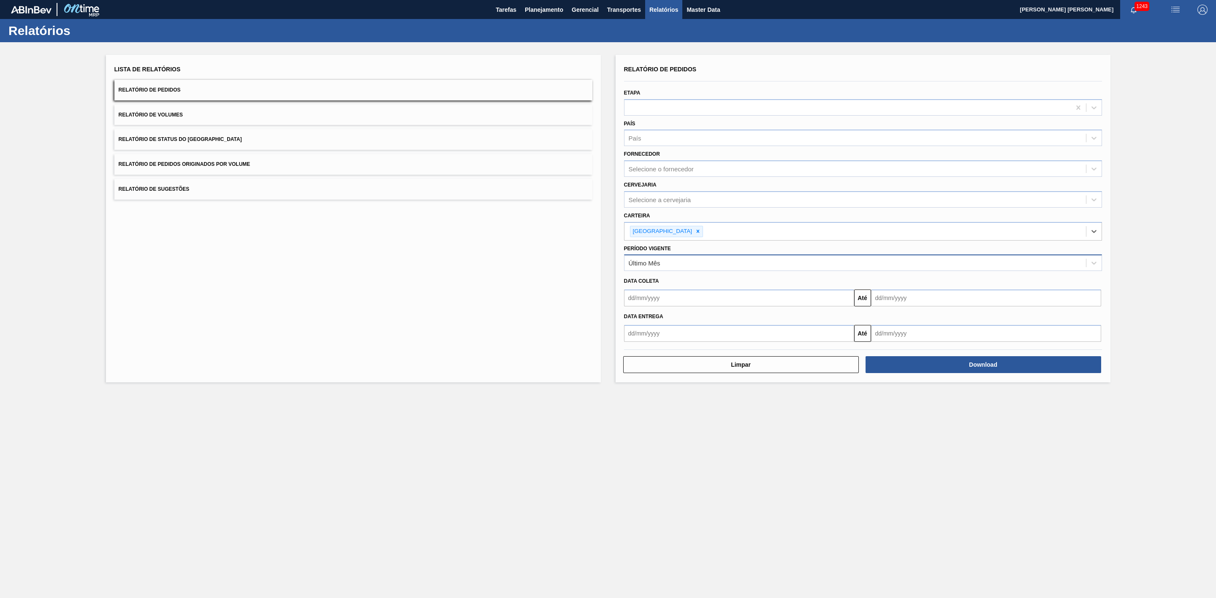
click at [649, 268] on div "Último Mês" at bounding box center [854, 263] width 461 height 12
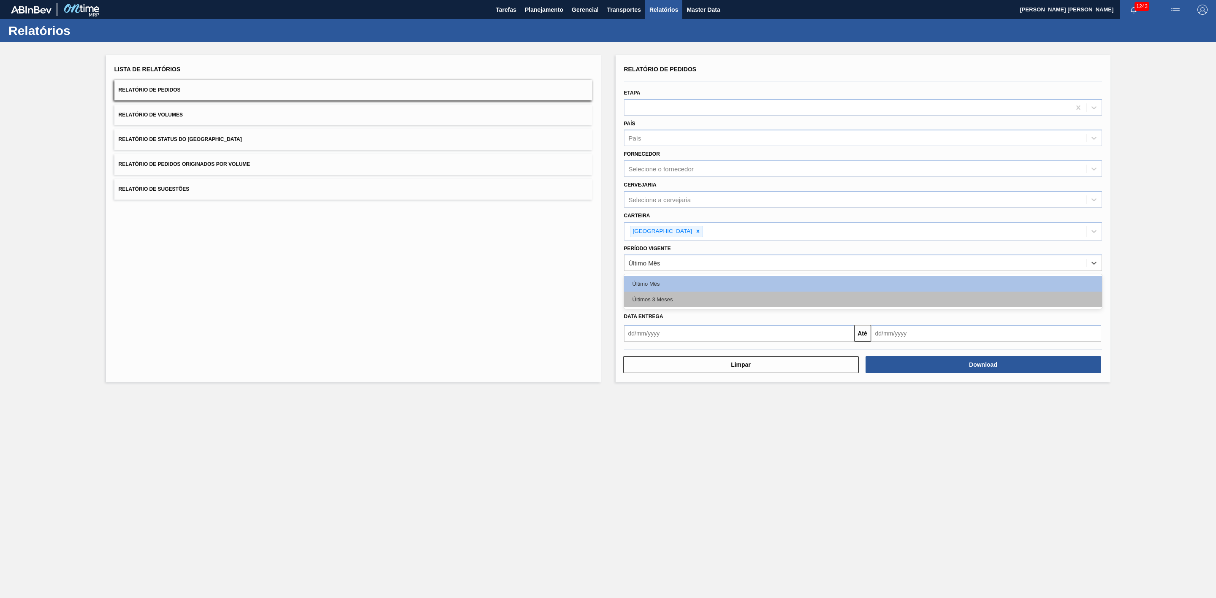
click at [651, 306] on div "Últimos 3 Meses" at bounding box center [863, 300] width 478 height 16
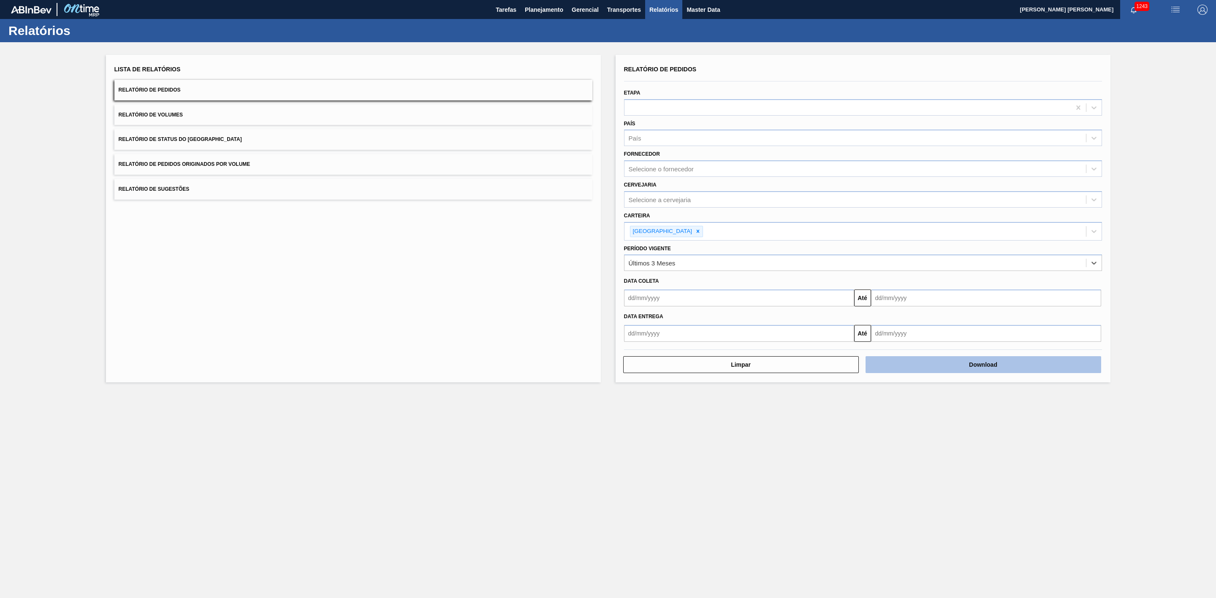
click at [1053, 367] on button "Download" at bounding box center [983, 364] width 236 height 17
click at [708, 235] on div "[GEOGRAPHIC_DATA]" at bounding box center [854, 231] width 461 height 17
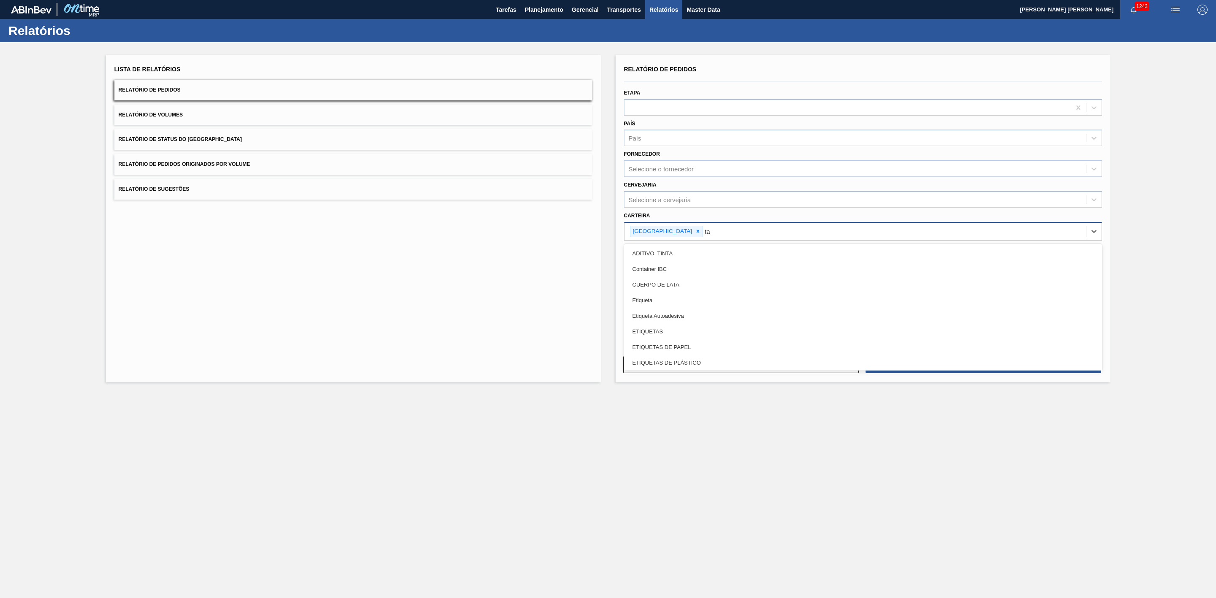
type input "tam"
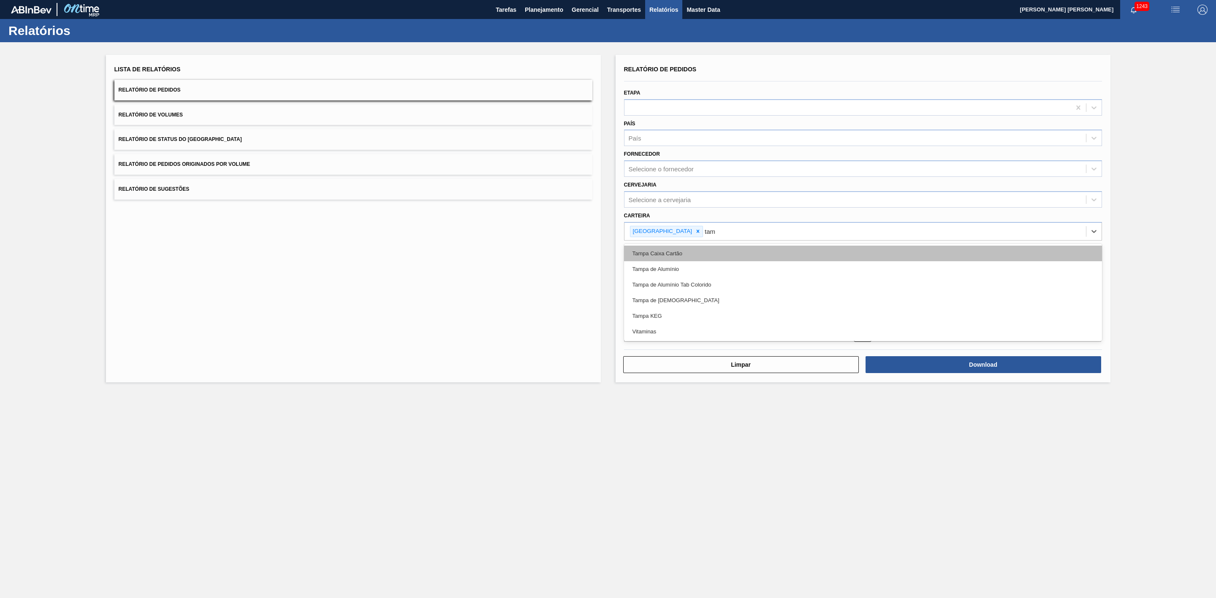
click at [682, 260] on div "Tampa Caixa Cartão" at bounding box center [863, 254] width 478 height 16
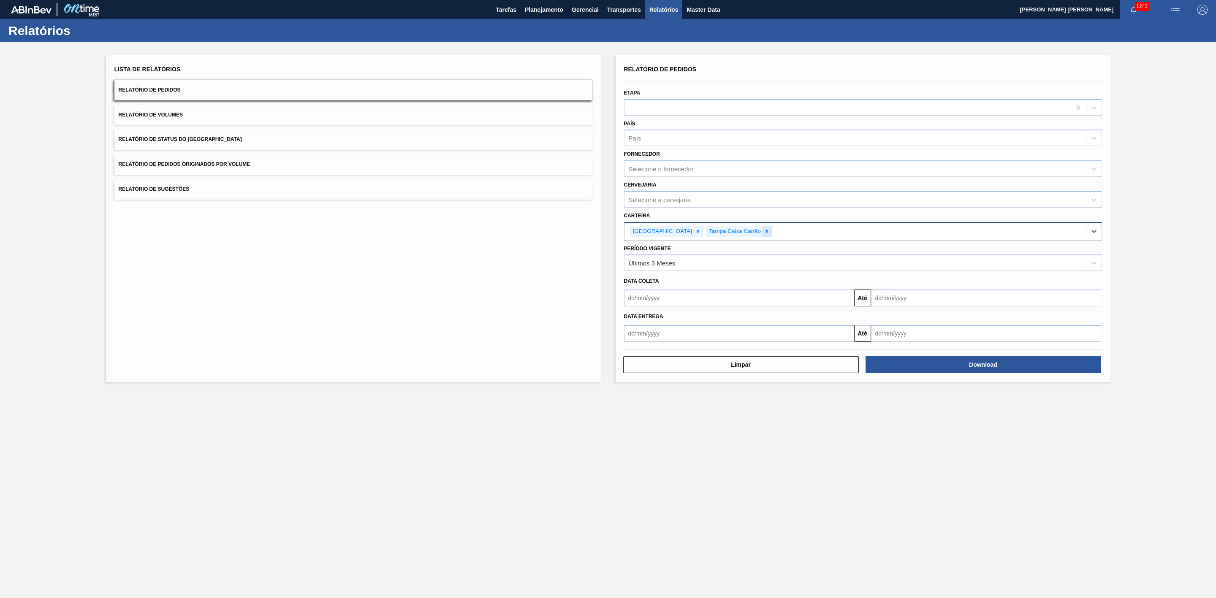
click at [764, 233] on icon at bounding box center [767, 231] width 6 height 6
type input "[GEOGRAPHIC_DATA]"
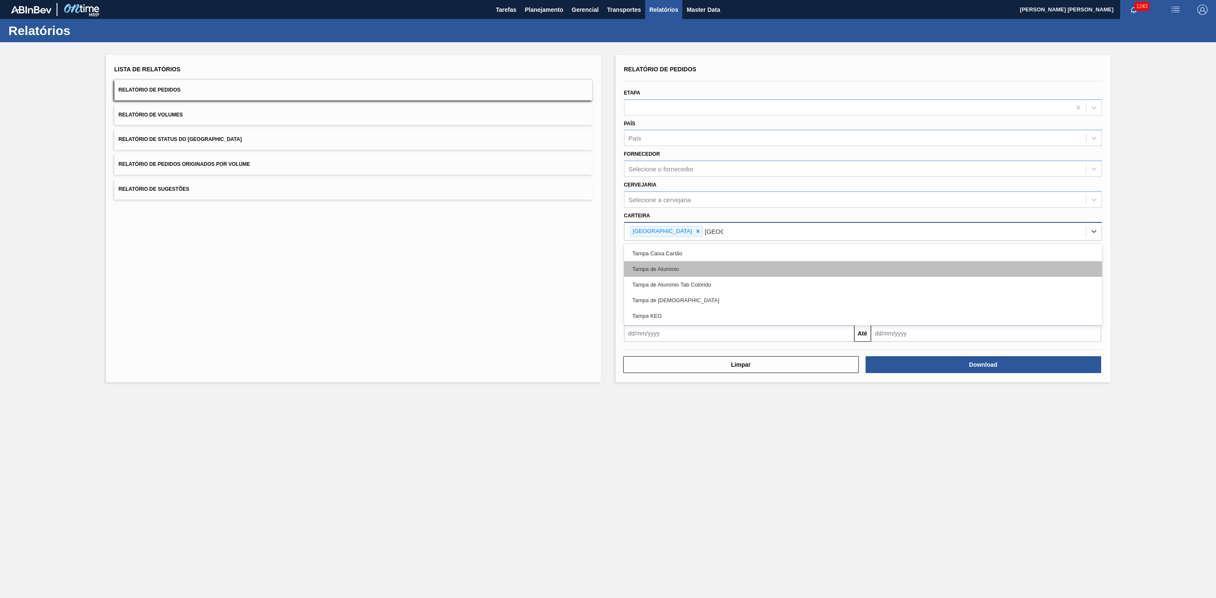
click at [694, 273] on div "Tampa de Alumínio" at bounding box center [863, 269] width 478 height 16
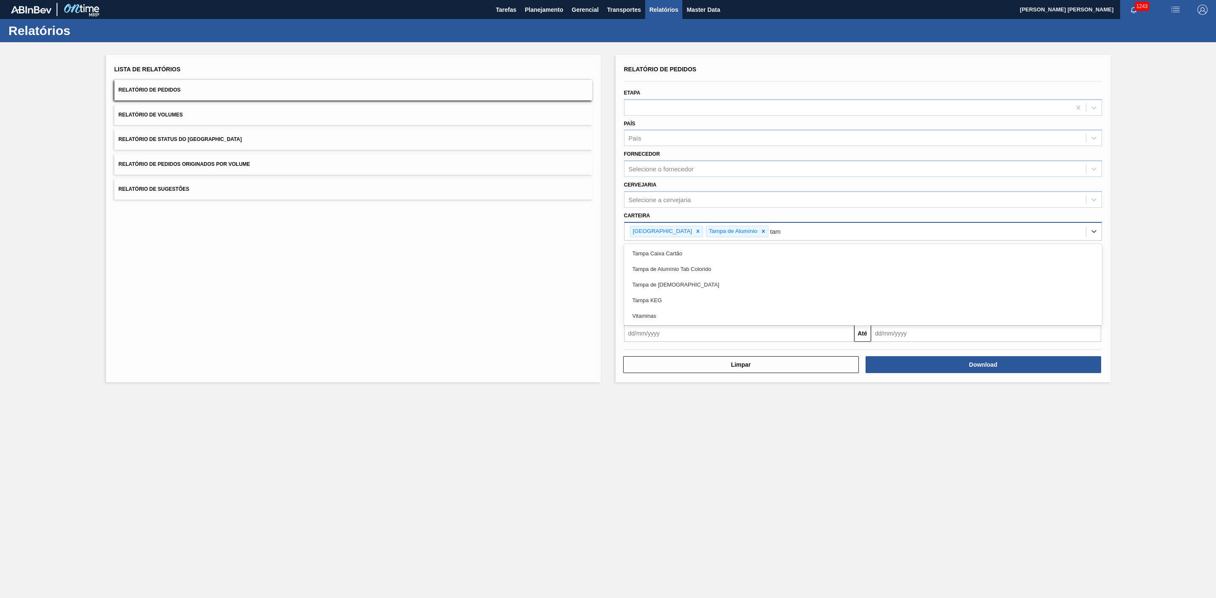
type input "tamp"
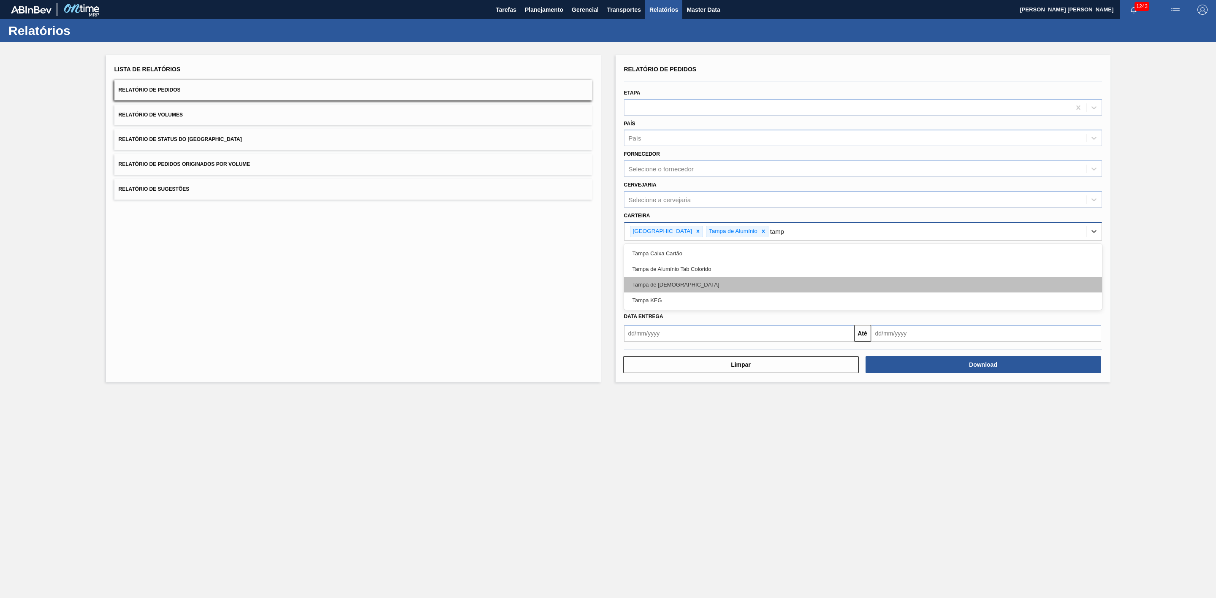
click at [689, 284] on div "Tampa de [DEMOGRAPHIC_DATA]" at bounding box center [863, 285] width 478 height 16
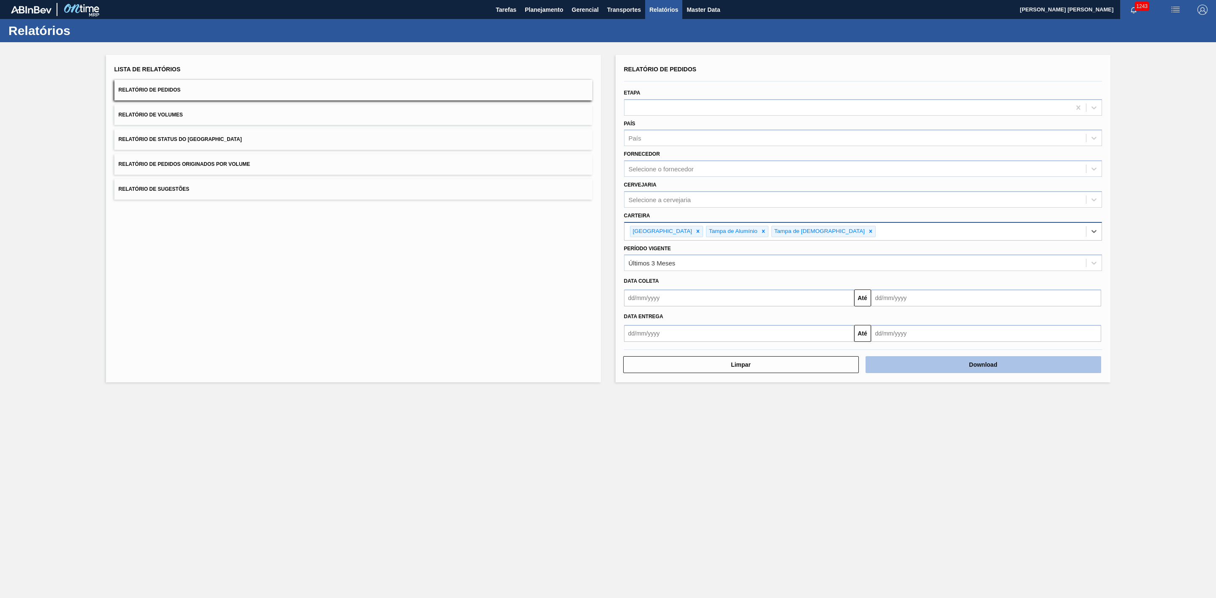
click at [960, 361] on button "Download" at bounding box center [983, 364] width 236 height 17
click at [695, 229] on icon at bounding box center [698, 231] width 6 height 6
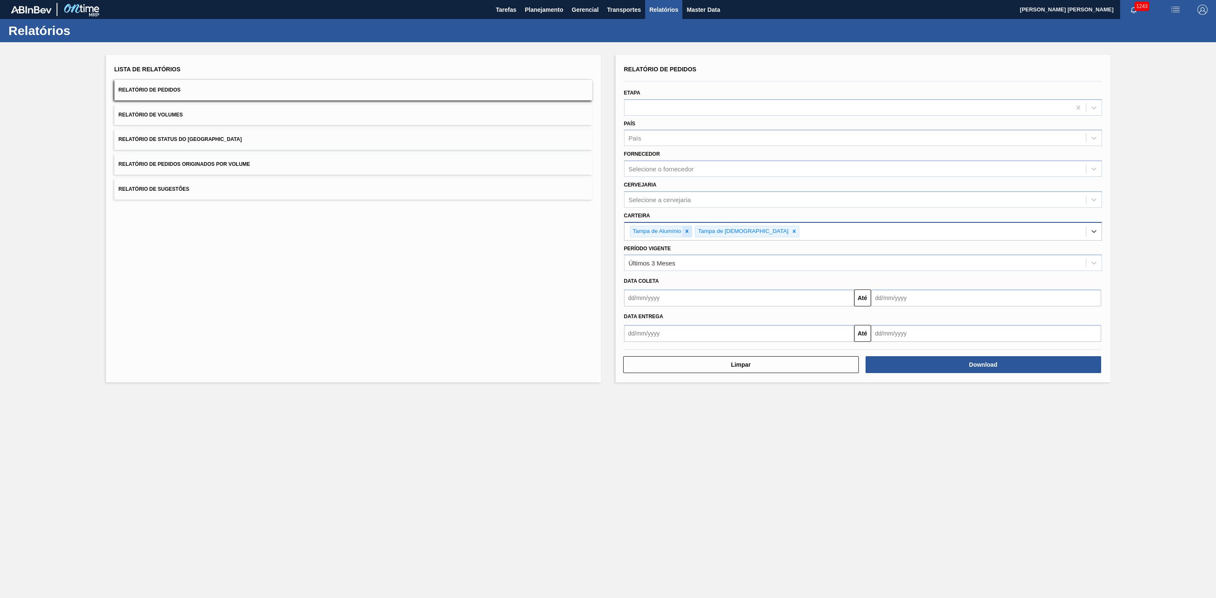
click at [689, 234] on icon at bounding box center [687, 231] width 6 height 6
click at [726, 233] on icon at bounding box center [729, 231] width 6 height 6
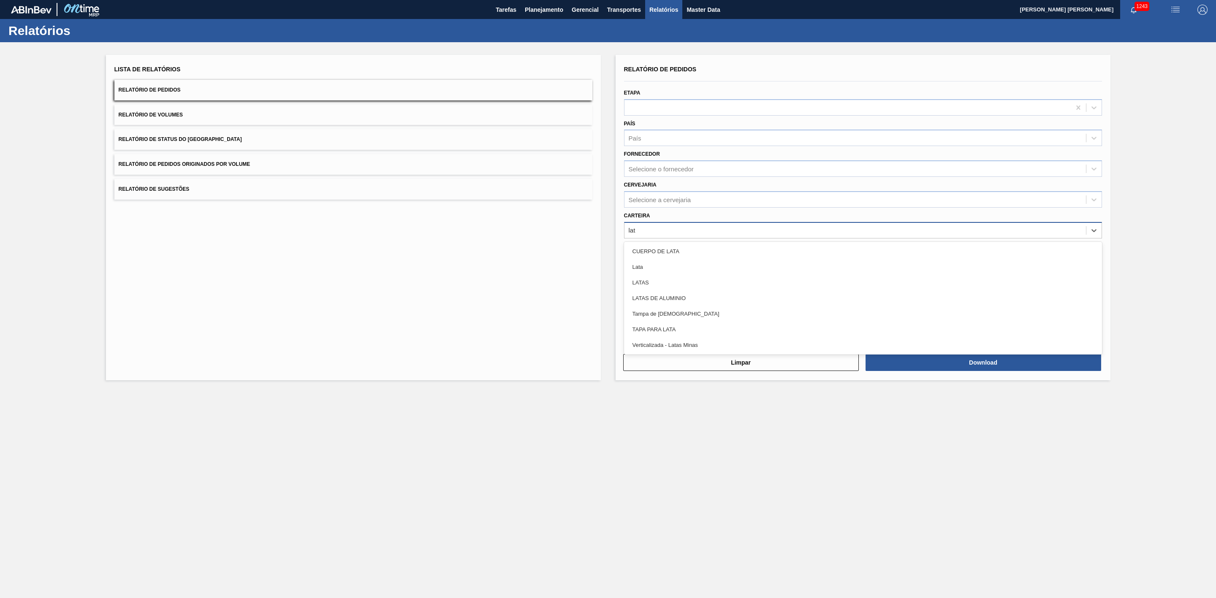
type input "lata"
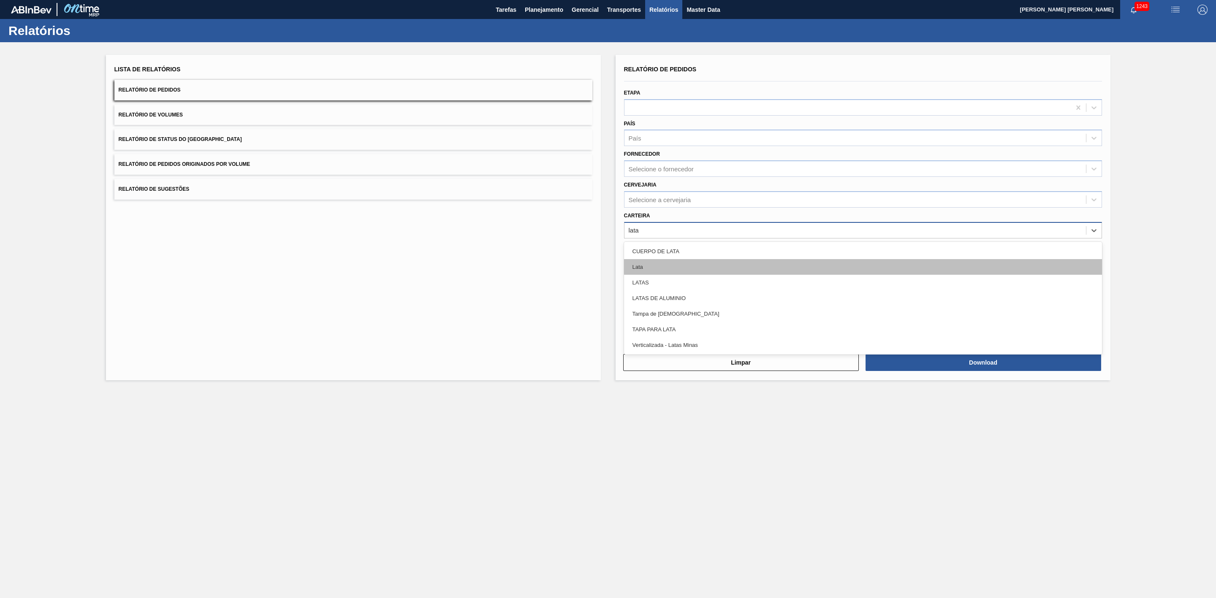
click at [669, 266] on div "Lata" at bounding box center [863, 267] width 478 height 16
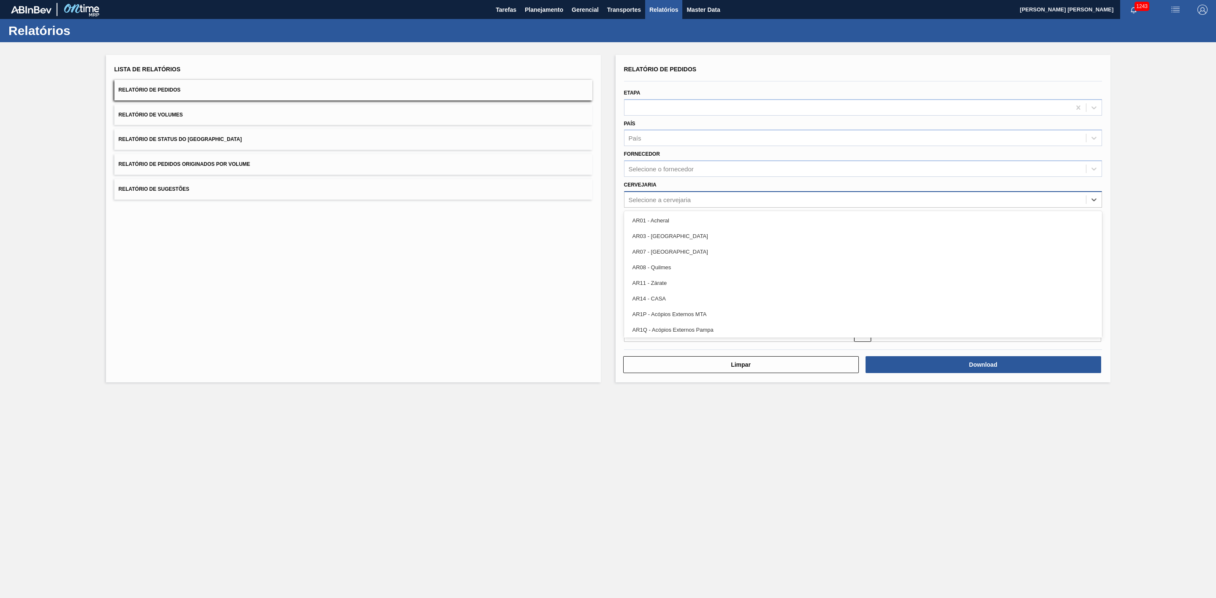
click at [659, 201] on div "Selecione a cervejaria" at bounding box center [659, 199] width 62 height 7
type input "13"
click at [682, 220] on div "BR13 - Piraí" at bounding box center [863, 221] width 478 height 16
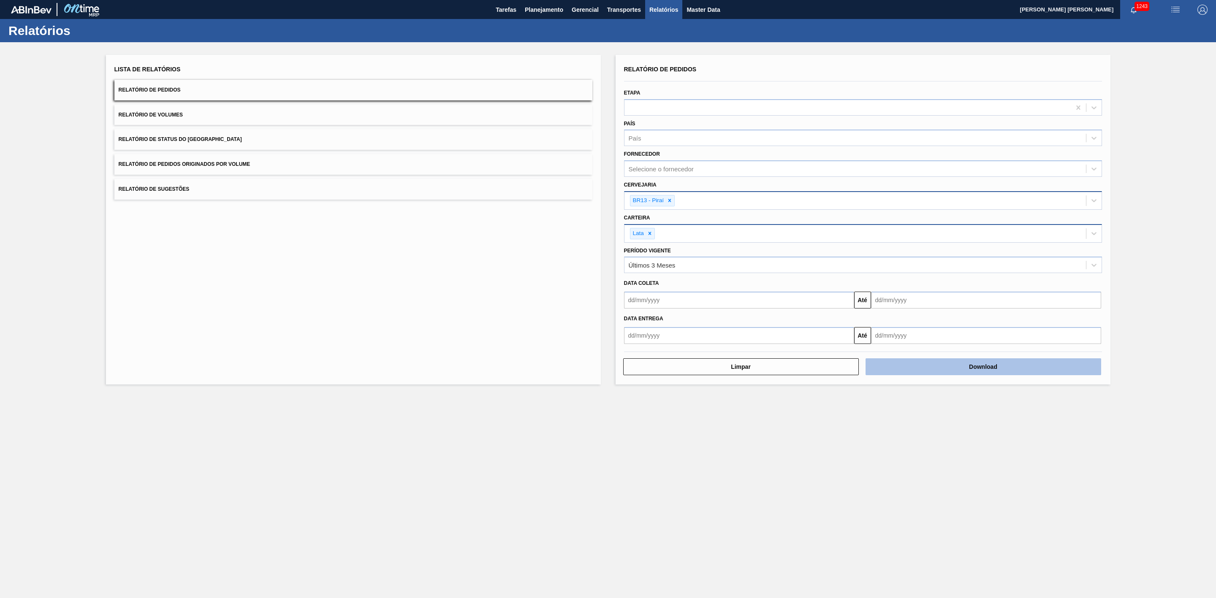
click at [977, 375] on button "Download" at bounding box center [983, 366] width 236 height 17
click at [671, 200] on icon at bounding box center [669, 201] width 6 height 6
type input "10"
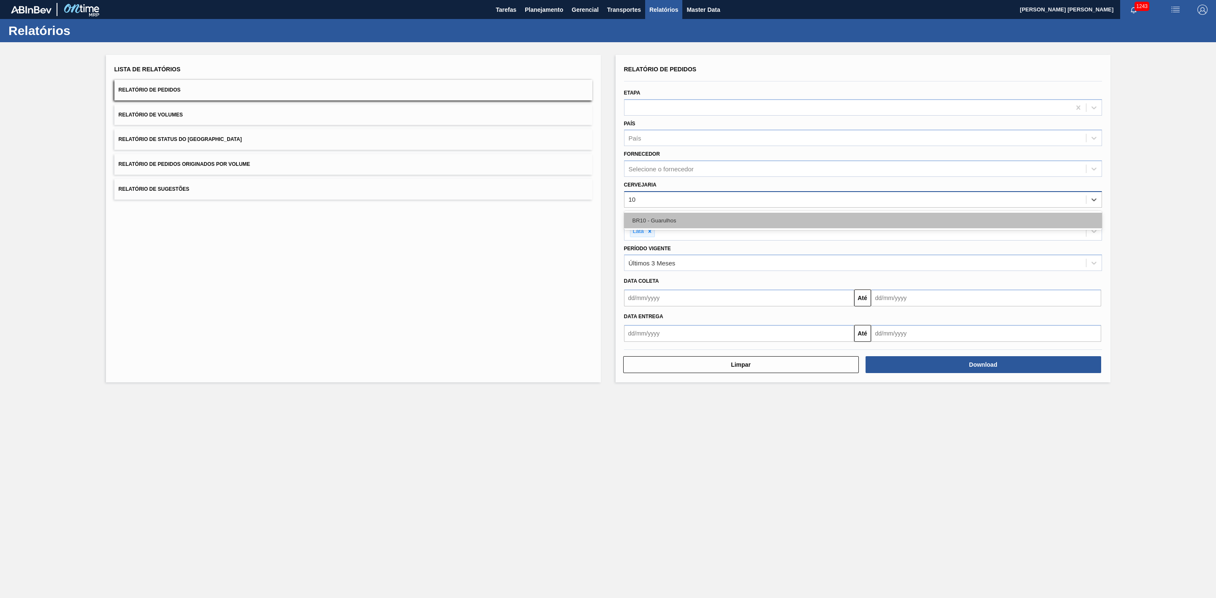
click at [689, 222] on div "BR10 - Guarulhos" at bounding box center [863, 221] width 478 height 16
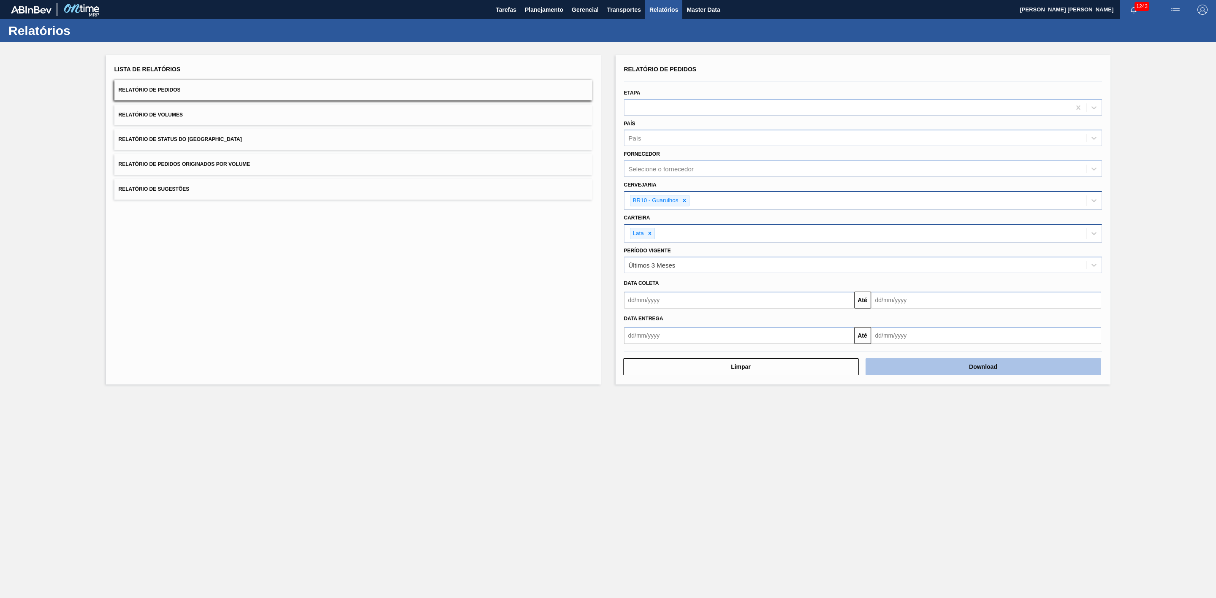
click at [929, 363] on button "Download" at bounding box center [983, 366] width 236 height 17
click at [683, 201] on icon at bounding box center [684, 201] width 6 height 6
type input "19"
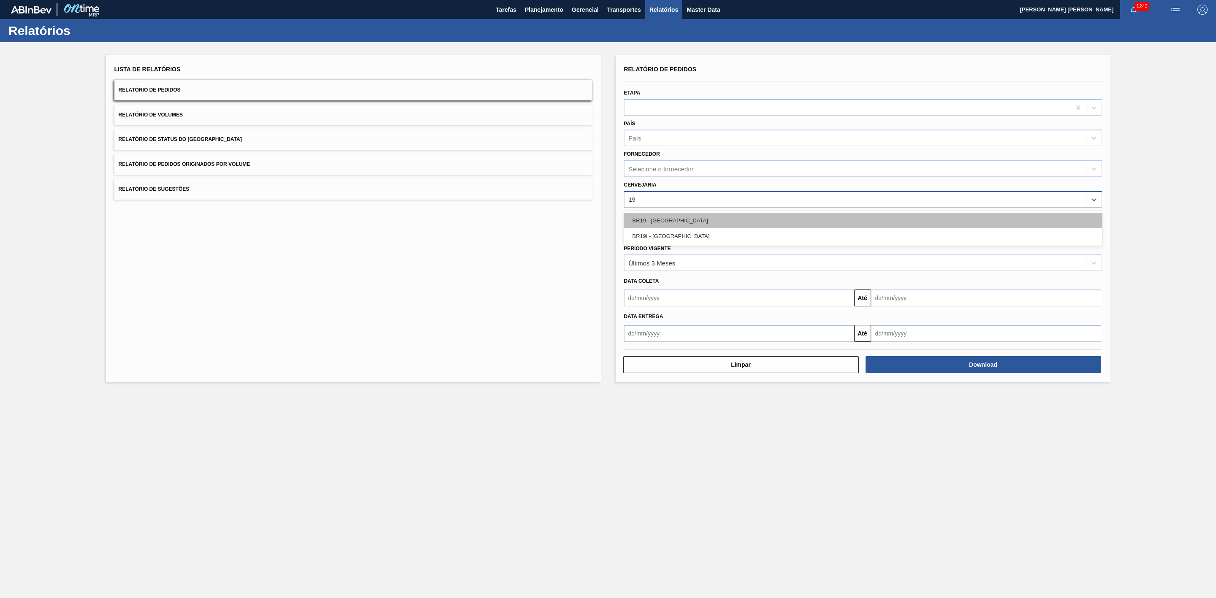
click at [677, 224] on div "BR19 - [GEOGRAPHIC_DATA]" at bounding box center [863, 221] width 478 height 16
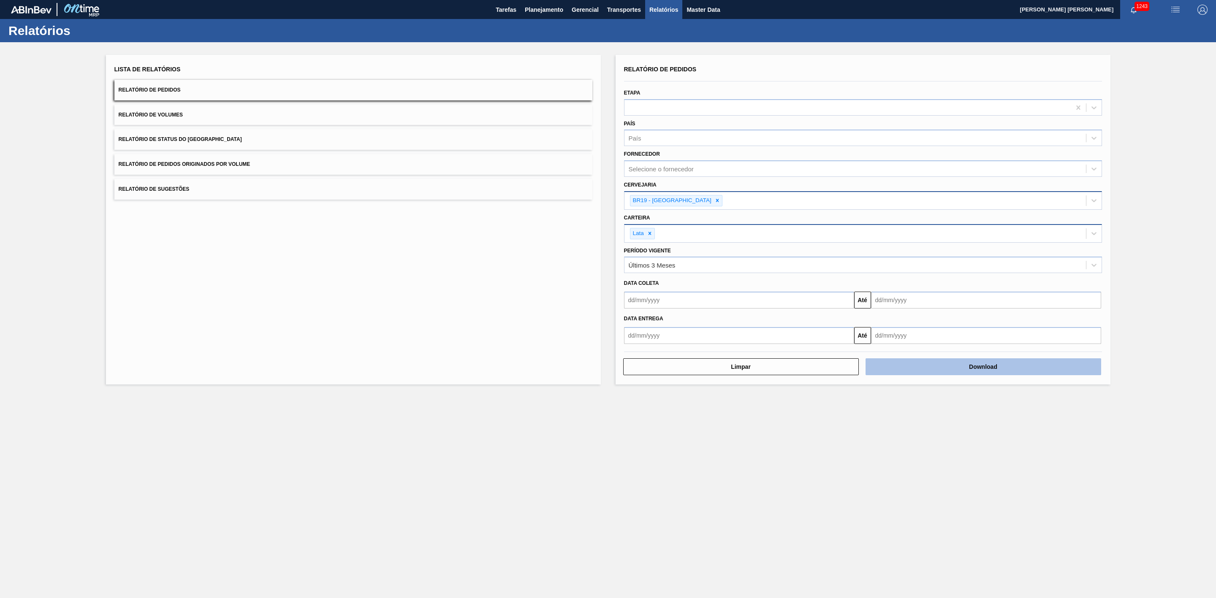
click at [909, 361] on button "Download" at bounding box center [983, 366] width 236 height 17
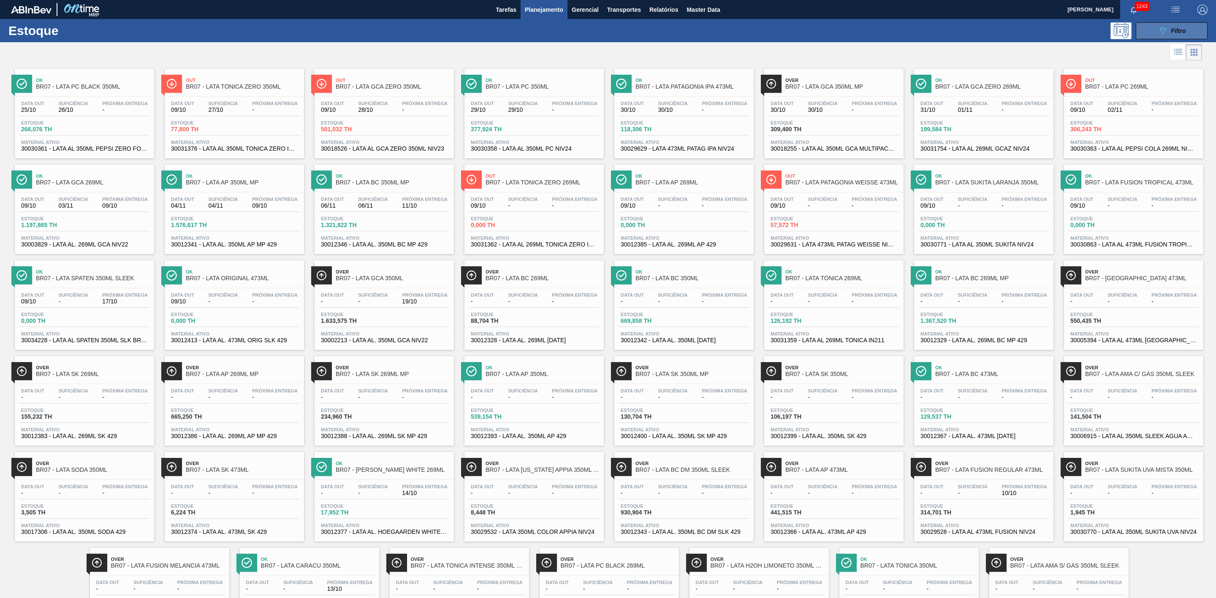
drag, startPoint x: 1156, startPoint y: 32, endPoint x: 1150, endPoint y: 37, distance: 8.1
click at [1157, 32] on icon "089F7B8B-B2A5-4AFE-B5C0-19BA573D28AC" at bounding box center [1162, 31] width 10 height 10
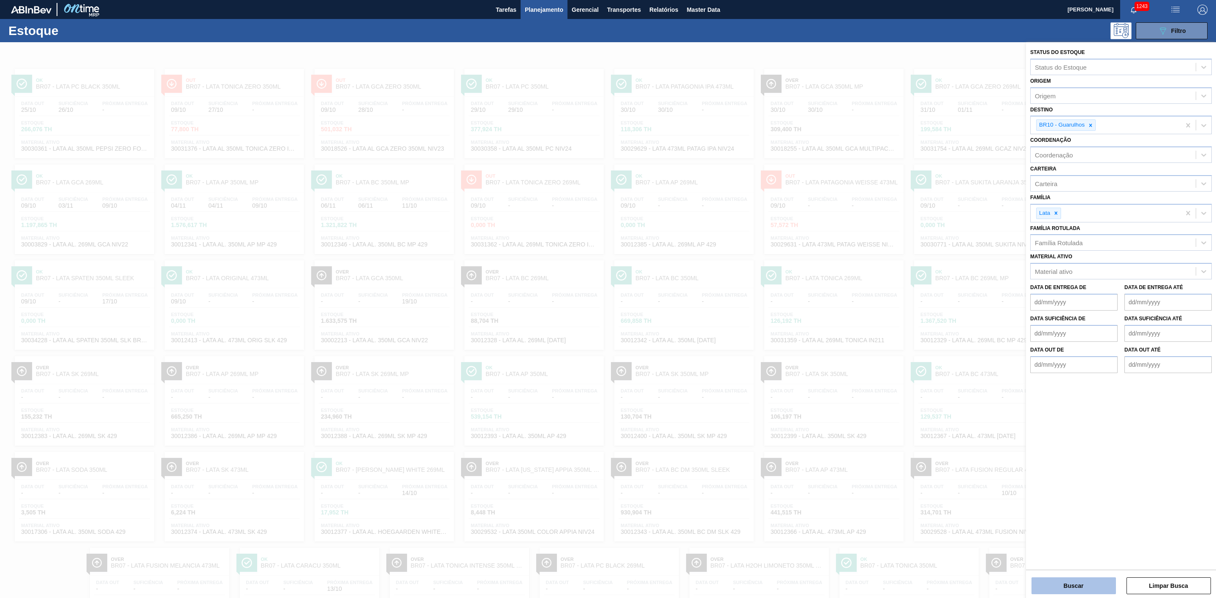
click at [1079, 579] on button "Buscar" at bounding box center [1073, 585] width 84 height 17
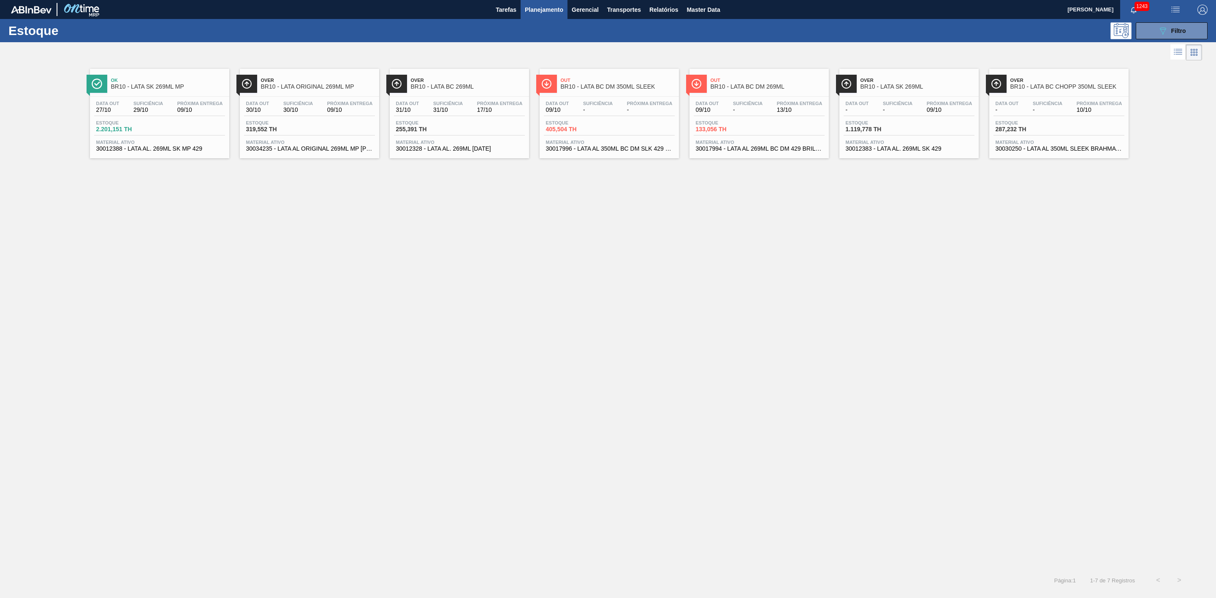
click at [755, 118] on div "Data out 09/10 Suficiência - Próxima Entrega 13/10 Estoque 133,056 TH Material …" at bounding box center [758, 125] width 139 height 57
click at [894, 122] on span "Estoque" at bounding box center [874, 122] width 59 height 5
click at [1166, 27] on icon "089F7B8B-B2A5-4AFE-B5C0-19BA573D28AC" at bounding box center [1162, 31] width 10 height 10
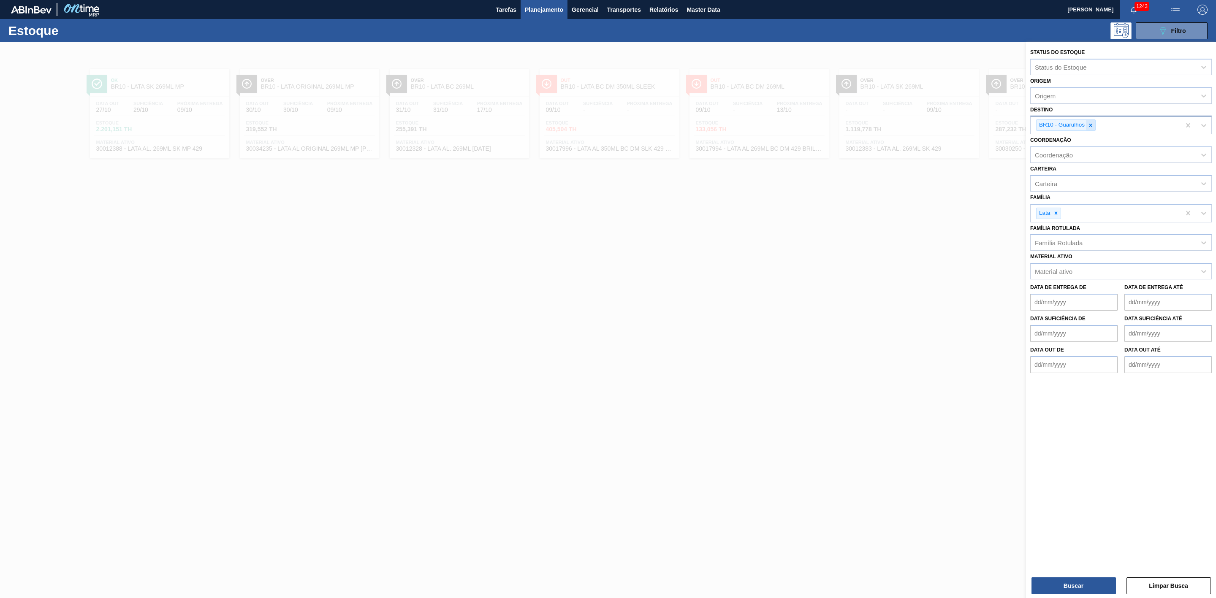
click at [1090, 126] on icon at bounding box center [1090, 125] width 3 height 3
click at [601, 209] on div at bounding box center [608, 341] width 1216 height 598
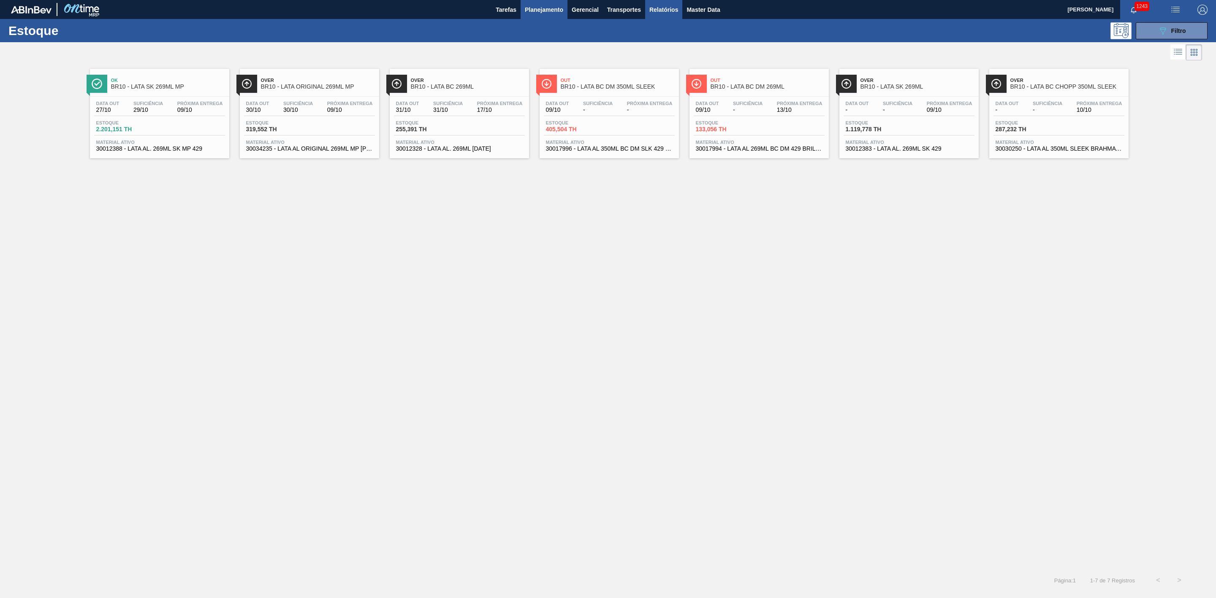
click at [665, 14] on span "Relatórios" at bounding box center [663, 10] width 29 height 10
click at [537, 8] on span "Planejamento" at bounding box center [544, 10] width 38 height 10
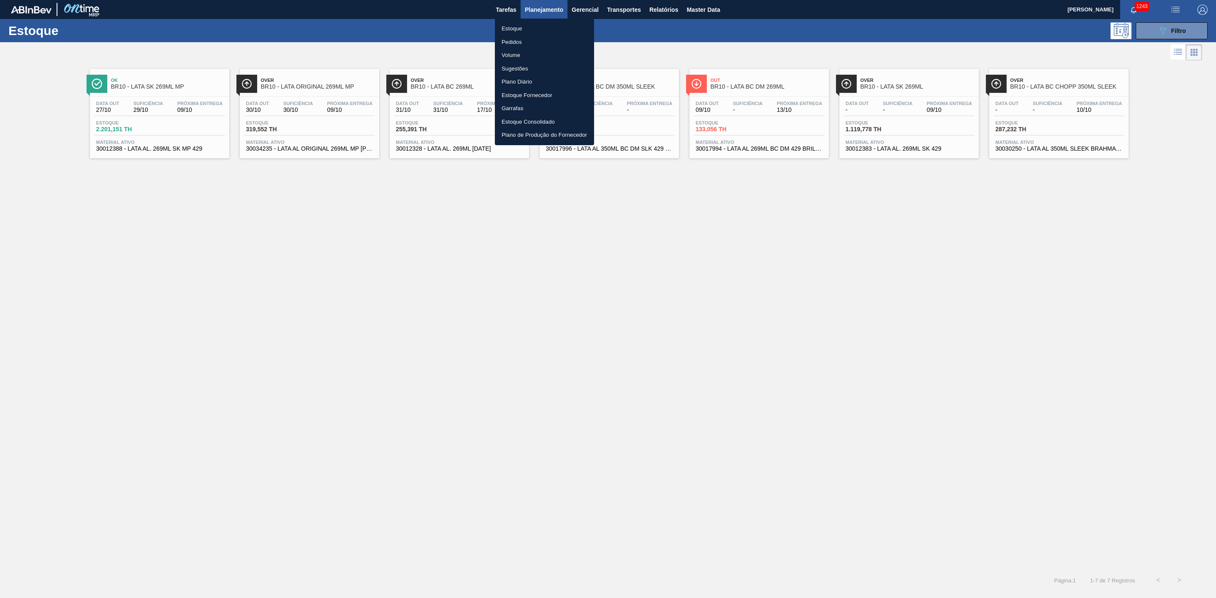
click at [535, 38] on li "Pedidos" at bounding box center [544, 42] width 99 height 14
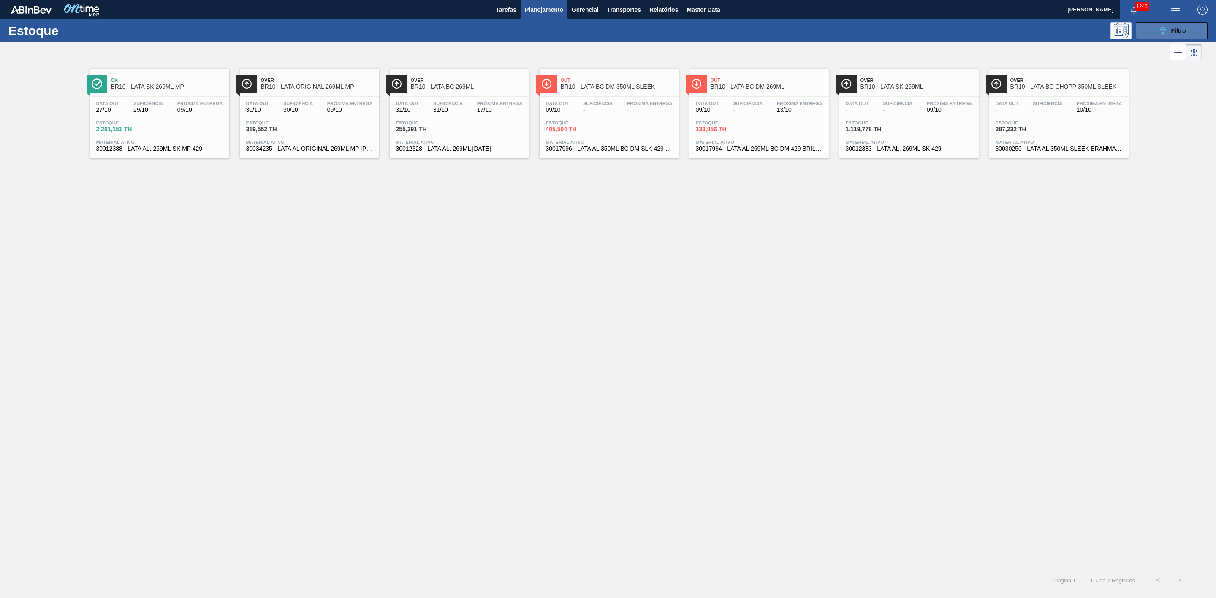
click at [1155, 37] on button "089F7B8B-B2A5-4AFE-B5C0-19BA573D28AC Filtro" at bounding box center [1171, 30] width 72 height 17
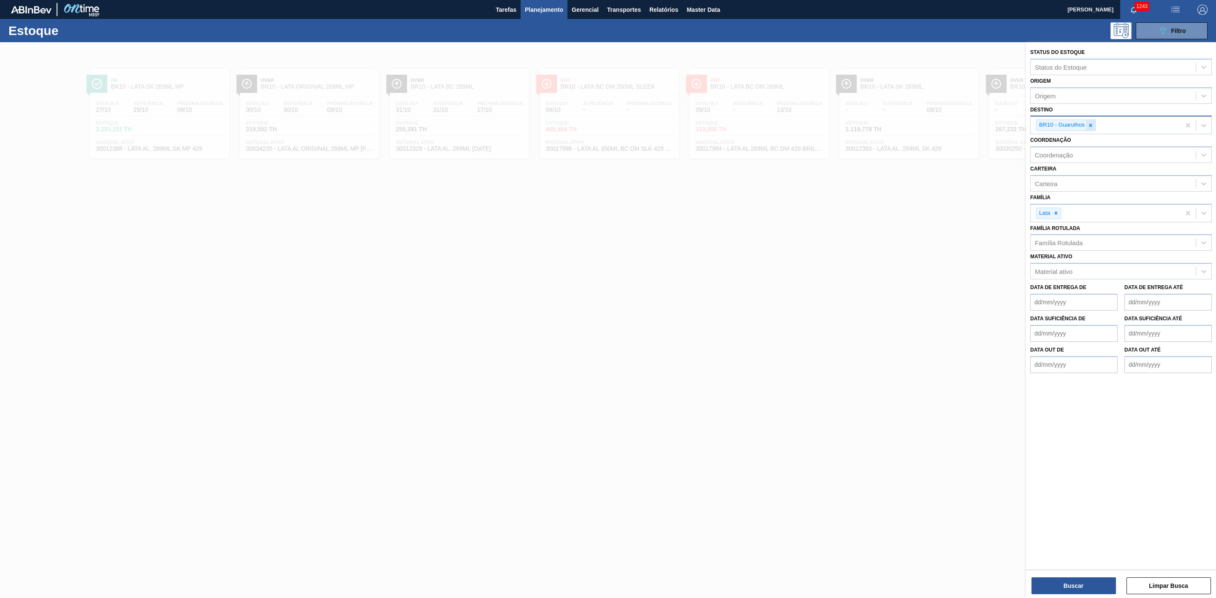
click at [1093, 125] on icon at bounding box center [1090, 125] width 6 height 6
type input "19"
click at [1086, 141] on div "BR19 - [GEOGRAPHIC_DATA]" at bounding box center [1120, 145] width 181 height 16
click at [1075, 590] on button "Buscar" at bounding box center [1073, 585] width 84 height 17
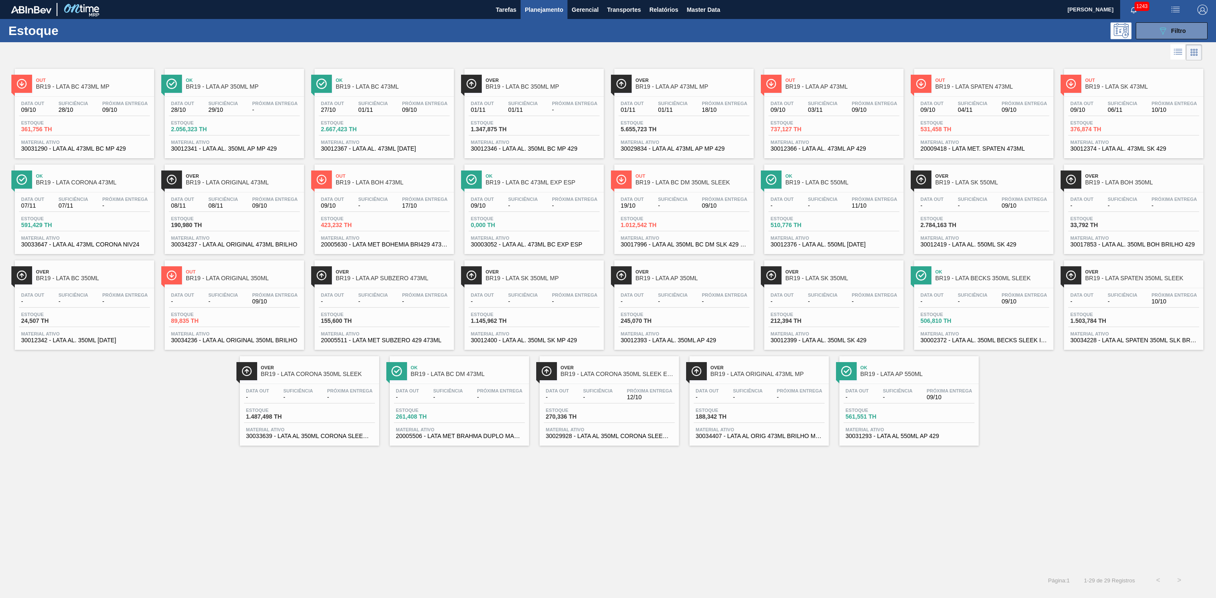
click at [846, 207] on div "Data out - Suficiência - Próxima Entrega 11/10" at bounding box center [833, 204] width 131 height 15
click at [256, 95] on div "Ok BR19 - LATA AP 350ML MP Data out 28/10 Suficiência 29/10 Próxima Entrega - E…" at bounding box center [234, 113] width 139 height 89
click at [697, 121] on div "Estoque 5.655,723 TH" at bounding box center [683, 127] width 131 height 15
click at [1178, 33] on span "Filtro" at bounding box center [1178, 30] width 15 height 7
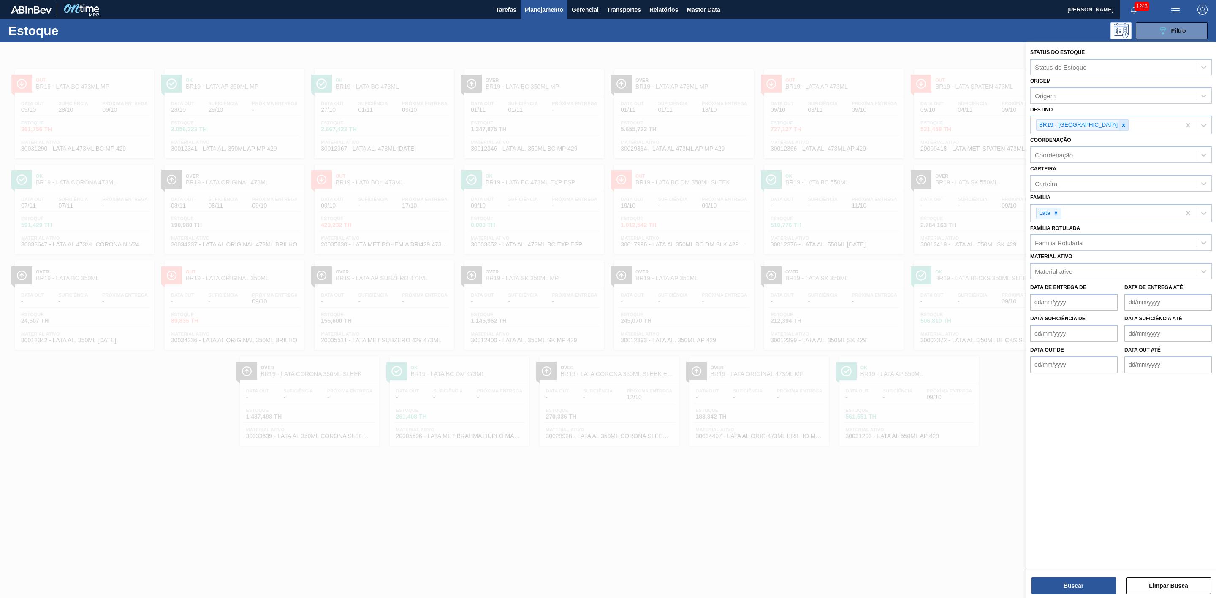
click at [1118, 120] on div at bounding box center [1122, 125] width 9 height 11
type input "13"
click at [1070, 149] on div "BR13 - Piraí" at bounding box center [1120, 145] width 181 height 16
click at [1067, 582] on button "Buscar" at bounding box center [1073, 585] width 84 height 17
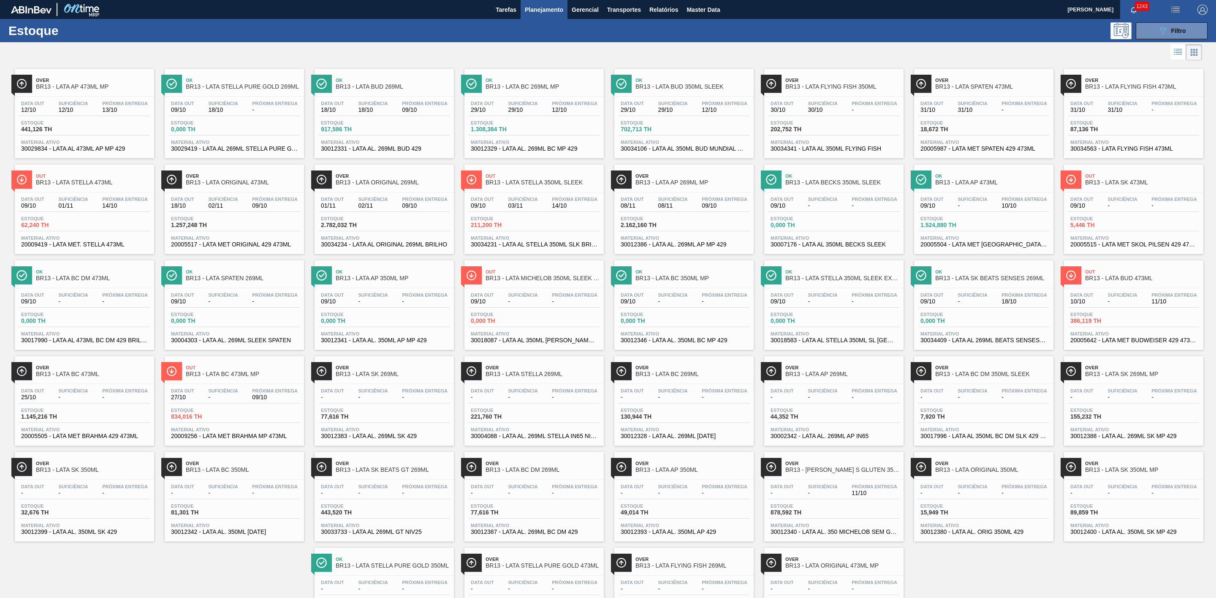
click at [60, 104] on span "Suficiência" at bounding box center [73, 103] width 30 height 5
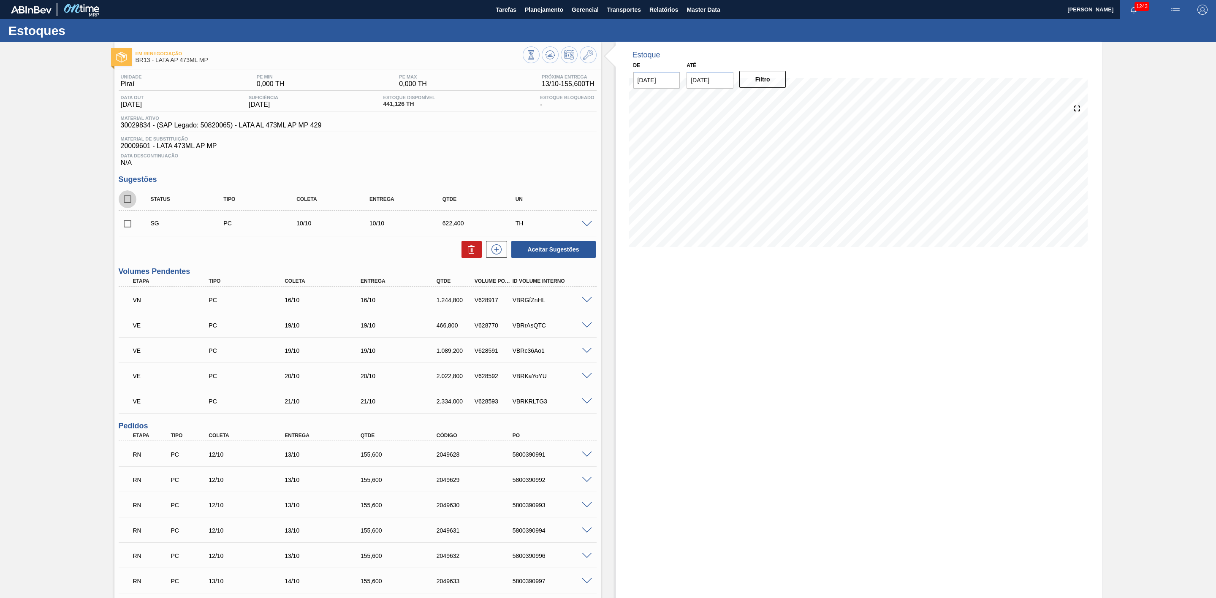
click at [130, 207] on input "checkbox" at bounding box center [128, 199] width 18 height 18
checkbox input "true"
click at [468, 253] on icon at bounding box center [470, 250] width 5 height 6
checkbox input "false"
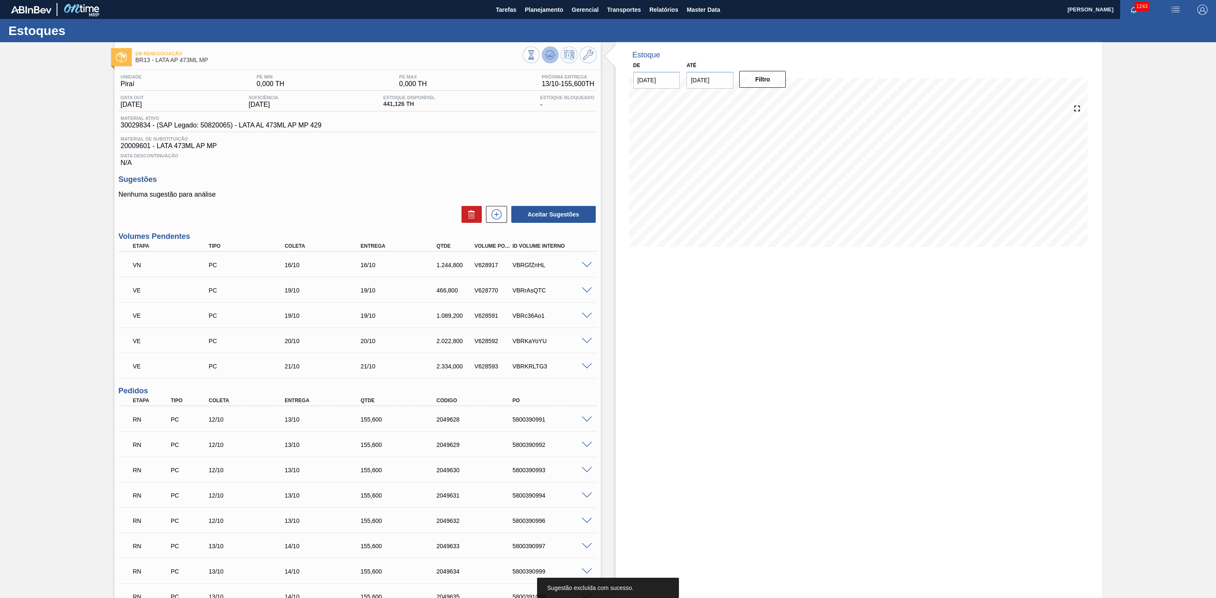
click at [548, 57] on icon at bounding box center [550, 55] width 10 height 10
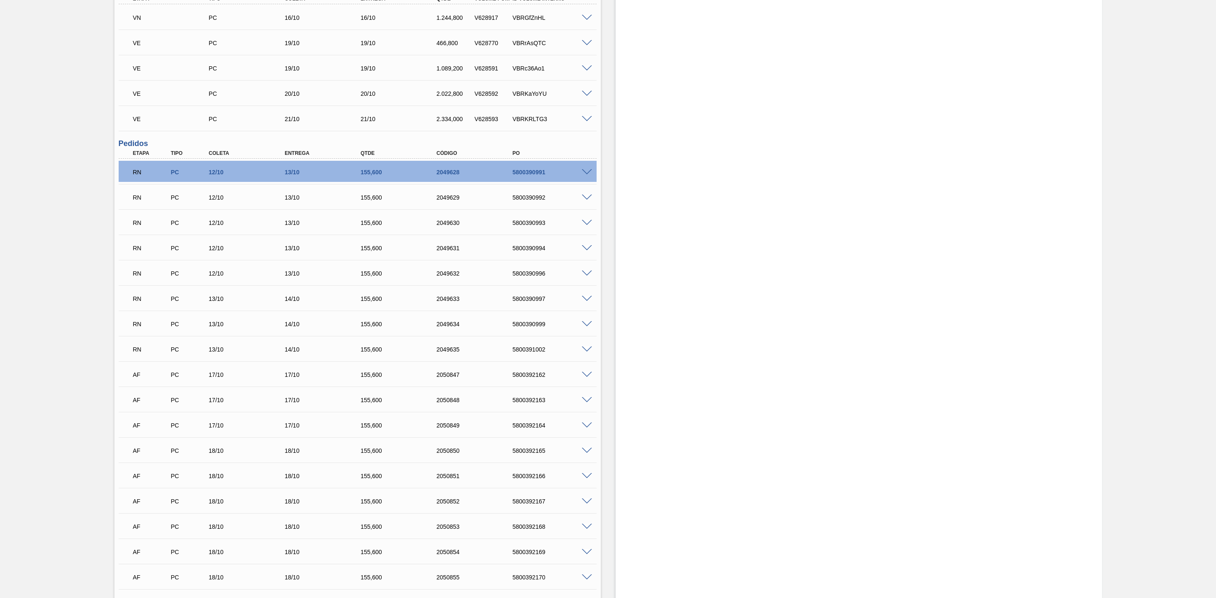
scroll to position [253, 0]
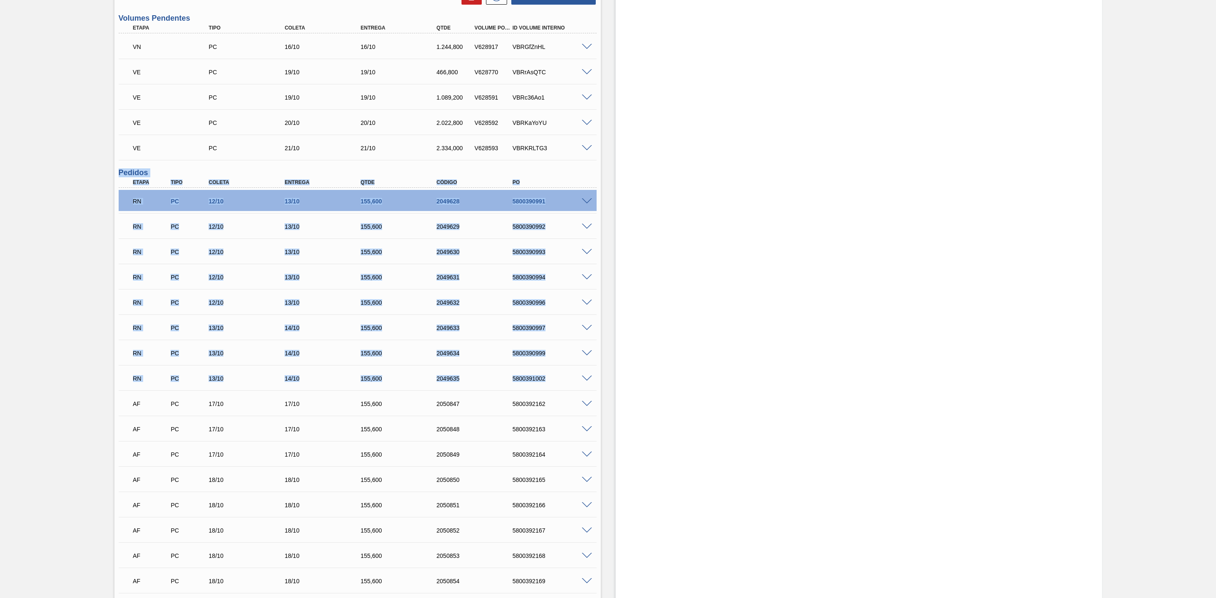
drag, startPoint x: 119, startPoint y: 173, endPoint x: 550, endPoint y: 375, distance: 474.9
click at [550, 375] on div "Pedidos Etapa Tipo Coleta Entrega Qtde Código PO RN PC 12/10 13/10 155,600 2049…" at bounding box center [358, 443] width 478 height 551
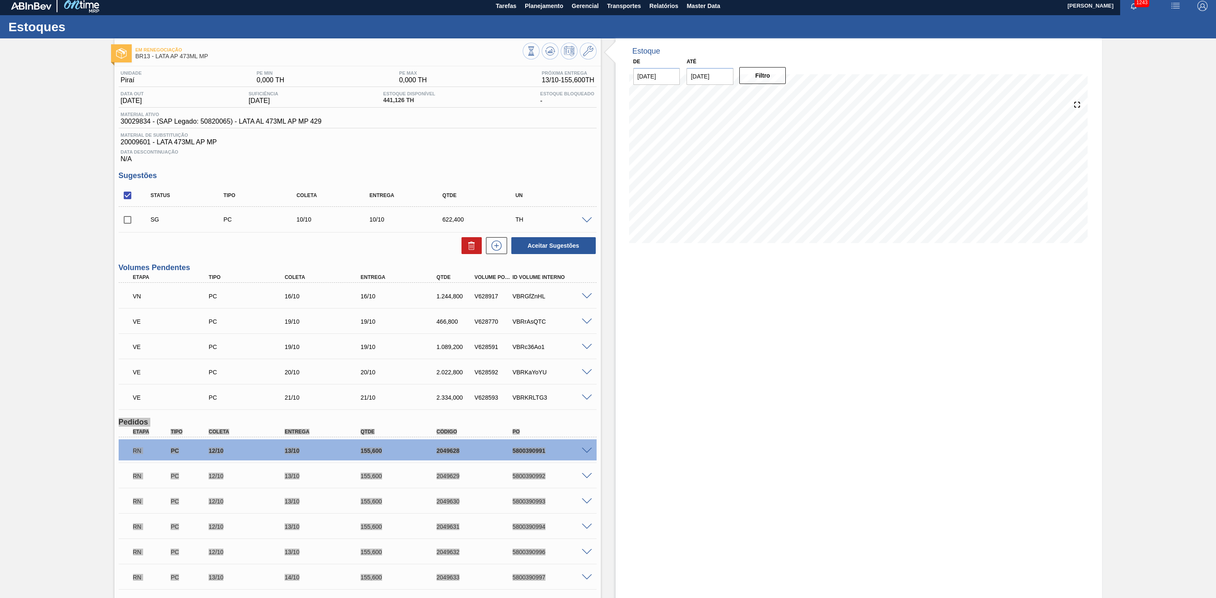
scroll to position [0, 0]
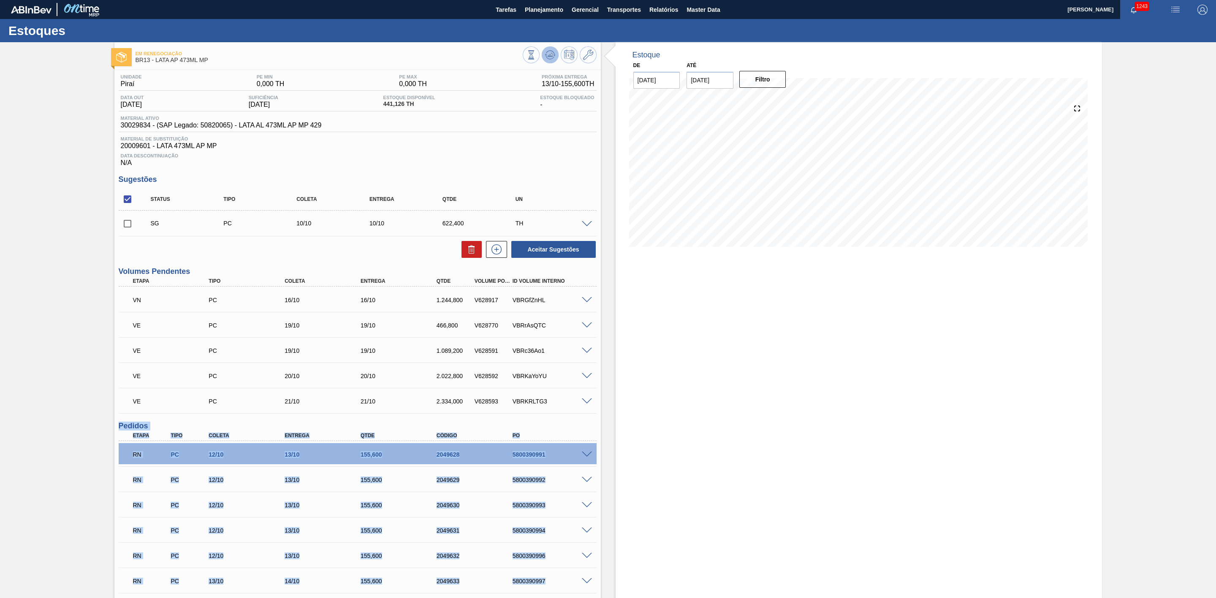
click at [551, 57] on icon at bounding box center [550, 55] width 10 height 10
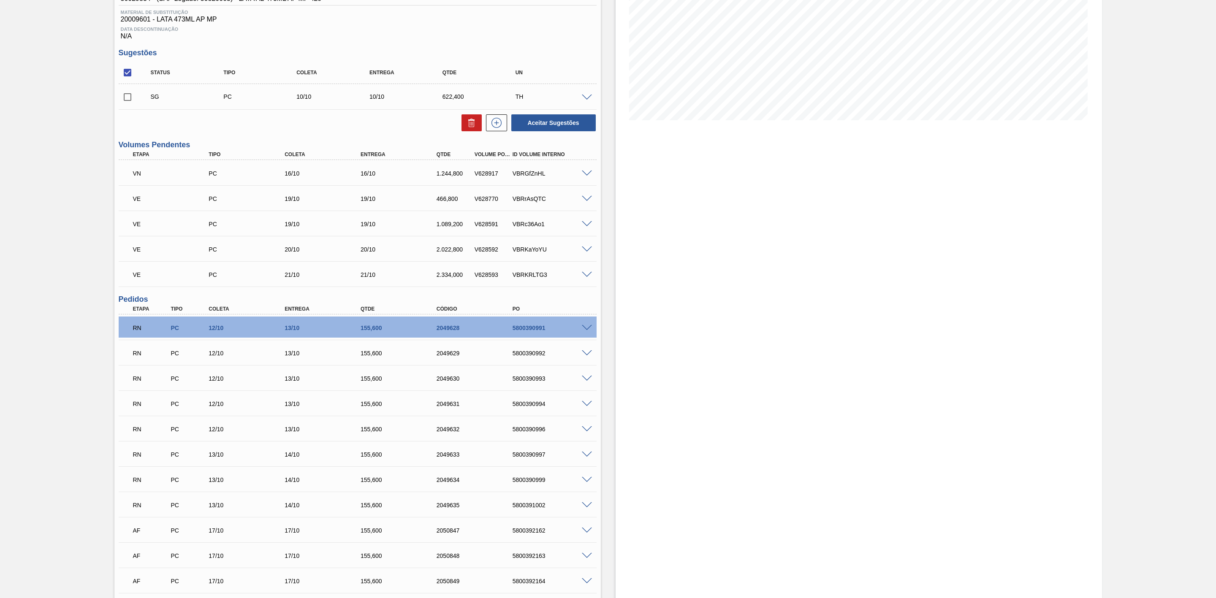
click at [705, 410] on div "Estoque De 09/10/2025 Até 06/12/2025 Filtro" at bounding box center [858, 416] width 486 height 1000
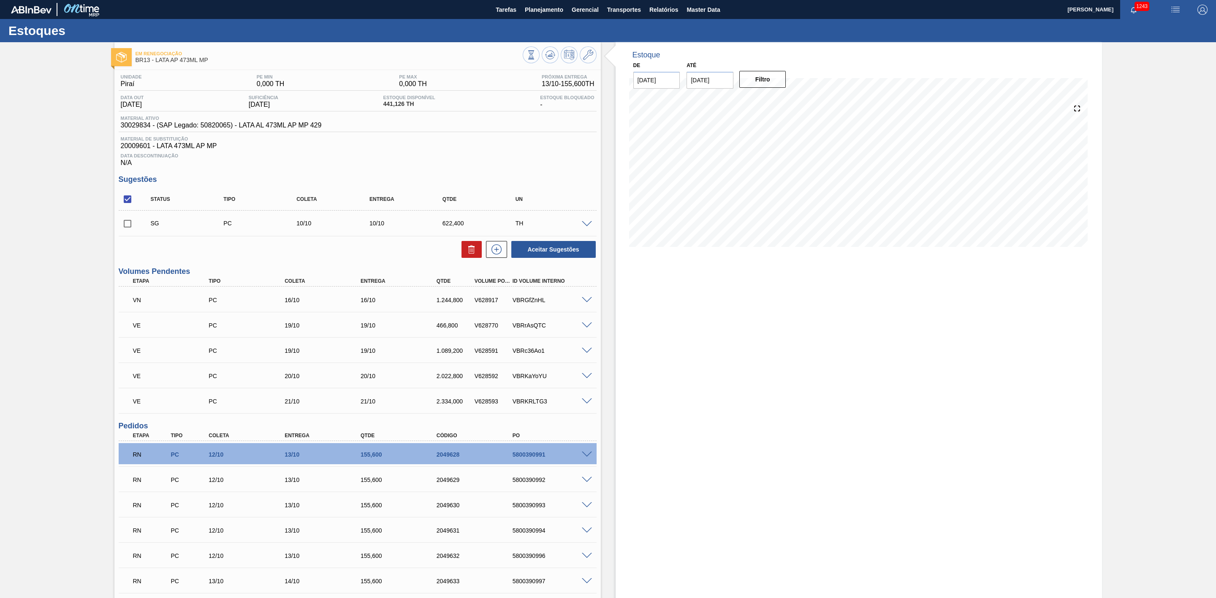
click at [582, 225] on span at bounding box center [587, 224] width 10 height 6
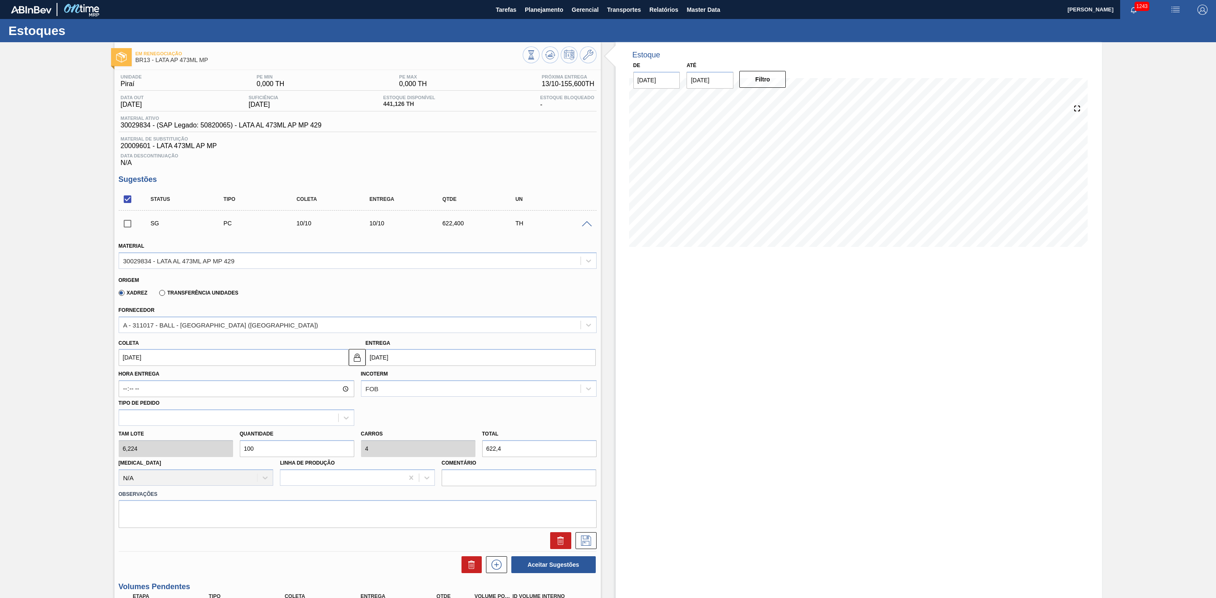
click at [410, 454] on div "Tam lote 6,224 Quantidade 100 Carros 4 Total 622,4 Doca N/A Linha de Produção C…" at bounding box center [357, 456] width 485 height 60
type input "0,161"
type input "0,006"
type input "1"
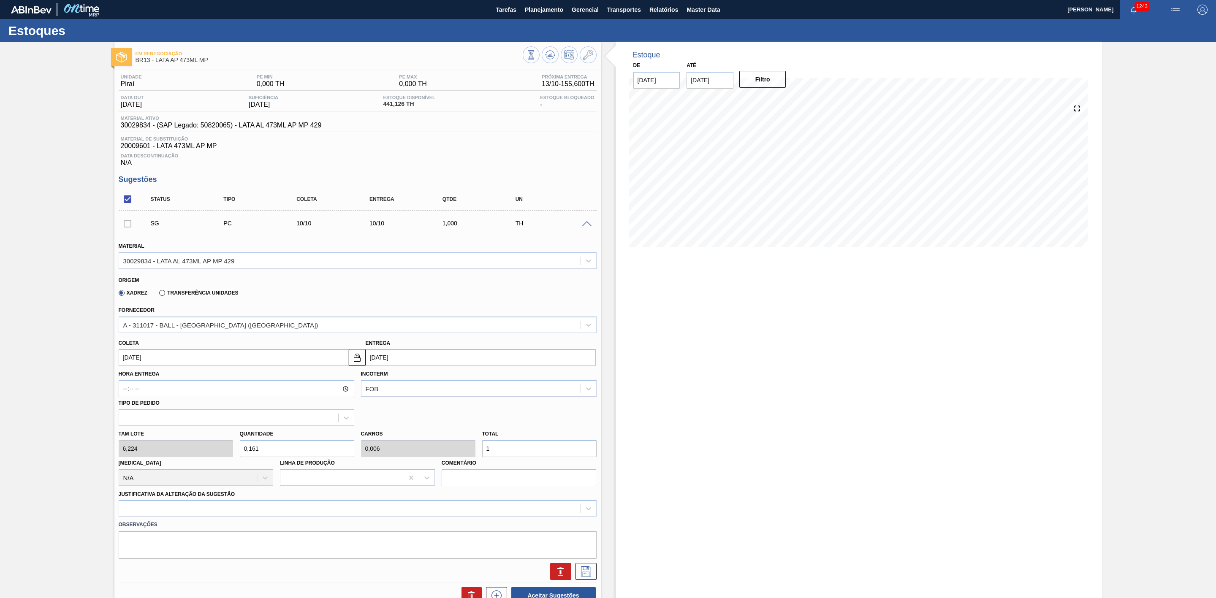
type input "2,41"
type input "0,096"
type input "15"
type input "24,904"
type input "0,996"
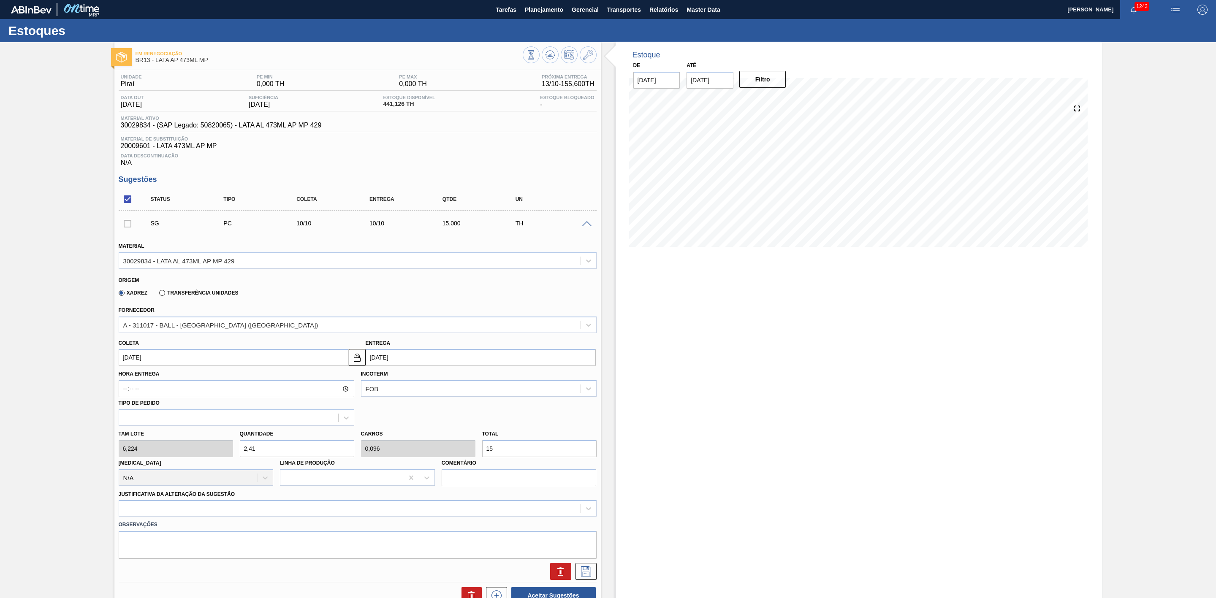
type input "155"
type input "250"
type input "10"
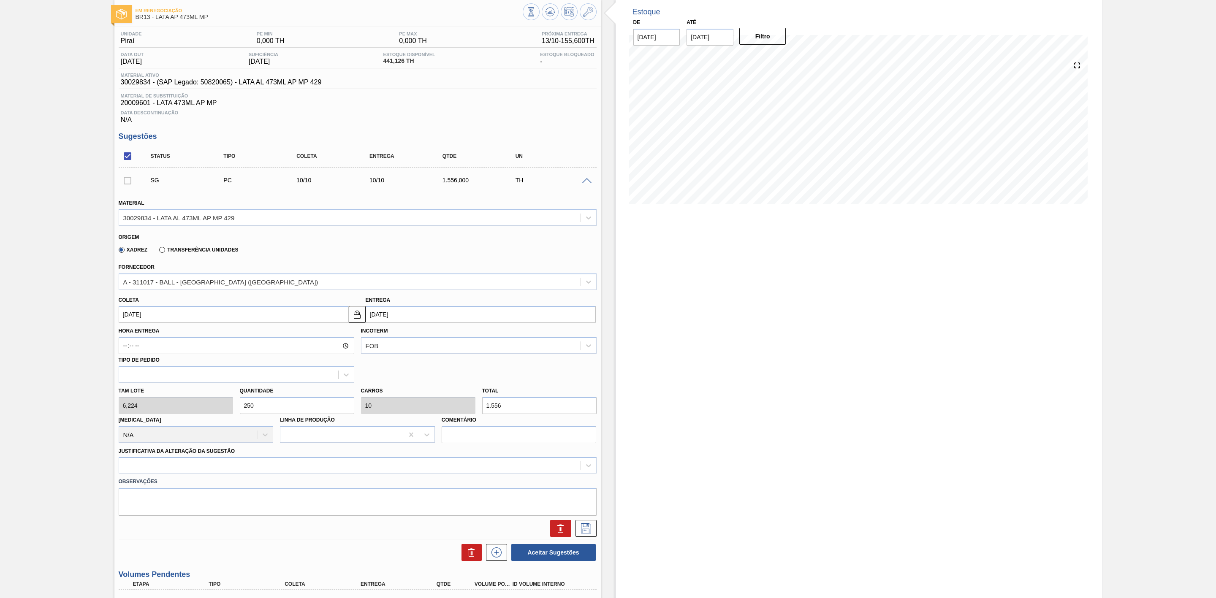
scroll to position [63, 0]
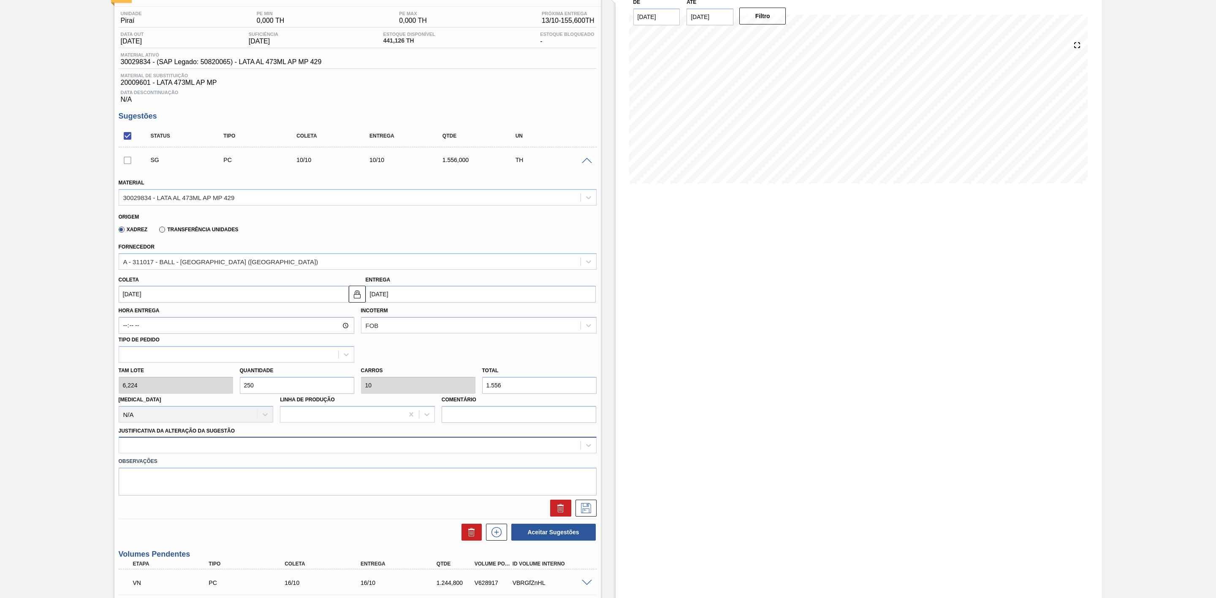
type input "1.556"
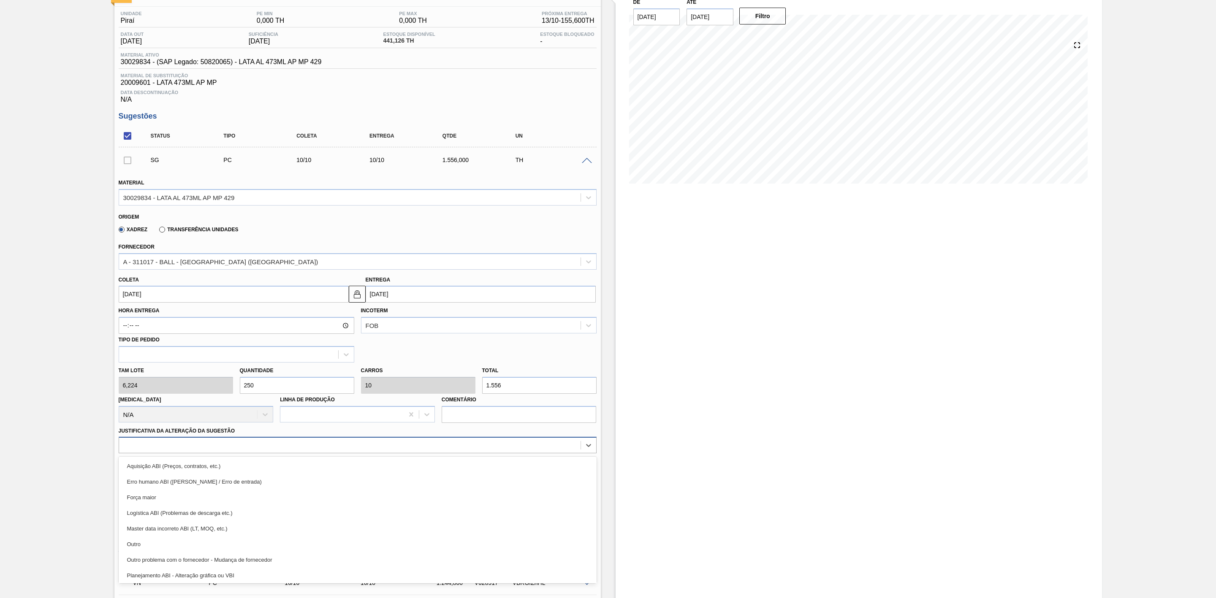
click at [275, 447] on div at bounding box center [349, 445] width 461 height 12
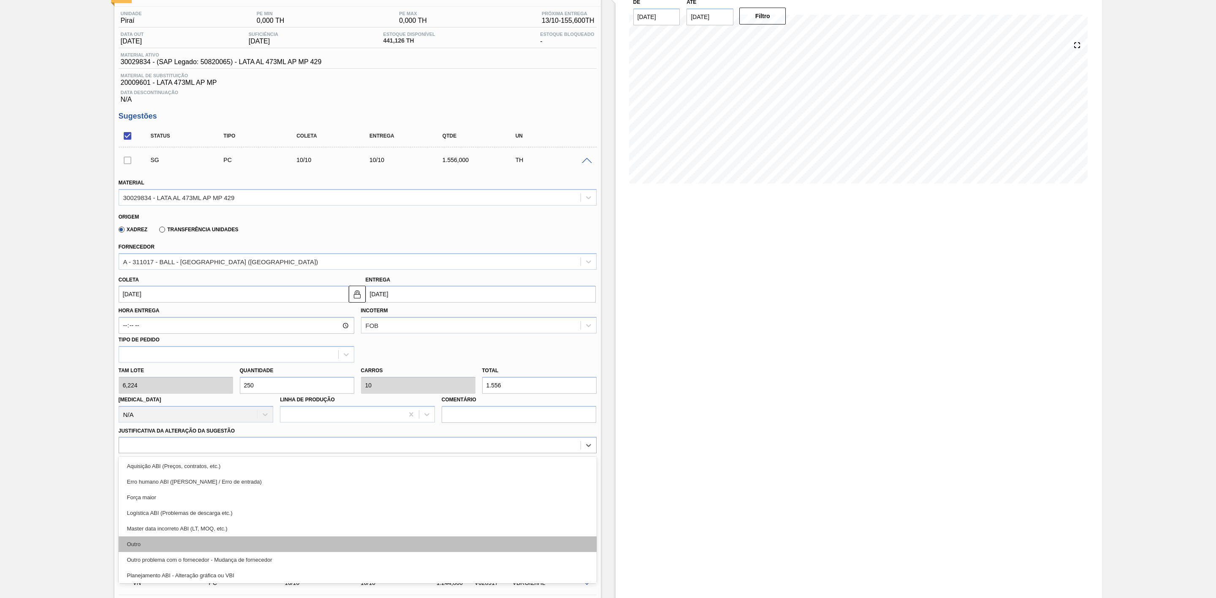
click at [162, 543] on div "Outro" at bounding box center [358, 544] width 478 height 16
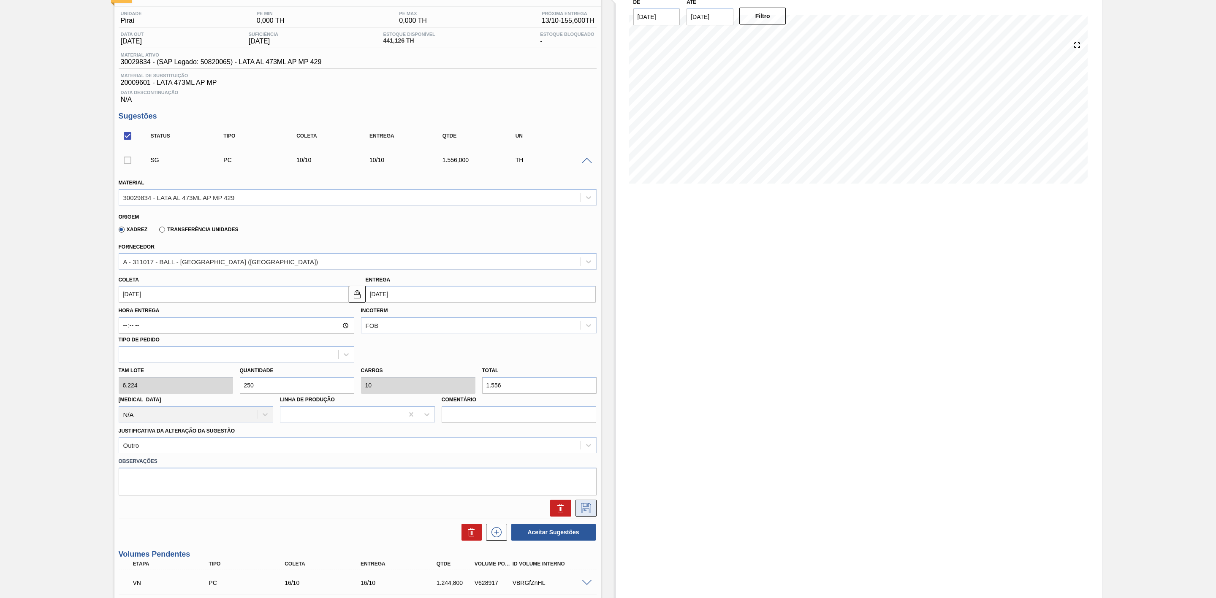
click at [594, 512] on button at bounding box center [585, 508] width 21 height 17
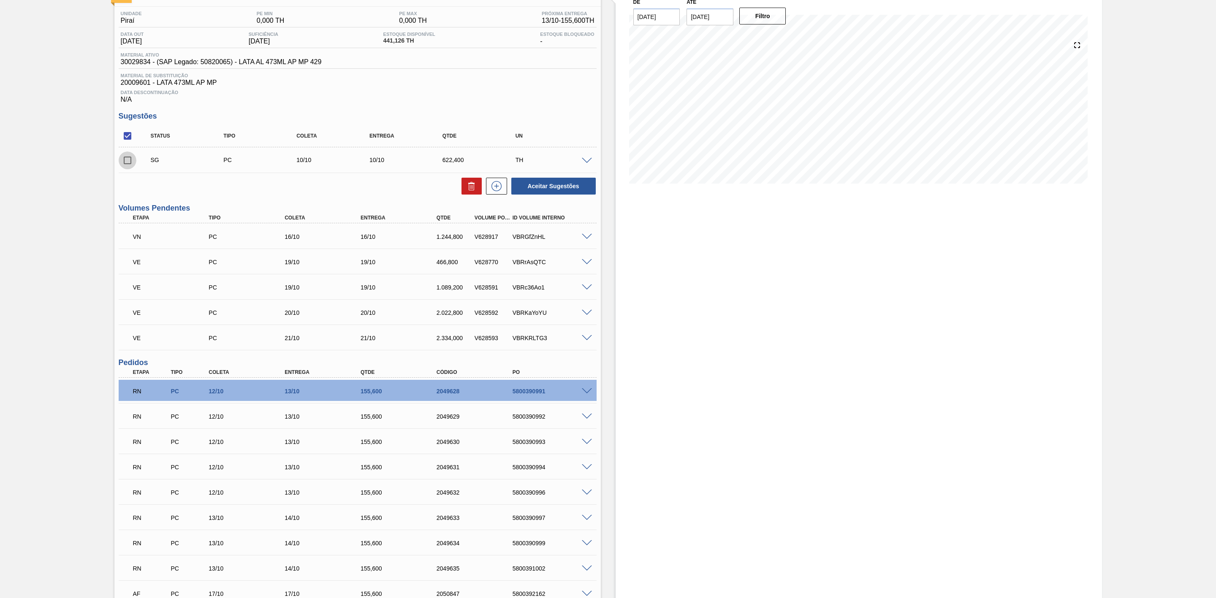
click at [133, 166] on input "checkbox" at bounding box center [128, 161] width 18 height 18
click at [588, 164] on span at bounding box center [587, 161] width 10 height 6
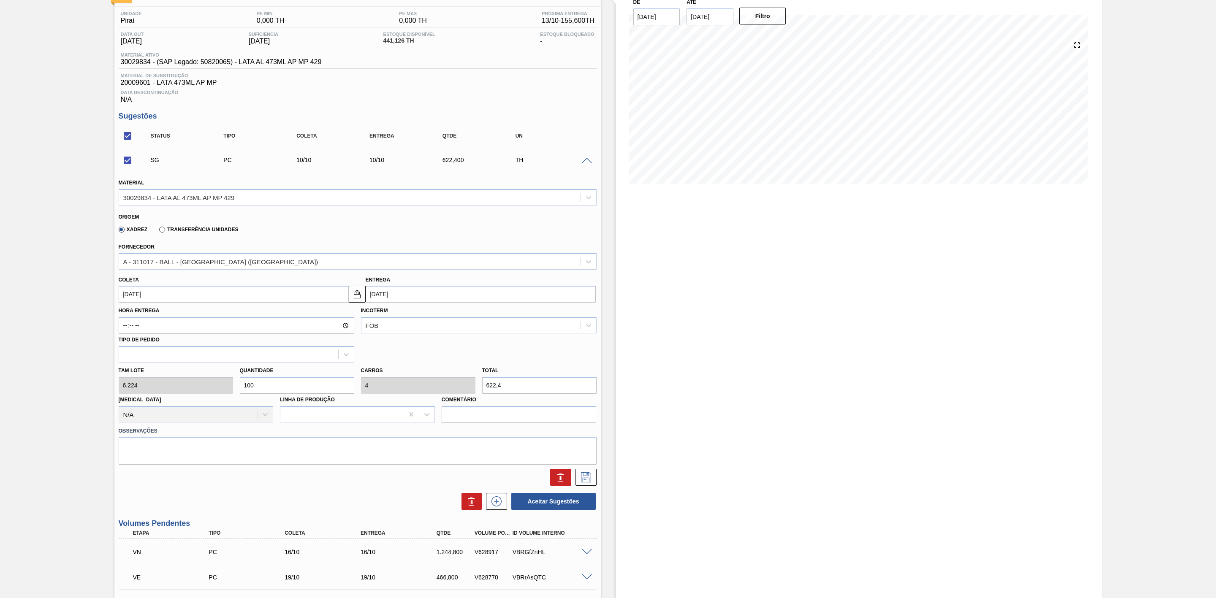
click at [589, 162] on span at bounding box center [587, 161] width 10 height 6
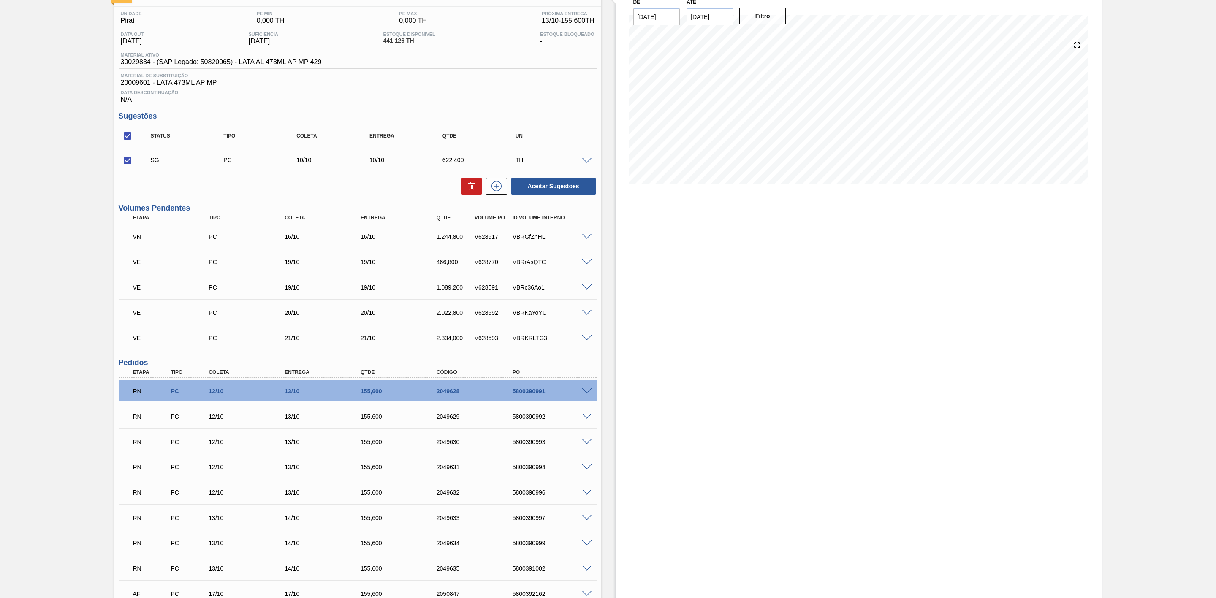
click at [589, 162] on span at bounding box center [587, 161] width 10 height 6
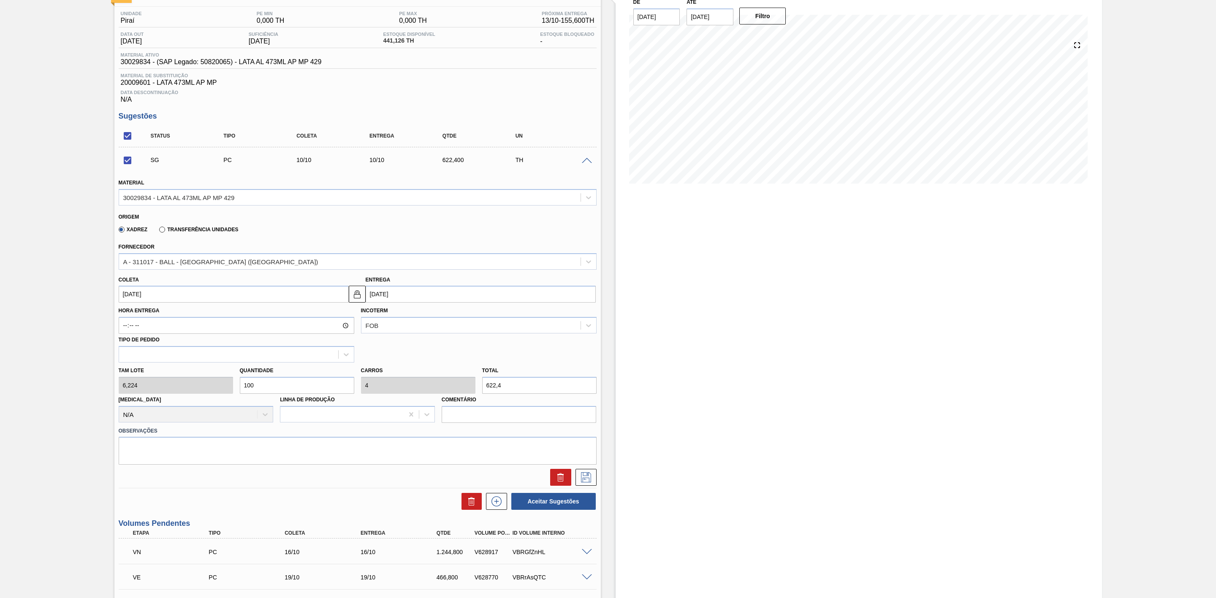
drag, startPoint x: 525, startPoint y: 386, endPoint x: 412, endPoint y: 373, distance: 113.5
click at [412, 373] on div "Tam lote 6,224 Quantidade 100 Carros 4 Total 622,4 Doca N/A Linha de Produção C…" at bounding box center [357, 393] width 485 height 60
checkbox input "false"
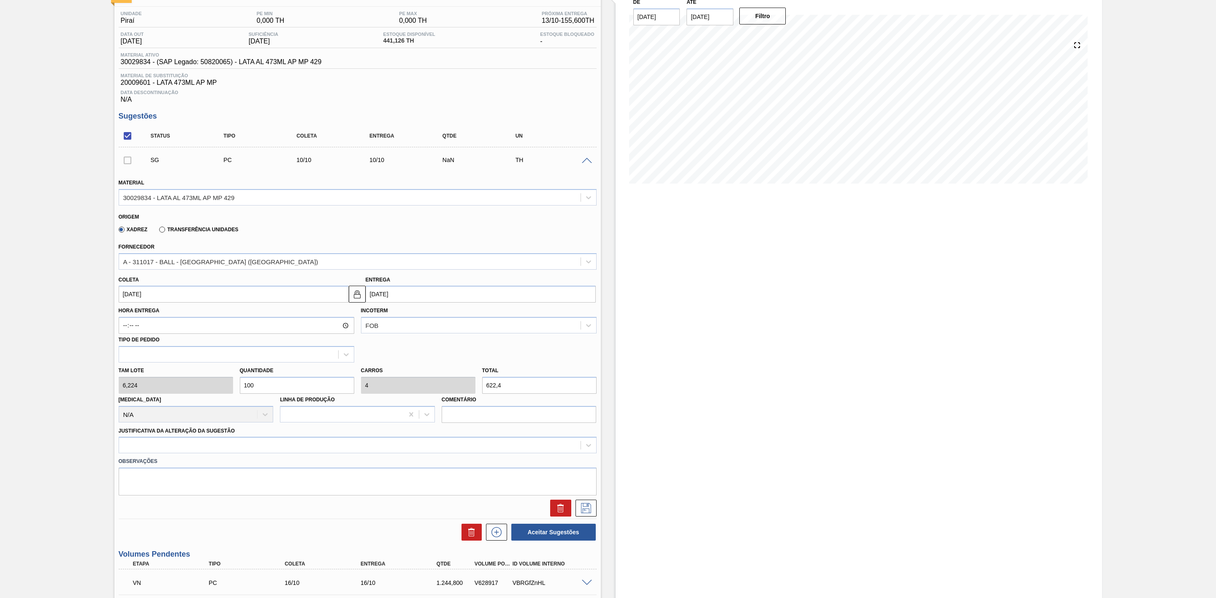
paste input "1.556"
type input "250"
type input "10"
type input "1.556"
click at [588, 510] on icon at bounding box center [586, 508] width 10 height 10
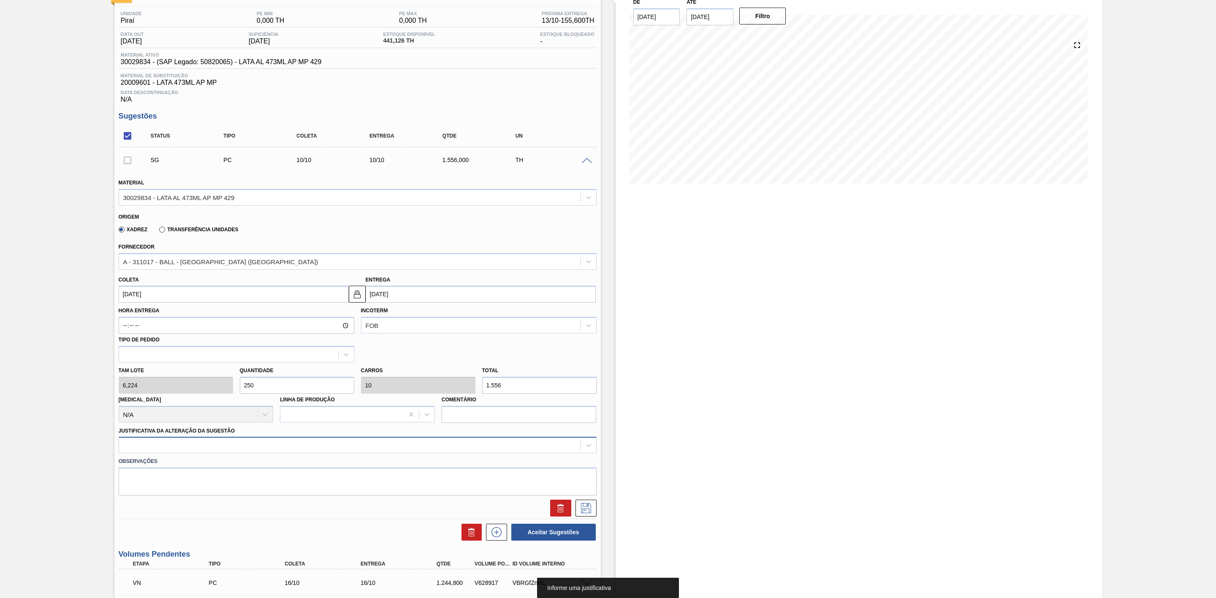
click at [260, 447] on div at bounding box center [349, 445] width 461 height 12
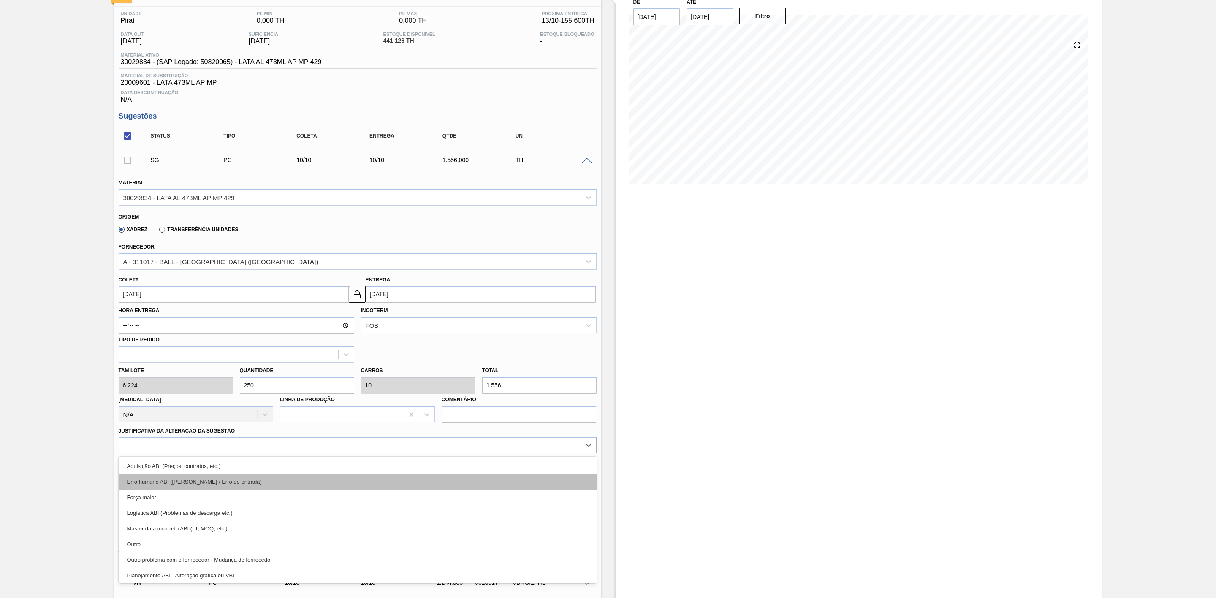
click at [234, 479] on div "Erro humano ABI ([PERSON_NAME] / Erro de entrada)" at bounding box center [358, 482] width 478 height 16
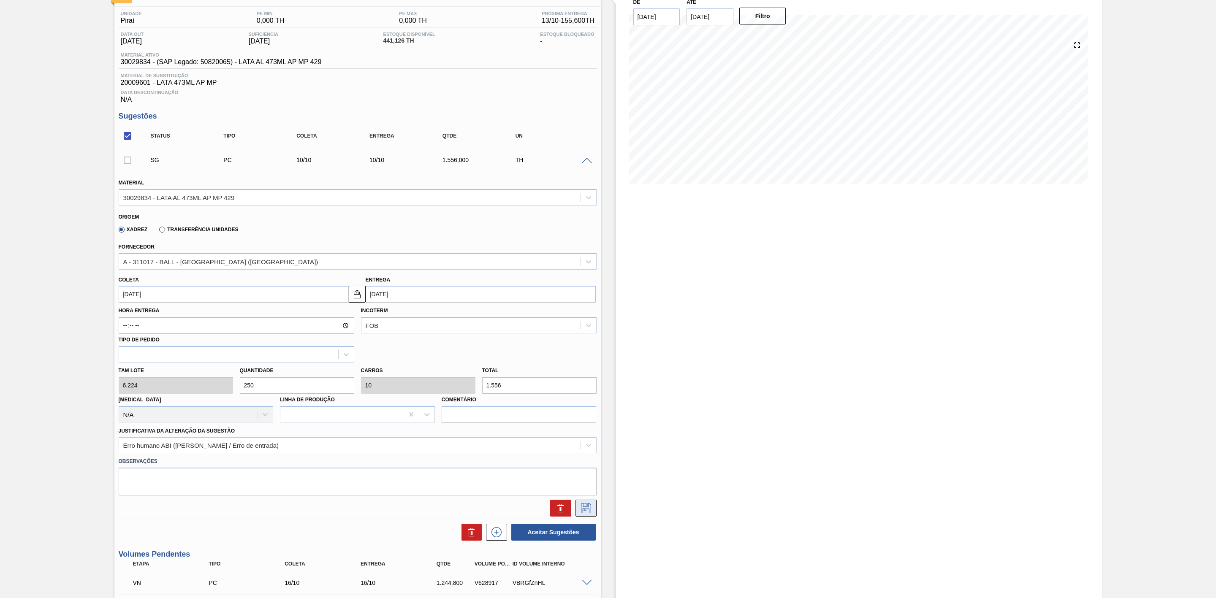
click at [584, 509] on icon at bounding box center [586, 508] width 14 height 10
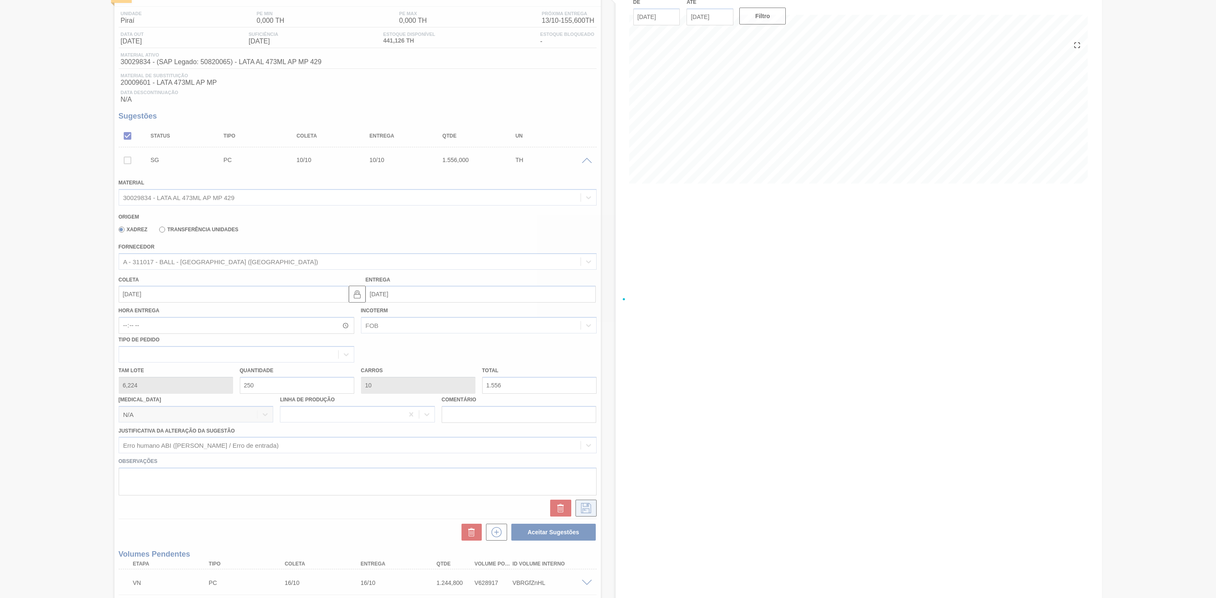
checkbox input "true"
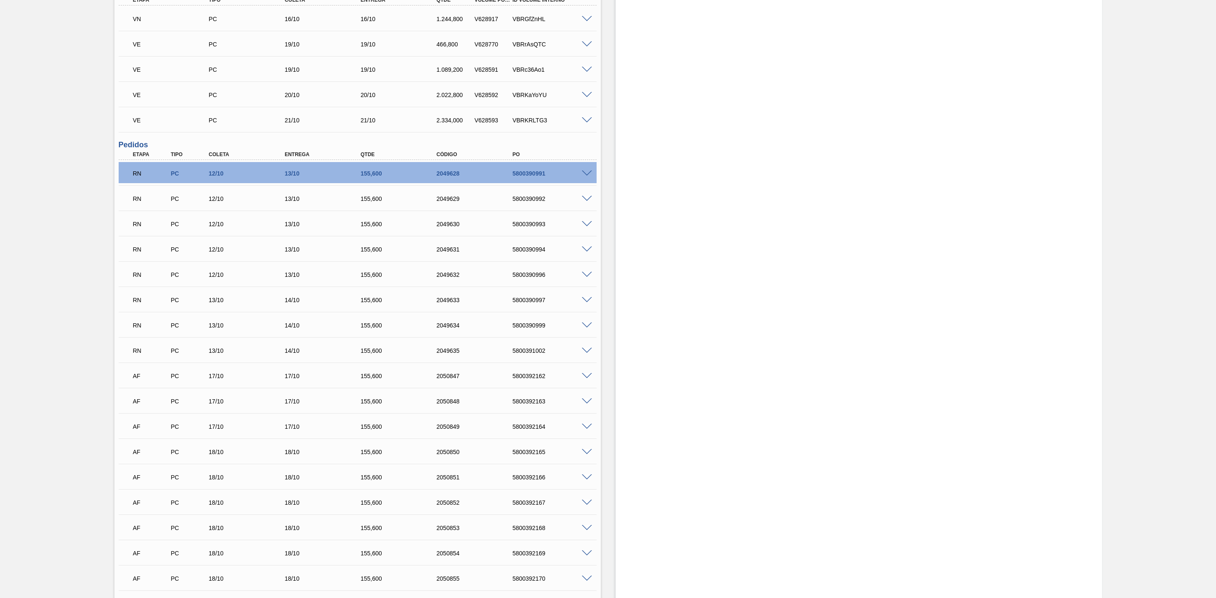
scroll to position [253, 0]
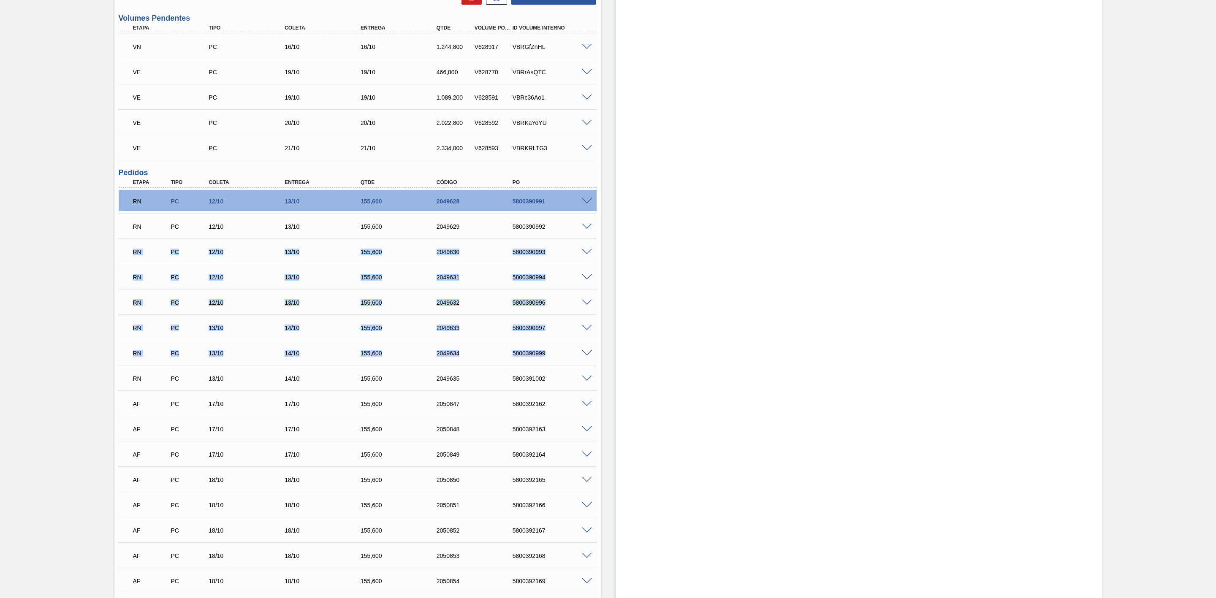
drag, startPoint x: 115, startPoint y: 386, endPoint x: 545, endPoint y: 230, distance: 457.0
click at [545, 230] on div "Unidade Piraí PE MIN 0,000 TH PE MAX 0,000 TH Próxima Entrega 13/10 - 155,600 T…" at bounding box center [357, 301] width 486 height 968
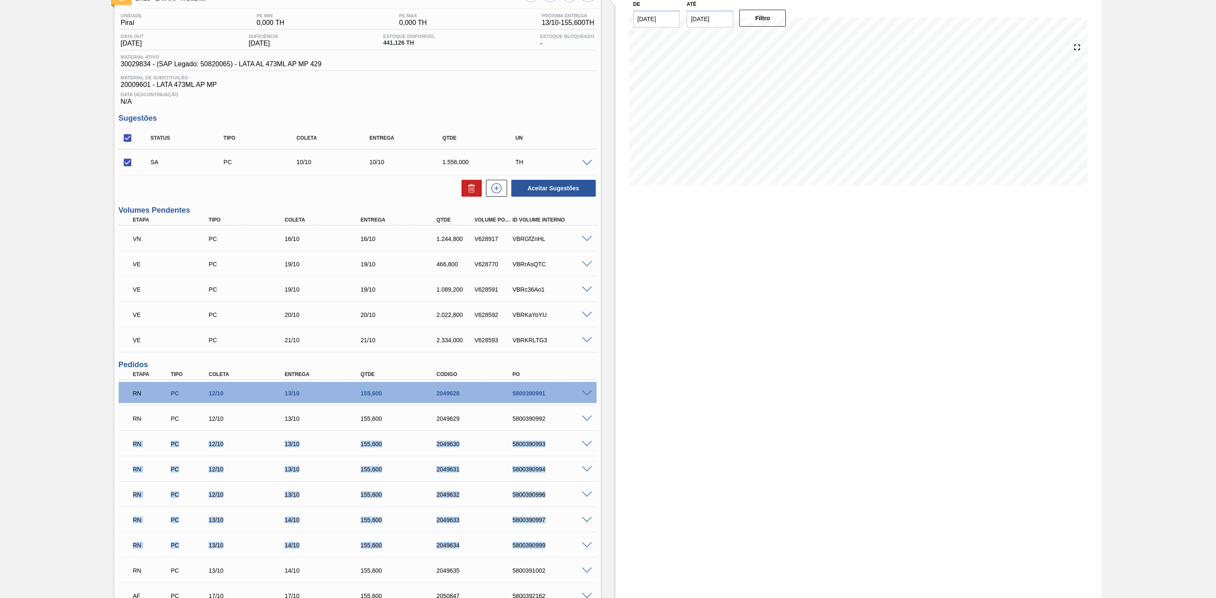
scroll to position [0, 0]
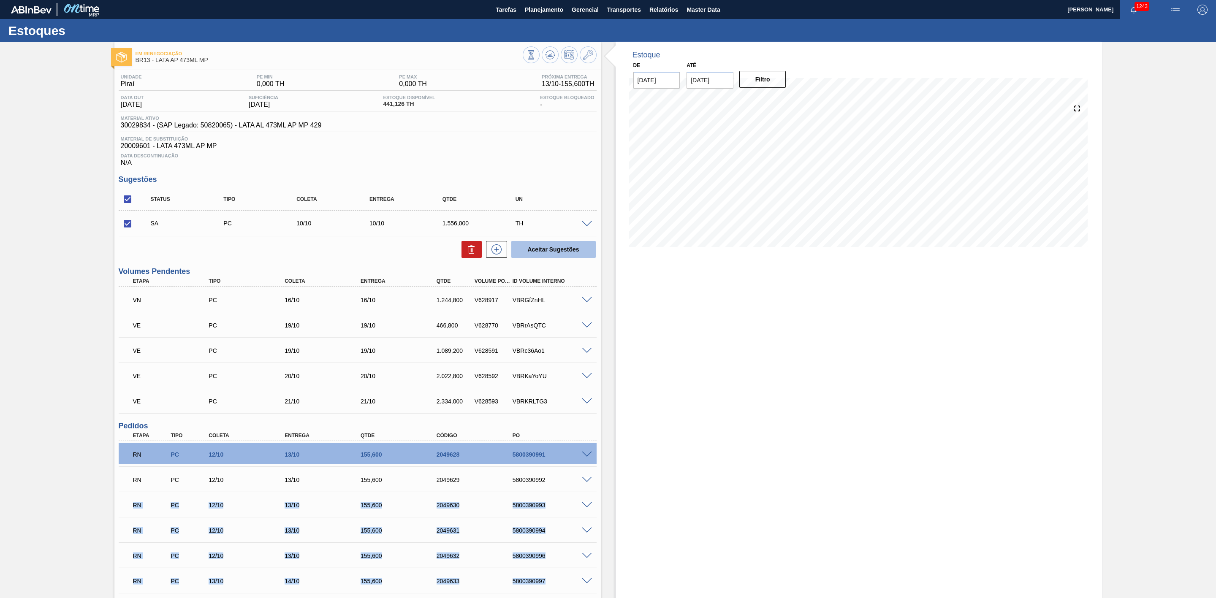
click at [527, 250] on button "Aceitar Sugestões" at bounding box center [553, 249] width 84 height 17
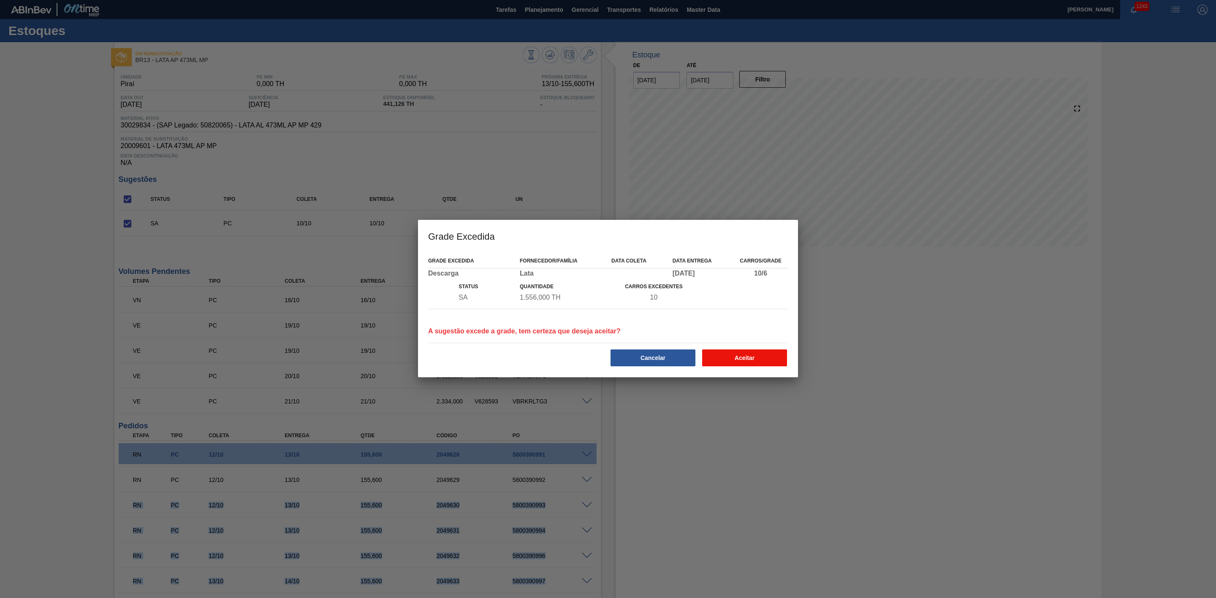
click at [735, 365] on button "Aceitar" at bounding box center [744, 357] width 85 height 17
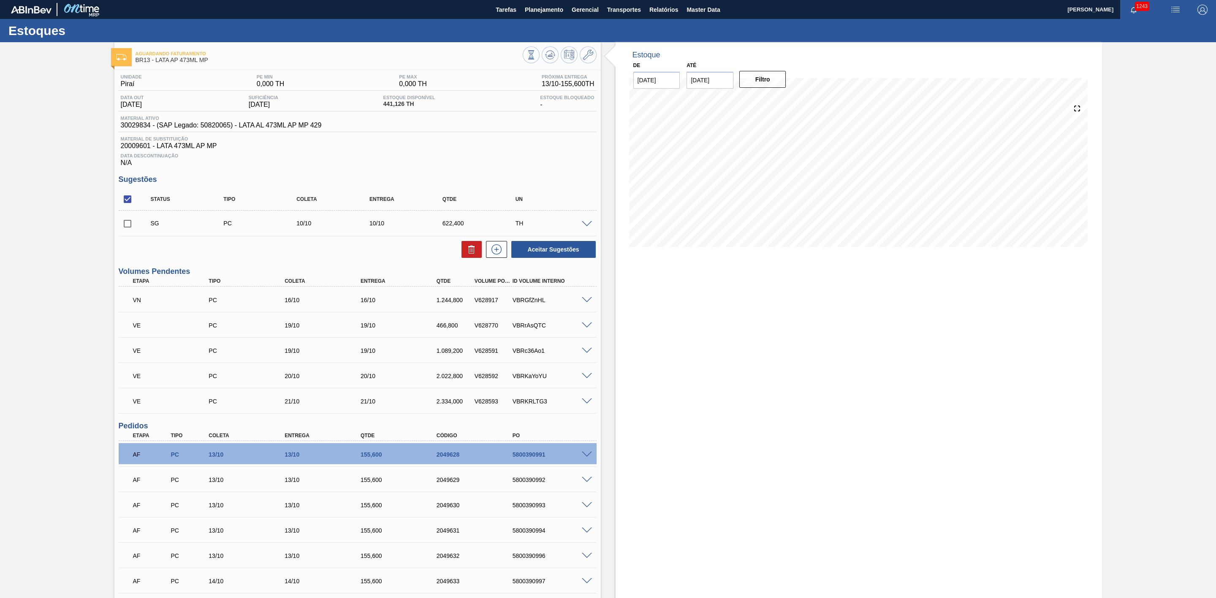
click at [463, 150] on span "20009601 - LATA 473ML AP MP" at bounding box center [358, 146] width 474 height 8
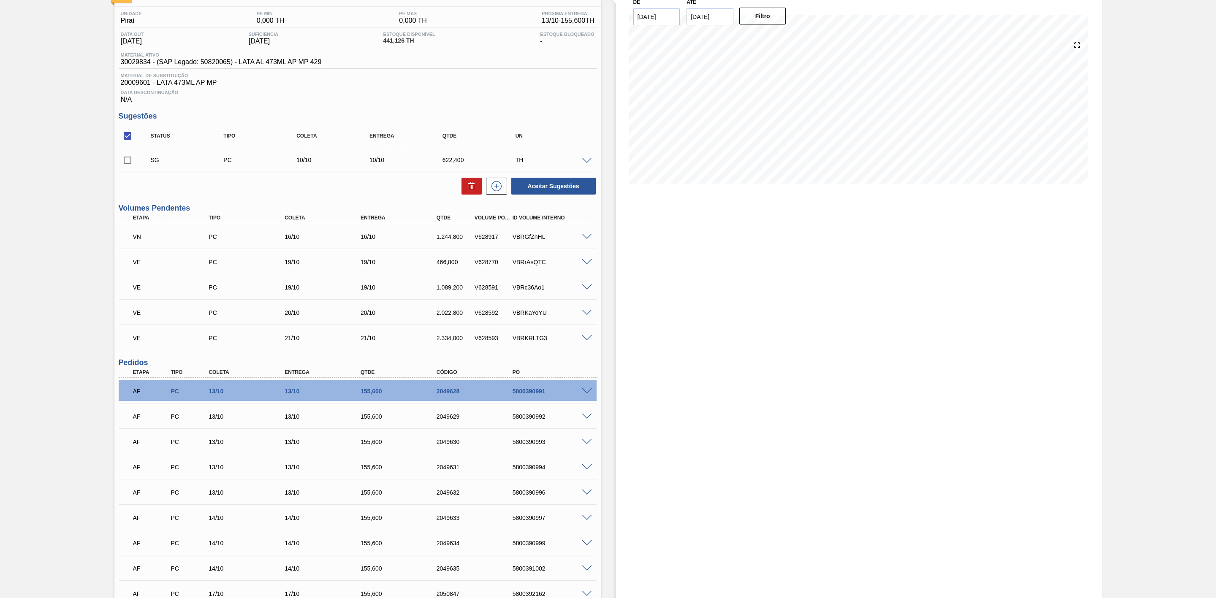
scroll to position [127, 0]
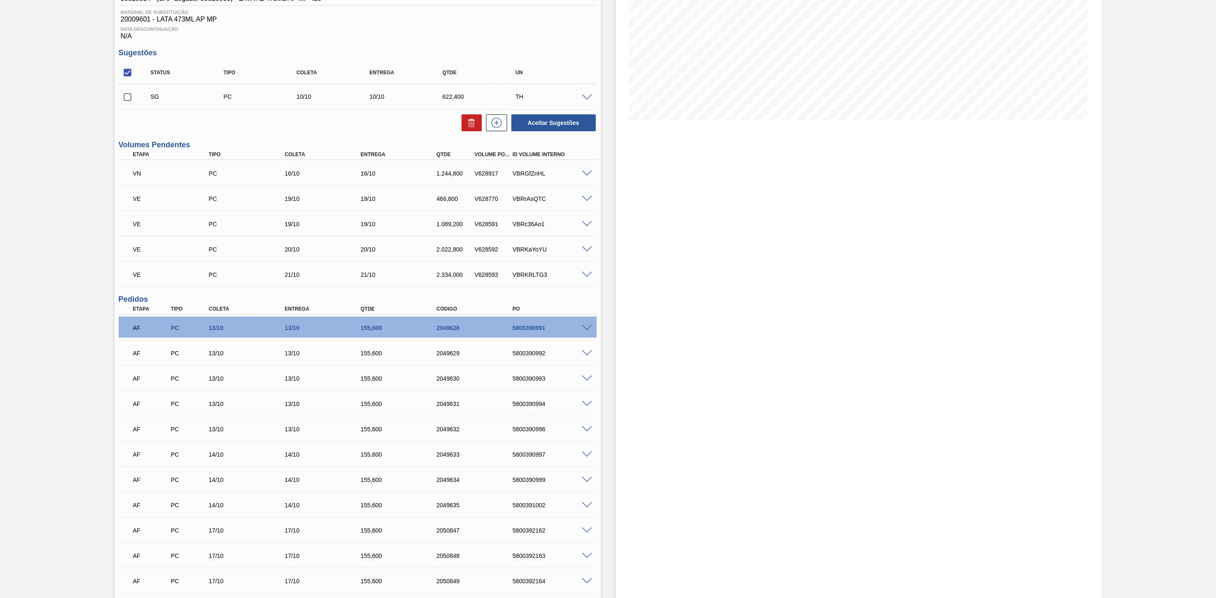
click at [586, 330] on span at bounding box center [587, 328] width 10 height 6
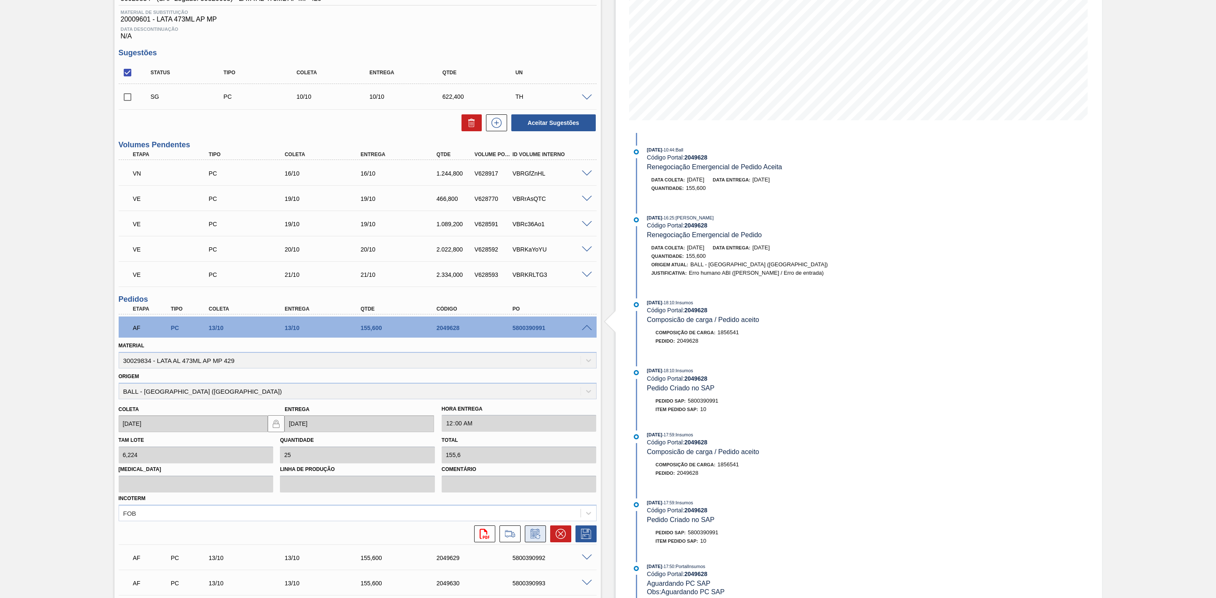
click at [536, 532] on button at bounding box center [535, 533] width 21 height 17
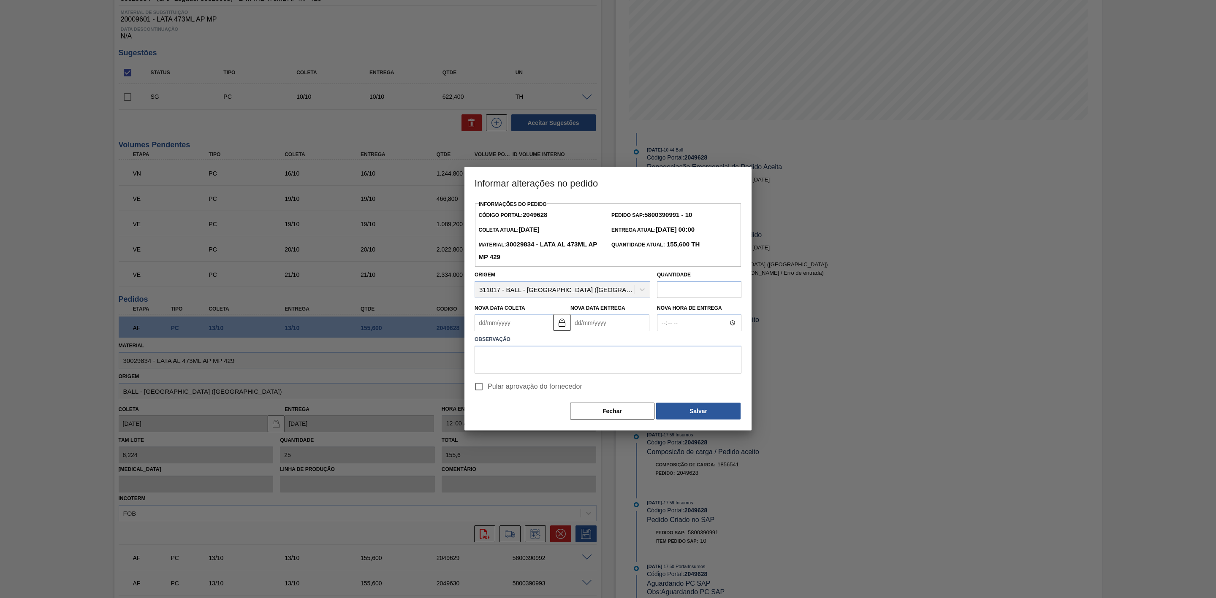
click at [495, 329] on Coleta2049628 "Nova Data Coleta" at bounding box center [513, 322] width 79 height 17
click at [555, 386] on div "10" at bounding box center [552, 383] width 11 height 11
type Coleta2049628 "[DATE]"
type Entrega2049628 "[DATE]"
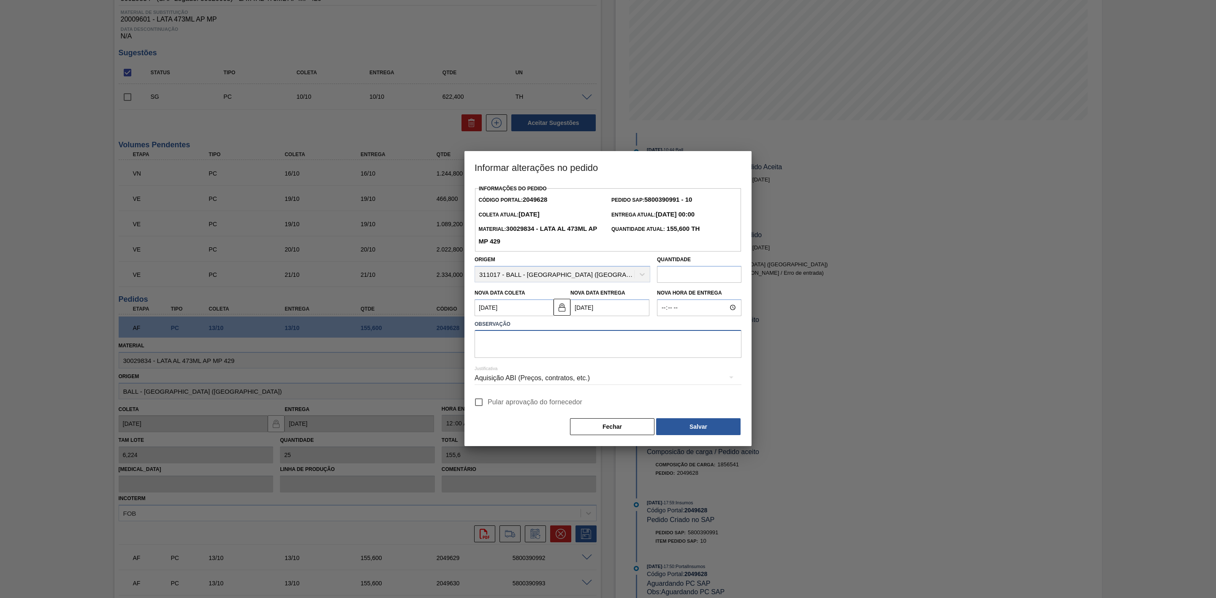
click at [513, 345] on textarea at bounding box center [607, 344] width 267 height 28
type textarea "N"
type textarea "Data não atende, sem espaço para manobra."
drag, startPoint x: 682, startPoint y: 432, endPoint x: 626, endPoint y: 417, distance: 57.7
click at [679, 431] on button "Salvar" at bounding box center [698, 426] width 84 height 17
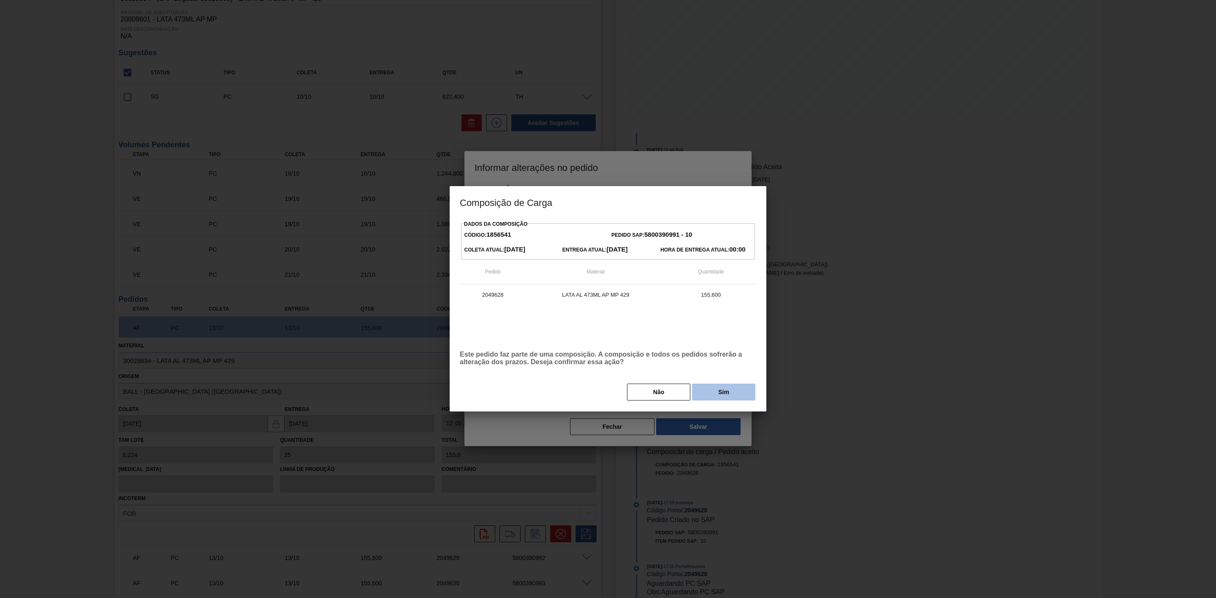
click at [727, 395] on button "Sim" at bounding box center [723, 392] width 63 height 17
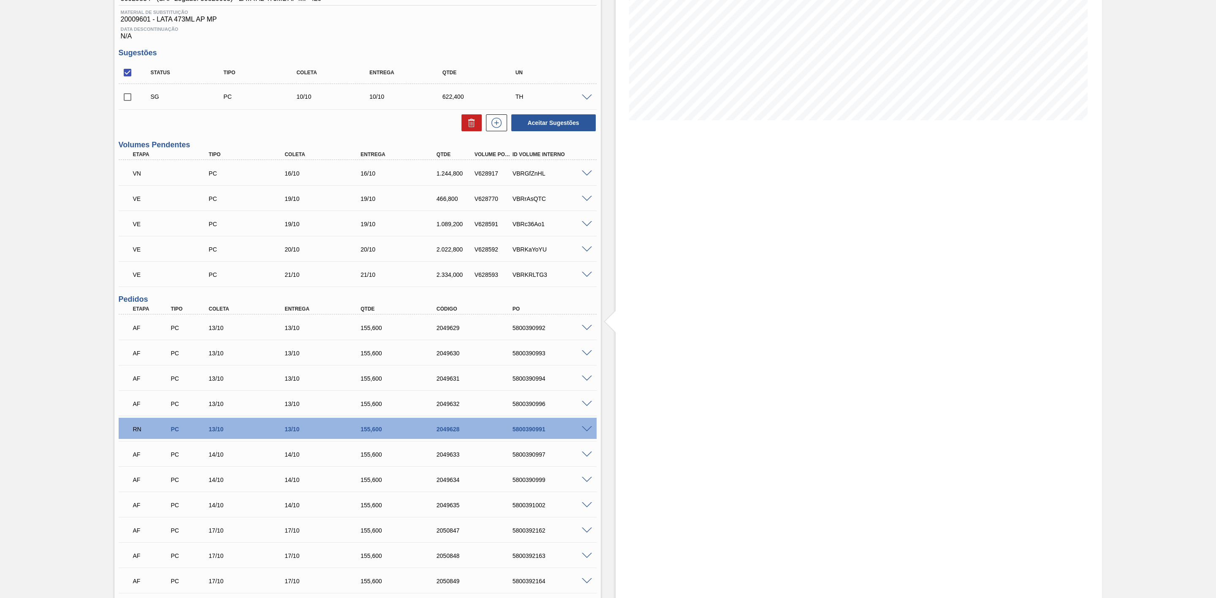
click at [589, 407] on span at bounding box center [587, 404] width 10 height 6
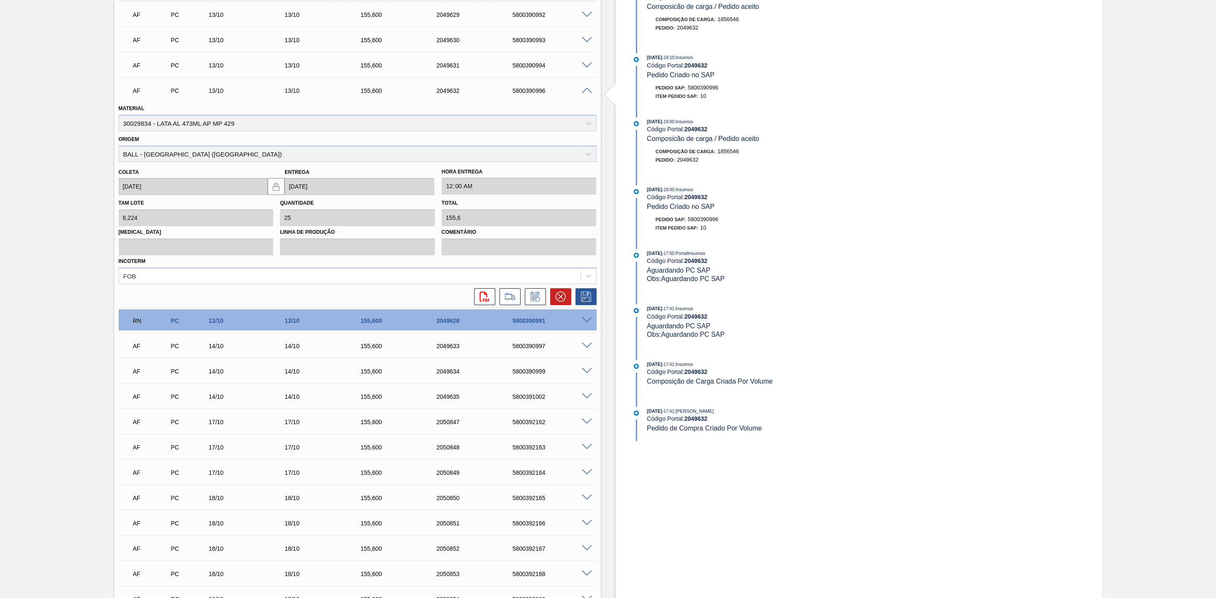
scroll to position [443, 0]
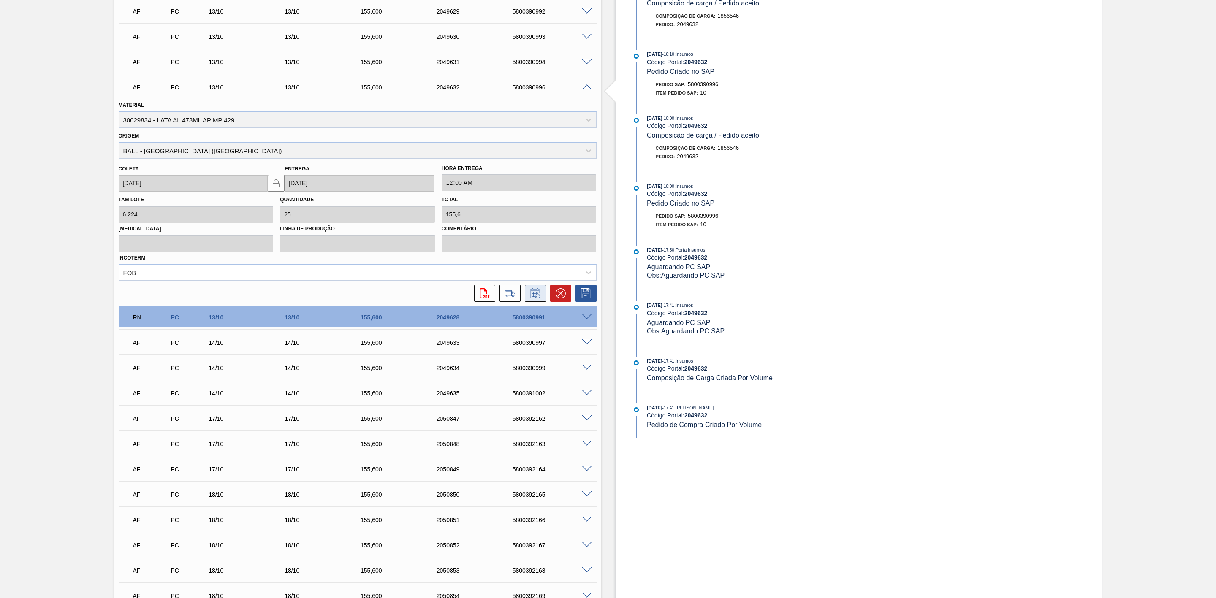
click at [533, 298] on icon at bounding box center [535, 293] width 14 height 10
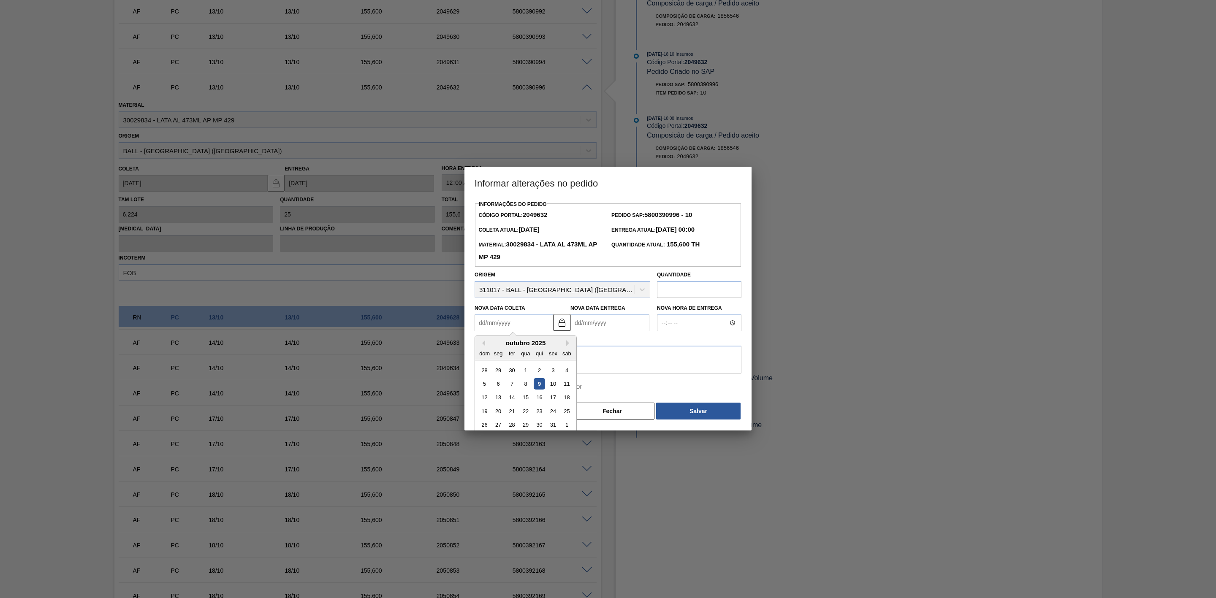
click at [511, 320] on Coleta2049632 "Nova Data Coleta" at bounding box center [513, 322] width 79 height 17
click at [554, 389] on div "10" at bounding box center [552, 383] width 11 height 11
type Coleta2049632 "[DATE]"
type Entrega2049632 "[DATE]"
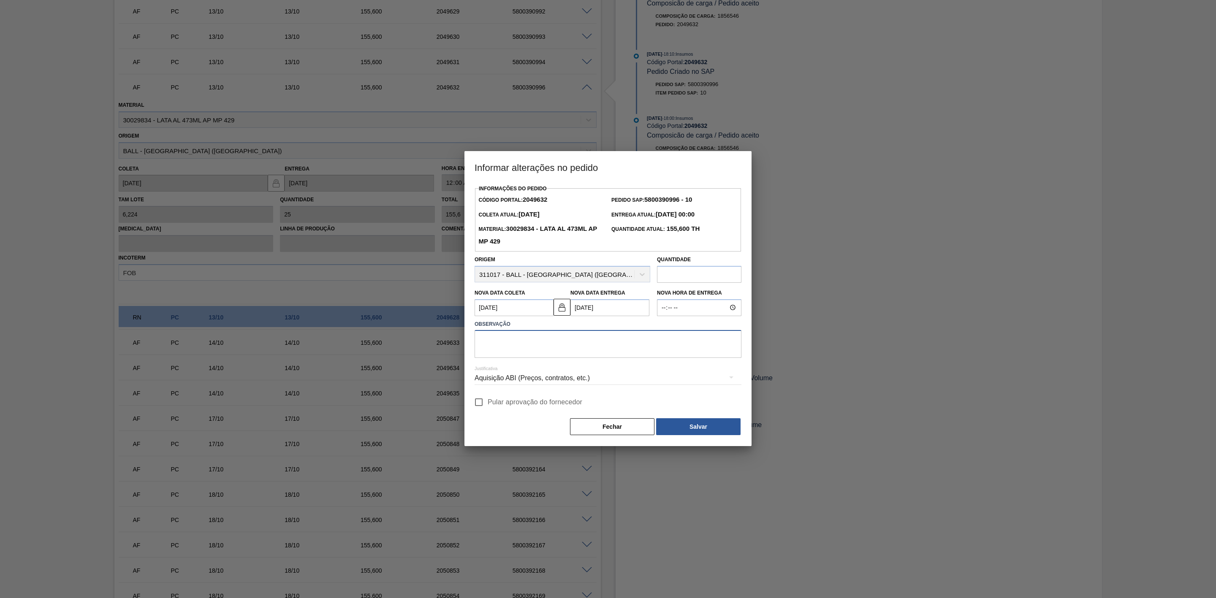
click at [504, 345] on textarea at bounding box center [607, 344] width 267 height 28
paste textarea "1.556"
type textarea "1"
click at [586, 340] on textarea "Data não atende, sem espaço para manaobra" at bounding box center [607, 344] width 267 height 28
drag, startPoint x: 611, startPoint y: 342, endPoint x: 271, endPoint y: 350, distance: 339.9
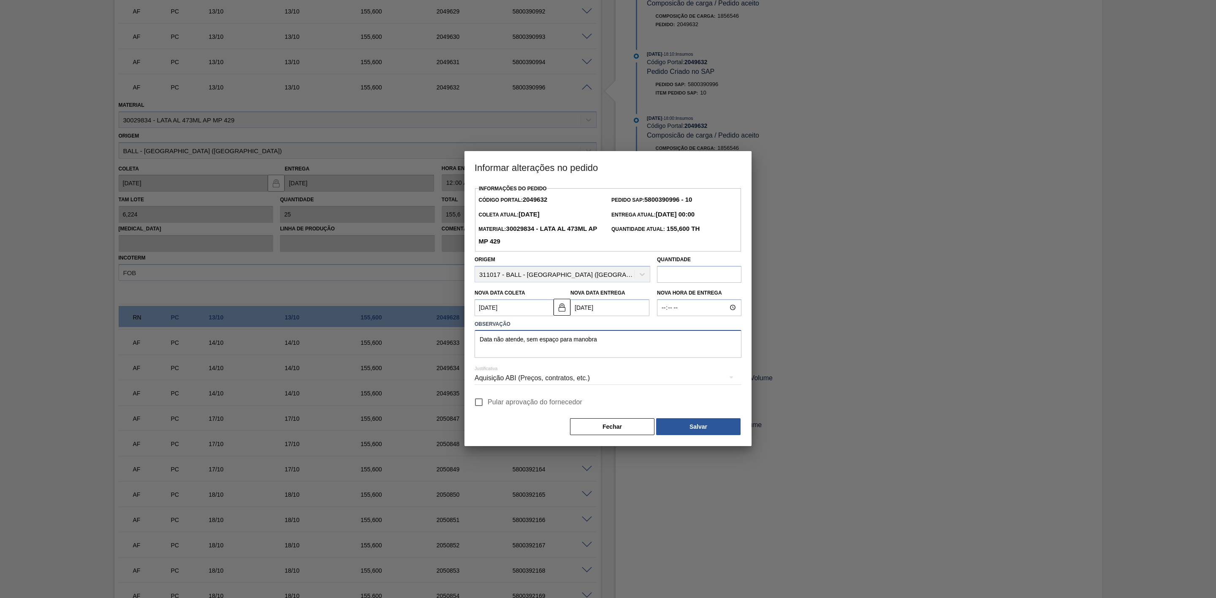
click at [271, 350] on div "Informar alterações no pedido Informações do Pedido Código Portal: 2049632 Pedi…" at bounding box center [608, 299] width 1216 height 598
type textarea "Data não atende, sem espaço para manobra"
click at [685, 425] on button "Salvar" at bounding box center [698, 426] width 84 height 17
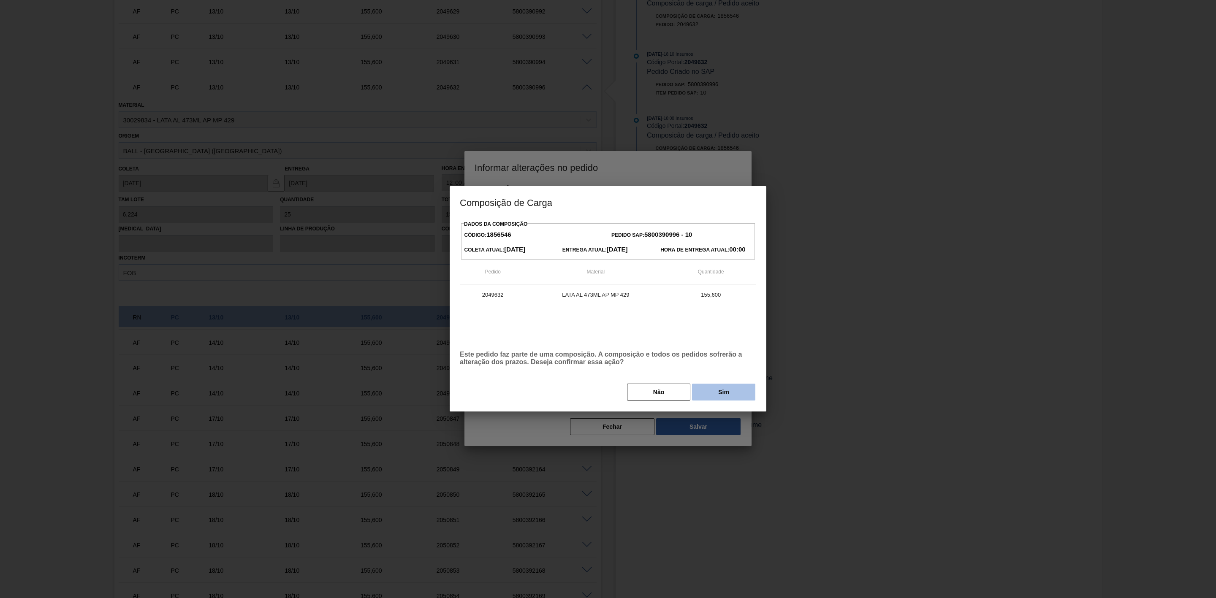
click at [703, 396] on button "Sim" at bounding box center [723, 392] width 63 height 17
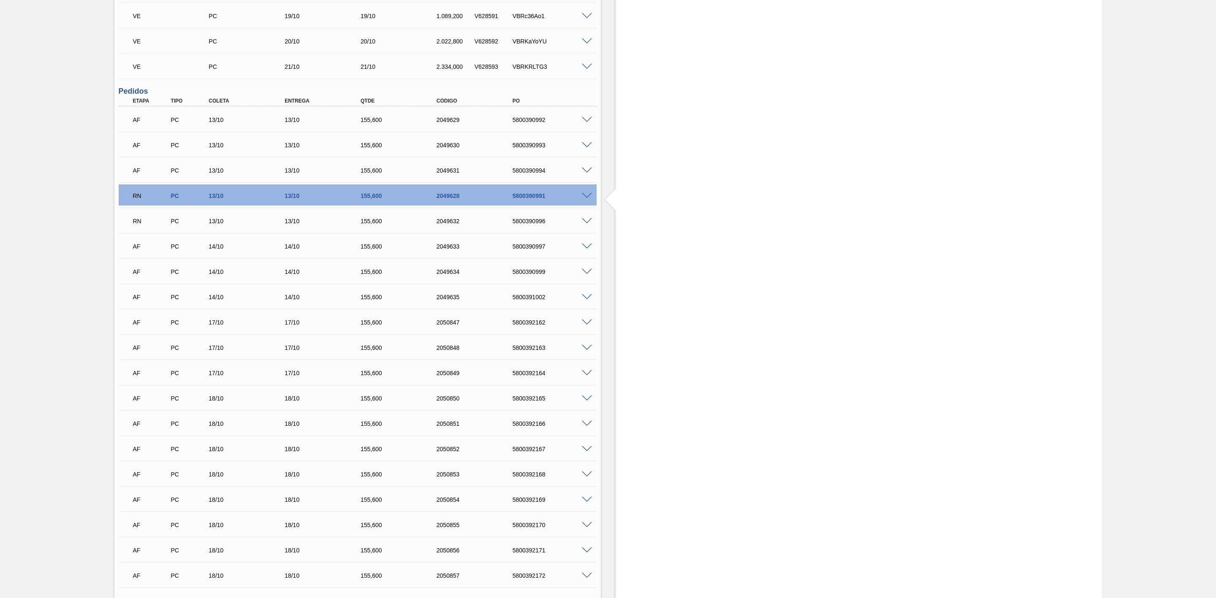
scroll to position [317, 0]
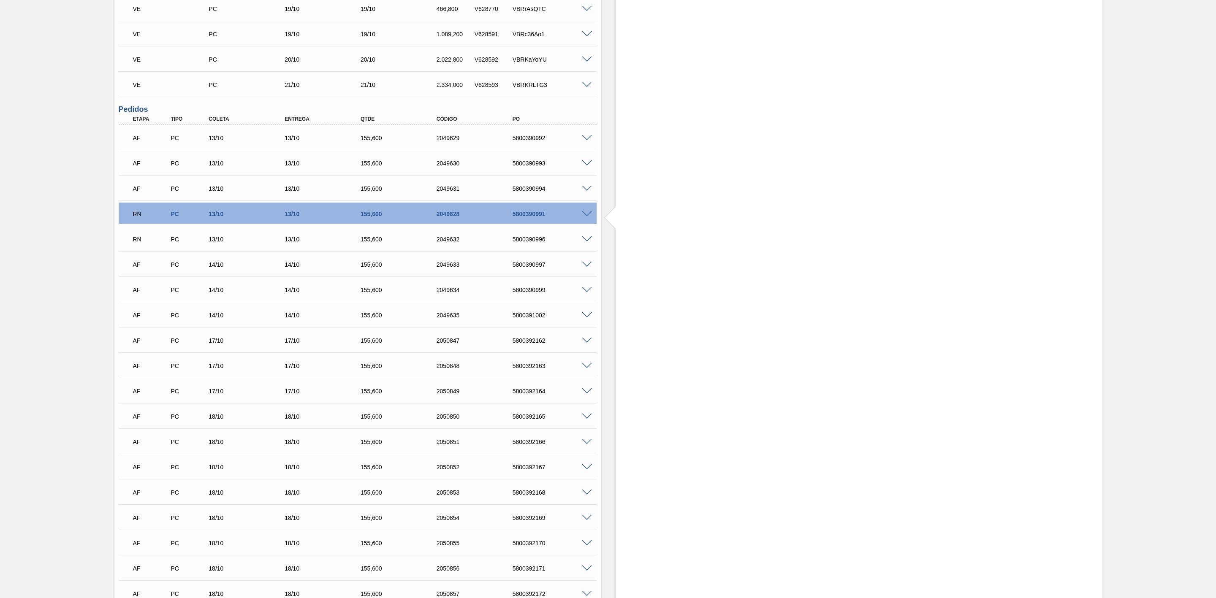
click at [582, 191] on span at bounding box center [587, 189] width 10 height 6
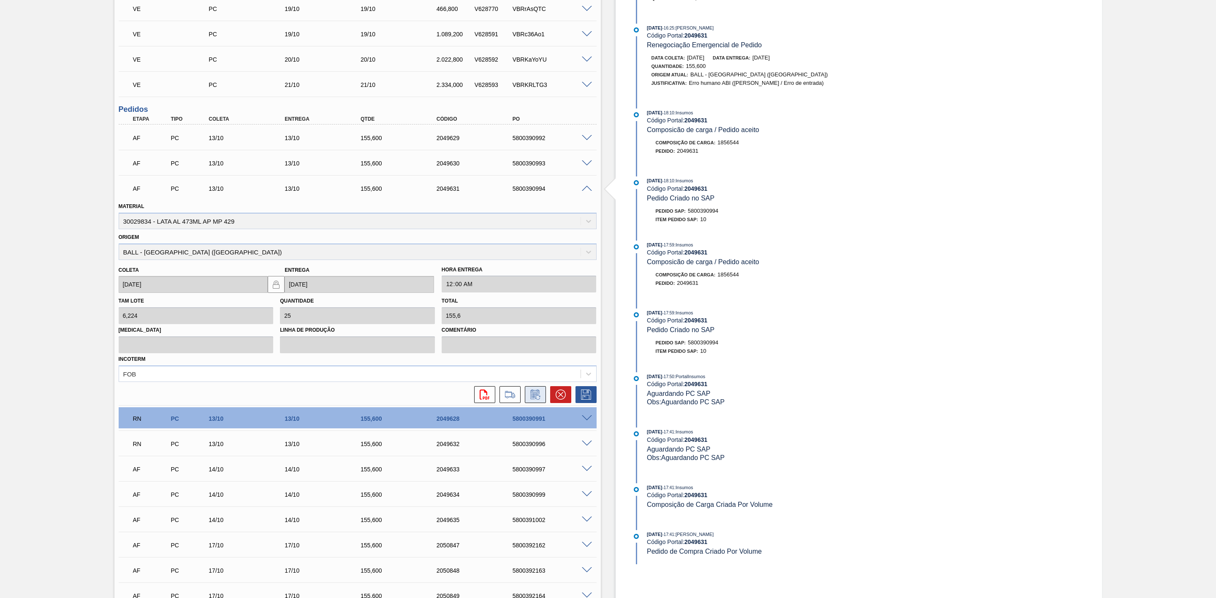
click at [539, 393] on button at bounding box center [535, 394] width 21 height 17
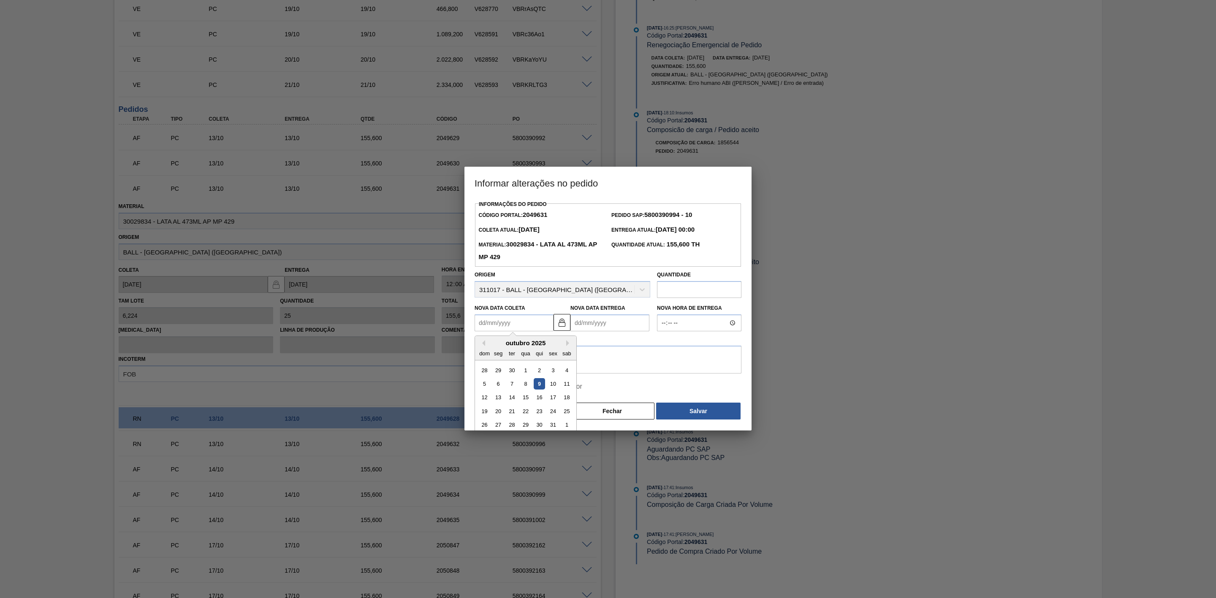
click at [528, 325] on Coleta2049631 "Nova Data Coleta" at bounding box center [513, 322] width 79 height 17
click at [557, 387] on div "10" at bounding box center [552, 383] width 11 height 11
type Coleta2049631 "10/10/2025"
type Entrega2049631 "10/10/2025"
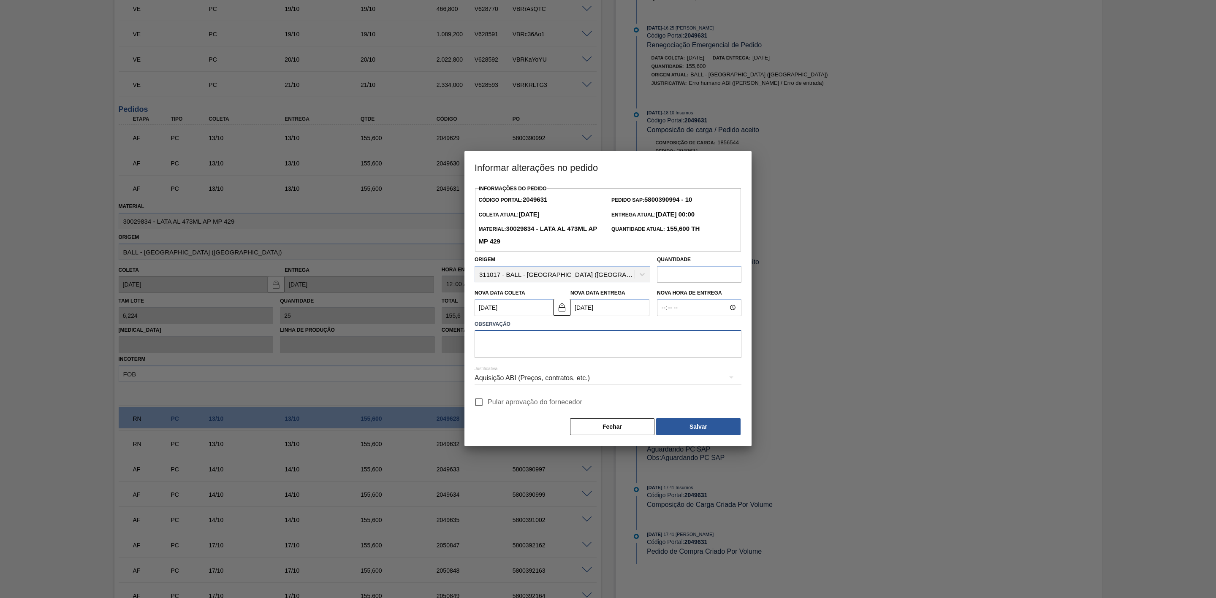
click at [523, 340] on textarea at bounding box center [607, 344] width 267 height 28
paste textarea "Data não atende, sem espaço para manobra"
type textarea "Data não atende, sem espaço para manobra"
click at [693, 426] on button "Salvar" at bounding box center [698, 426] width 84 height 17
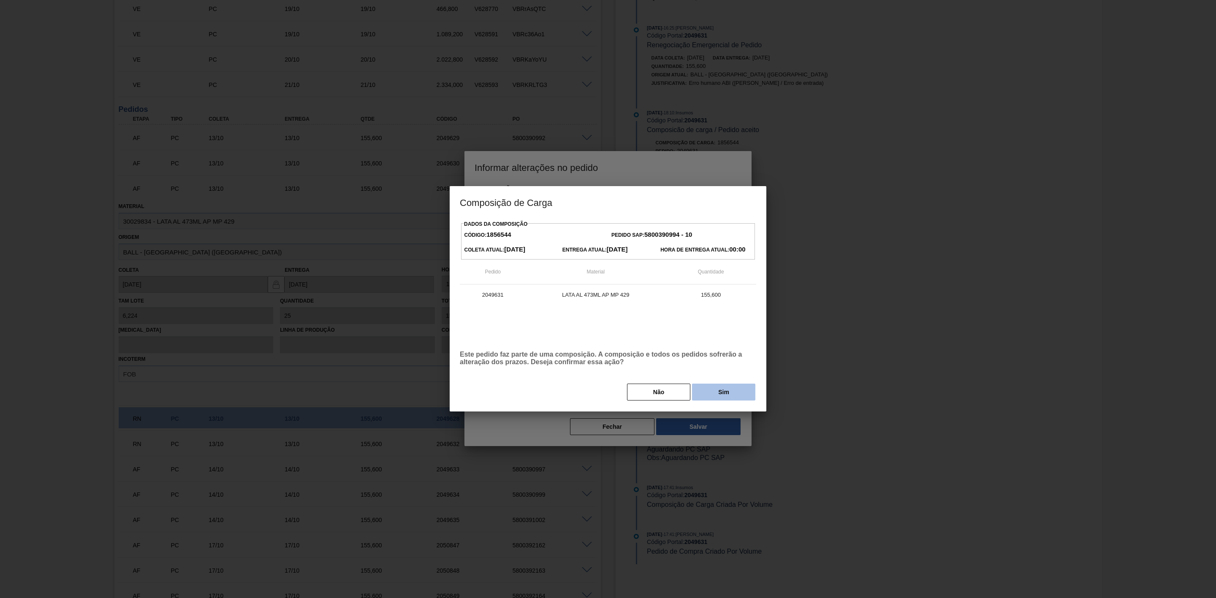
click at [708, 393] on button "Sim" at bounding box center [723, 392] width 63 height 17
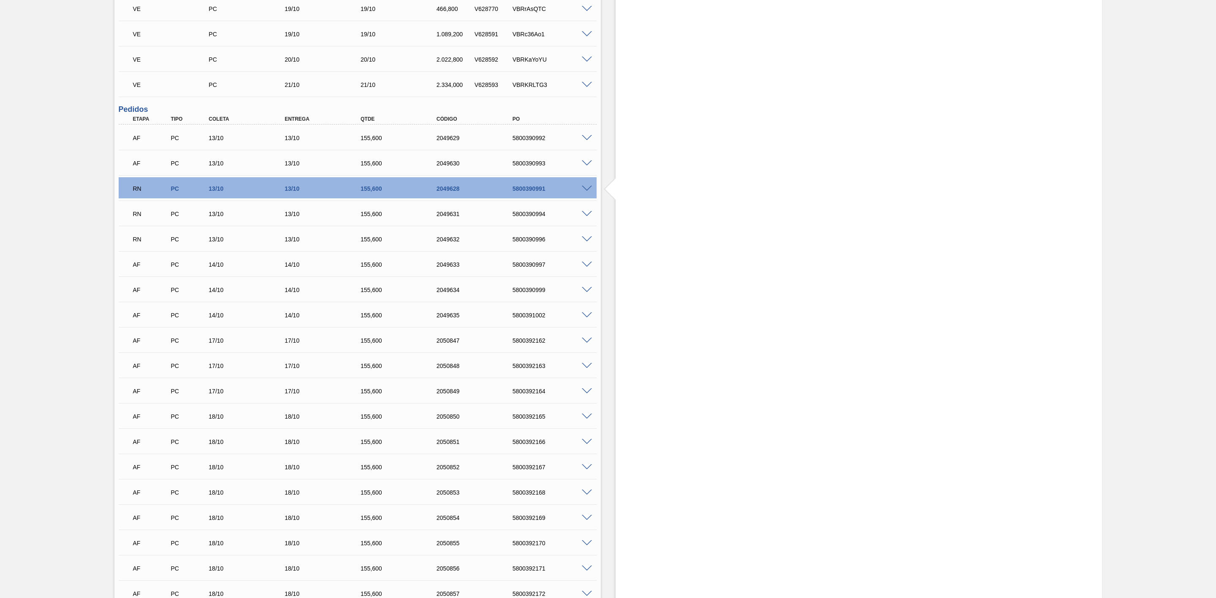
click at [585, 167] on span at bounding box center [587, 163] width 10 height 6
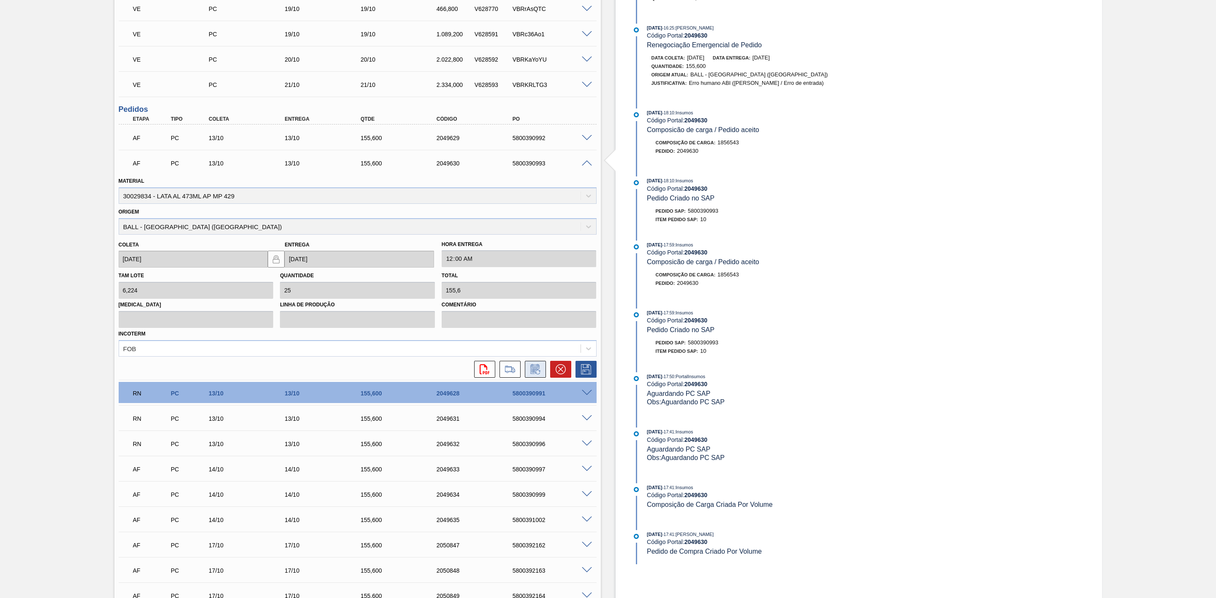
click at [533, 370] on icon at bounding box center [534, 369] width 9 height 10
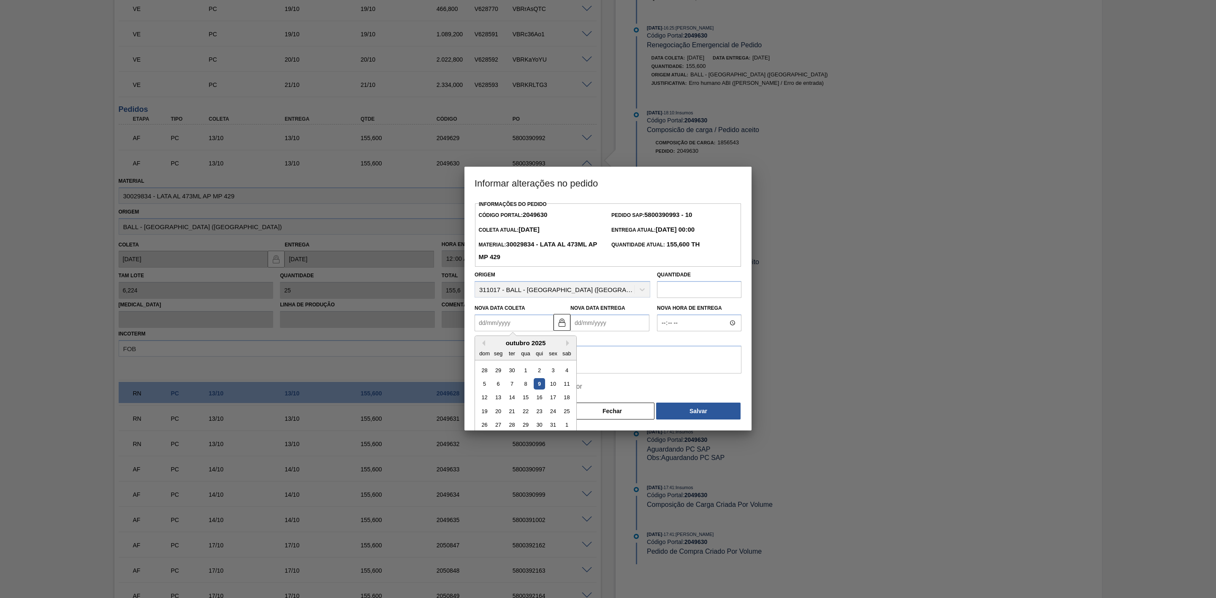
click at [532, 320] on Coleta2049630 "Nova Data Coleta" at bounding box center [513, 322] width 79 height 17
click at [556, 388] on div "10" at bounding box center [552, 383] width 11 height 11
type Coleta2049630 "10/10/2025"
type Entrega2049630 "10/10/2025"
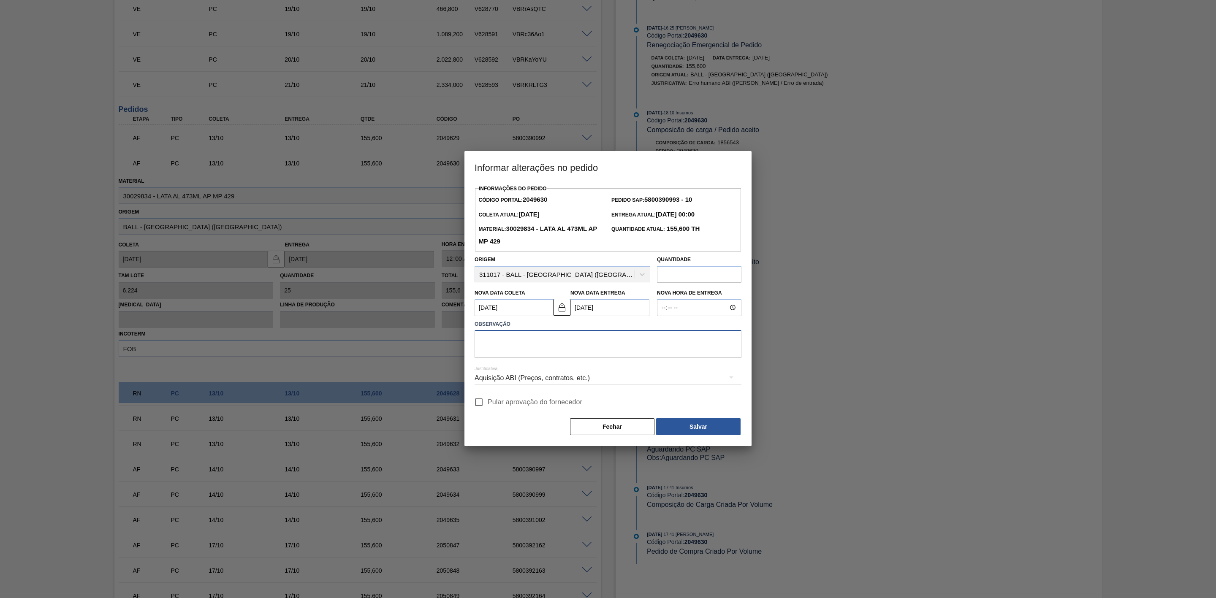
click at [535, 340] on textarea at bounding box center [607, 344] width 267 height 28
paste textarea "Data não atende, sem espaço para manobra"
type textarea "Data não atende, sem espaço para manobra"
click at [674, 420] on button "Salvar" at bounding box center [698, 426] width 84 height 17
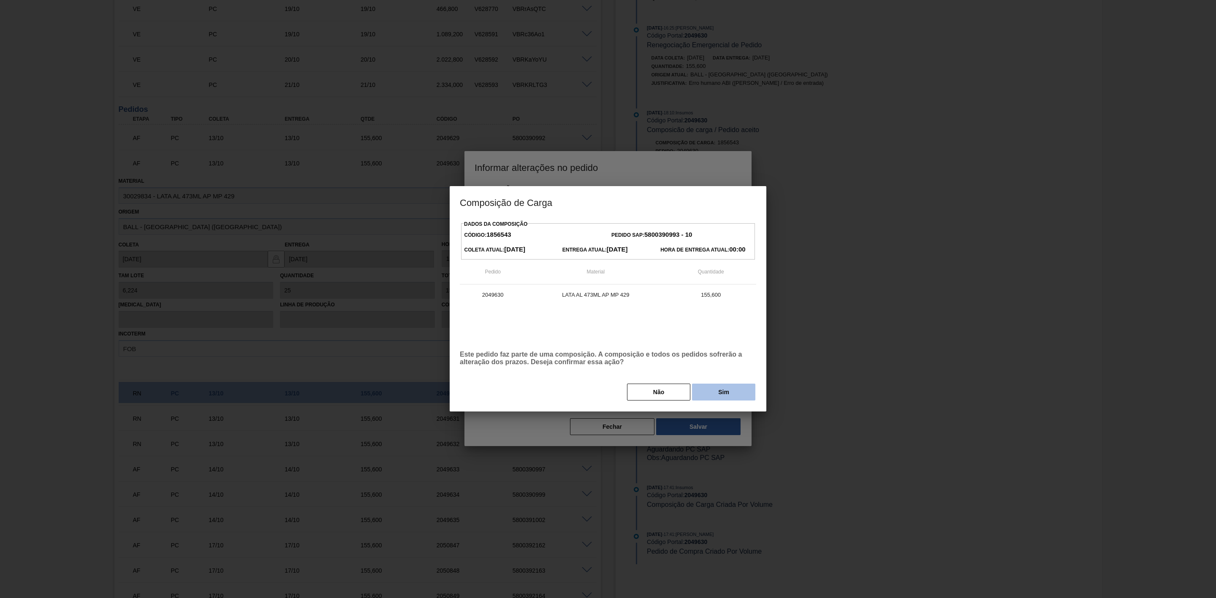
click at [713, 397] on button "Sim" at bounding box center [723, 392] width 63 height 17
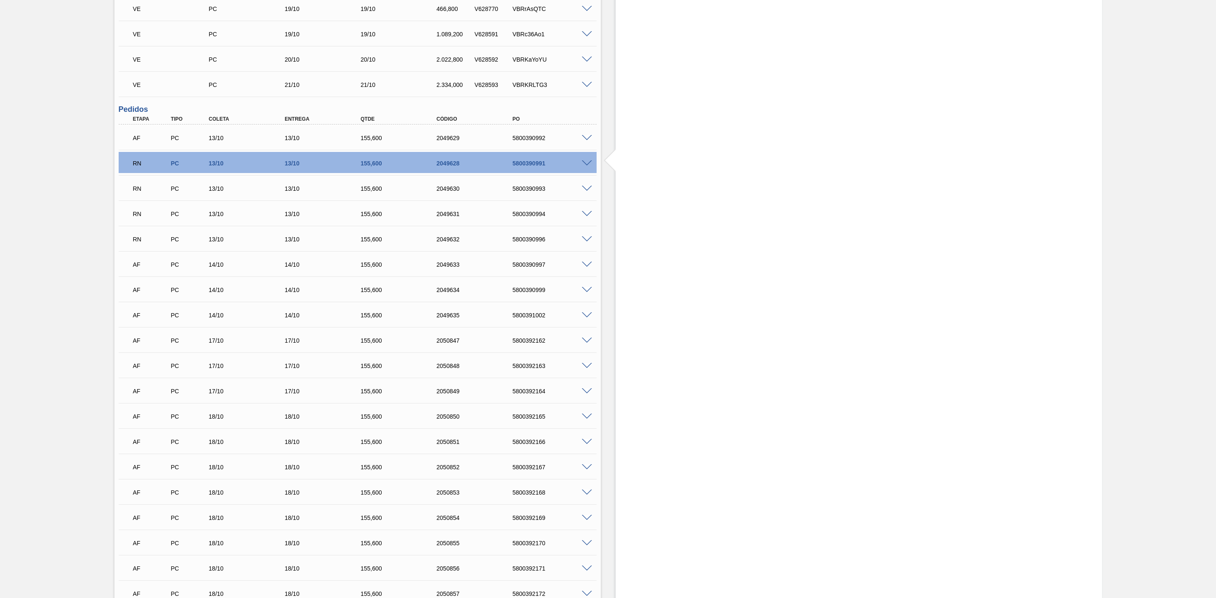
click at [588, 141] on span at bounding box center [587, 138] width 10 height 6
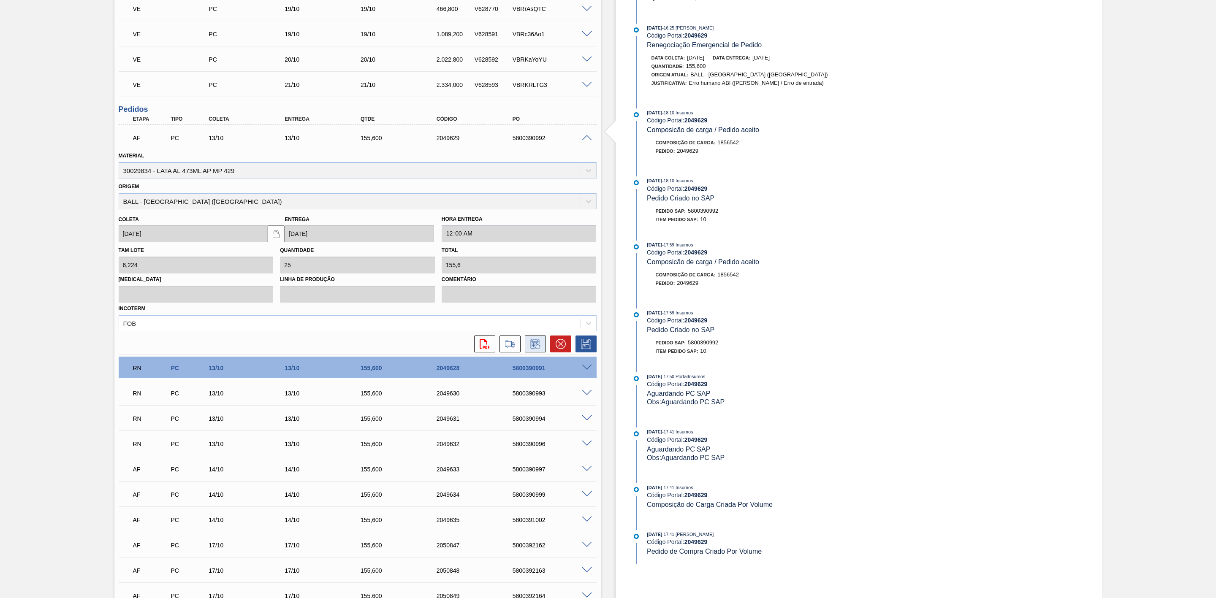
click at [532, 345] on icon at bounding box center [534, 344] width 9 height 10
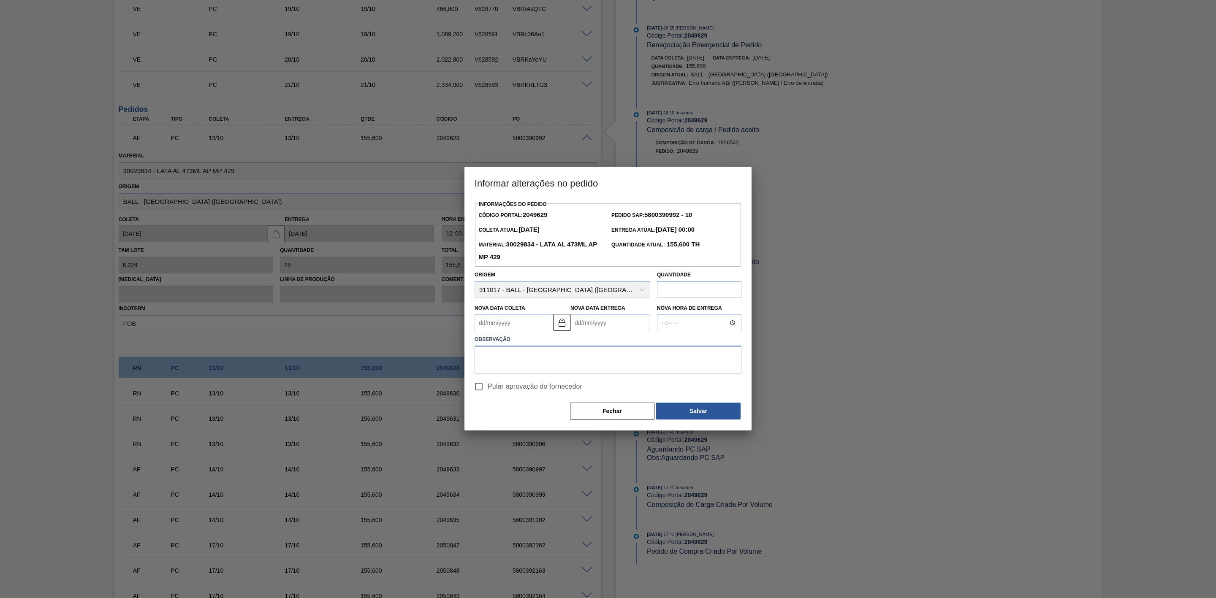
click at [511, 354] on textarea at bounding box center [607, 360] width 267 height 28
paste textarea "Data não atende, sem espaço para manobra"
type textarea "Data não atende, sem espaço para manobra"
click at [506, 325] on Coleta2049629 "Nova Data Coleta" at bounding box center [513, 322] width 79 height 17
click at [550, 383] on div "10" at bounding box center [552, 383] width 11 height 11
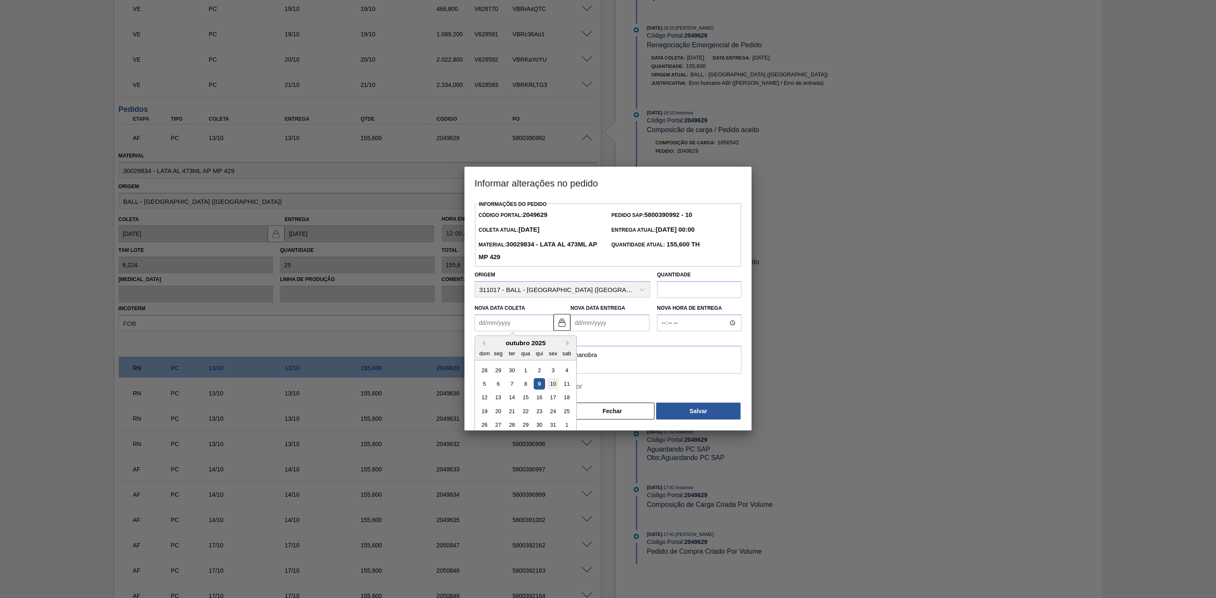
type Coleta2049629 "10/10/2025"
type Entrega2049629 "10/10/2025"
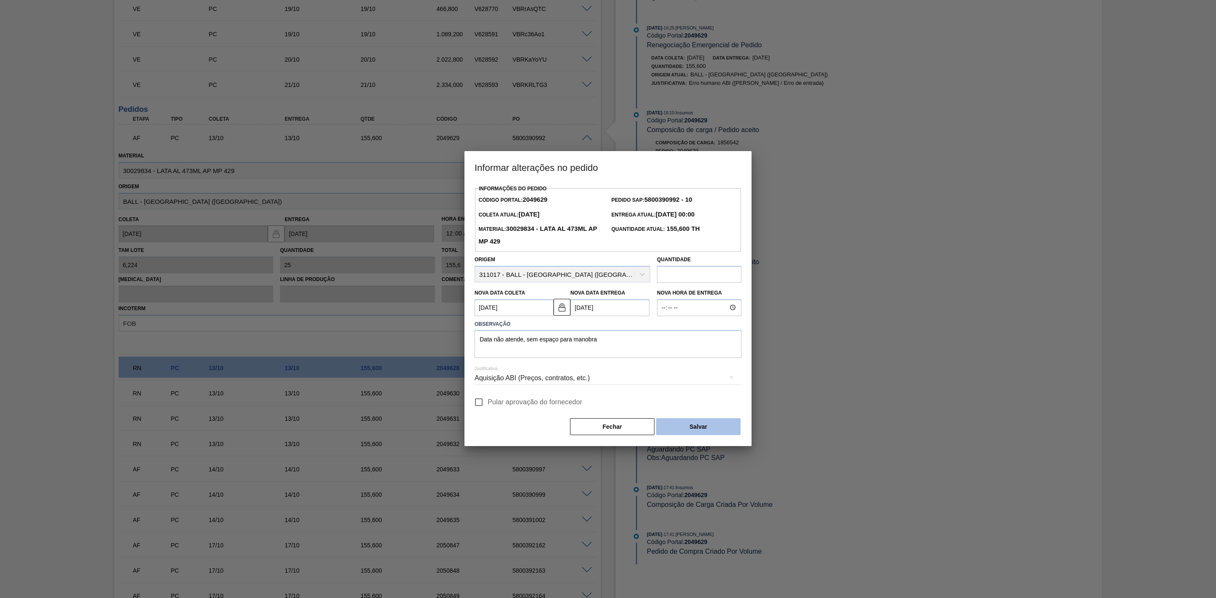
click at [700, 432] on button "Salvar" at bounding box center [698, 426] width 84 height 17
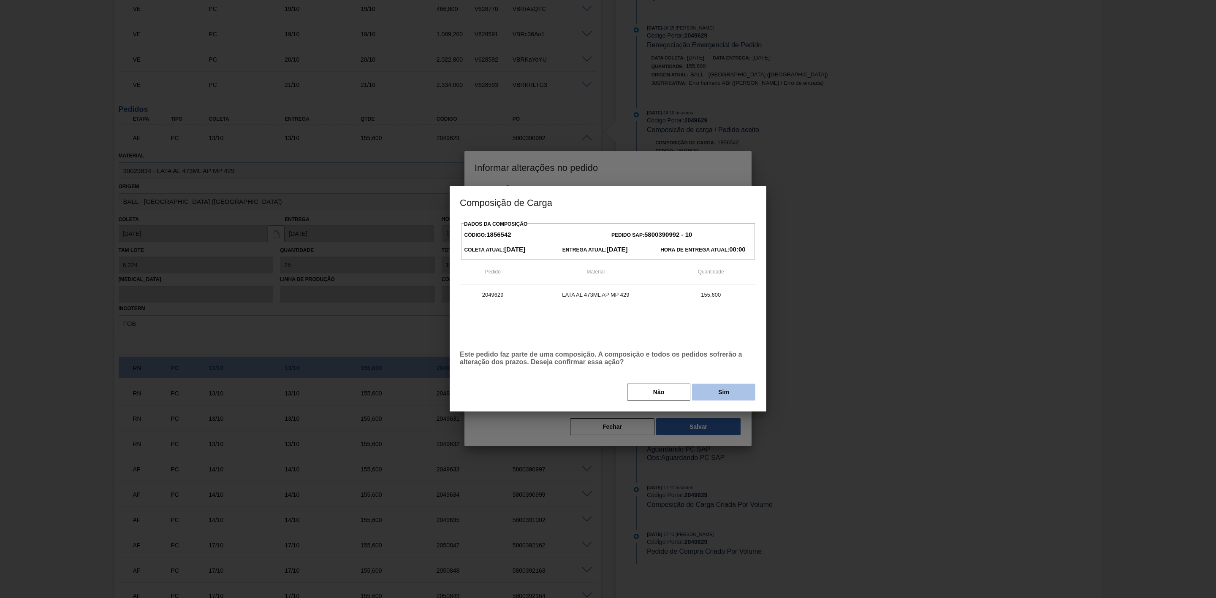
click at [718, 393] on button "Sim" at bounding box center [723, 392] width 63 height 17
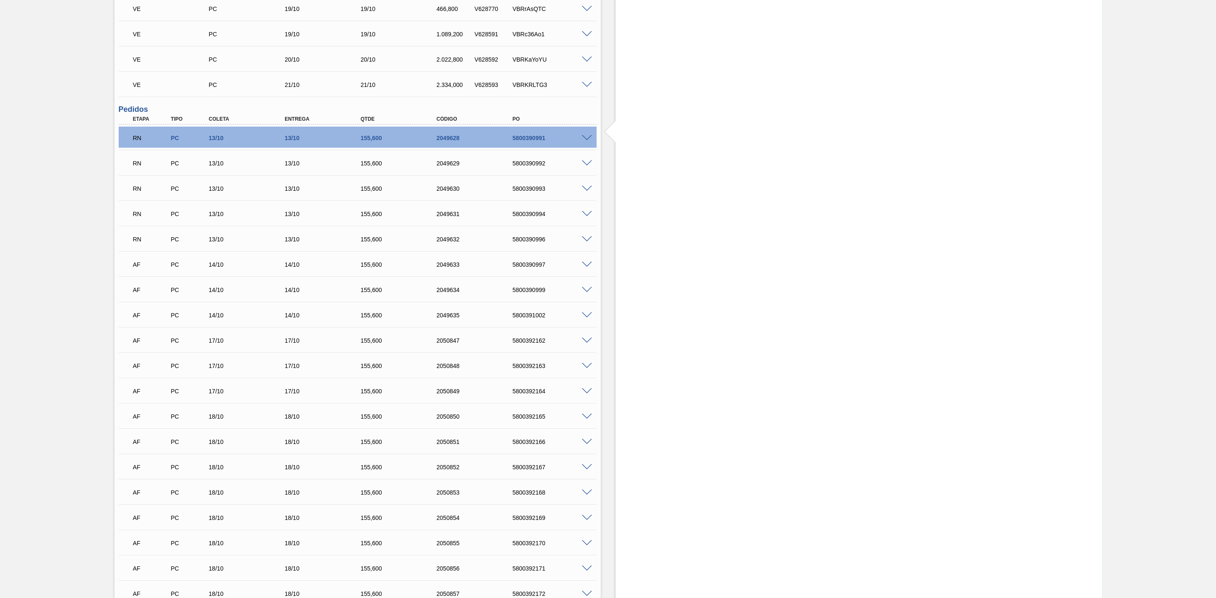
click at [584, 318] on span at bounding box center [587, 315] width 10 height 6
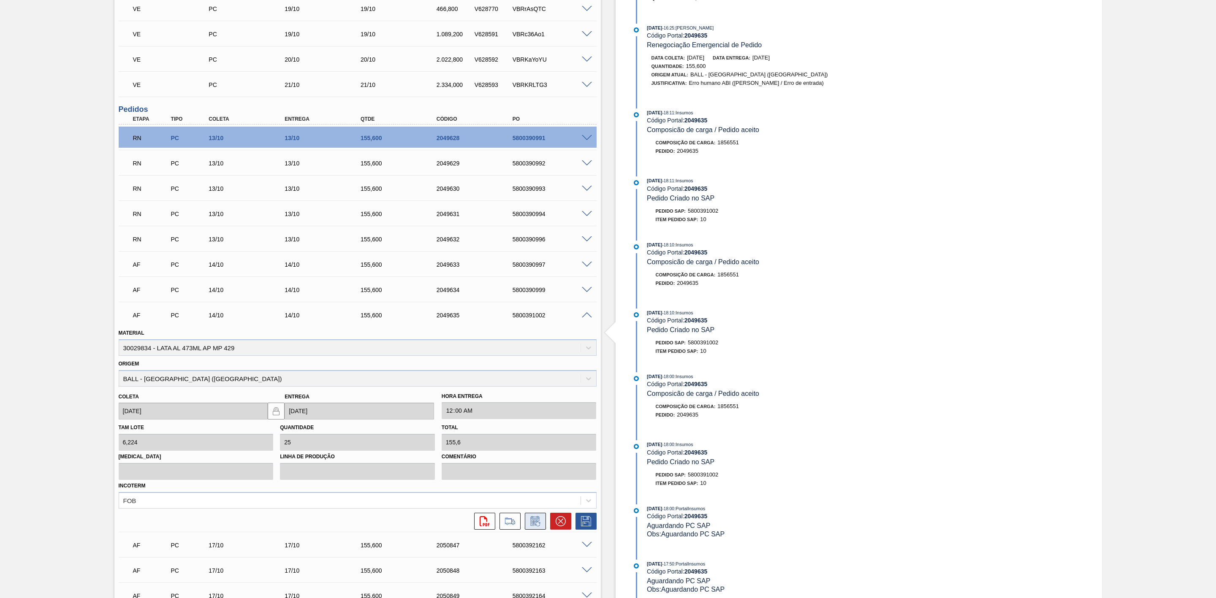
click at [538, 526] on icon at bounding box center [535, 521] width 14 height 10
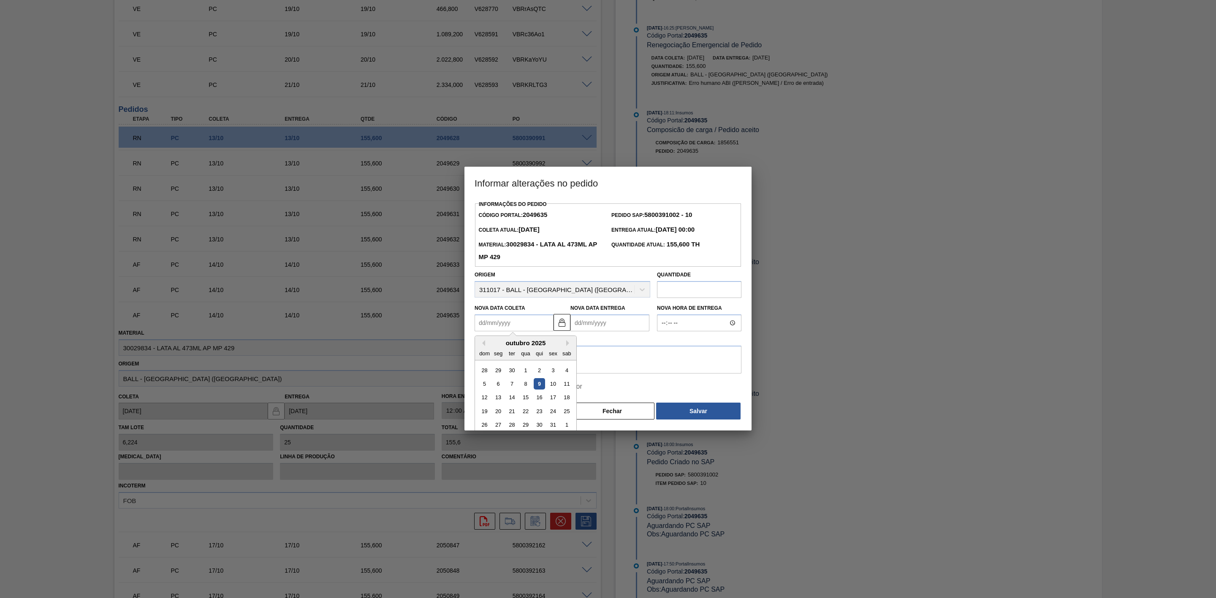
click at [517, 321] on Coleta2049635 "Nova Data Coleta" at bounding box center [513, 322] width 79 height 17
click at [552, 386] on div "10" at bounding box center [552, 383] width 11 height 11
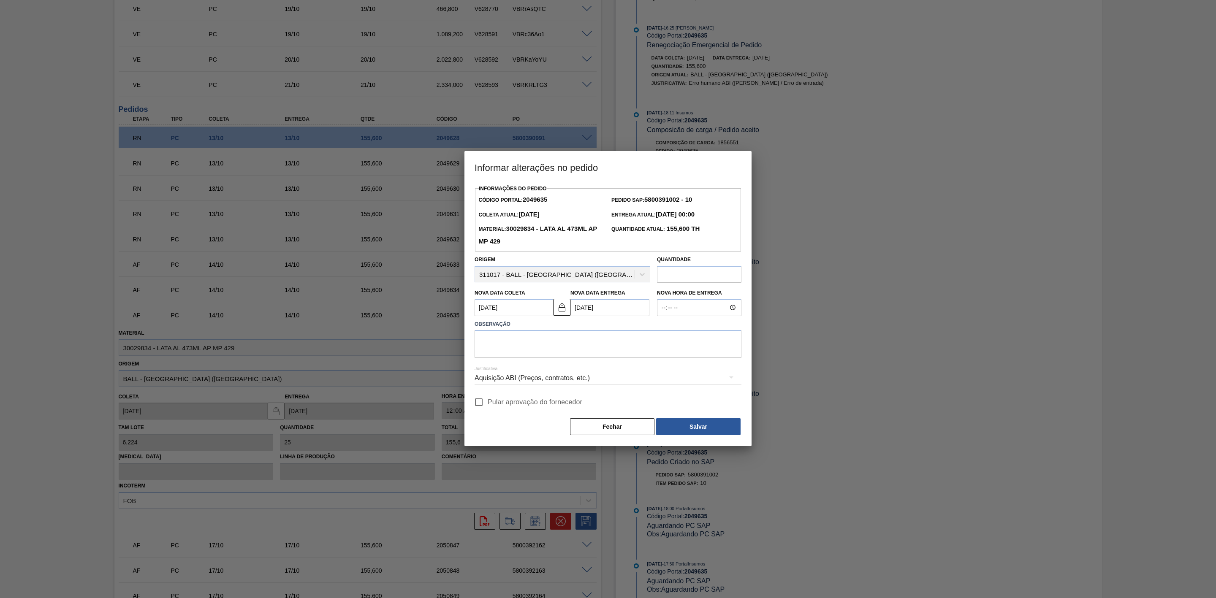
type Coleta2049635 "10/10/2025"
type Entrega2049635 "10/10/2025"
click at [528, 342] on textarea at bounding box center [607, 344] width 267 height 28
paste textarea "Data não atende, sem espaço para manobra"
type textarea "Data não atende, sem espaço para manobra"
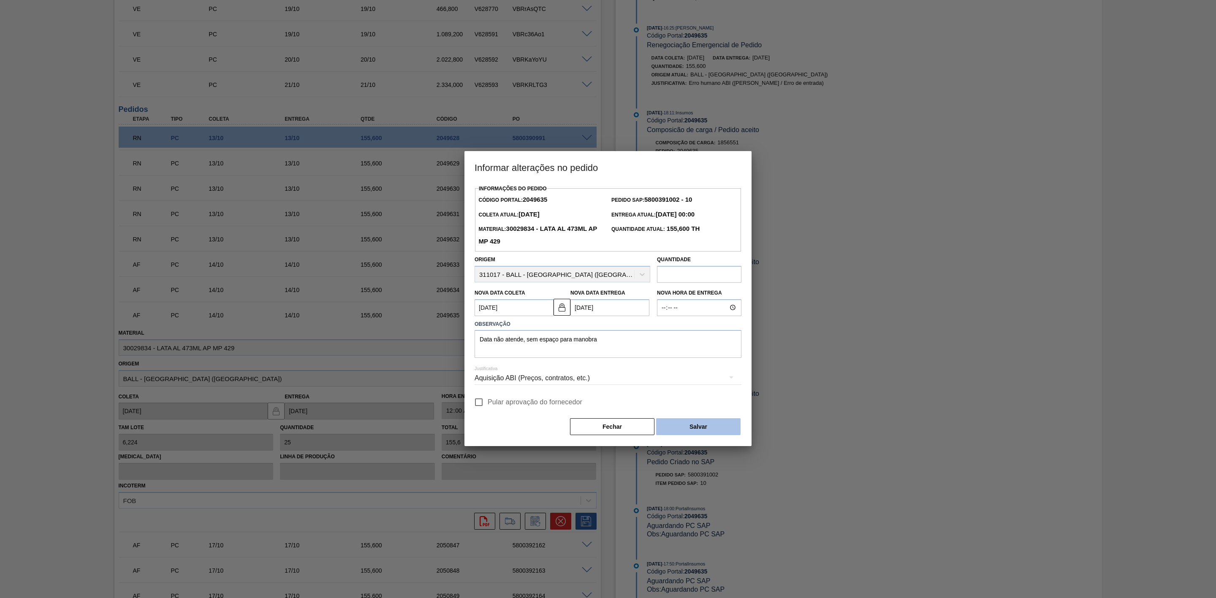
click at [687, 427] on button "Salvar" at bounding box center [698, 426] width 84 height 17
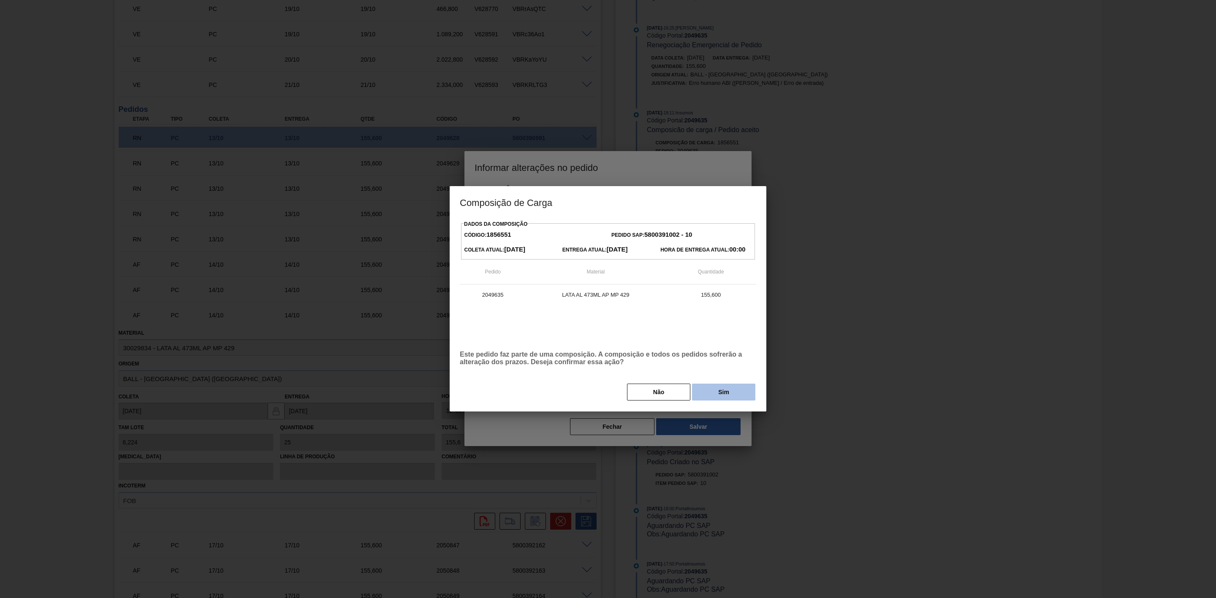
click at [717, 393] on button "Sim" at bounding box center [723, 392] width 63 height 17
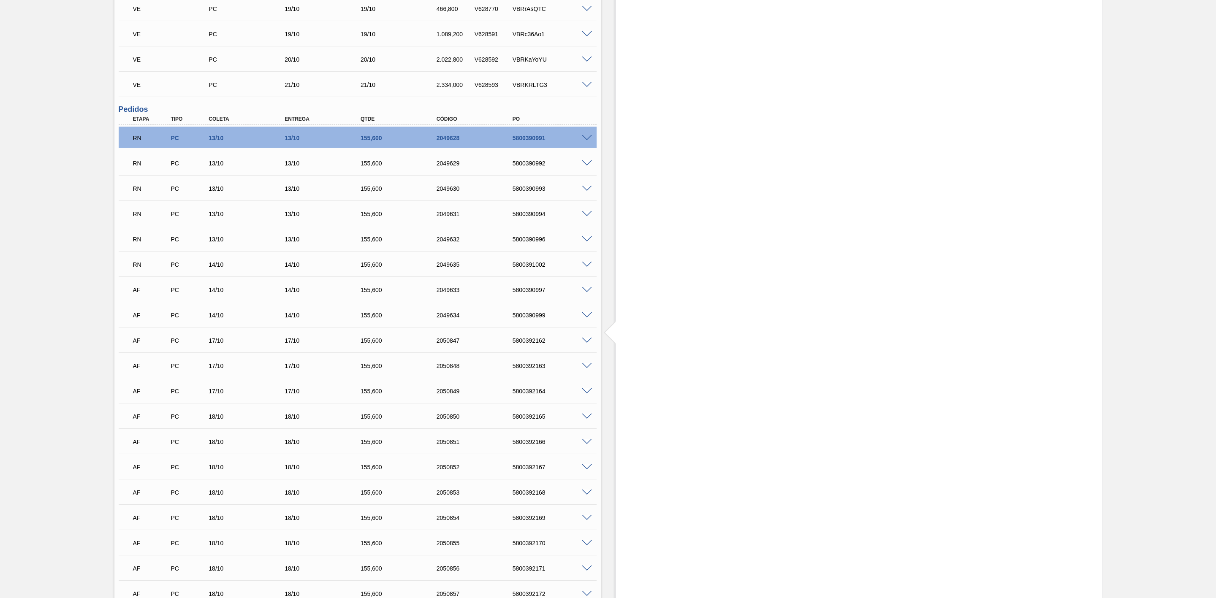
click at [587, 292] on span at bounding box center [587, 290] width 10 height 6
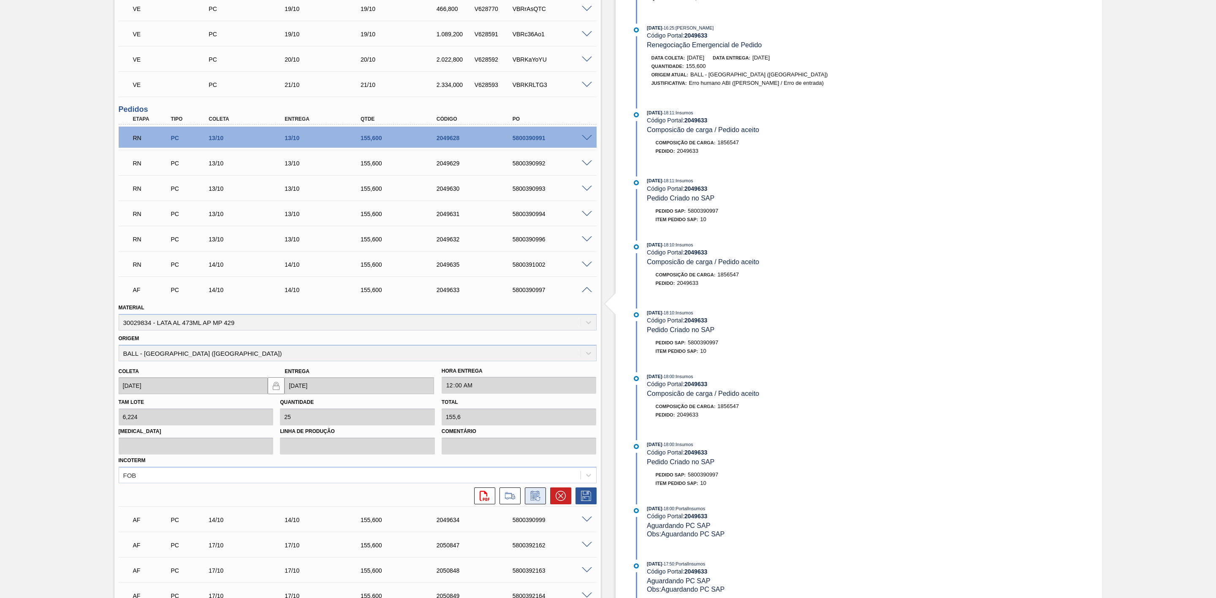
click at [537, 496] on icon at bounding box center [535, 496] width 14 height 10
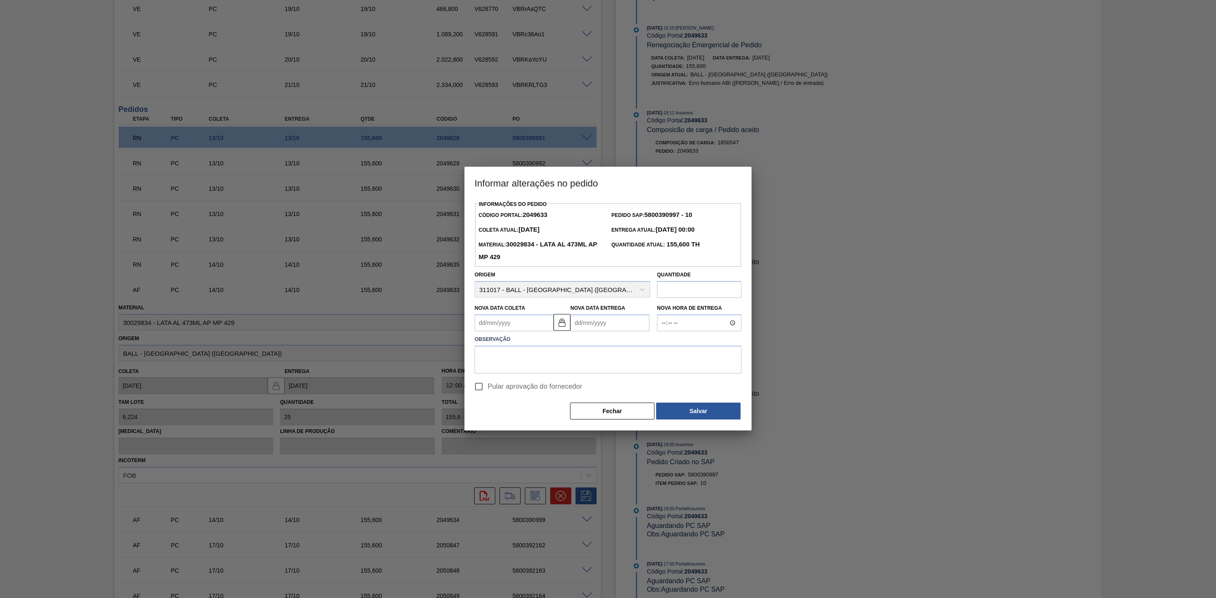
click at [537, 322] on Coleta2049633 "Nova Data Coleta" at bounding box center [513, 322] width 79 height 17
click at [556, 390] on div "10" at bounding box center [552, 383] width 11 height 11
type Coleta2049633 "10/10/2025"
type Entrega2049633 "10/10/2025"
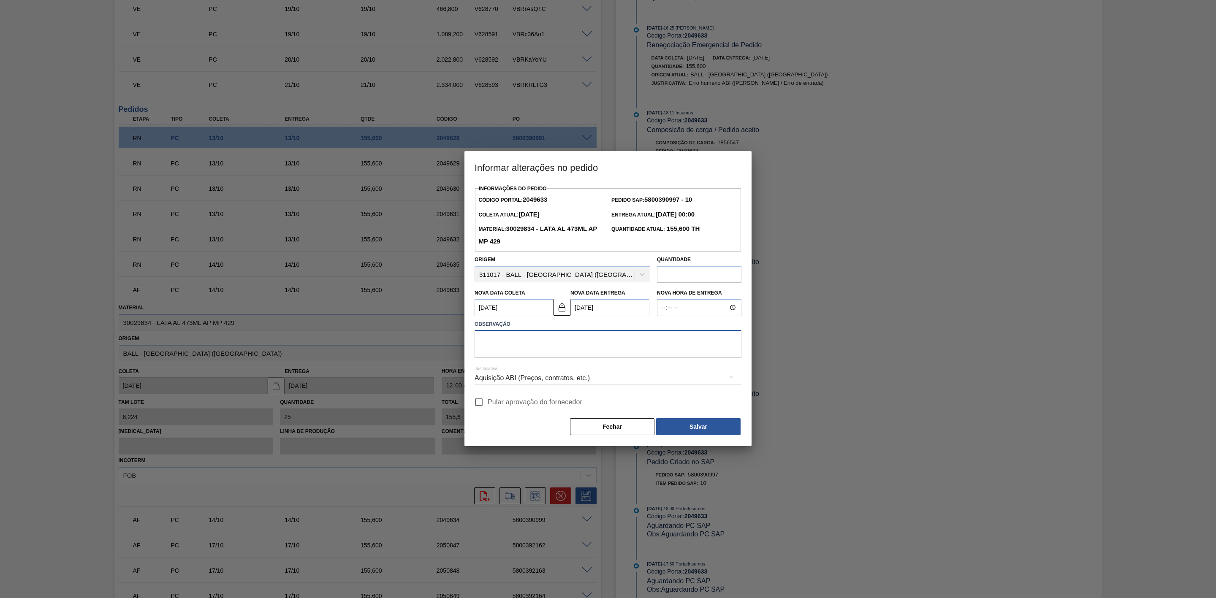
click at [535, 339] on textarea at bounding box center [607, 344] width 267 height 28
paste textarea "Data não atende, sem espaço para manobra"
type textarea "Data não atende, sem espaço para manobra"
click at [685, 431] on button "Salvar" at bounding box center [698, 426] width 84 height 17
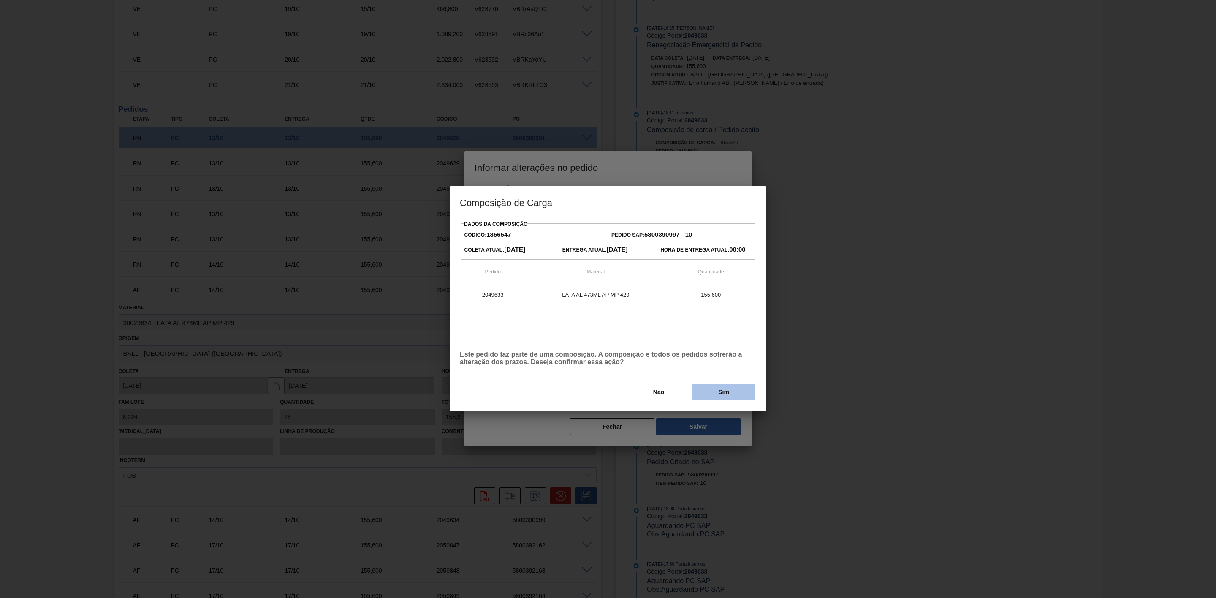
click at [704, 394] on button "Sim" at bounding box center [723, 392] width 63 height 17
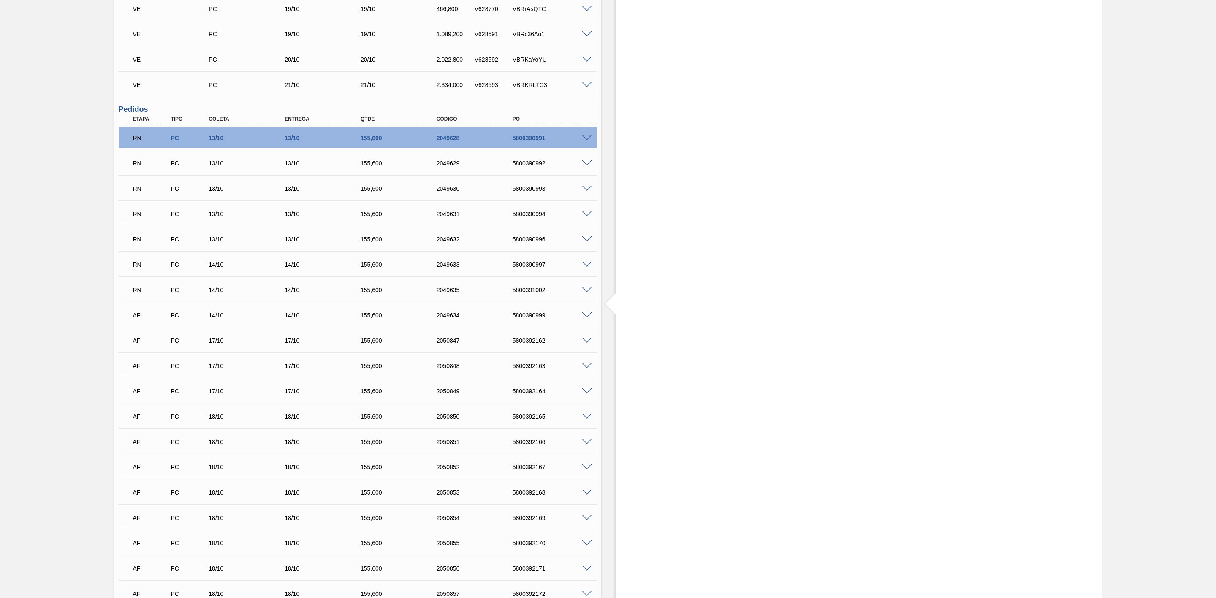
click at [583, 319] on span at bounding box center [587, 315] width 10 height 6
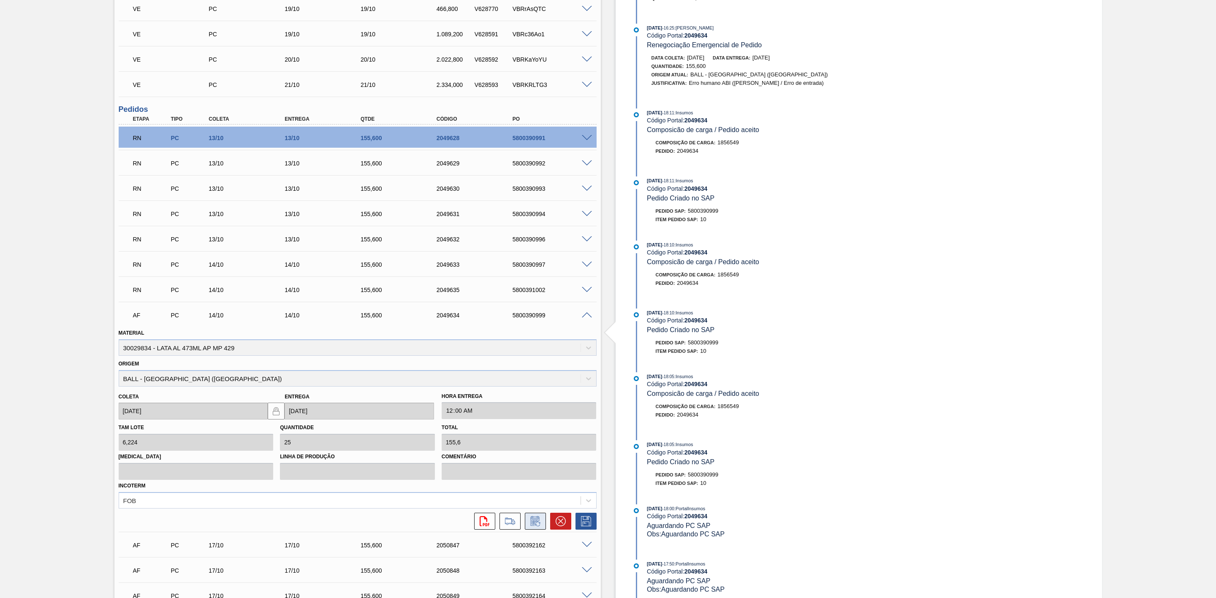
click at [537, 524] on icon at bounding box center [535, 521] width 14 height 10
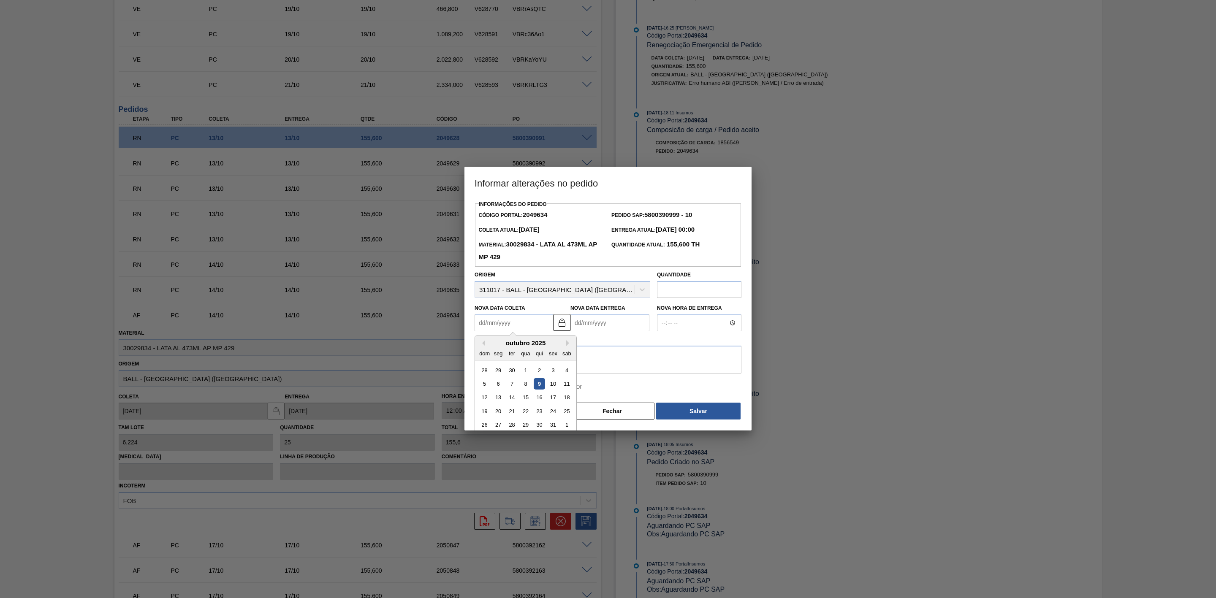
click at [496, 323] on Coleta2049634 "Nova Data Coleta" at bounding box center [513, 322] width 79 height 17
click at [555, 389] on div "10" at bounding box center [552, 383] width 11 height 11
type Coleta2049634 "10/10/2025"
type Entrega2049634 "10/10/2025"
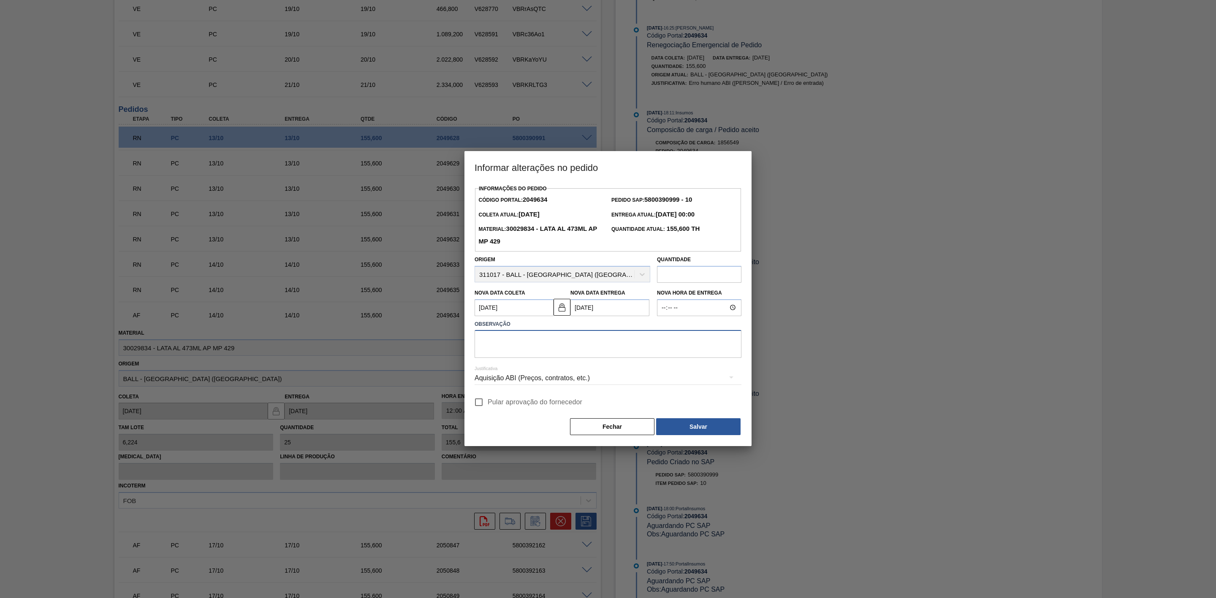
click at [530, 347] on textarea at bounding box center [607, 344] width 267 height 28
paste textarea "Data não atende, sem espaço para manobra"
type textarea "Data não atende, sem espaço para manobra"
click at [680, 432] on button "Salvar" at bounding box center [698, 426] width 84 height 17
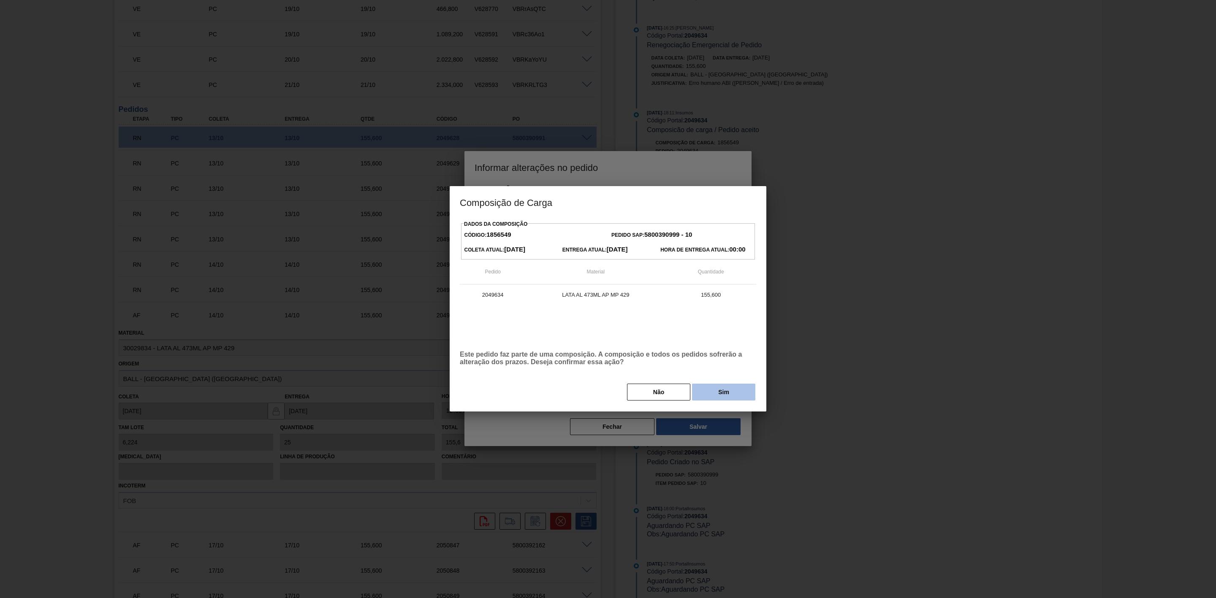
click at [722, 387] on button "Sim" at bounding box center [723, 392] width 63 height 17
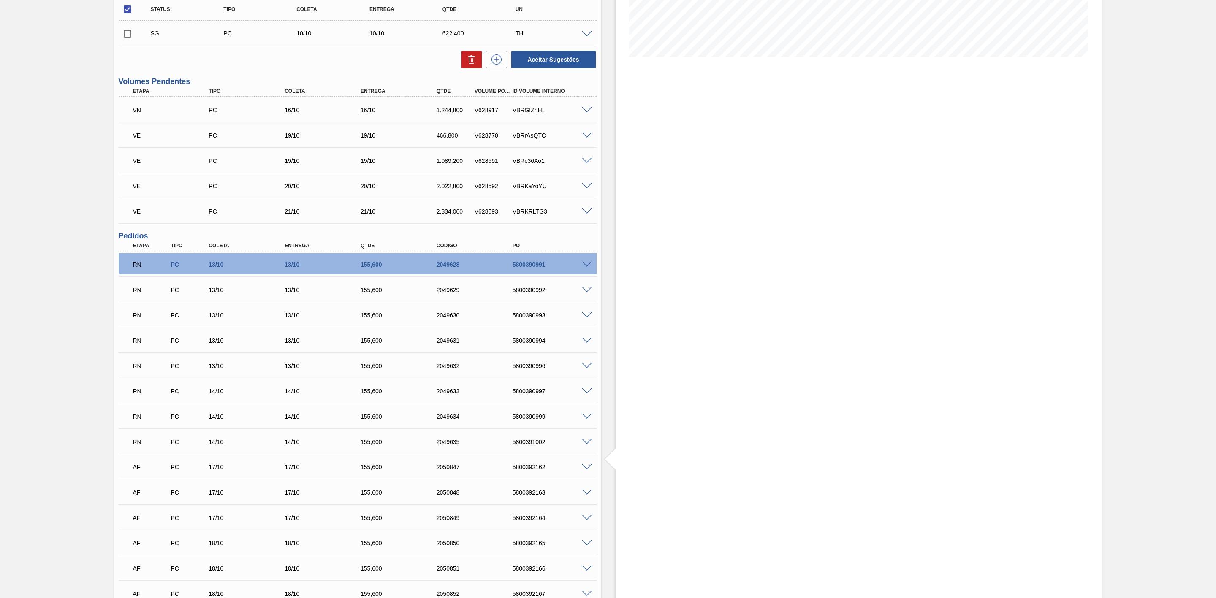
scroll to position [0, 0]
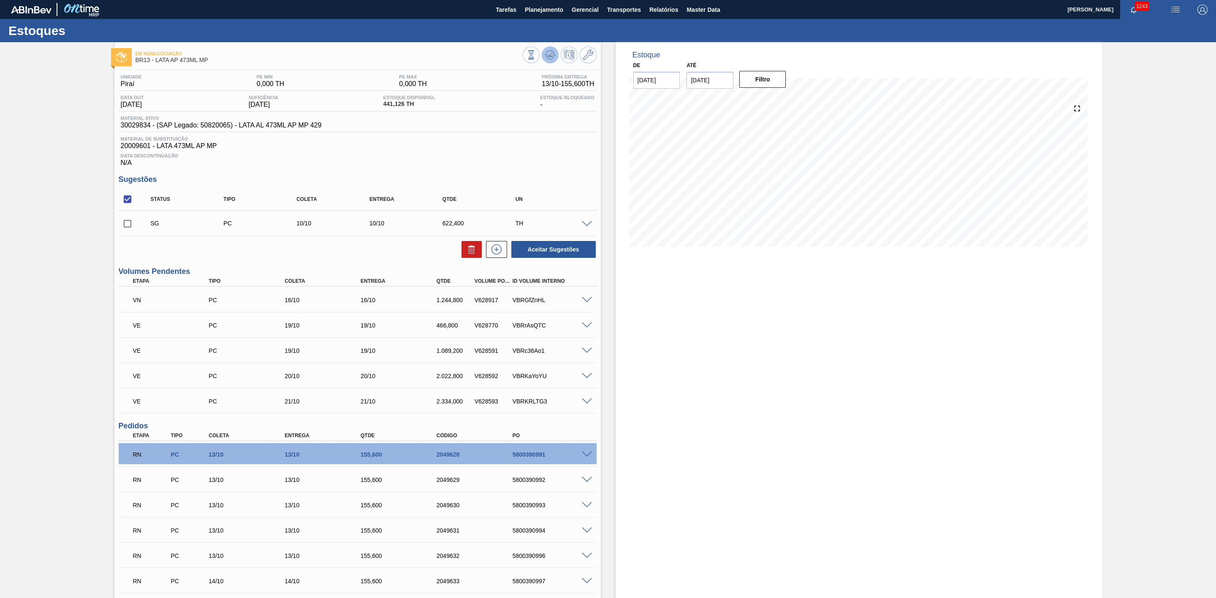
click at [554, 59] on icon at bounding box center [550, 55] width 10 height 10
click at [583, 301] on span at bounding box center [587, 300] width 10 height 6
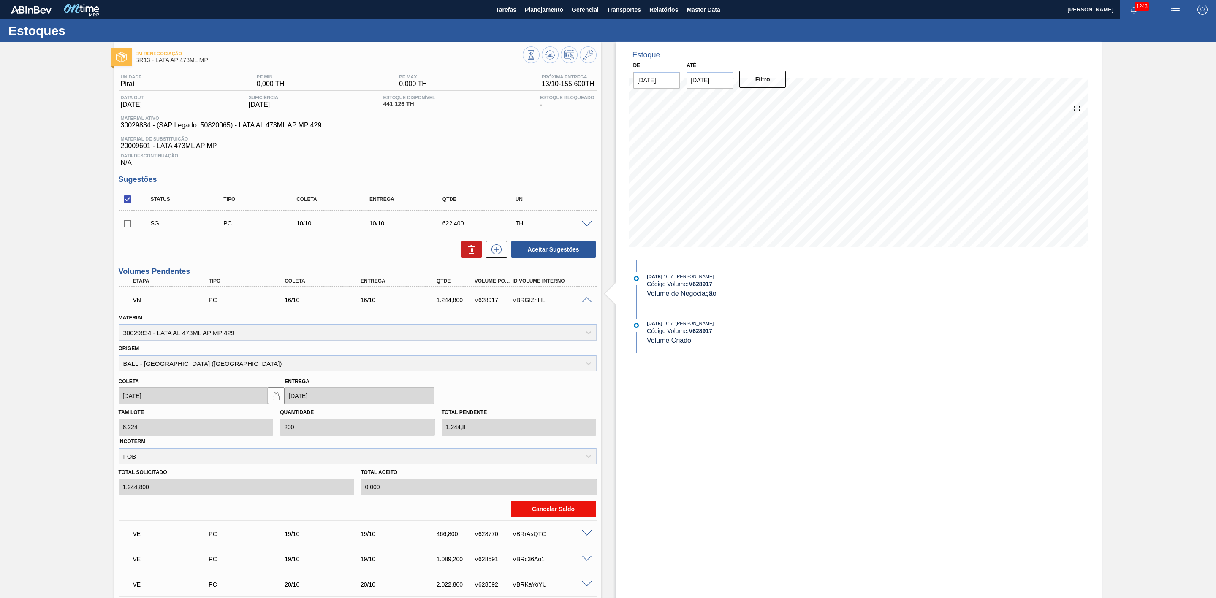
click at [549, 515] on button "Cancelar Saldo" at bounding box center [553, 509] width 84 height 17
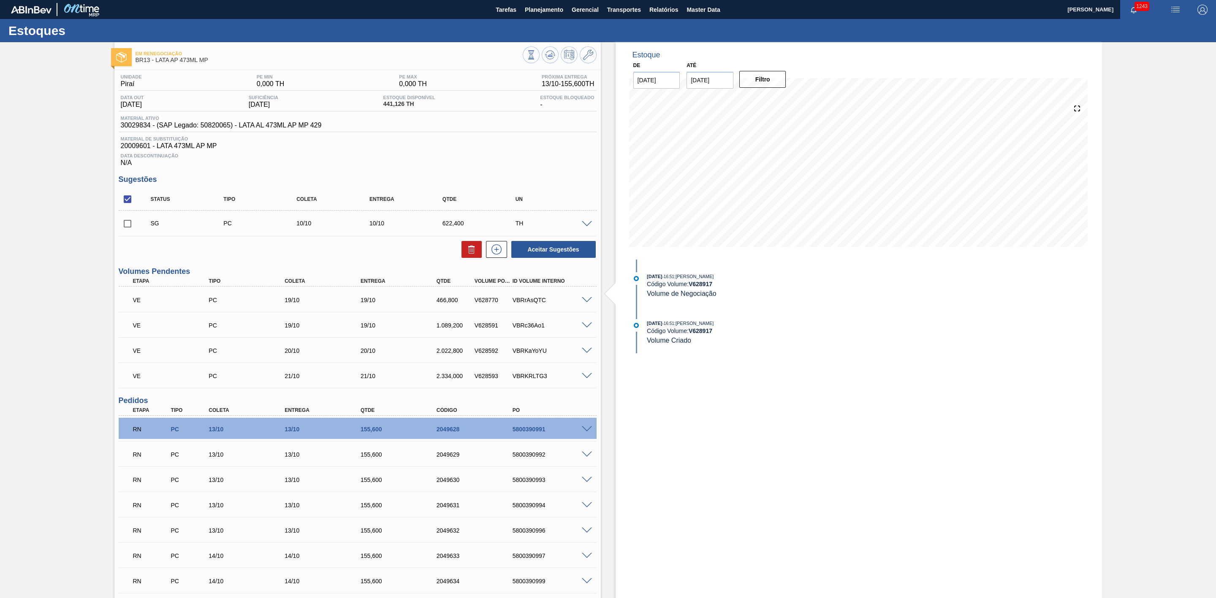
click at [130, 203] on input "checkbox" at bounding box center [128, 199] width 18 height 18
checkbox input "true"
click at [473, 247] on icon at bounding box center [471, 246] width 6 height 1
checkbox input "false"
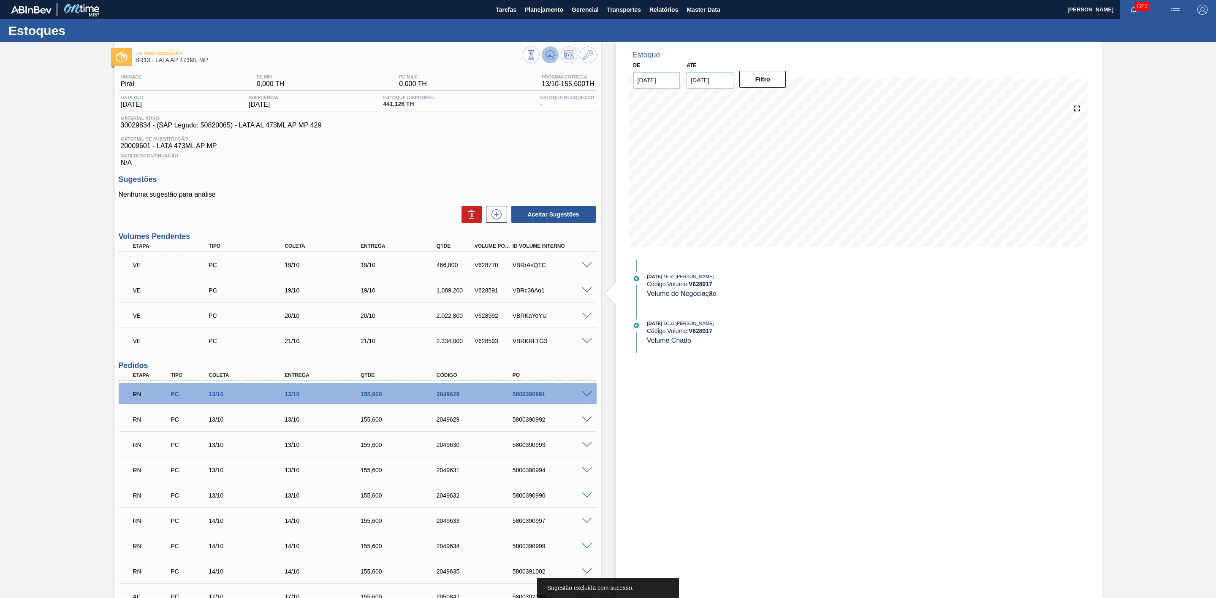
click at [546, 56] on icon at bounding box center [550, 55] width 10 height 10
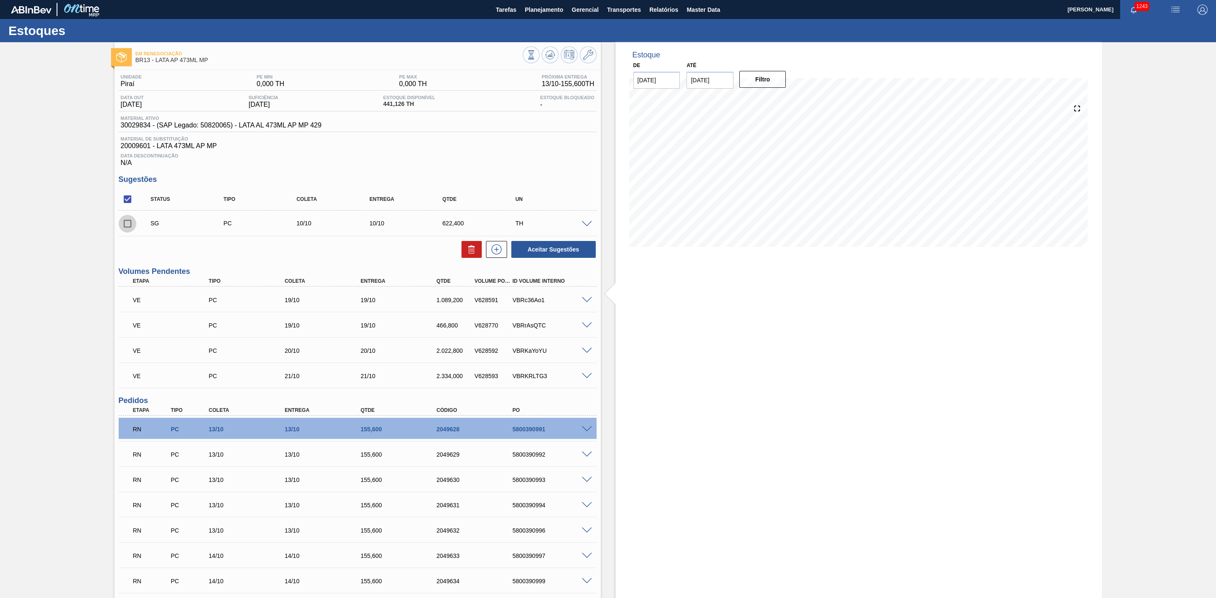
click at [126, 228] on input "checkbox" at bounding box center [128, 224] width 18 height 18
checkbox input "true"
click at [472, 255] on icon at bounding box center [471, 249] width 10 height 10
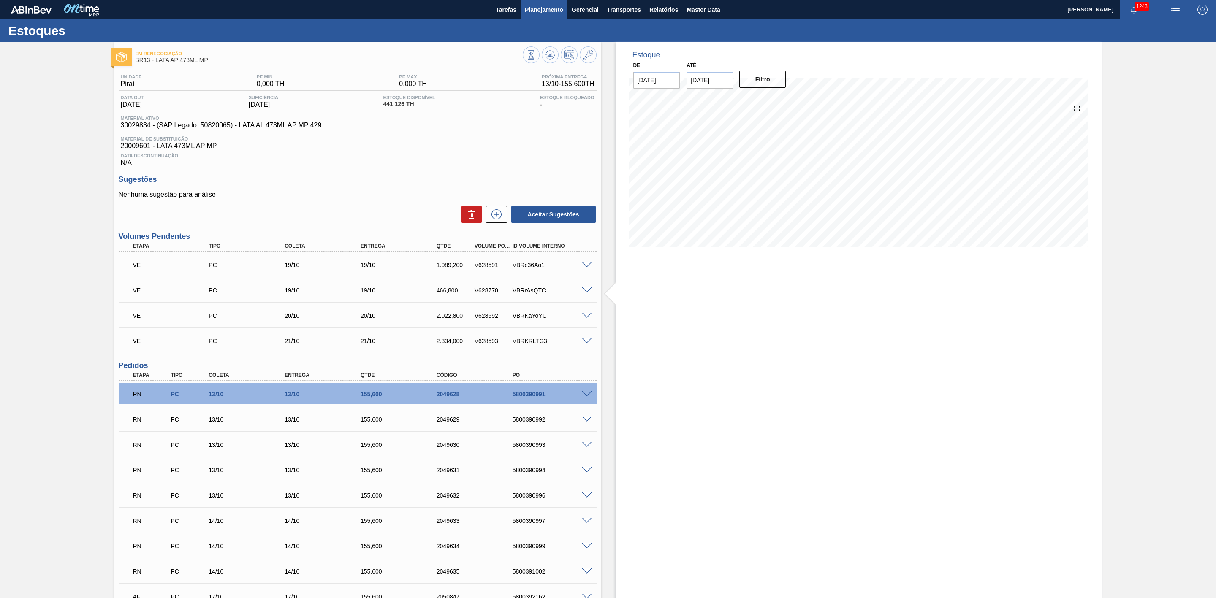
click at [529, 9] on span "Planejamento" at bounding box center [544, 10] width 38 height 10
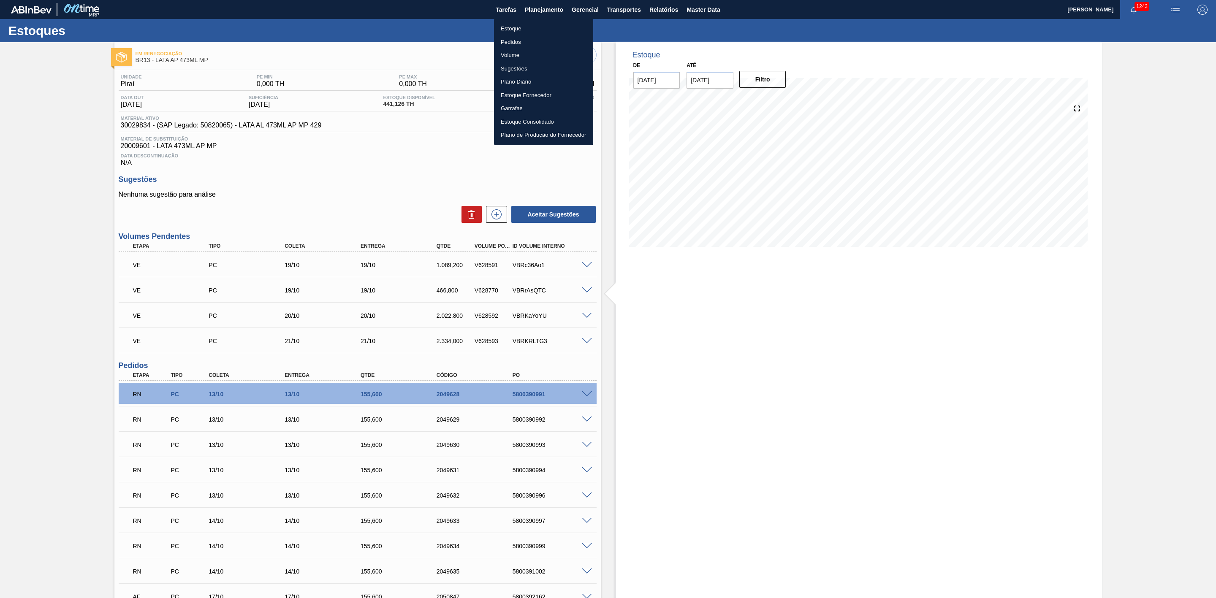
click at [523, 30] on li "Estoque" at bounding box center [543, 29] width 99 height 14
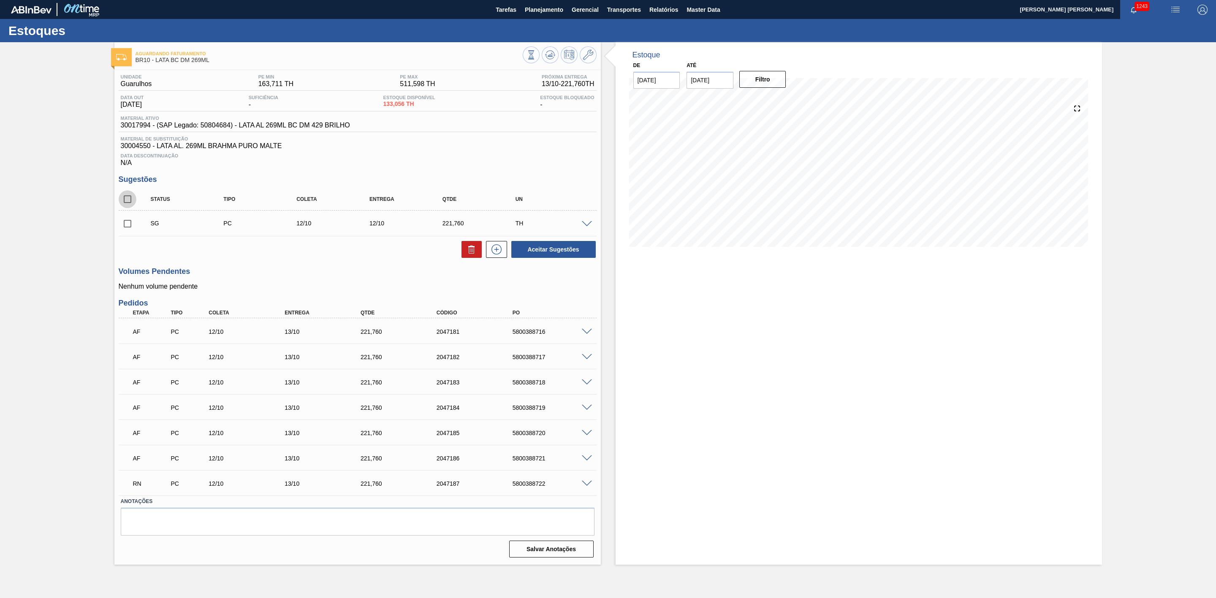
click at [124, 206] on input "checkbox" at bounding box center [128, 199] width 18 height 18
checkbox input "true"
click at [477, 258] on button at bounding box center [471, 249] width 20 height 17
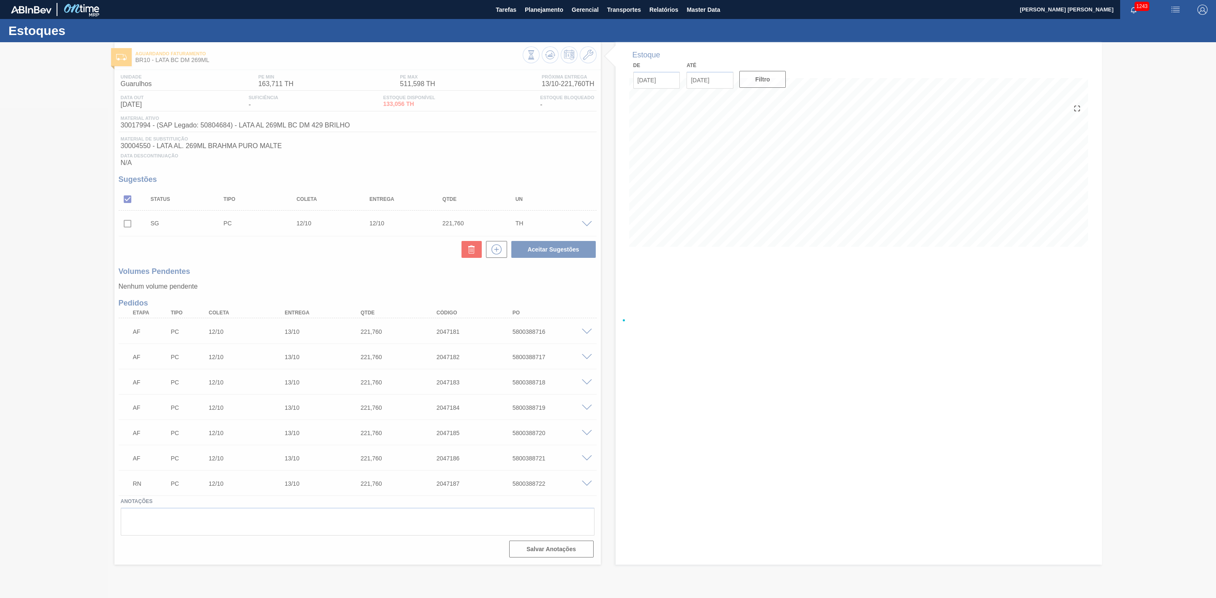
checkbox input "false"
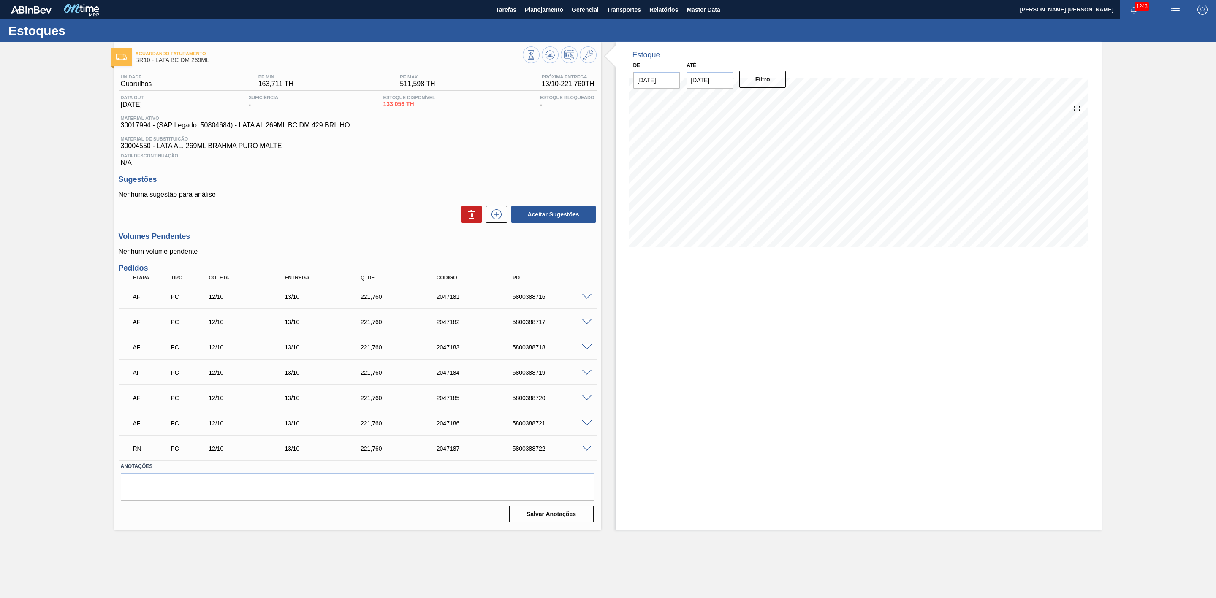
click at [589, 452] on span at bounding box center [587, 449] width 10 height 6
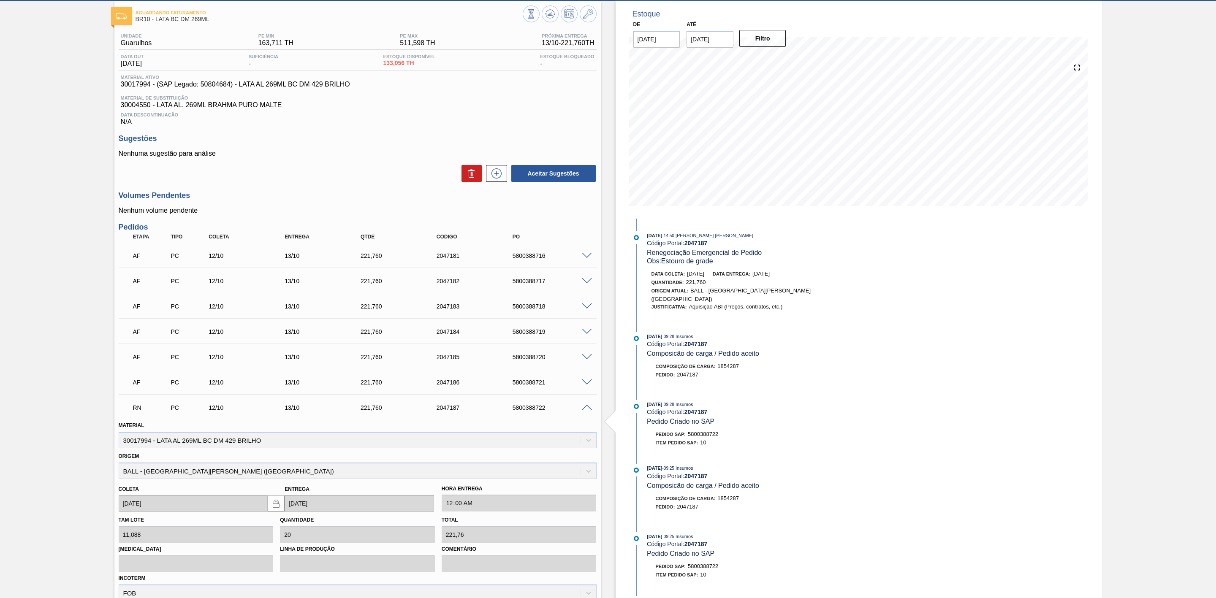
scroll to position [127, 0]
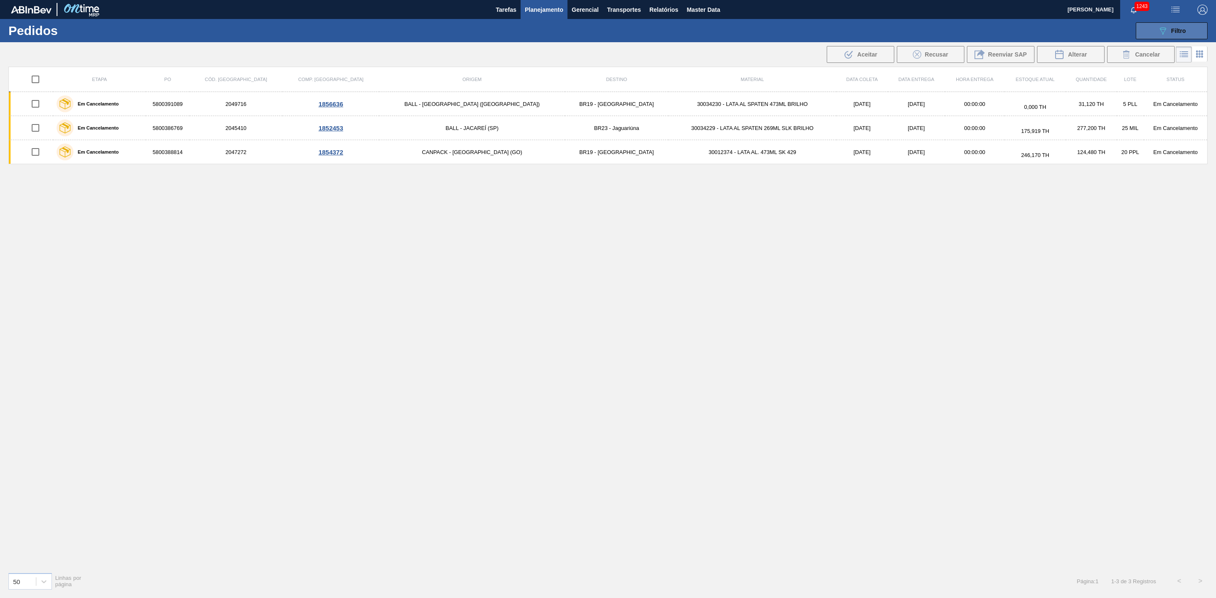
click at [1170, 24] on button "089F7B8B-B2A5-4AFE-B5C0-19BA573D28AC Filtro" at bounding box center [1171, 30] width 72 height 17
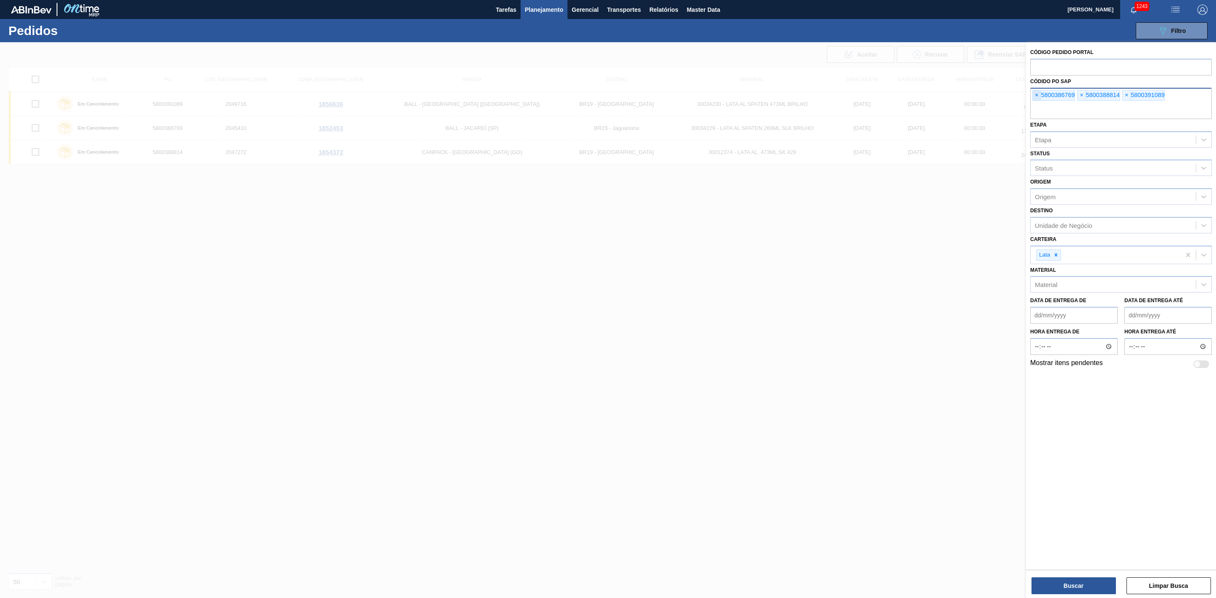
click at [1039, 94] on span "×" at bounding box center [1036, 95] width 8 height 10
click at [1038, 94] on span "×" at bounding box center [1036, 95] width 8 height 10
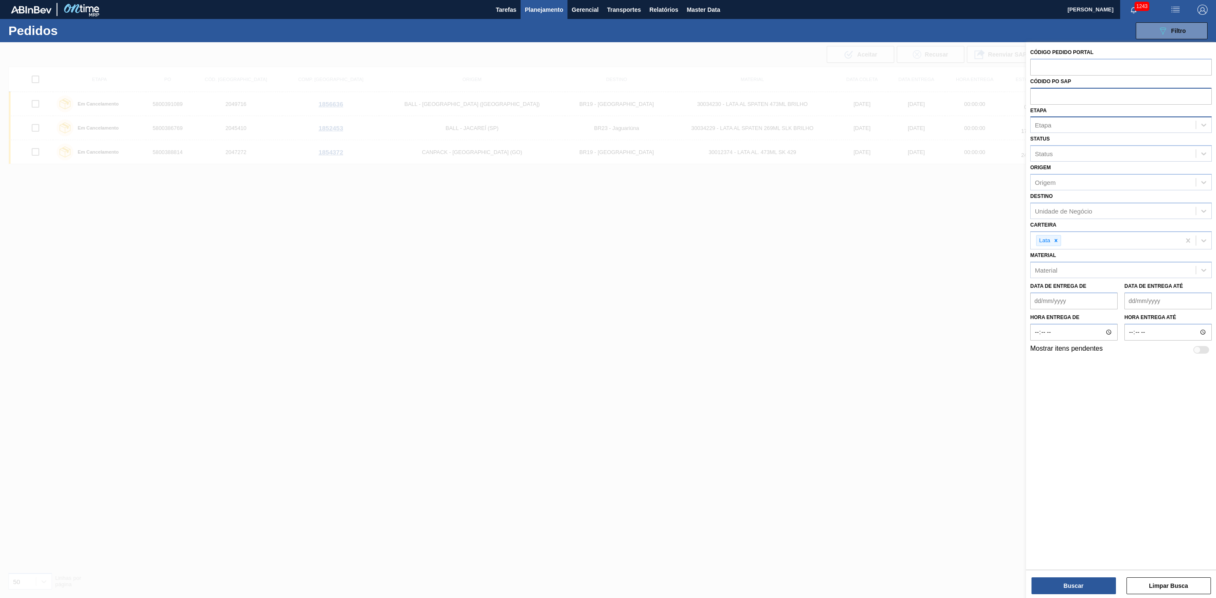
paste input "text"
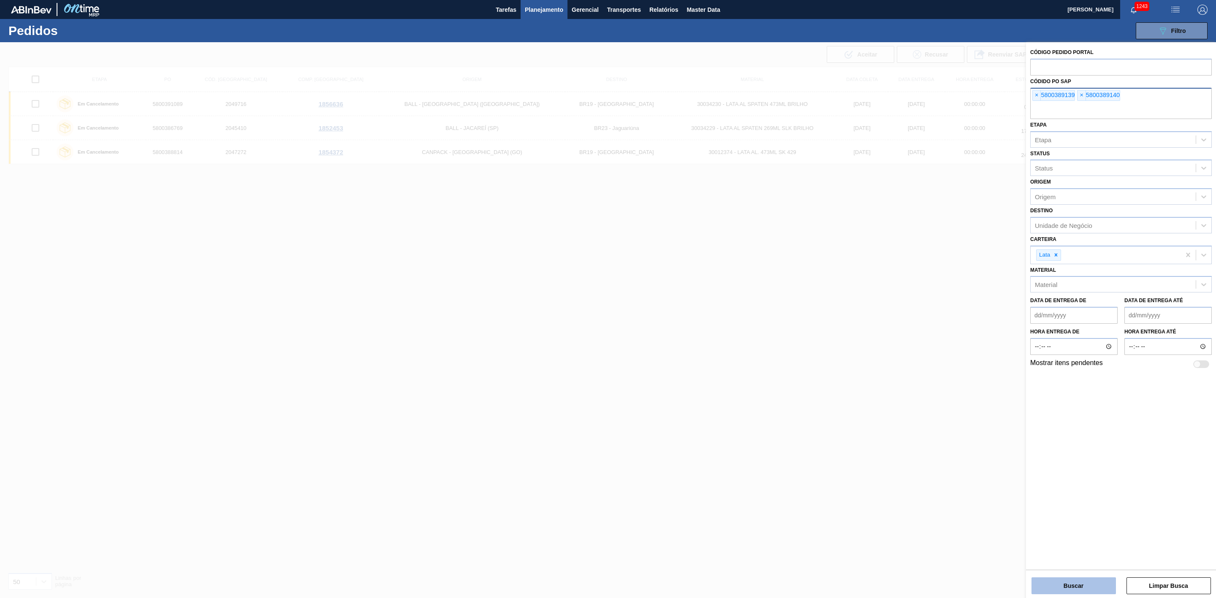
click at [1064, 588] on button "Buscar" at bounding box center [1073, 585] width 84 height 17
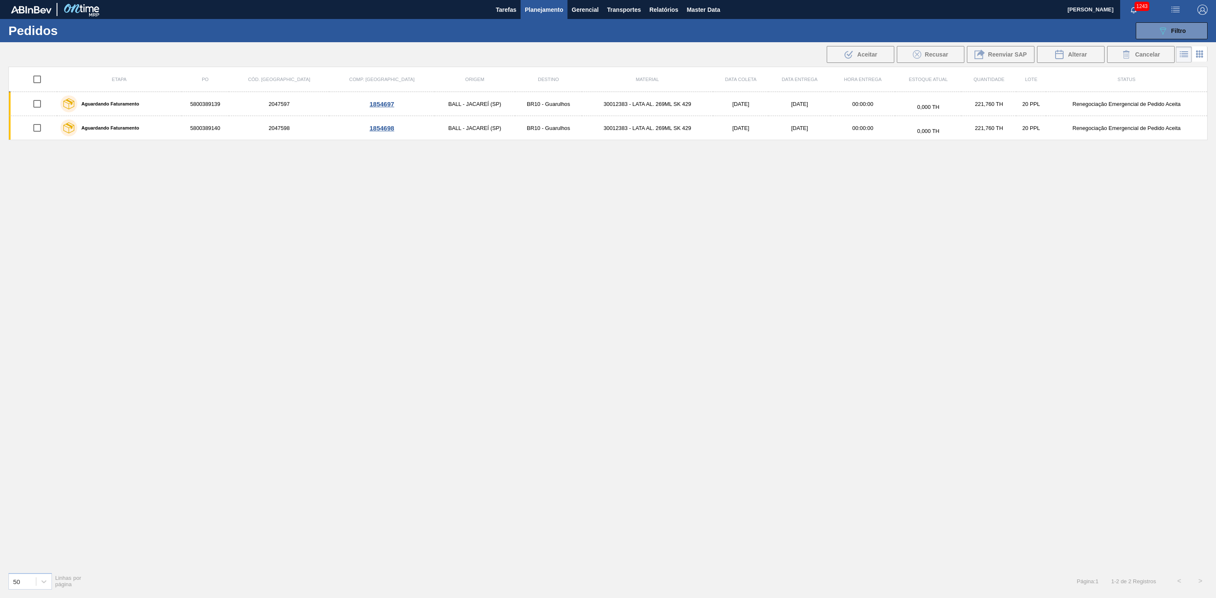
click at [38, 79] on input "checkbox" at bounding box center [37, 79] width 18 height 18
checkbox input "true"
click at [1072, 47] on button "Alterar" at bounding box center [1071, 54] width 68 height 17
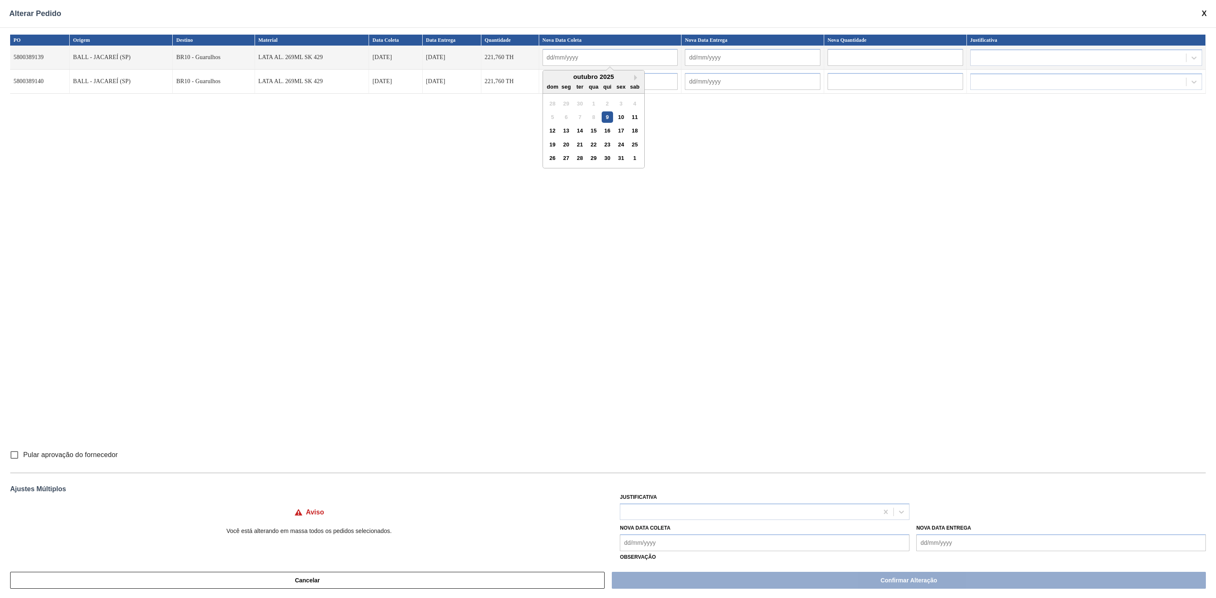
click at [574, 62] on input "text" at bounding box center [609, 57] width 135 height 17
click at [603, 123] on div "9" at bounding box center [606, 116] width 11 height 11
type input "09/10/2025"
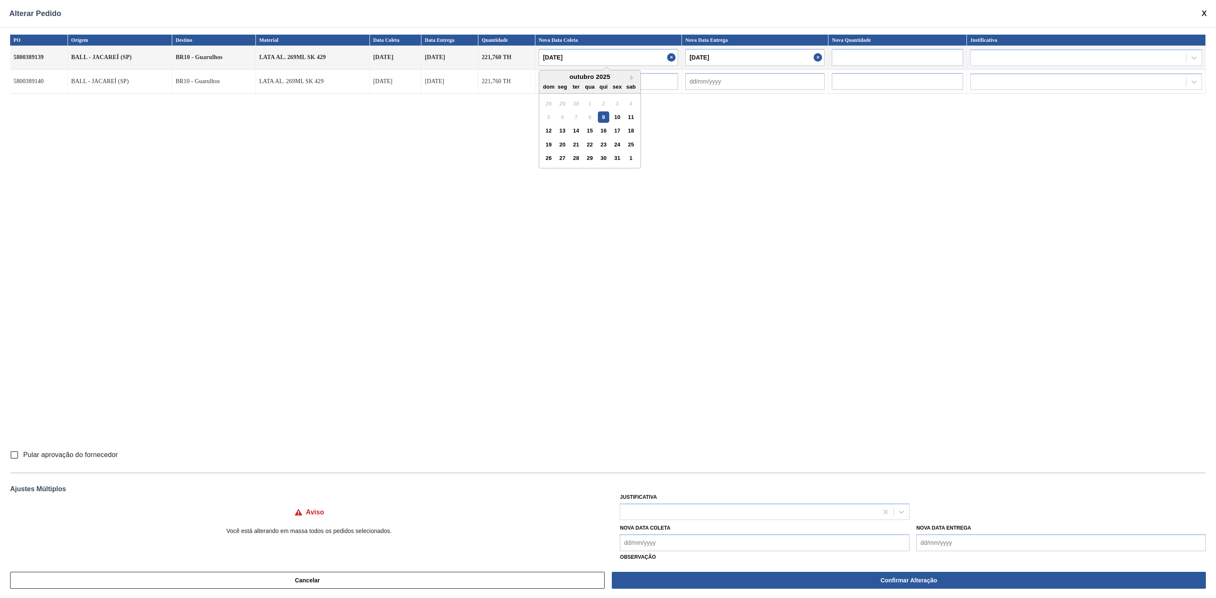
click at [607, 62] on input "09/10/2025" at bounding box center [608, 57] width 139 height 17
click at [565, 145] on div "20" at bounding box center [561, 144] width 11 height 11
type input "20/10/2025"
click at [577, 82] on input "text" at bounding box center [608, 81] width 139 height 17
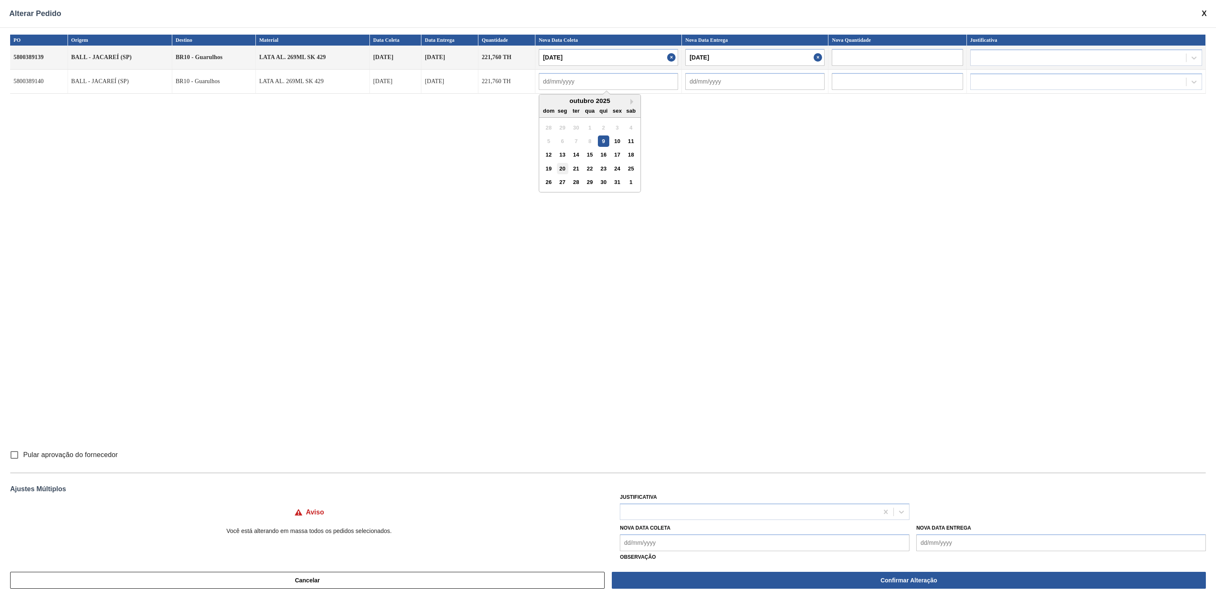
click at [562, 170] on div "20" at bounding box center [561, 168] width 11 height 11
type input "20/10/2025"
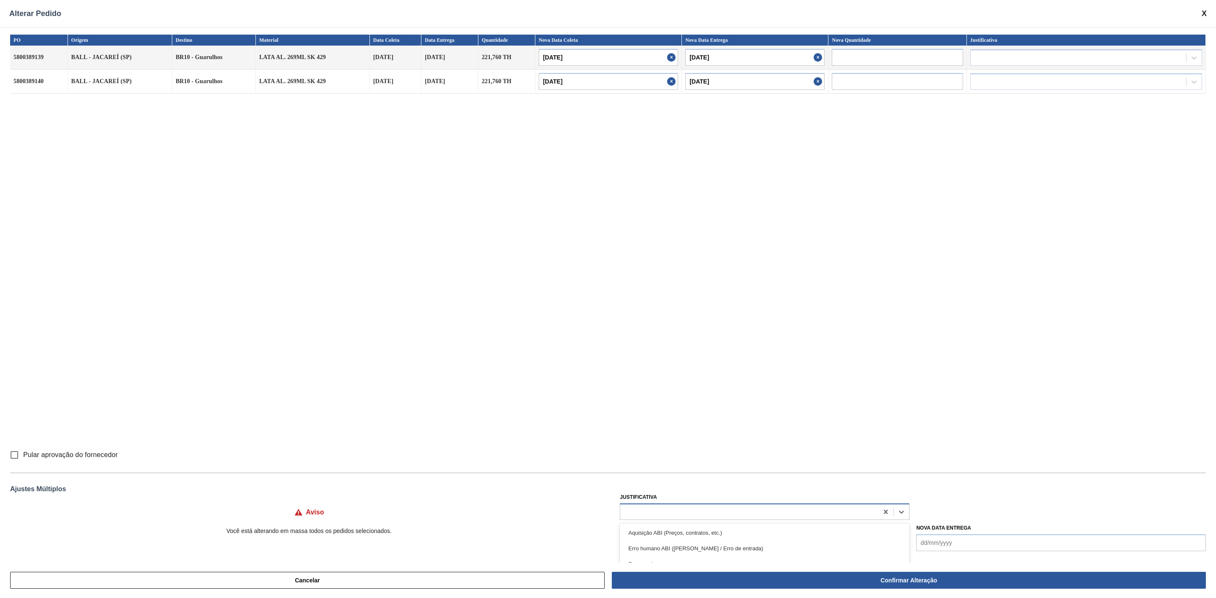
click at [661, 507] on div at bounding box center [749, 512] width 258 height 12
click at [646, 547] on div "Erro humano ABI (Cálculo / Erro de entrada)" at bounding box center [765, 549] width 290 height 16
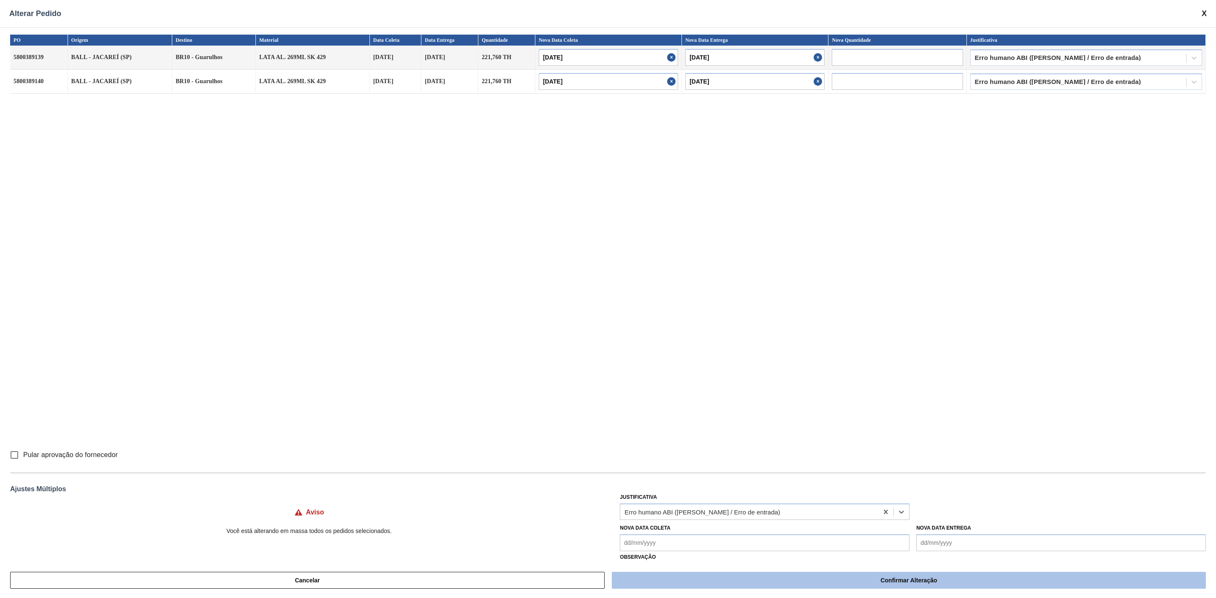
click at [678, 583] on button "Confirmar Alteração" at bounding box center [909, 580] width 594 height 17
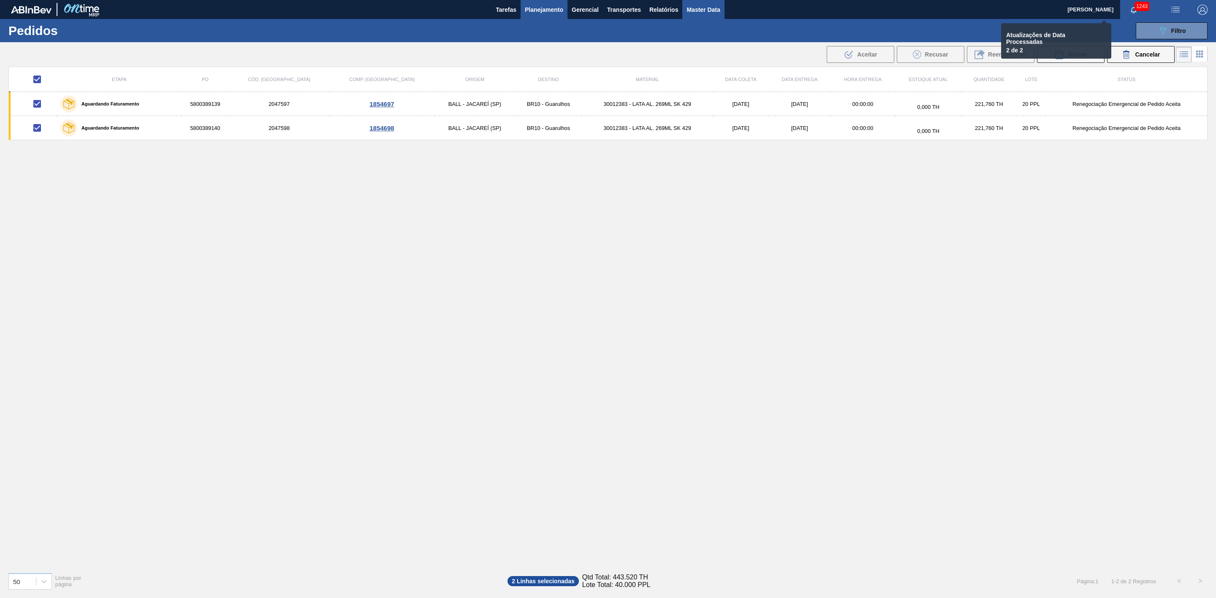
checkbox input "false"
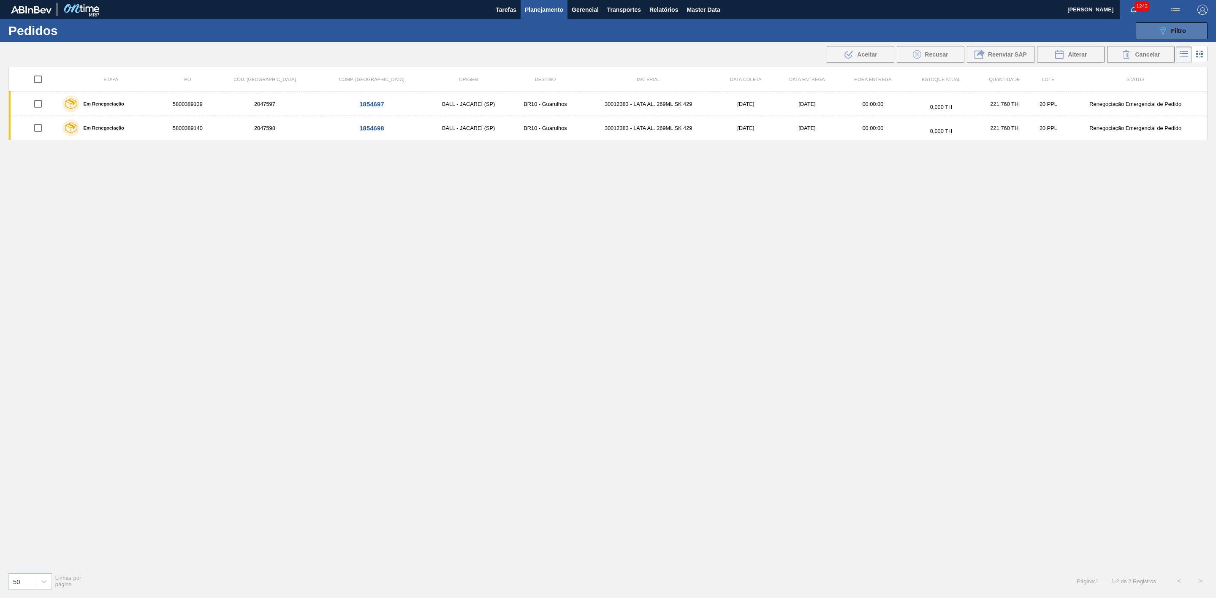
click at [1150, 30] on button "089F7B8B-B2A5-4AFE-B5C0-19BA573D28AC Filtro" at bounding box center [1171, 30] width 72 height 17
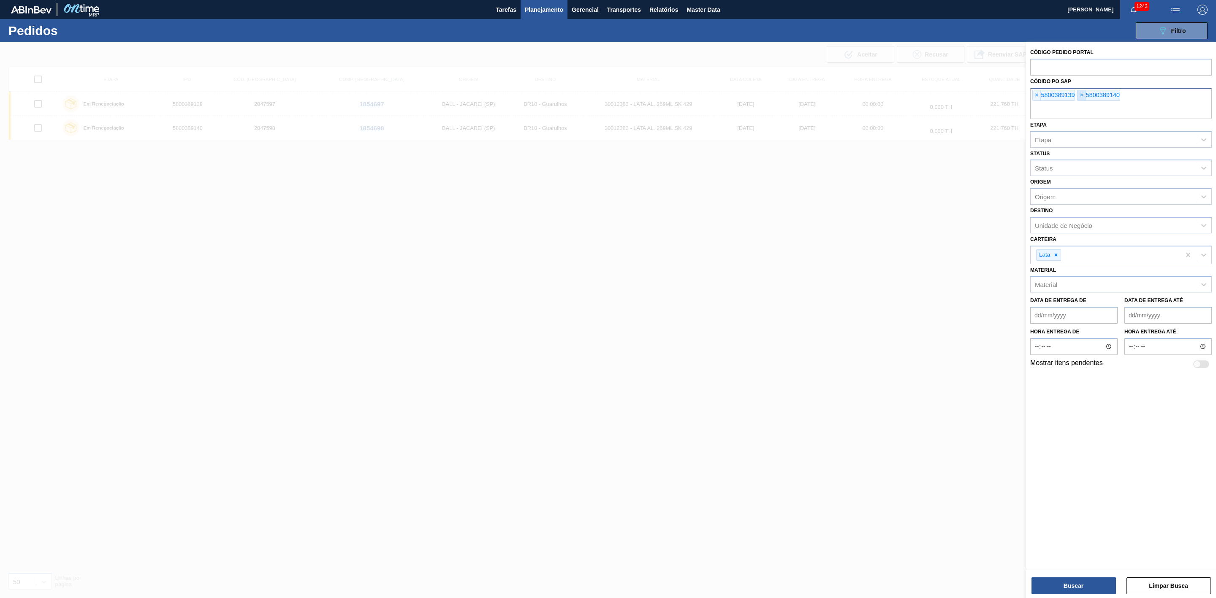
click at [1084, 98] on span "×" at bounding box center [1081, 95] width 8 height 10
click at [1036, 94] on span "×" at bounding box center [1036, 95] width 8 height 10
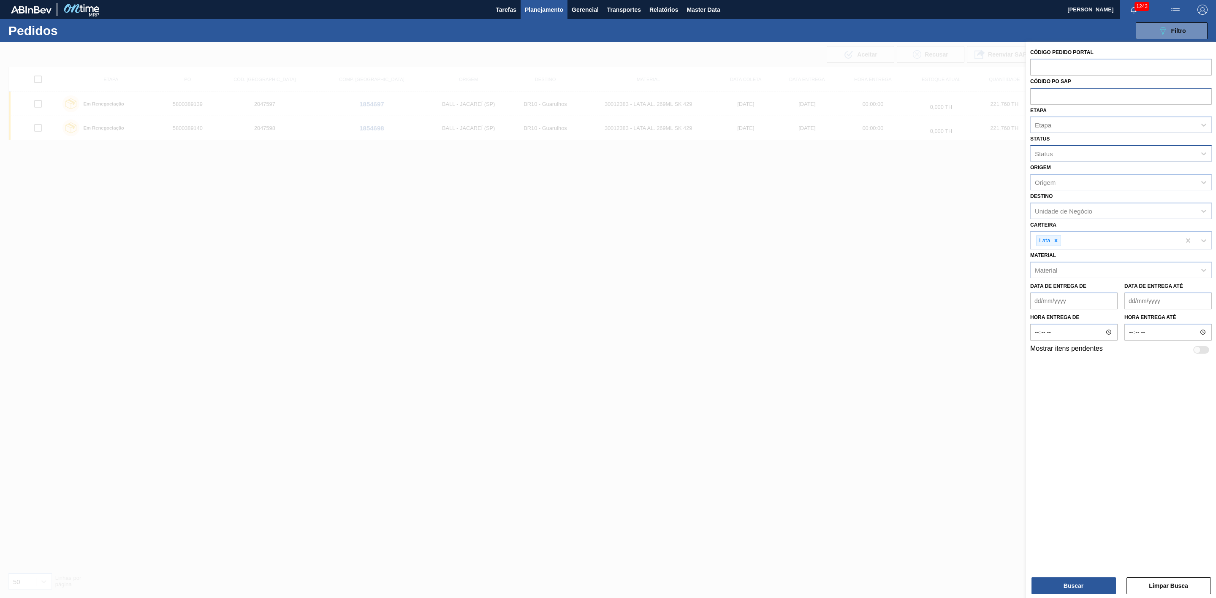
paste input "text"
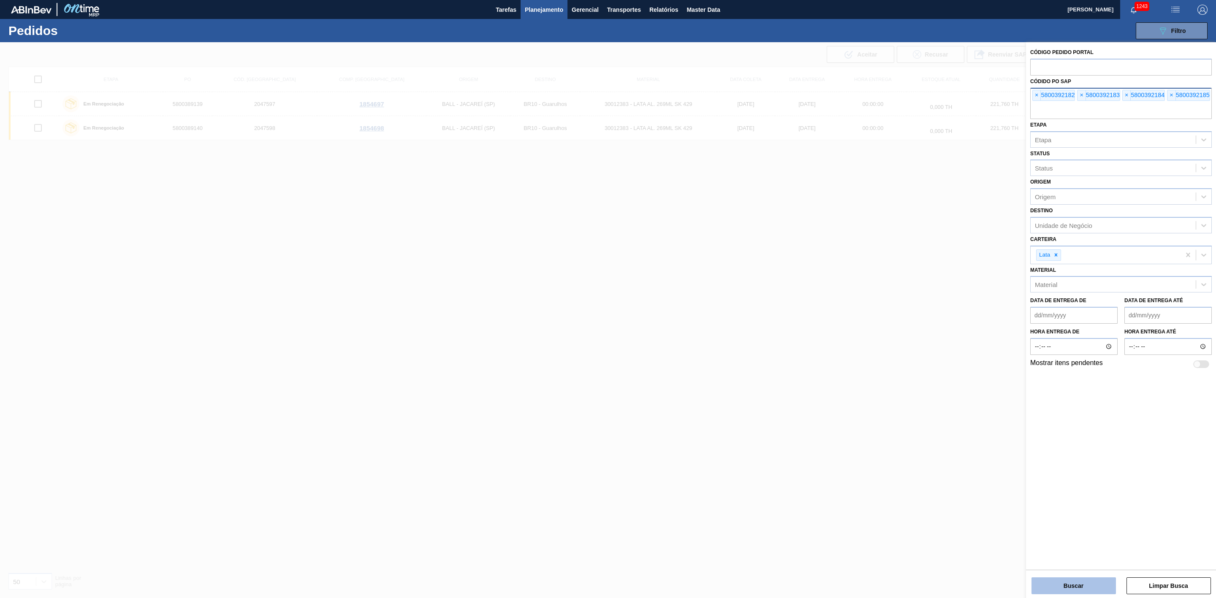
click at [1081, 583] on button "Buscar" at bounding box center [1073, 585] width 84 height 17
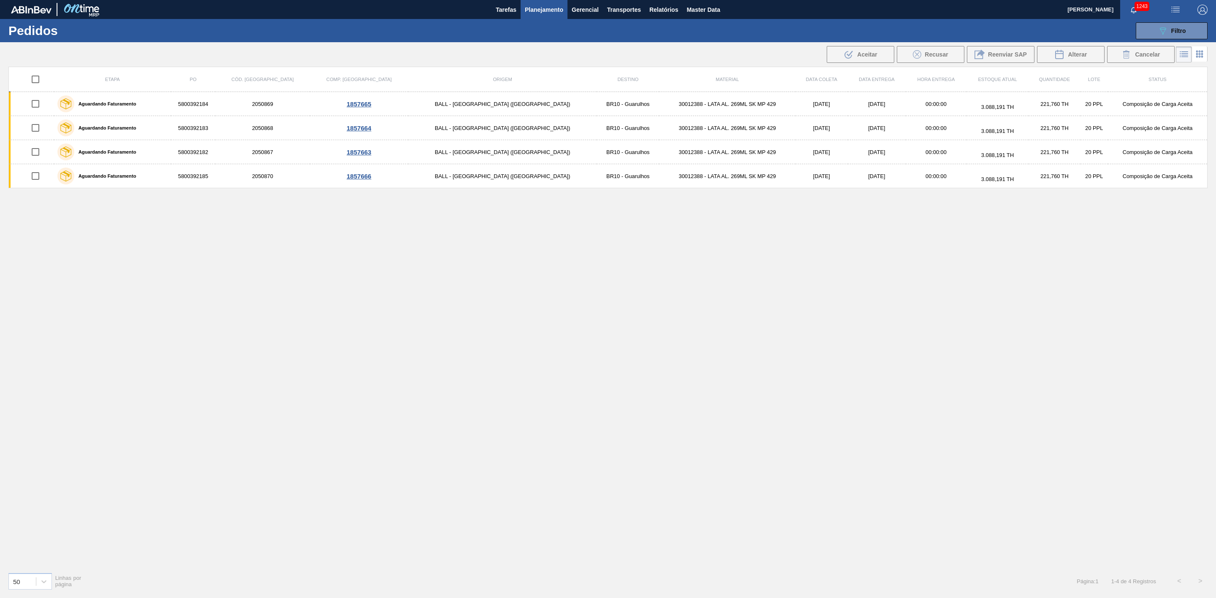
click at [42, 80] on input "checkbox" at bounding box center [36, 79] width 18 height 18
checkbox input "true"
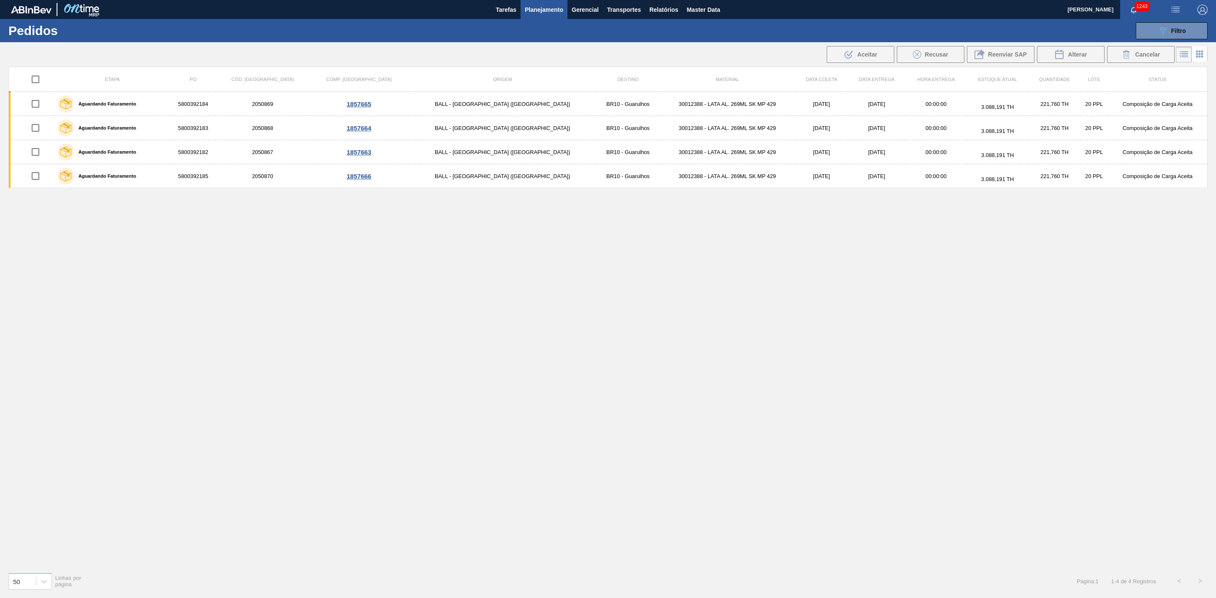
checkbox input "true"
click at [1063, 57] on div "Alterar" at bounding box center [1070, 54] width 32 height 10
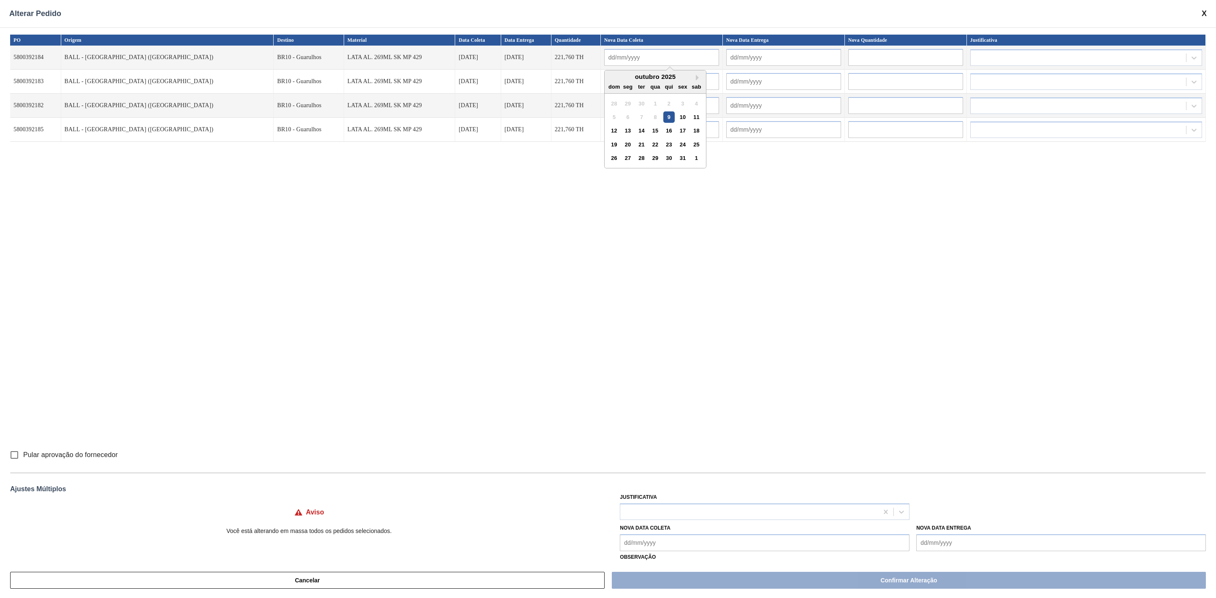
click at [609, 56] on input "text" at bounding box center [661, 57] width 115 height 17
click at [690, 133] on div "18" at bounding box center [695, 130] width 11 height 11
type input "[DATE]"
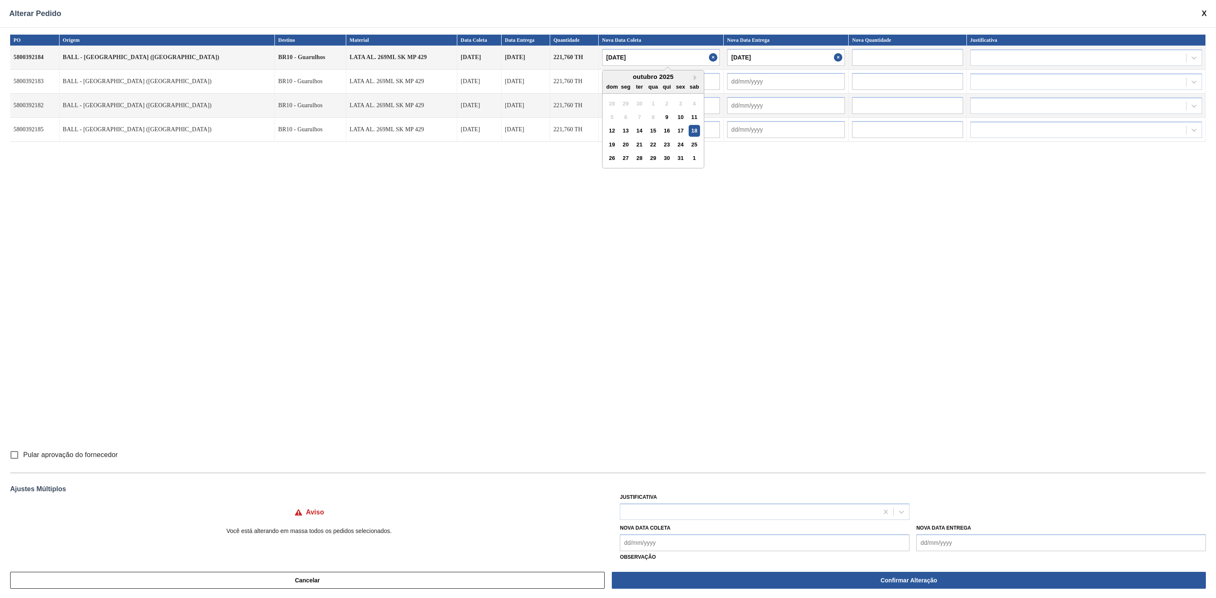
click at [645, 49] on input "[DATE]" at bounding box center [661, 57] width 118 height 17
click at [674, 132] on div "17" at bounding box center [679, 130] width 11 height 11
type input "[DATE]"
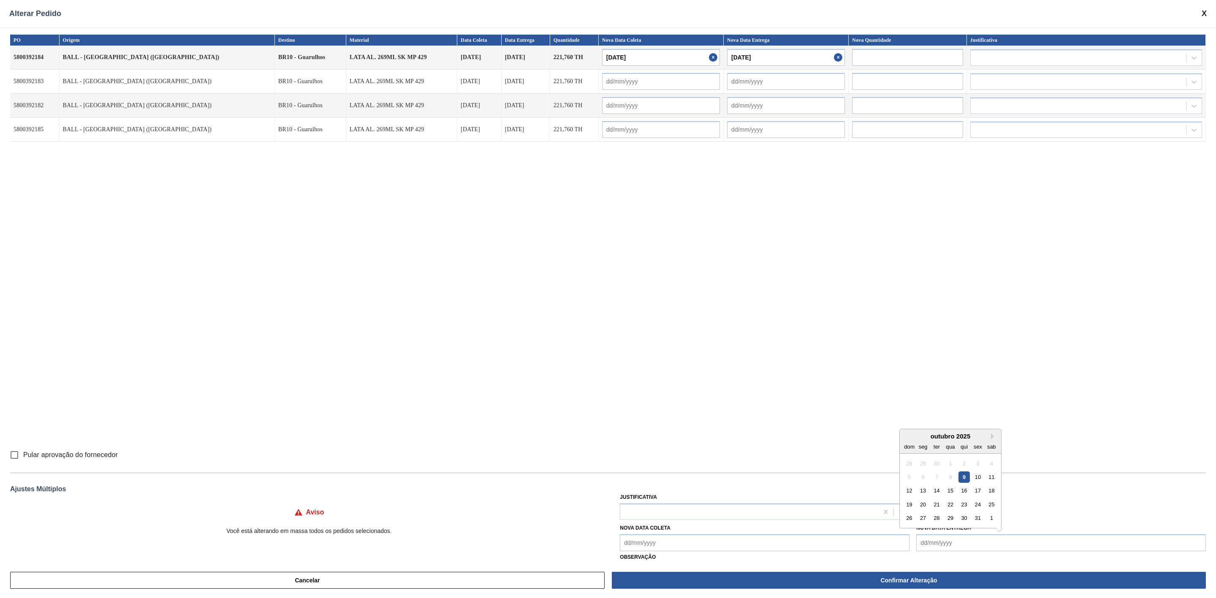
click at [956, 543] on Entrega "Nova Data Entrega" at bounding box center [1061, 542] width 290 height 17
click at [920, 509] on div "20" at bounding box center [922, 504] width 11 height 11
type Entrega "20/10/2025"
type input "19/10/2025"
type input "20/10/2025"
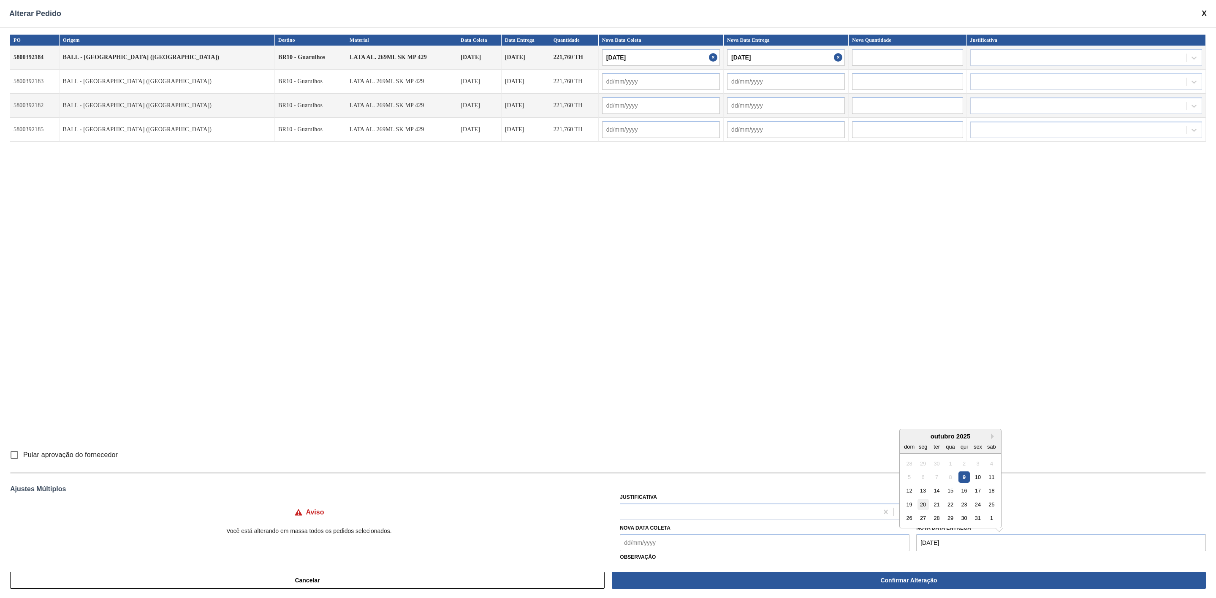
type input "19/10/2025"
type input "20/10/2025"
type input "19/10/2025"
type input "20/10/2025"
type input "19/10/2025"
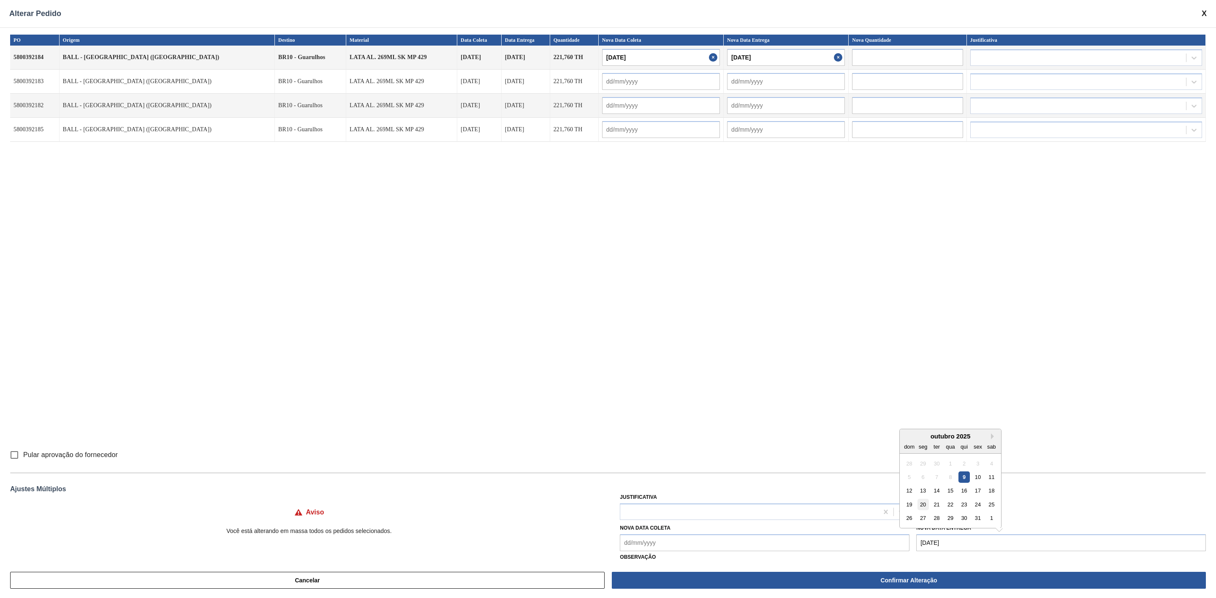
type input "20/10/2025"
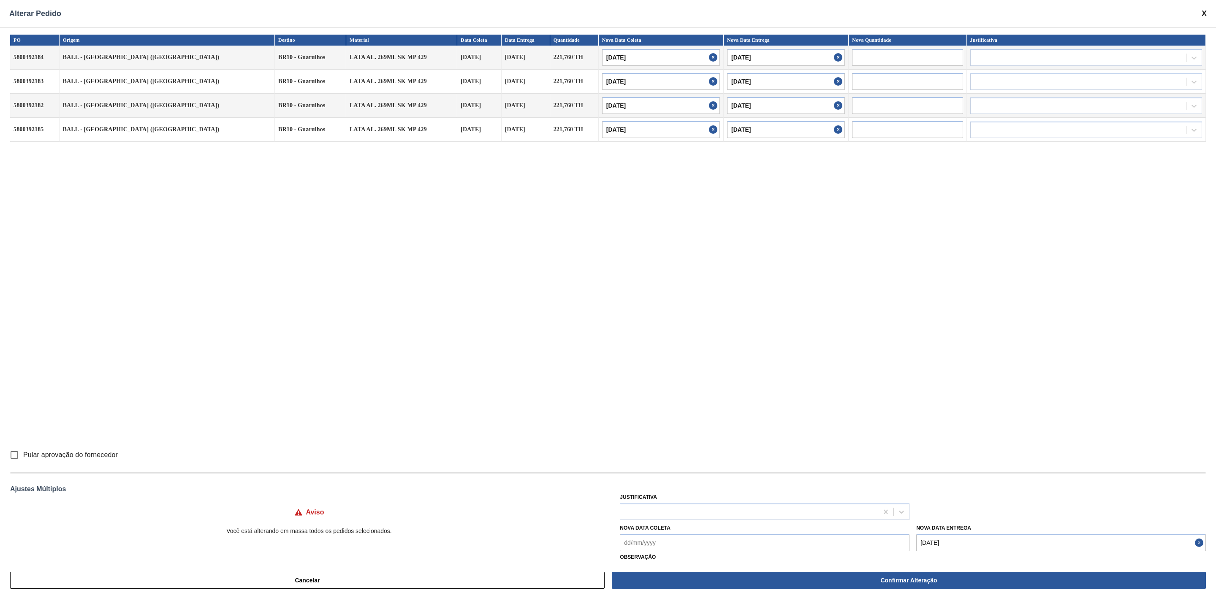
click at [960, 539] on Entrega "20/10/2025" at bounding box center [1061, 542] width 290 height 17
click at [988, 490] on div "18" at bounding box center [991, 490] width 11 height 11
type Entrega "18/10/2025"
type input "17/10/2025"
type input "18/10/2025"
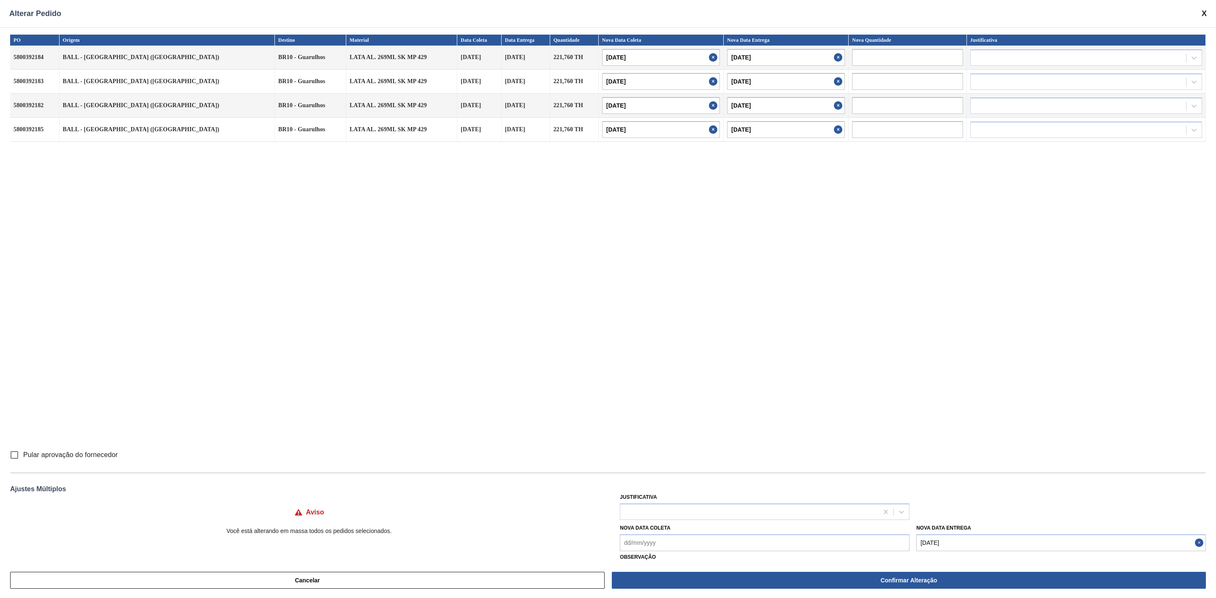
type input "17/10/2025"
type input "18/10/2025"
type input "17/10/2025"
type input "18/10/2025"
type input "17/10/2025"
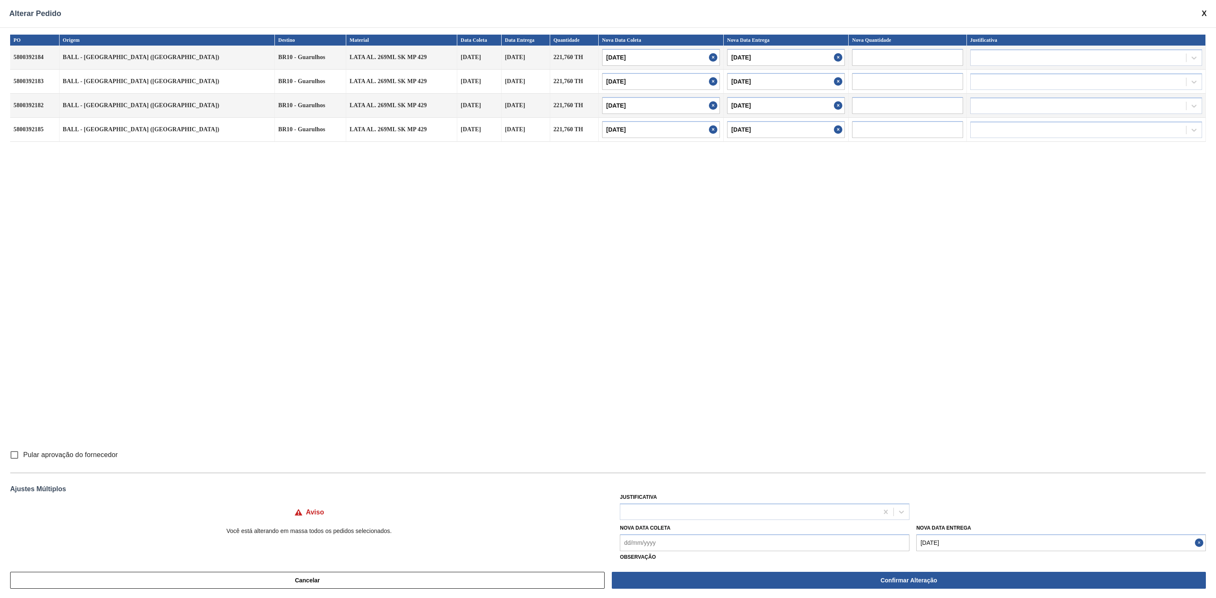
type input "18/10/2025"
click at [745, 509] on div at bounding box center [749, 512] width 258 height 12
click at [707, 544] on div "Erro humano ABI (Cálculo / Erro de entrada)" at bounding box center [765, 549] width 290 height 16
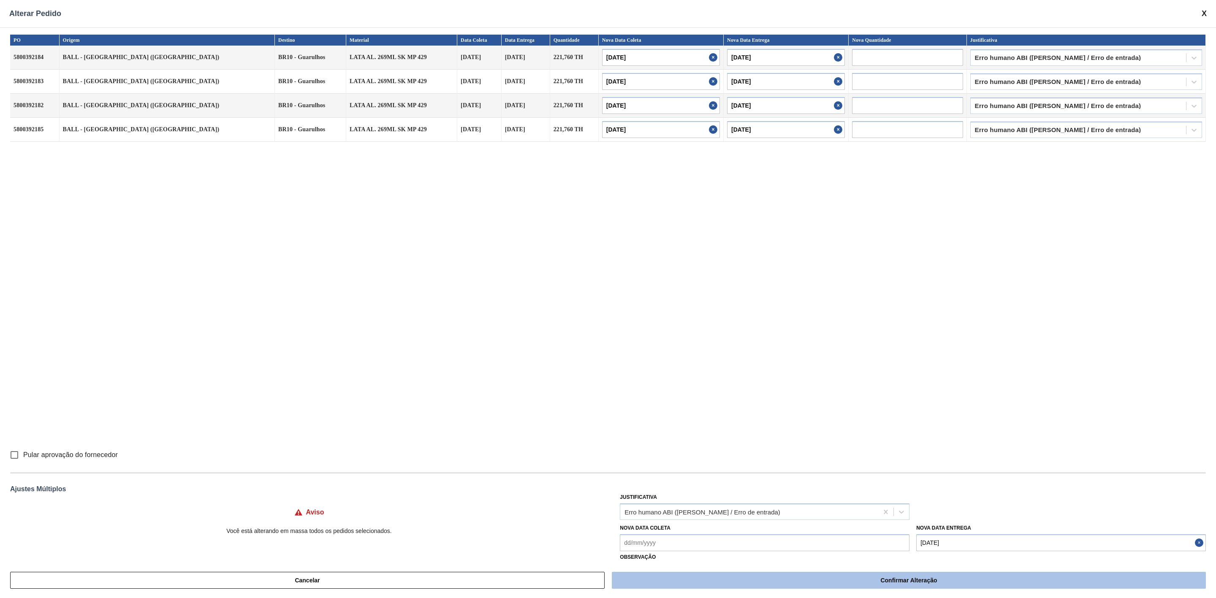
click at [785, 578] on button "Confirmar Alteração" at bounding box center [909, 580] width 594 height 17
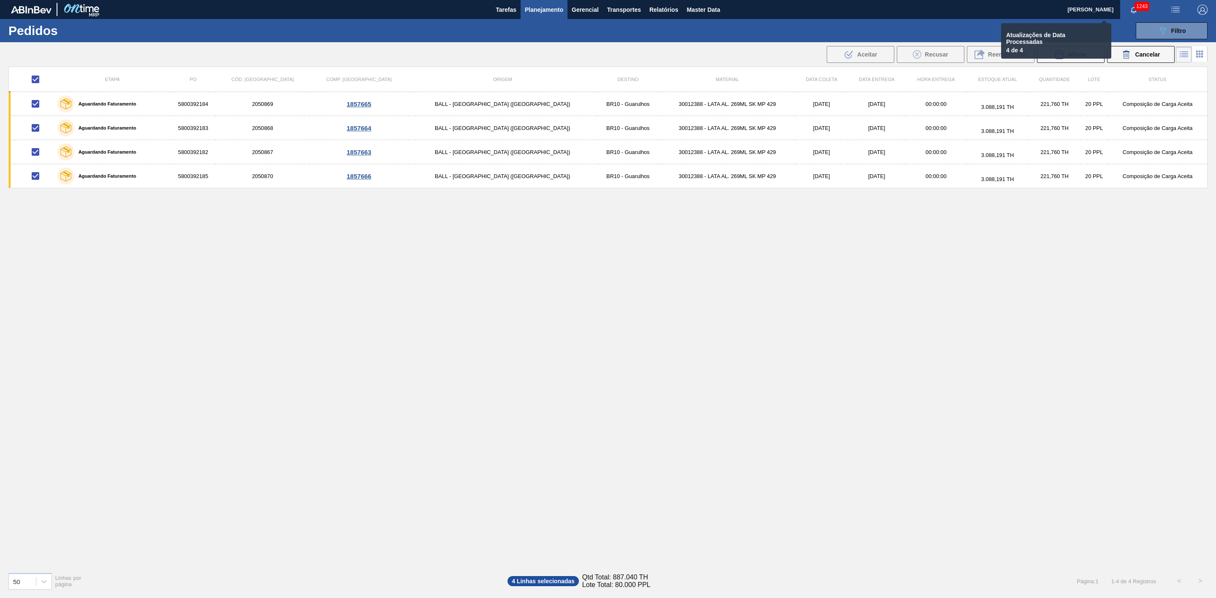
checkbox input "false"
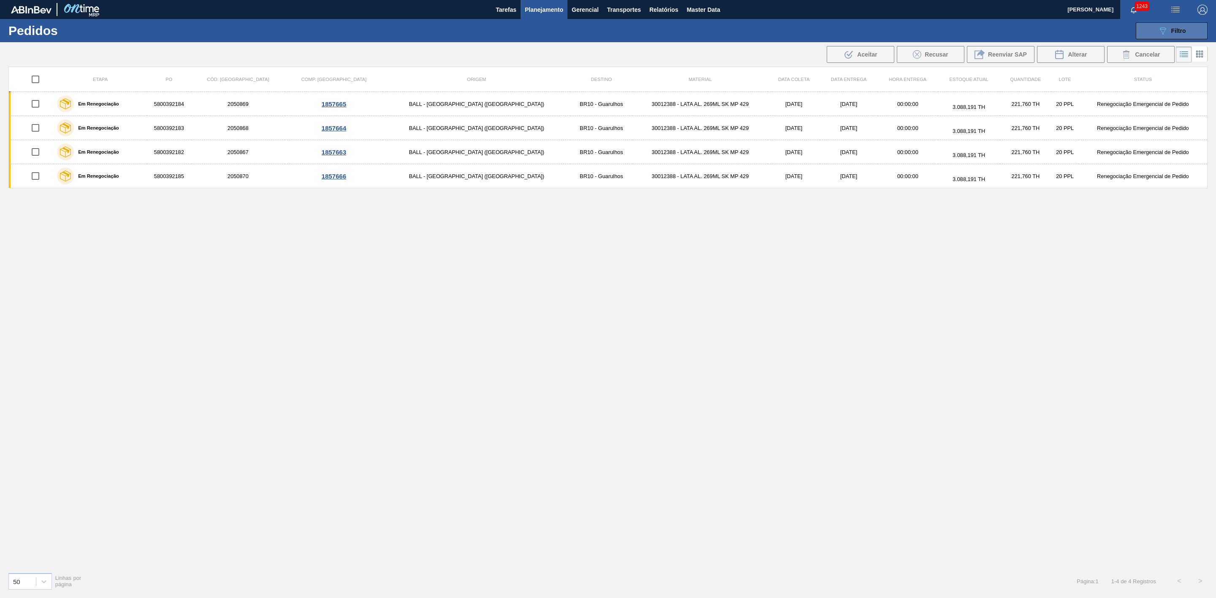
click at [1164, 32] on icon "089F7B8B-B2A5-4AFE-B5C0-19BA573D28AC" at bounding box center [1162, 31] width 10 height 10
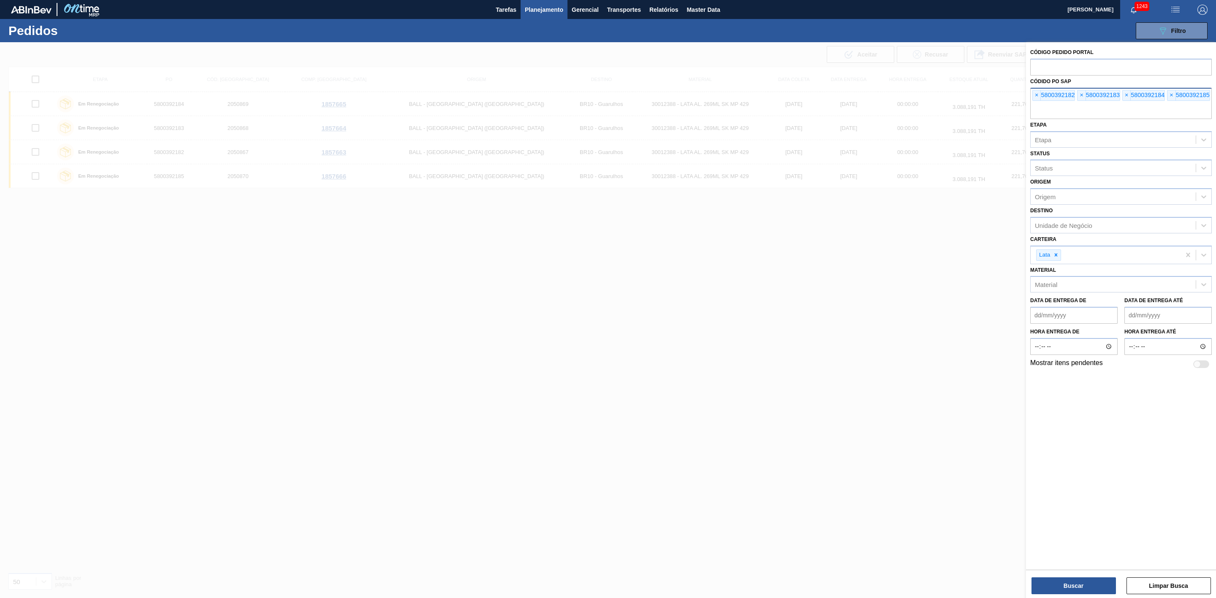
click at [1030, 95] on div "× 5800392182 × 5800392183 × 5800392184 × 5800392185" at bounding box center [1120, 103] width 181 height 31
click at [1036, 95] on span "×" at bounding box center [1036, 95] width 8 height 10
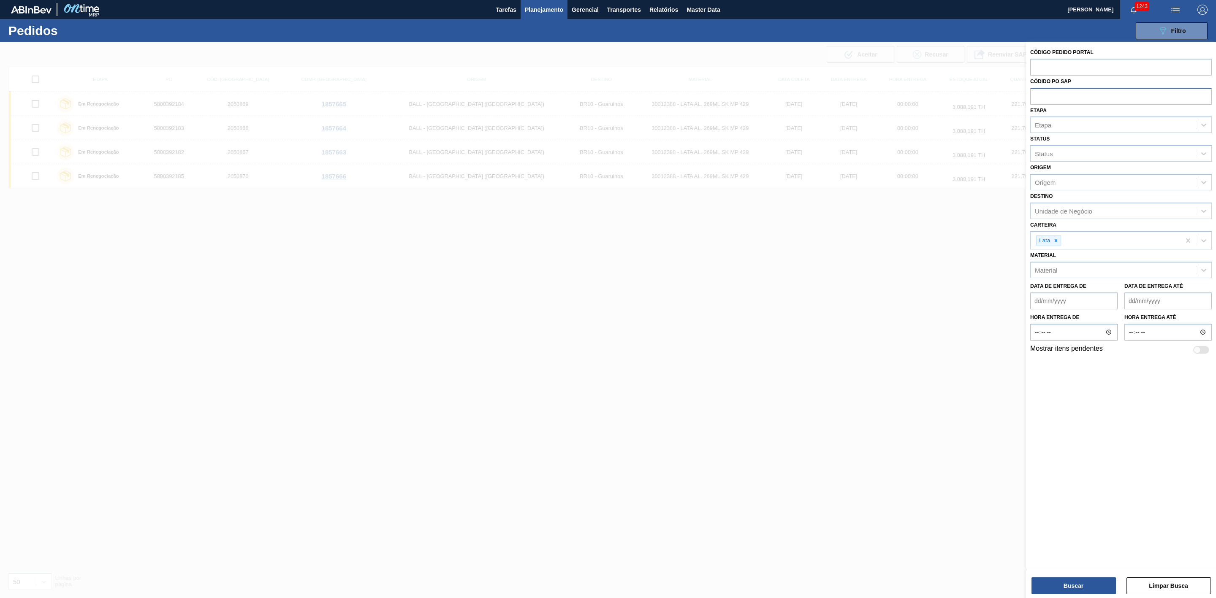
paste input "text"
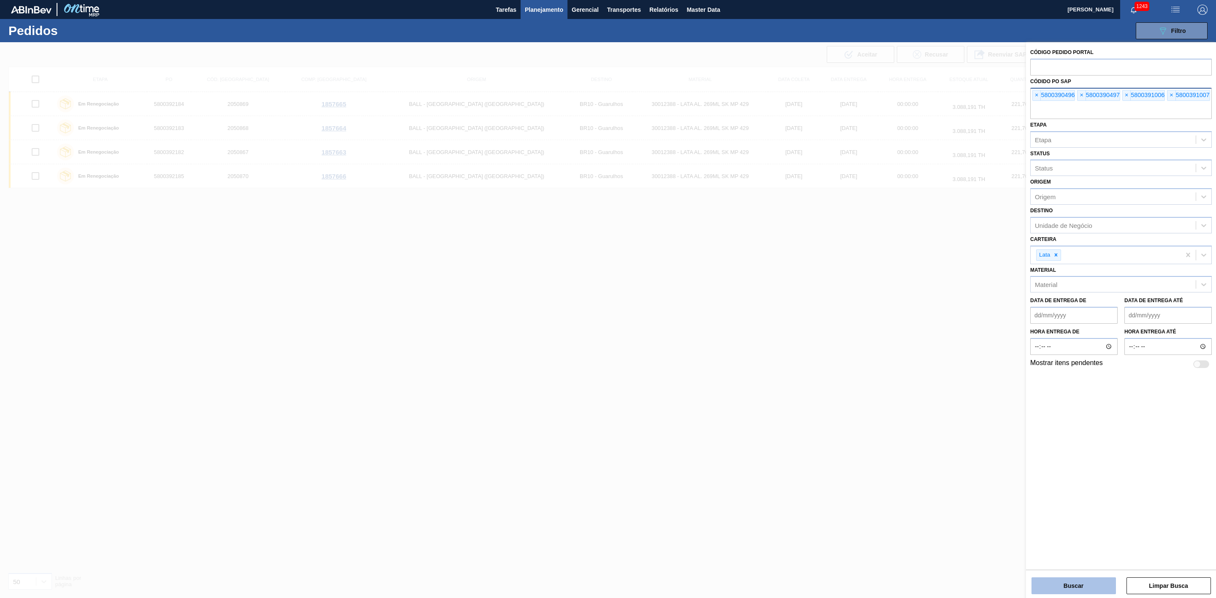
click at [1089, 581] on button "Buscar" at bounding box center [1073, 585] width 84 height 17
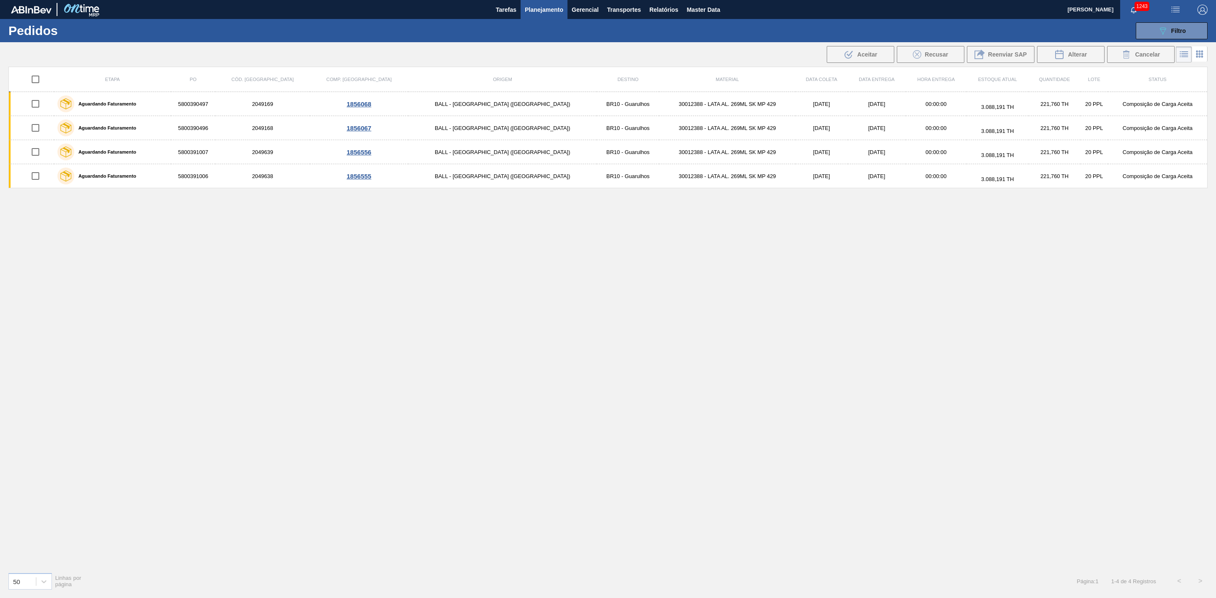
click at [44, 78] on input "checkbox" at bounding box center [36, 79] width 18 height 18
checkbox input "true"
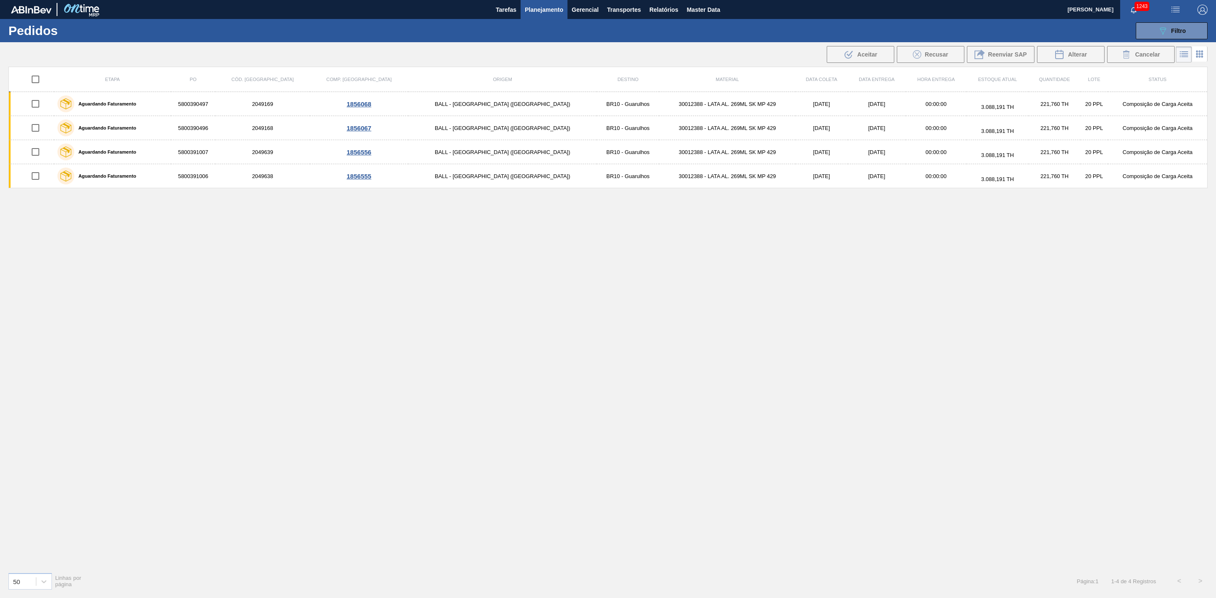
checkbox input "true"
click at [1089, 49] on button "Alterar" at bounding box center [1071, 54] width 68 height 17
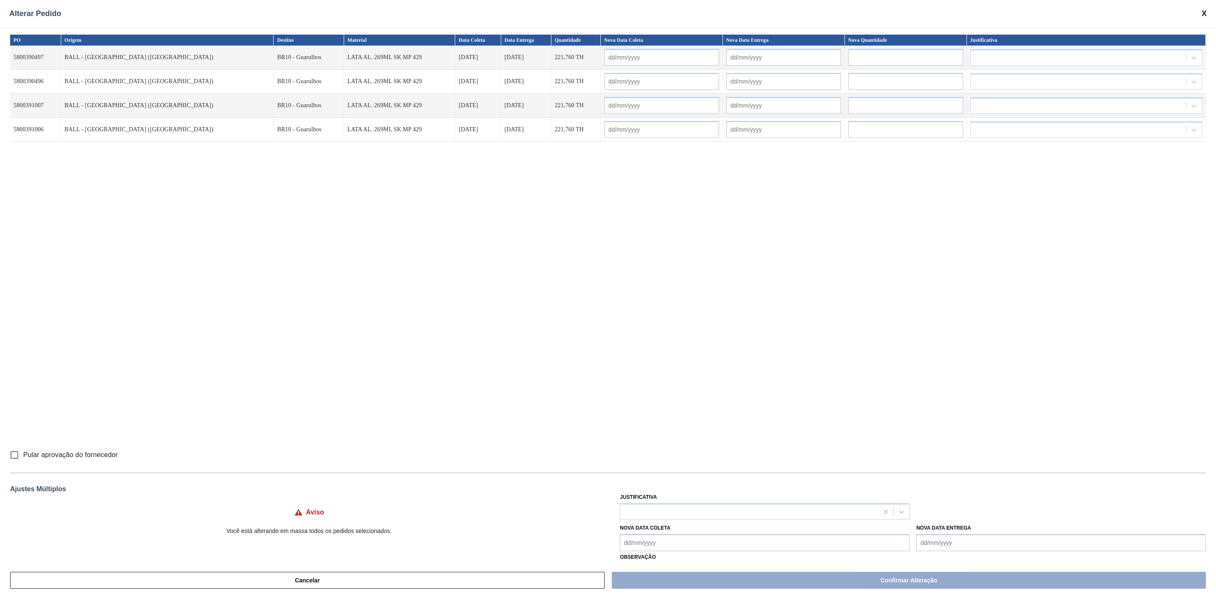
click at [799, 544] on Coleta "Nova Data Coleta" at bounding box center [765, 542] width 290 height 17
click at [700, 492] on div "17" at bounding box center [698, 490] width 11 height 11
type Coleta "17/10/2025"
type input "17/10/2025"
type input "18/10/2025"
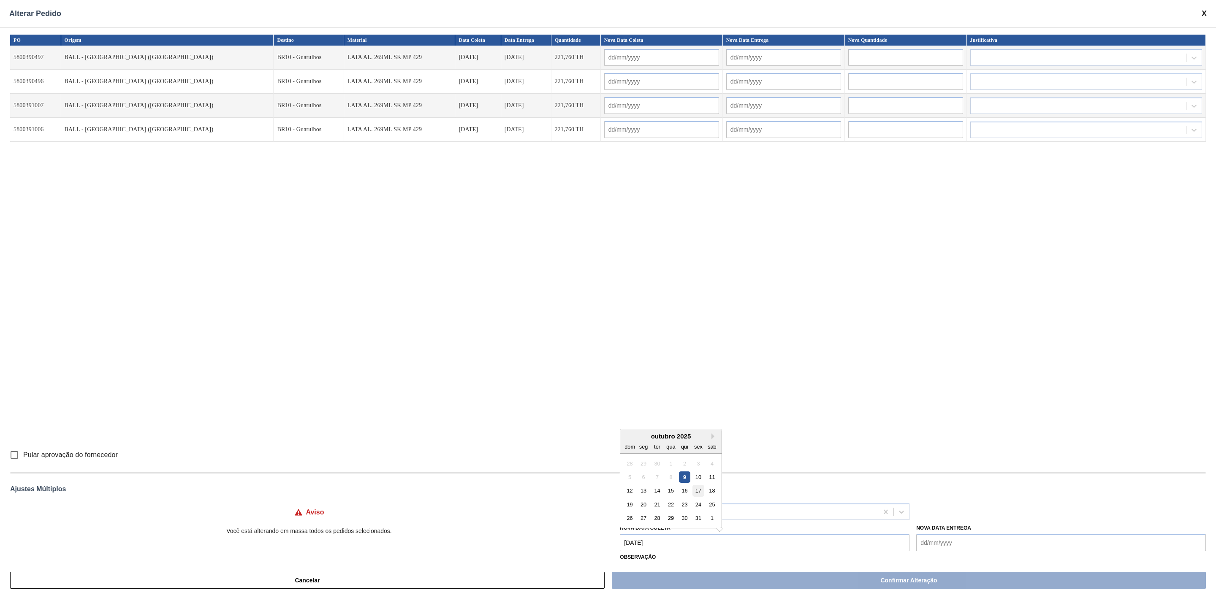
type input "17/10/2025"
type input "18/10/2025"
type input "17/10/2025"
type input "18/10/2025"
type input "17/10/2025"
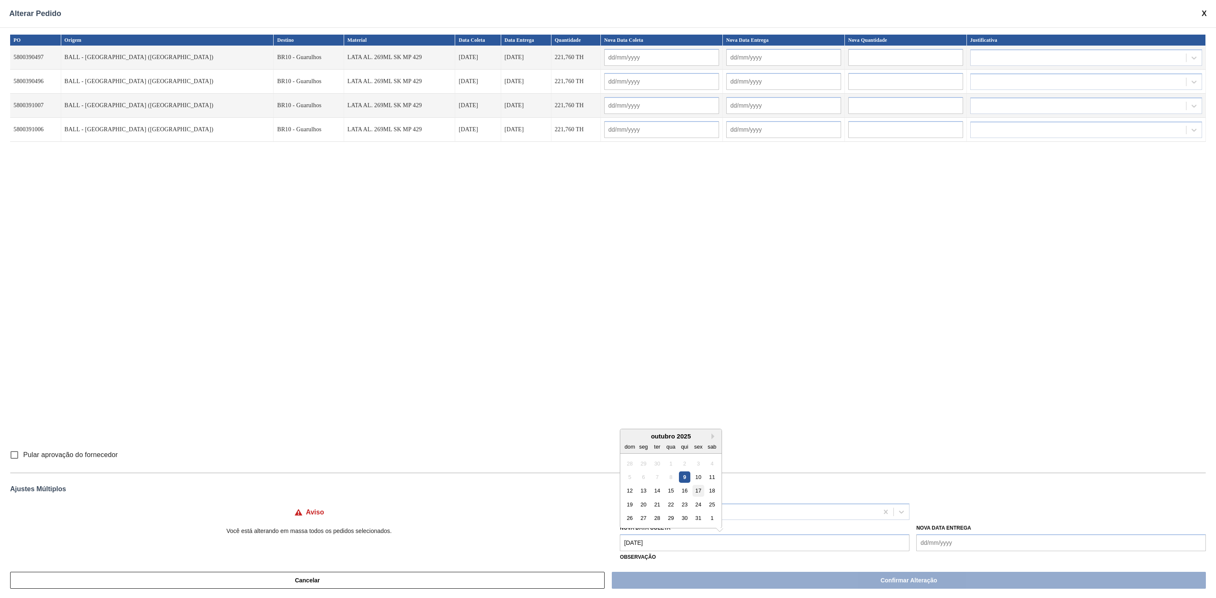
type input "18/10/2025"
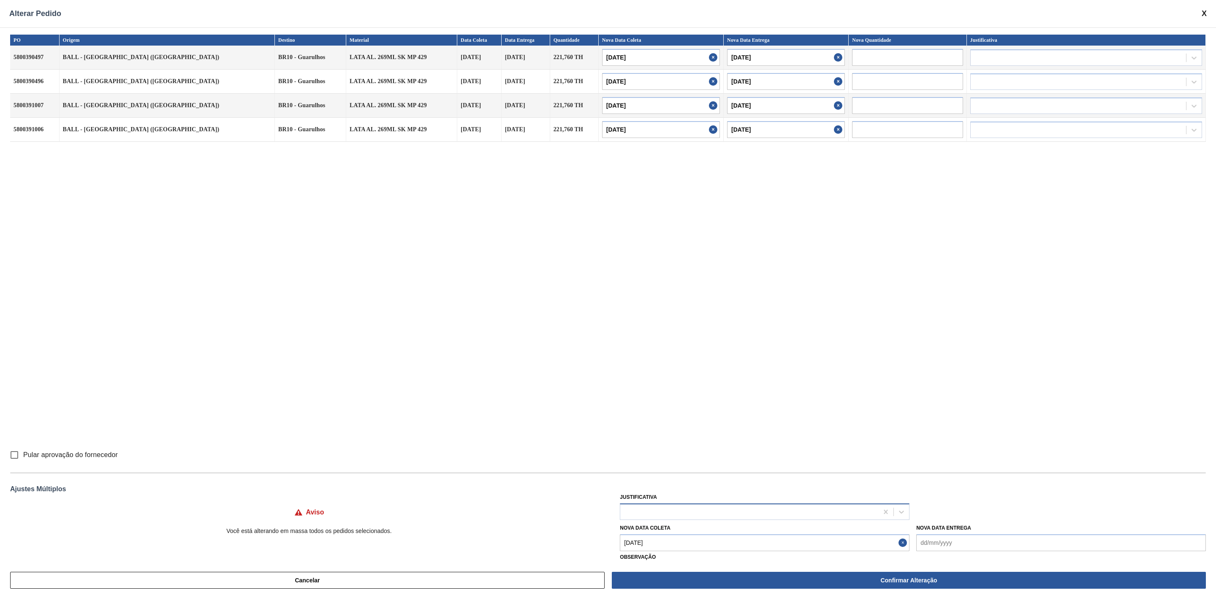
click at [701, 512] on div at bounding box center [749, 512] width 258 height 12
click at [698, 542] on div "Erro humano ABI ([PERSON_NAME] / Erro de entrada)" at bounding box center [765, 549] width 290 height 16
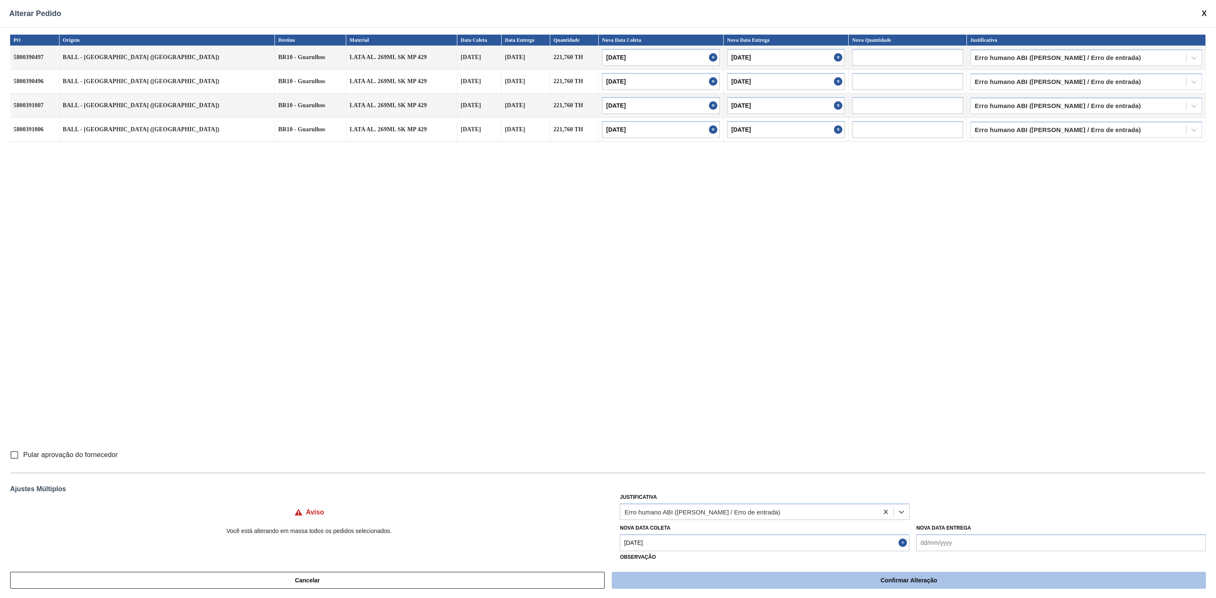
click at [715, 577] on button "Confirmar Alteração" at bounding box center [909, 580] width 594 height 17
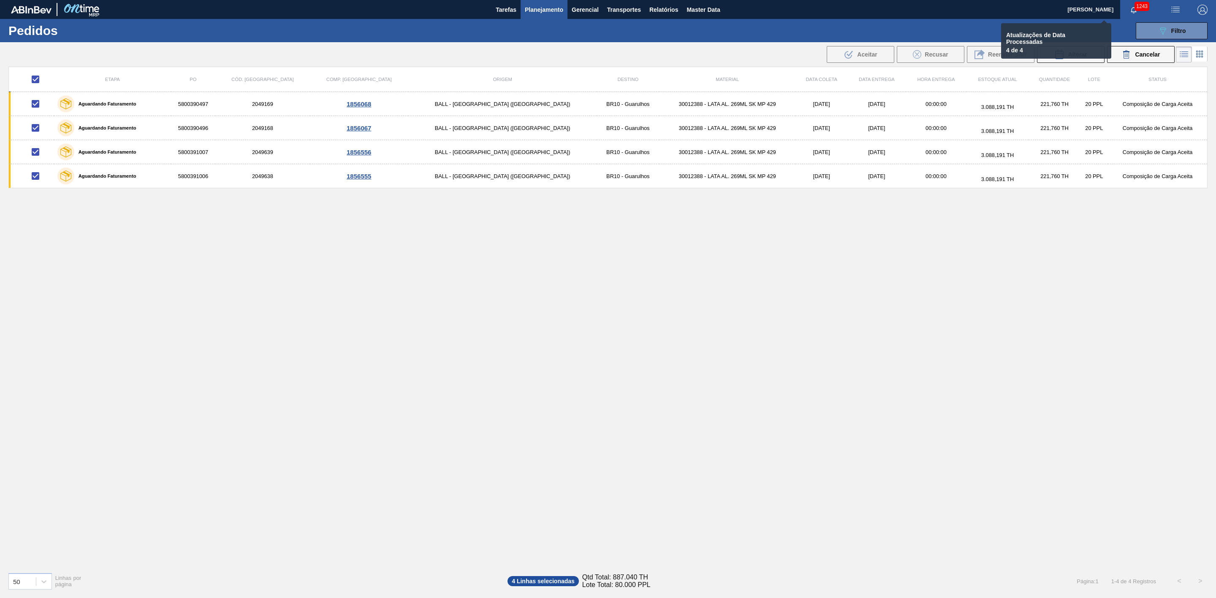
checkbox input "false"
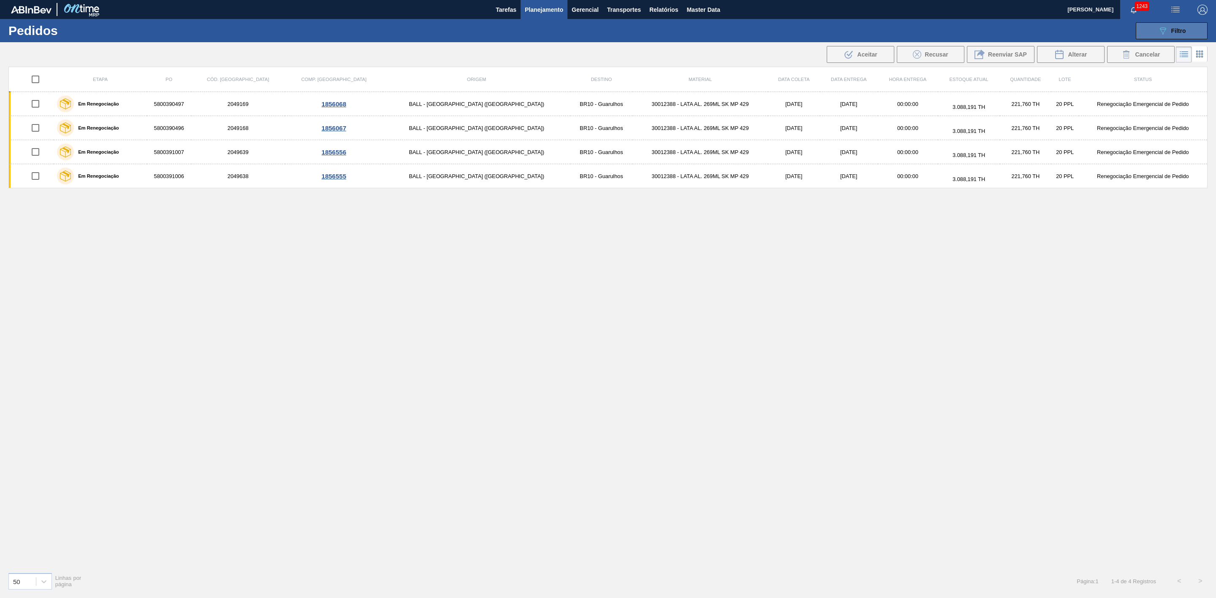
click at [1200, 25] on button "089F7B8B-B2A5-4AFE-B5C0-19BA573D28AC Filtro" at bounding box center [1171, 30] width 72 height 17
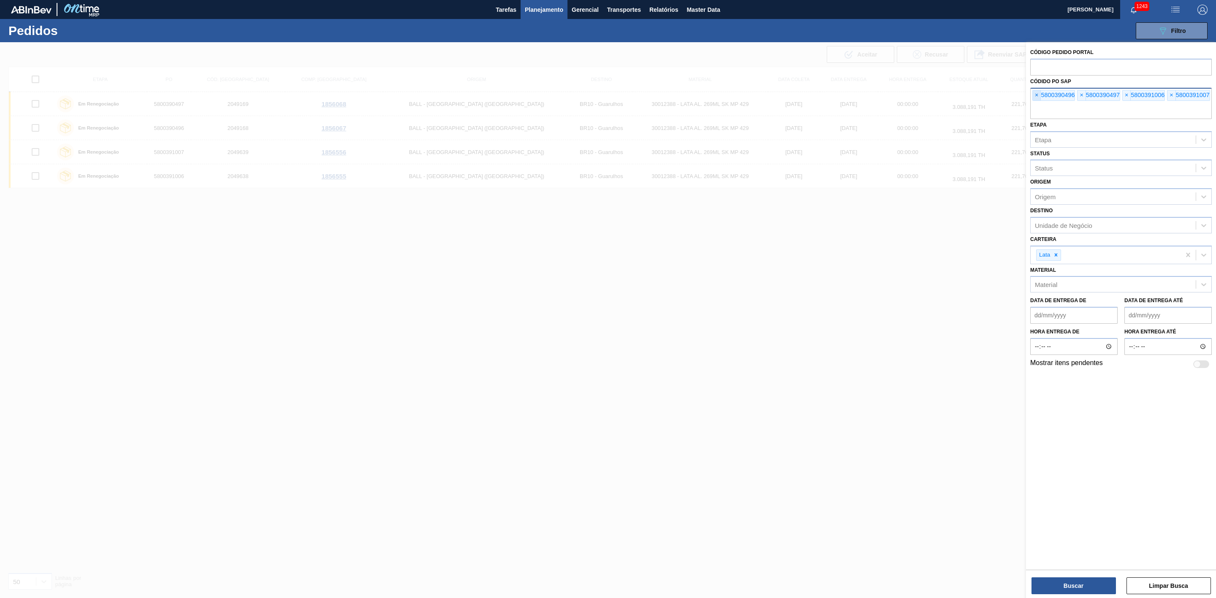
click at [1036, 98] on span "×" at bounding box center [1036, 95] width 8 height 10
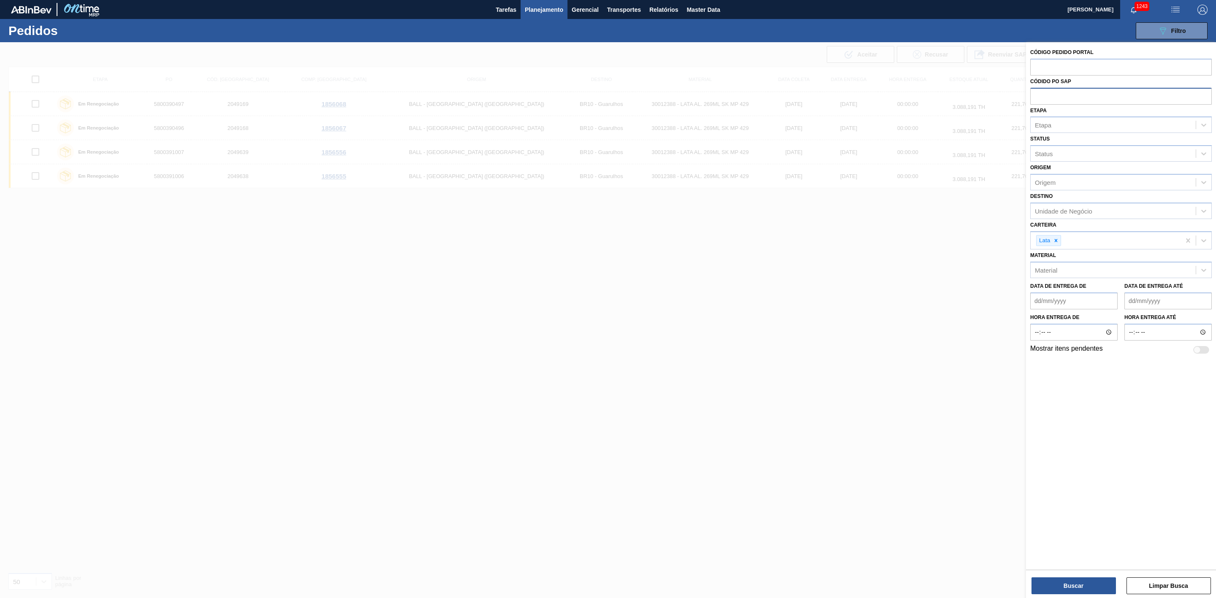
paste input "text"
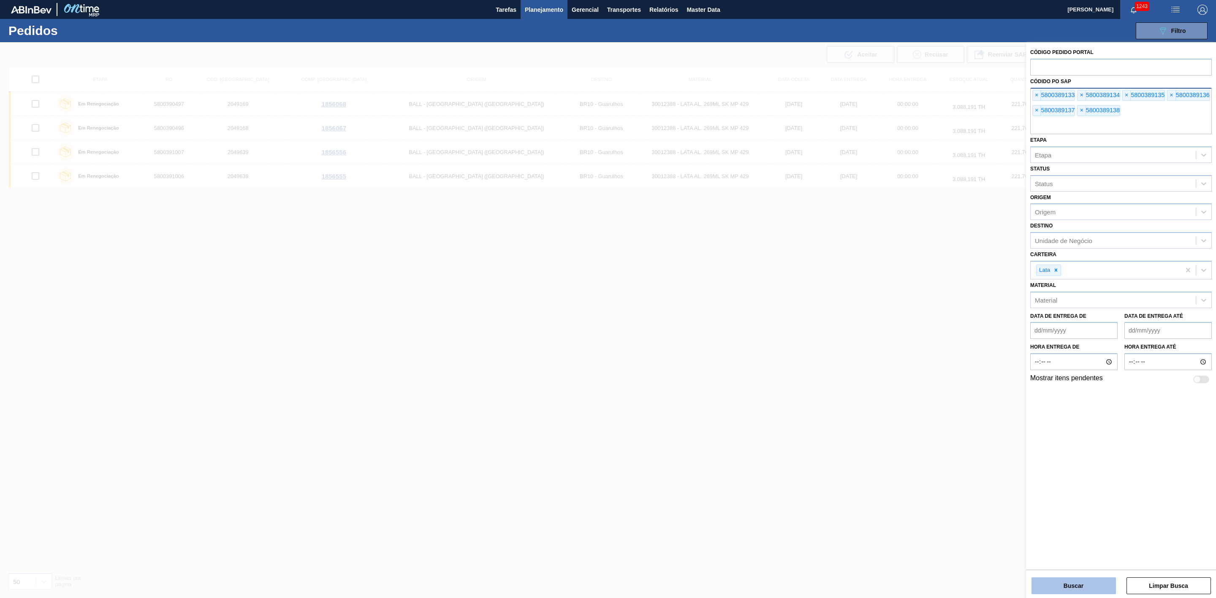
click at [1074, 581] on button "Buscar" at bounding box center [1073, 585] width 84 height 17
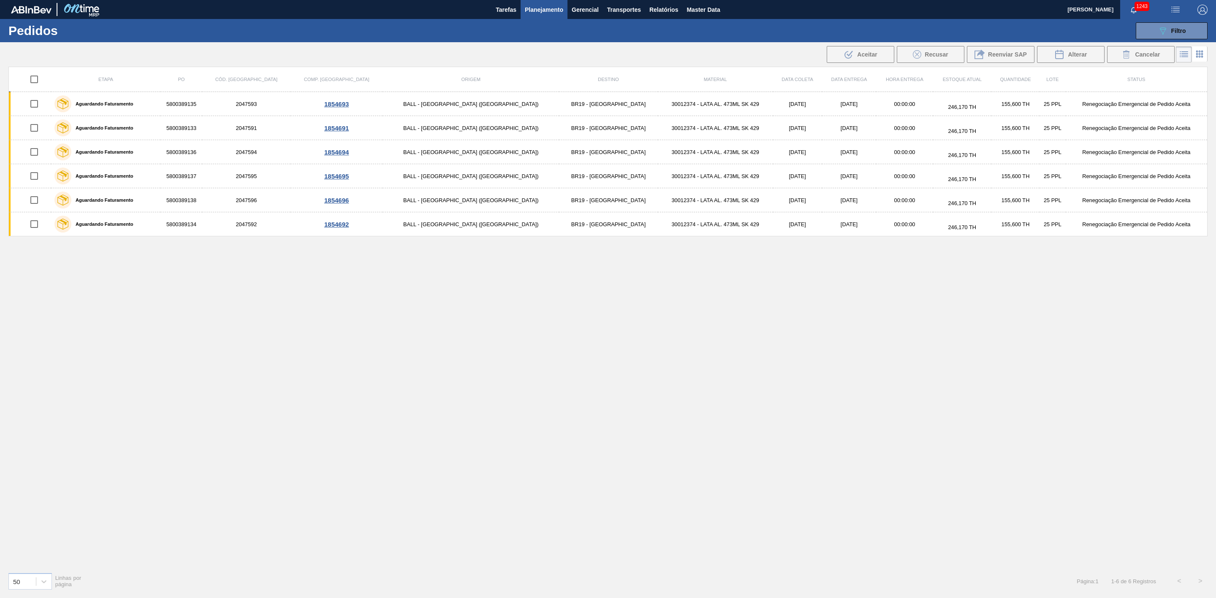
click at [41, 80] on input "checkbox" at bounding box center [34, 79] width 18 height 18
checkbox input "true"
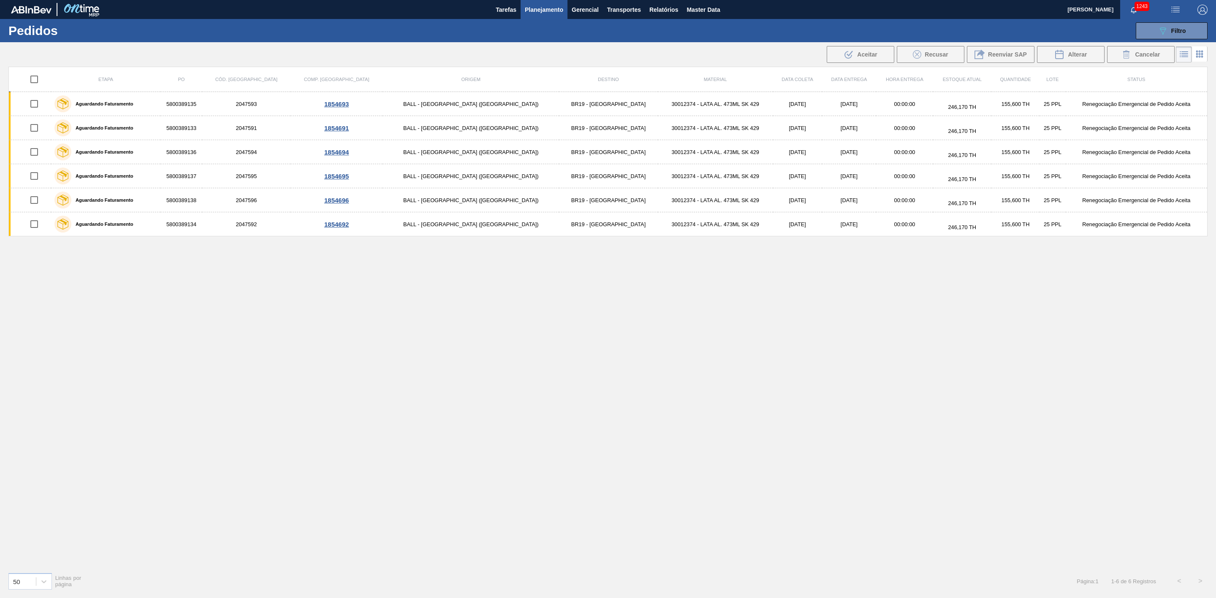
checkbox input "true"
click at [1047, 51] on button "Alterar" at bounding box center [1071, 54] width 68 height 17
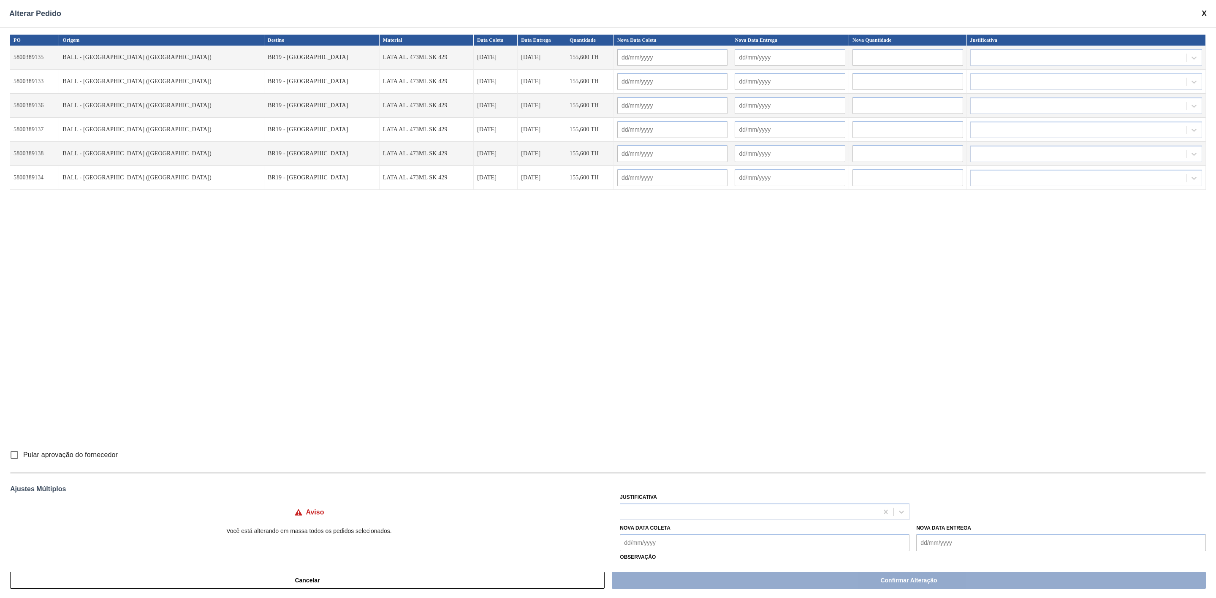
click at [718, 546] on Coleta "Nova Data Coleta" at bounding box center [765, 542] width 290 height 17
click at [630, 494] on div "12" at bounding box center [629, 490] width 11 height 11
type Coleta "[DATE]"
type input "[DATE]"
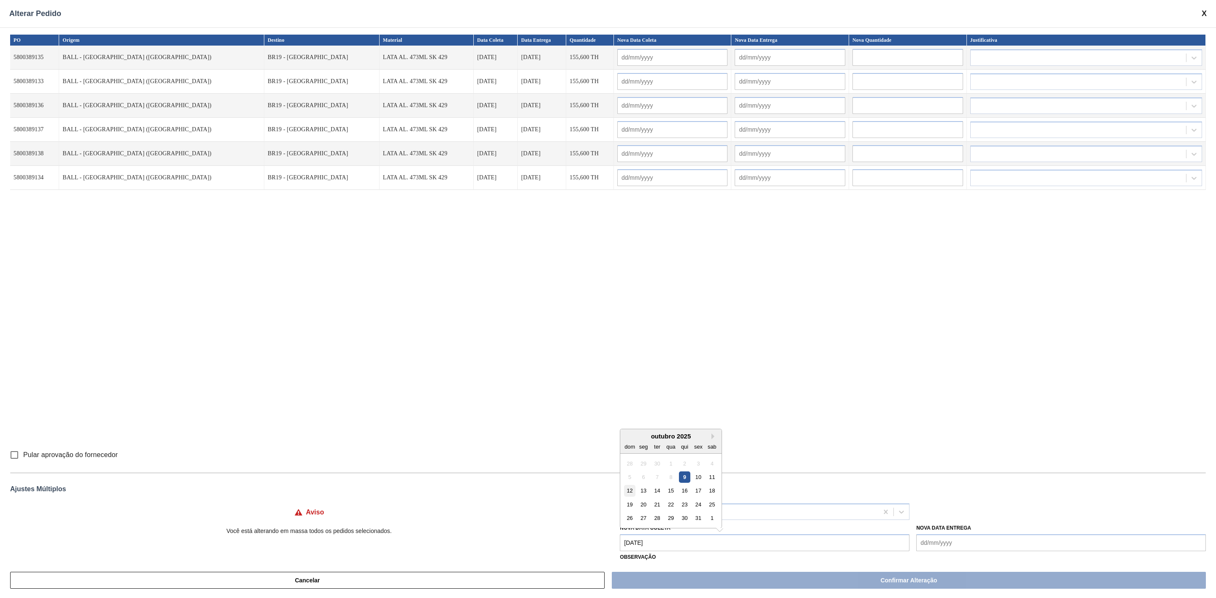
type input "[DATE]"
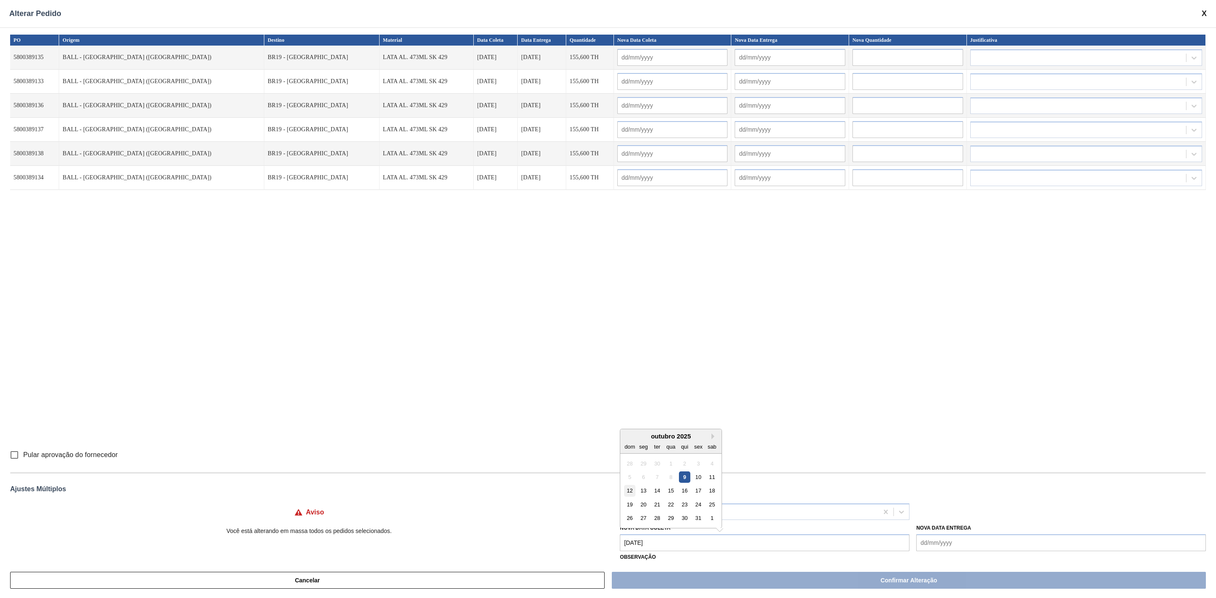
type input "[DATE]"
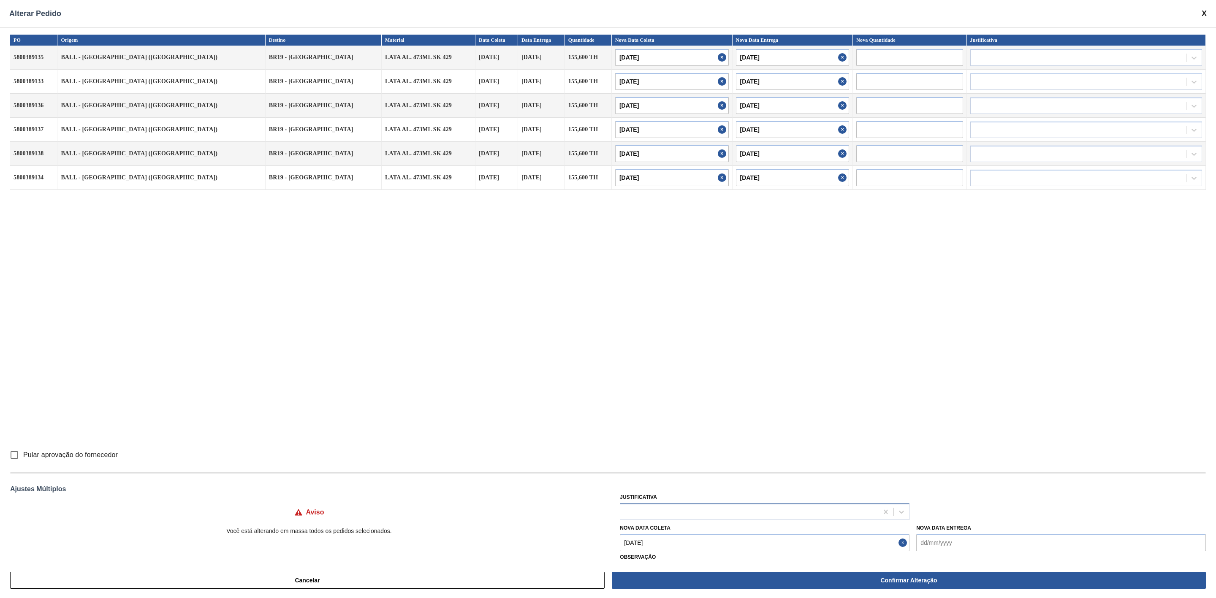
click at [643, 516] on div at bounding box center [749, 512] width 258 height 12
click at [656, 545] on div "Erro humano ABI ([PERSON_NAME] / Erro de entrada)" at bounding box center [765, 549] width 290 height 16
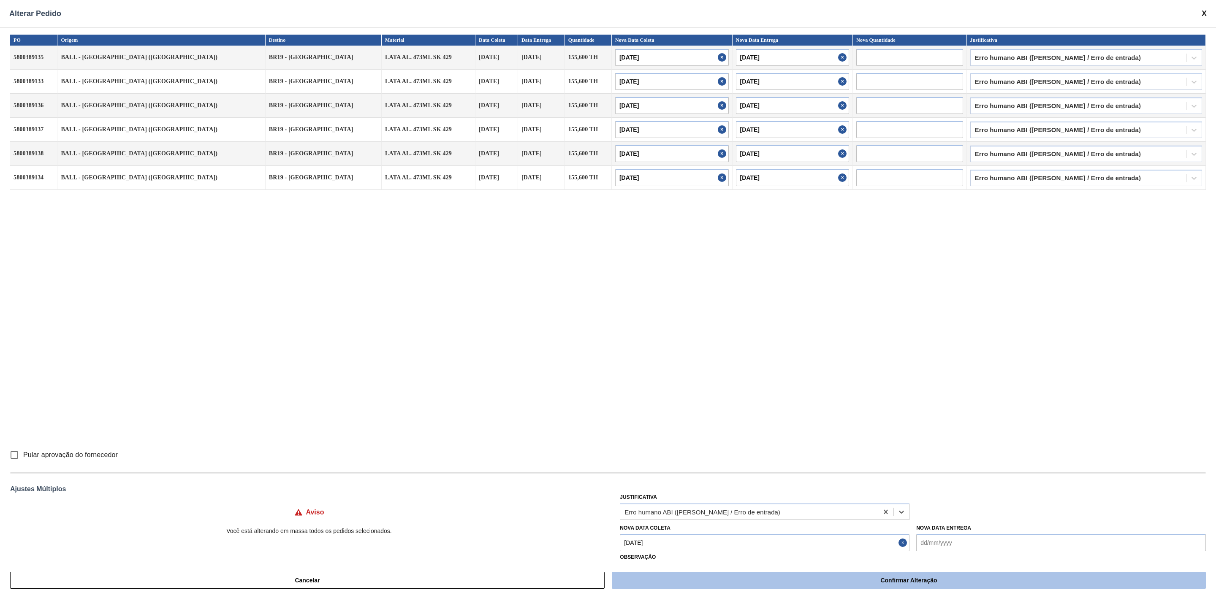
click at [735, 582] on button "Confirmar Alteração" at bounding box center [909, 580] width 594 height 17
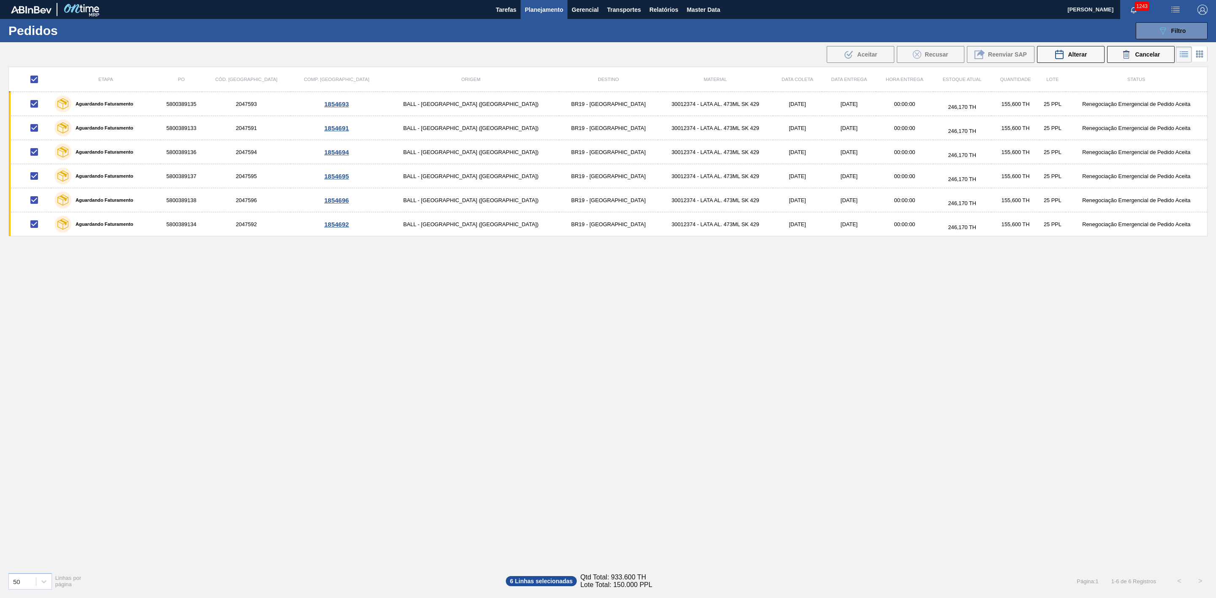
checkbox input "false"
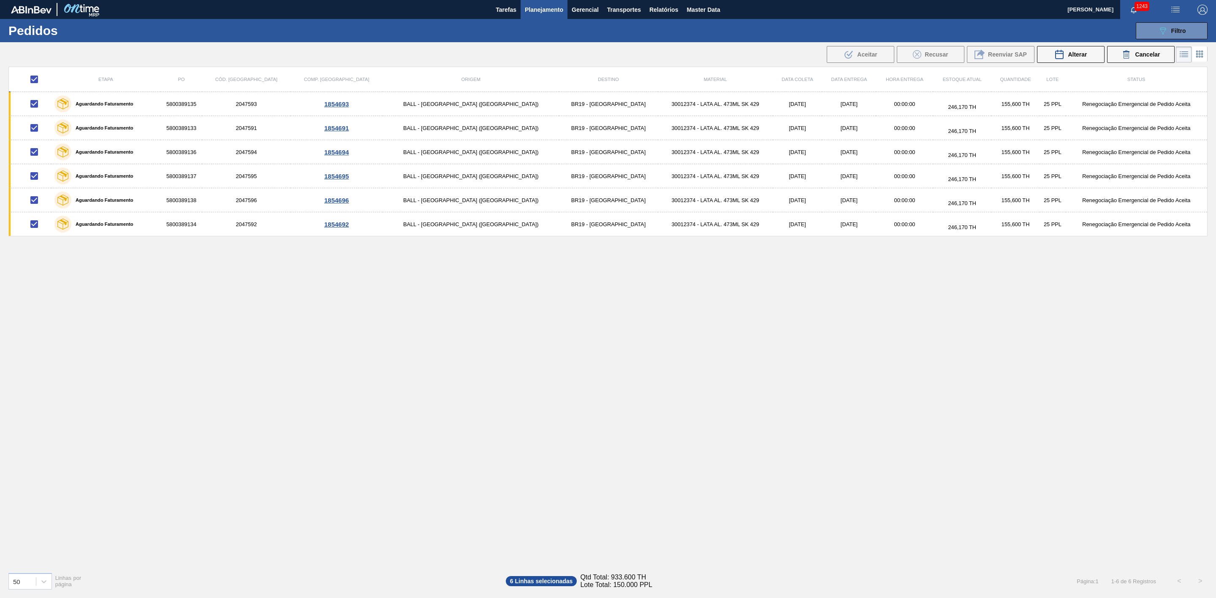
checkbox input "false"
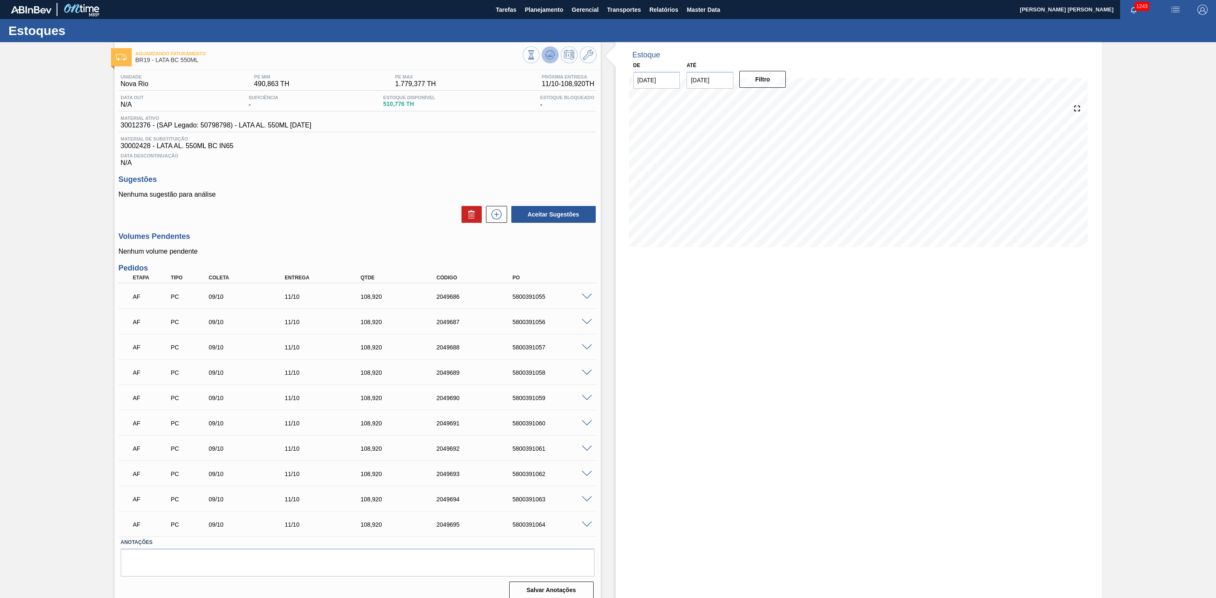
click at [549, 61] on button at bounding box center [550, 54] width 17 height 17
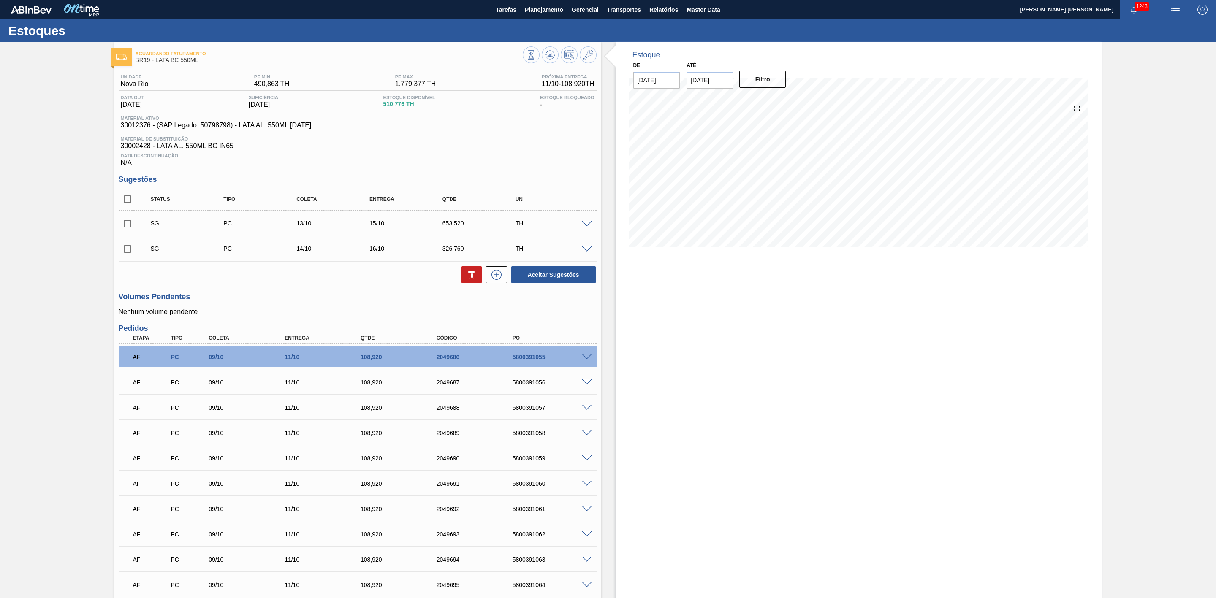
click at [130, 204] on input "checkbox" at bounding box center [128, 199] width 18 height 18
checkbox input "true"
click at [470, 278] on icon at bounding box center [470, 275] width 0 height 4
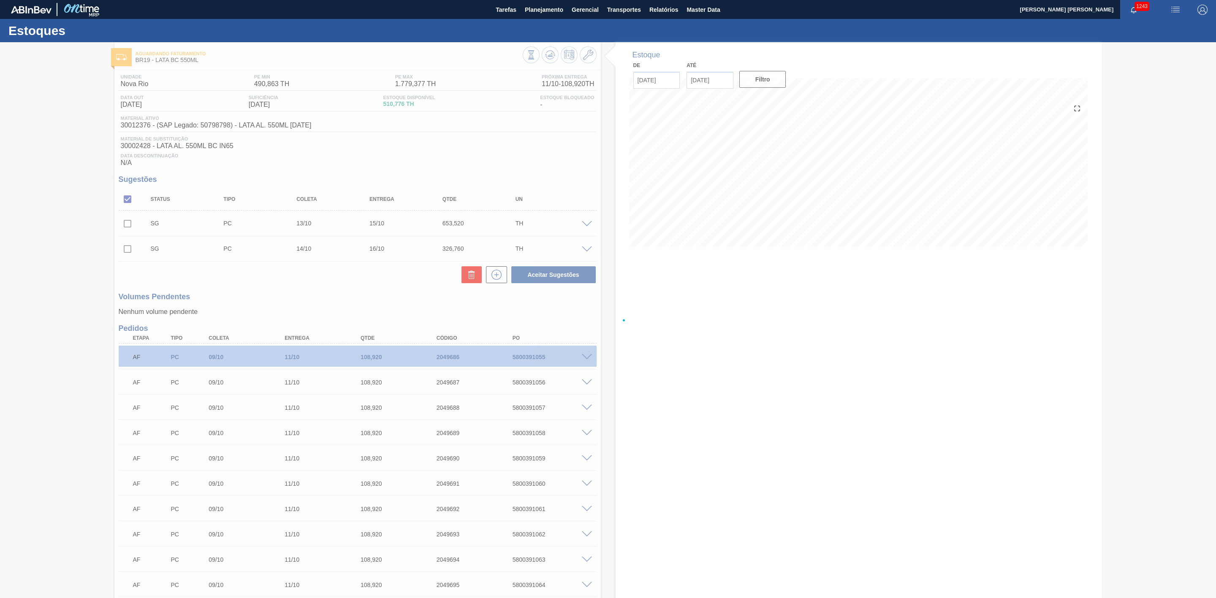
checkbox input "false"
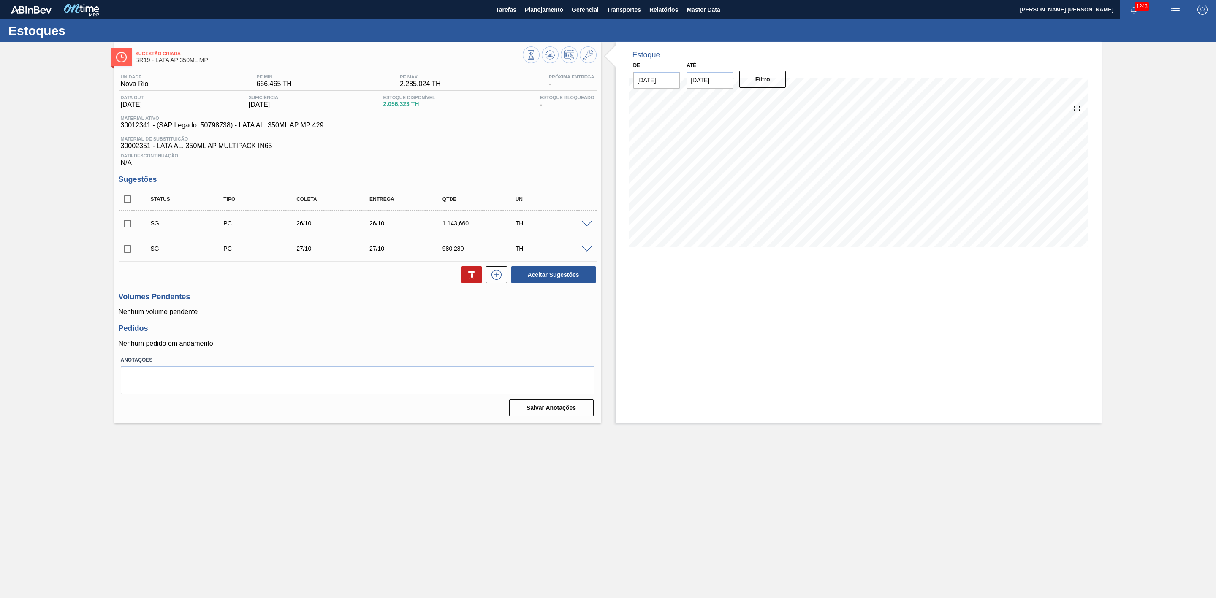
click at [129, 207] on input "checkbox" at bounding box center [128, 199] width 18 height 18
checkbox input "true"
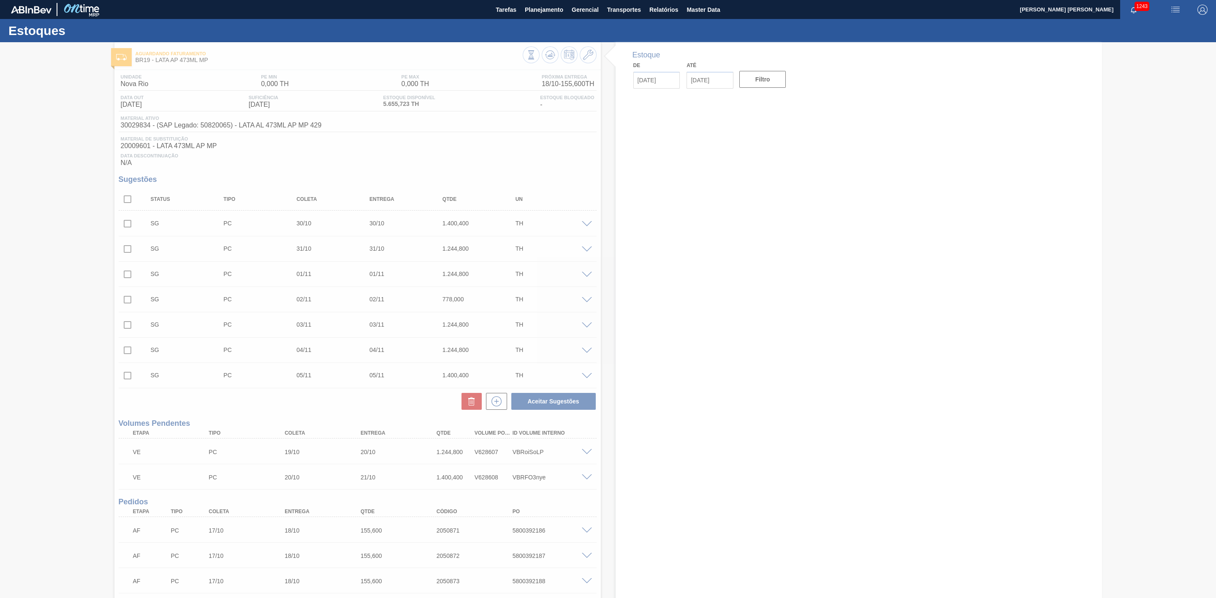
type input "[DATE]"
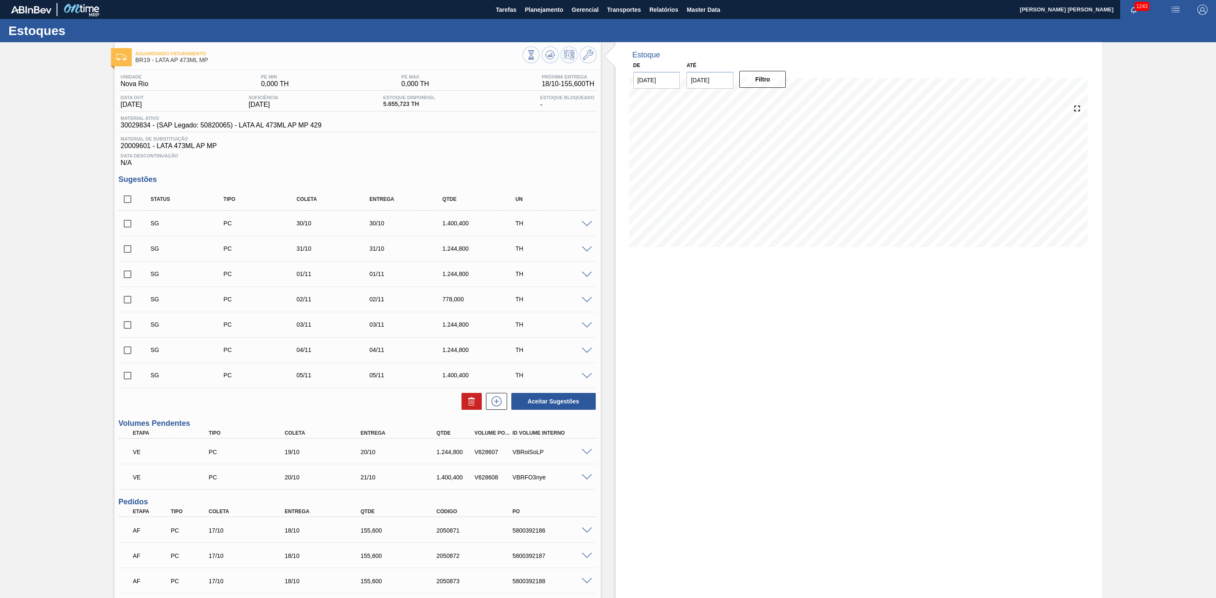
click at [130, 200] on input "checkbox" at bounding box center [128, 199] width 18 height 18
checkbox input "true"
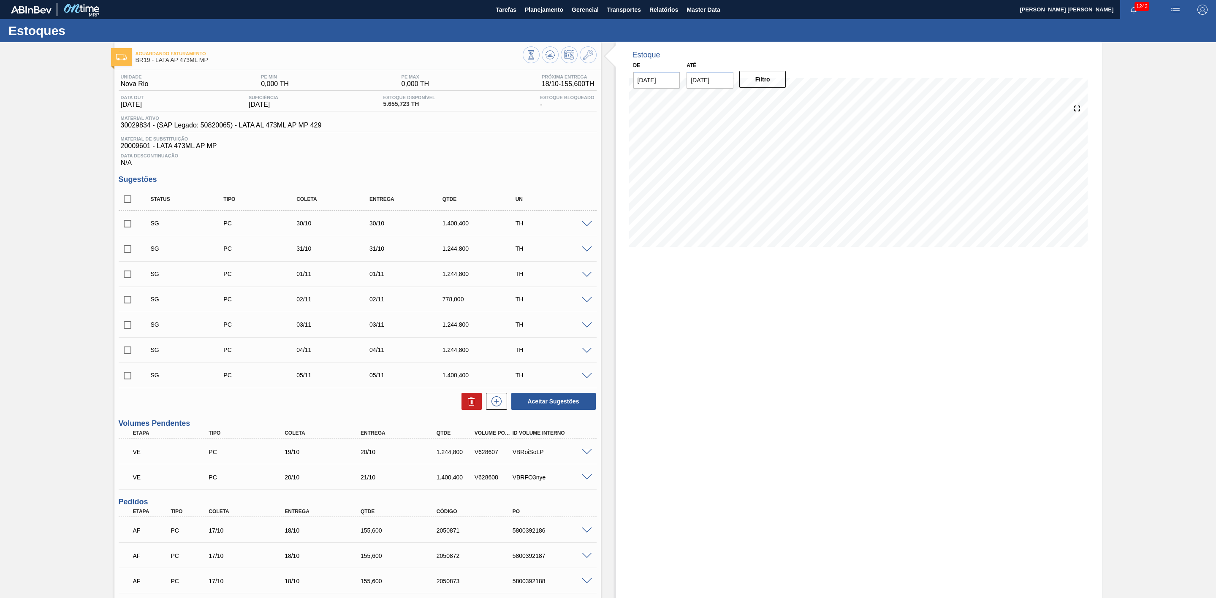
checkbox input "true"
click at [476, 403] on button at bounding box center [471, 401] width 20 height 17
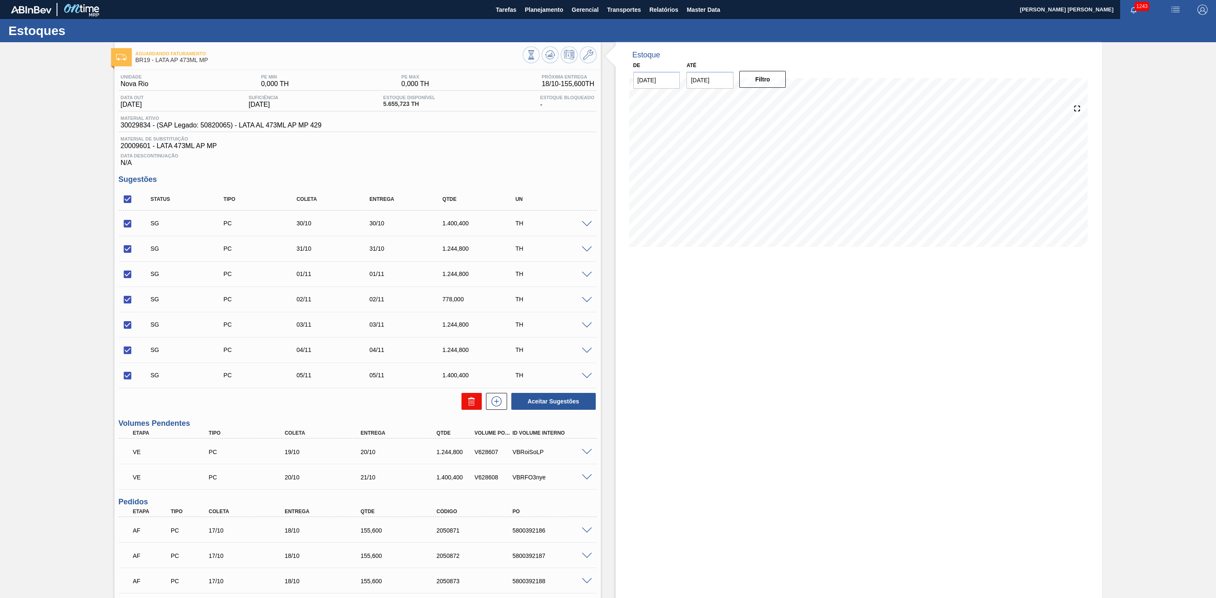
checkbox input "false"
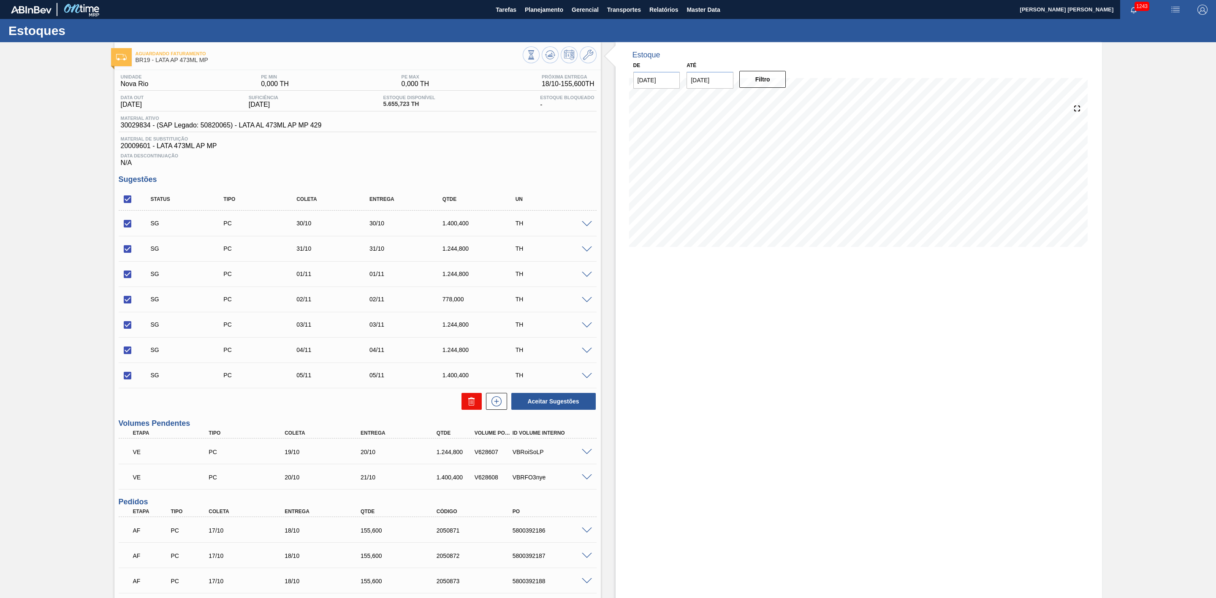
checkbox input "false"
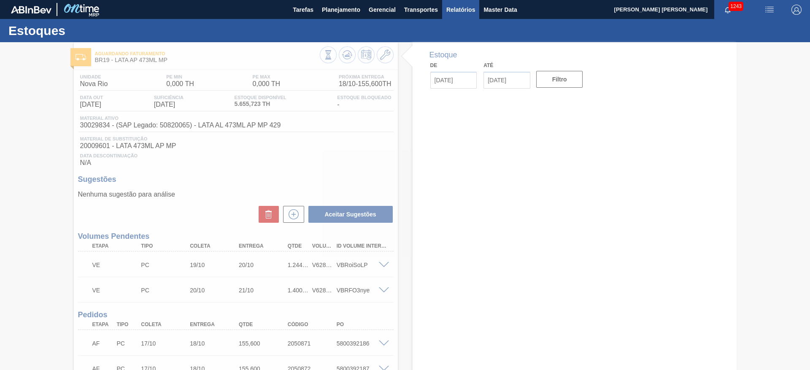
type input "[DATE]"
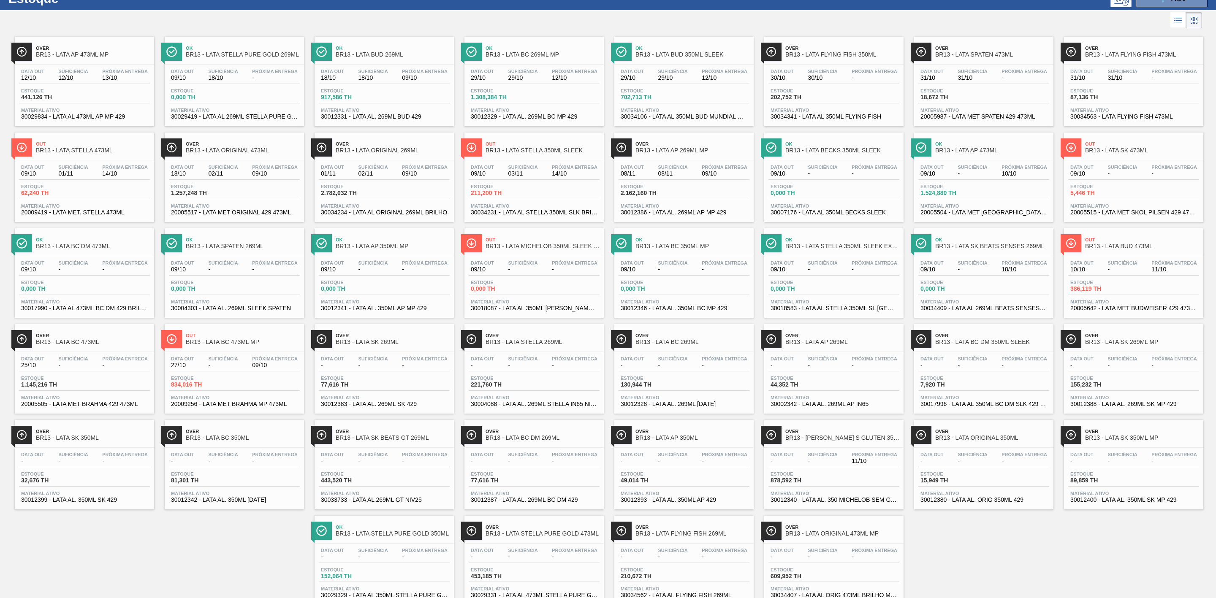
scroll to position [11, 0]
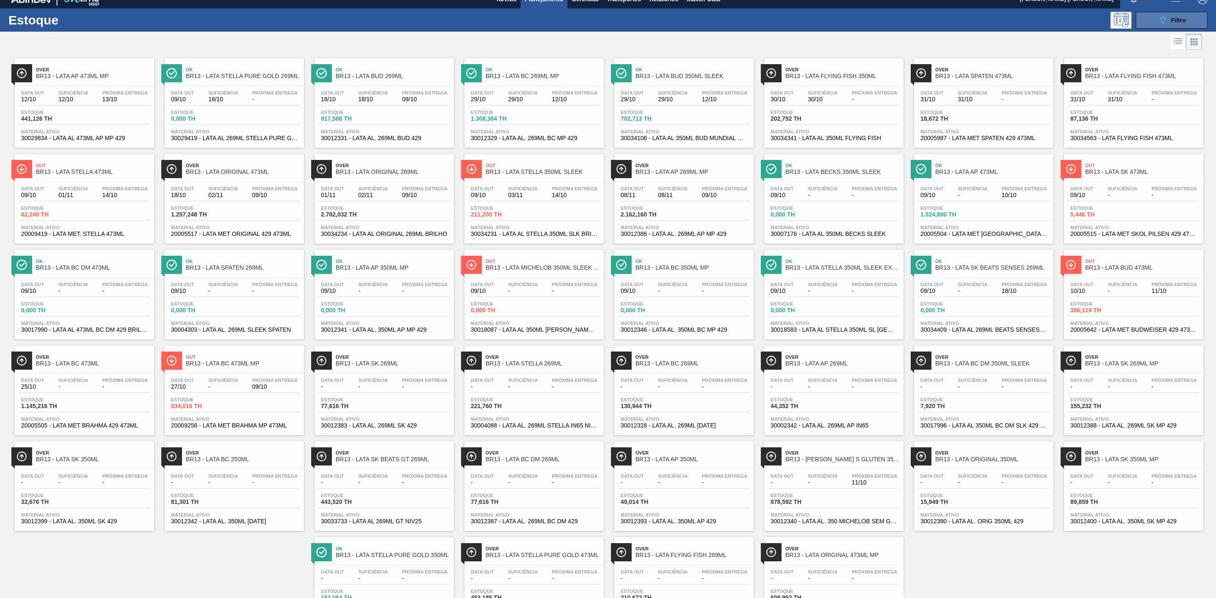
click at [1157, 18] on icon "089F7B8B-B2A5-4AFE-B5C0-19BA573D28AC" at bounding box center [1162, 20] width 10 height 10
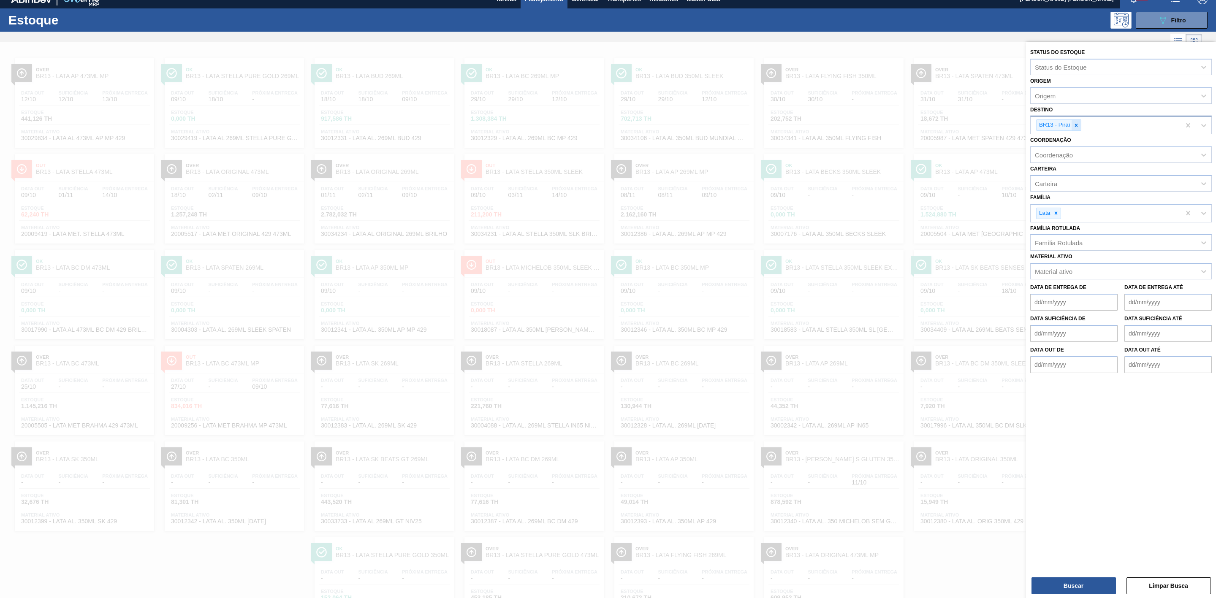
click at [1076, 128] on icon at bounding box center [1076, 125] width 6 height 6
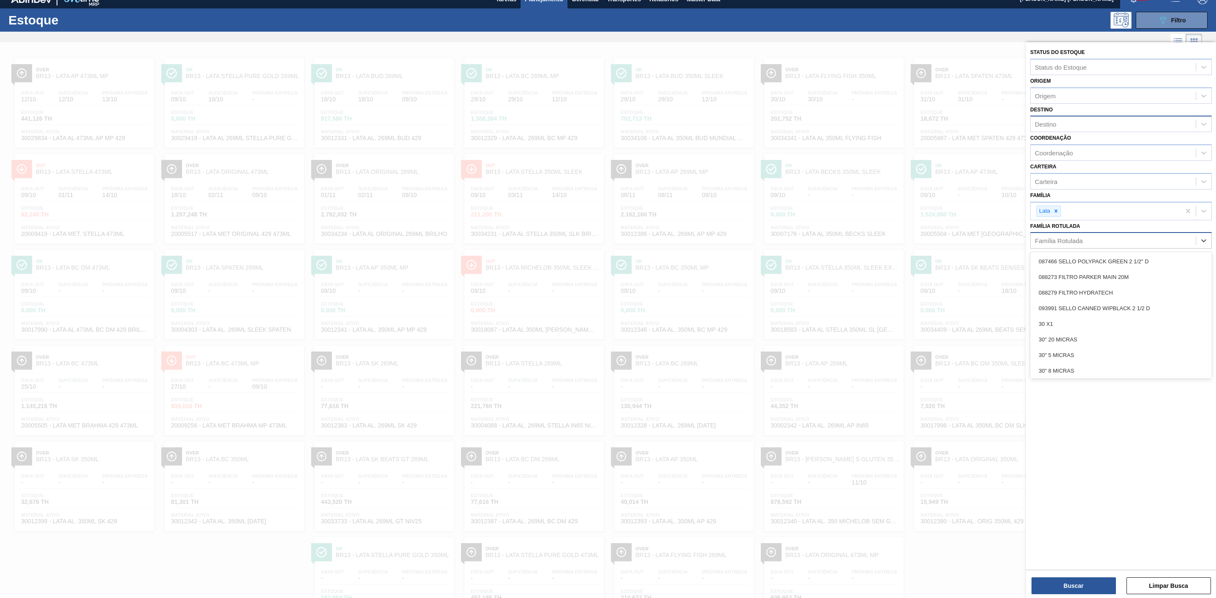
click at [1063, 242] on div "Família Rotulada" at bounding box center [1058, 240] width 48 height 7
type Rotulada "fusion"
click at [1090, 275] on div "LATA FUSION 269ML" at bounding box center [1120, 274] width 181 height 16
type Rotulada "[PERSON_NAME]"
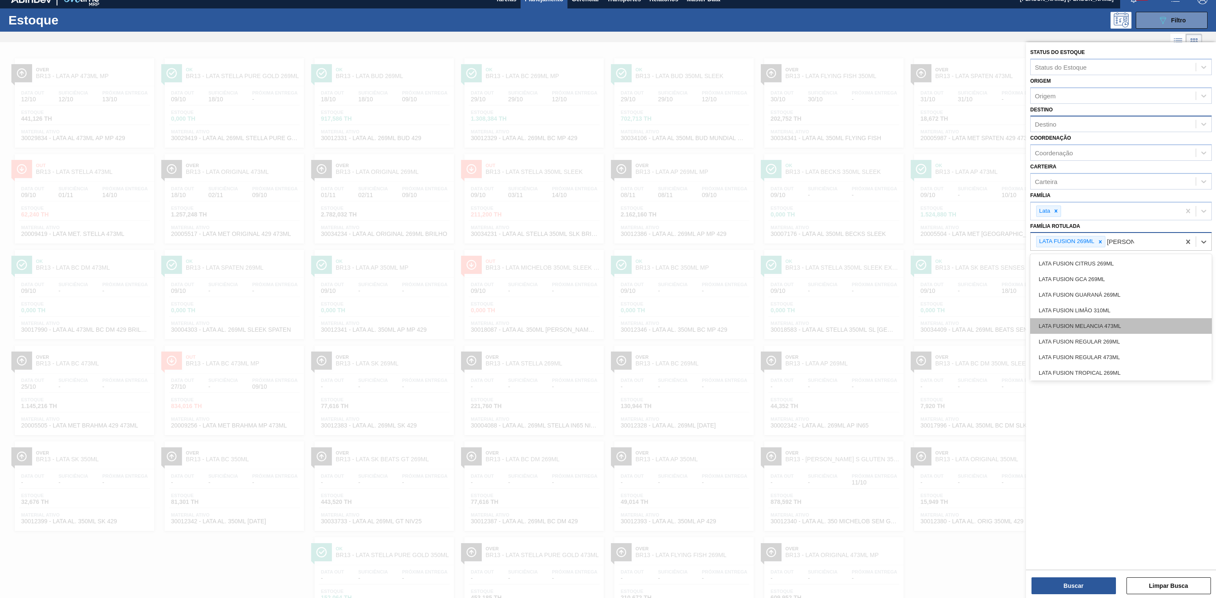
scroll to position [17, 0]
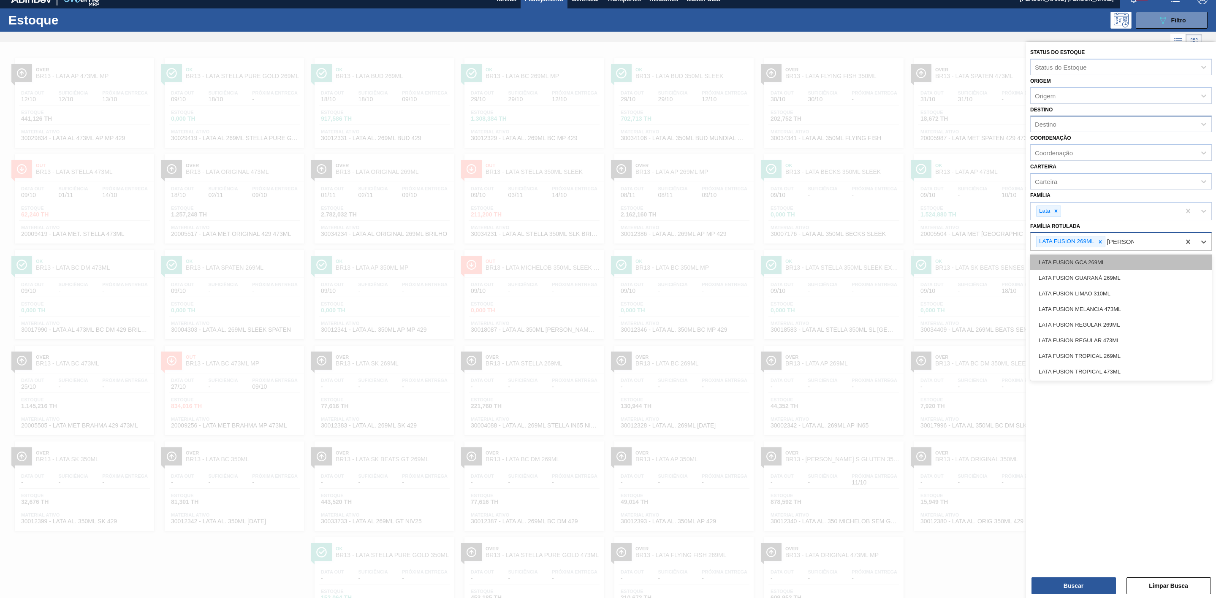
click at [1093, 265] on div "LATA FUSION GCA 269ML" at bounding box center [1120, 263] width 181 height 16
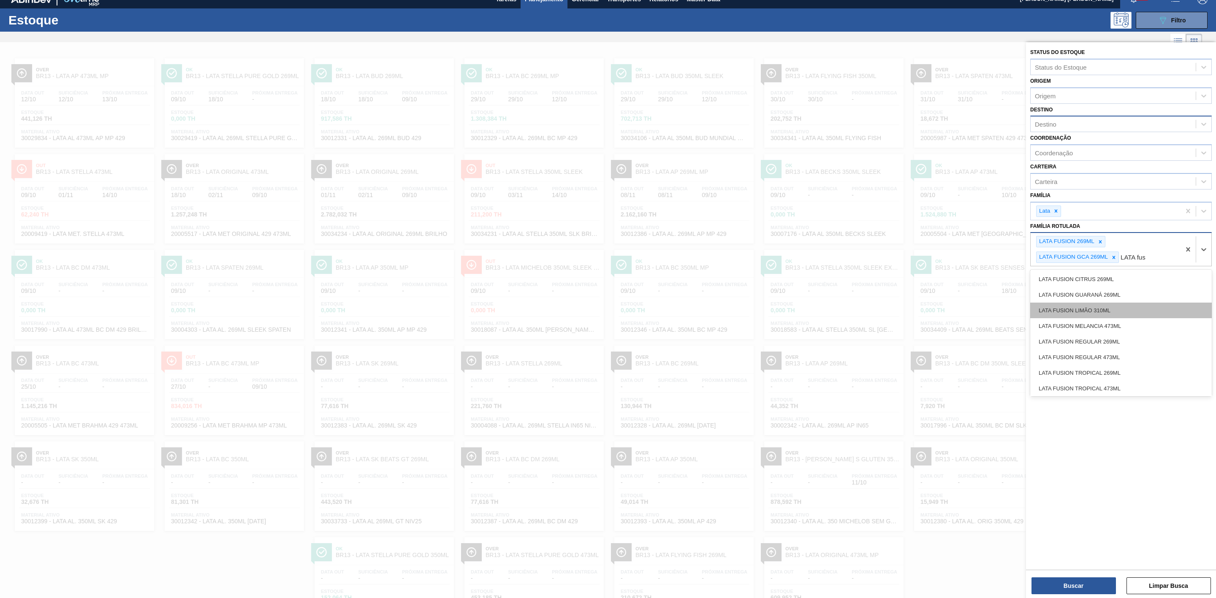
type Rotulada "[PERSON_NAME]"
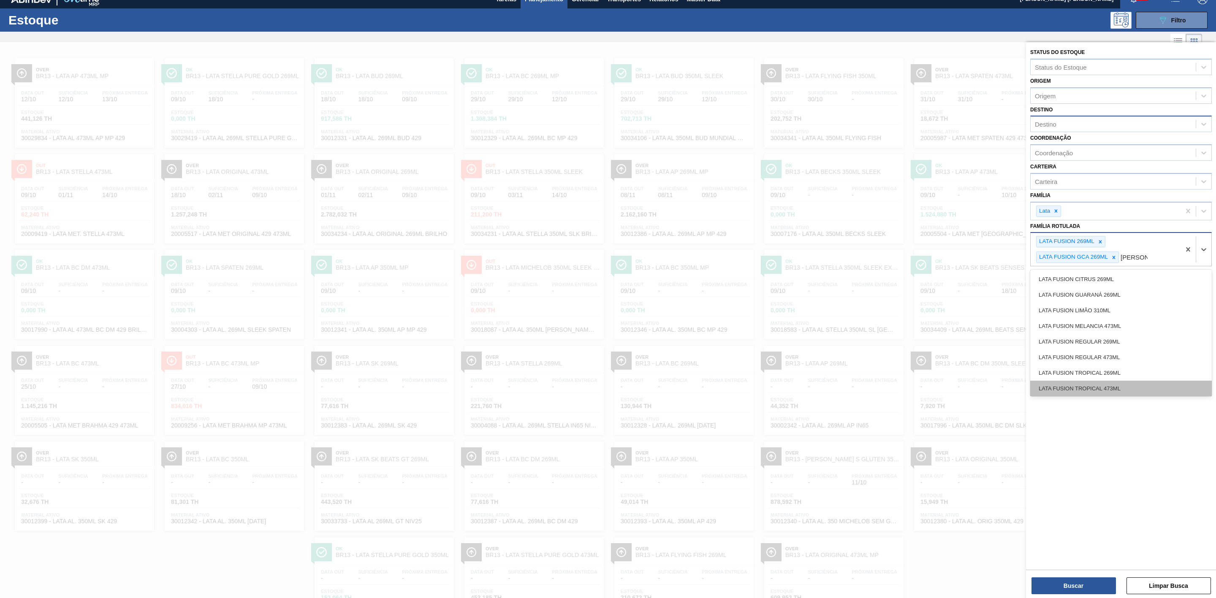
click at [1097, 385] on div "LATA FUSION TROPICAL 473ML" at bounding box center [1120, 389] width 181 height 16
type Rotulada "Lata fu"
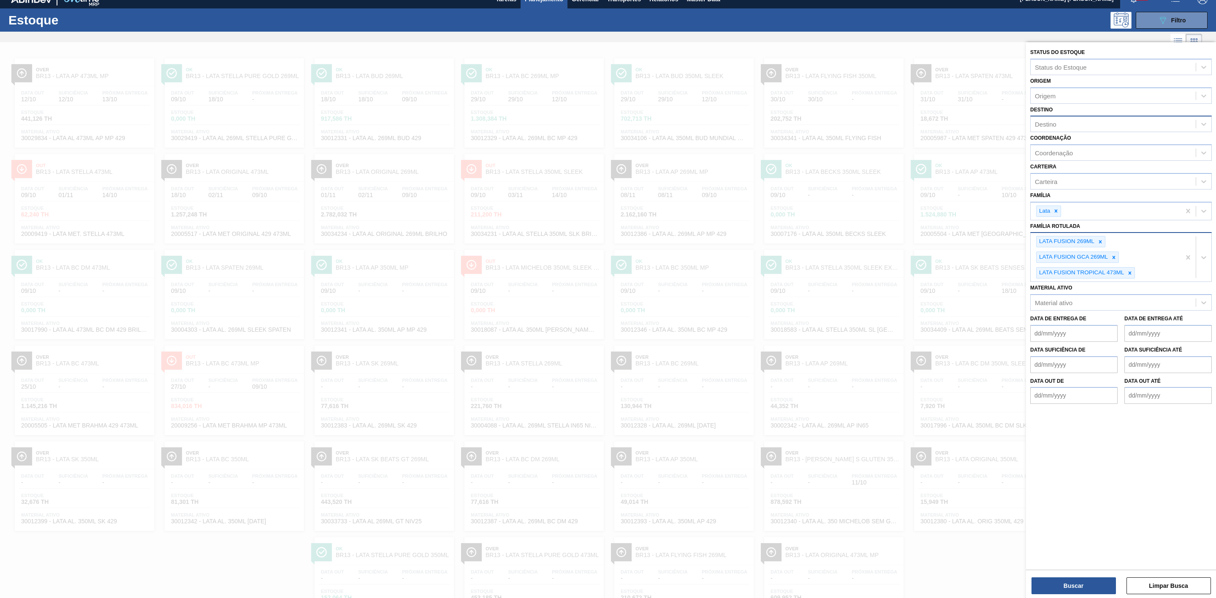
click at [368, 249] on div at bounding box center [608, 341] width 1216 height 598
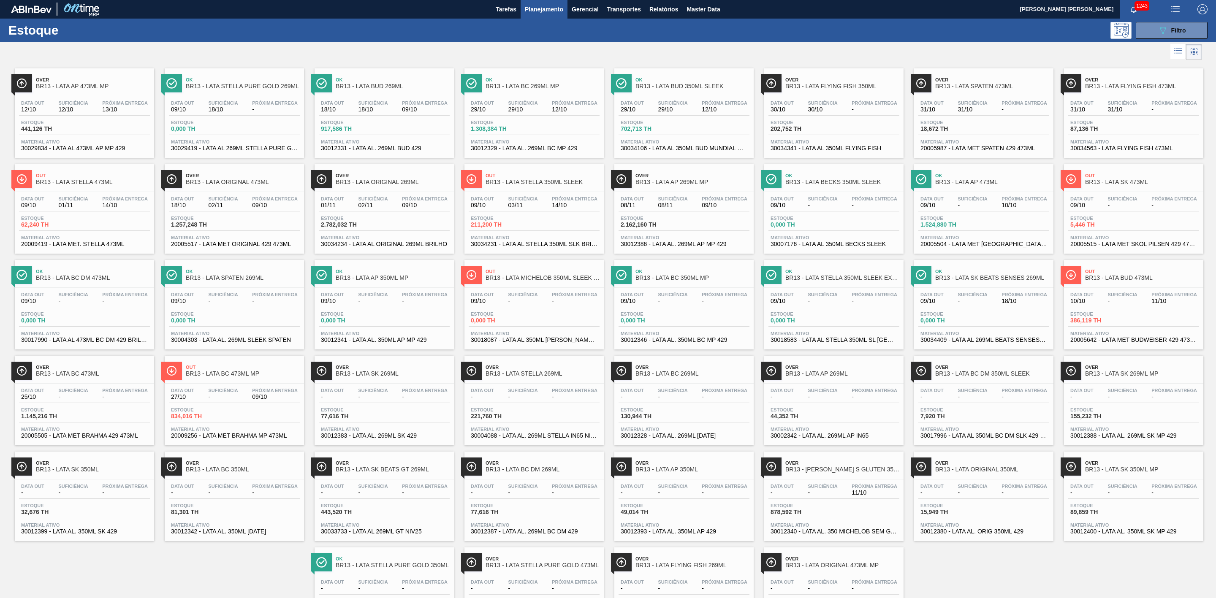
scroll to position [0, 0]
click at [713, 9] on span "Master Data" at bounding box center [702, 10] width 33 height 10
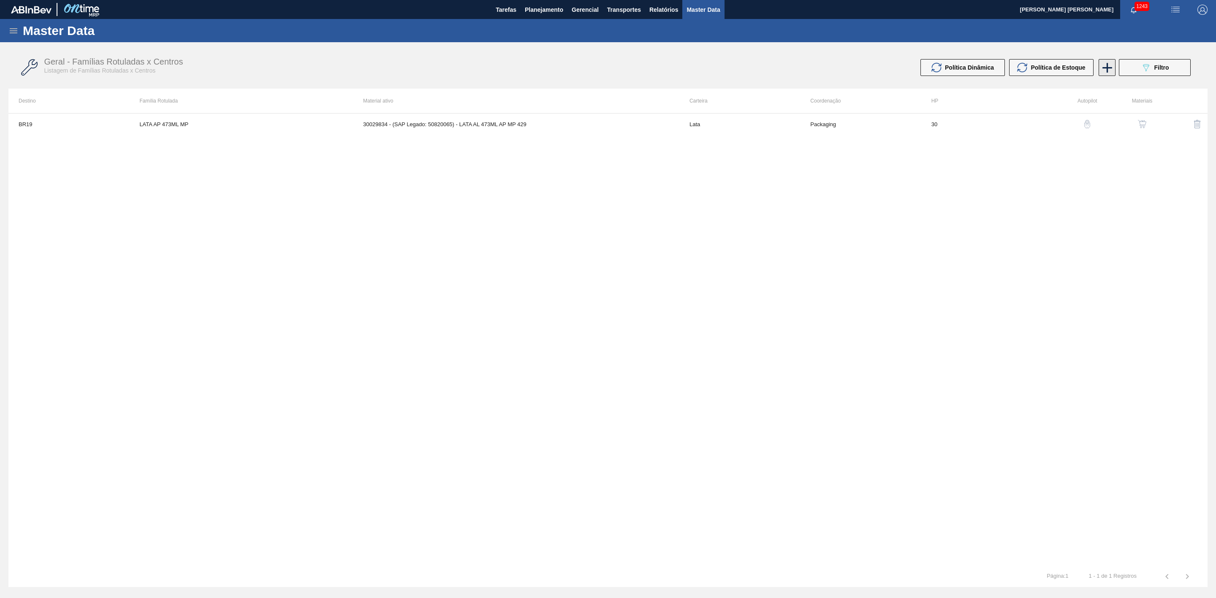
click at [1105, 69] on icon at bounding box center [1107, 68] width 16 height 16
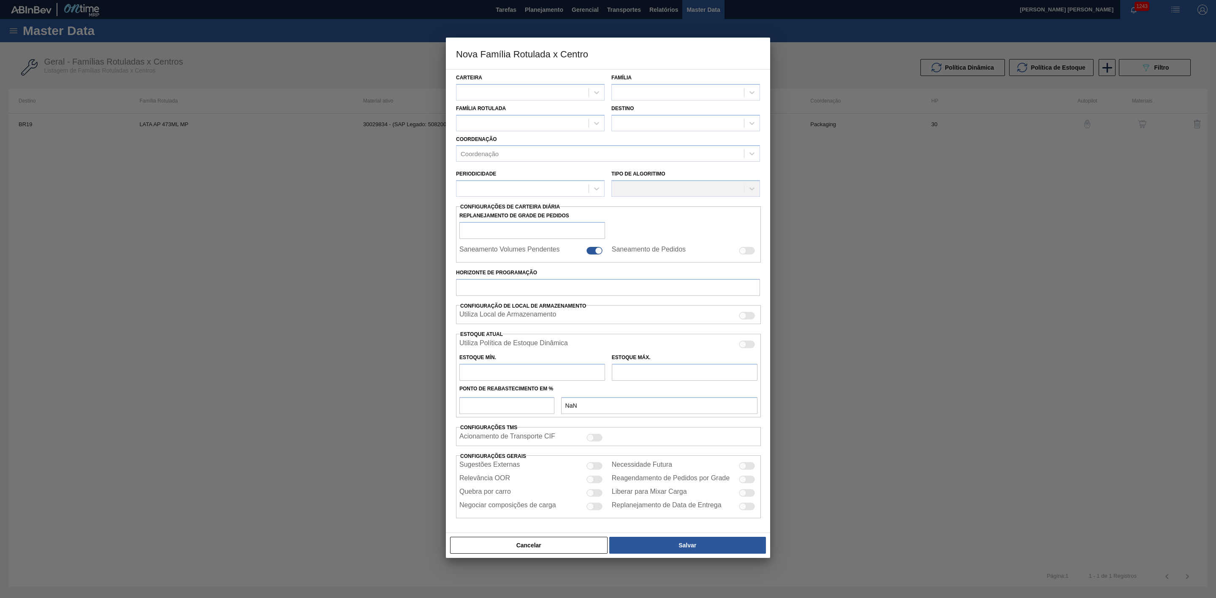
click at [942, 184] on div at bounding box center [608, 299] width 1216 height 598
click at [493, 553] on button "Cancelar" at bounding box center [528, 545] width 157 height 17
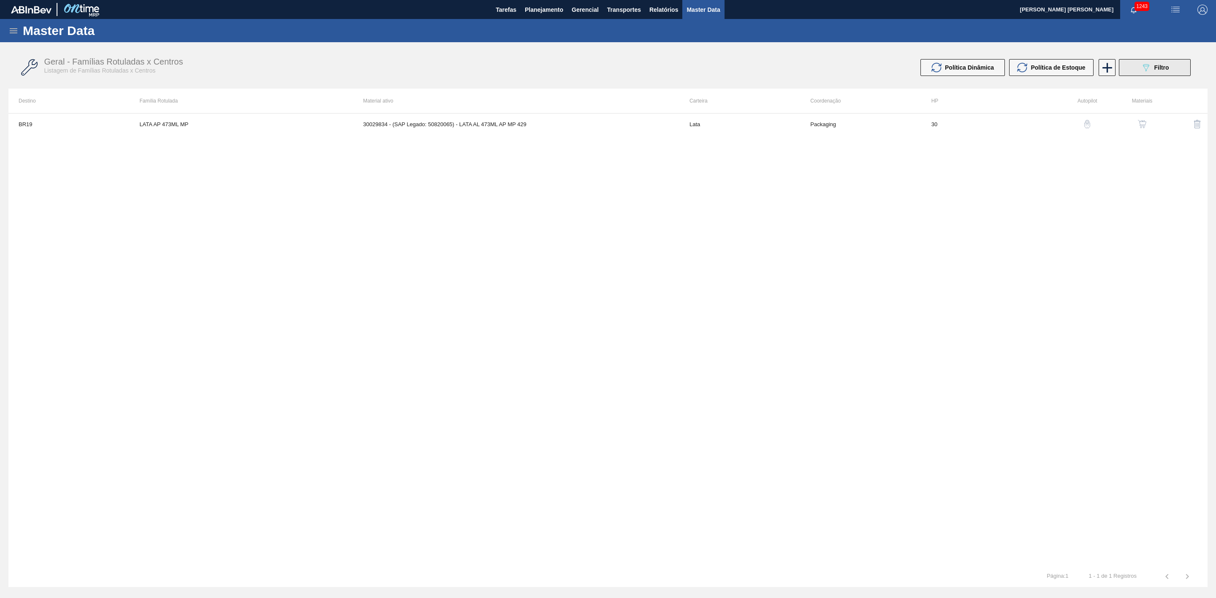
click at [1149, 71] on icon "089F7B8B-B2A5-4AFE-B5C0-19BA573D28AC" at bounding box center [1145, 67] width 10 height 10
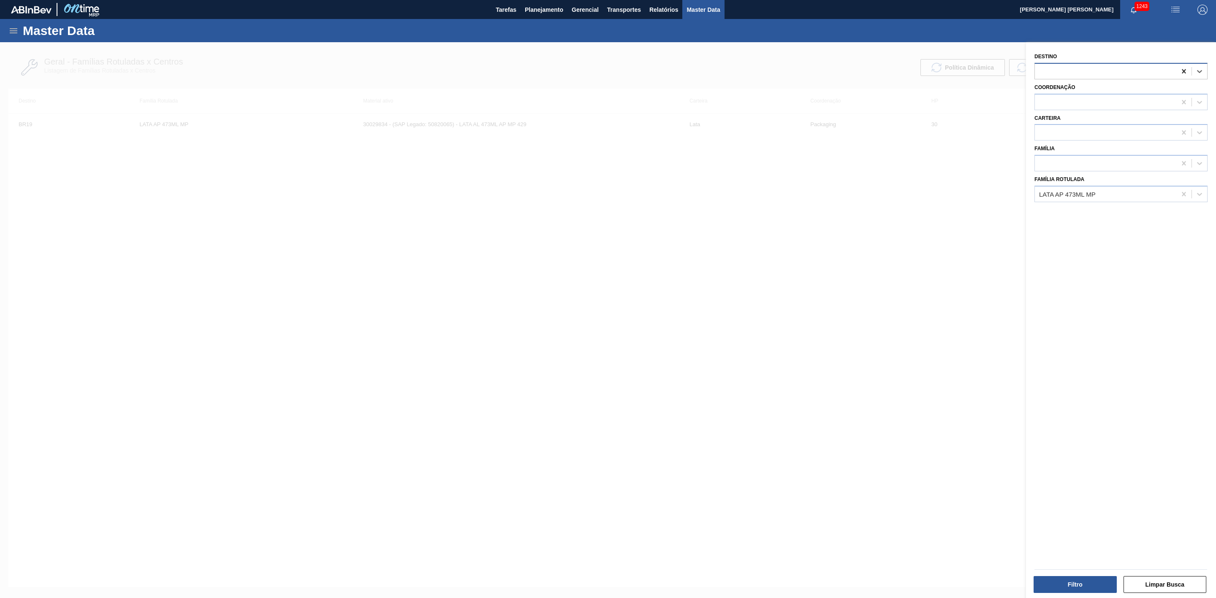
click at [1176, 70] on div at bounding box center [1183, 71] width 15 height 15
click at [1179, 194] on icon at bounding box center [1183, 194] width 8 height 8
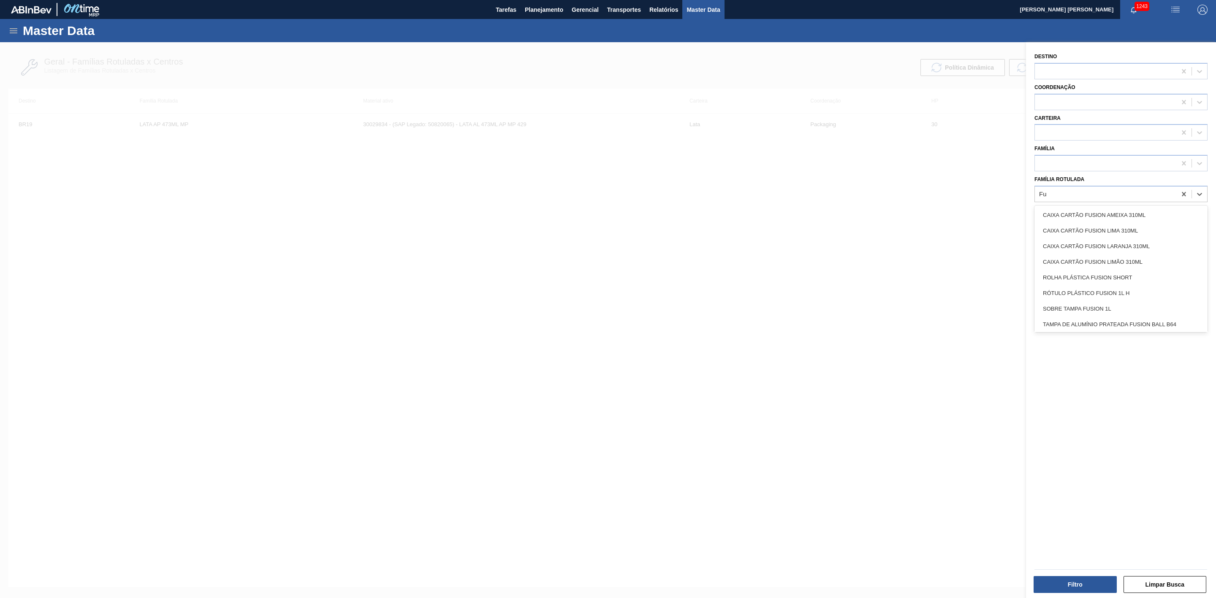
type Rotulada "F"
type Rotulada "LATA FUSION"
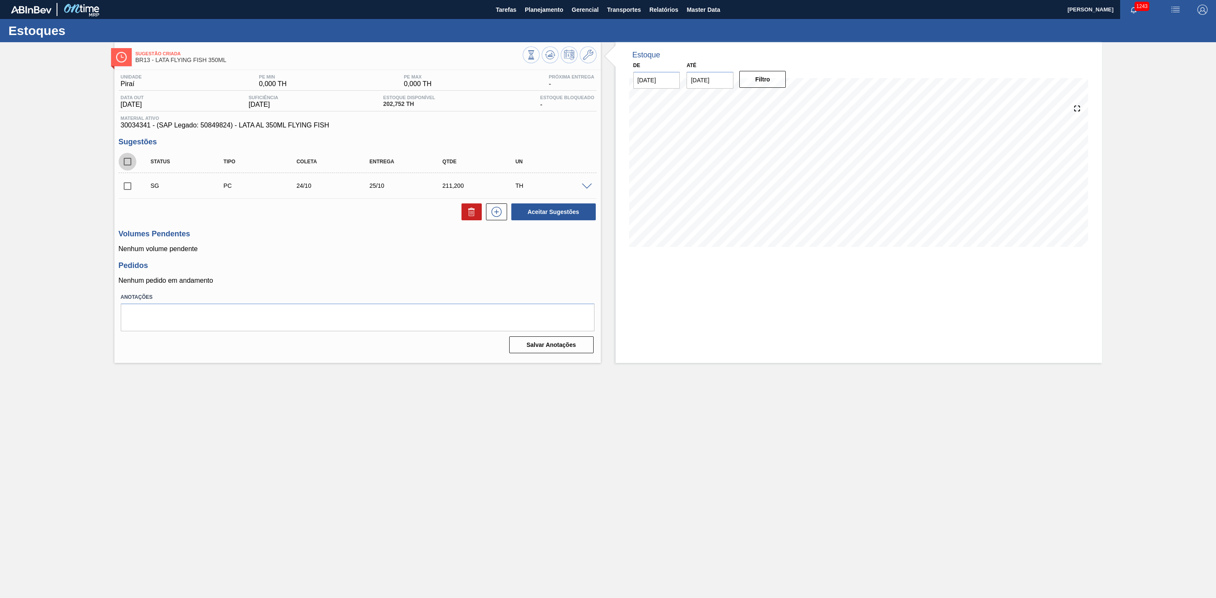
click at [130, 164] on input "checkbox" at bounding box center [128, 162] width 18 height 18
checkbox input "true"
click at [584, 187] on span at bounding box center [587, 187] width 10 height 6
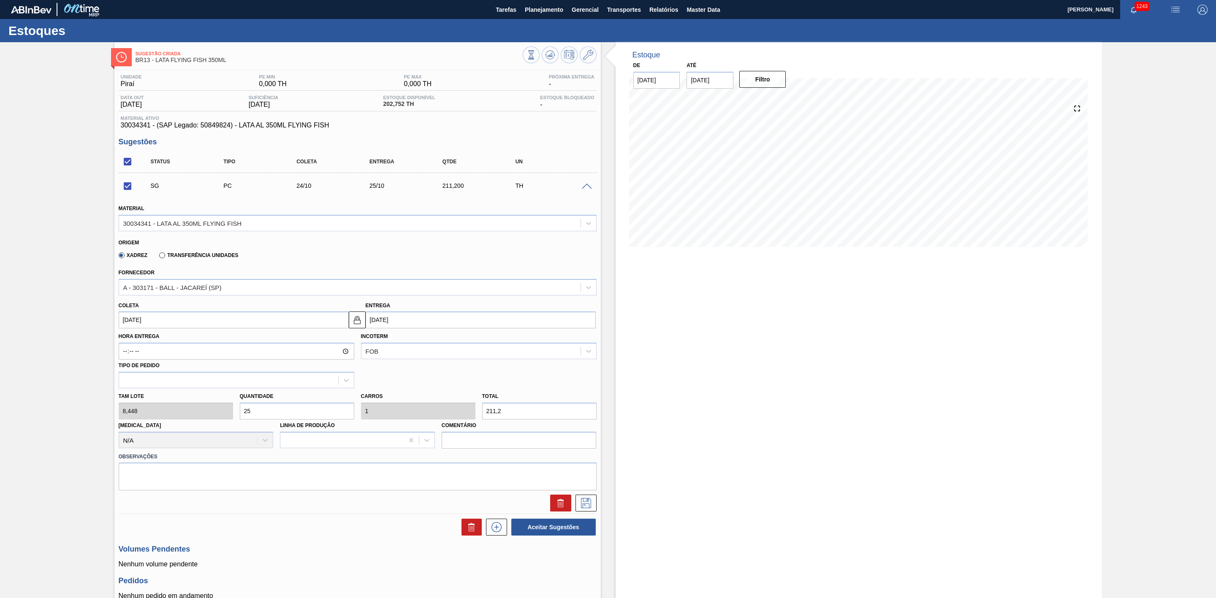
click at [225, 406] on div "Tam lote 8,448 Quantidade 25 Carros 1 Total 211,2 [MEDICAL_DATA] N/A Linha de P…" at bounding box center [357, 418] width 485 height 60
checkbox input "false"
type input "5"
type input "0,2"
type input "42,24"
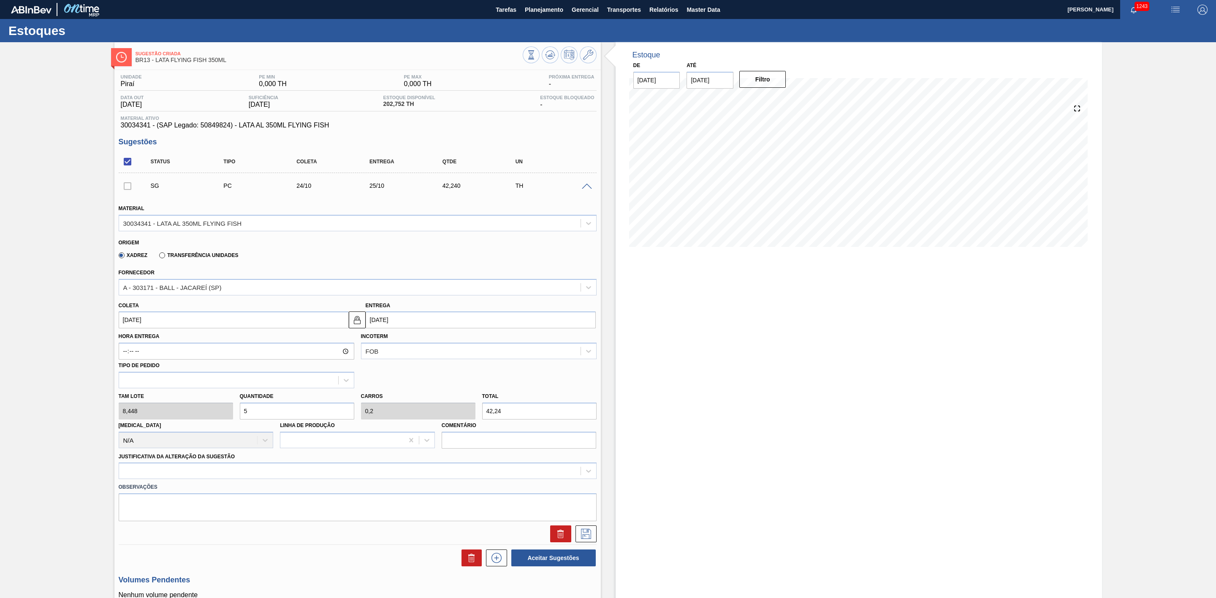
type input "50"
type input "2"
type input "422,4"
type input "50"
click at [185, 323] on input "[DATE]" at bounding box center [234, 319] width 230 height 17
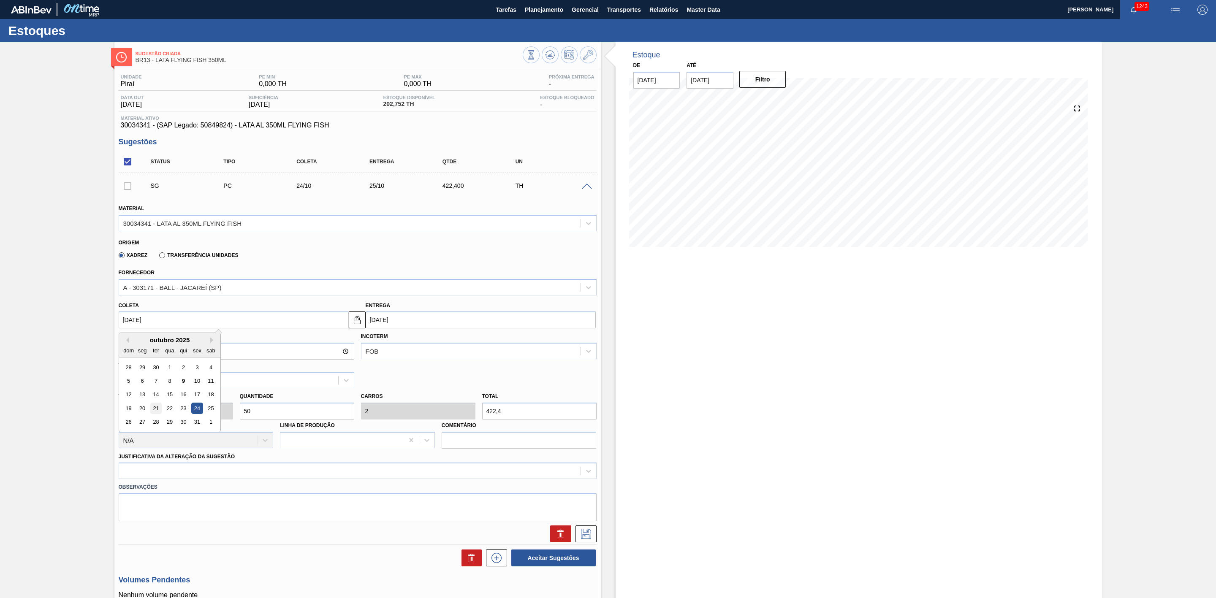
click at [159, 410] on div "21" at bounding box center [155, 408] width 11 height 11
type input "[DATE]"
click at [582, 539] on icon at bounding box center [586, 534] width 14 height 10
click at [147, 477] on div at bounding box center [358, 471] width 478 height 16
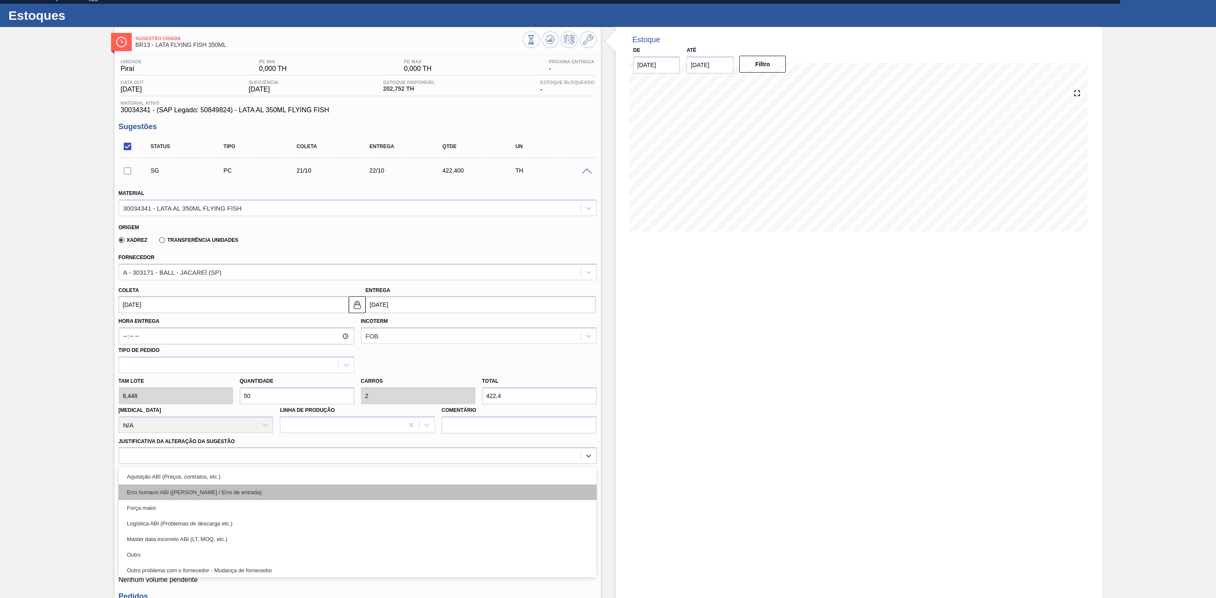
scroll to position [16, 0]
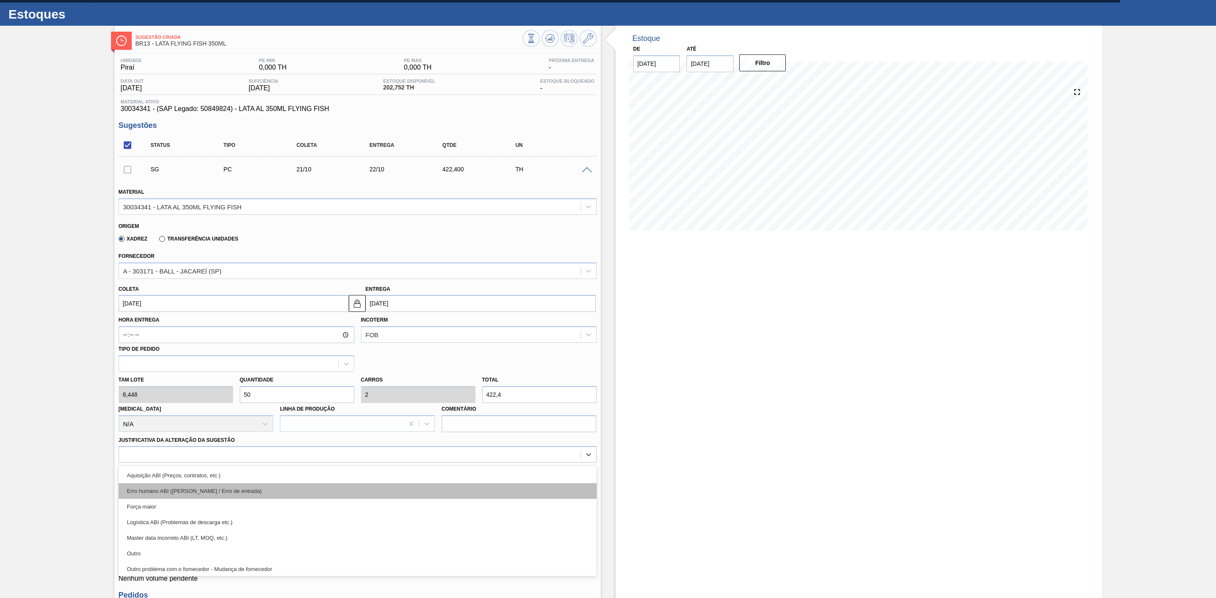
click at [203, 496] on div "Erro humano ABI ([PERSON_NAME] / Erro de entrada)" at bounding box center [358, 491] width 478 height 16
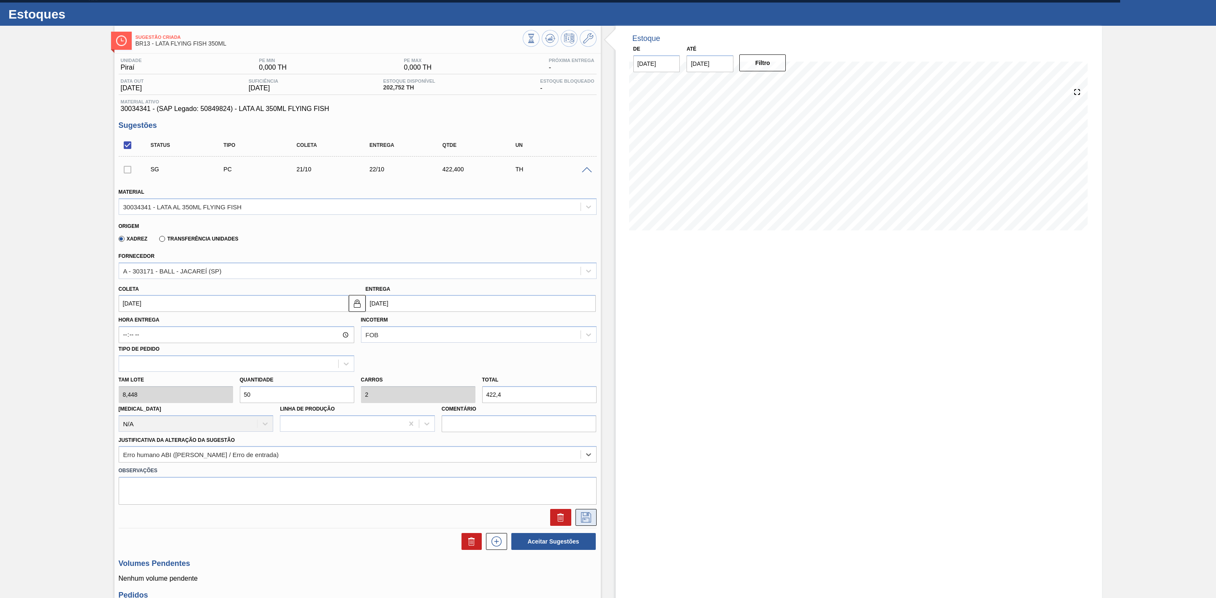
click at [587, 523] on icon at bounding box center [586, 517] width 14 height 10
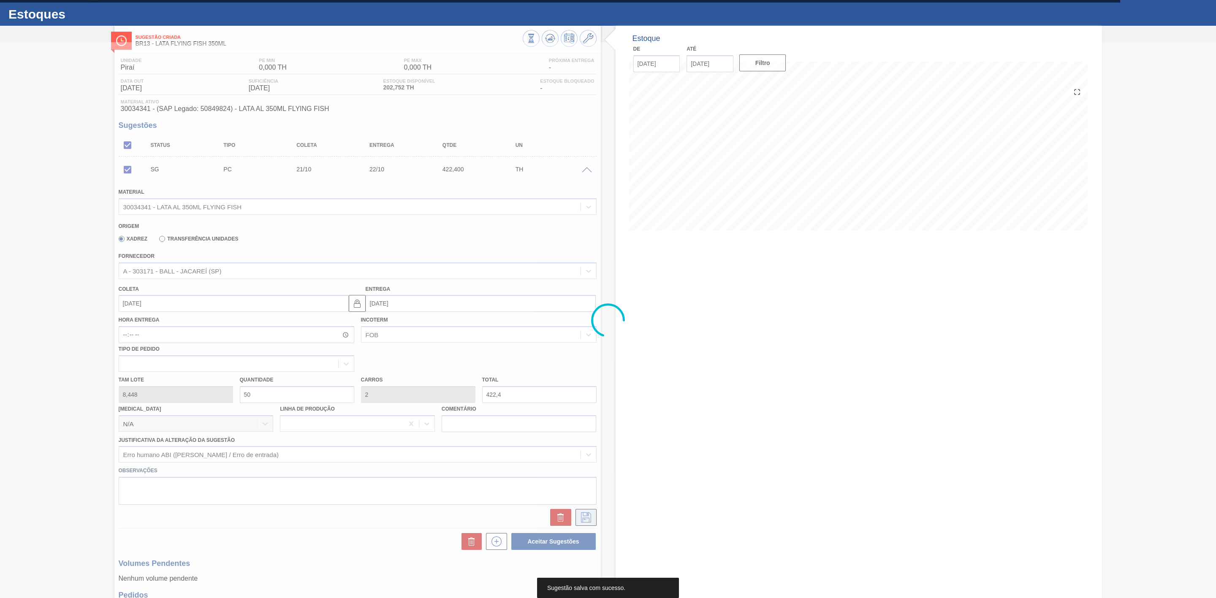
scroll to position [0, 0]
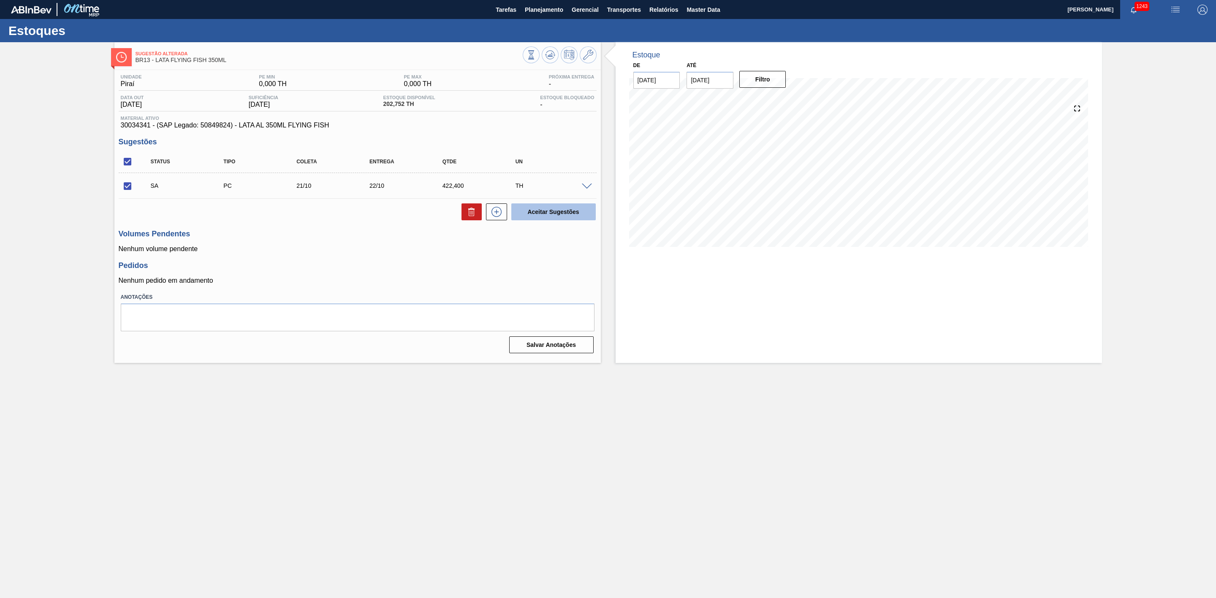
click at [530, 218] on button "Aceitar Sugestões" at bounding box center [553, 211] width 84 height 17
checkbox input "false"
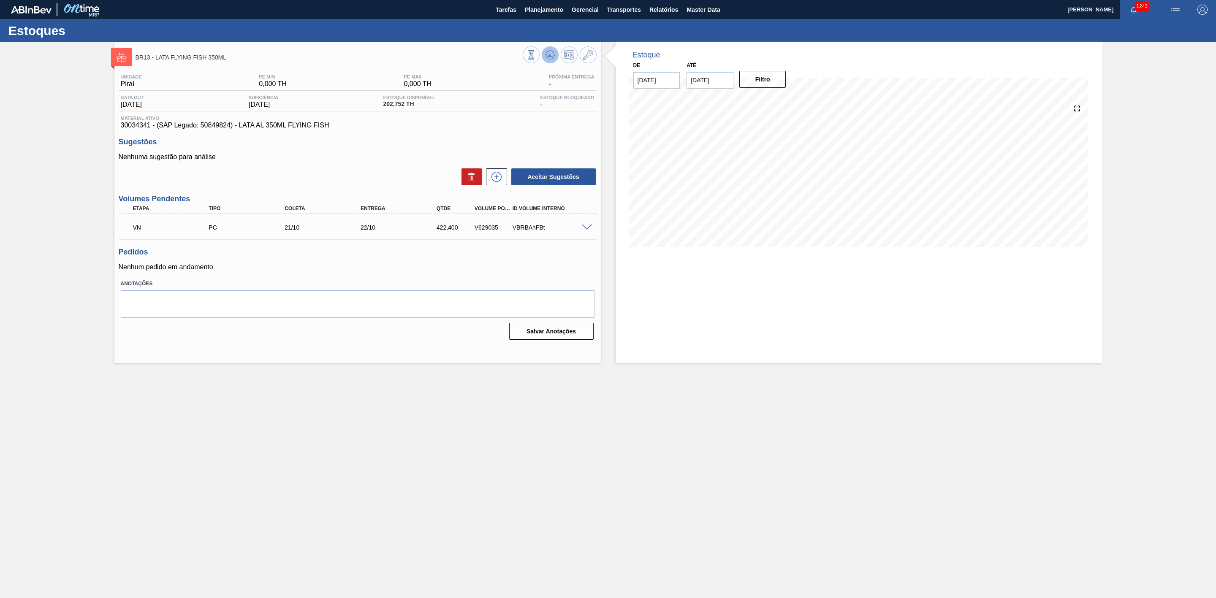
click at [553, 57] on icon at bounding box center [550, 55] width 10 height 10
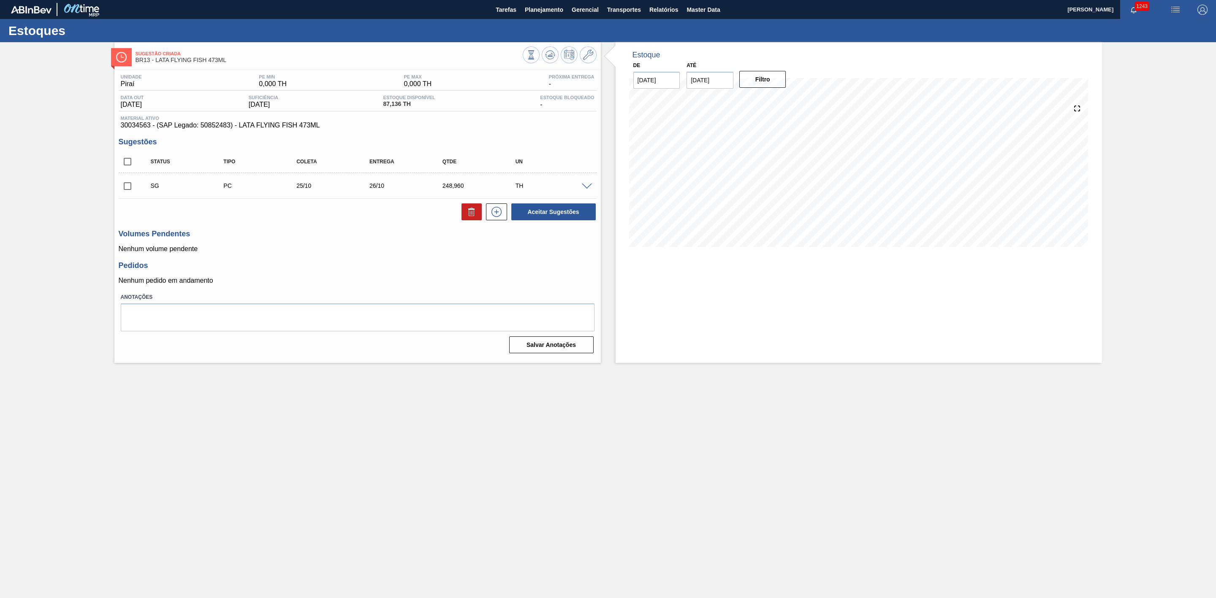
click at [588, 187] on span at bounding box center [587, 187] width 10 height 6
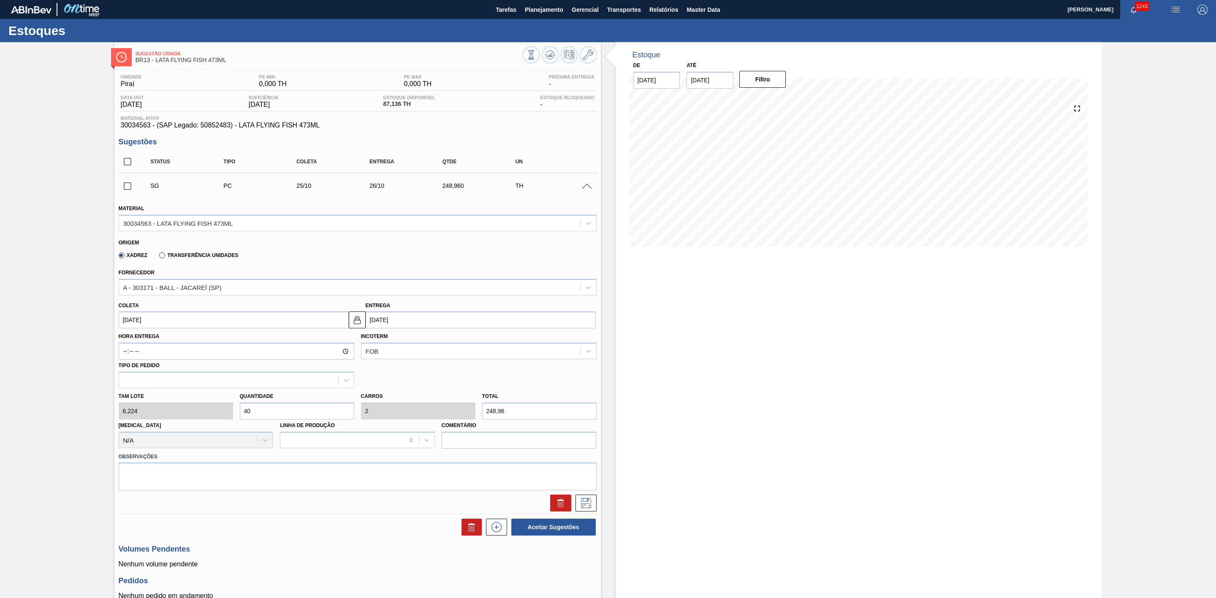
click at [214, 414] on div "Tam lote 6,224 Quantidade 40 Carros 2 Total 248,96 [MEDICAL_DATA] N/A Linha de …" at bounding box center [357, 418] width 485 height 60
type input "8"
type input "0,4"
type input "49,792"
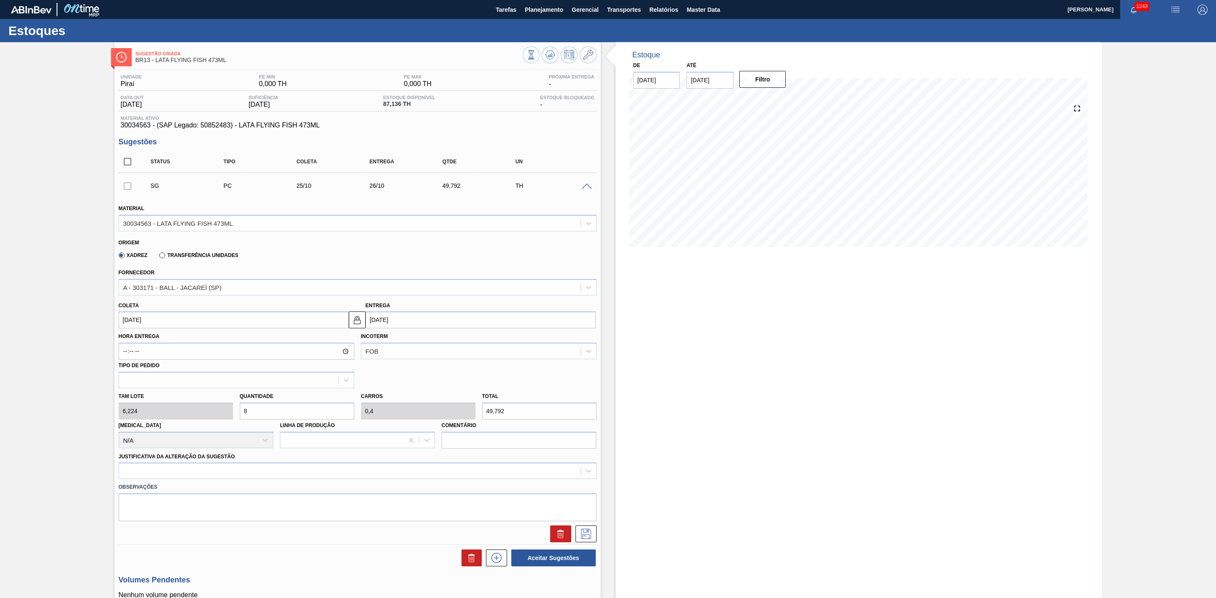
type input "80"
type input "4"
type input "497,92"
type input "80"
click at [171, 327] on input "[DATE]" at bounding box center [234, 319] width 230 height 17
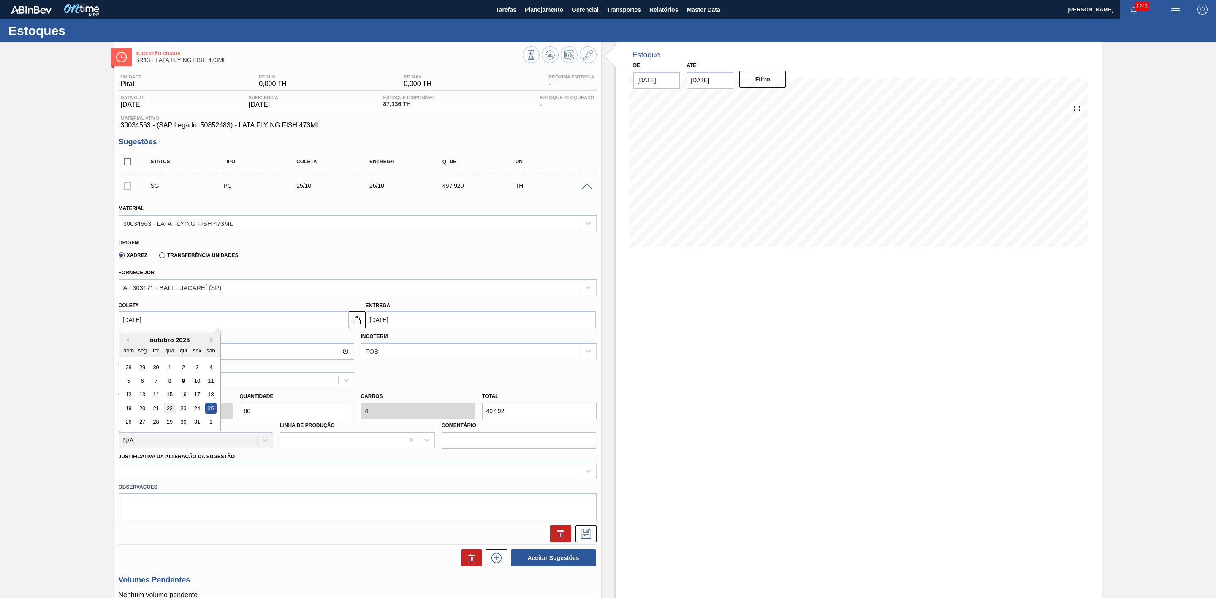
click at [168, 414] on div "22" at bounding box center [169, 408] width 11 height 11
type input "[DATE]"
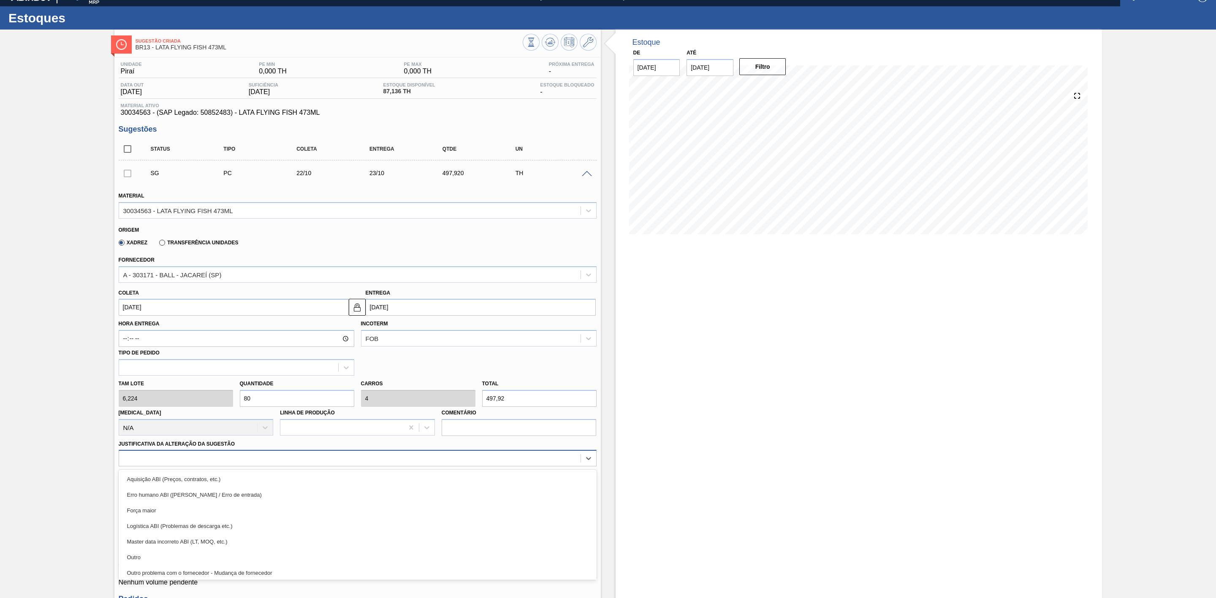
click at [227, 466] on div "option Aquisição ABI (Preços, contratos, etc.) focused, 1 of 18. 18 results ava…" at bounding box center [358, 458] width 478 height 16
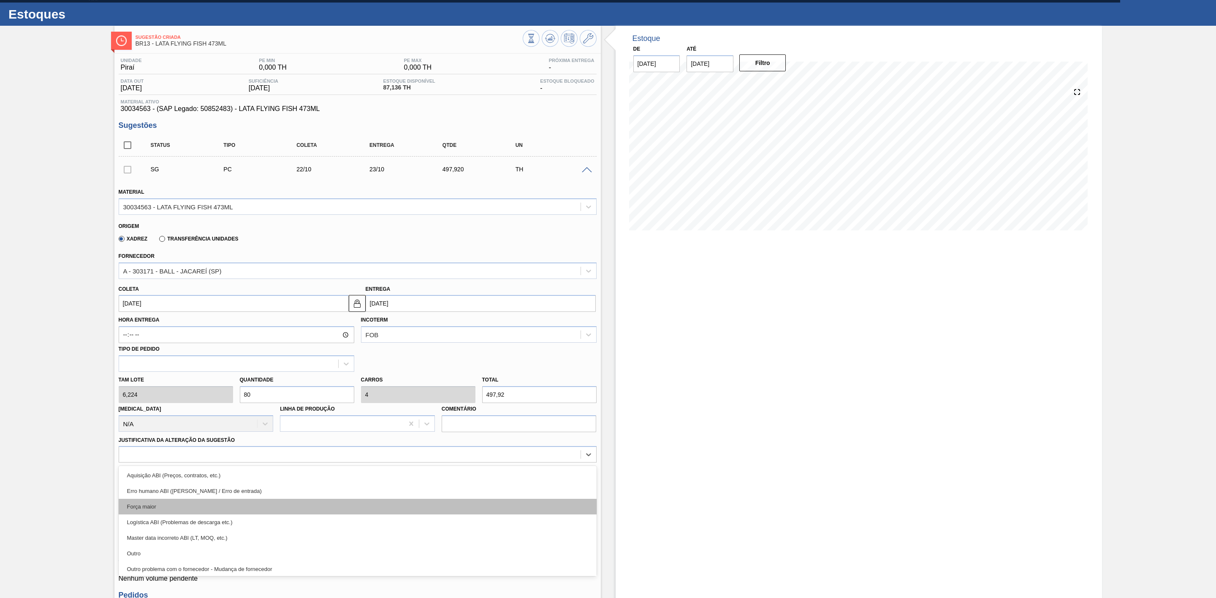
click at [197, 514] on div "Força maior" at bounding box center [358, 507] width 478 height 16
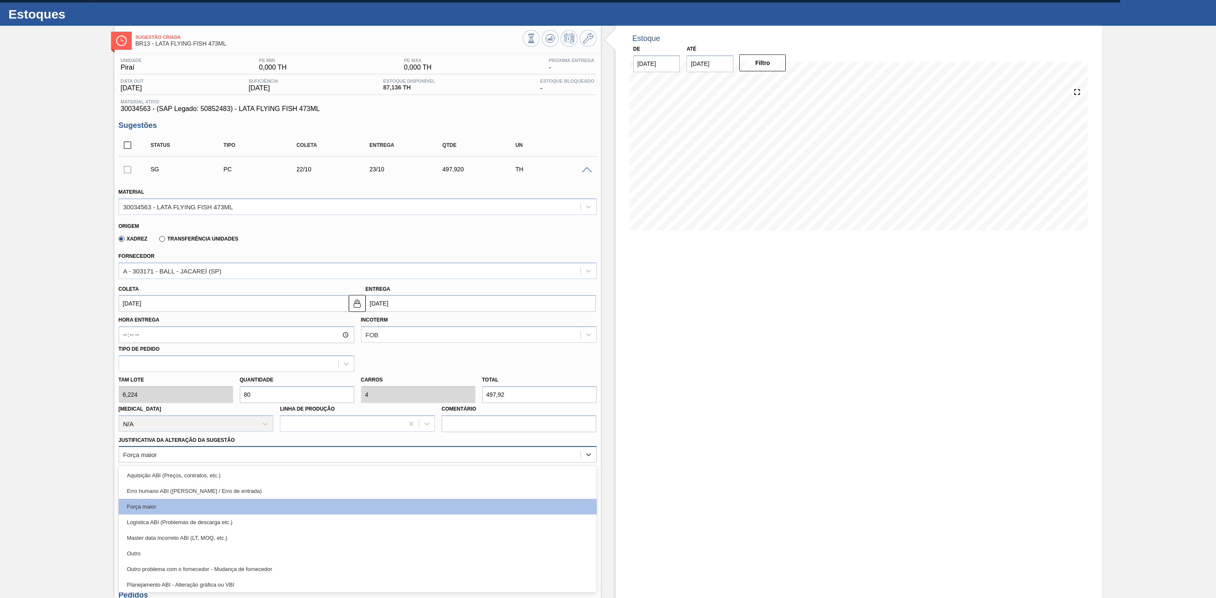
click at [185, 456] on div "Força maior" at bounding box center [349, 455] width 461 height 12
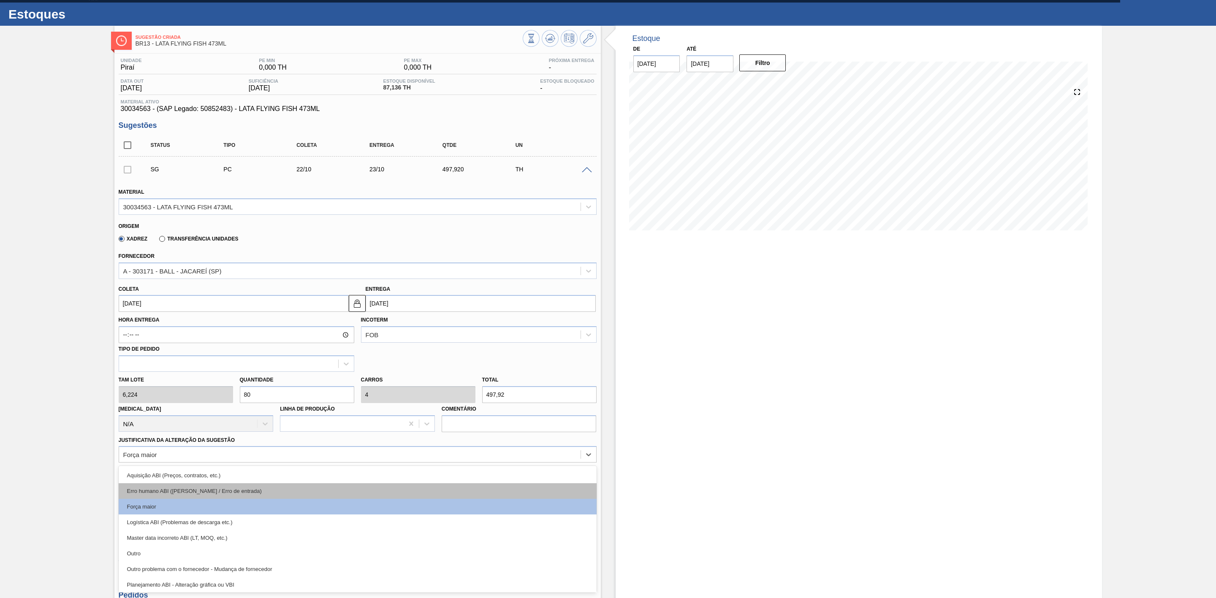
click at [177, 492] on div "Erro humano ABI ([PERSON_NAME] / Erro de entrada)" at bounding box center [358, 491] width 478 height 16
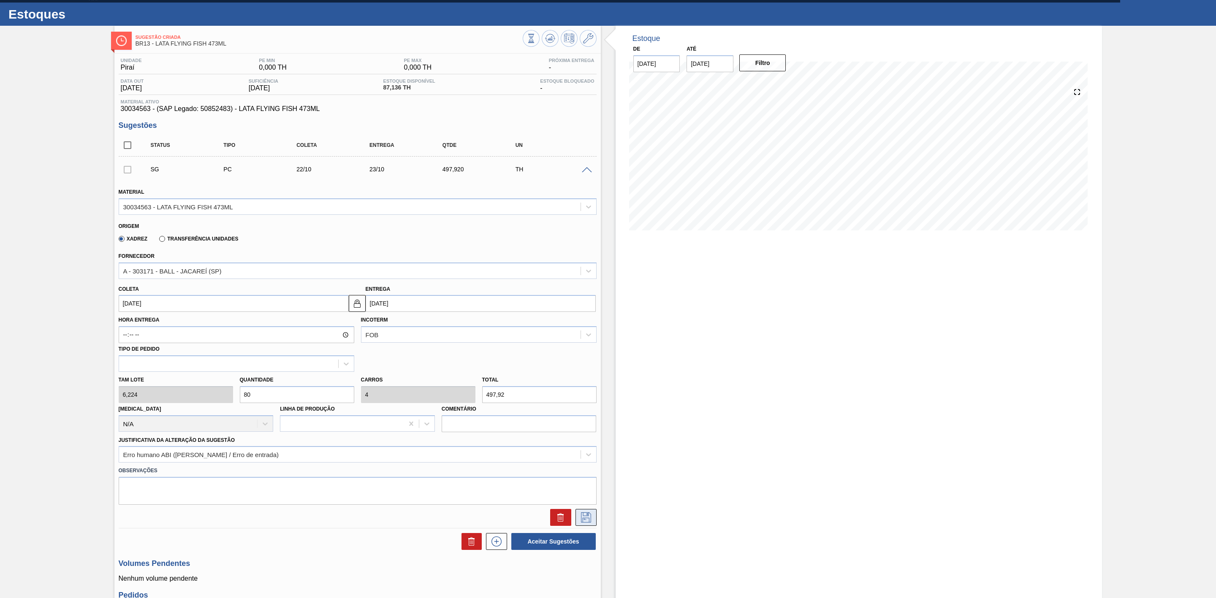
click at [582, 513] on button at bounding box center [585, 517] width 21 height 17
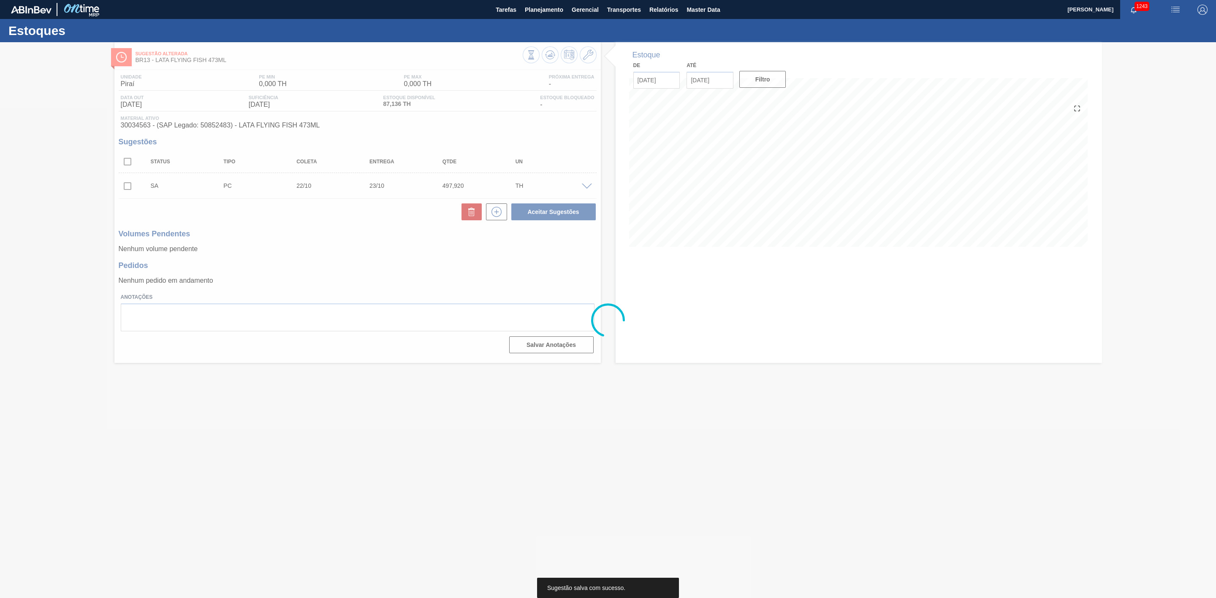
scroll to position [0, 0]
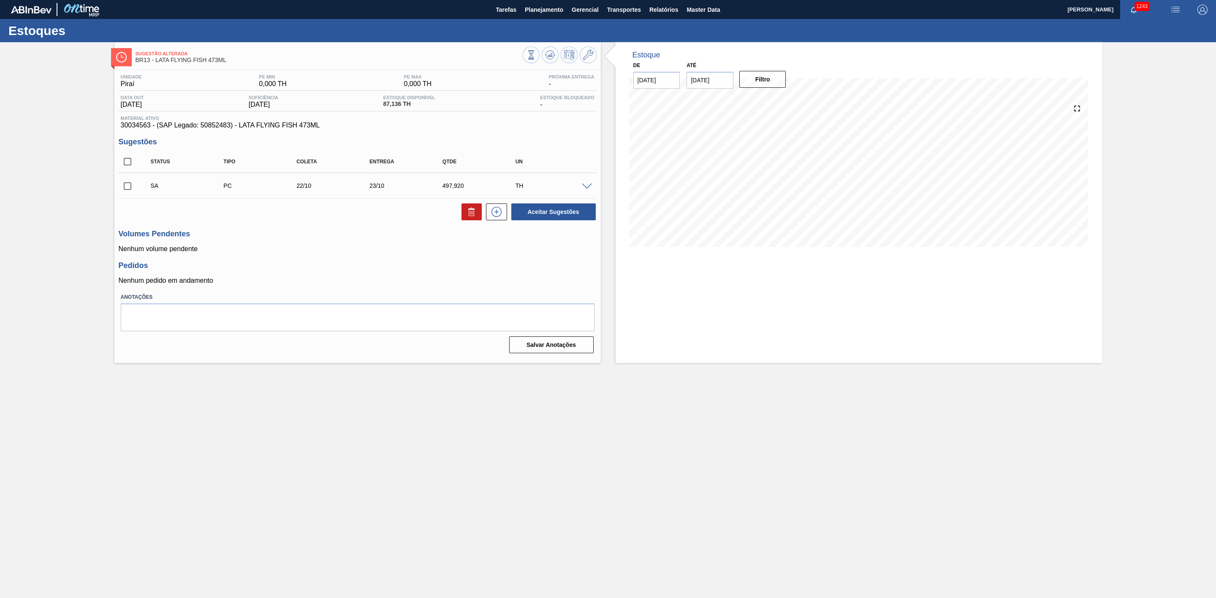
click at [127, 168] on input "checkbox" at bounding box center [128, 162] width 18 height 18
checkbox input "true"
click at [532, 220] on button "Aceitar Sugestões" at bounding box center [553, 211] width 84 height 17
checkbox input "false"
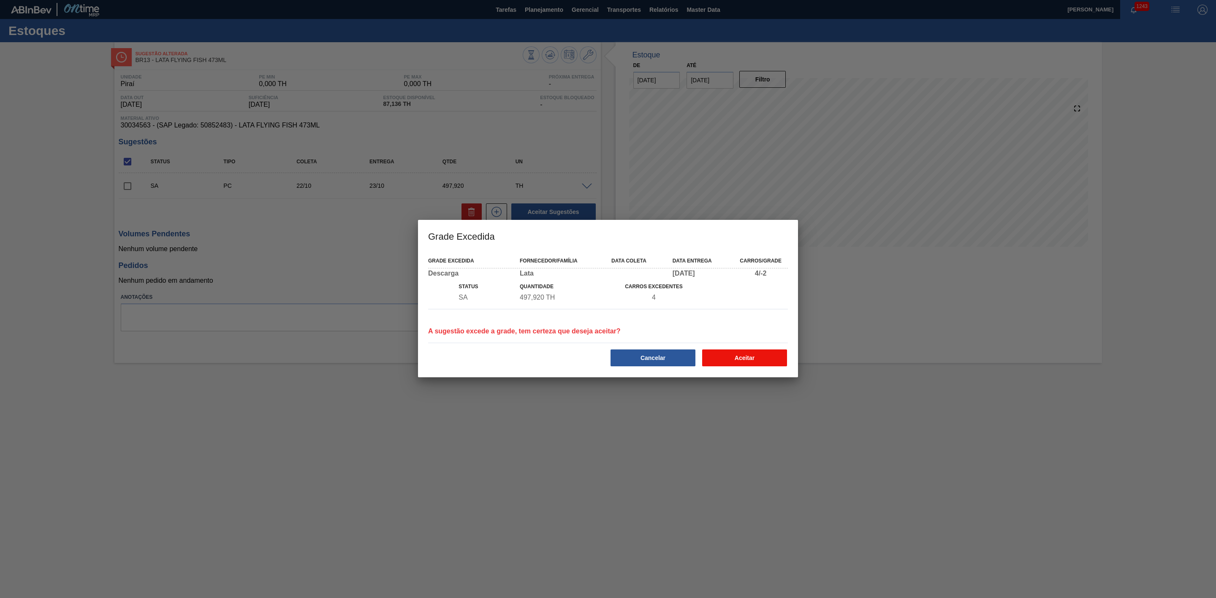
click at [741, 362] on button "Aceitar" at bounding box center [744, 357] width 85 height 17
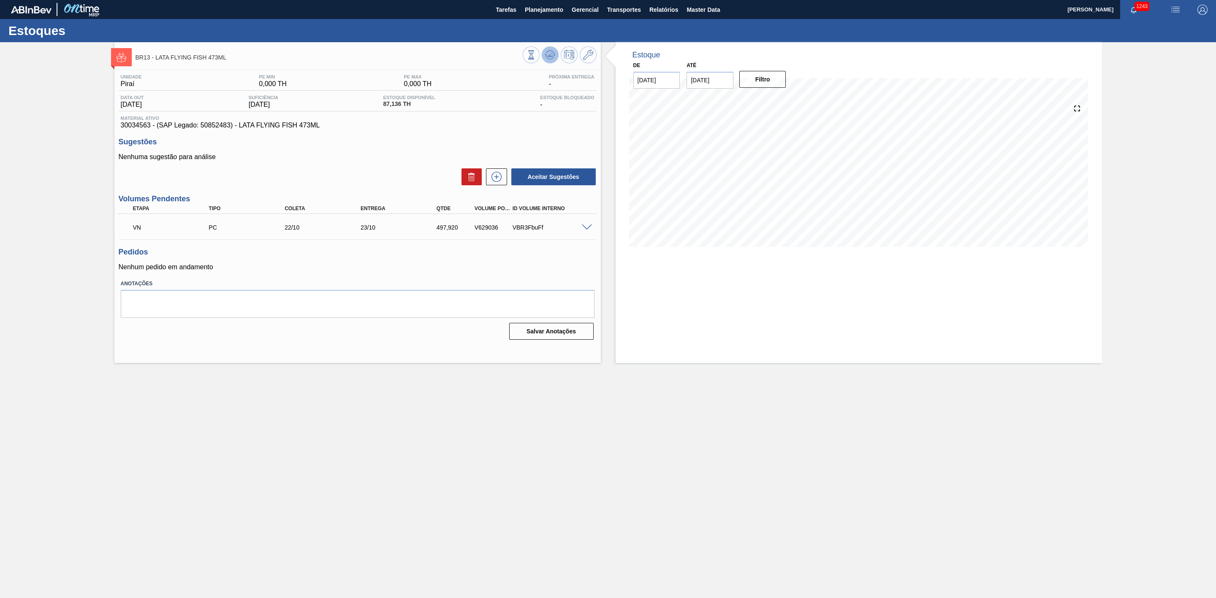
click at [553, 56] on icon at bounding box center [550, 55] width 10 height 10
click at [545, 2] on button "Planejamento" at bounding box center [543, 9] width 47 height 19
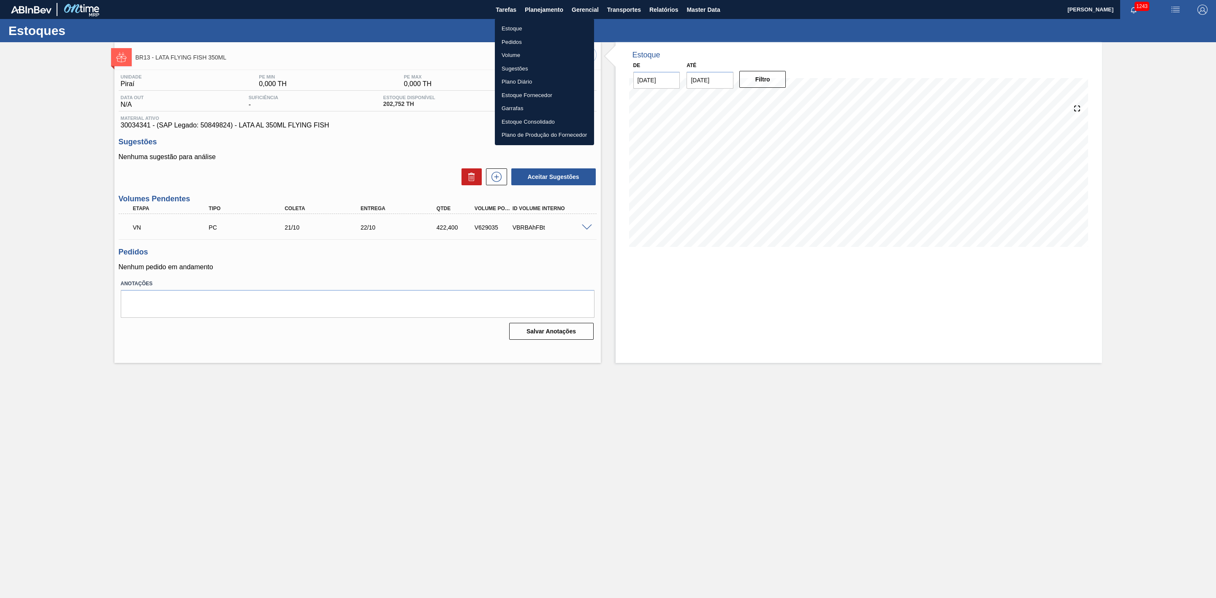
click at [527, 30] on li "Estoque" at bounding box center [544, 29] width 99 height 14
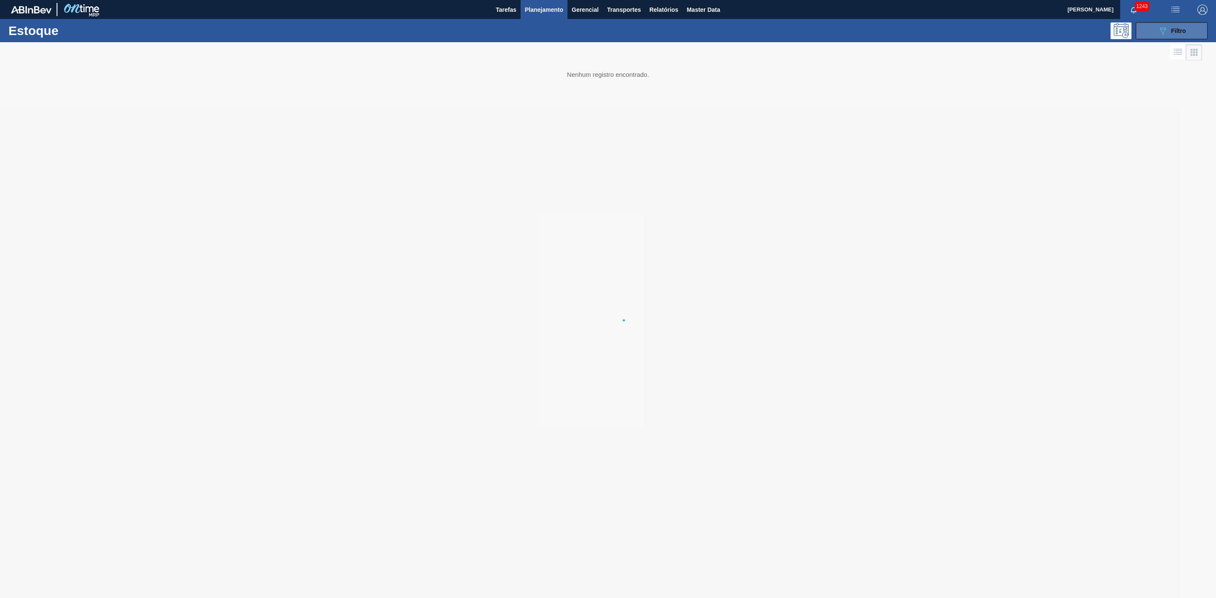
click at [1172, 22] on button "089F7B8B-B2A5-4AFE-B5C0-19BA573D28AC Filtro" at bounding box center [1171, 30] width 72 height 17
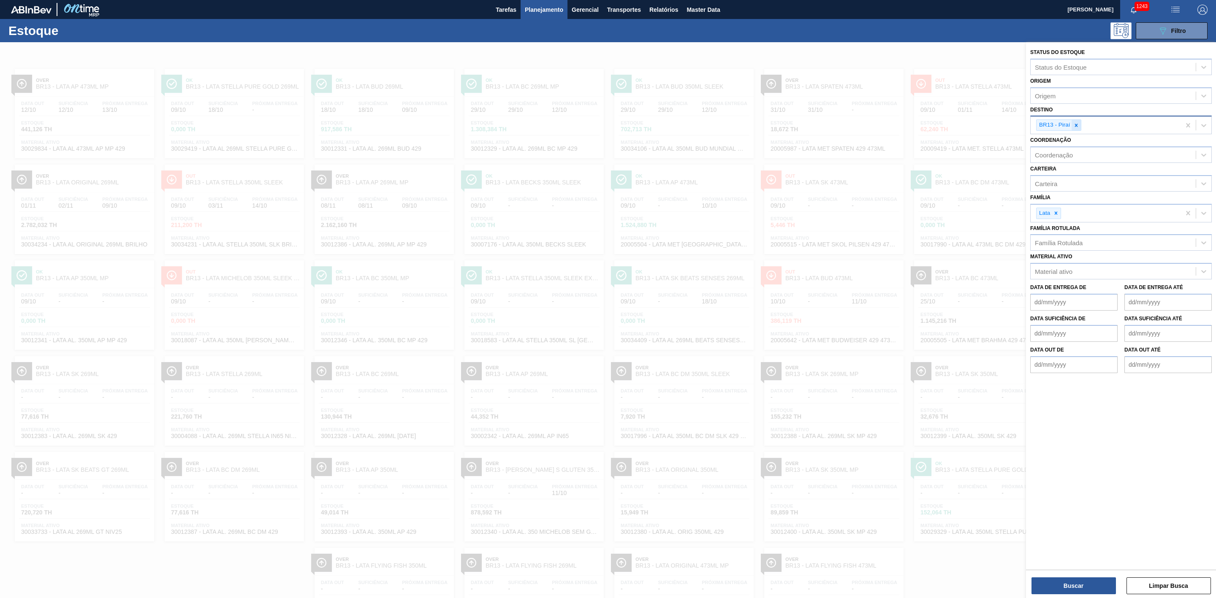
click at [1078, 124] on icon at bounding box center [1076, 125] width 6 height 6
type input "10"
click at [1059, 591] on button "Buscar" at bounding box center [1073, 585] width 84 height 17
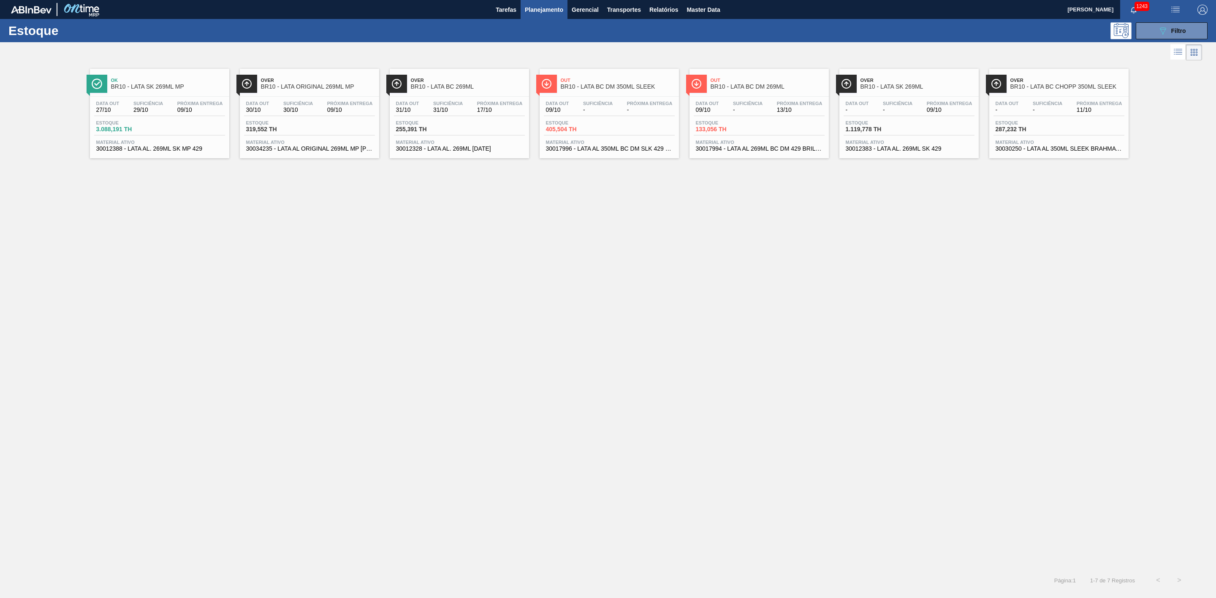
click at [598, 123] on span "Estoque" at bounding box center [575, 122] width 59 height 5
click at [1045, 103] on span "Suficiência" at bounding box center [1047, 103] width 30 height 5
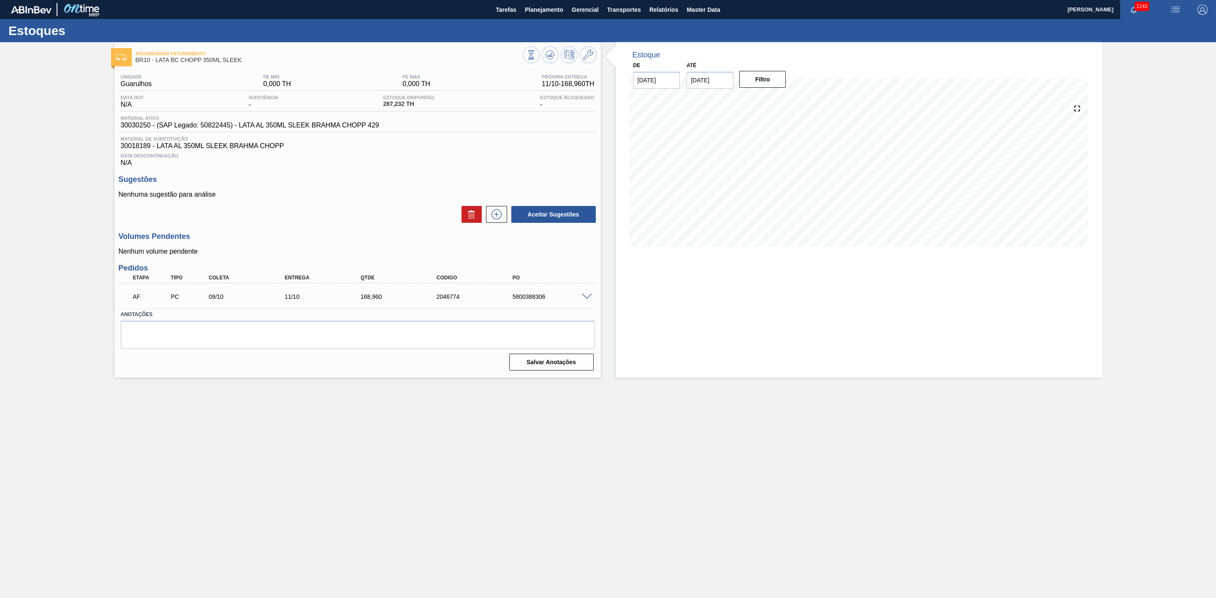
click at [583, 299] on span at bounding box center [587, 297] width 10 height 6
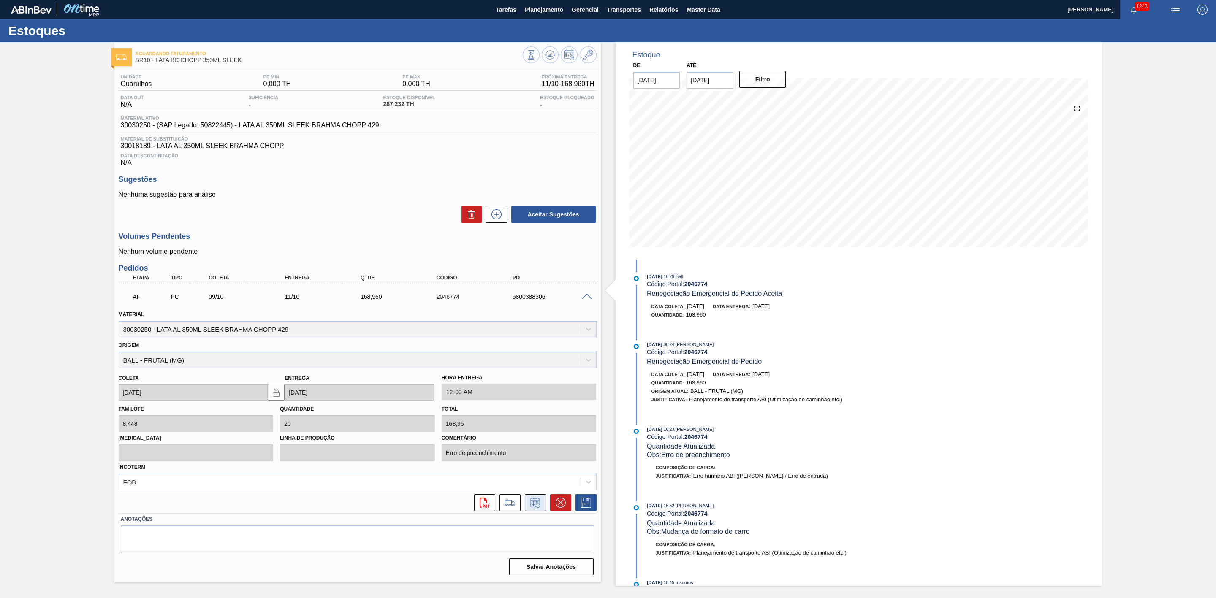
click at [534, 501] on icon at bounding box center [535, 503] width 14 height 10
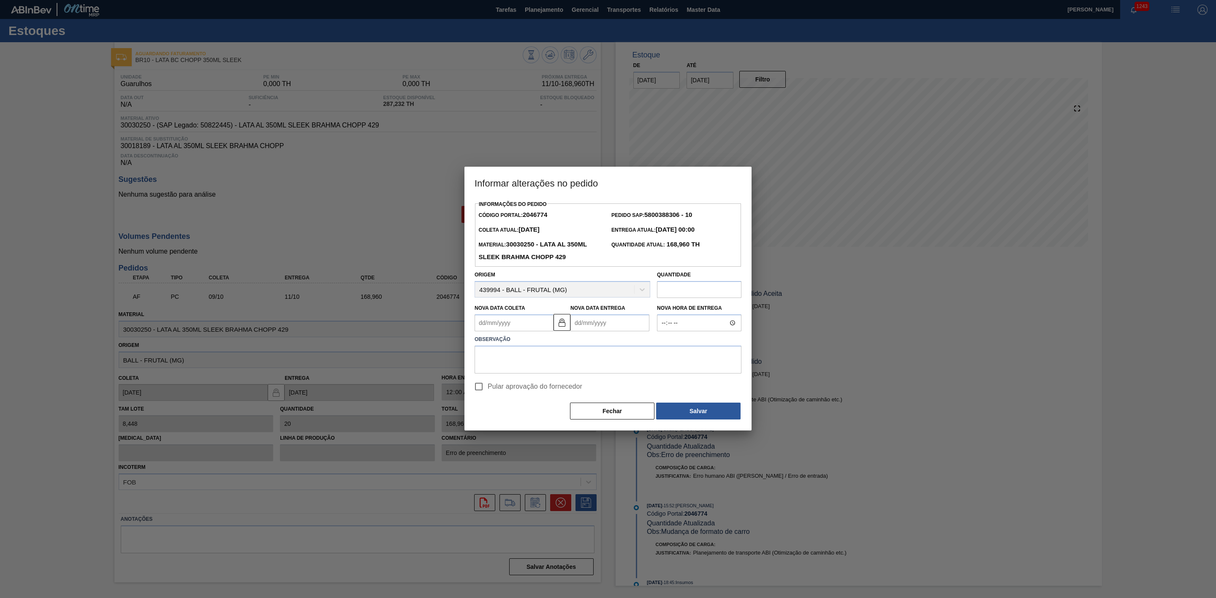
click at [689, 291] on input "text" at bounding box center [699, 289] width 84 height 17
paste input "211,2"
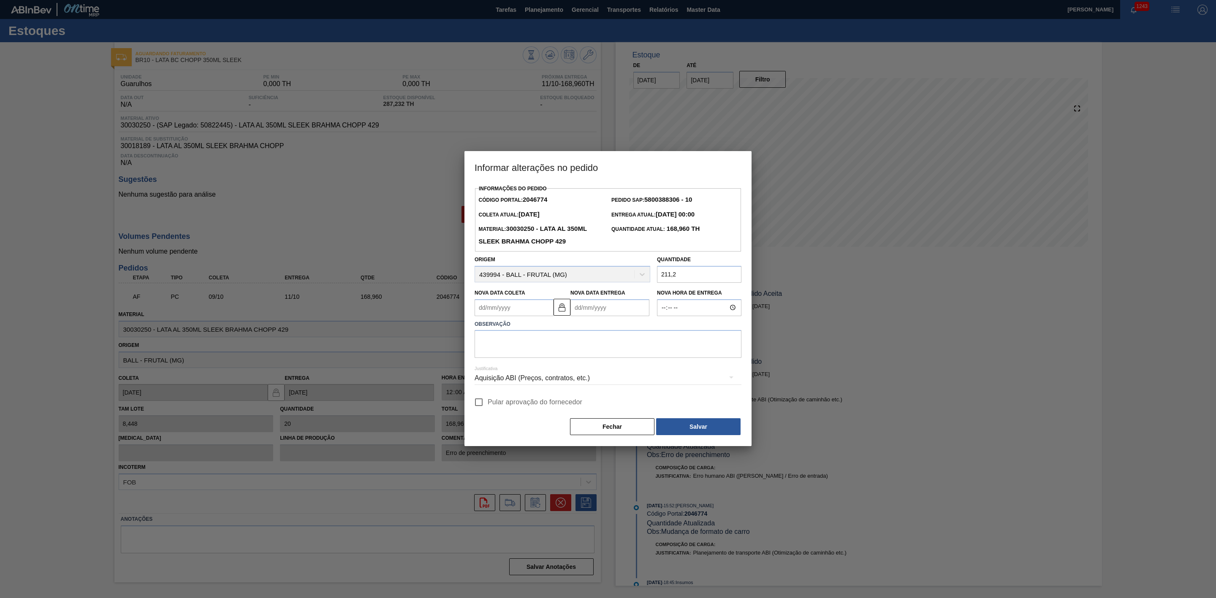
type input "211,2"
click at [563, 404] on span "Pular aprovação do fornecedor" at bounding box center [534, 402] width 95 height 10
click at [487, 404] on input "Pular aprovação do fornecedor" at bounding box center [479, 402] width 18 height 18
checkbox input "true"
click at [712, 426] on button "Salvar" at bounding box center [698, 426] width 84 height 17
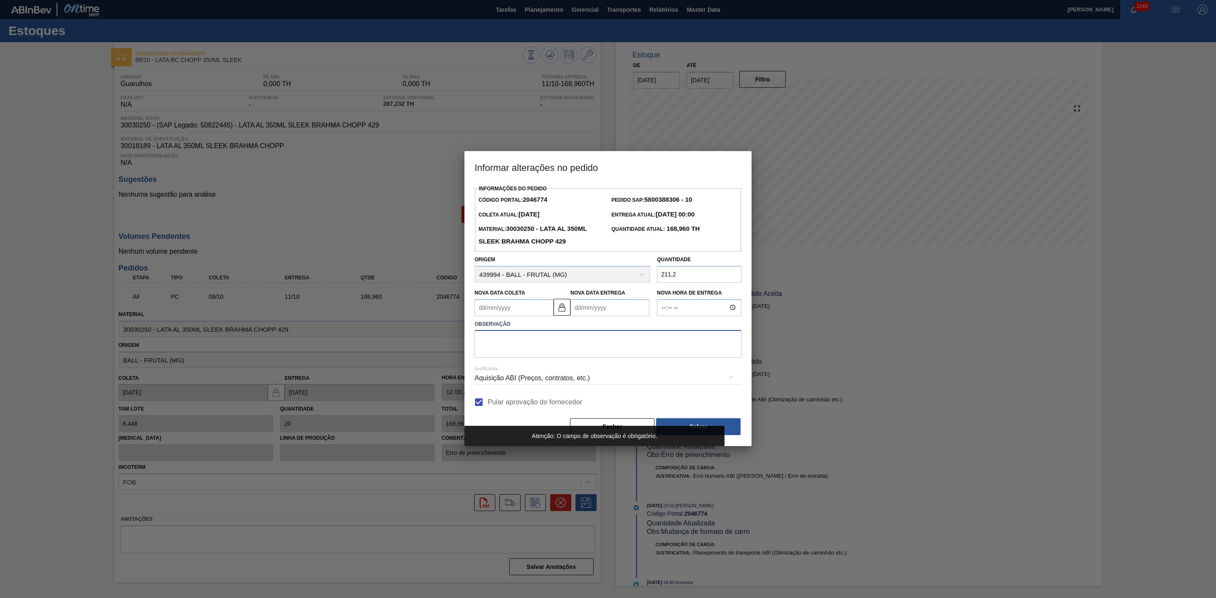
click at [572, 354] on textarea at bounding box center [607, 344] width 267 height 28
click at [593, 341] on textarea at bounding box center [607, 344] width 267 height 28
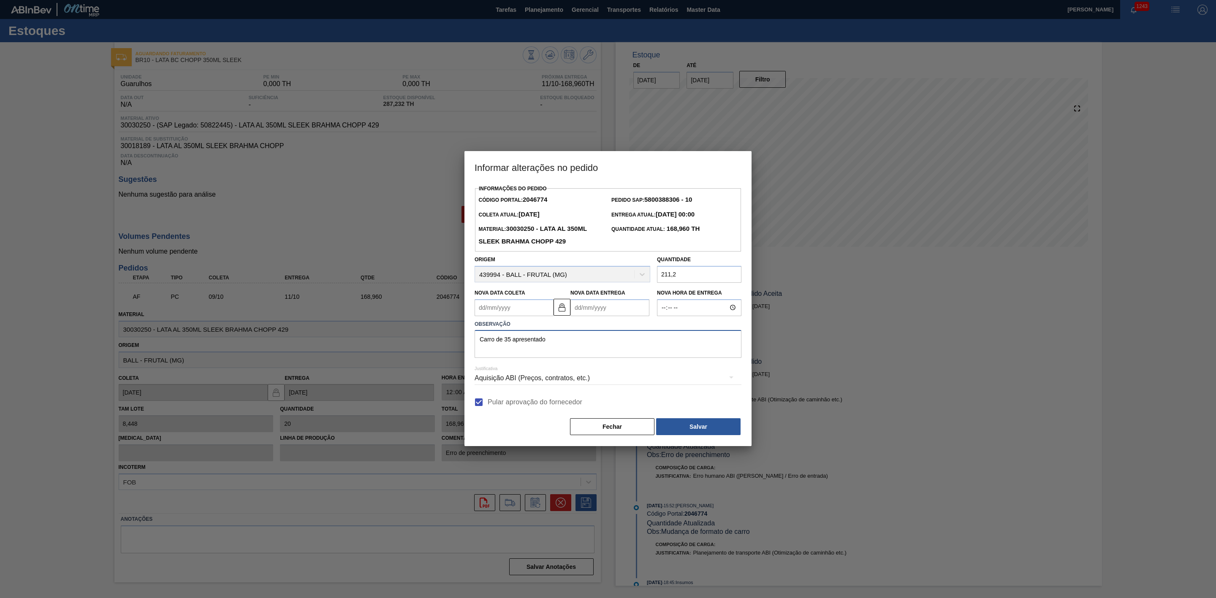
type textarea "Carro de 35 apresentado"
click at [695, 413] on div "Informações do Pedido Código Portal: 2046774 Pedido SAP: 5800388306 - 10 Coleta…" at bounding box center [607, 309] width 267 height 253
click at [694, 424] on button "Salvar" at bounding box center [698, 426] width 84 height 17
click at [666, 425] on button "Salvar" at bounding box center [698, 426] width 84 height 17
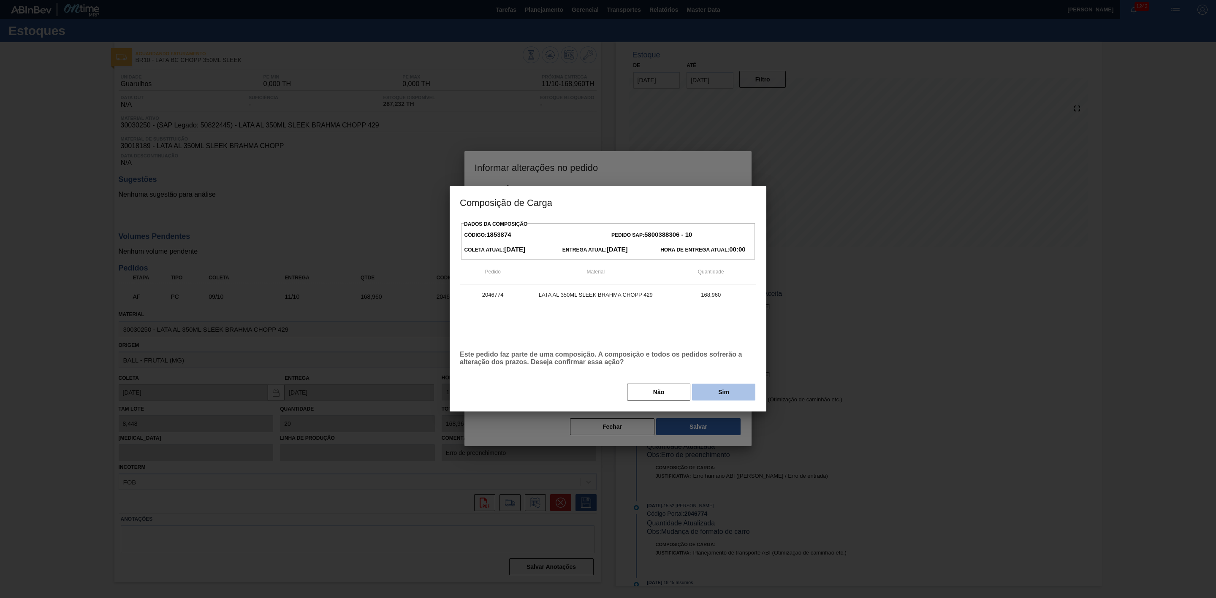
click at [700, 387] on button "Sim" at bounding box center [723, 392] width 63 height 17
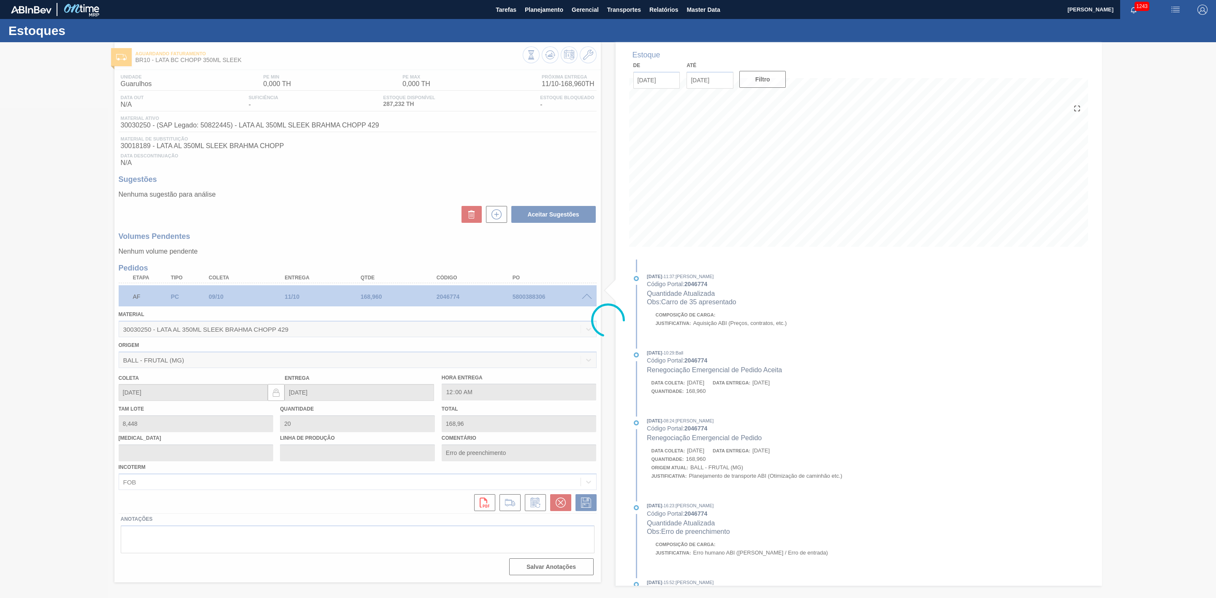
type input "25"
type input "211,2"
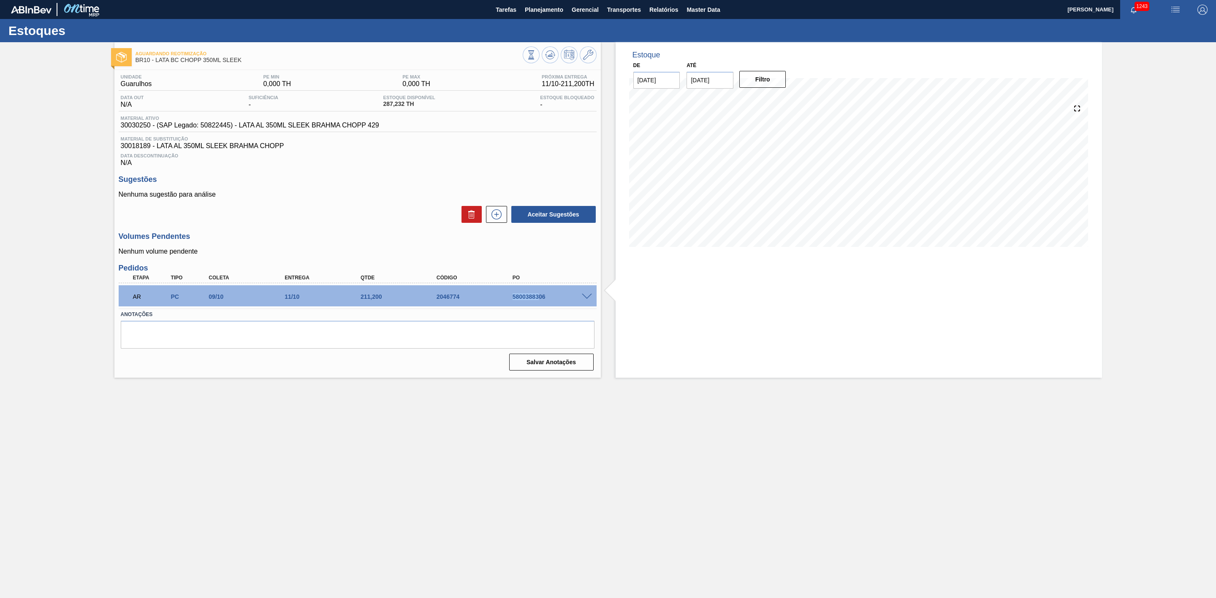
drag, startPoint x: 512, startPoint y: 299, endPoint x: 539, endPoint y: 300, distance: 26.6
click at [539, 300] on div "5800388306" at bounding box center [553, 296] width 87 height 7
click at [588, 298] on span at bounding box center [587, 297] width 10 height 6
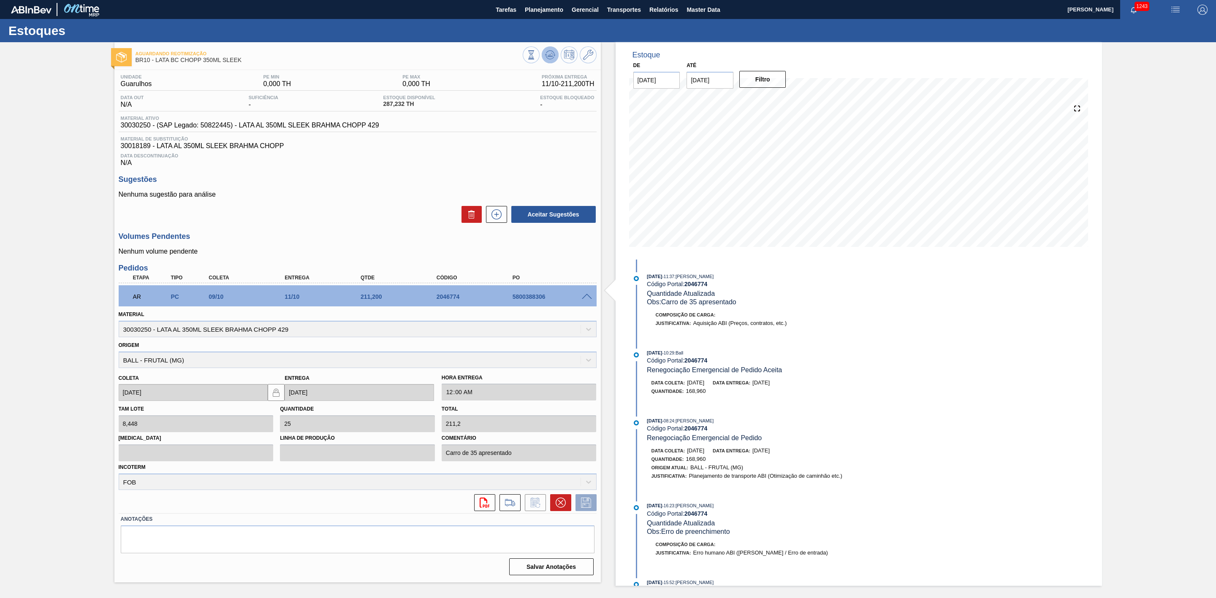
click at [552, 54] on icon at bounding box center [550, 55] width 10 height 10
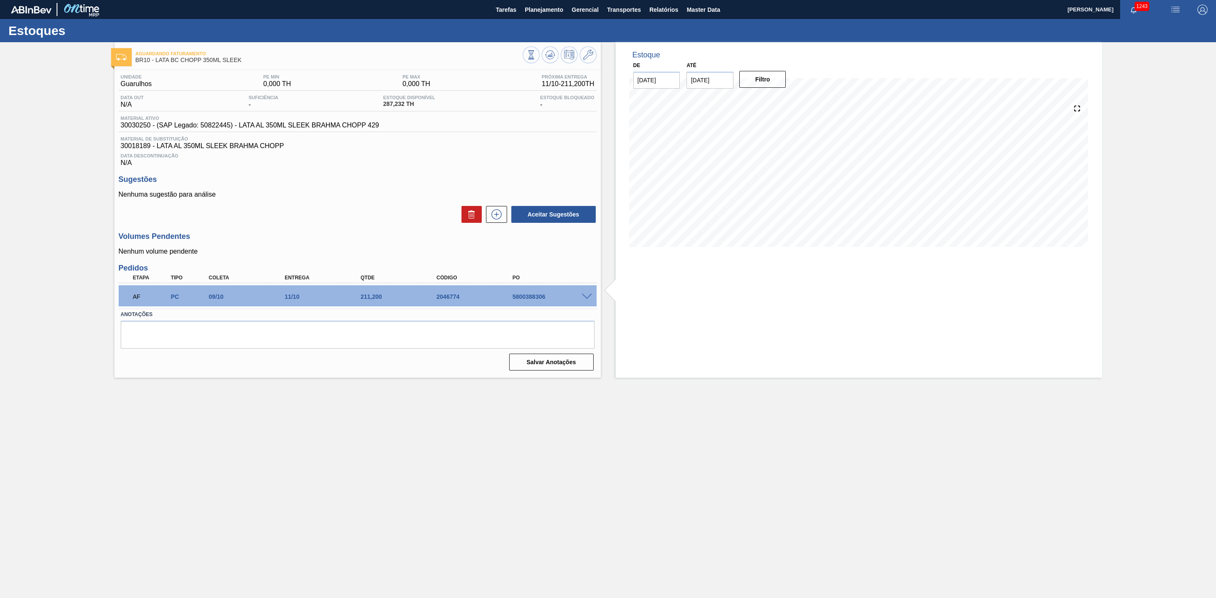
click at [586, 299] on span at bounding box center [587, 297] width 10 height 6
type input "Carro de 35 apresentado"
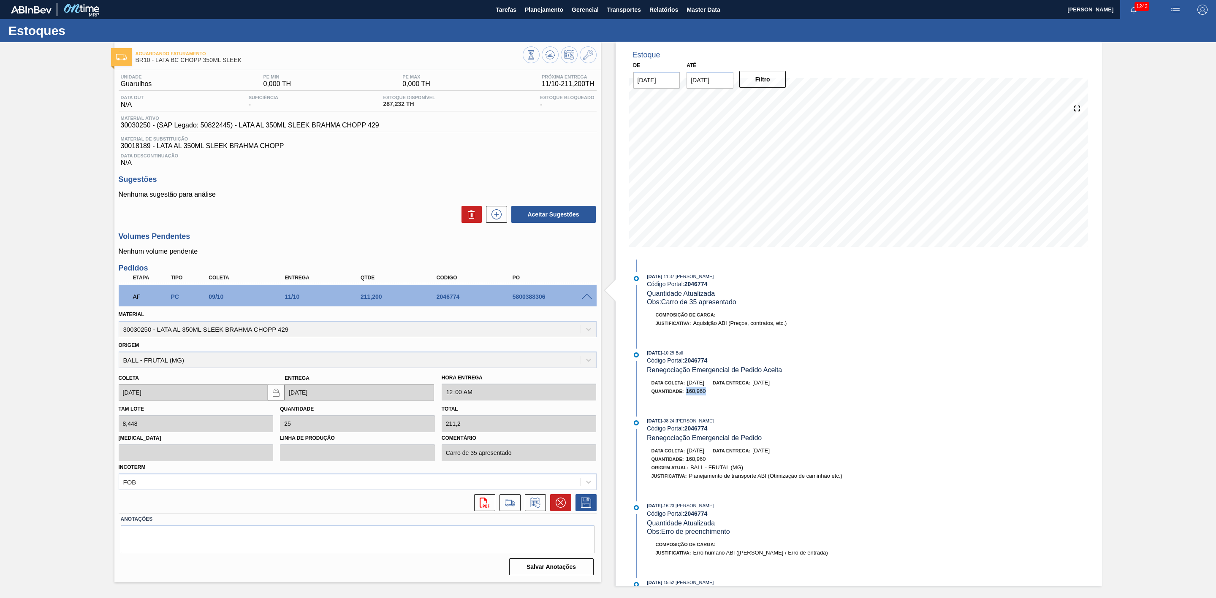
drag, startPoint x: 709, startPoint y: 395, endPoint x: 684, endPoint y: 397, distance: 25.4
click at [684, 395] on div "Quantidade : 168,960" at bounding box center [751, 391] width 200 height 8
copy span "168,960"
click at [530, 508] on icon at bounding box center [535, 503] width 14 height 10
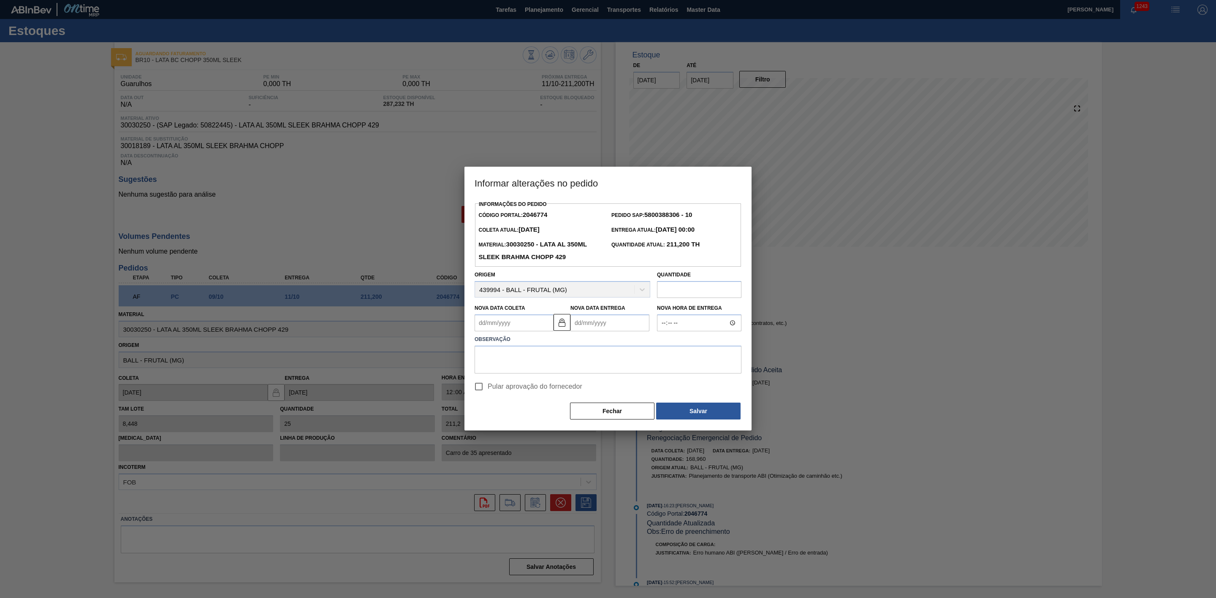
click at [674, 291] on input "text" at bounding box center [699, 289] width 84 height 17
paste input "168,960"
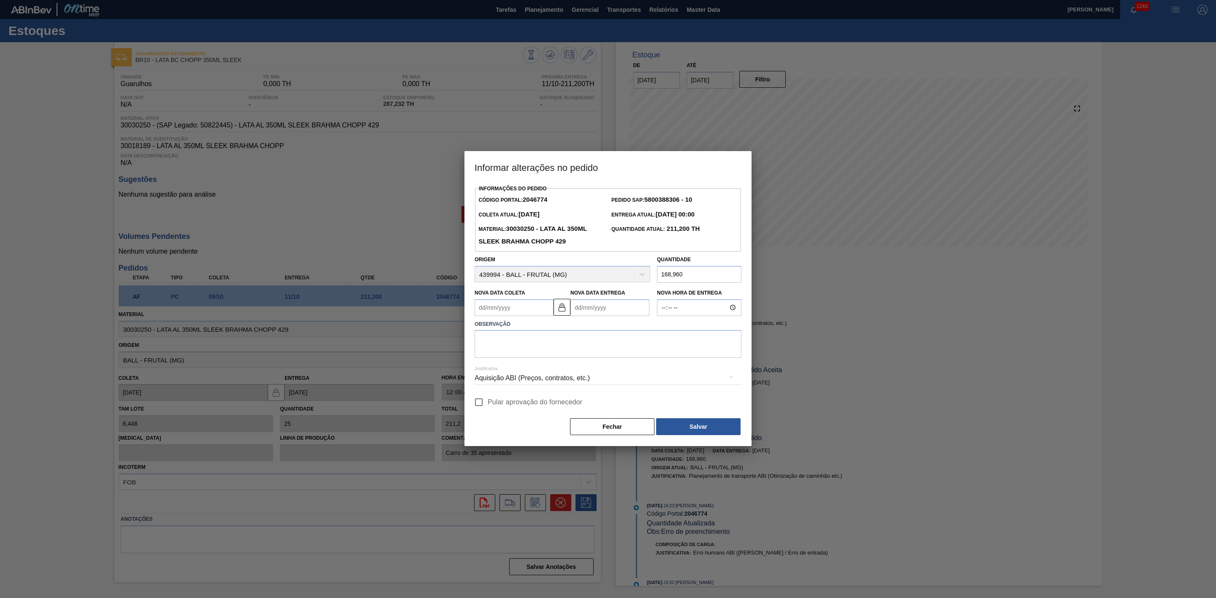
type input "168,960"
click at [582, 350] on textarea at bounding box center [607, 344] width 267 height 28
type textarea "I"
type textarea "Ball não tem volume"
click at [549, 401] on span "Pular aprovação do fornecedor" at bounding box center [534, 402] width 95 height 10
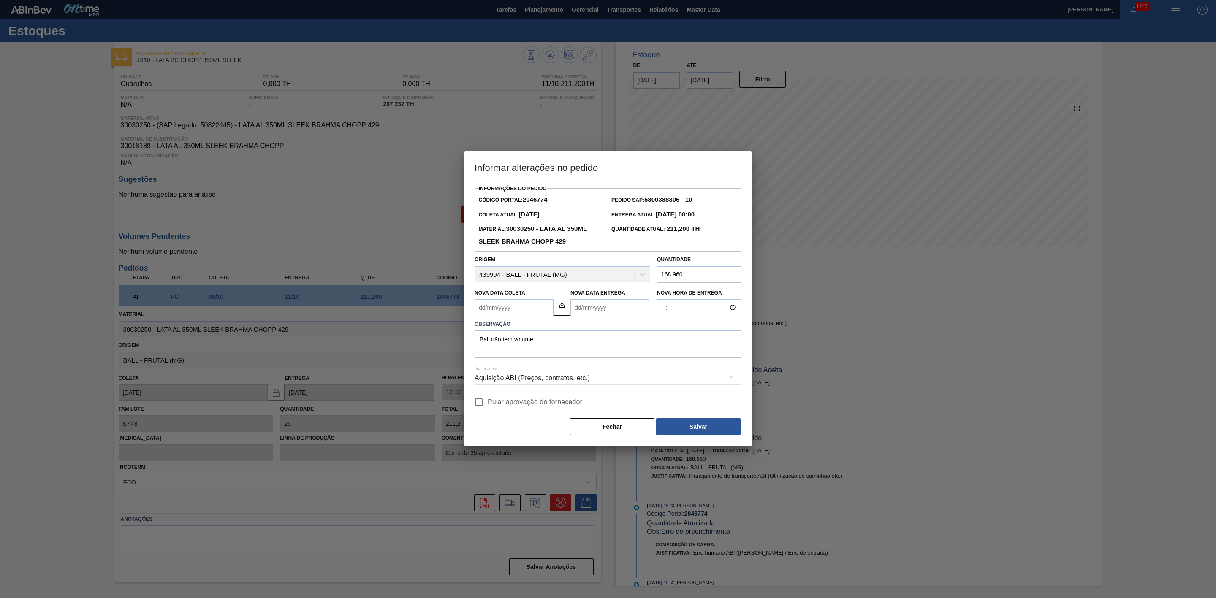
click at [487, 401] on input "Pular aprovação do fornecedor" at bounding box center [479, 402] width 18 height 18
checkbox input "true"
click at [684, 426] on button "Salvar" at bounding box center [698, 426] width 84 height 17
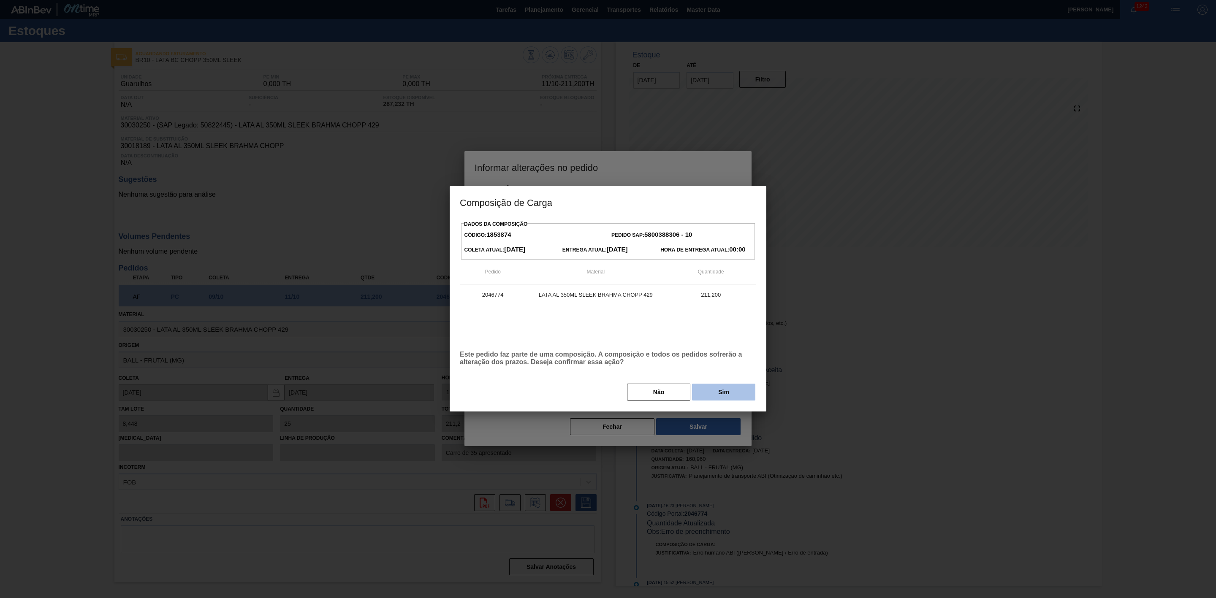
click at [716, 398] on button "Sim" at bounding box center [723, 392] width 63 height 17
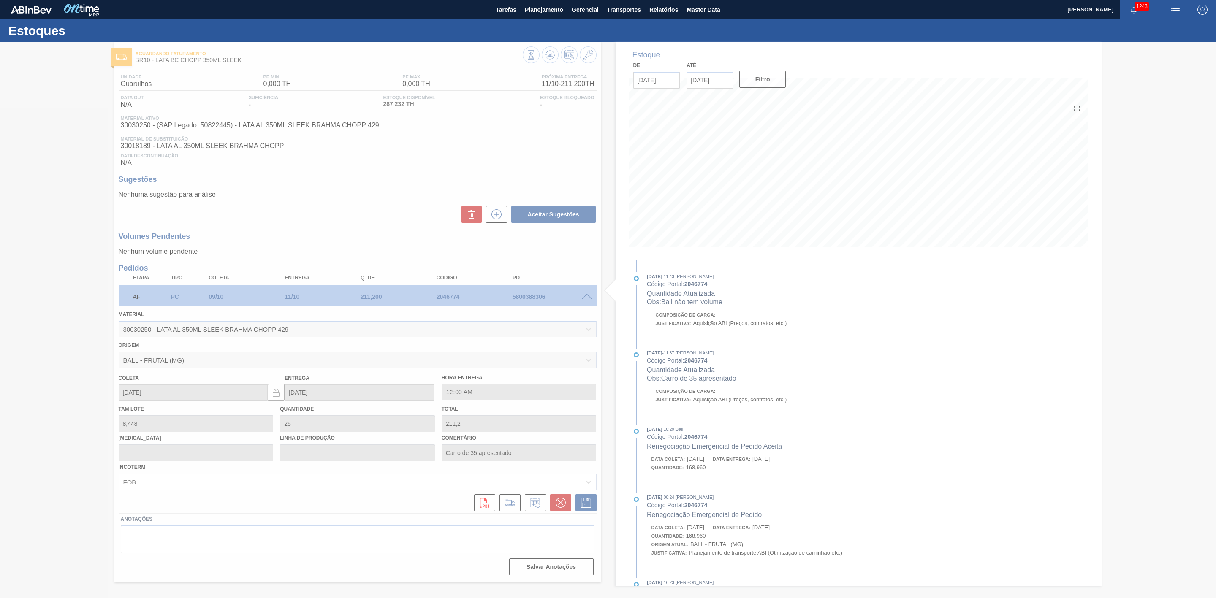
type input "20"
type input "168,96"
type input "Ball não tem volume"
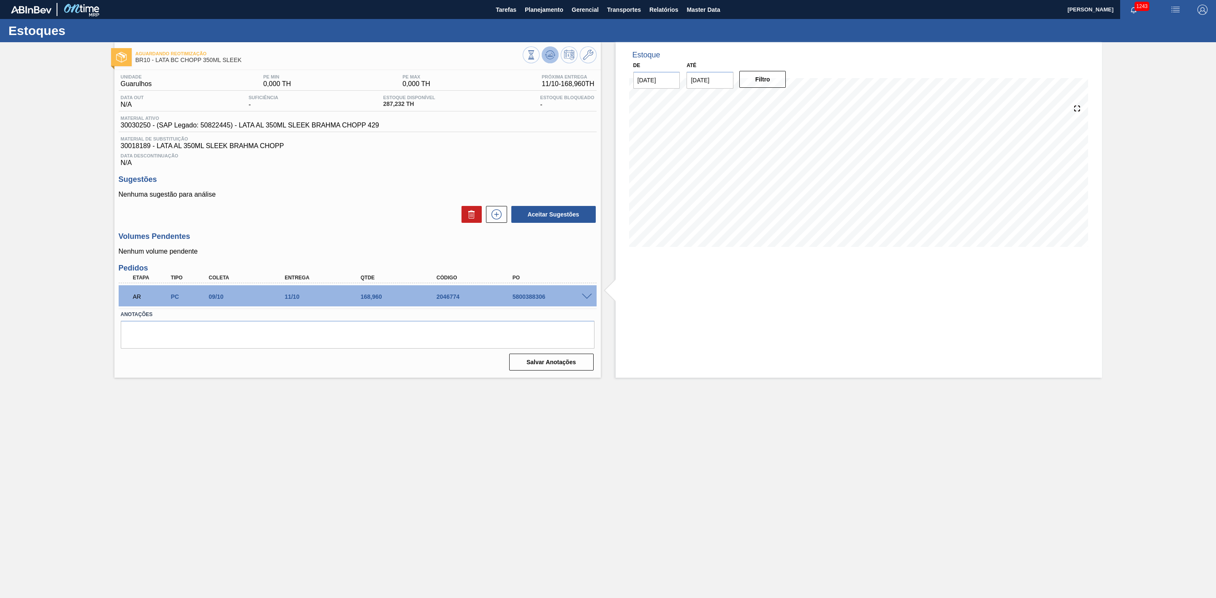
click at [550, 56] on icon at bounding box center [549, 55] width 5 height 4
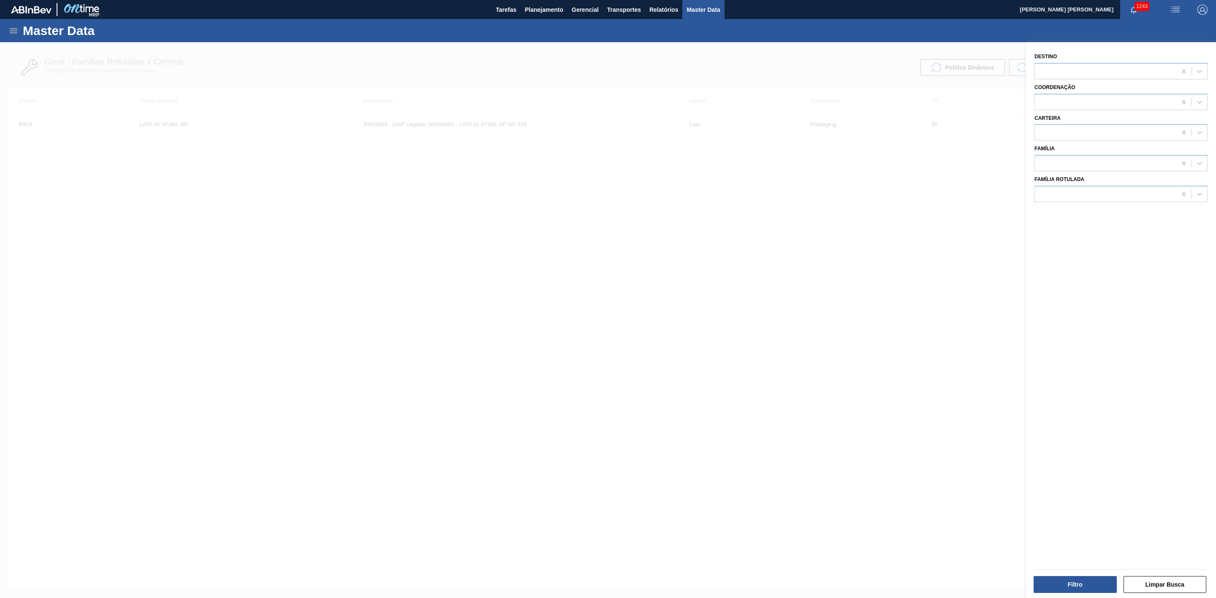
click at [682, 262] on div at bounding box center [608, 341] width 1216 height 598
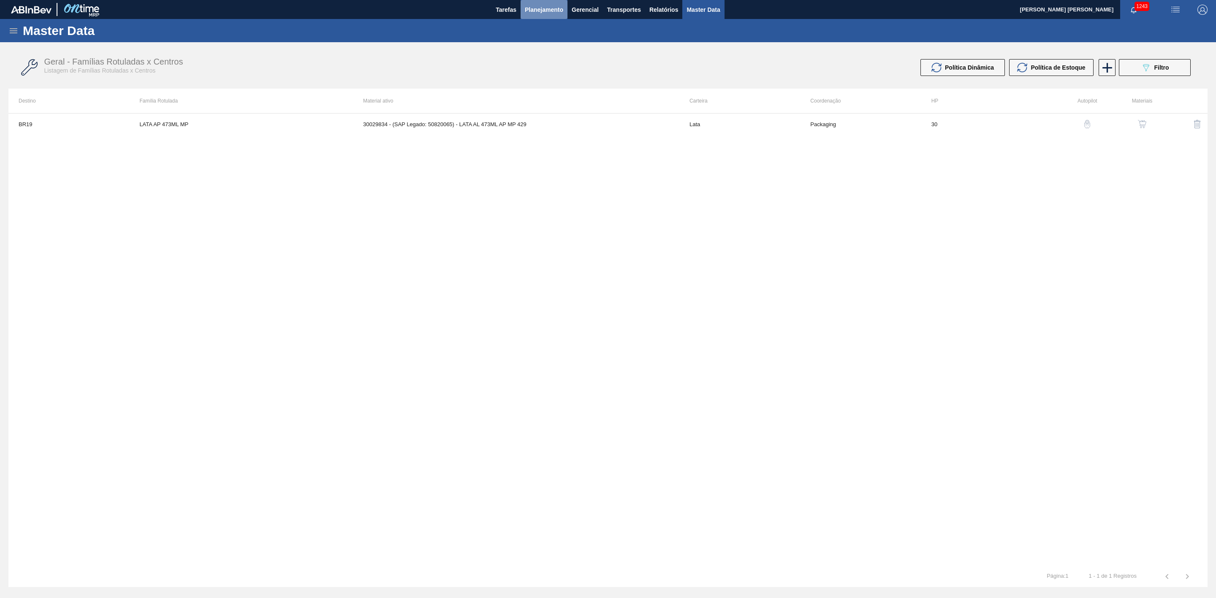
click at [558, 6] on span "Planejamento" at bounding box center [544, 10] width 38 height 10
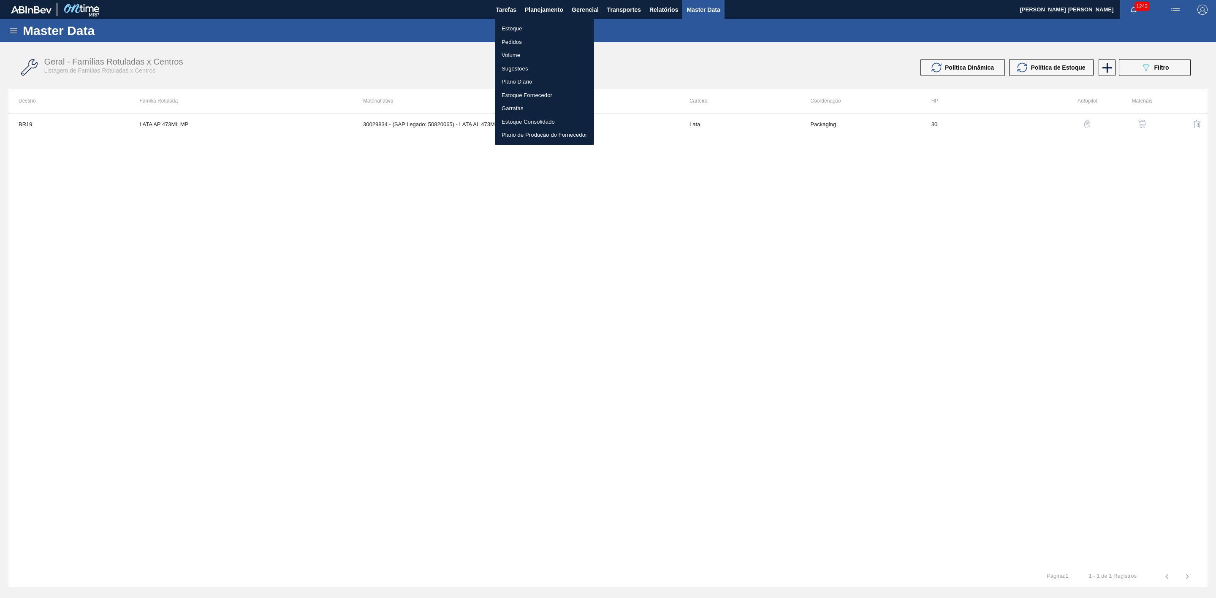
click at [514, 32] on li "Estoque" at bounding box center [544, 29] width 99 height 14
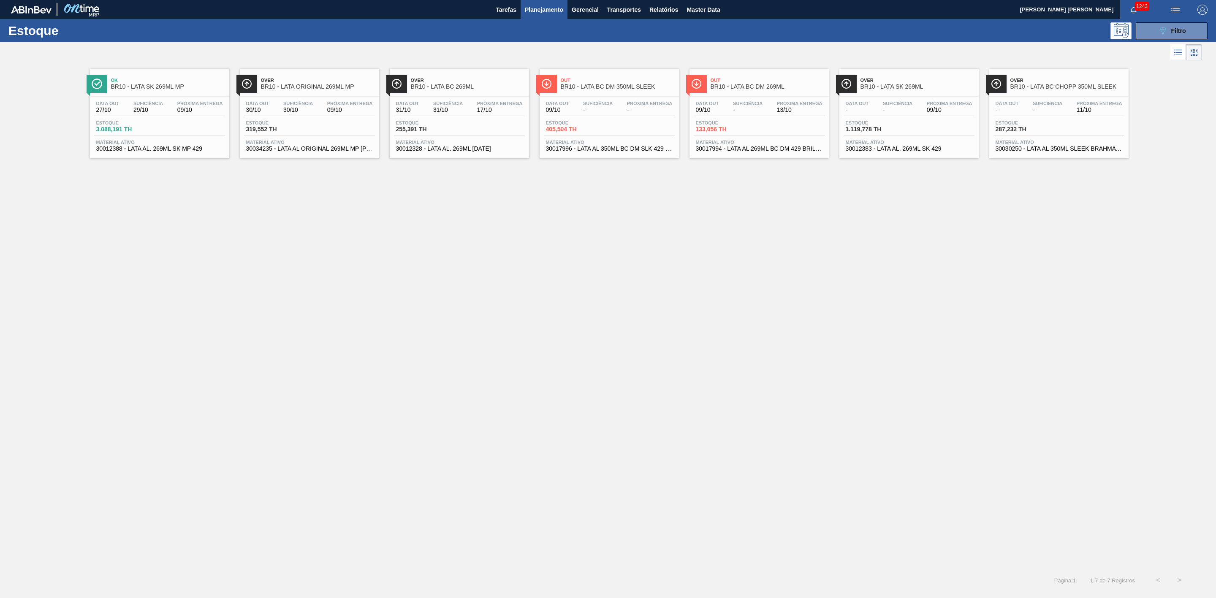
click at [333, 89] on span "BR10 - LATA ORIGINAL 269ML MP" at bounding box center [318, 87] width 114 height 6
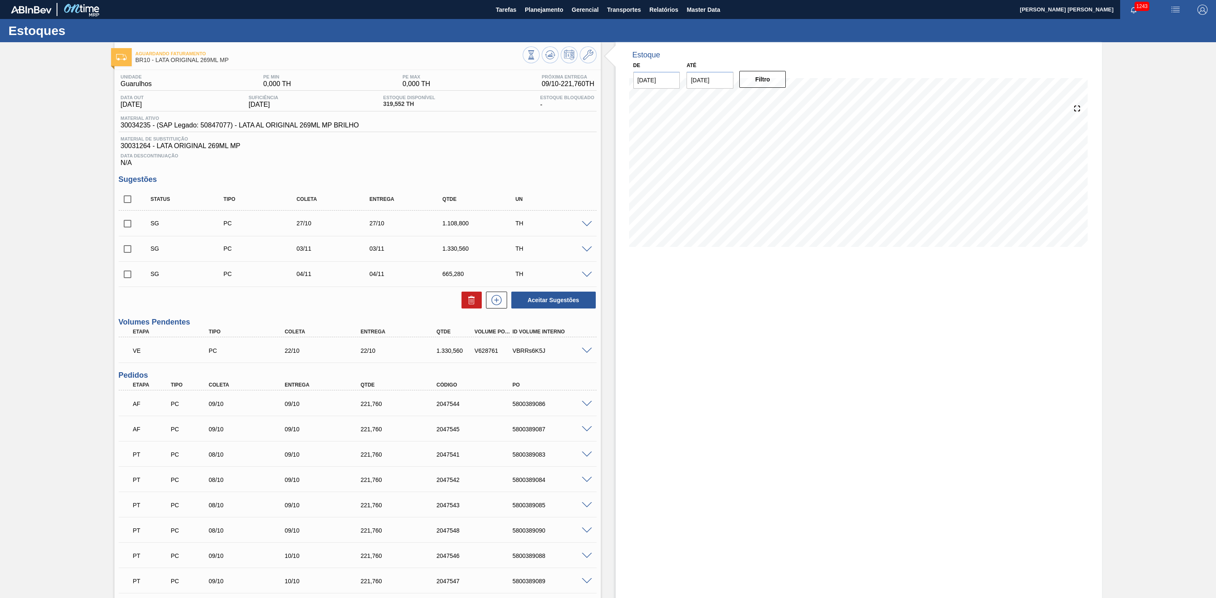
click at [129, 203] on input "checkbox" at bounding box center [128, 199] width 18 height 18
checkbox input "true"
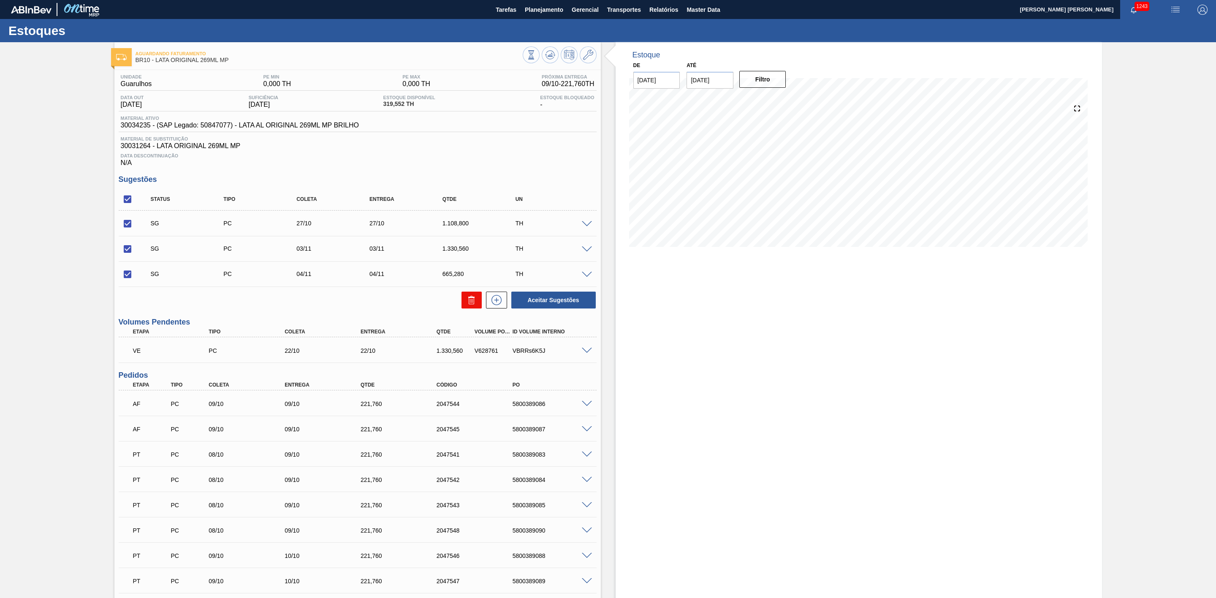
click at [463, 301] on button at bounding box center [471, 300] width 20 height 17
checkbox input "false"
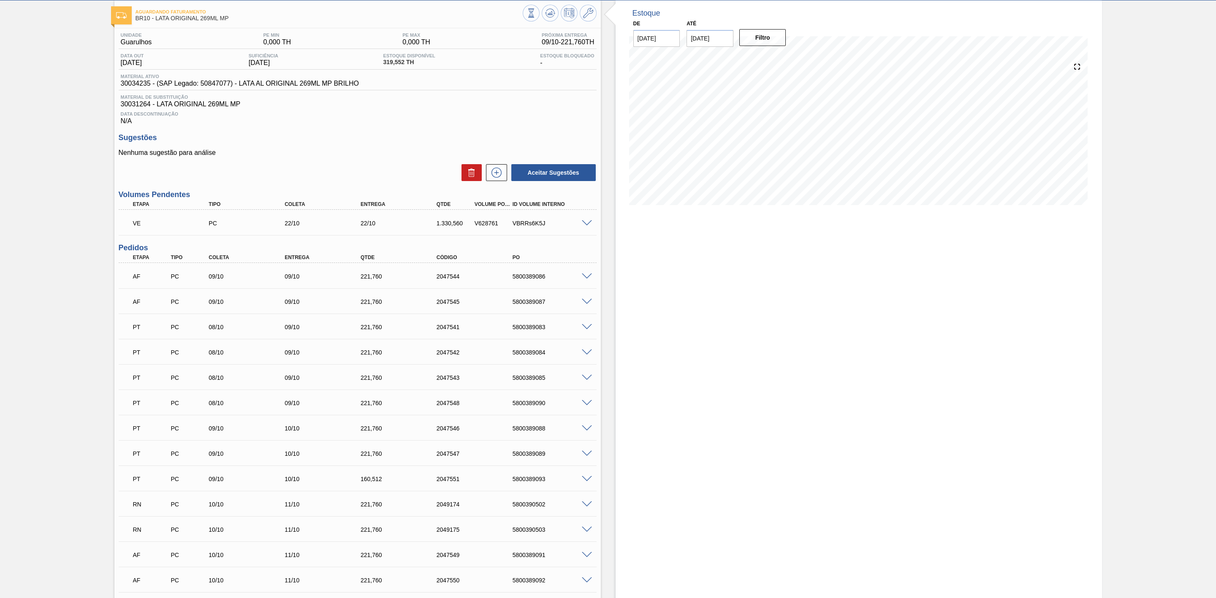
scroll to position [63, 0]
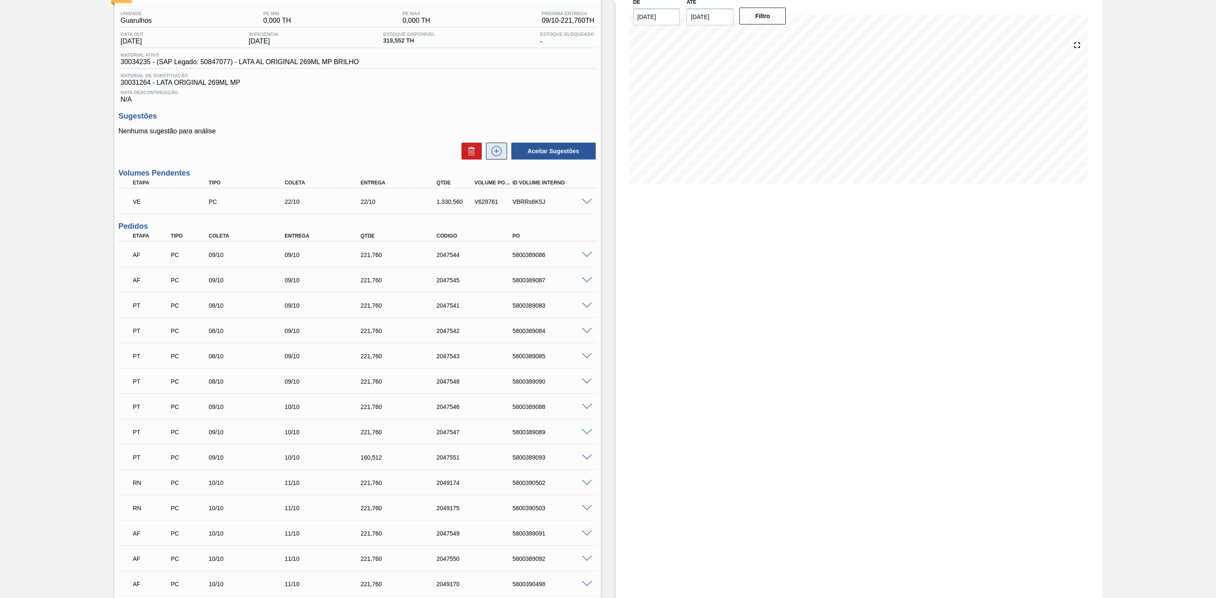
click at [498, 156] on icon at bounding box center [497, 151] width 14 height 10
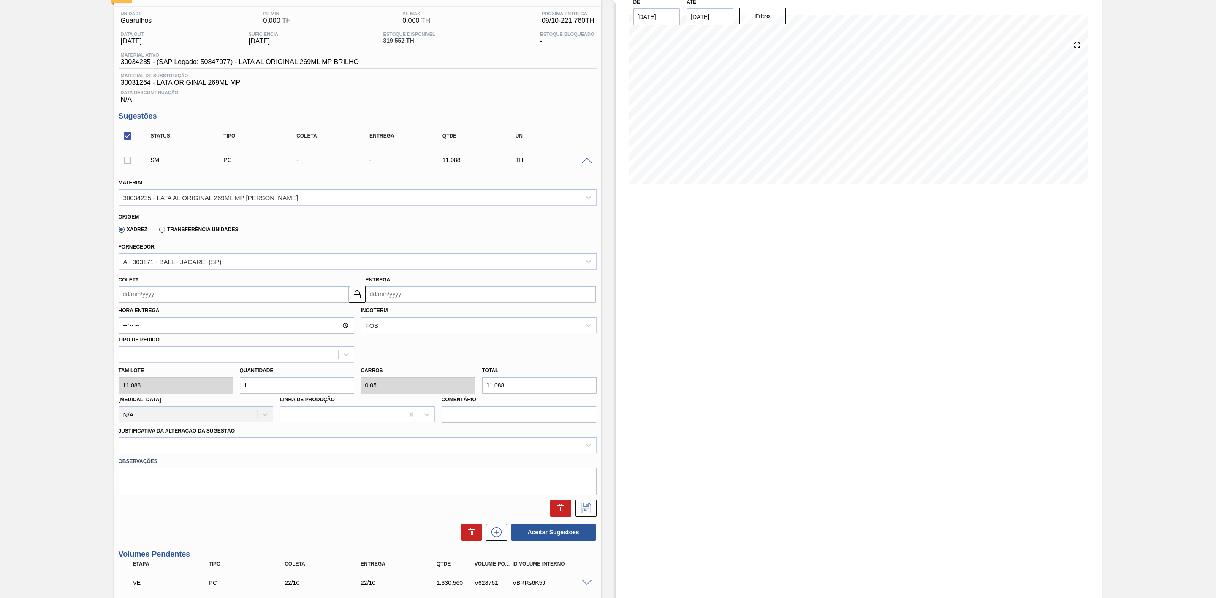
drag, startPoint x: 284, startPoint y: 389, endPoint x: 230, endPoint y: 378, distance: 54.7
click at [230, 378] on div "Tam lote 11,088 Quantidade 1 Carros 0,05 Total 11,088 Doca N/A Linha de Produçã…" at bounding box center [357, 393] width 485 height 60
type input "5"
type input "0,25"
type input "55,44"
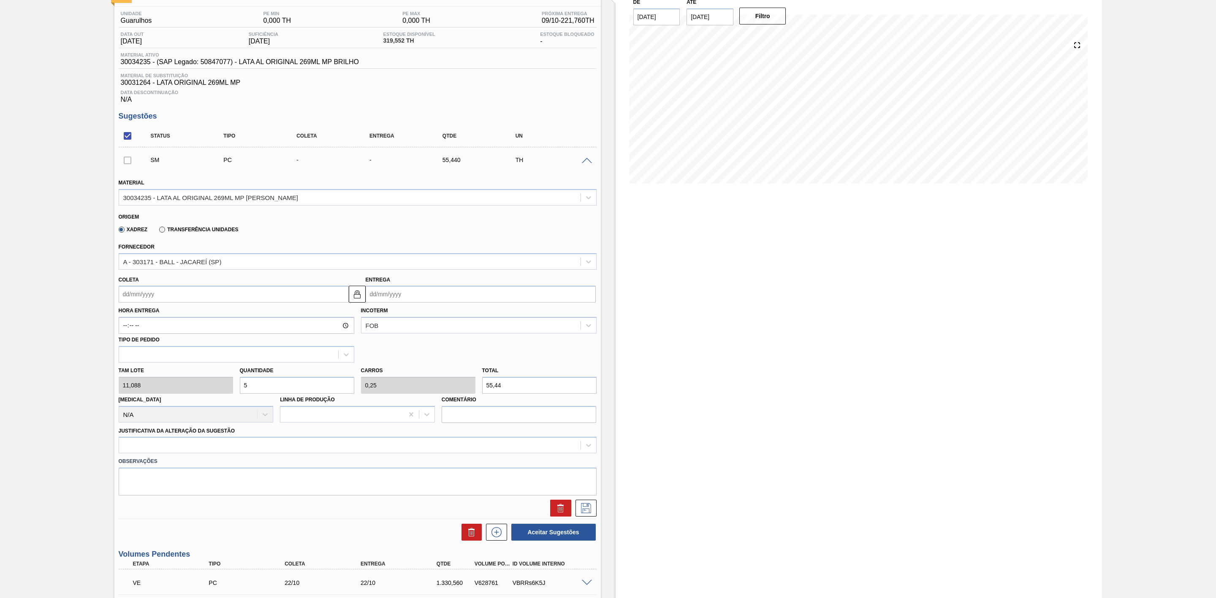
type input "5"
click at [447, 387] on div "Tam lote 11,088 Quantidade 5 Carros 0,25 Total 55,44 Doca N/A Linha de Produção…" at bounding box center [357, 393] width 485 height 60
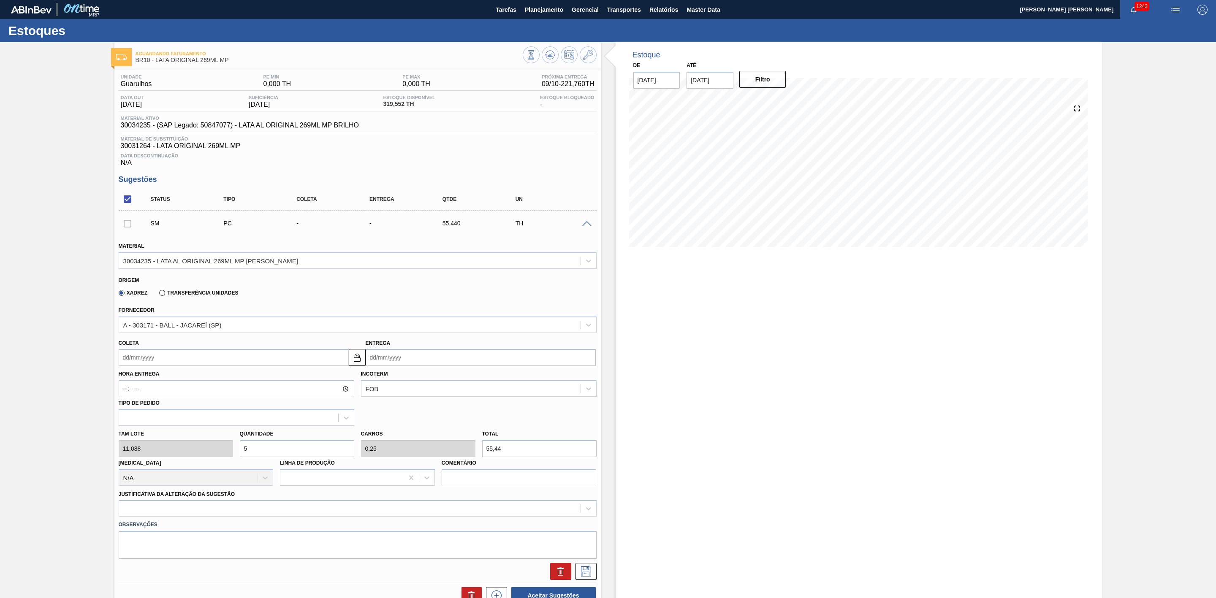
click at [1178, 3] on button "button" at bounding box center [1175, 9] width 27 height 19
click at [1172, 34] on li "Pedido Contingência" at bounding box center [1170, 29] width 77 height 15
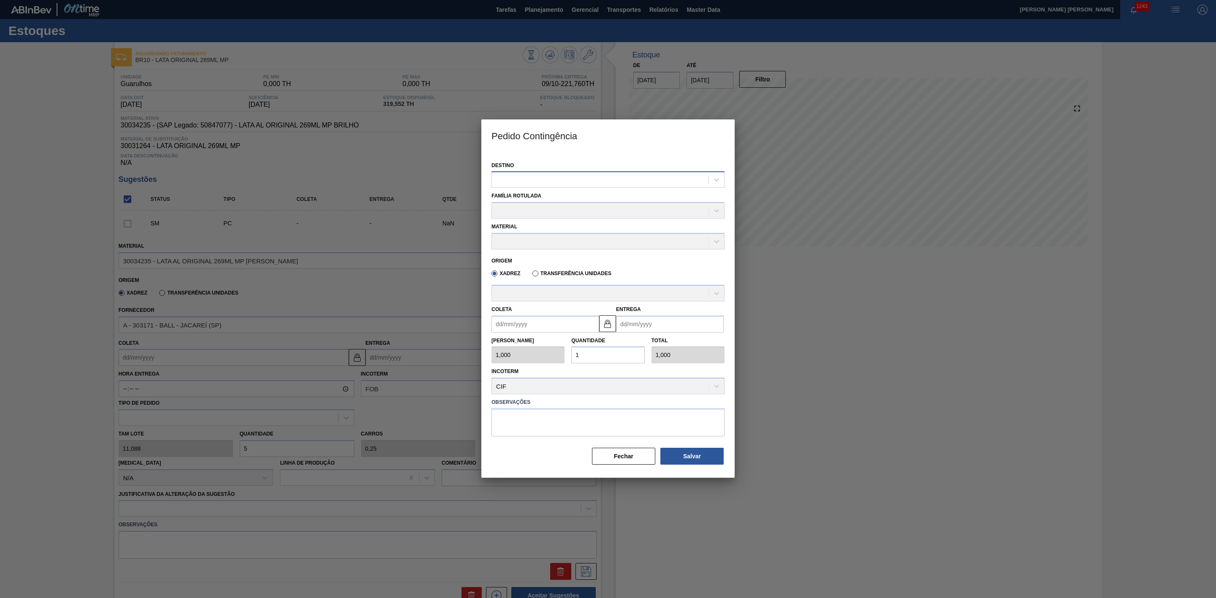
click at [618, 184] on div at bounding box center [600, 180] width 217 height 12
type input "10"
click at [594, 205] on div "BR10 - Guarulhos" at bounding box center [607, 201] width 233 height 16
click at [580, 209] on div at bounding box center [600, 211] width 217 height 12
type Rotulada "lata or"
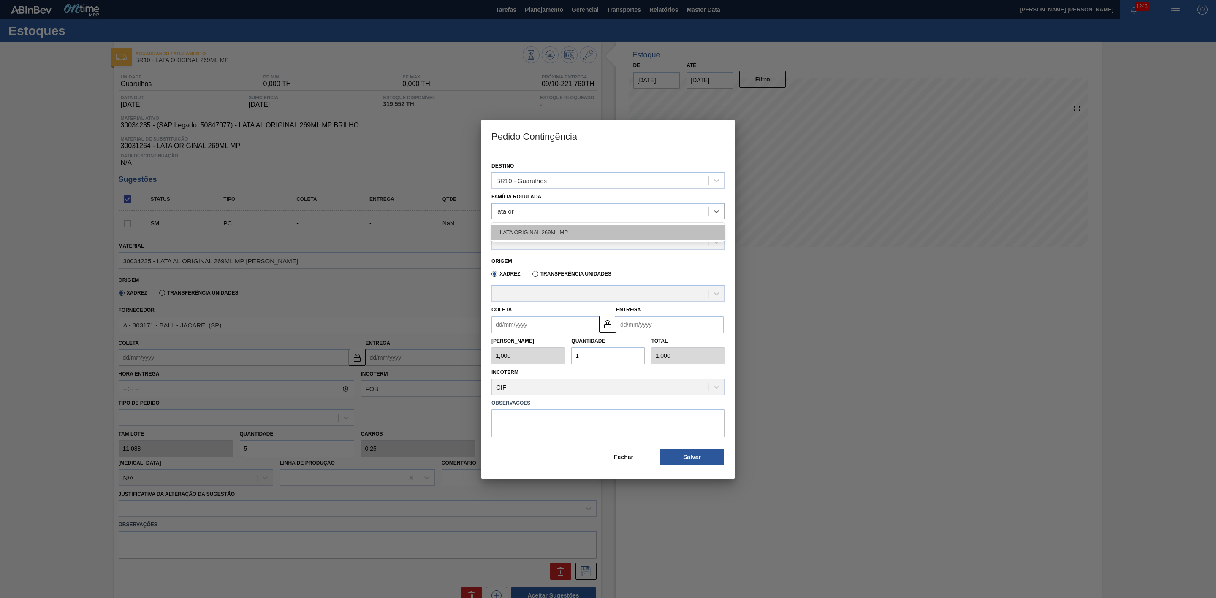
click at [570, 232] on div "LATA ORIGINAL 269ML MP" at bounding box center [607, 233] width 233 height 16
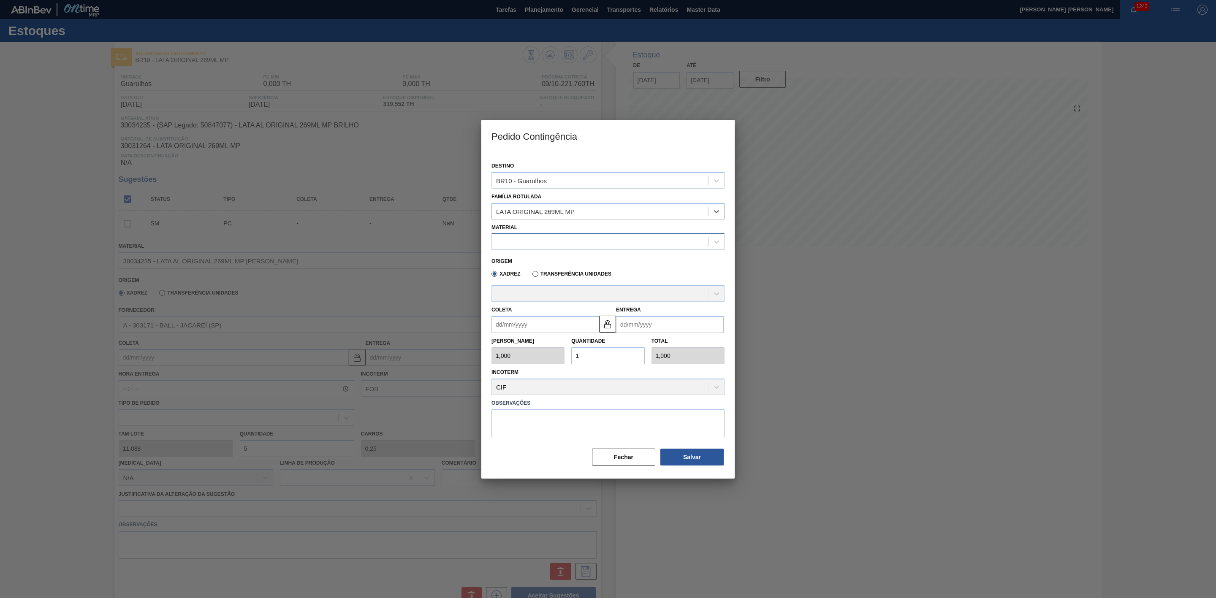
click at [551, 243] on div at bounding box center [600, 242] width 217 height 12
click at [542, 261] on div "30034235 - LATA AL ORIGINAL 269ML MP BRILHO" at bounding box center [607, 263] width 233 height 16
type input "11,088"
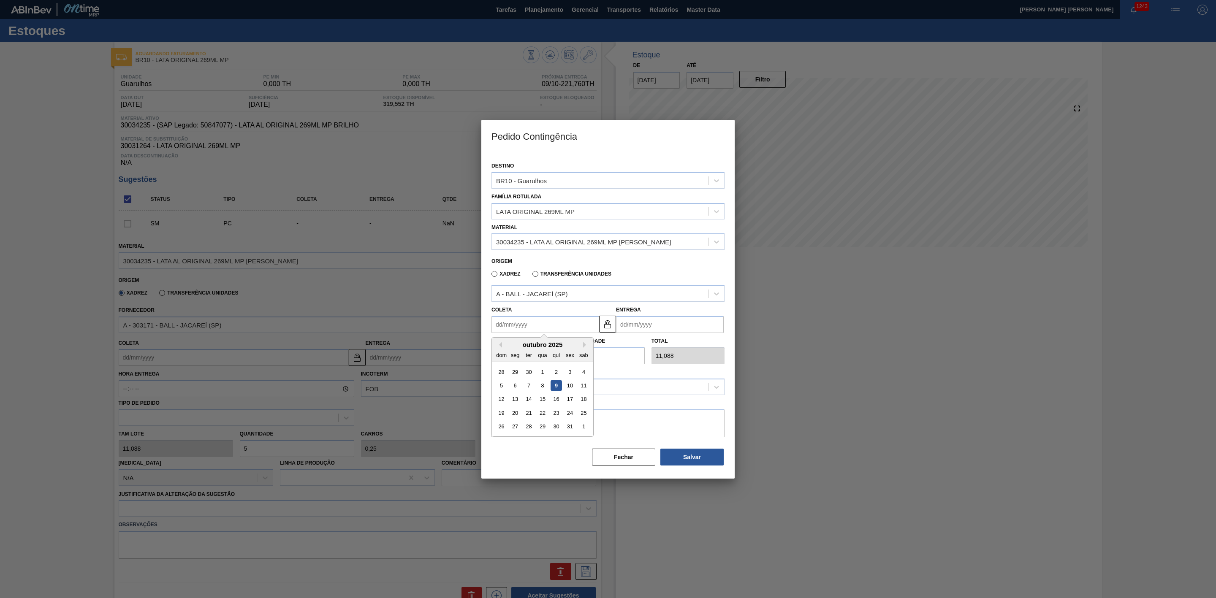
click at [522, 328] on input "Coleta" at bounding box center [545, 324] width 108 height 17
click at [515, 389] on div "6" at bounding box center [514, 385] width 11 height 11
type input "06/10/2025"
click at [525, 323] on input "06/10/2025" at bounding box center [545, 324] width 108 height 17
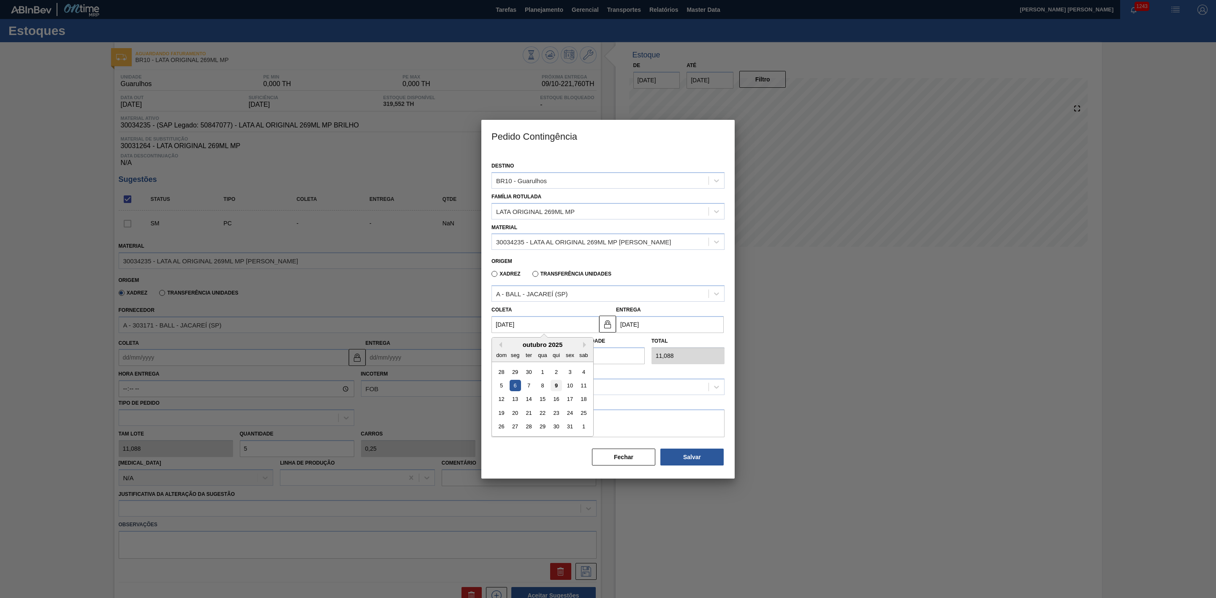
click at [551, 385] on div "9" at bounding box center [555, 385] width 11 height 11
type input "[DATE]"
click at [546, 356] on div "Tam Lote 11,088 Quantidade 1 Total 11,088" at bounding box center [608, 348] width 240 height 31
type input "5"
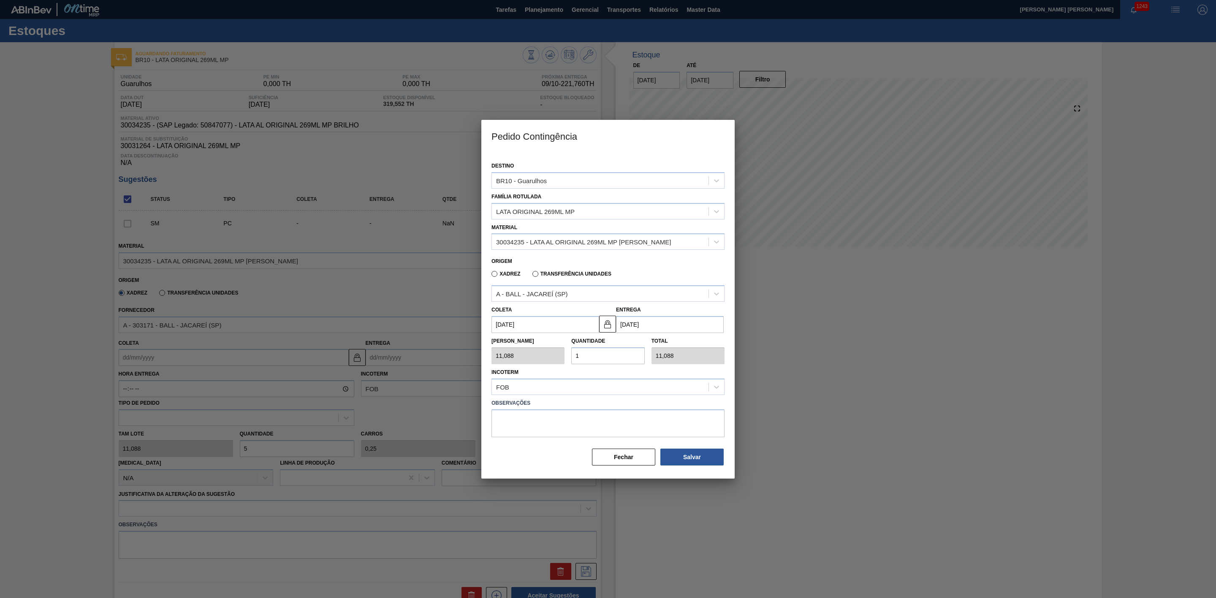
type input "55,440"
type input "5"
click at [556, 418] on textarea at bounding box center [607, 423] width 233 height 28
type textarea "COmplemento de carga"
click at [679, 451] on button "Salvar" at bounding box center [691, 457] width 63 height 17
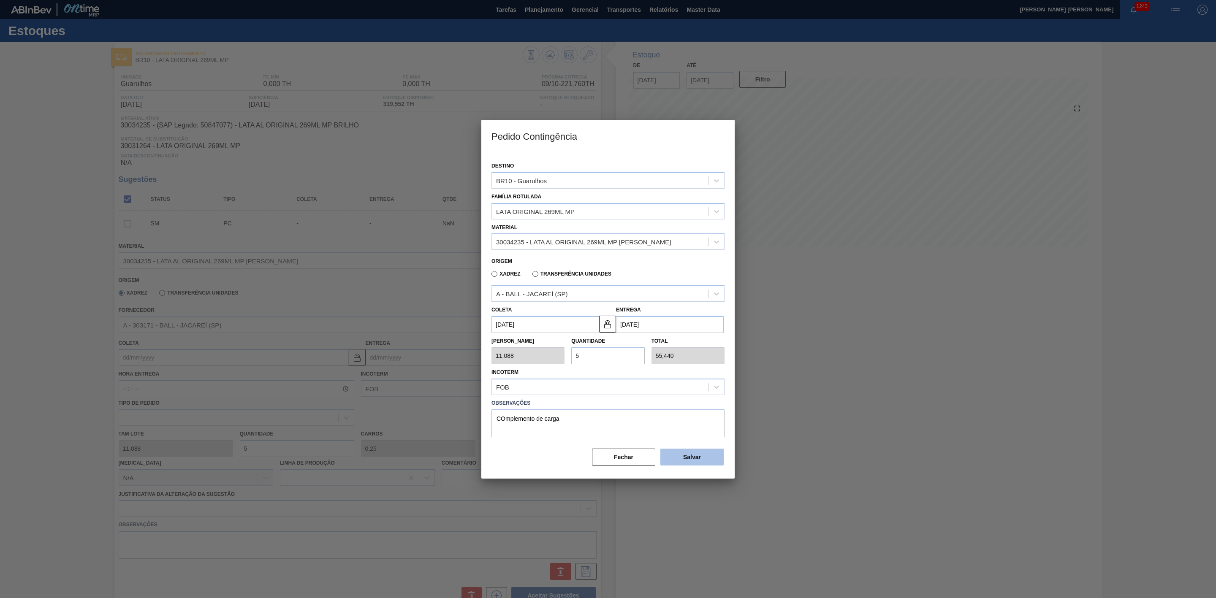
type input "1,000"
type input "1"
type input "1,000"
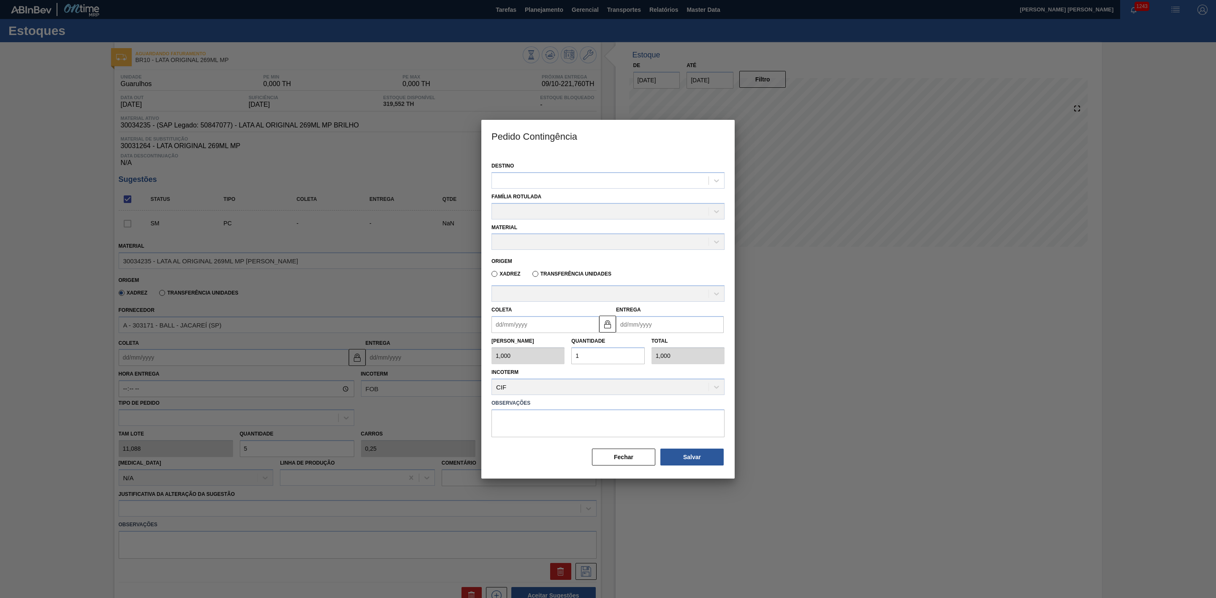
click at [879, 324] on div at bounding box center [608, 299] width 1216 height 598
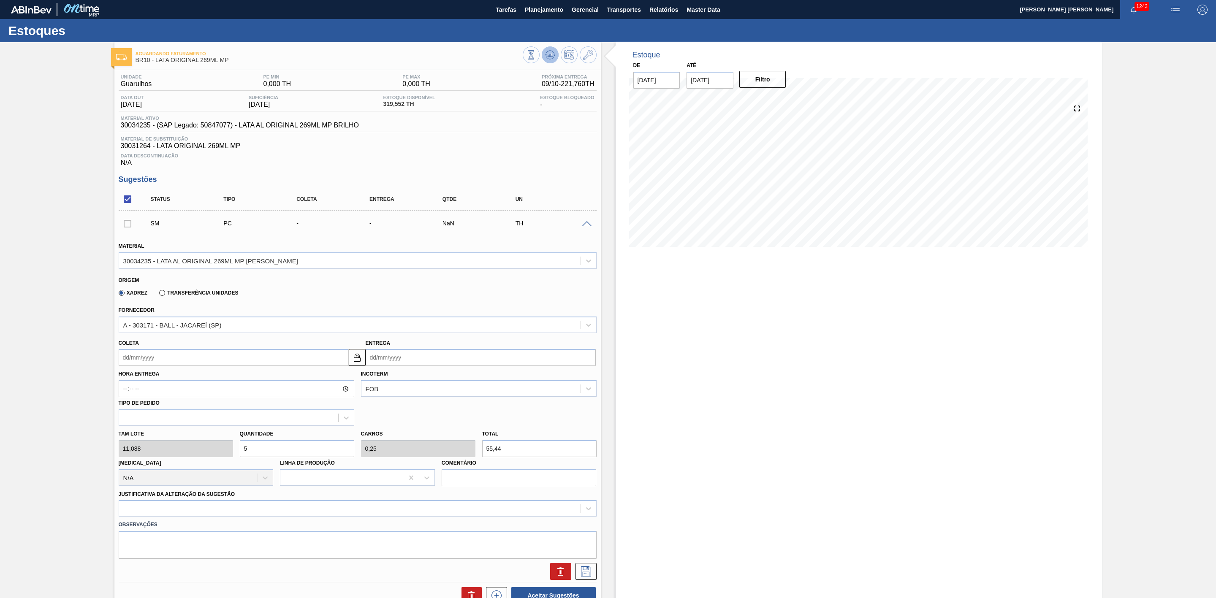
click at [551, 55] on icon at bounding box center [551, 54] width 1 height 3
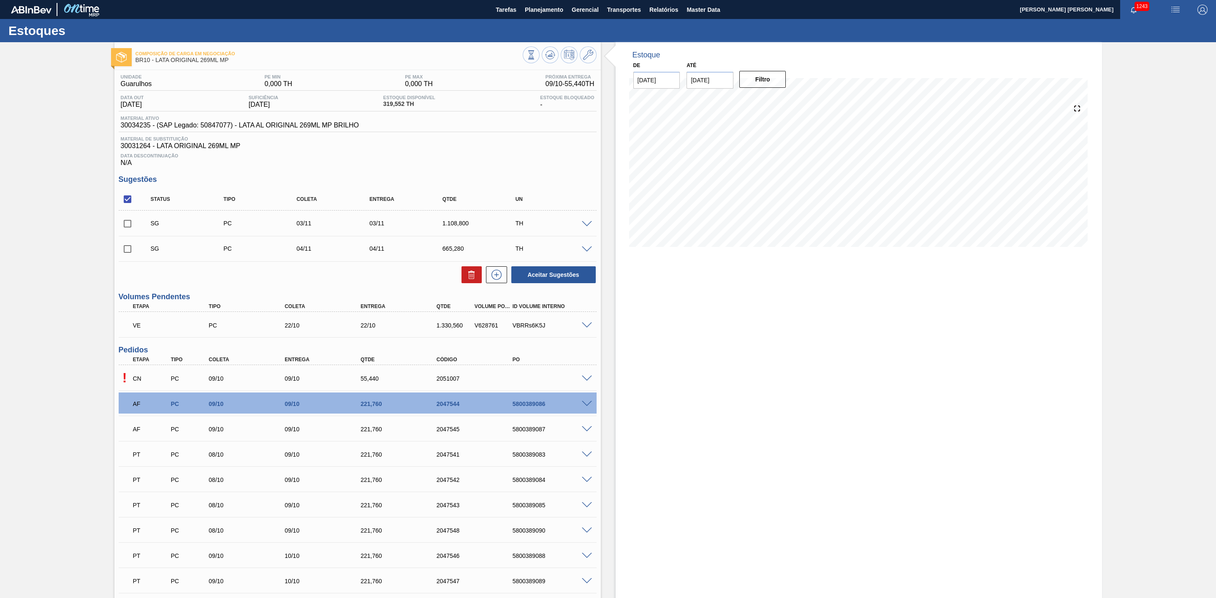
click at [585, 382] on span at bounding box center [587, 379] width 10 height 6
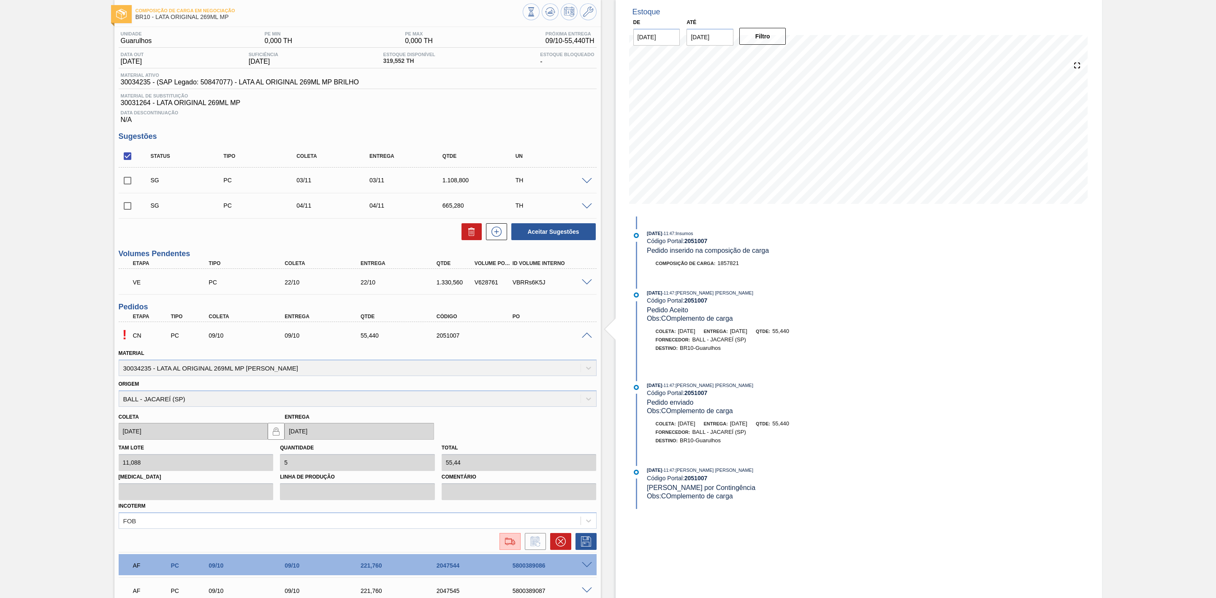
scroll to position [63, 0]
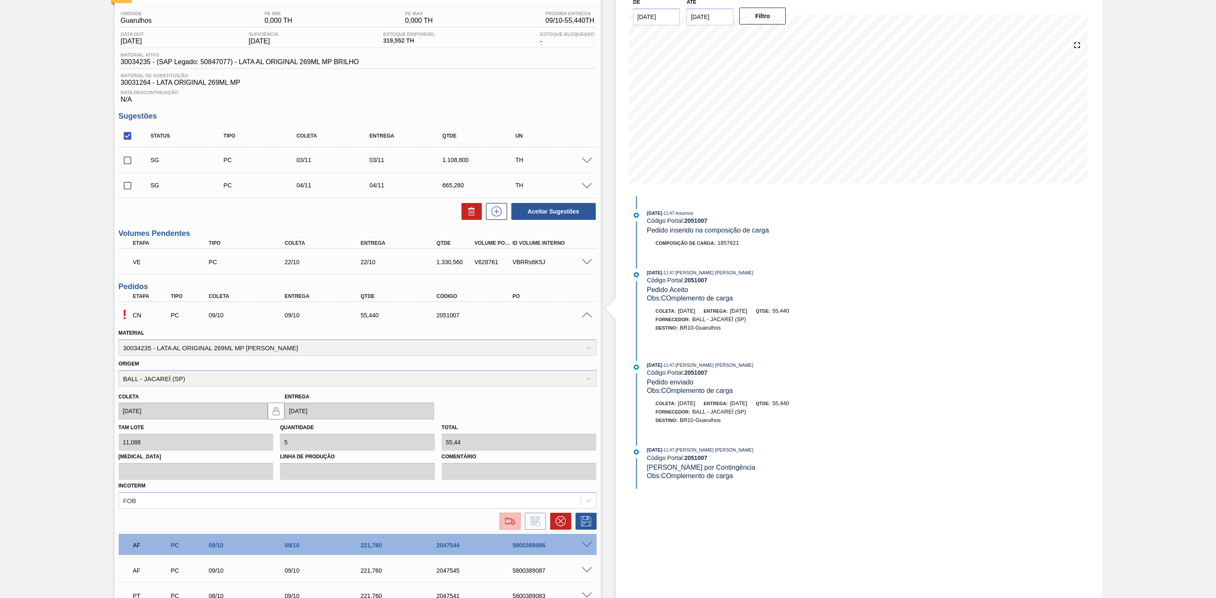
click at [507, 526] on img at bounding box center [510, 521] width 14 height 10
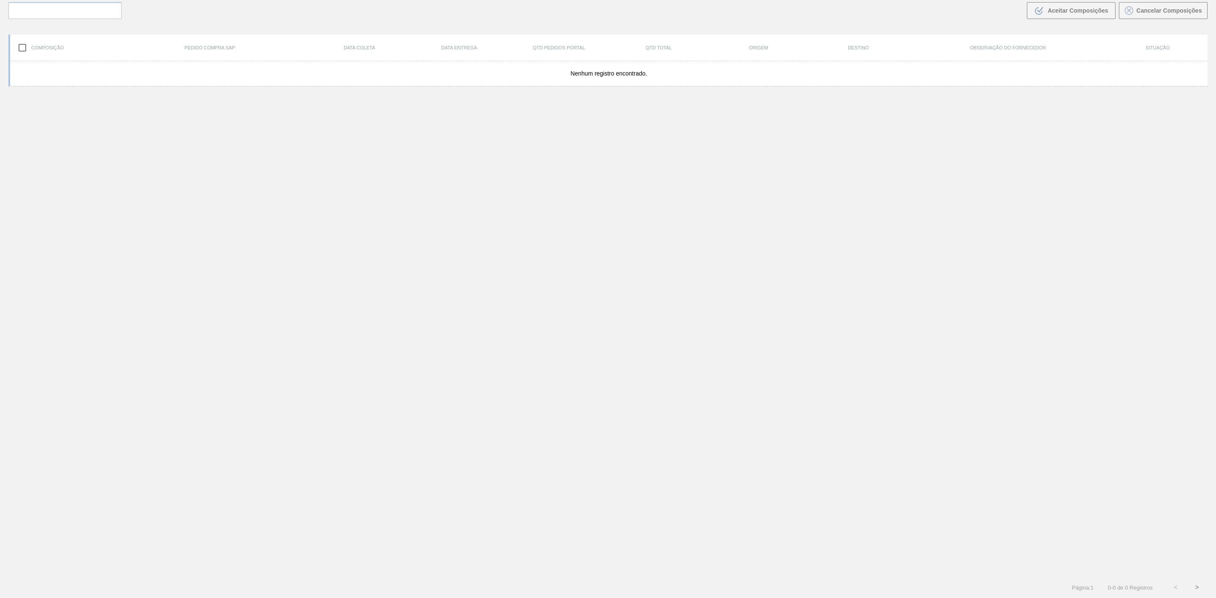
scroll to position [61, 0]
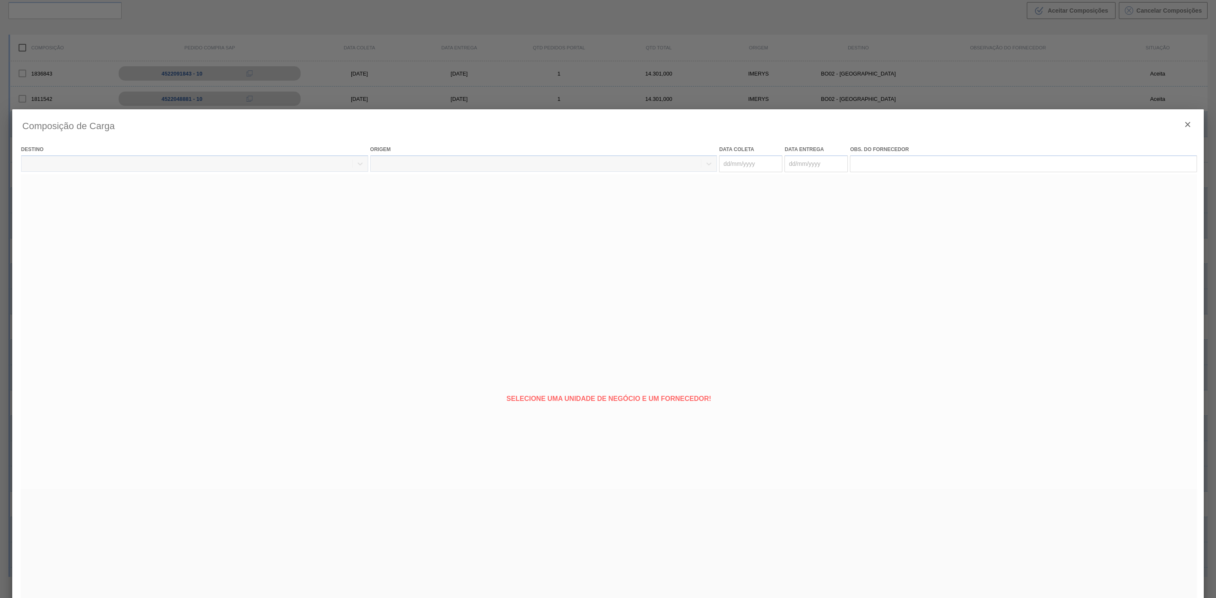
type coleta "[DATE]"
type Entrega "[DATE]"
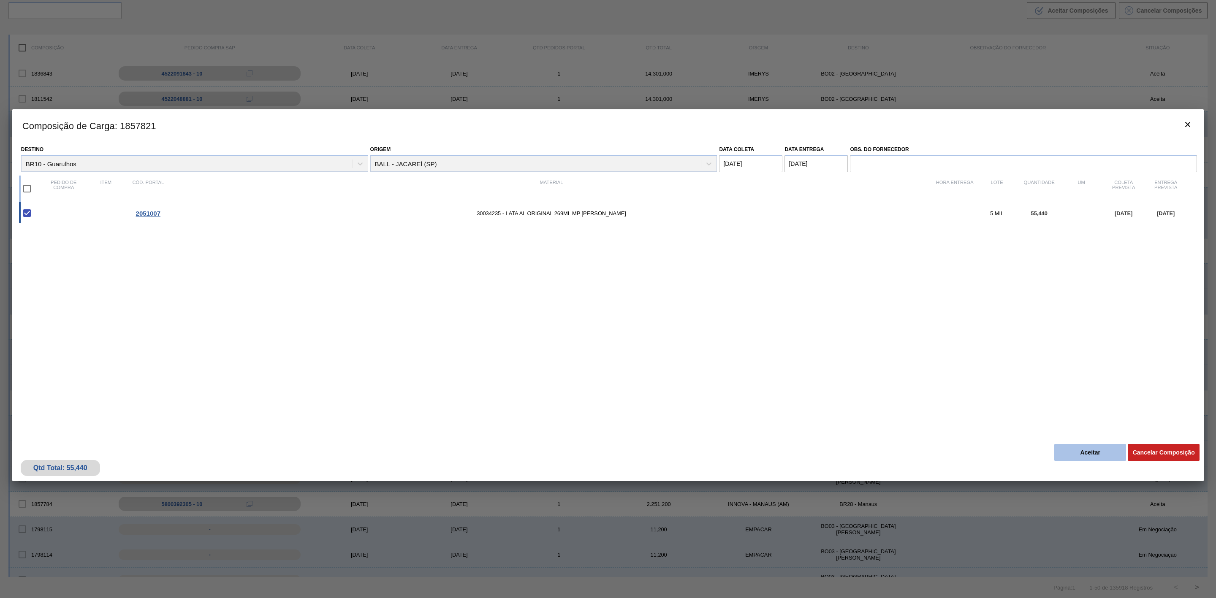
click at [1090, 450] on button "Aceitar" at bounding box center [1090, 452] width 72 height 17
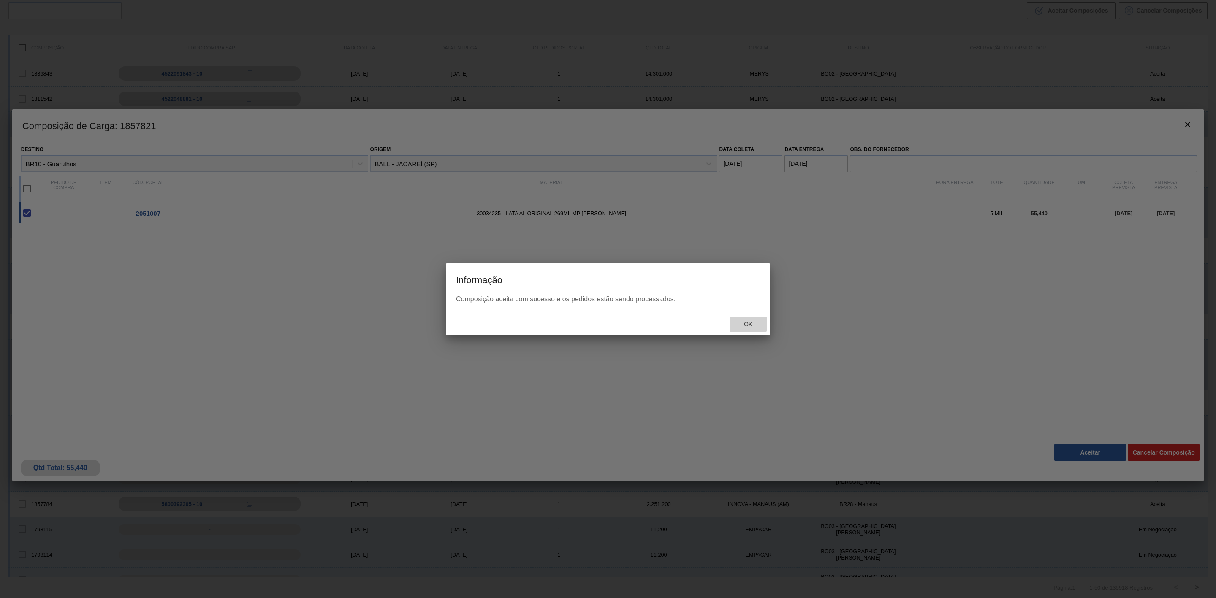
click at [741, 325] on span "Ok" at bounding box center [748, 324] width 22 height 7
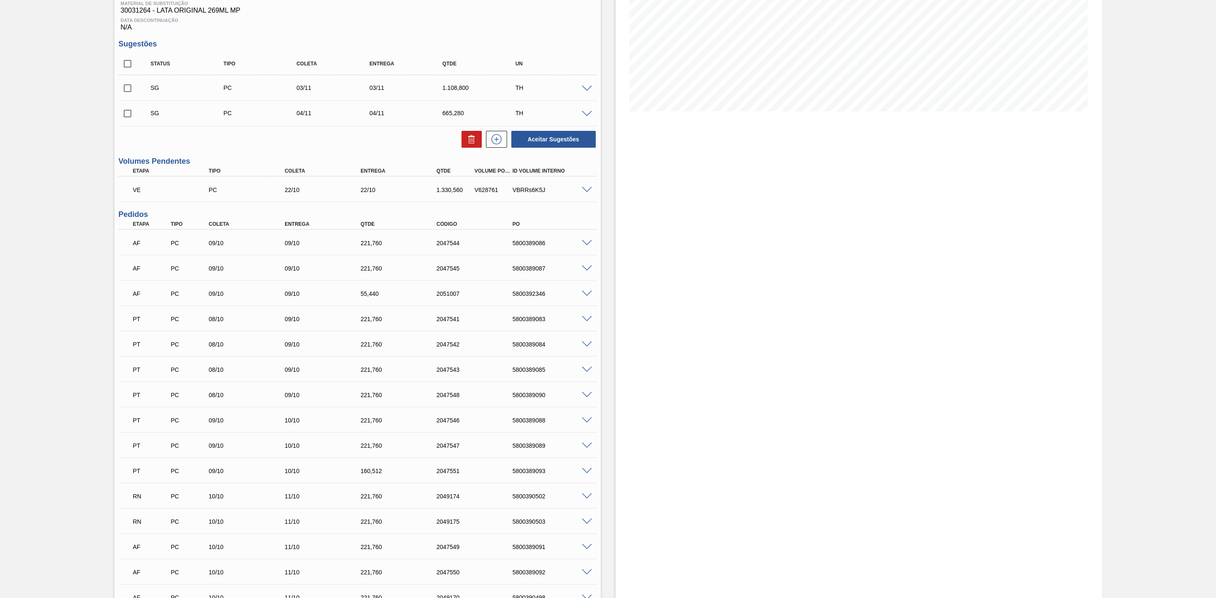
scroll to position [317, 0]
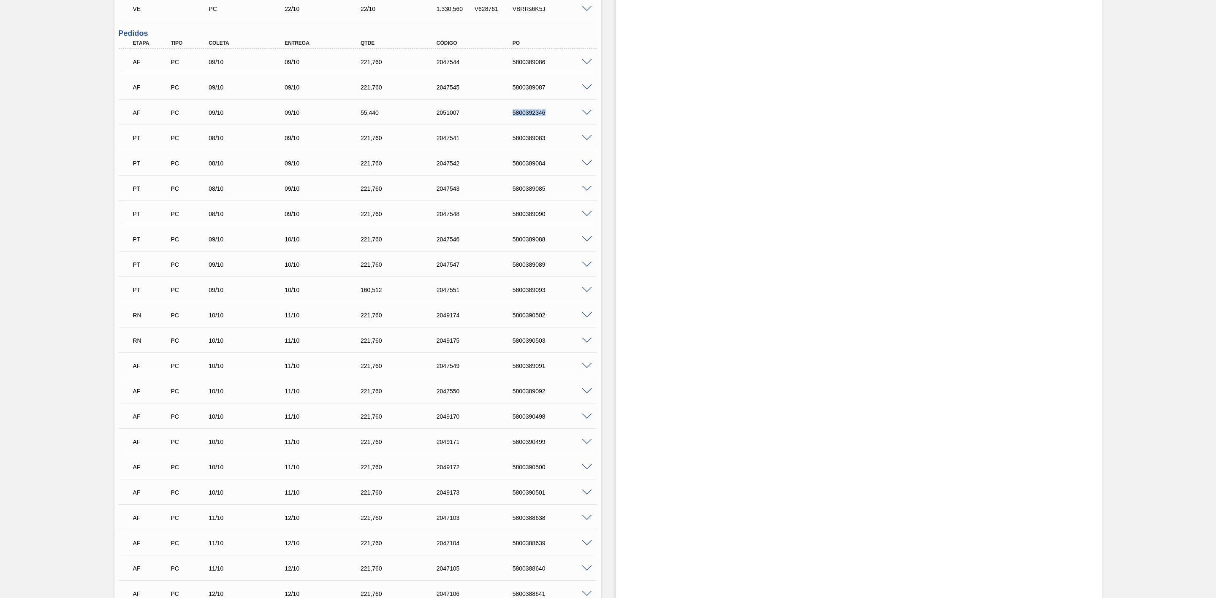
drag, startPoint x: 510, startPoint y: 117, endPoint x: 547, endPoint y: 117, distance: 37.1
click at [547, 116] on div "5800392346" at bounding box center [553, 112] width 87 height 7
copy div "5800392346"
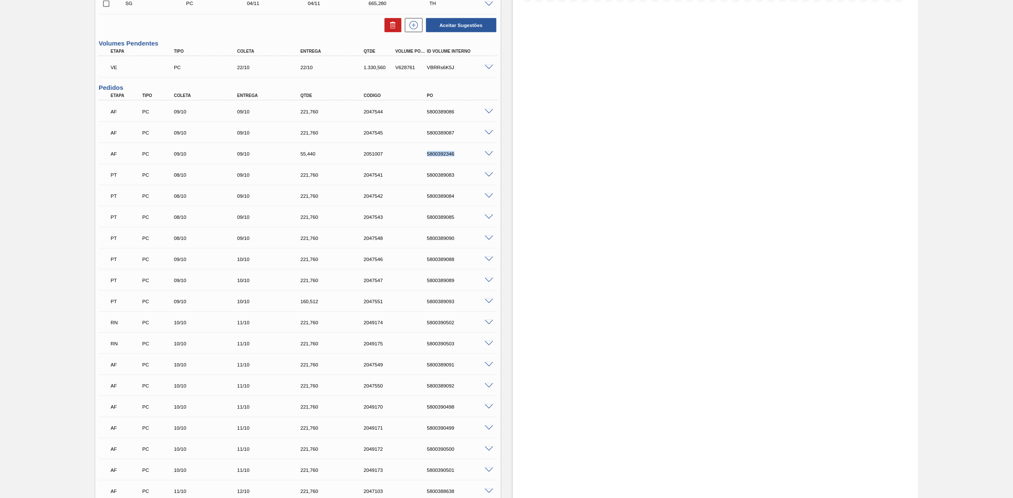
scroll to position [0, 0]
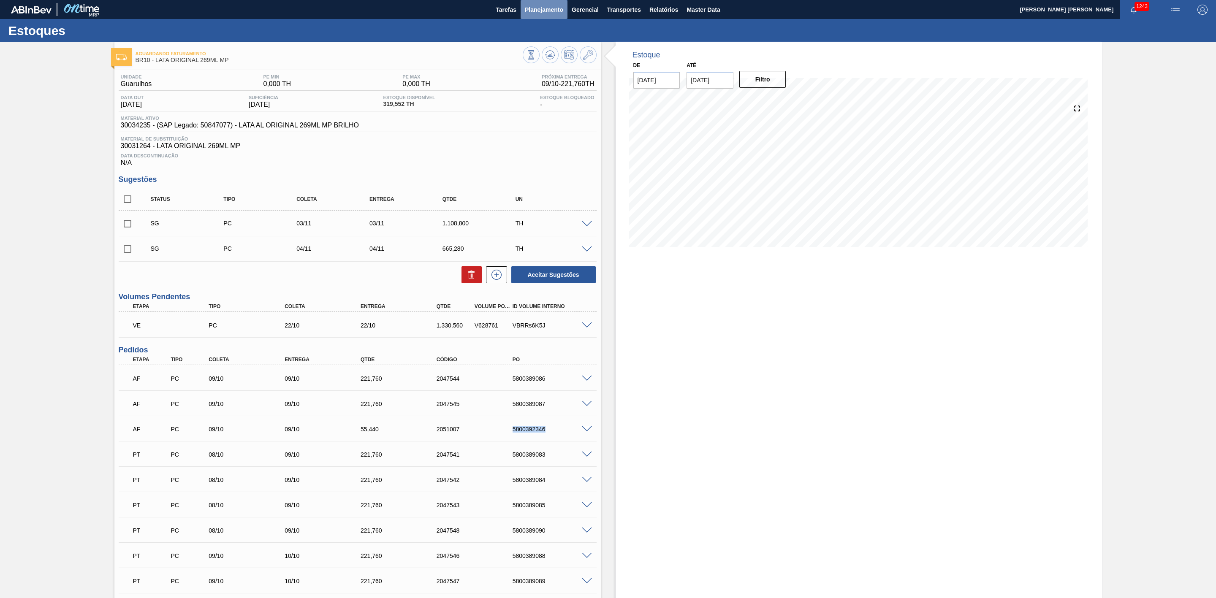
click at [525, 11] on span "Planejamento" at bounding box center [544, 10] width 38 height 10
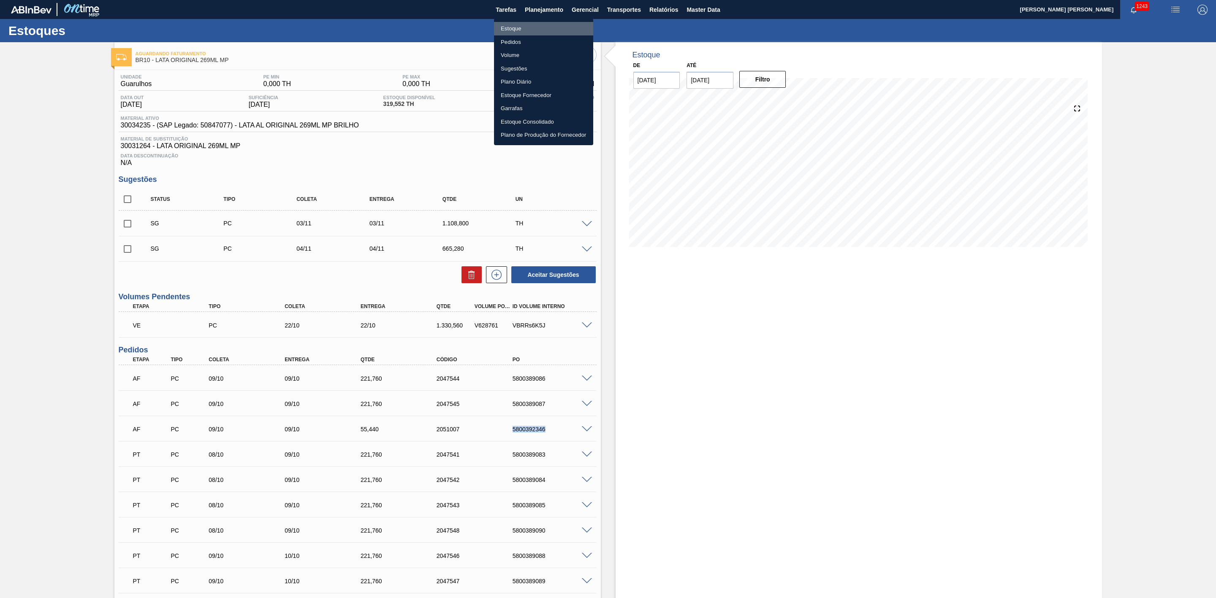
click at [512, 28] on li "Estoque" at bounding box center [543, 29] width 99 height 14
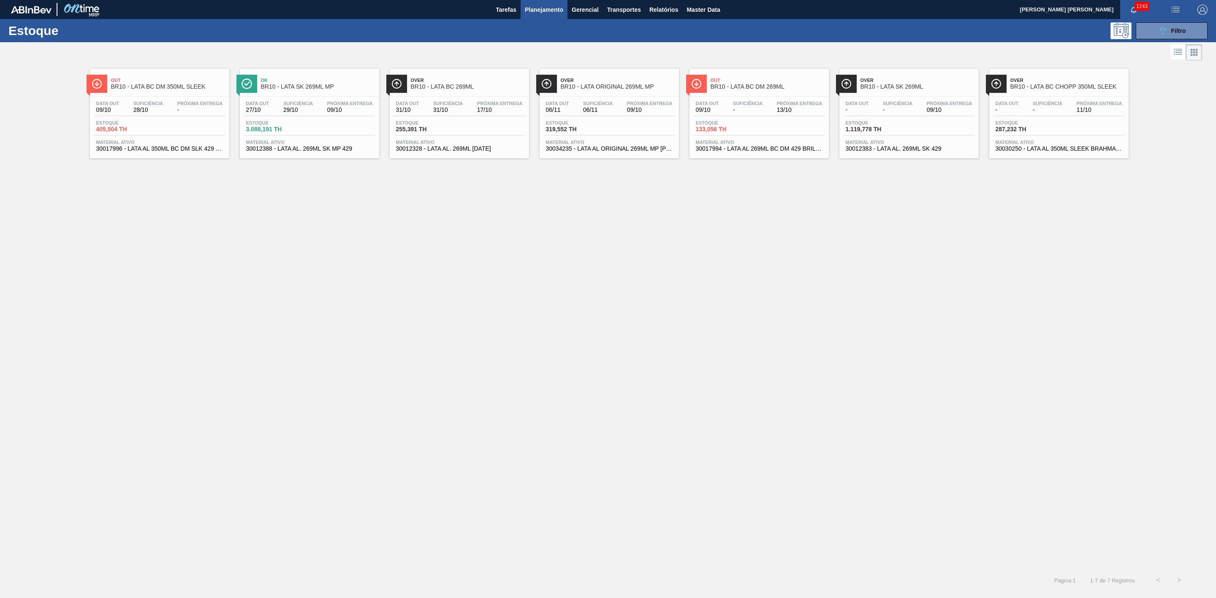
click at [743, 139] on div "Data out 09/10 Suficiência - Próxima Entrega 13/10 Estoque 133,056 TH Material …" at bounding box center [758, 125] width 139 height 57
click at [910, 118] on div "Data out - Suficiência - Próxima Entrega 09/10 Estoque 1.119,778 TH Material at…" at bounding box center [908, 125] width 139 height 57
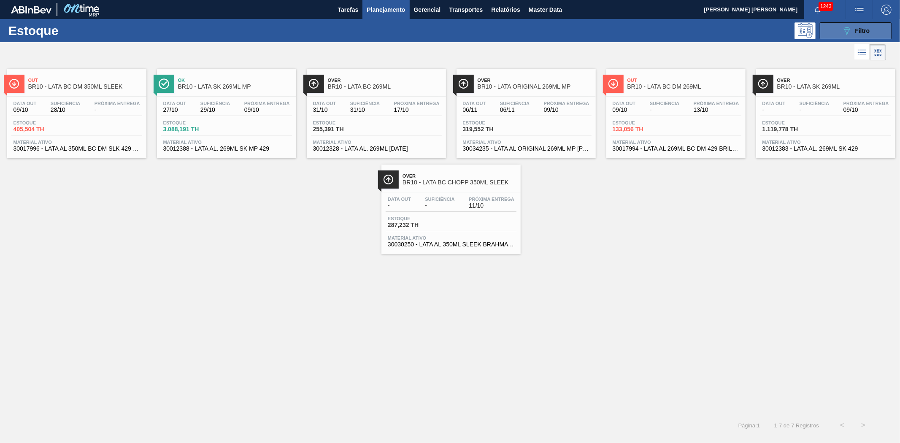
click at [837, 32] on button "089F7B8B-B2A5-4AFE-B5C0-19BA573D28AC Filtro" at bounding box center [856, 30] width 72 height 17
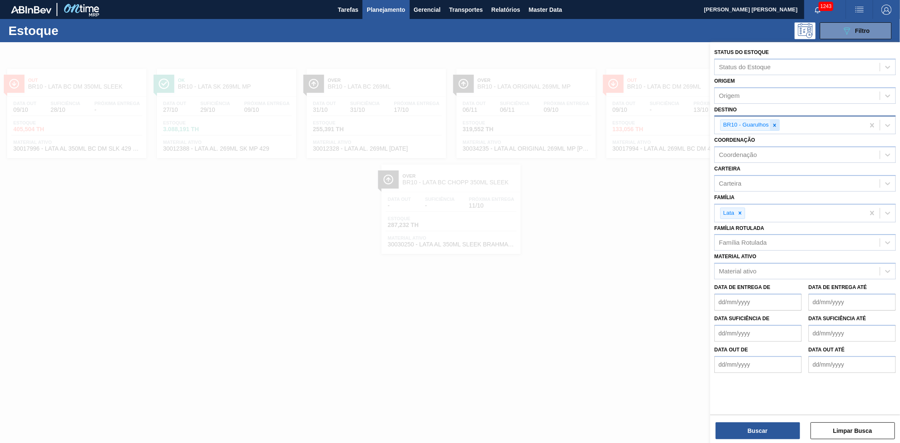
click at [774, 122] on icon at bounding box center [775, 125] width 6 height 6
type input "maca"
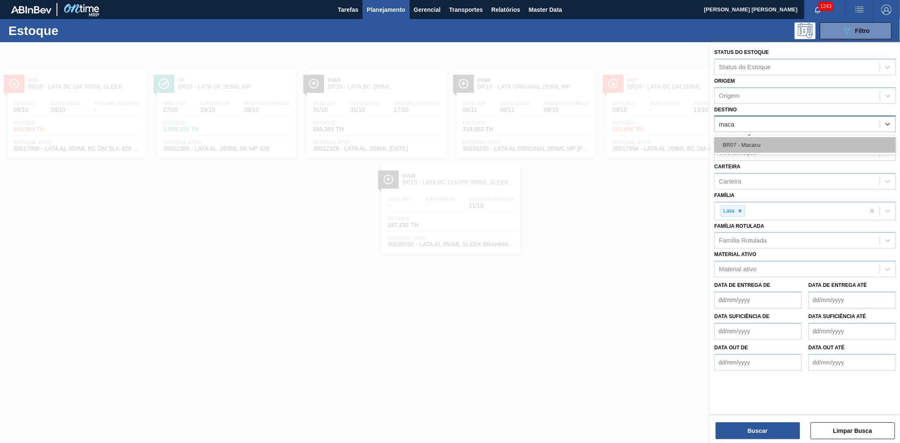
click at [744, 146] on div "BR07 - Macacu" at bounding box center [805, 145] width 181 height 16
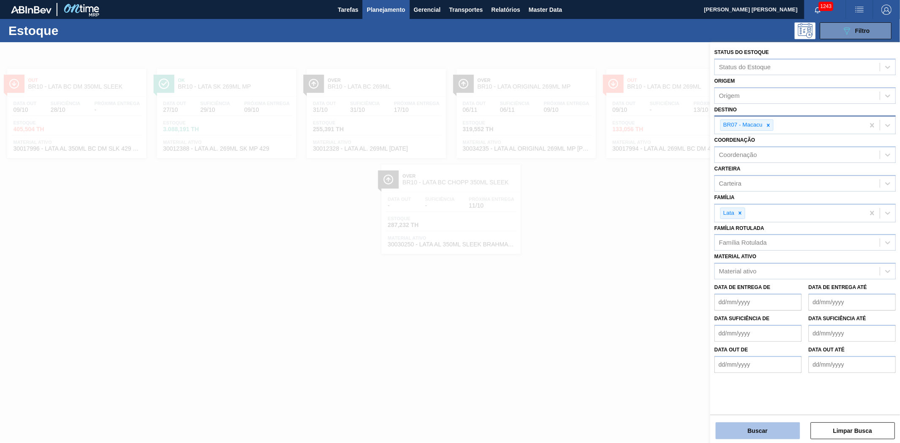
click at [770, 431] on button "Buscar" at bounding box center [758, 430] width 84 height 17
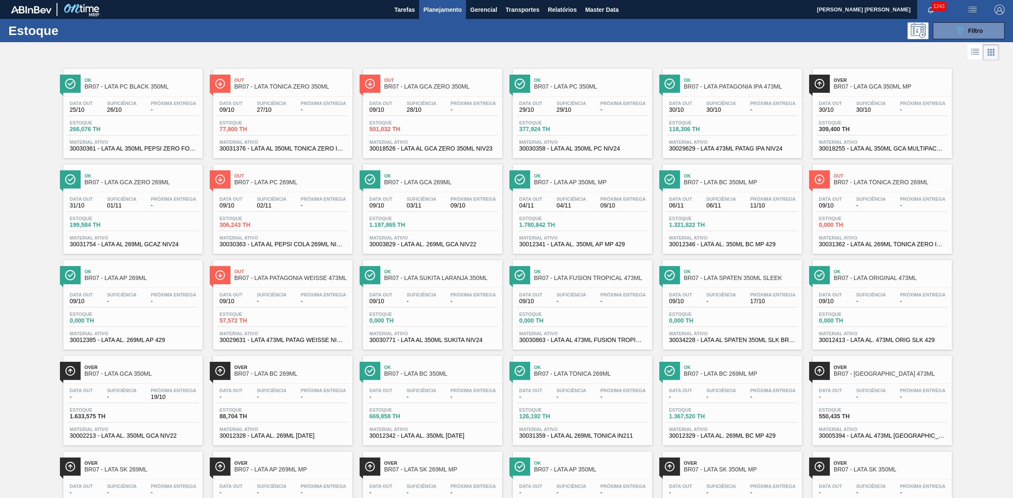
click at [580, 203] on span "04/11" at bounding box center [571, 206] width 30 height 6
click at [951, 32] on button "089F7B8B-B2A5-4AFE-B5C0-19BA573D28AC Filtro" at bounding box center [969, 30] width 72 height 17
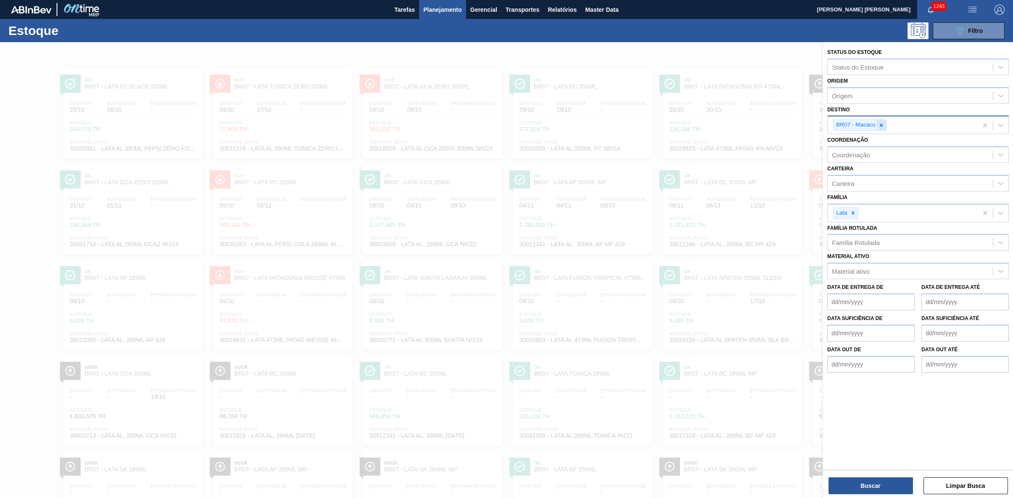
click at [883, 124] on icon at bounding box center [881, 125] width 6 height 6
type input "19"
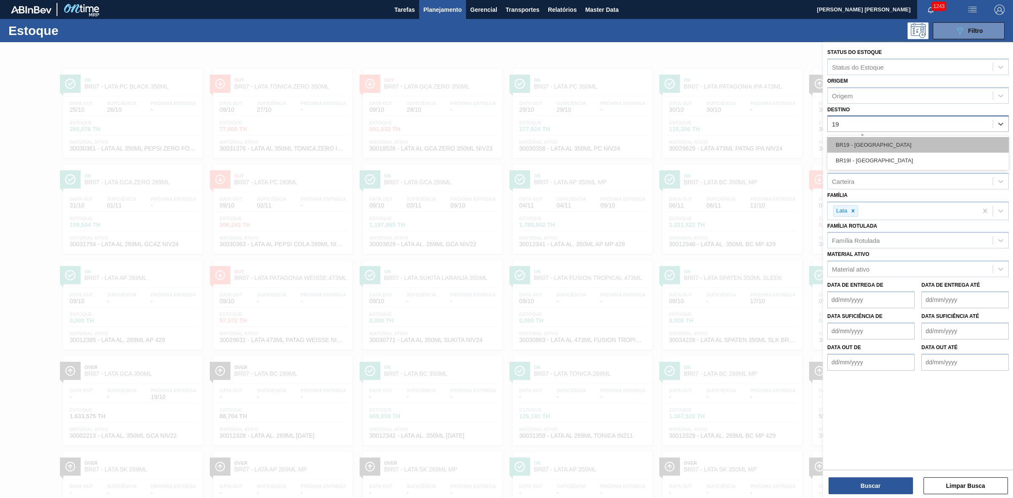
click at [876, 141] on div "BR19 - Nova Rio" at bounding box center [917, 145] width 181 height 16
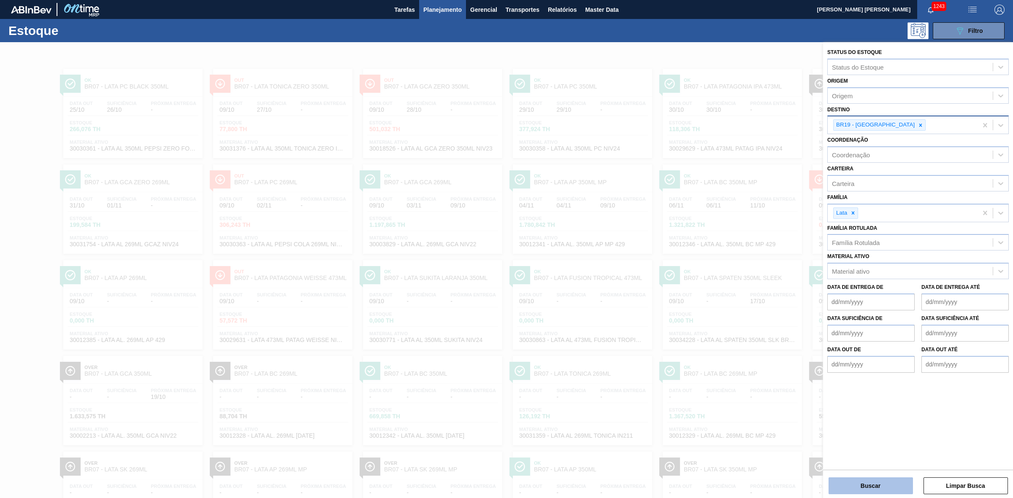
click at [883, 486] on button "Buscar" at bounding box center [871, 486] width 84 height 17
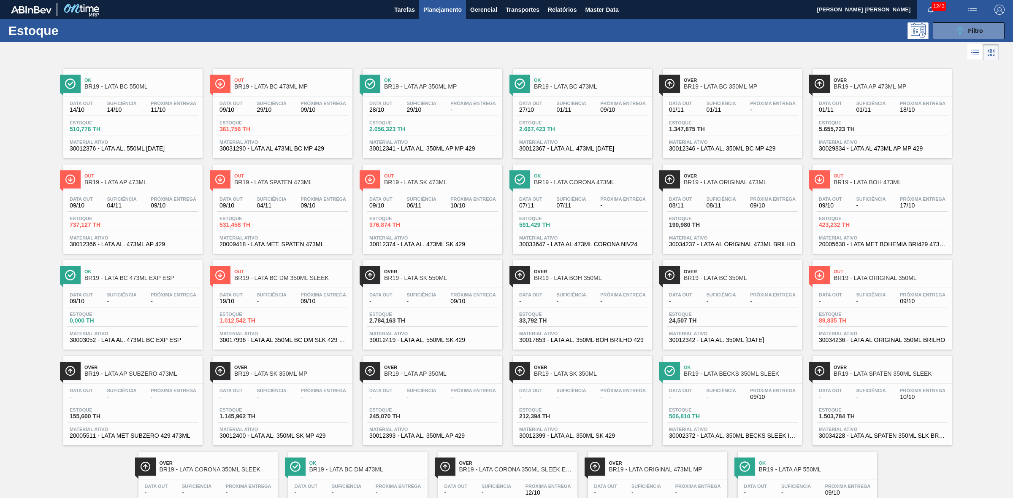
click at [326, 292] on div "Data out 19/10 Suficiência - Próxima Entrega 09/10 Estoque 1.012,542 TH Materia…" at bounding box center [282, 316] width 139 height 57
click at [959, 29] on icon at bounding box center [960, 30] width 6 height 7
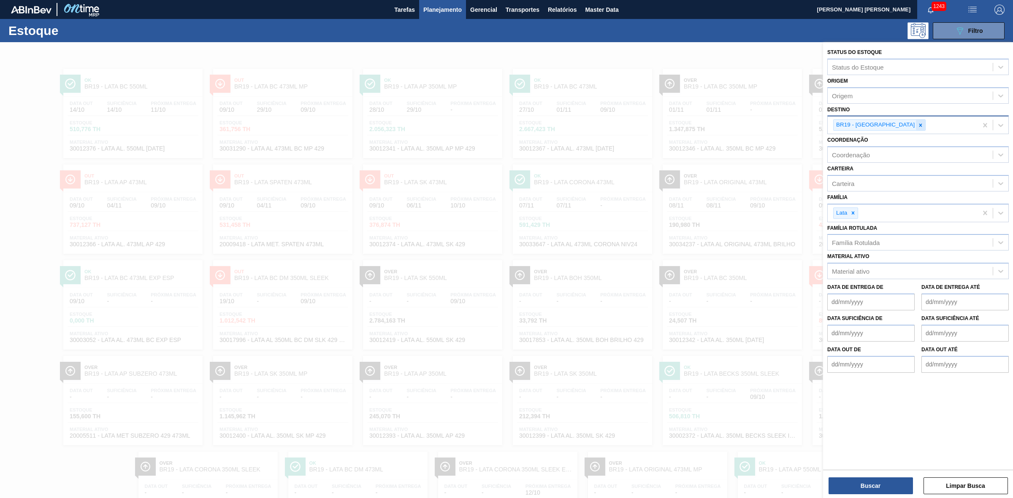
click at [918, 125] on icon at bounding box center [921, 125] width 6 height 6
type input "pira"
click at [881, 140] on div "BR13 - Piraí" at bounding box center [917, 145] width 181 height 16
click at [865, 486] on button "Buscar" at bounding box center [871, 486] width 84 height 17
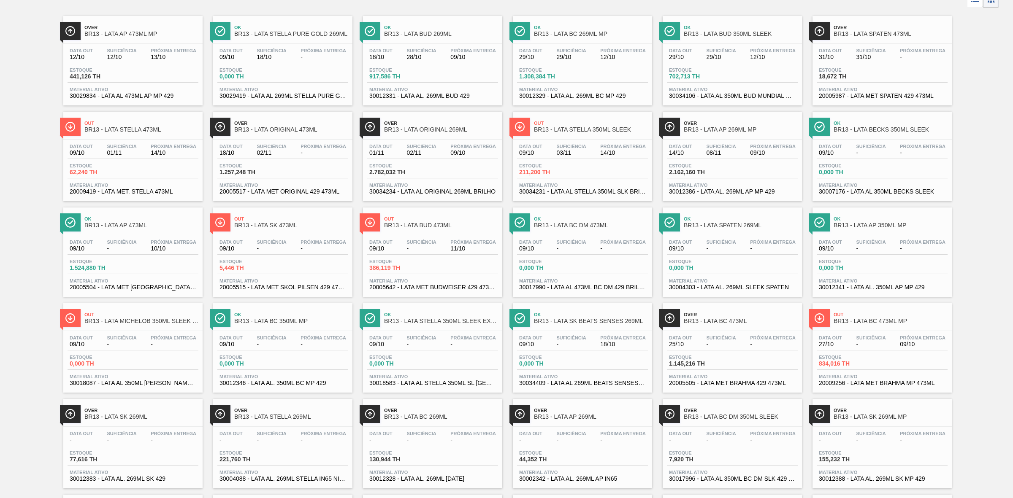
scroll to position [106, 0]
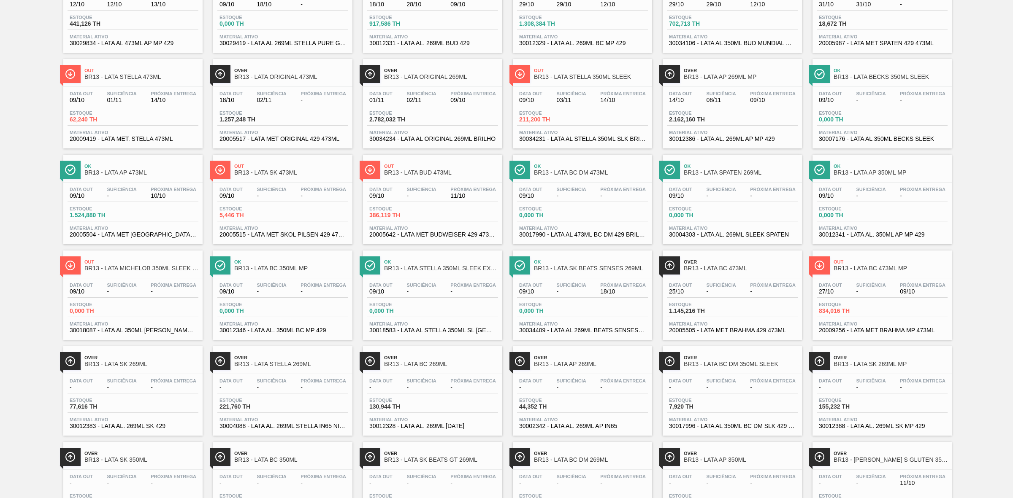
click at [113, 292] on span "-" at bounding box center [122, 292] width 30 height 6
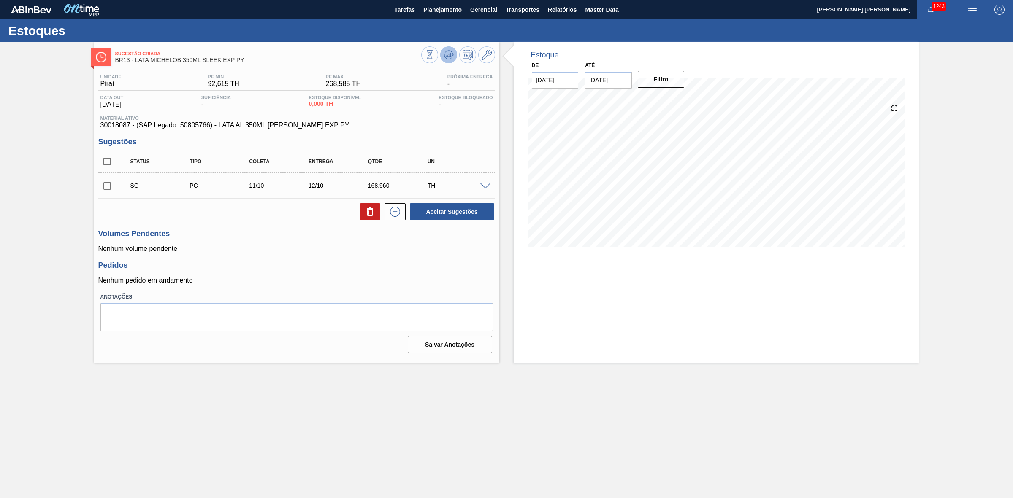
click at [450, 59] on icon at bounding box center [449, 55] width 10 height 10
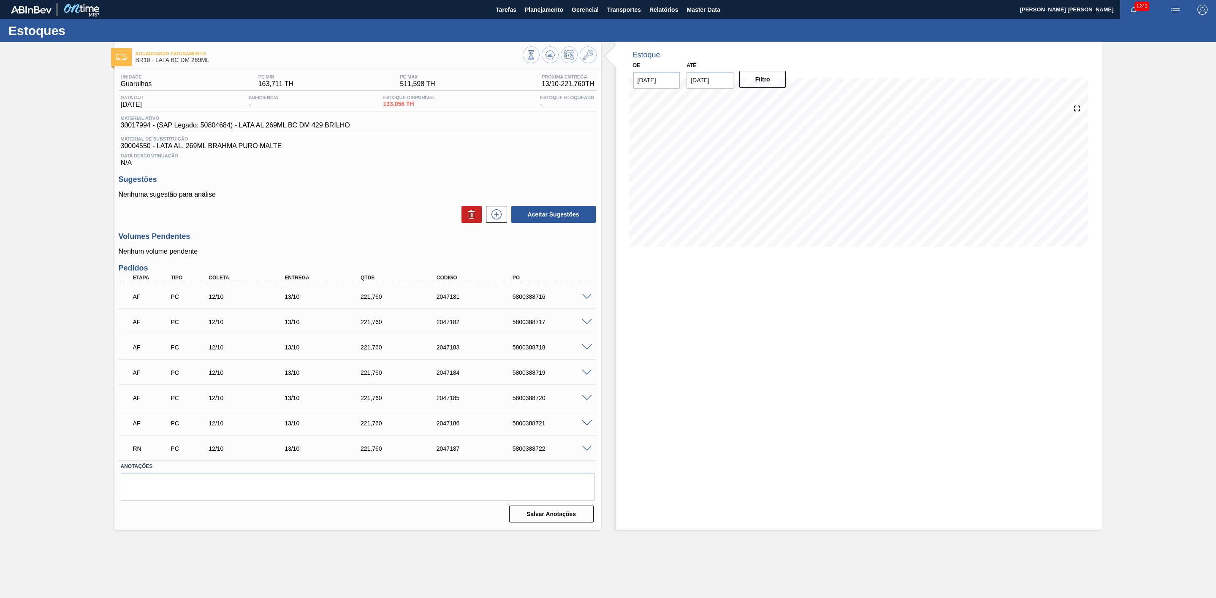
click at [245, 165] on div "Data Descontinuação N/A" at bounding box center [358, 158] width 478 height 17
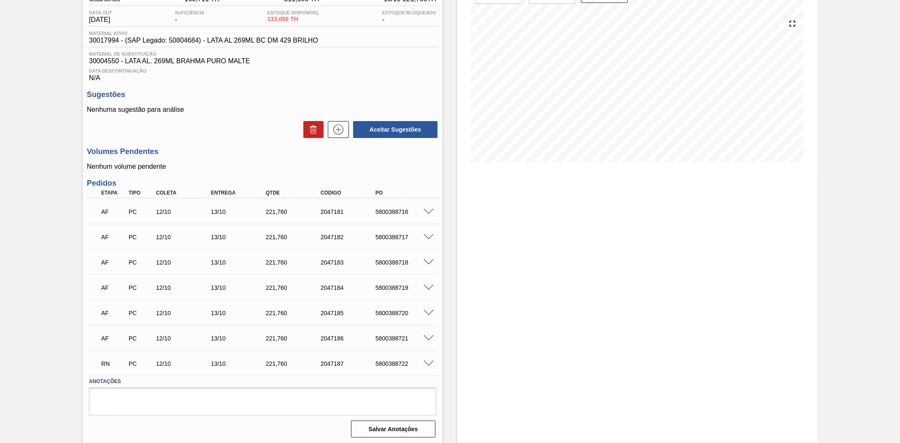
scroll to position [86, 0]
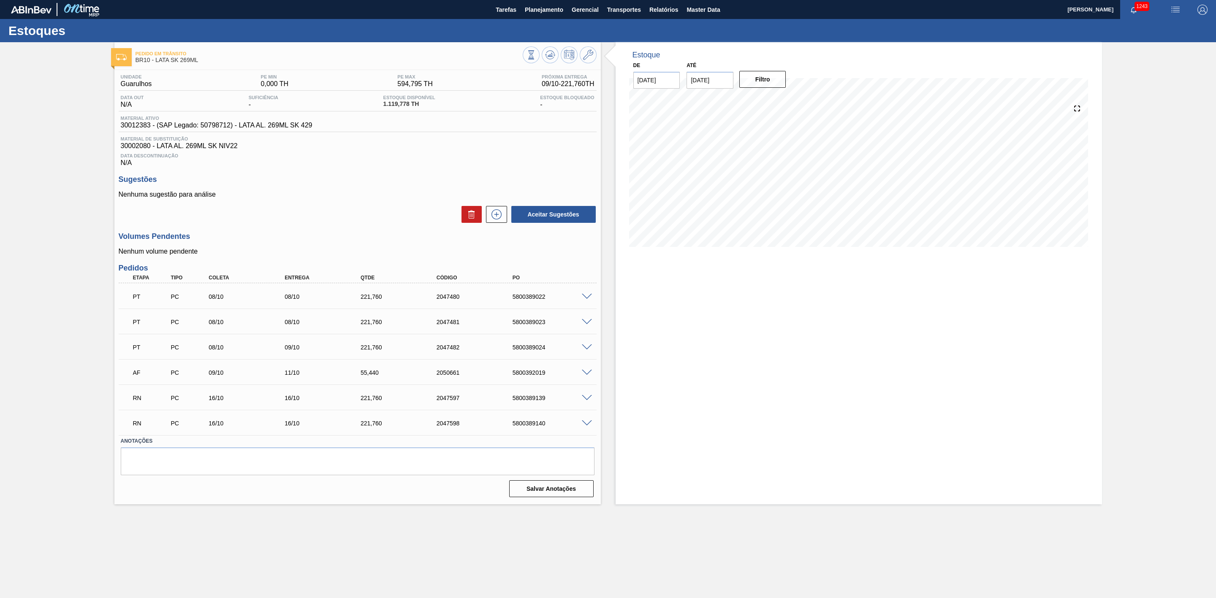
click at [582, 376] on span at bounding box center [587, 373] width 10 height 6
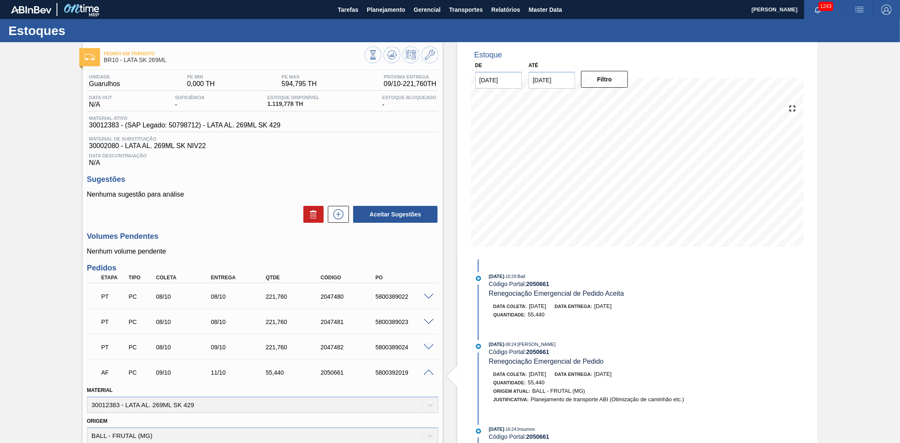
click at [245, 180] on h3 "Sugestões" at bounding box center [263, 179] width 352 height 9
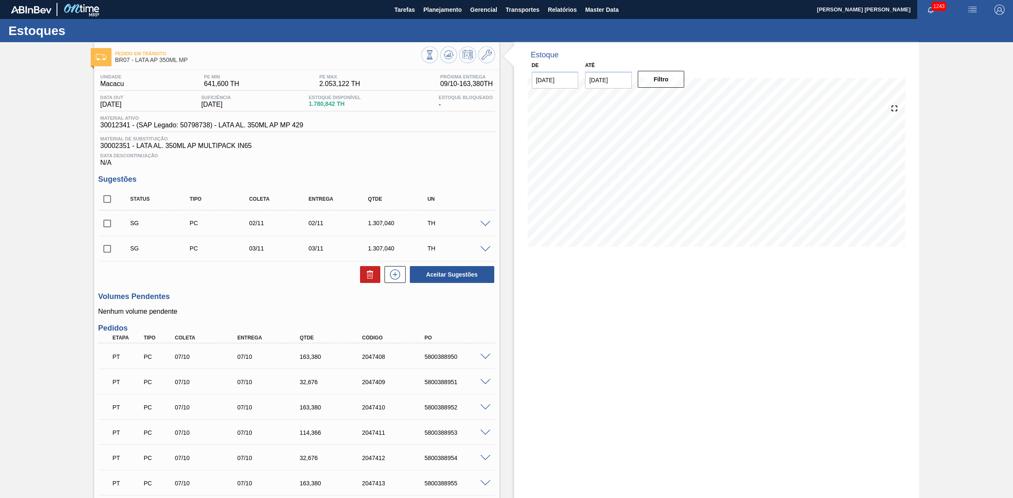
click at [113, 205] on input "checkbox" at bounding box center [107, 199] width 18 height 18
checkbox input "true"
click at [372, 279] on icon at bounding box center [369, 276] width 5 height 6
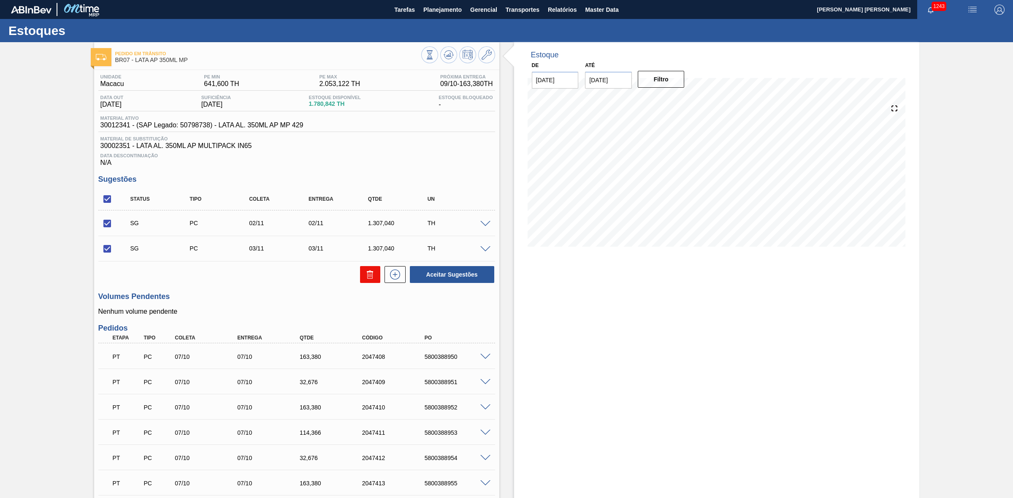
checkbox input "false"
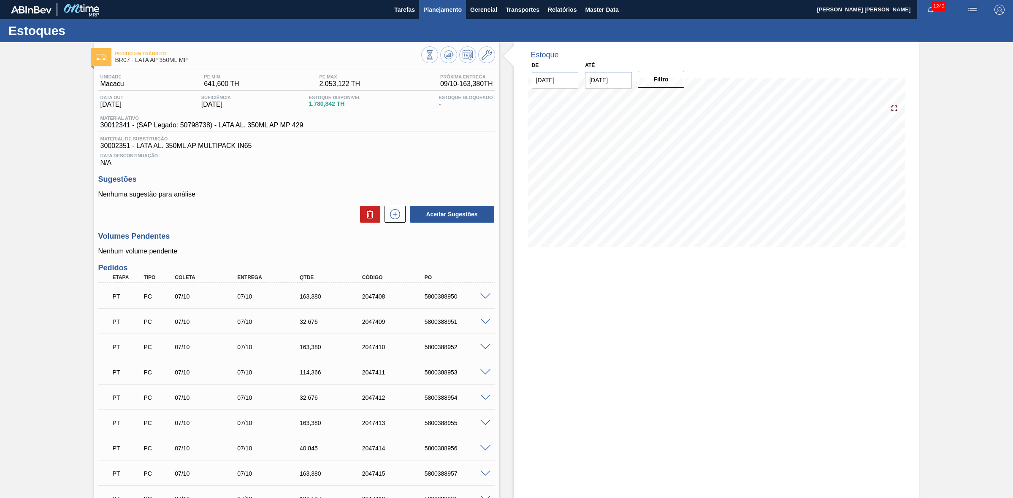
click at [433, 2] on button "Planejamento" at bounding box center [442, 9] width 47 height 19
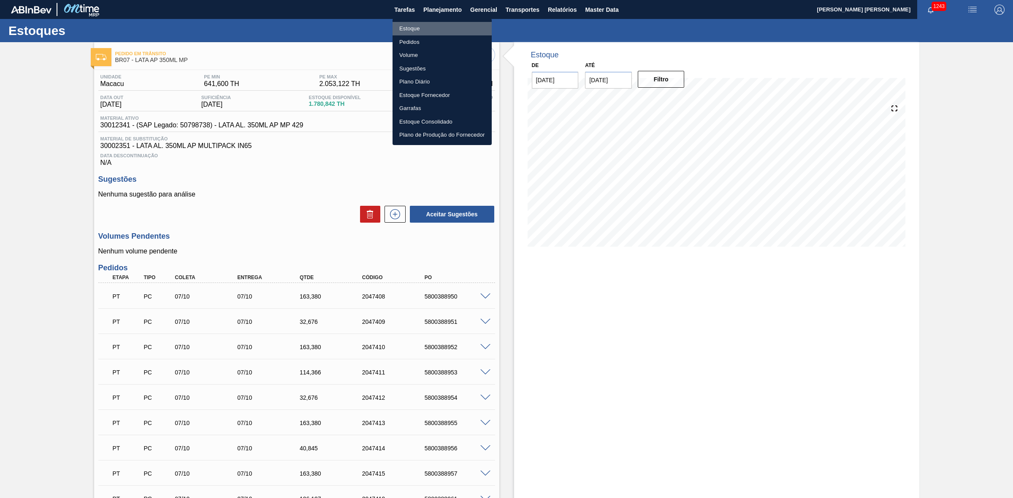
click at [422, 28] on li "Estoque" at bounding box center [442, 29] width 99 height 14
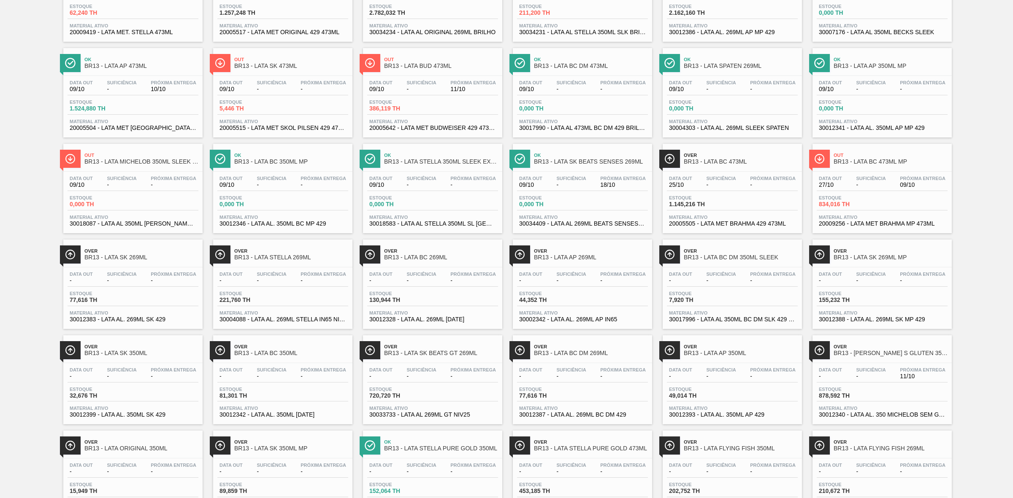
scroll to position [264, 0]
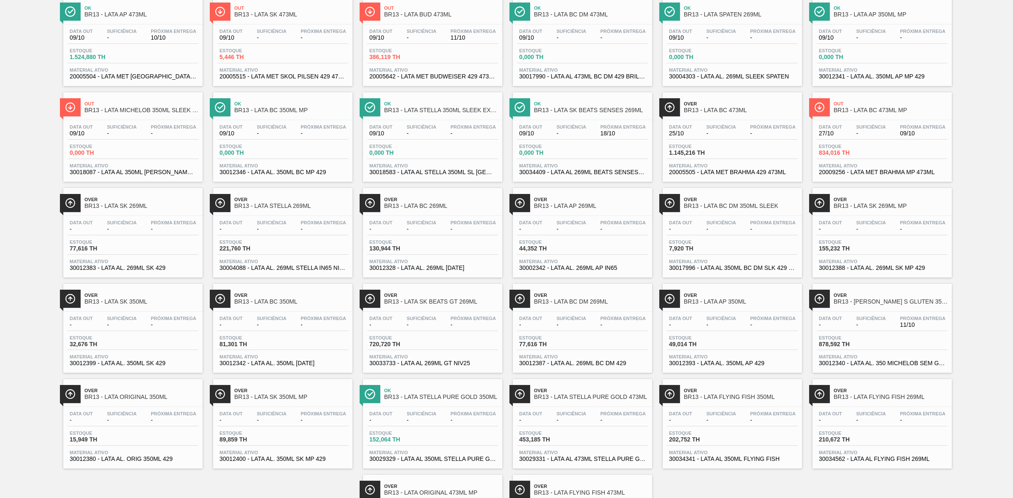
click at [856, 328] on span "-" at bounding box center [871, 325] width 30 height 6
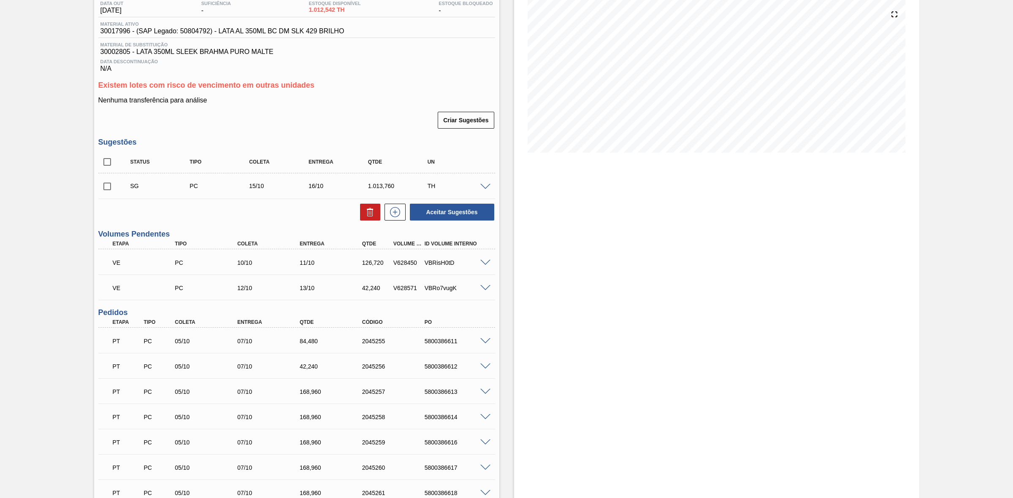
scroll to position [158, 0]
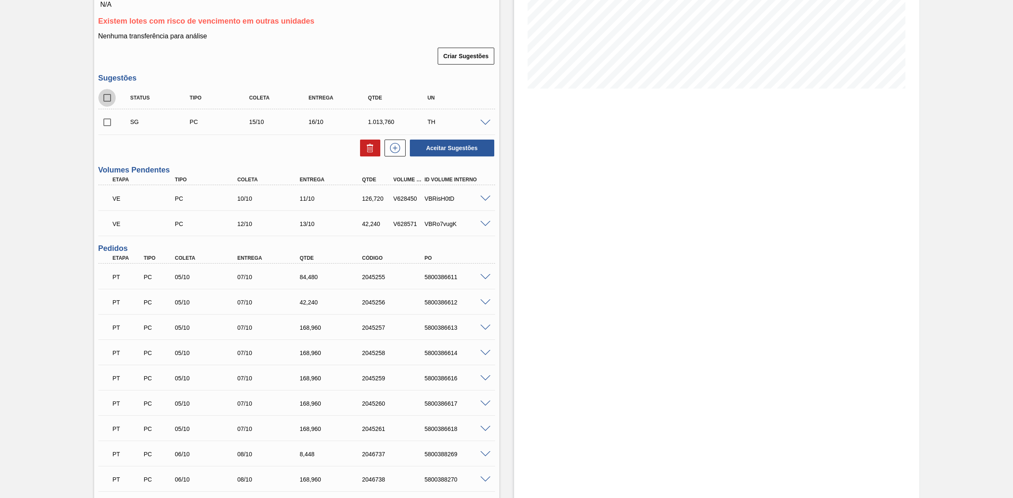
click at [109, 101] on input "checkbox" at bounding box center [107, 98] width 18 height 18
checkbox input "true"
click at [362, 149] on button at bounding box center [370, 148] width 20 height 17
checkbox input "false"
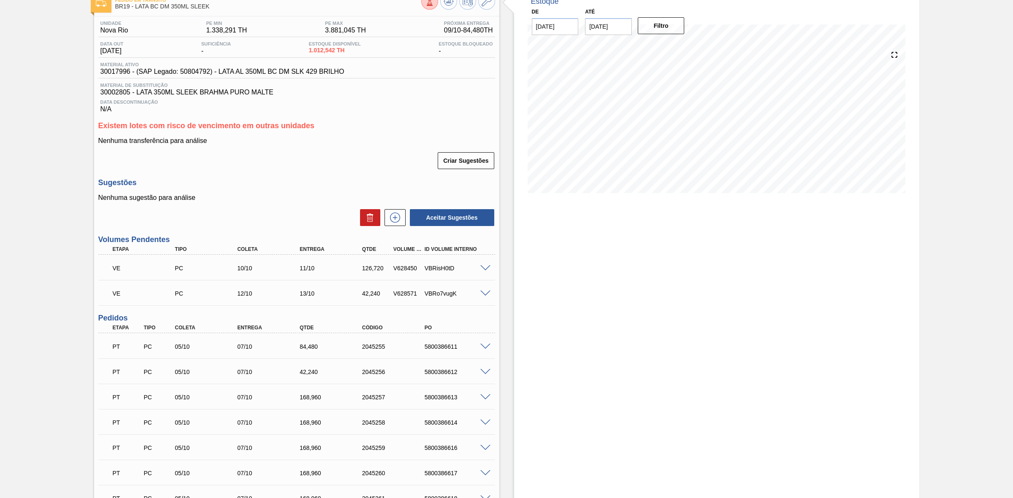
scroll to position [53, 0]
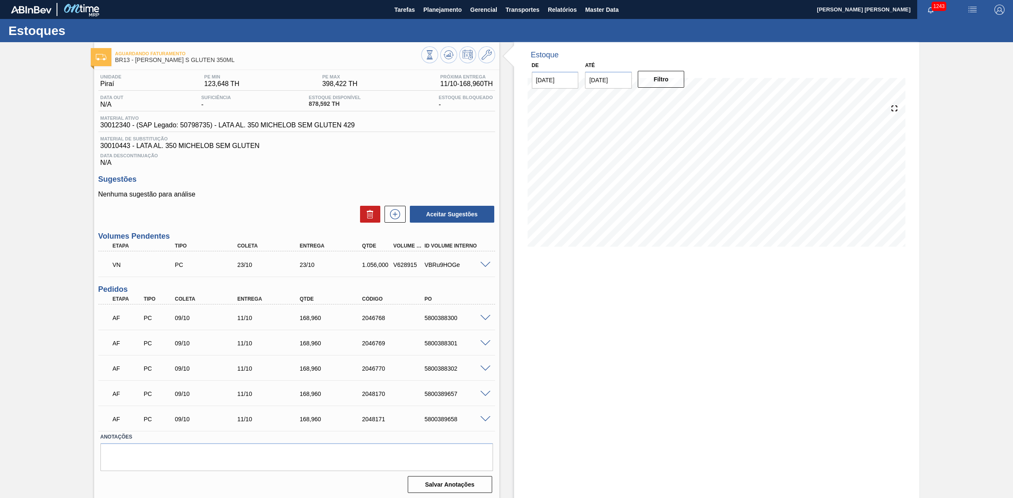
click at [482, 367] on span at bounding box center [485, 369] width 10 height 6
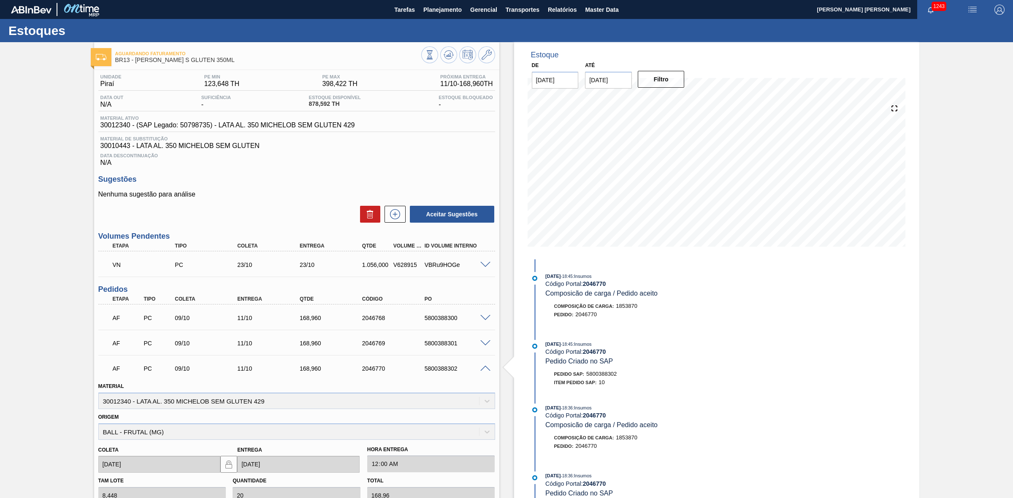
click at [482, 367] on span at bounding box center [485, 369] width 10 height 6
